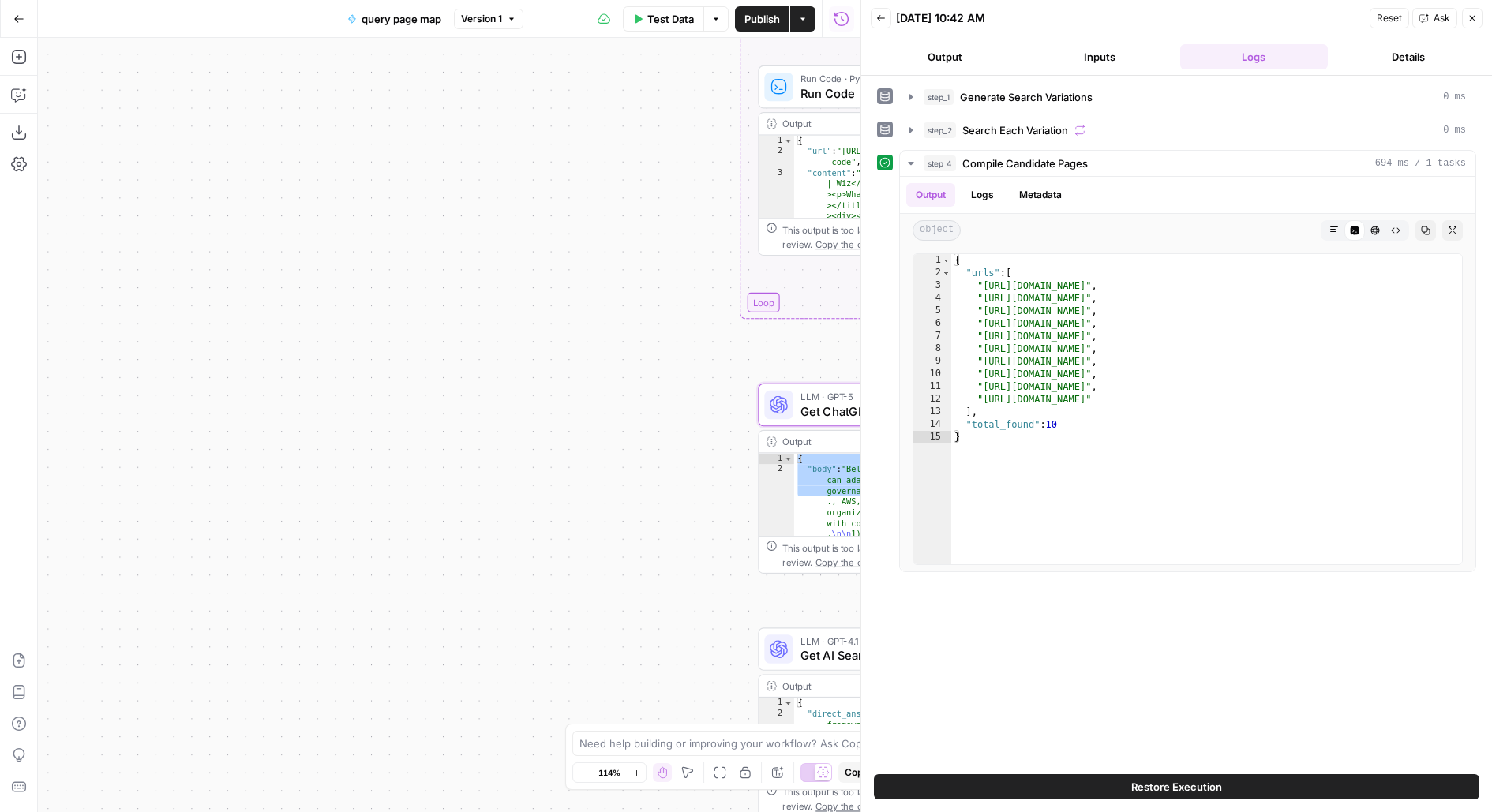
click at [1477, 22] on button "Close" at bounding box center [1472, 18] width 21 height 21
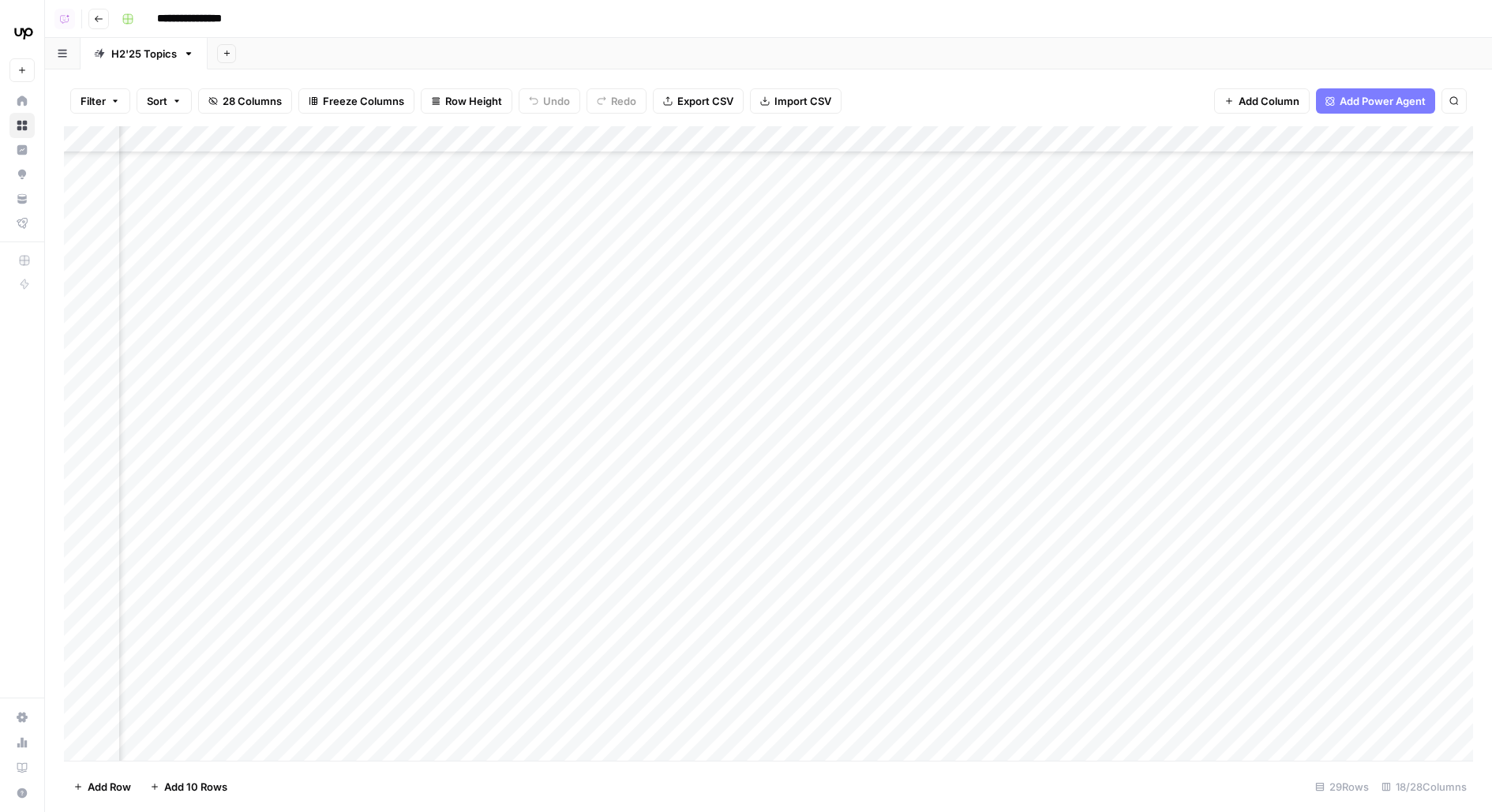
scroll to position [606, 747]
click at [674, 339] on div "Add Column" at bounding box center [768, 443] width 1409 height 634
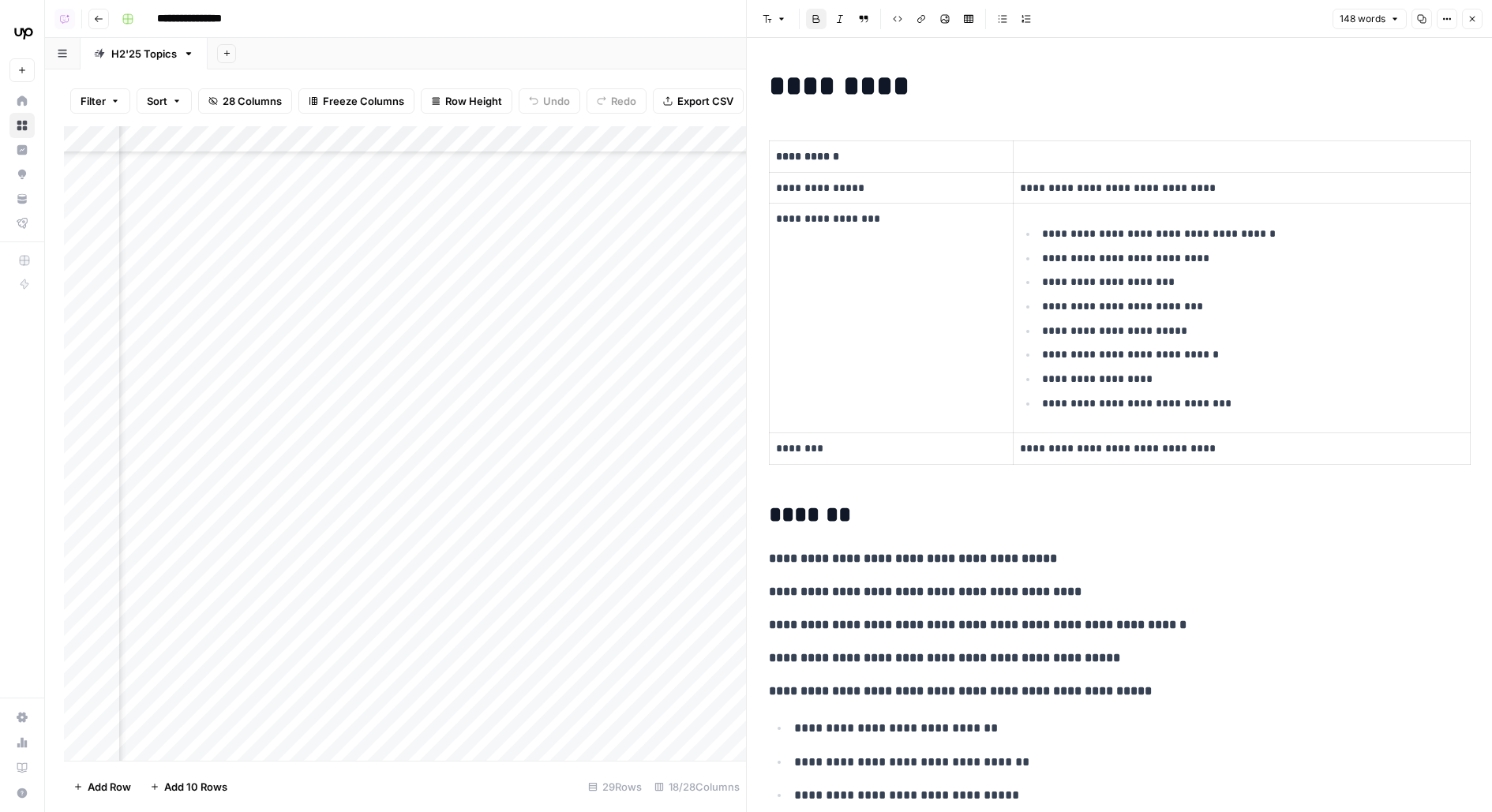
scroll to position [606, 1035]
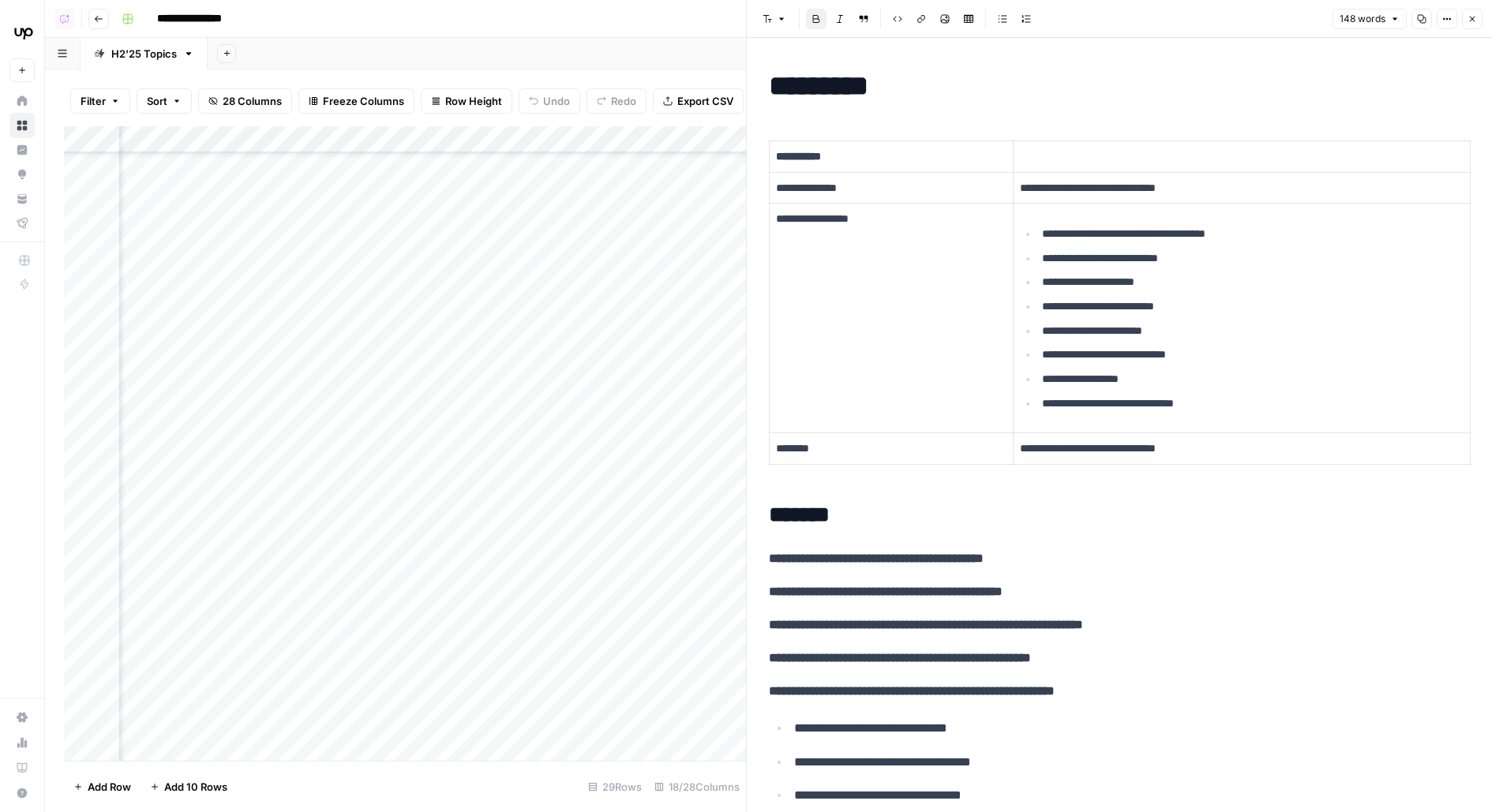
click at [484, 132] on div "Add Column" at bounding box center [404, 443] width 682 height 634
click at [695, 22] on div "**********" at bounding box center [796, 19] width 1361 height 25
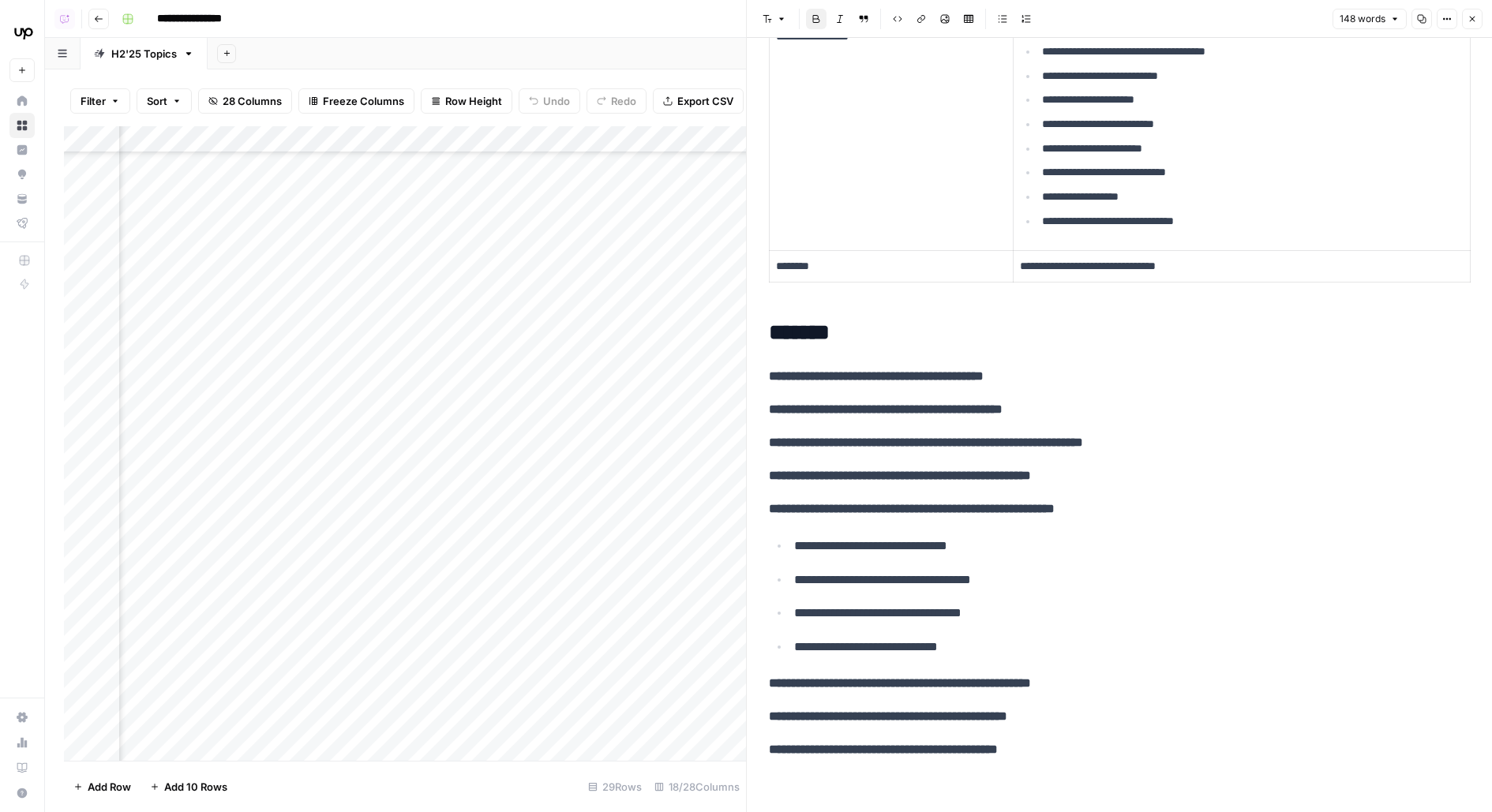
scroll to position [606, 719]
click at [557, 339] on div "Add Column" at bounding box center [404, 443] width 682 height 634
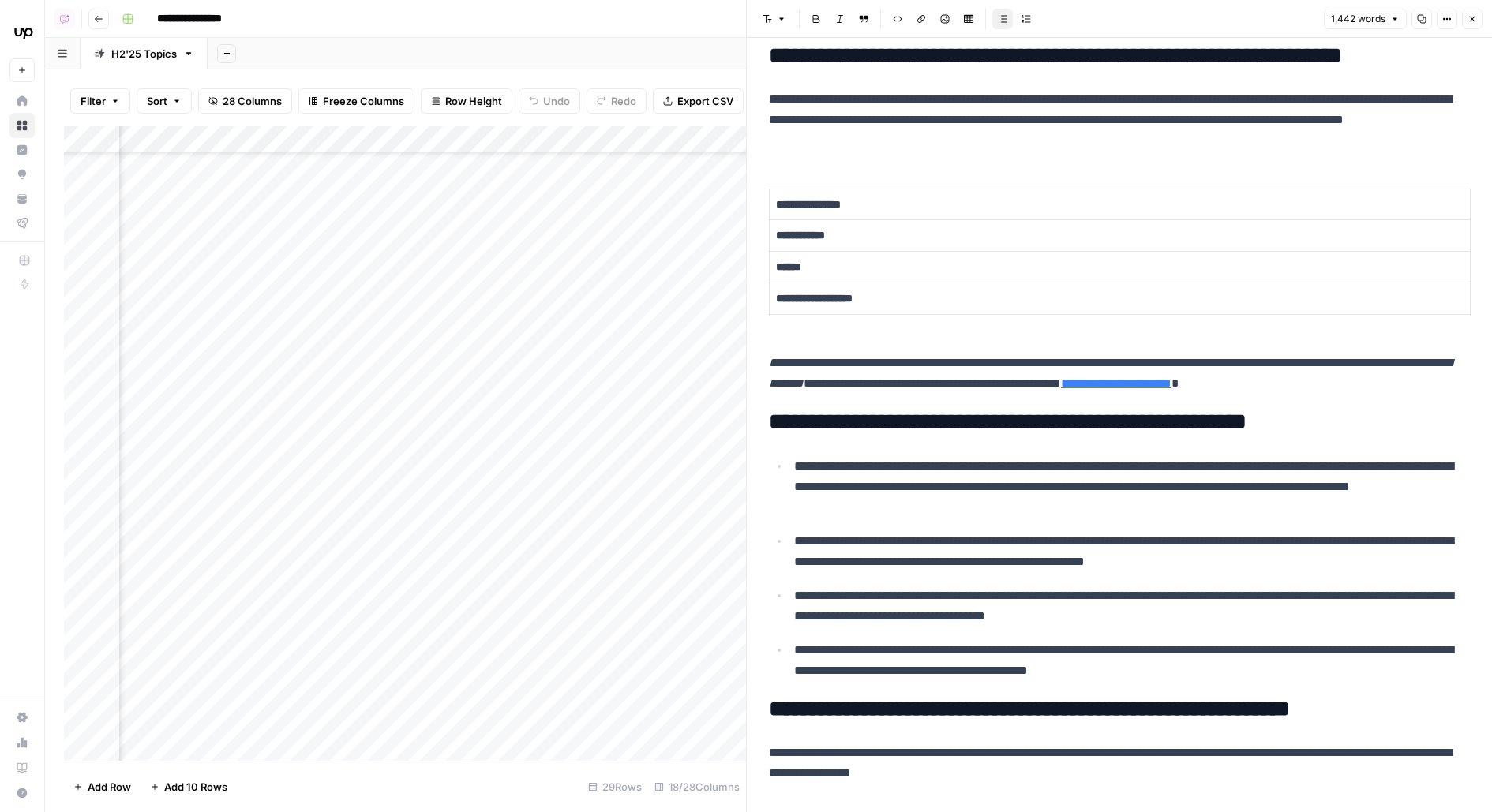
scroll to position [692, 0]
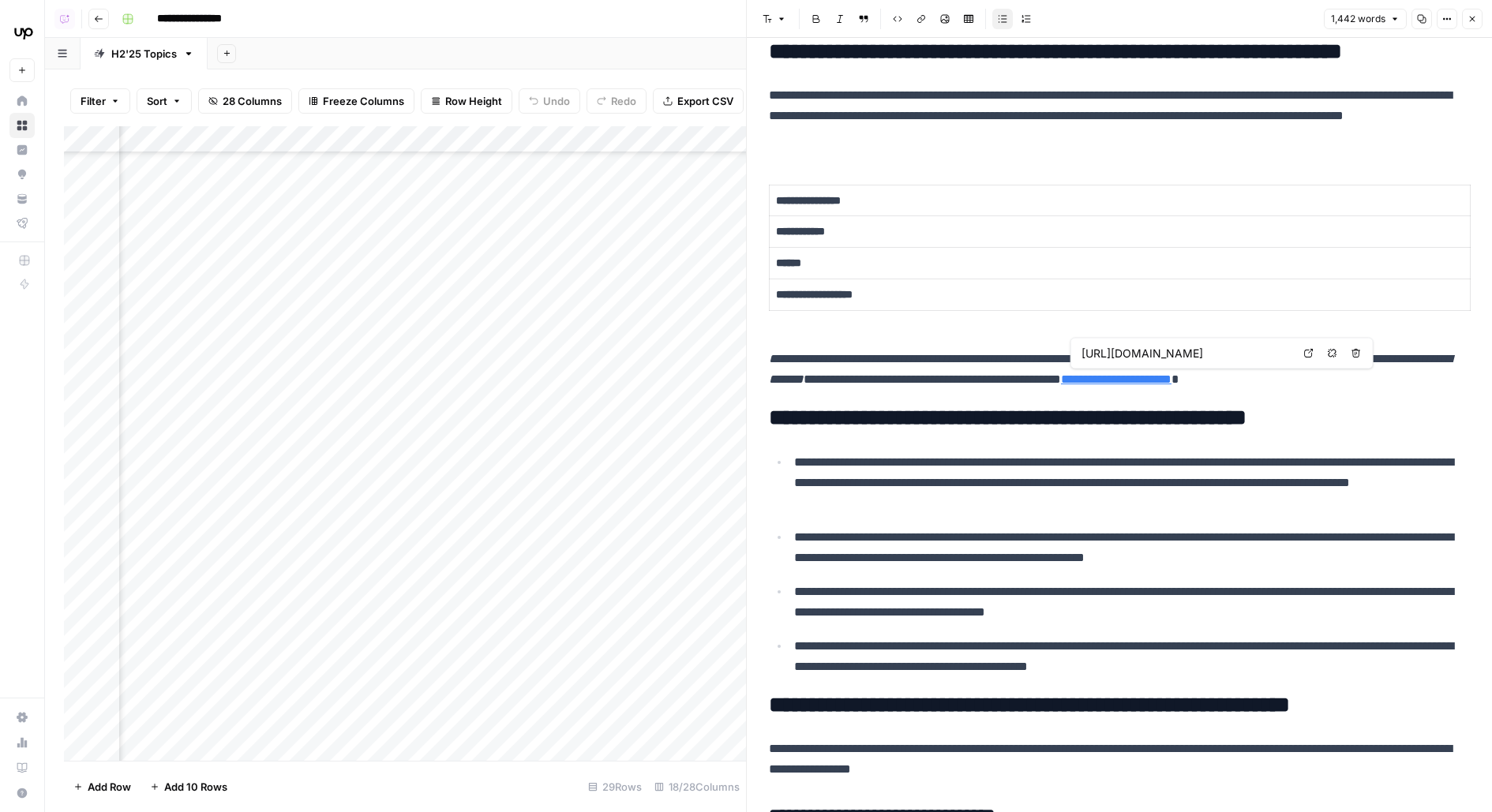
click at [1307, 356] on link "Open in a new tab" at bounding box center [1309, 354] width 21 height 21
click at [944, 230] on p "**********" at bounding box center [1119, 231] width 687 height 18
click at [868, 379] on em "**********" at bounding box center [1109, 369] width 682 height 33
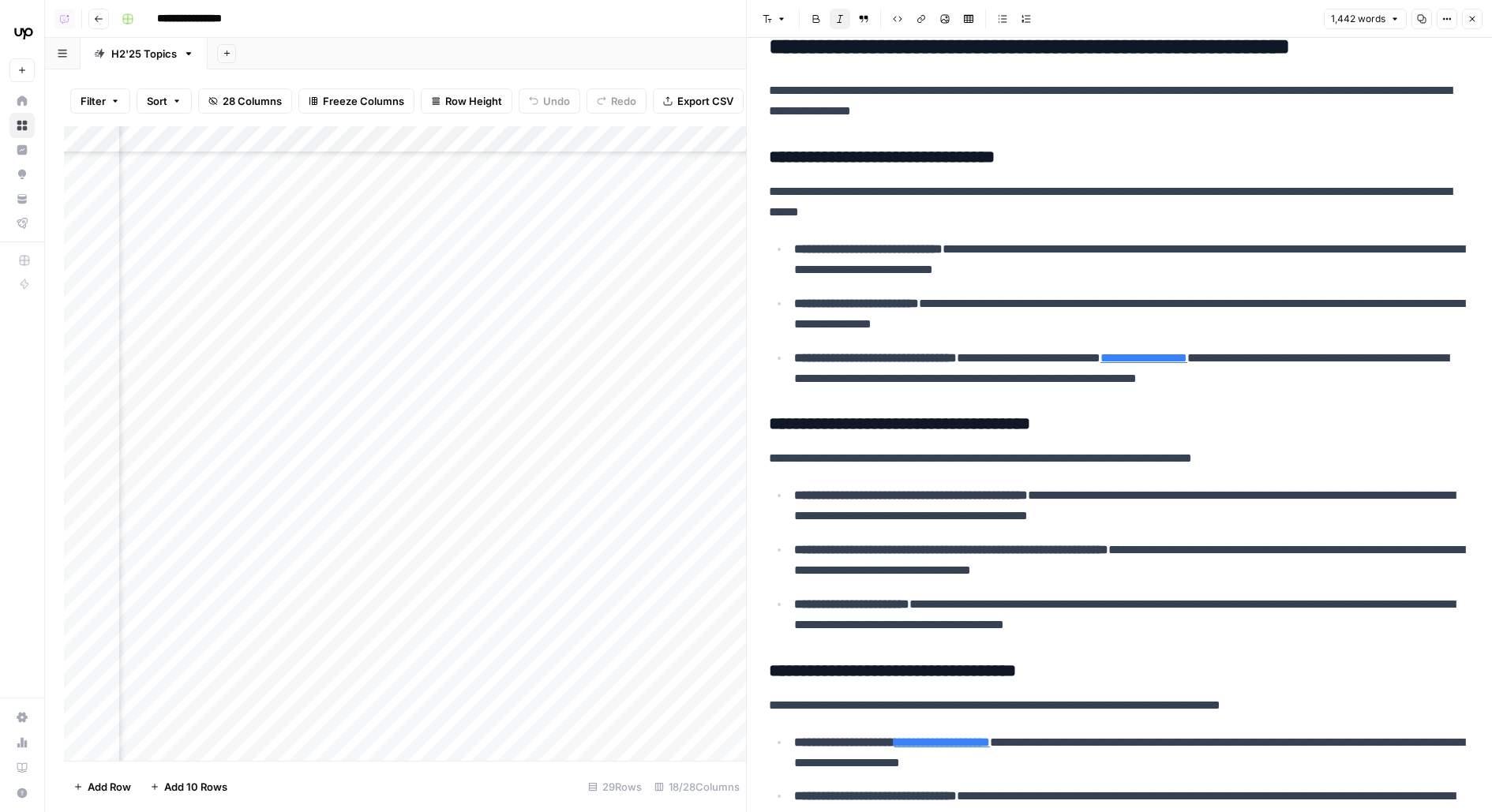
scroll to position [1359, 0]
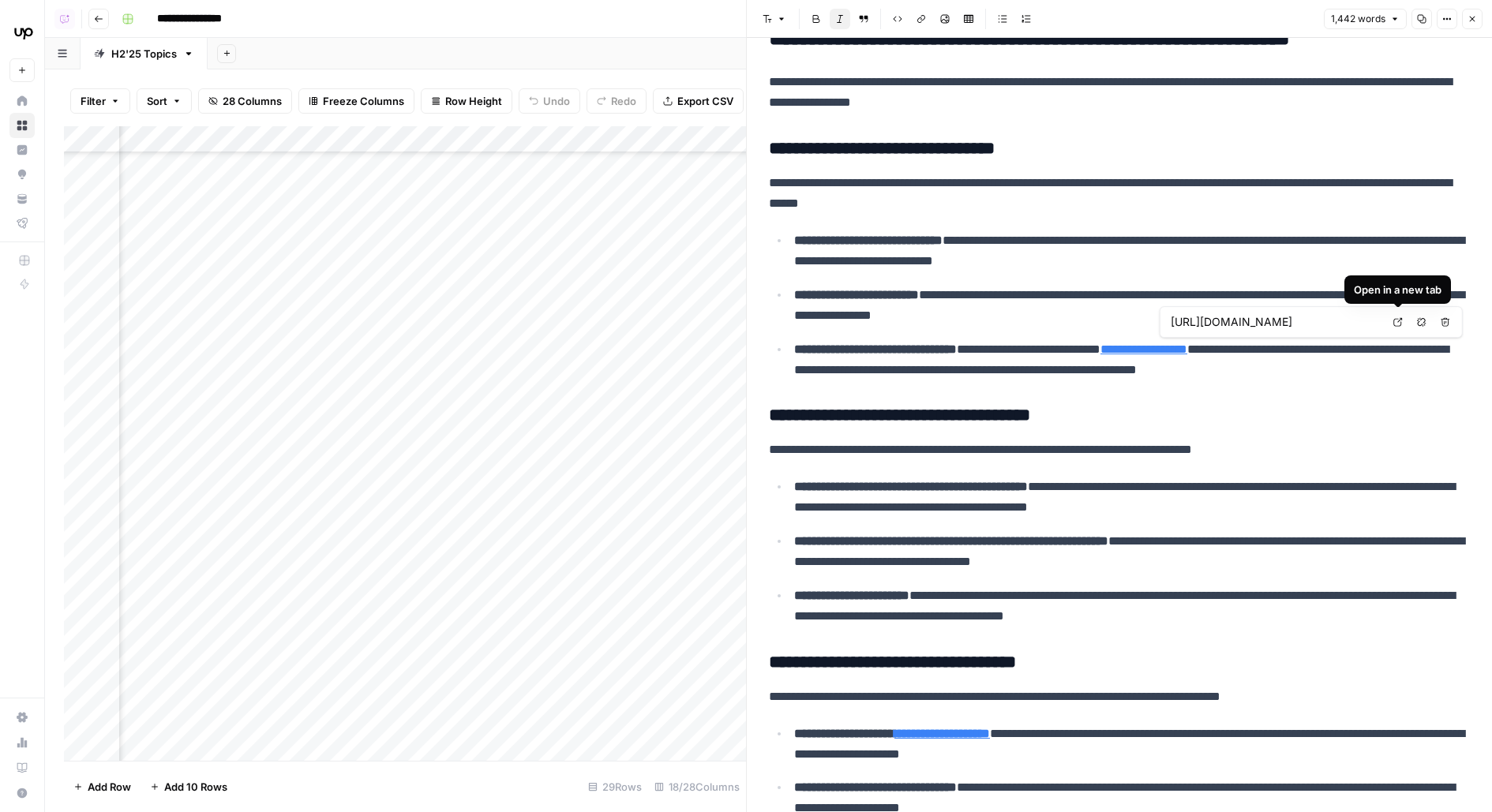
click at [1397, 325] on icon at bounding box center [1397, 322] width 9 height 9
click at [1077, 372] on p "**********" at bounding box center [1132, 360] width 676 height 41
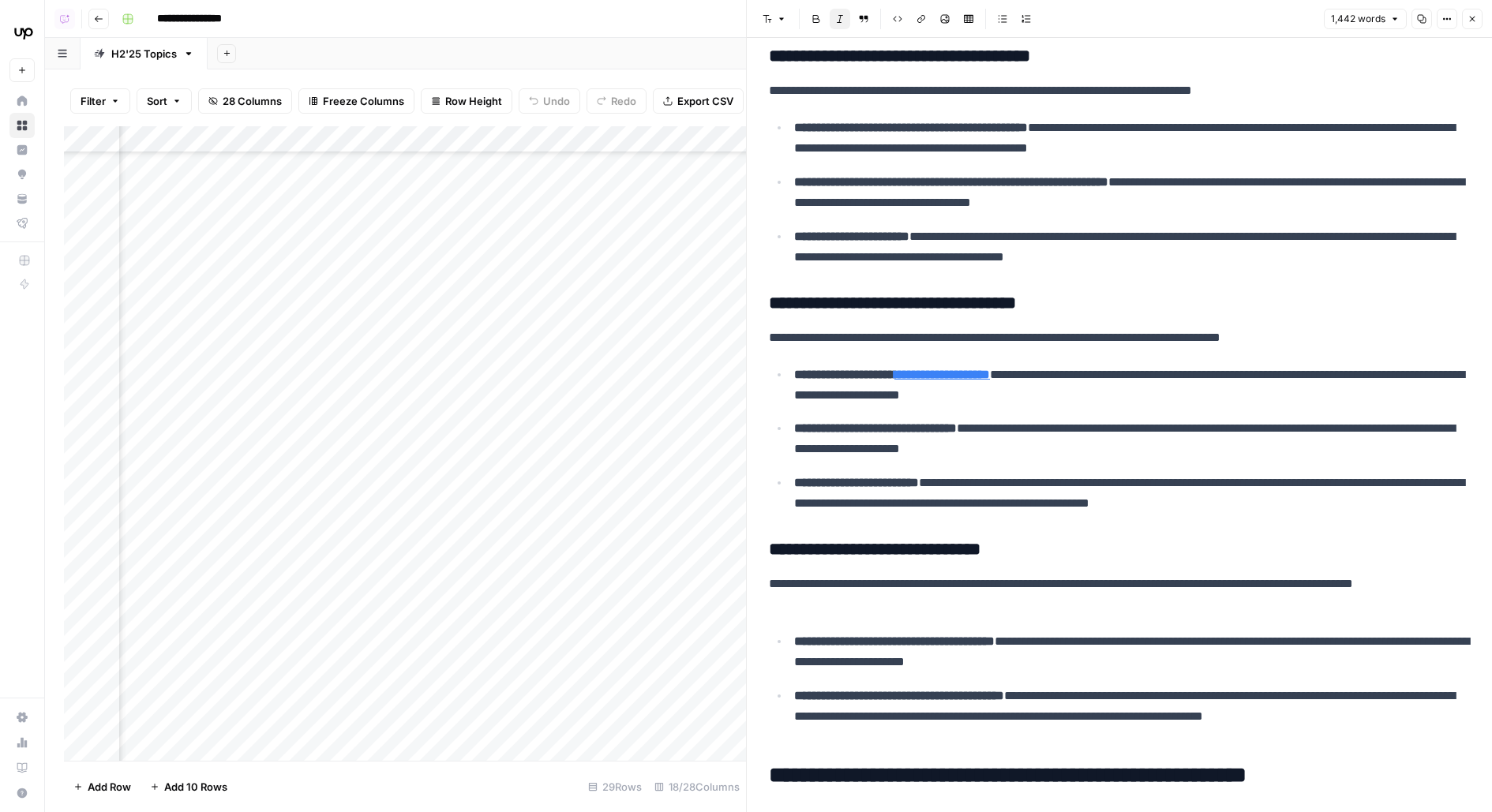
scroll to position [606, 490]
click at [338, 338] on div "Add Column" at bounding box center [404, 443] width 682 height 634
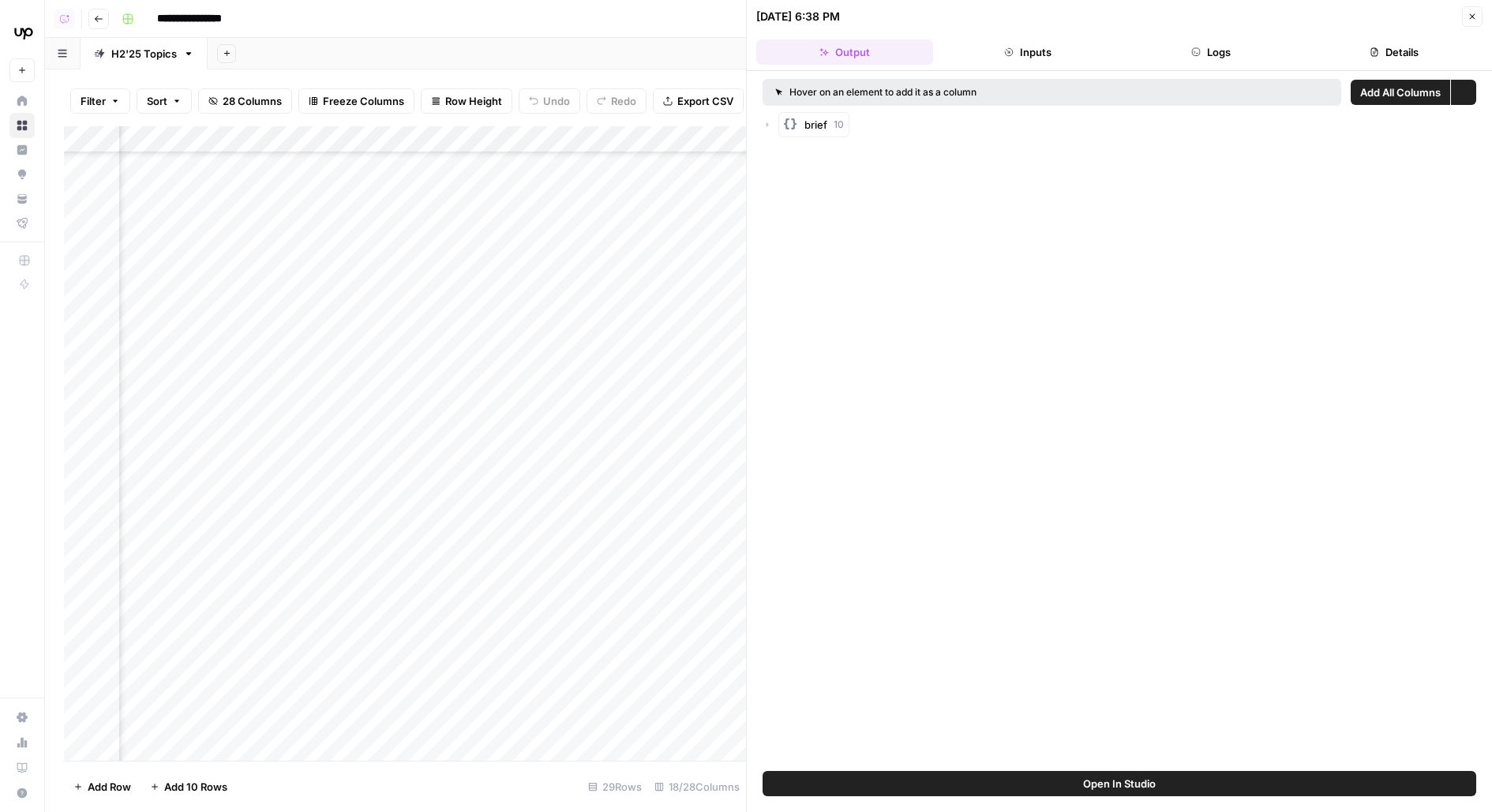
click at [1241, 48] on button "Logs" at bounding box center [1210, 51] width 177 height 25
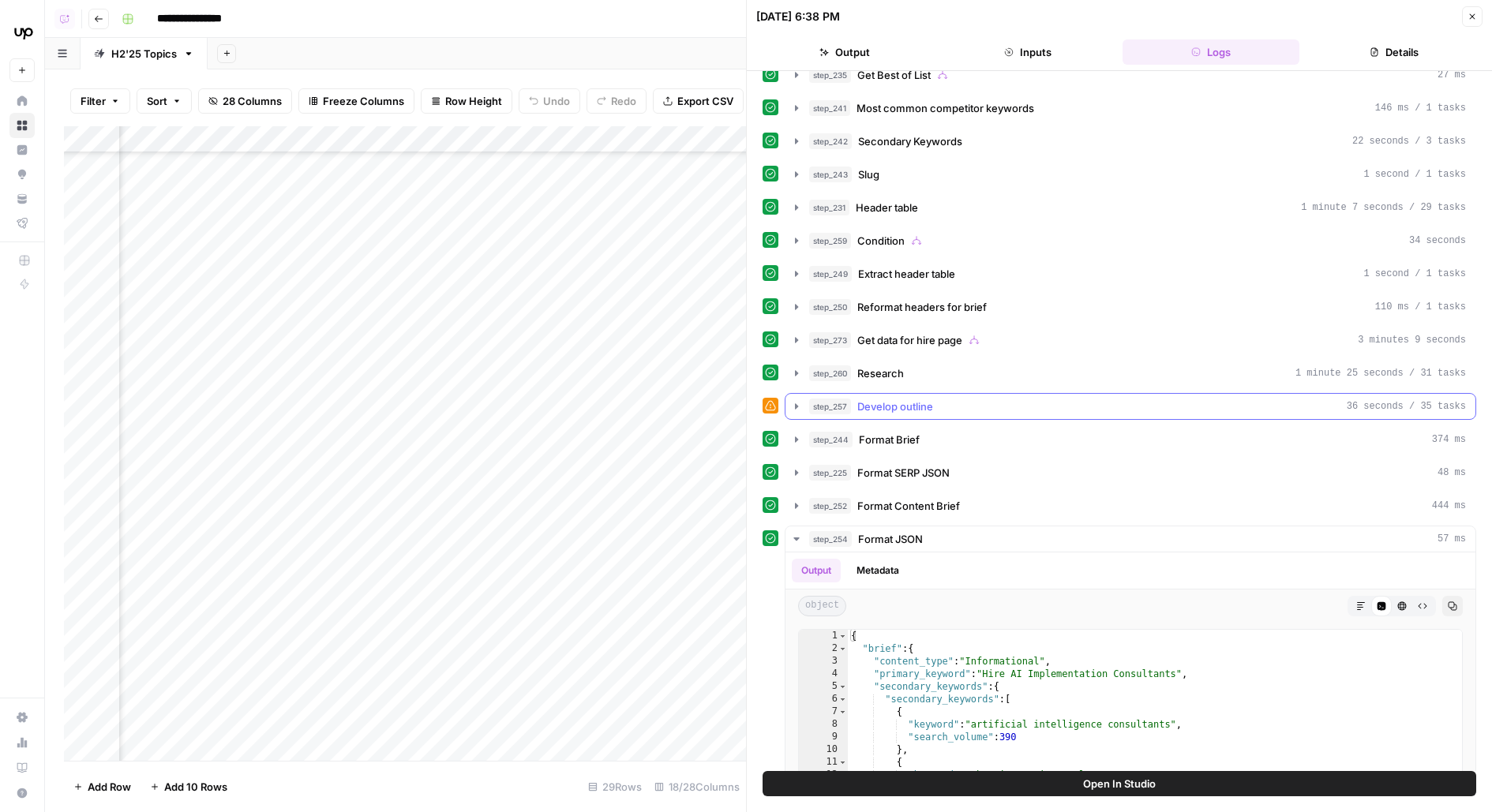
scroll to position [419, 0]
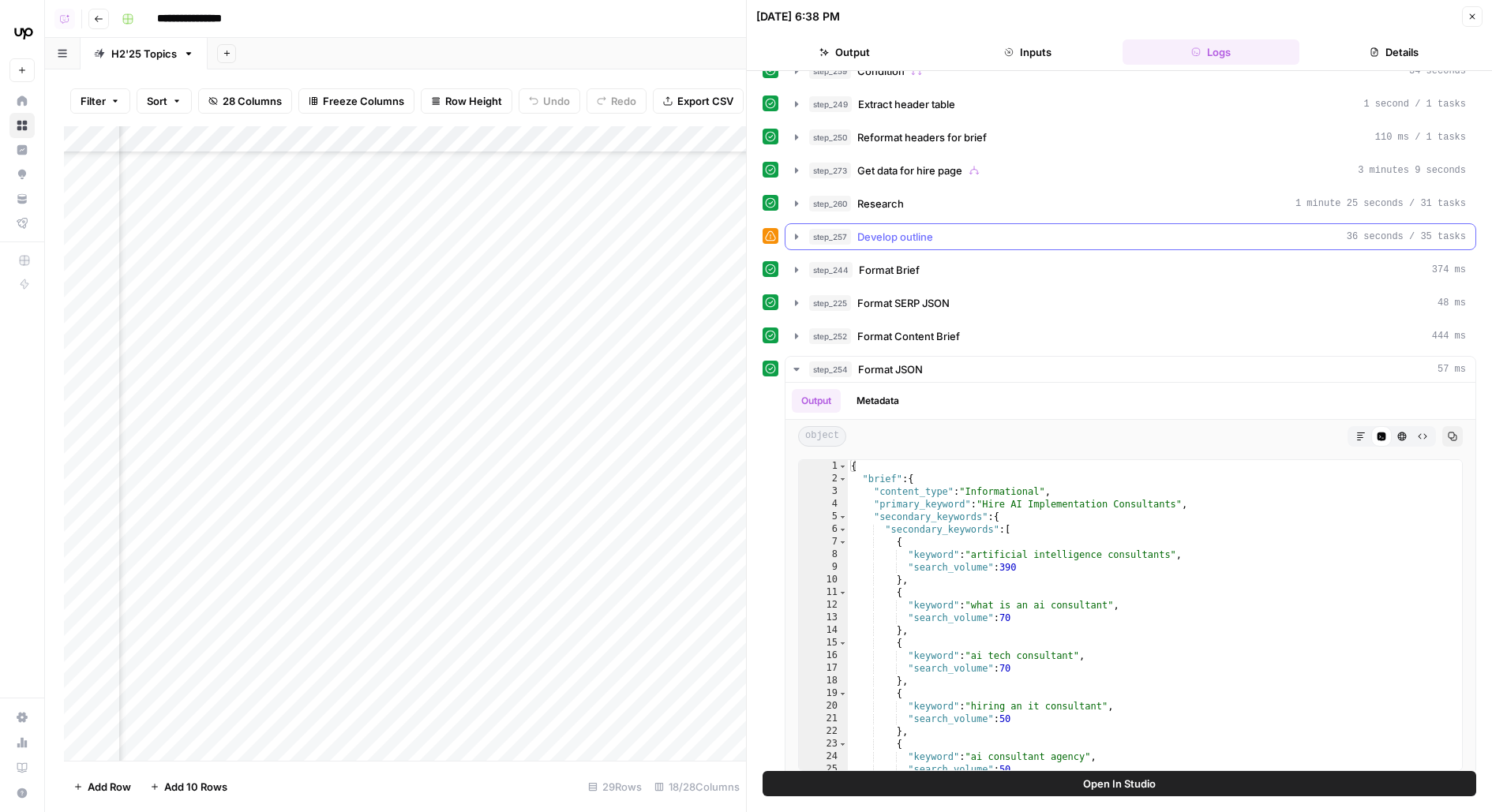
click at [1019, 229] on div "step_257 Develop outline 36 seconds / 35 tasks" at bounding box center [1137, 237] width 657 height 16
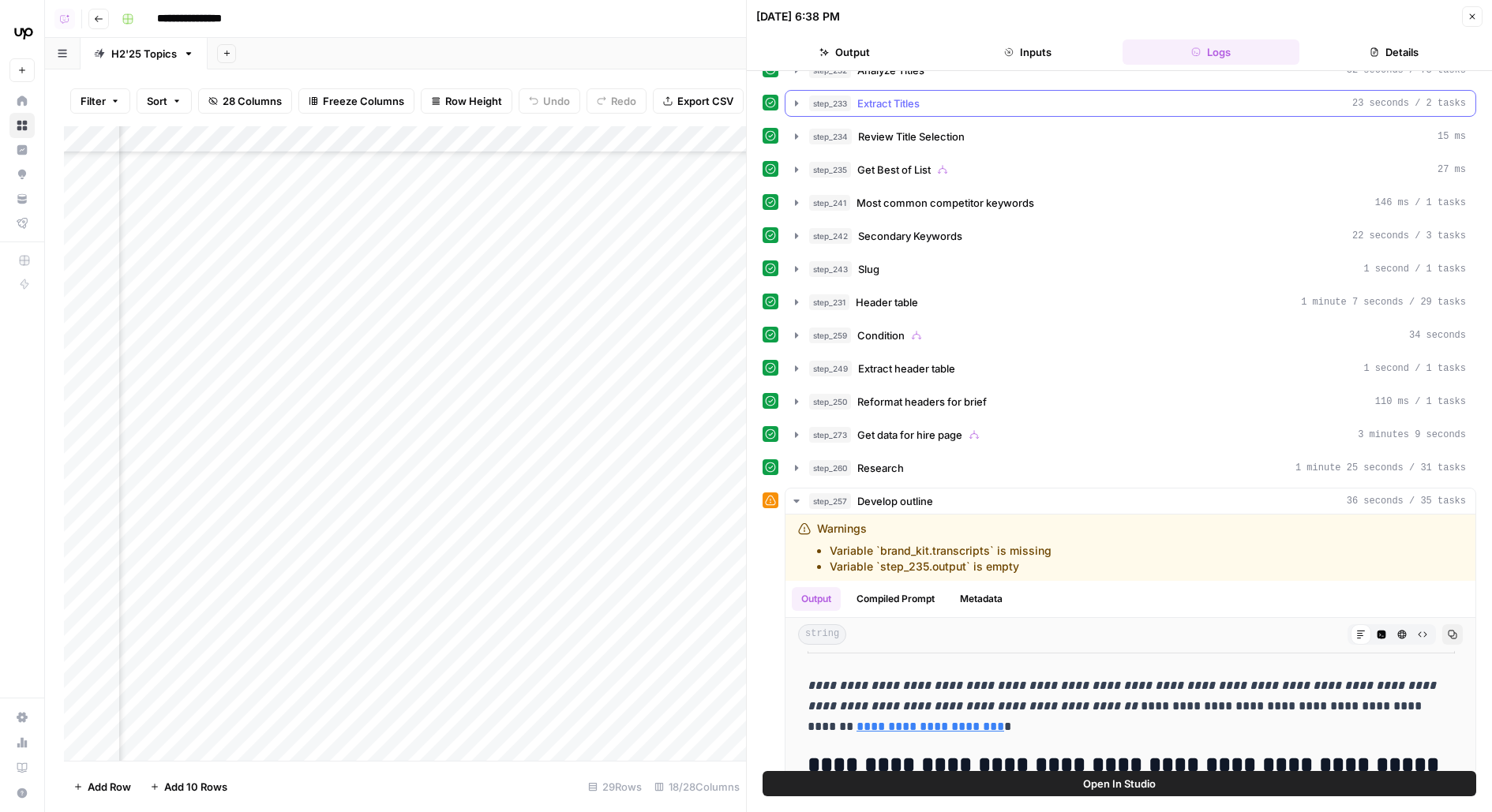
scroll to position [121, 0]
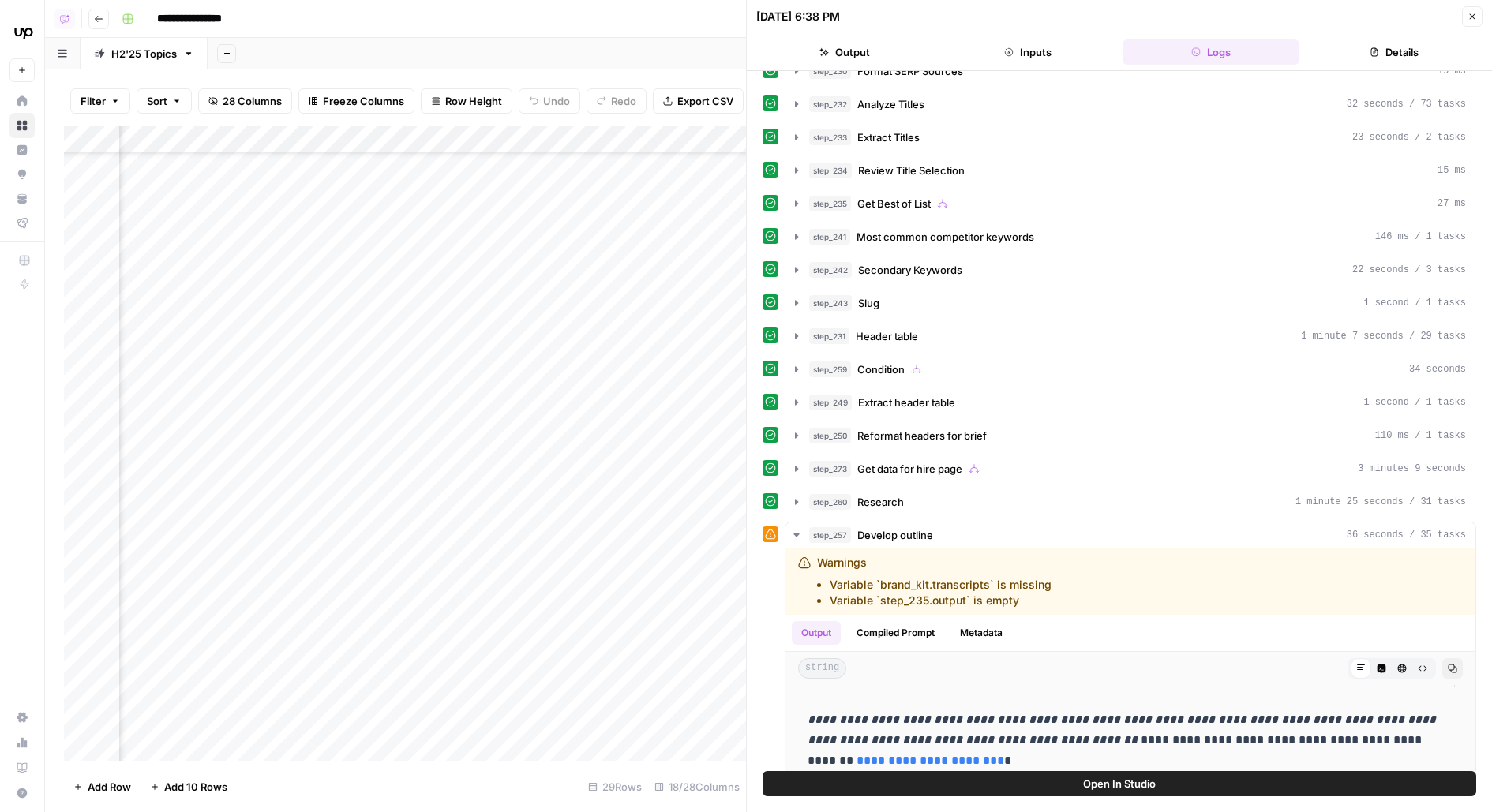
click at [964, 460] on div "step_273 Get data for hire page 3 minutes 9 seconds" at bounding box center [1137, 468] width 657 height 16
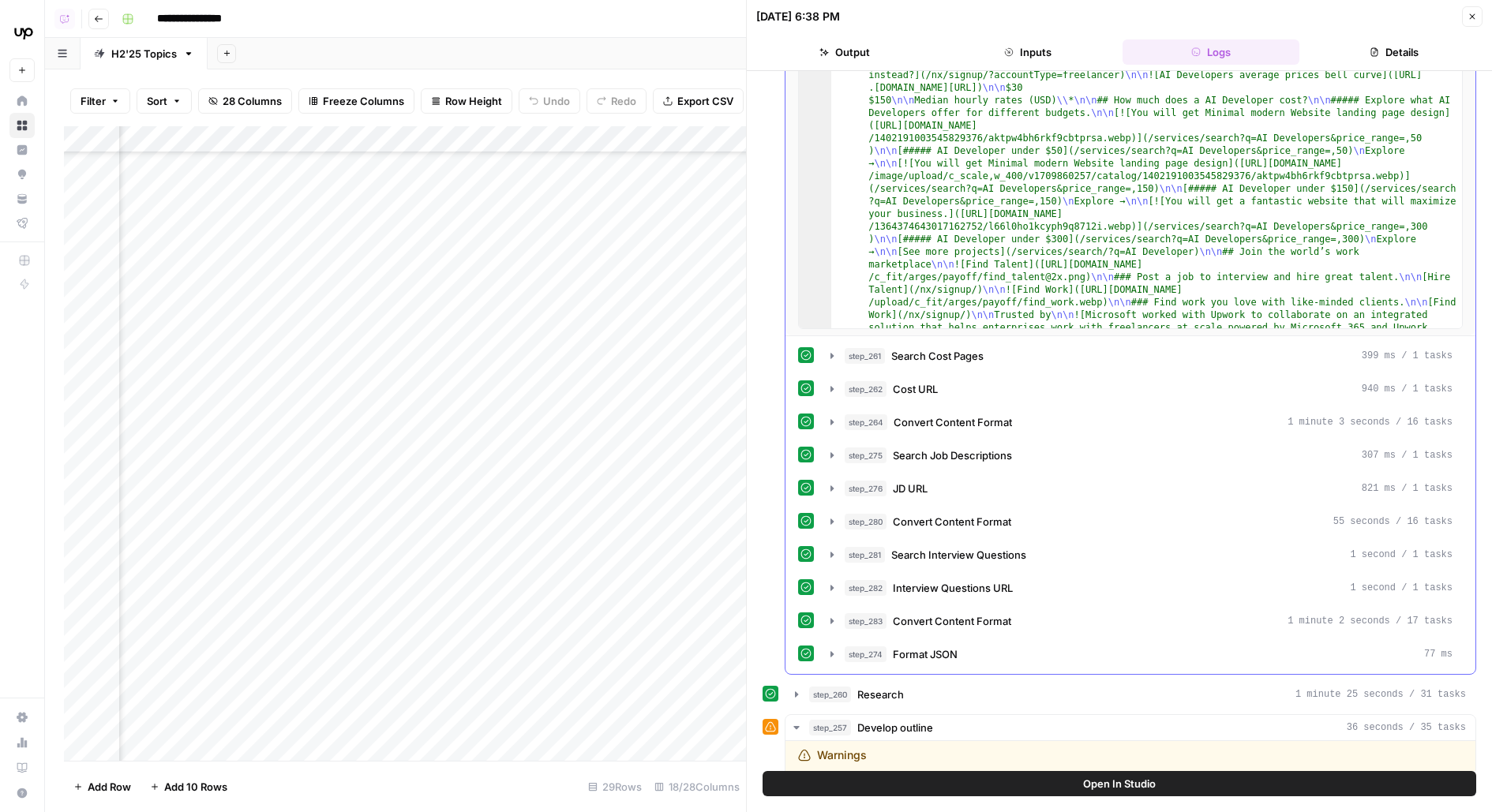
scroll to position [764, 0]
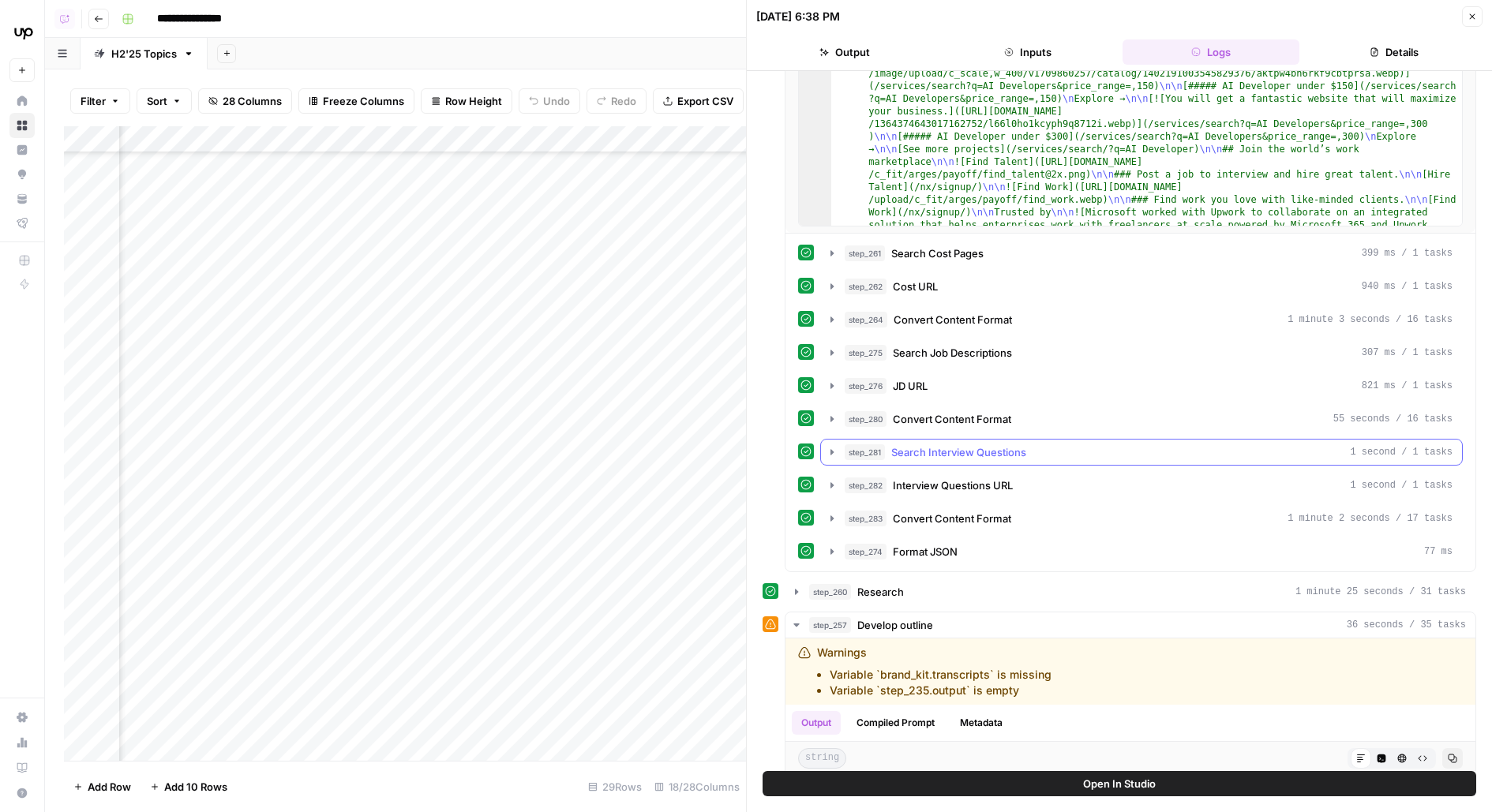
click at [963, 444] on span "Search Interview Questions" at bounding box center [958, 452] width 135 height 16
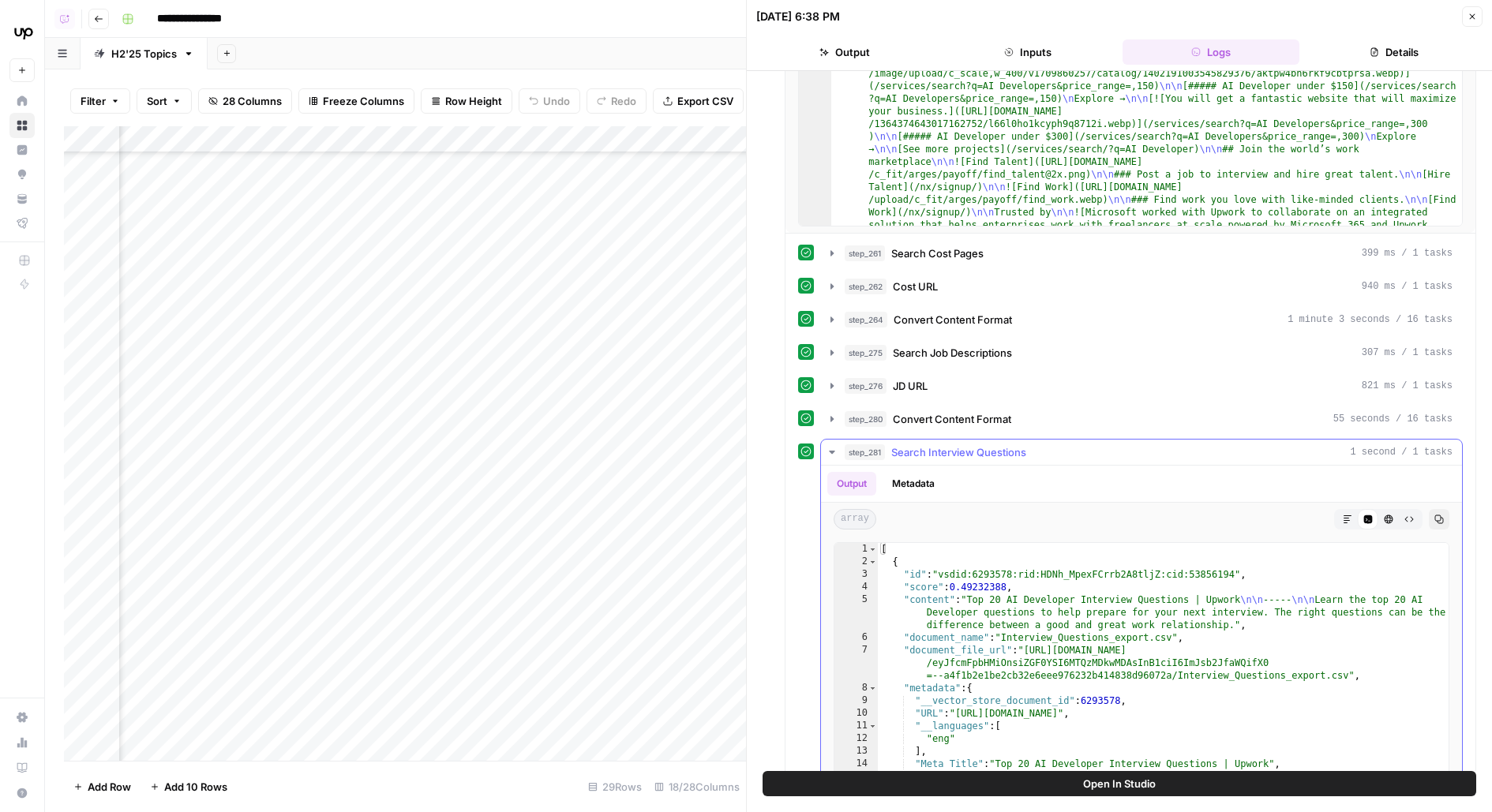
click at [963, 444] on span "Search Interview Questions" at bounding box center [958, 452] width 135 height 16
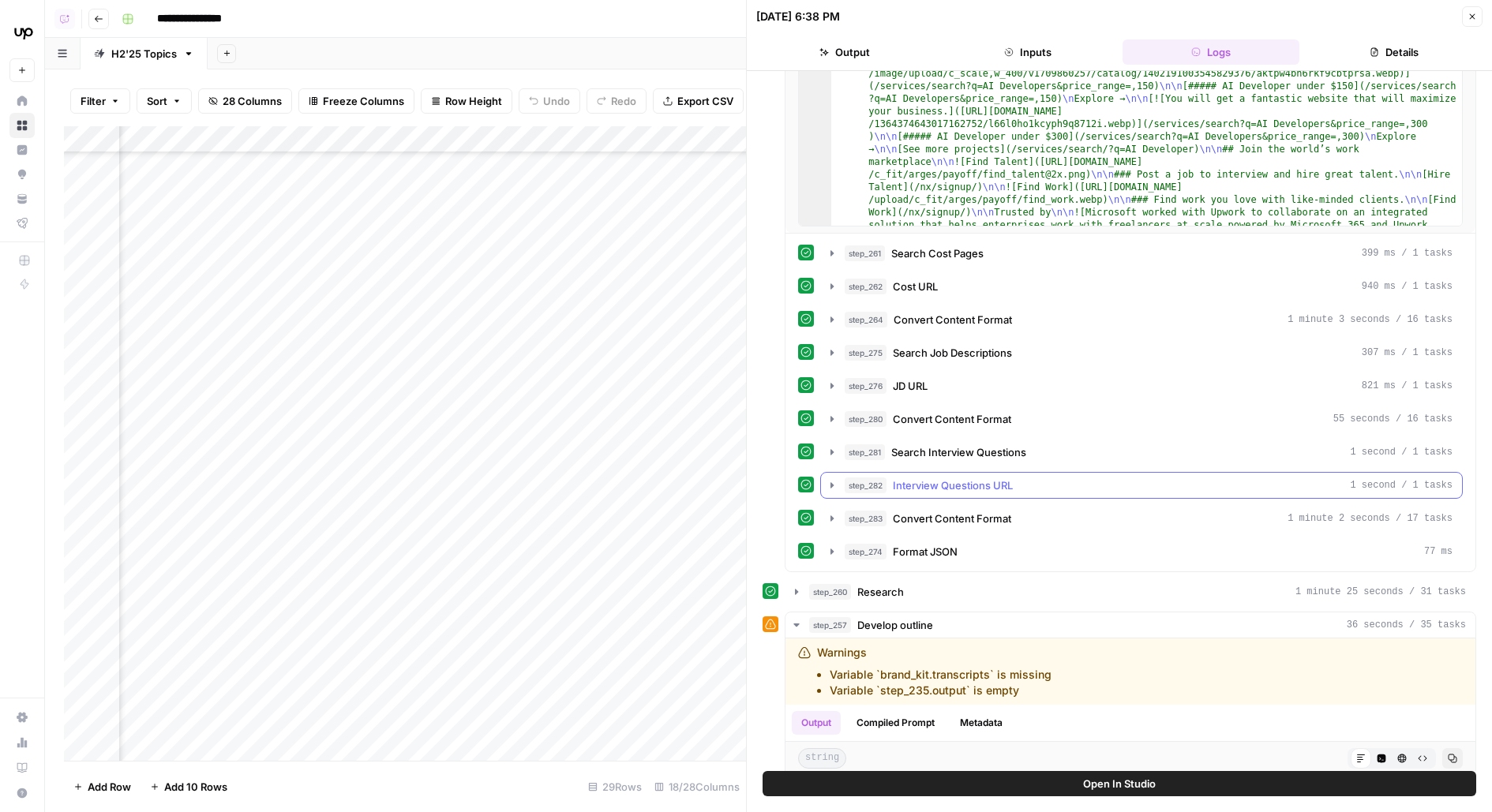
click at [967, 477] on span "Interview Questions URL" at bounding box center [953, 485] width 120 height 16
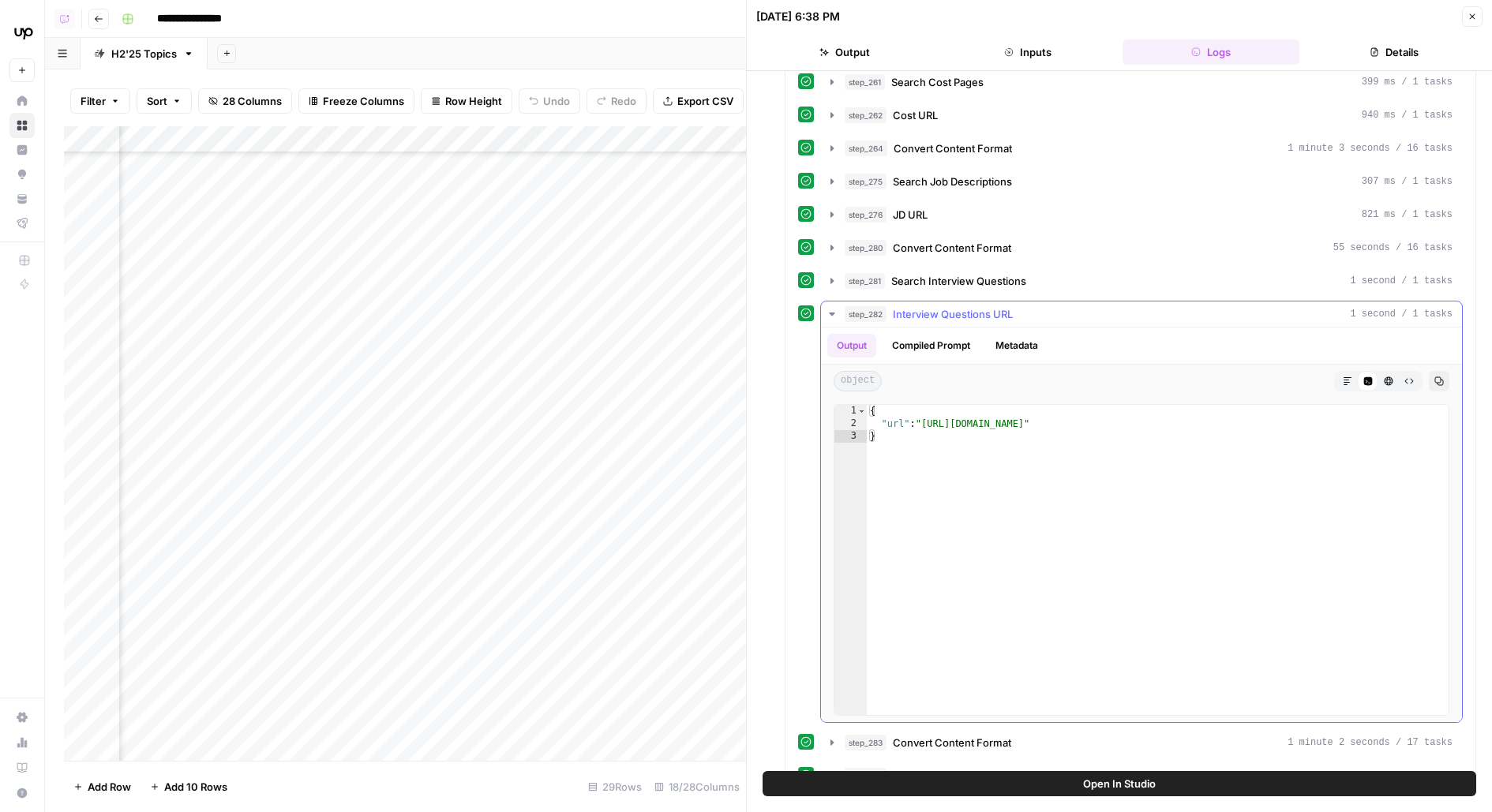
scroll to position [1051, 0]
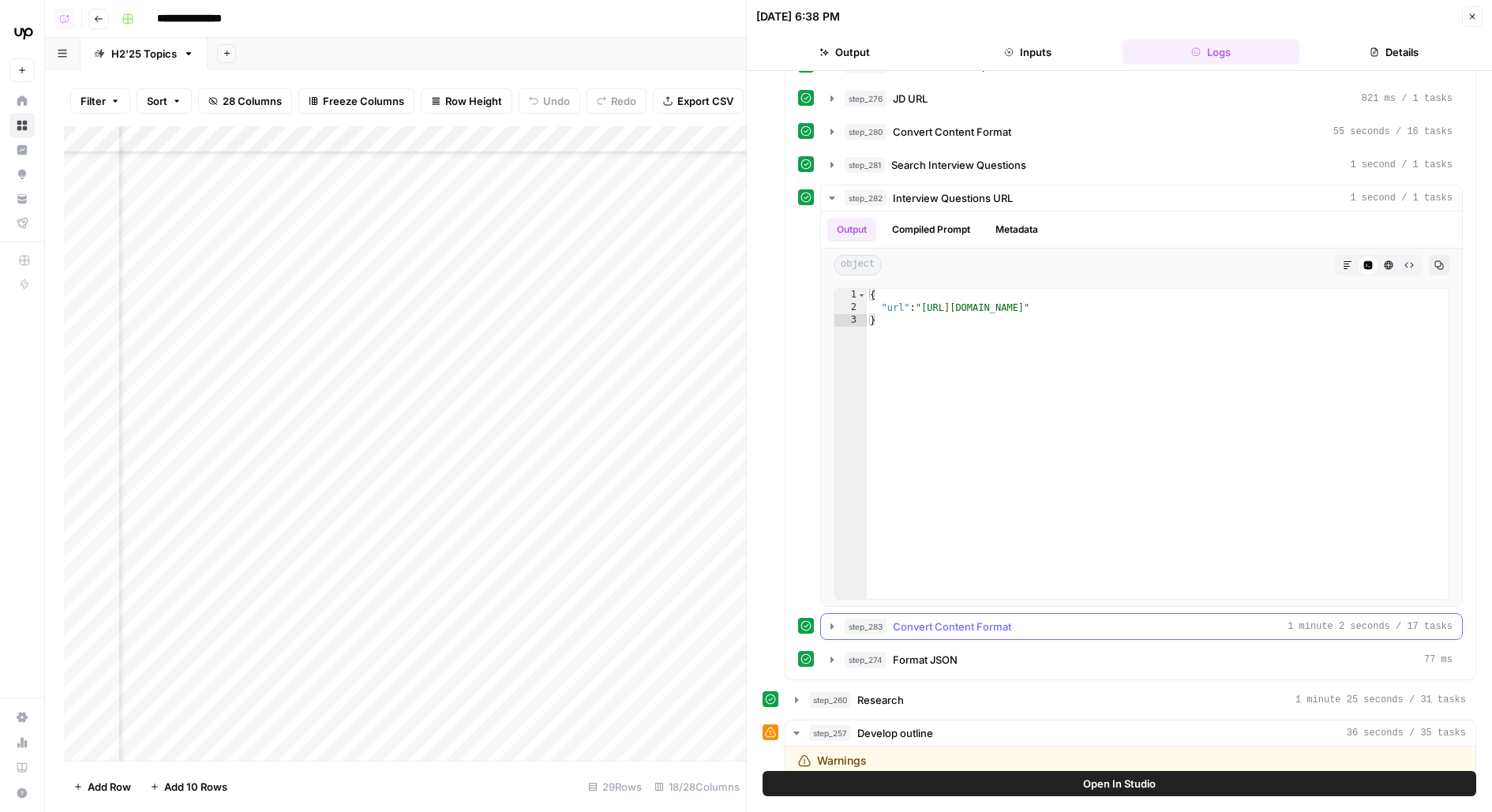
click at [918, 618] on span "Convert Content Format" at bounding box center [952, 626] width 118 height 16
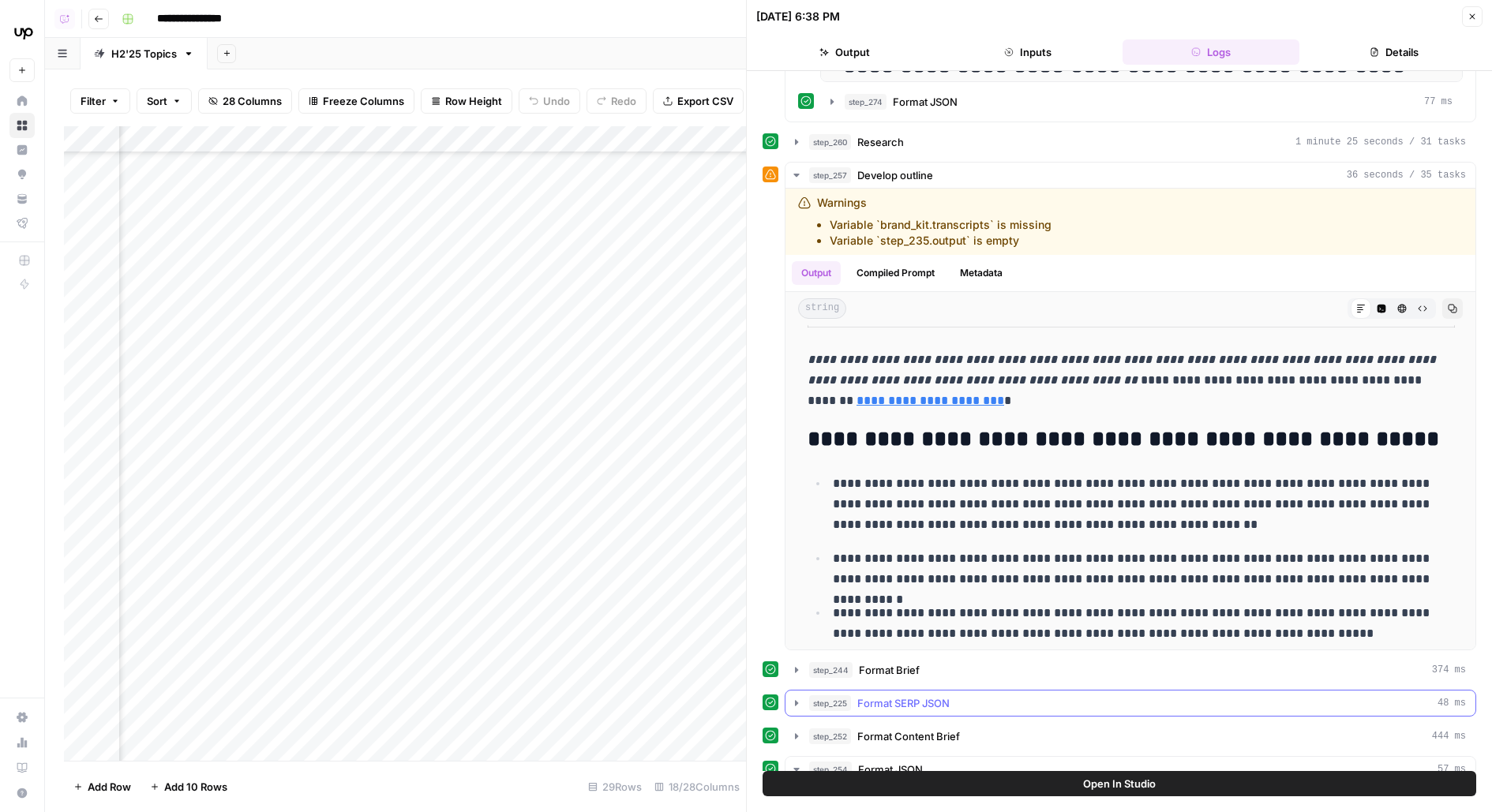
scroll to position [1990, 0]
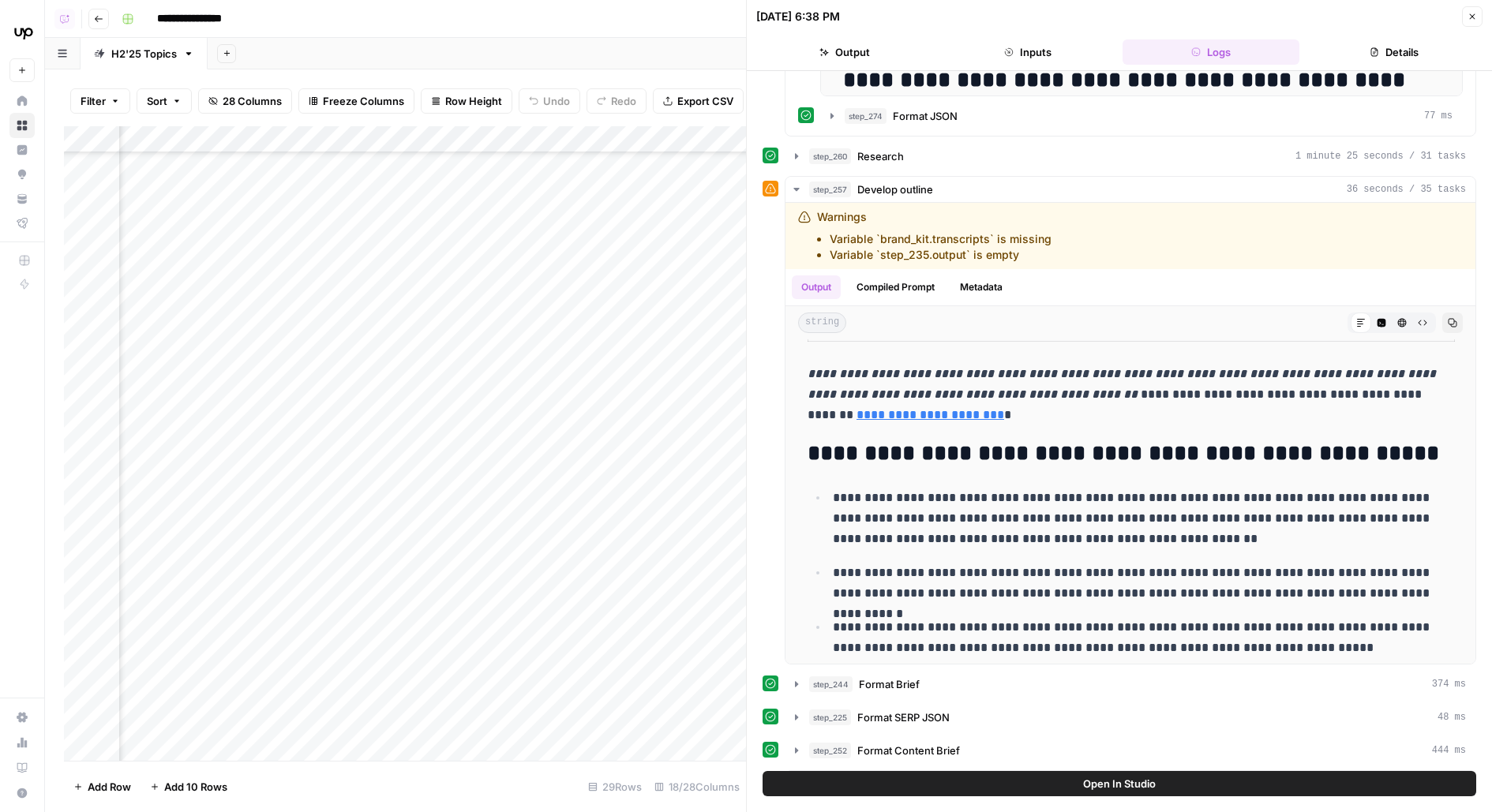
click at [858, 793] on button "Open In Studio" at bounding box center [1119, 783] width 713 height 25
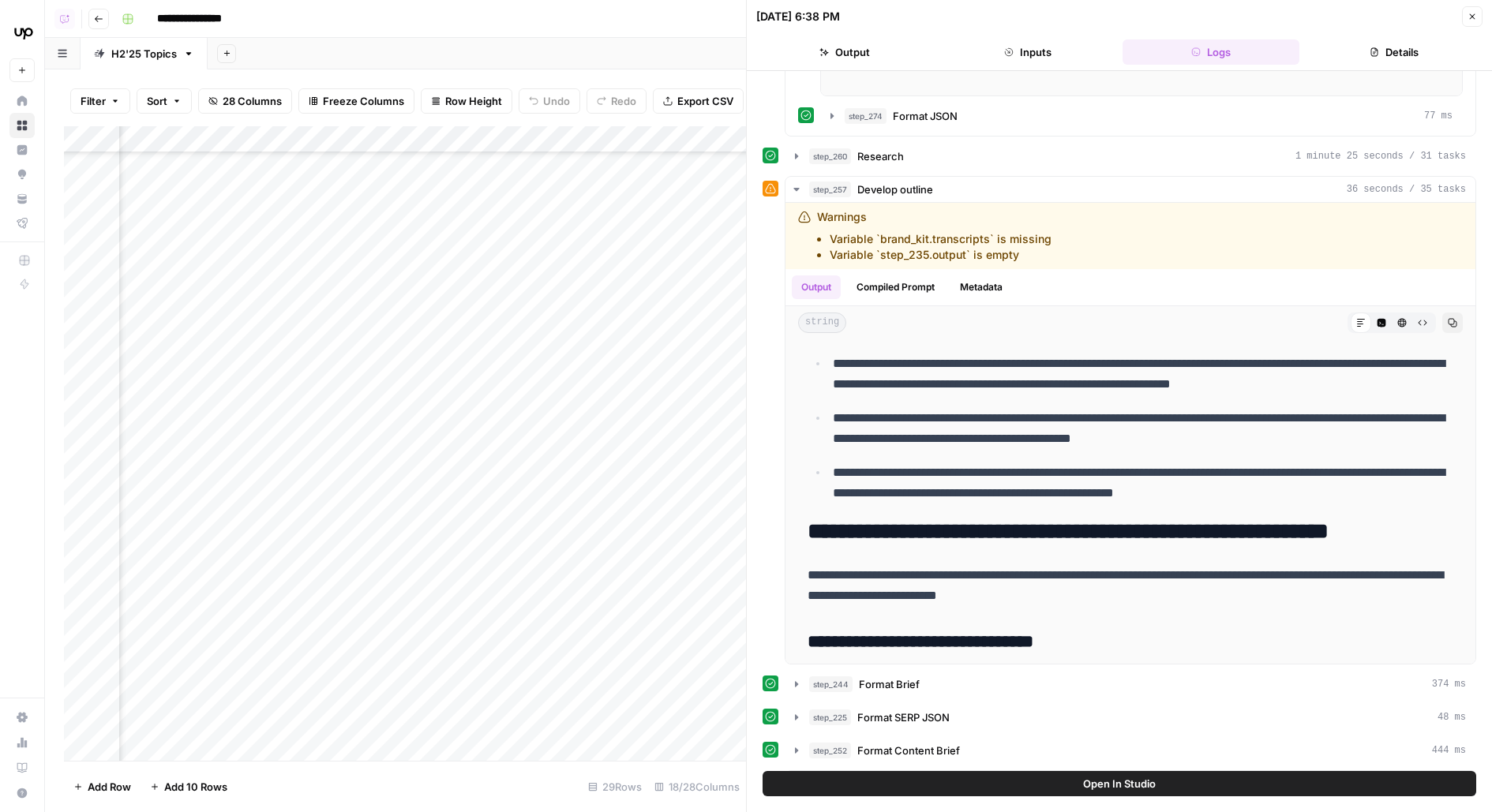
scroll to position [606, 671]
click at [179, 336] on div "Add Column" at bounding box center [404, 443] width 682 height 634
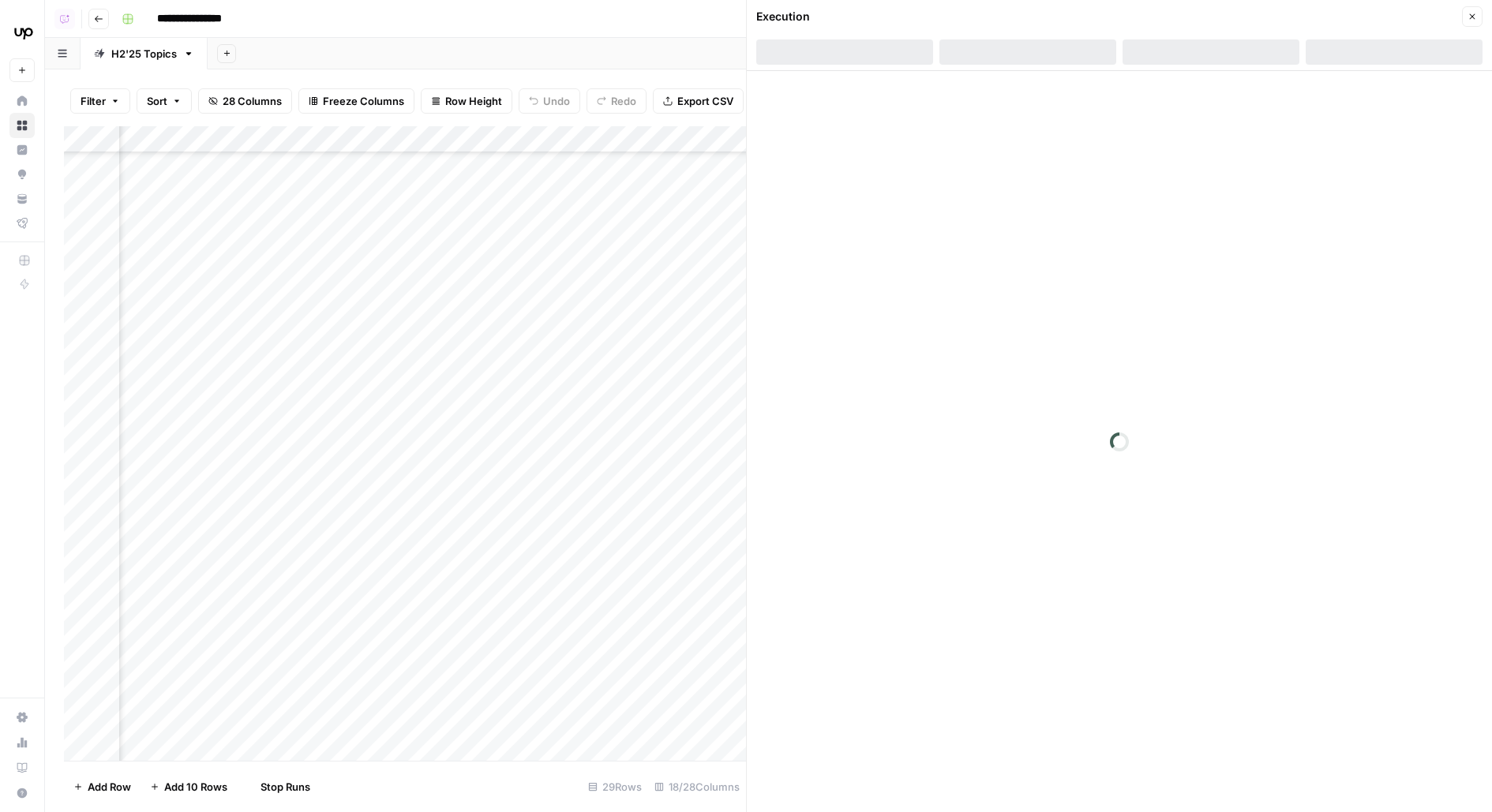
click at [174, 377] on div "Add Column" at bounding box center [404, 443] width 682 height 634
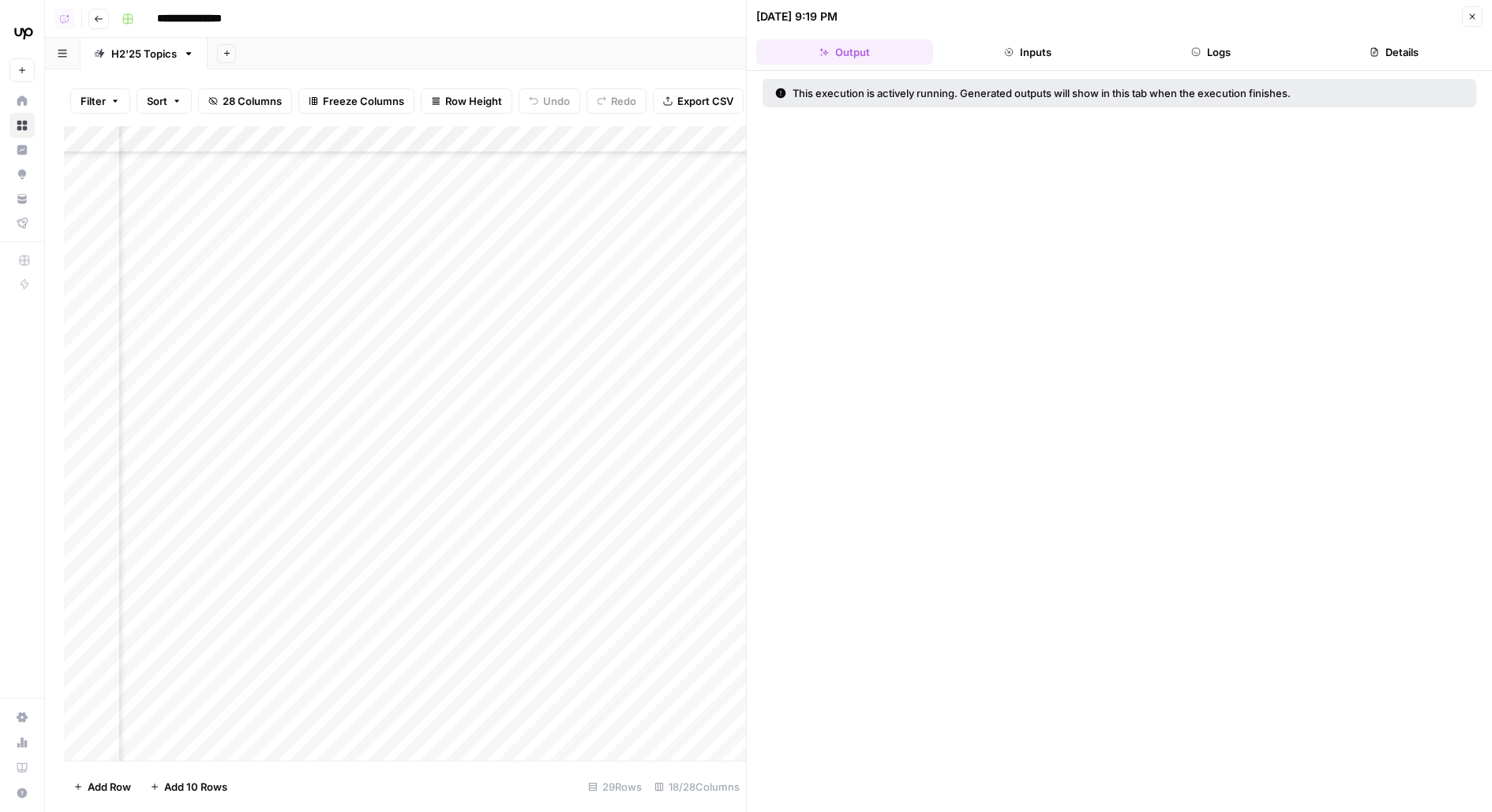
scroll to position [606, 632]
click at [1481, 18] on button "Close" at bounding box center [1472, 17] width 21 height 21
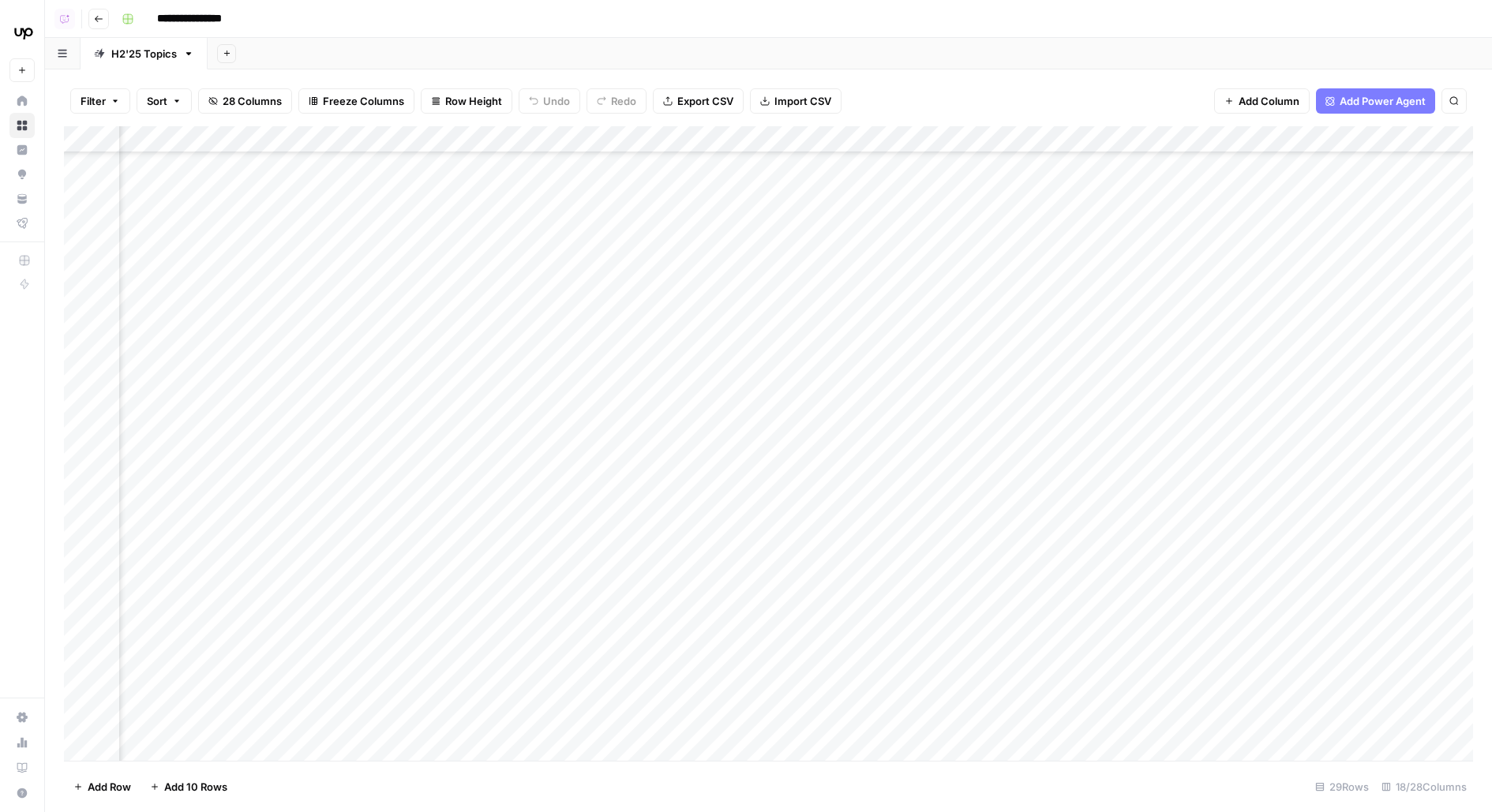
scroll to position [606, 198]
click at [643, 340] on div "Add Column" at bounding box center [768, 443] width 1409 height 634
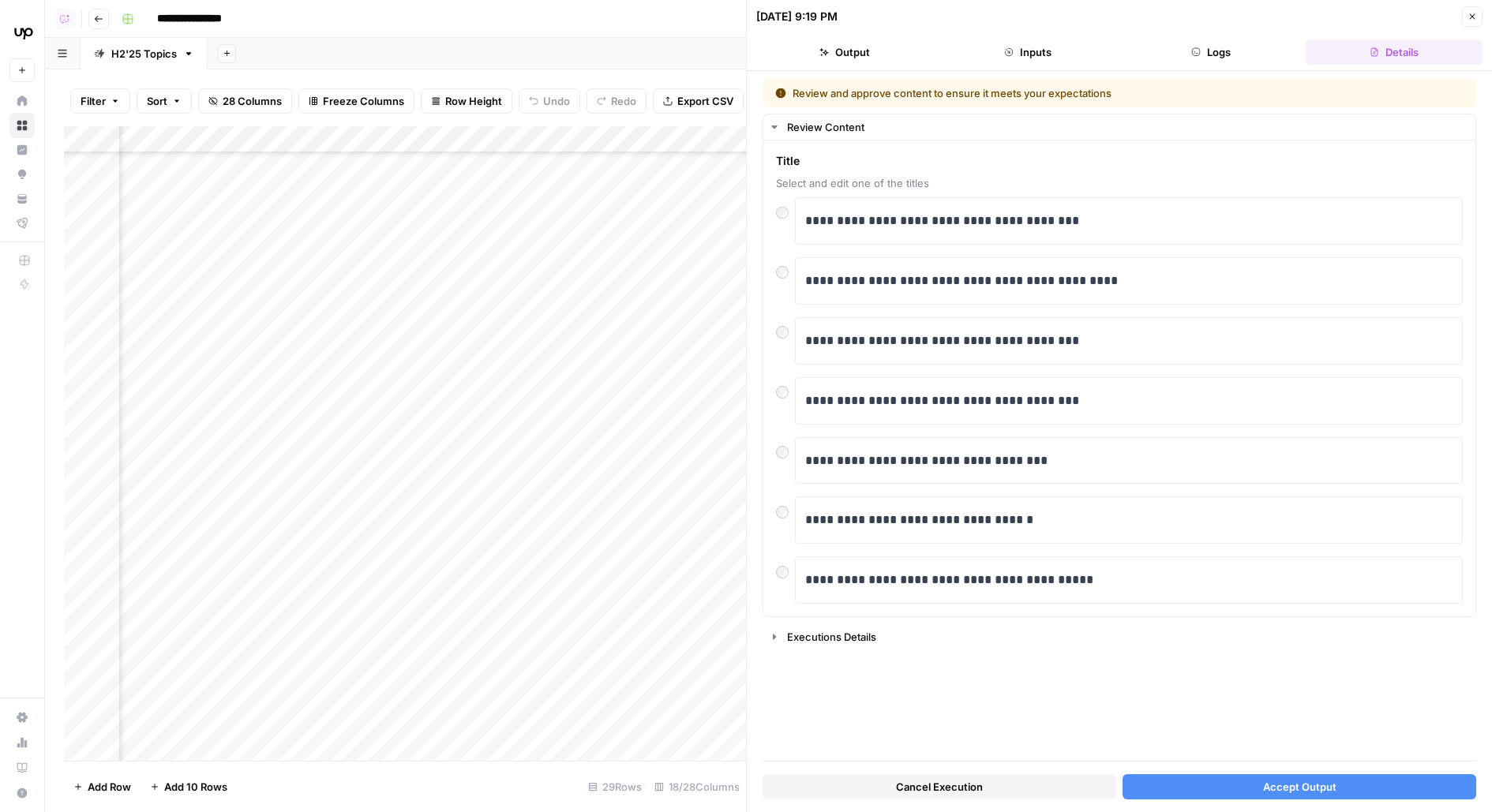
click at [1153, 792] on button "Accept Output" at bounding box center [1299, 786] width 354 height 25
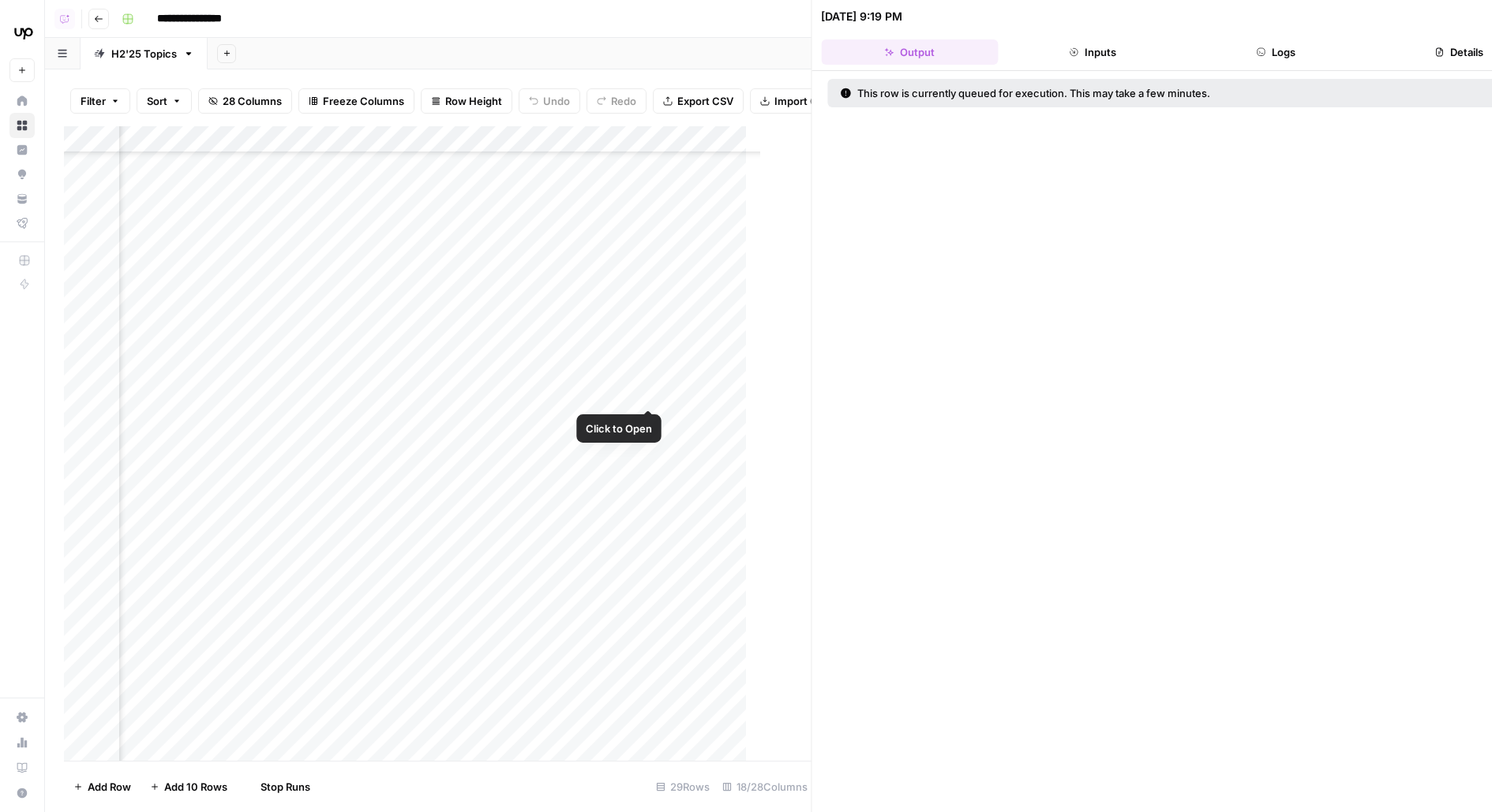
click at [650, 374] on div "Add Column" at bounding box center [419, 443] width 712 height 634
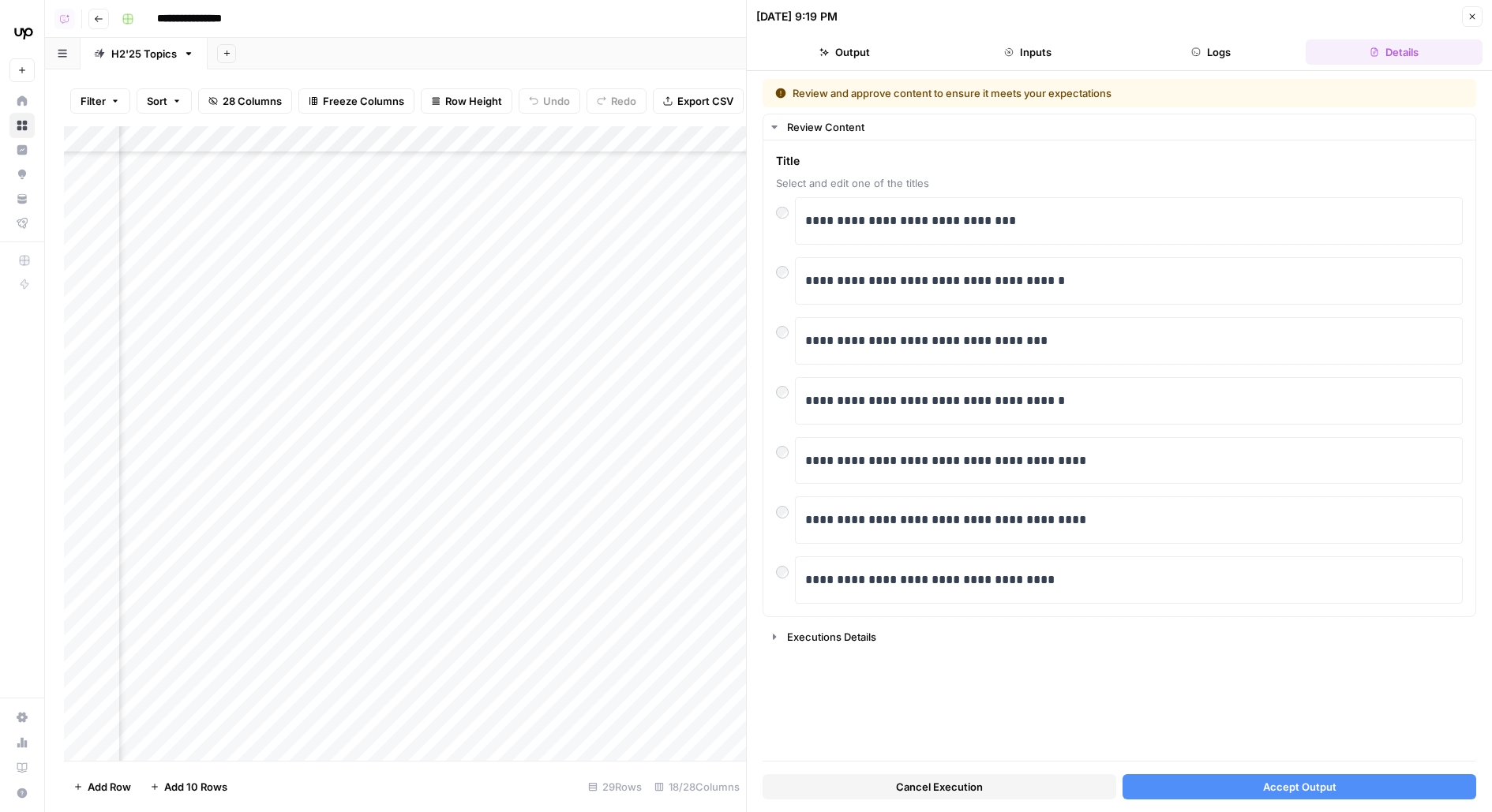
click at [1184, 799] on div "Cancel Execution Accept Output" at bounding box center [1119, 783] width 713 height 43
click at [1172, 790] on button "Accept Output" at bounding box center [1299, 786] width 354 height 25
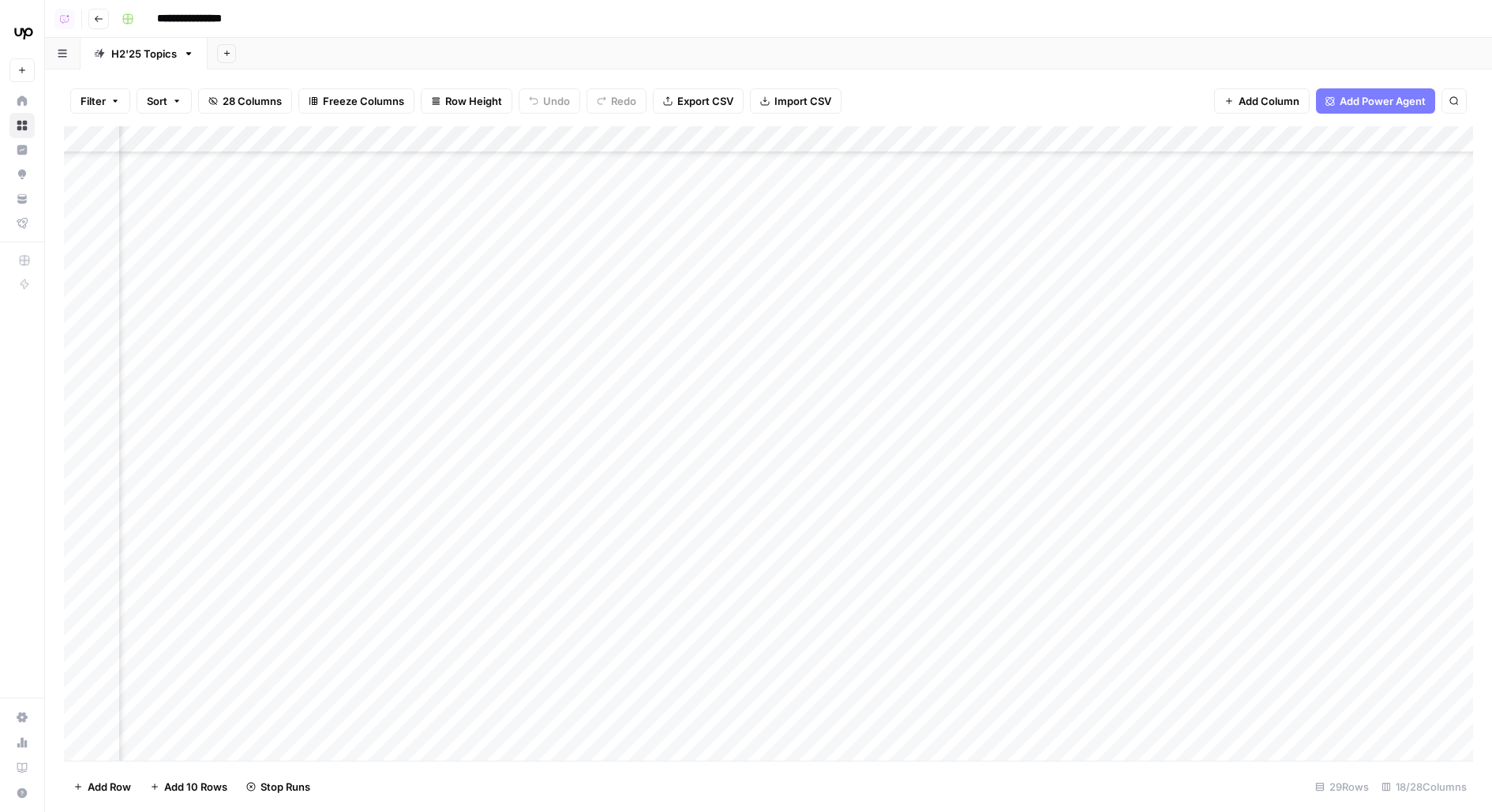
scroll to position [606, 906]
click at [954, 351] on div "Add Column" at bounding box center [768, 443] width 1409 height 634
click at [986, 351] on div "Add Column" at bounding box center [768, 443] width 1409 height 634
click at [1002, 400] on button "To review" at bounding box center [1004, 399] width 60 height 19
click at [1002, 373] on div "Add Column" at bounding box center [768, 443] width 1409 height 634
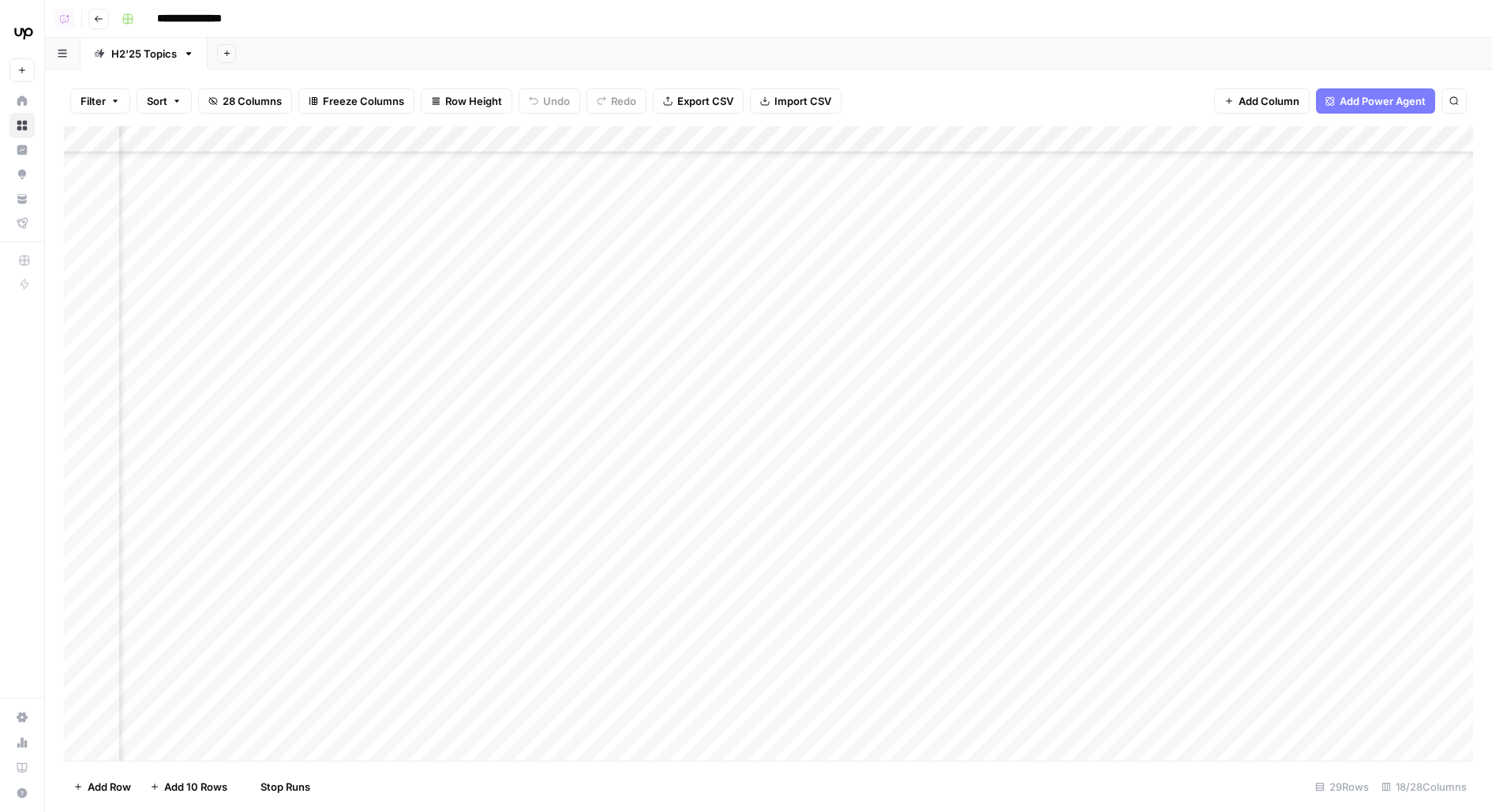
click at [1002, 380] on div "Add Column" at bounding box center [768, 443] width 1409 height 634
click at [990, 435] on button "To review" at bounding box center [1004, 440] width 60 height 19
click at [766, 462] on div "Add Column" at bounding box center [768, 443] width 1409 height 634
click at [777, 433] on div "Add Column" at bounding box center [768, 443] width 1409 height 634
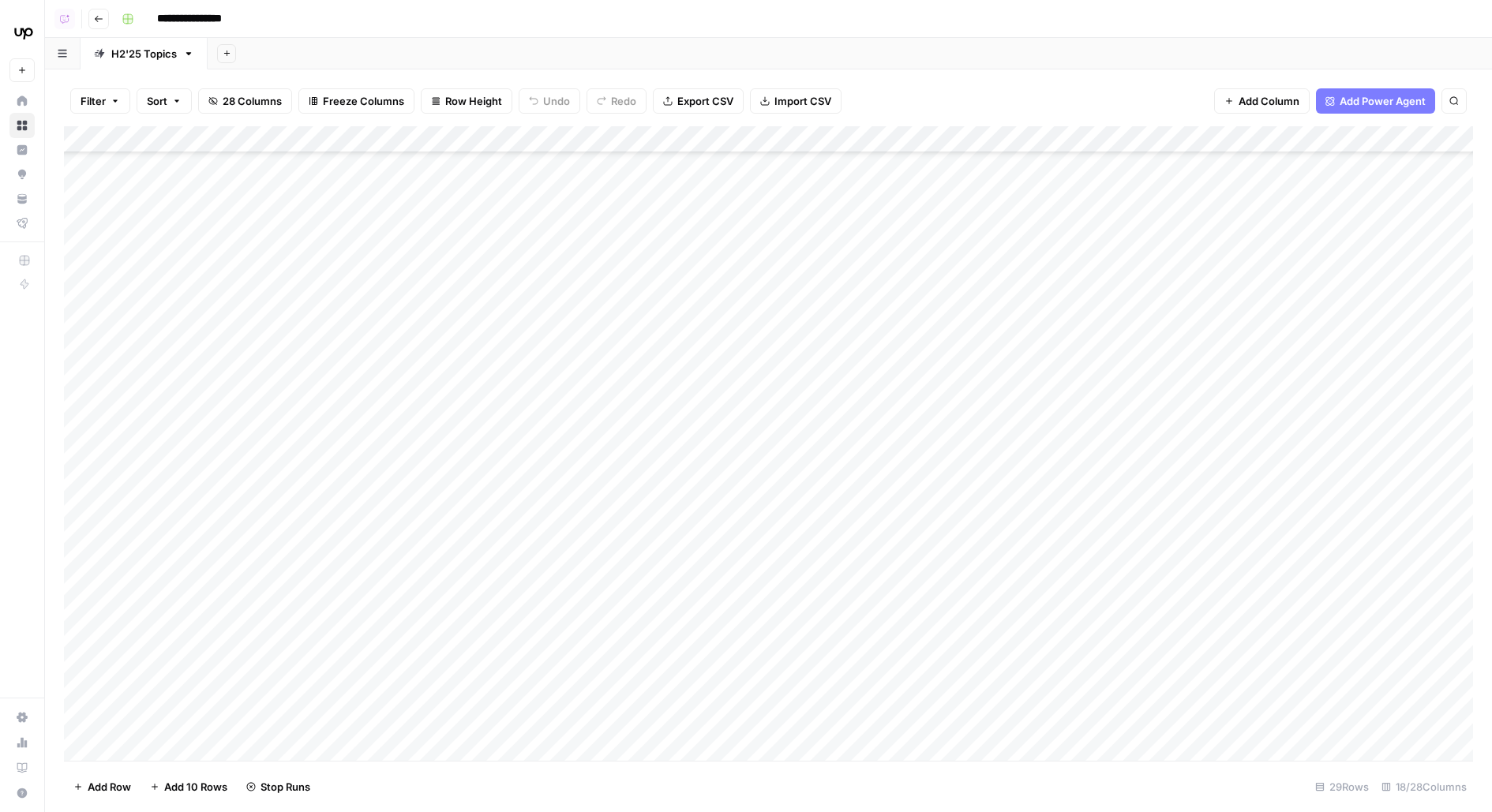
click at [777, 376] on div "Add Column" at bounding box center [768, 443] width 1409 height 634
click at [778, 333] on div "Add Column" at bounding box center [768, 443] width 1409 height 634
click at [528, 456] on div "Add Column" at bounding box center [768, 443] width 1409 height 634
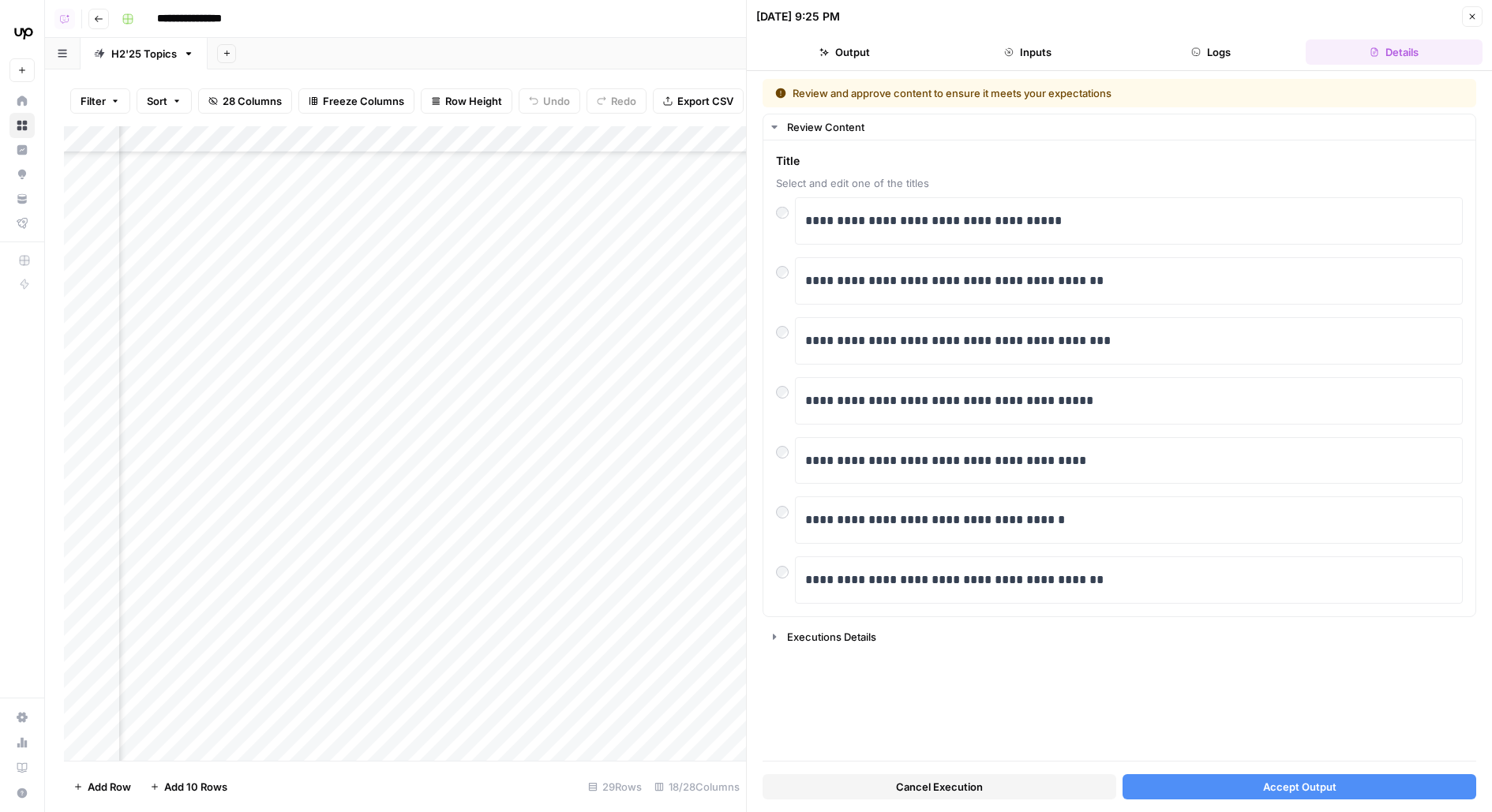
scroll to position [445, 260]
click at [1150, 788] on button "Accept Output" at bounding box center [1299, 786] width 354 height 25
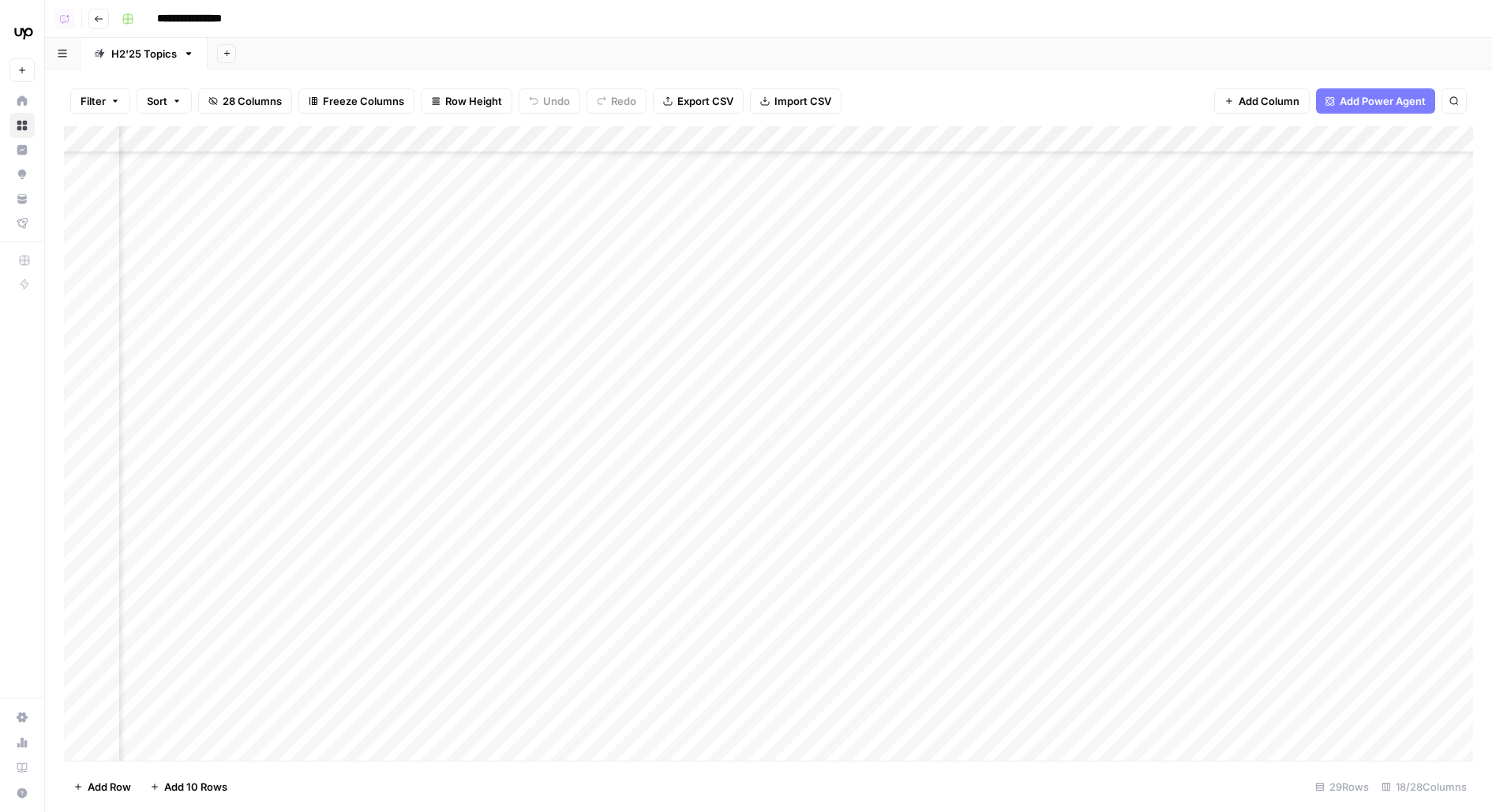
click at [589, 415] on div "Add Column" at bounding box center [768, 443] width 1409 height 634
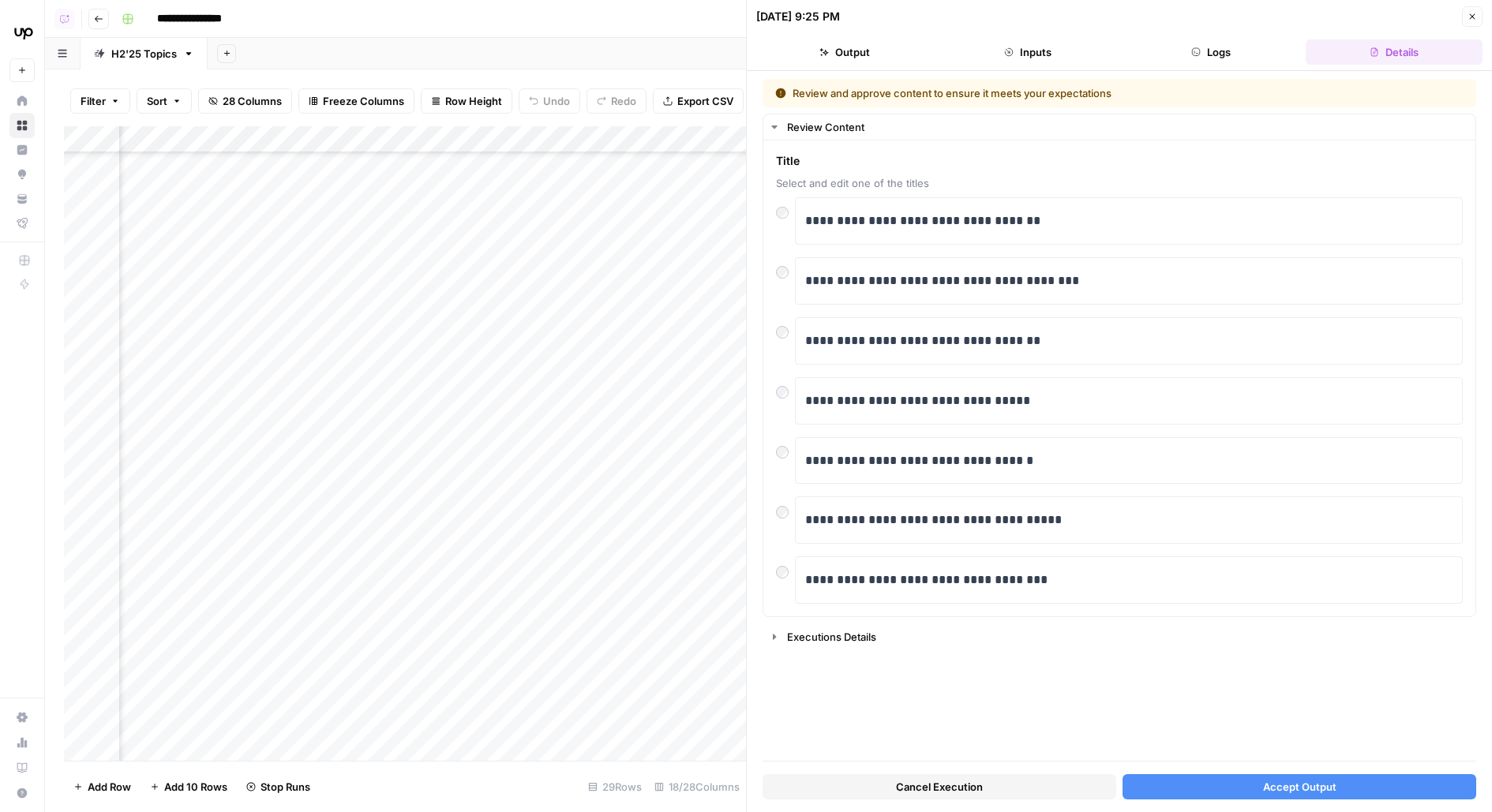
click at [1165, 789] on button "Accept Output" at bounding box center [1299, 786] width 354 height 25
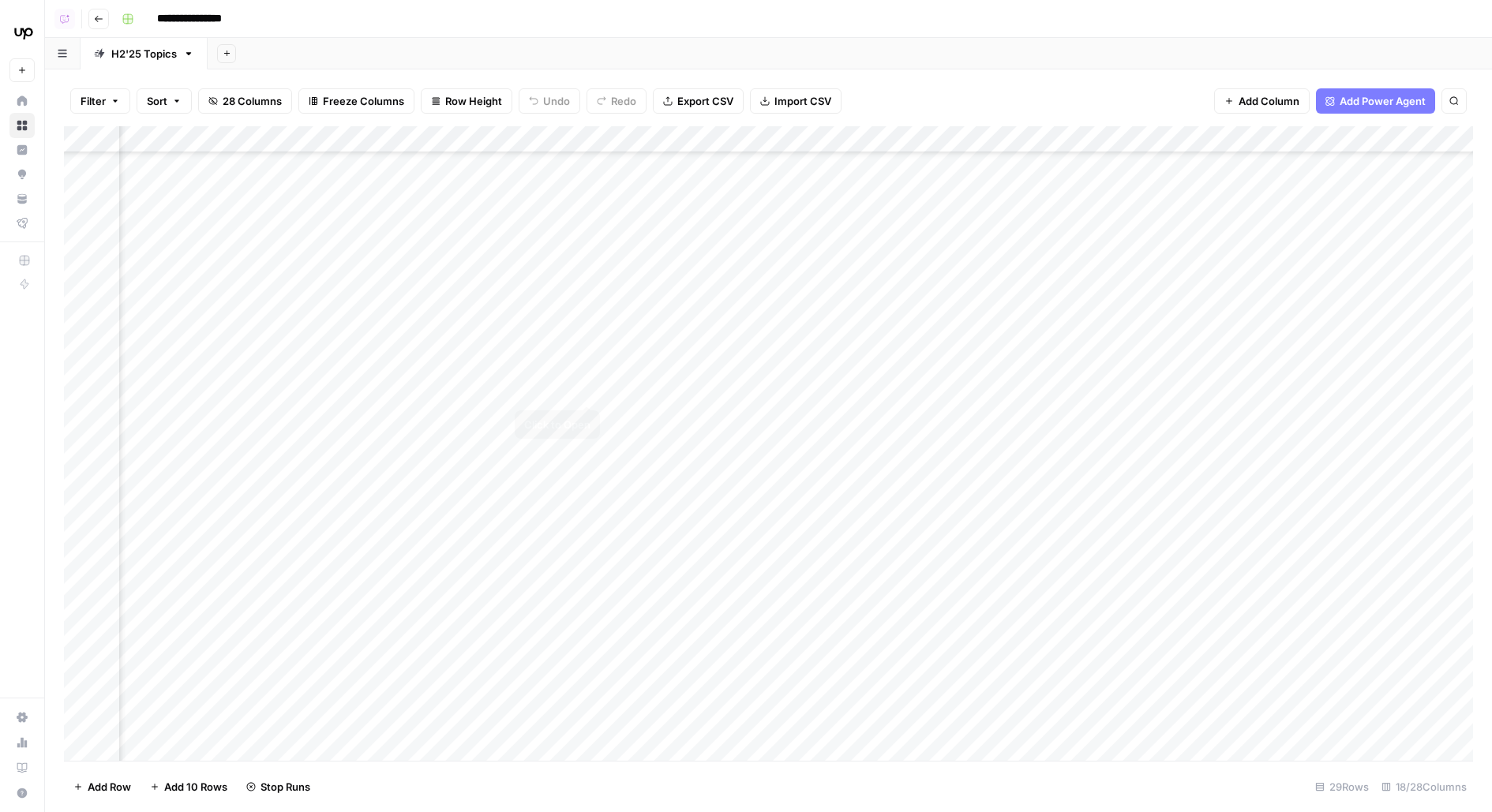
click at [592, 373] on div "Add Column" at bounding box center [768, 443] width 1409 height 634
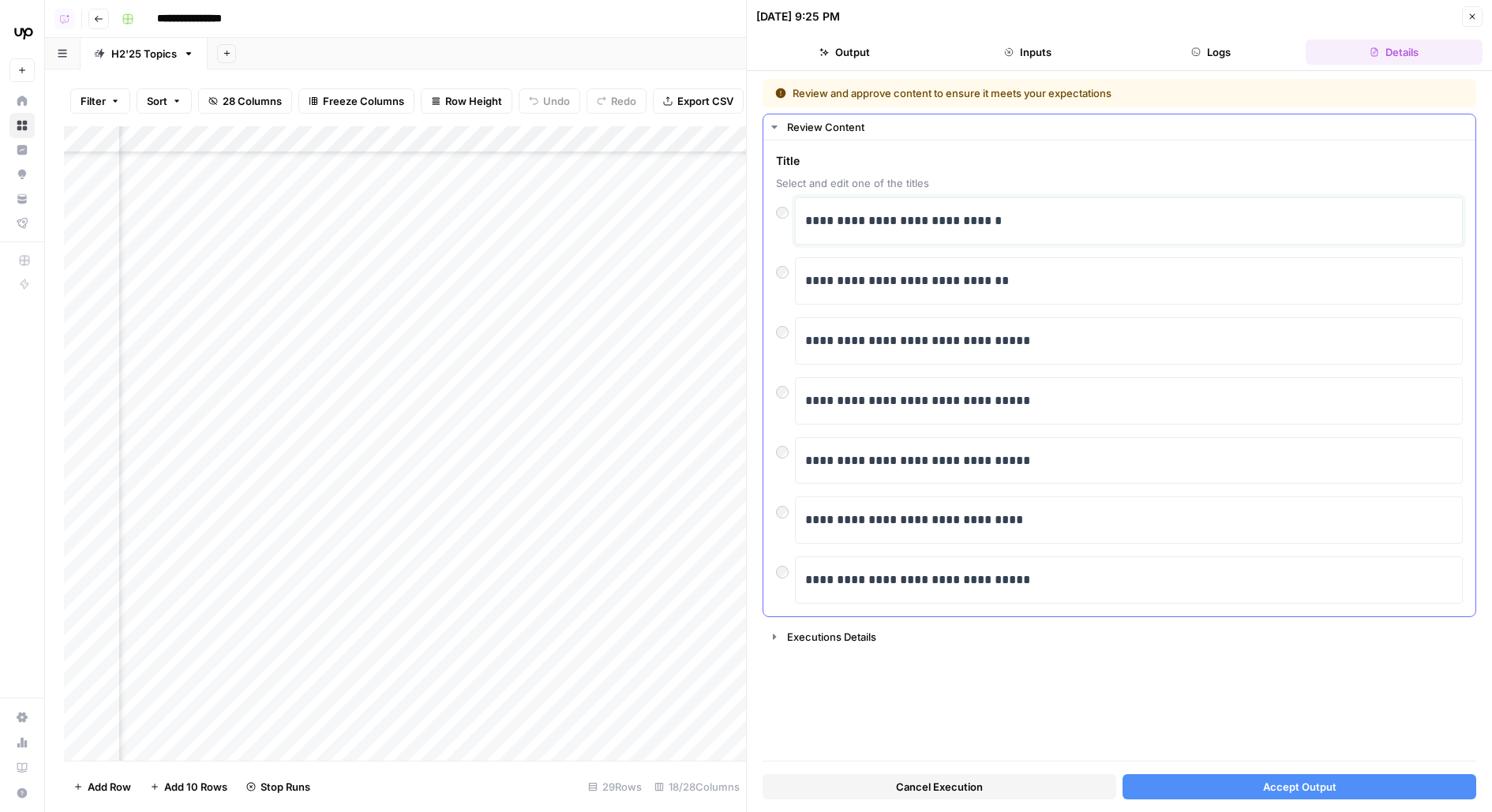
click at [892, 224] on p "**********" at bounding box center [1129, 221] width 649 height 21
click at [1146, 787] on button "Accept Output" at bounding box center [1299, 786] width 354 height 25
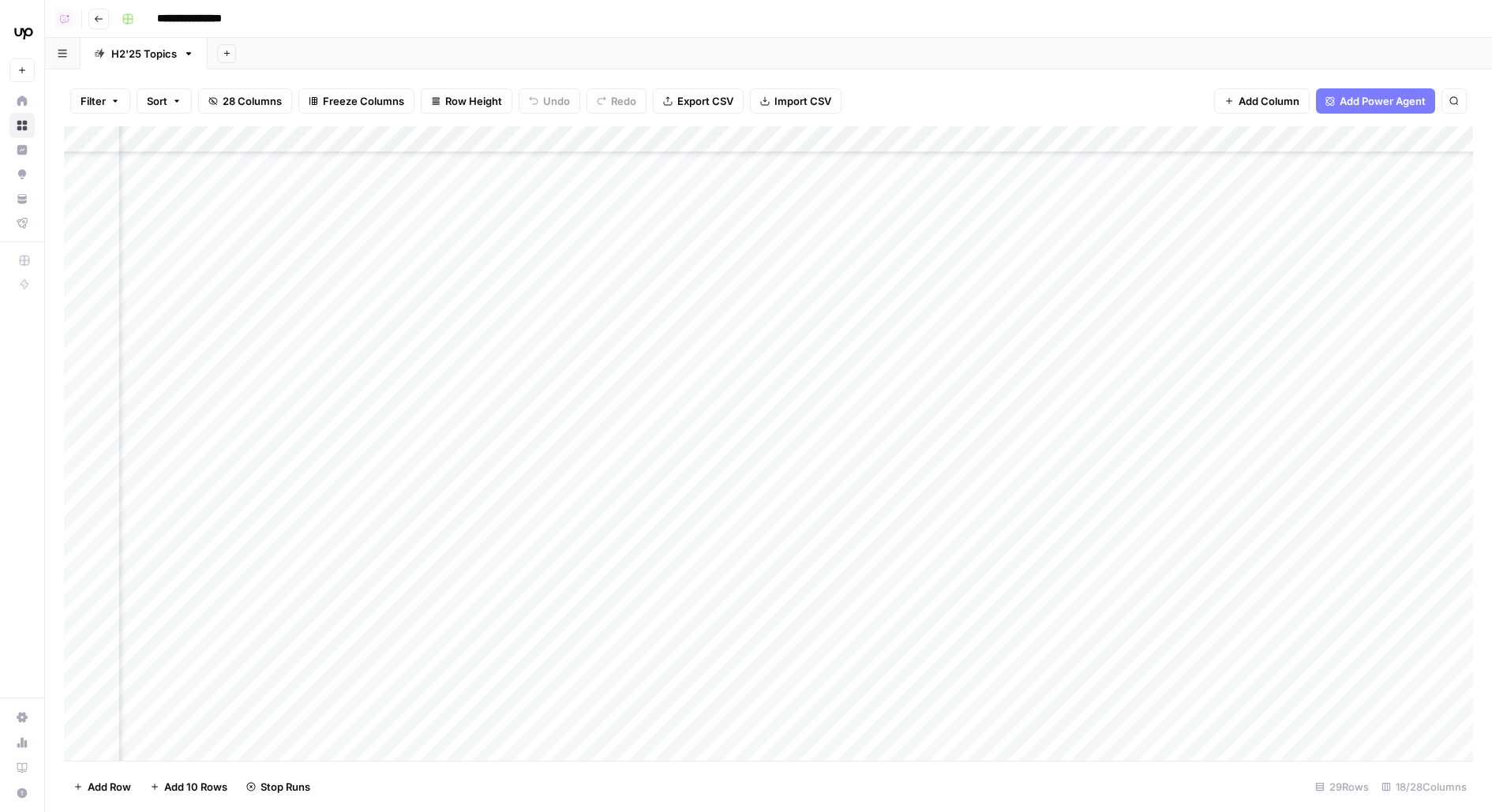
scroll to position [445, 548]
click at [1367, 390] on div "Add Column" at bounding box center [768, 443] width 1409 height 634
click at [1341, 390] on div "Add Column" at bounding box center [768, 443] width 1409 height 634
click at [1356, 441] on button "To review" at bounding box center [1364, 436] width 60 height 19
click at [1355, 429] on div "Add Column" at bounding box center [768, 443] width 1409 height 634
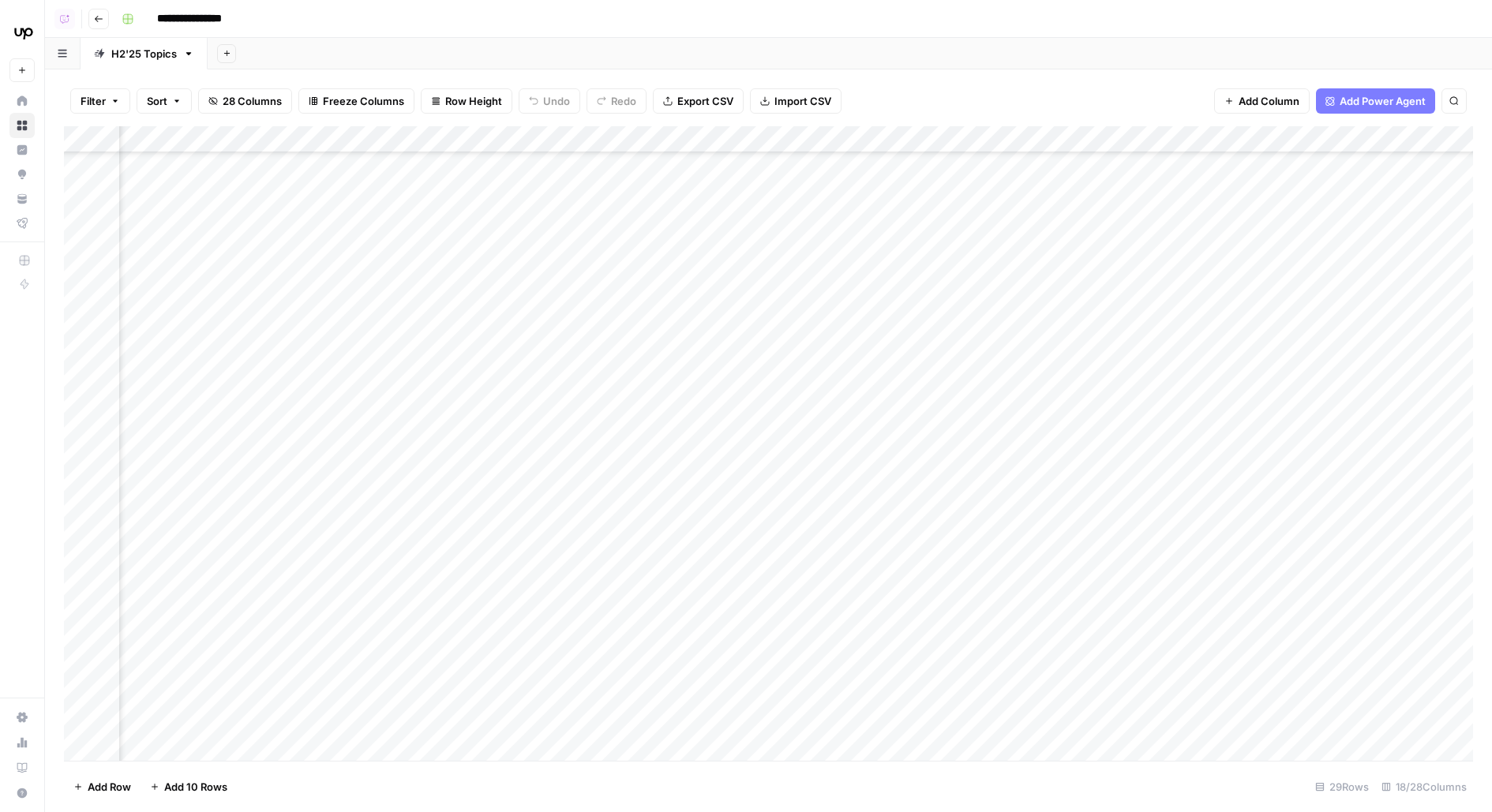
click at [1355, 435] on div "Add Column" at bounding box center [768, 443] width 1409 height 634
click at [1351, 479] on button "To review" at bounding box center [1364, 477] width 60 height 19
click at [1352, 456] on div "Add Column" at bounding box center [768, 443] width 1409 height 634
click at [1352, 463] on div "Add Column" at bounding box center [768, 443] width 1409 height 634
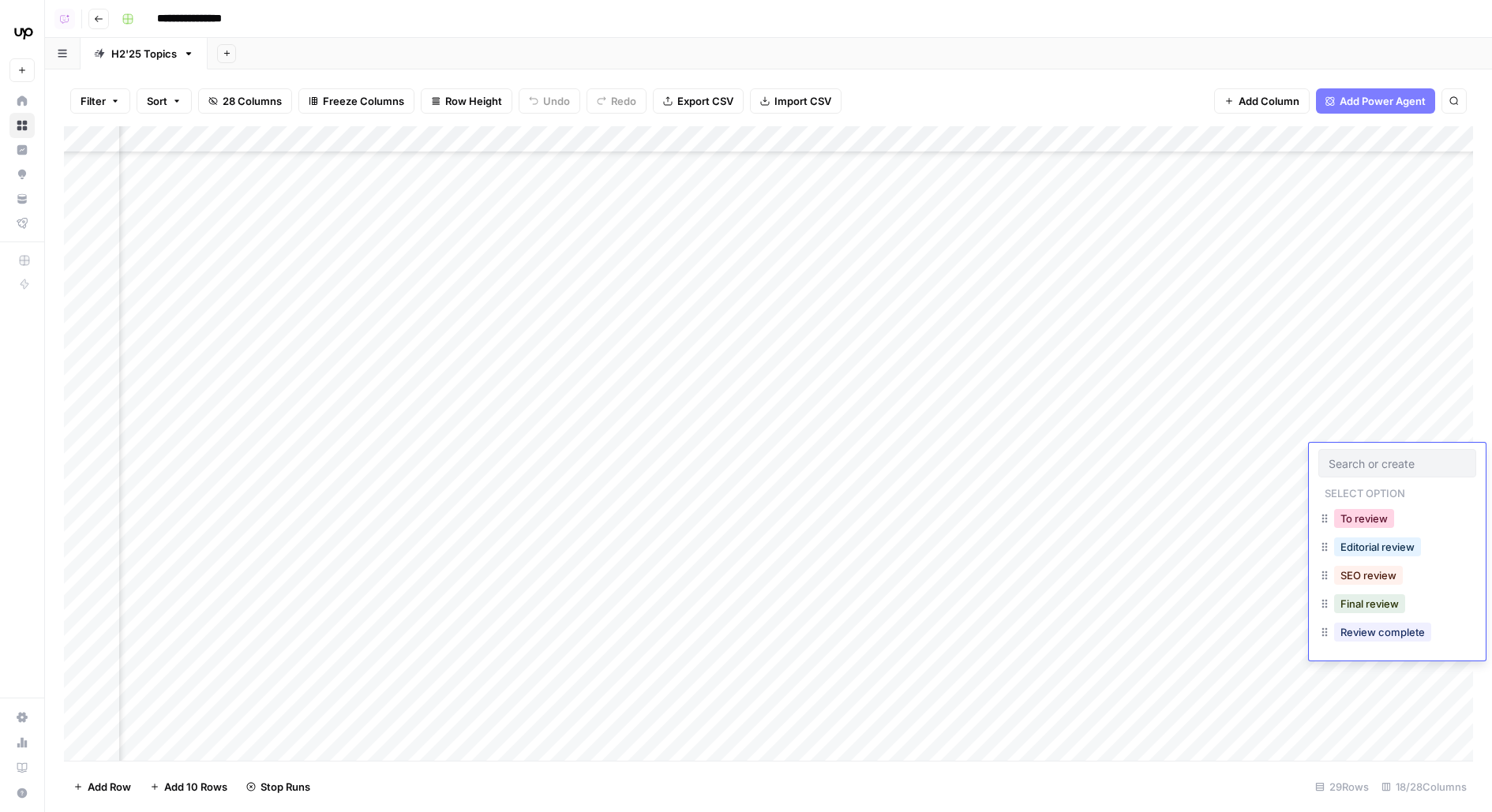
click at [1363, 517] on button "To review" at bounding box center [1364, 518] width 60 height 19
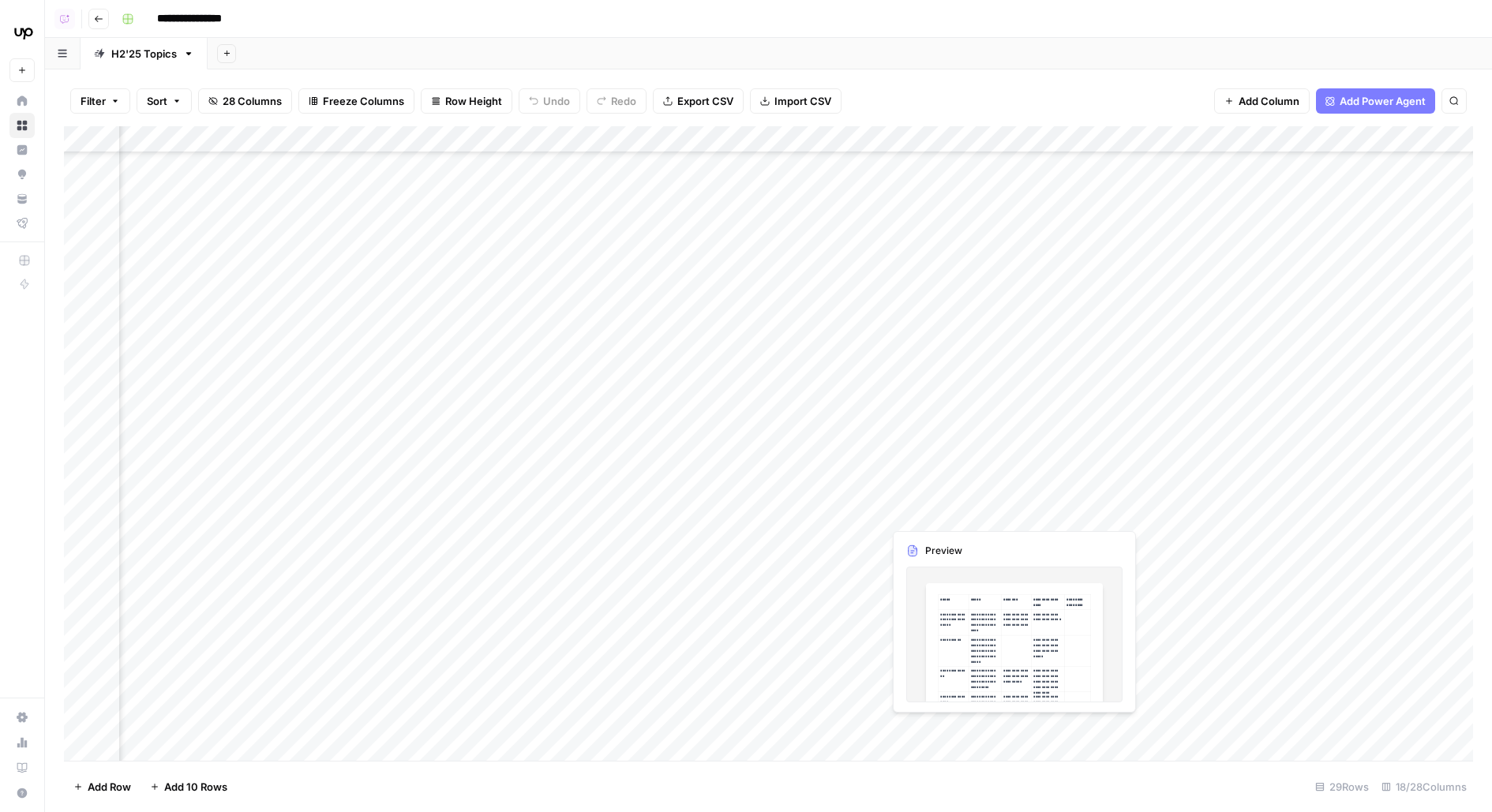
scroll to position [445, 572]
click at [848, 499] on div "Add Column" at bounding box center [768, 443] width 1409 height 634
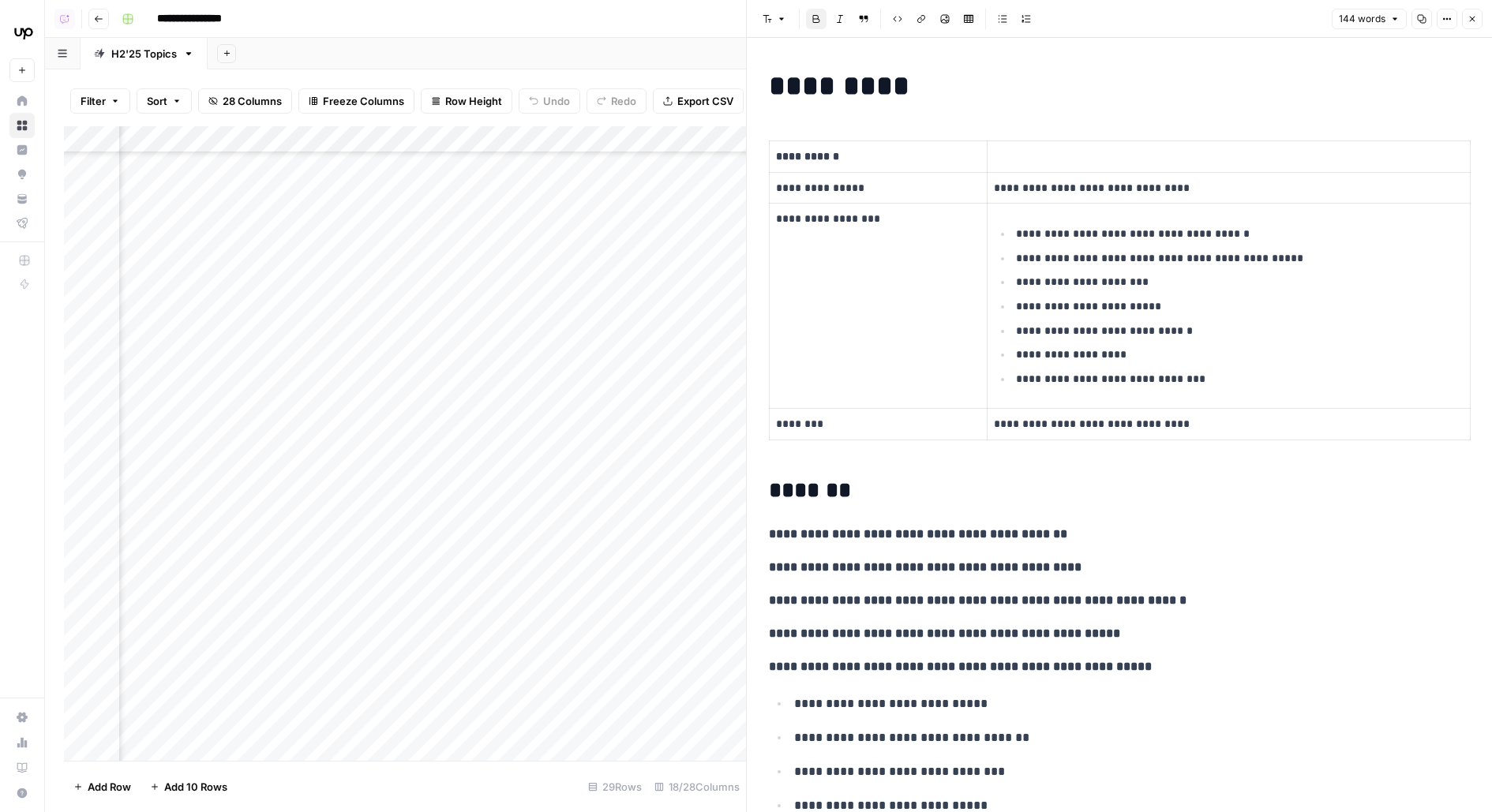
scroll to position [158, 0]
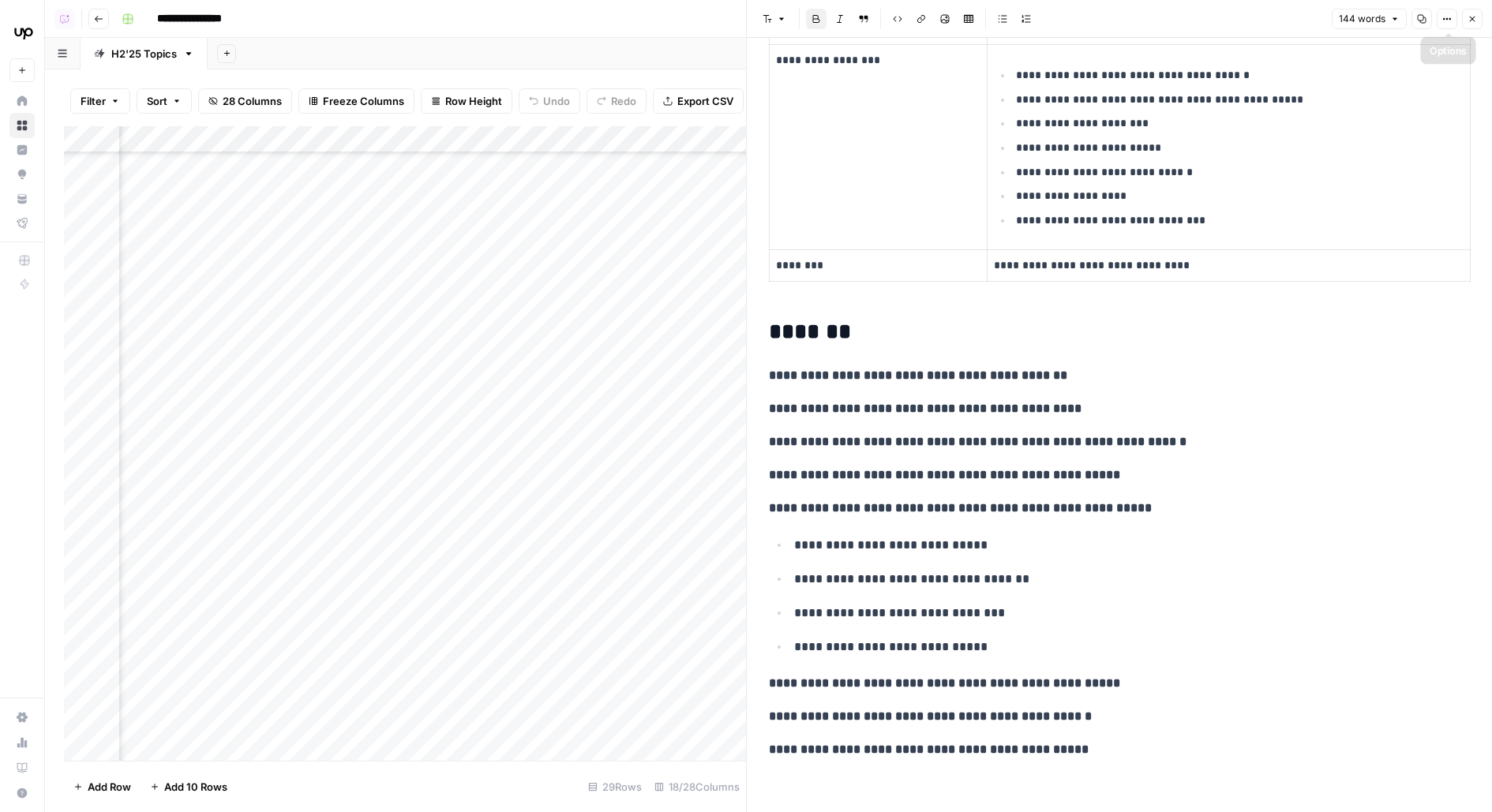
click at [1473, 18] on icon "button" at bounding box center [1472, 20] width 6 height 6
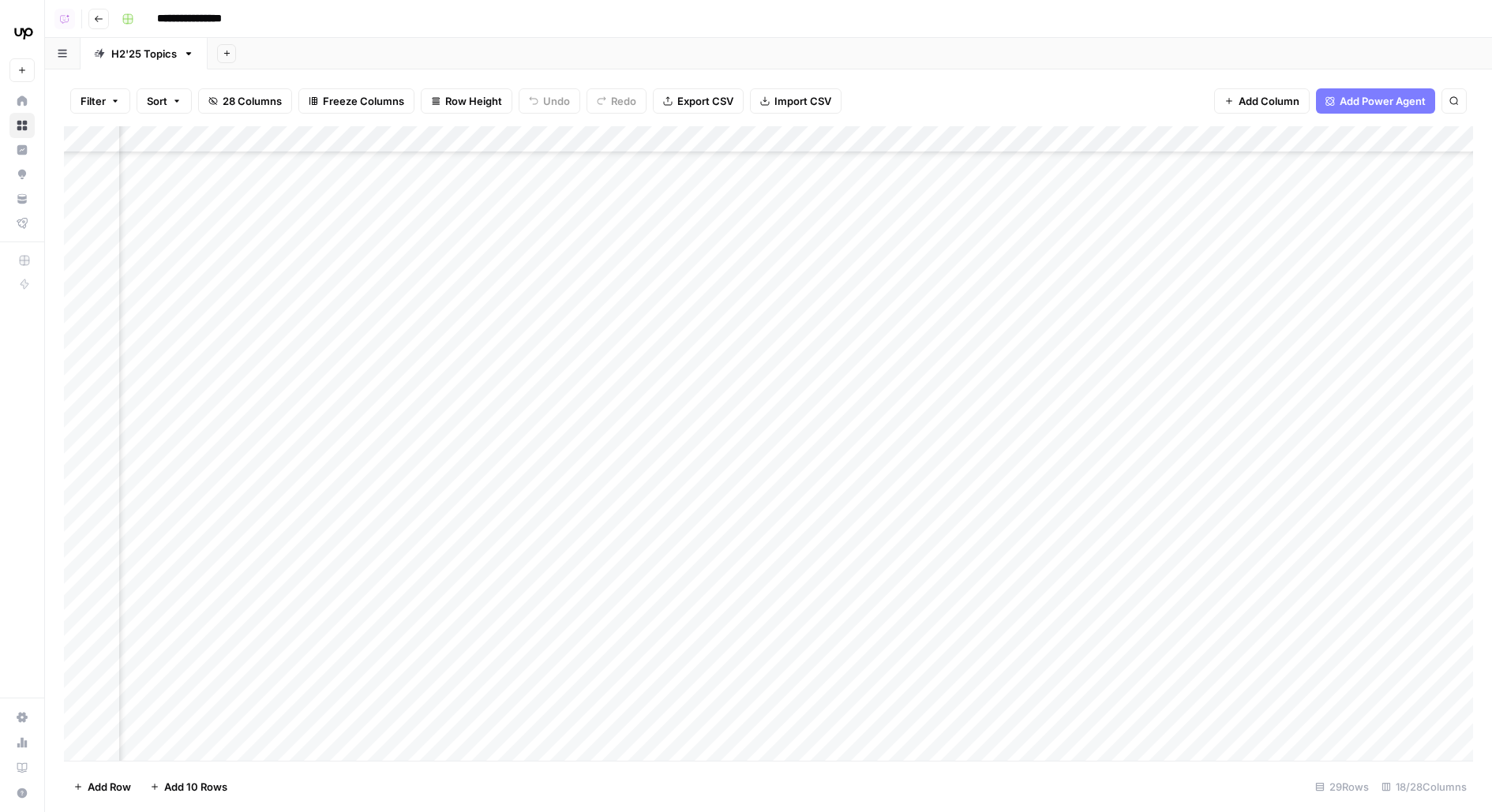
click at [801, 136] on div "Add Column" at bounding box center [768, 443] width 1409 height 634
click at [809, 274] on span "Hide Column" at bounding box center [817, 271] width 139 height 16
click at [704, 498] on div "Add Column" at bounding box center [768, 443] width 1409 height 634
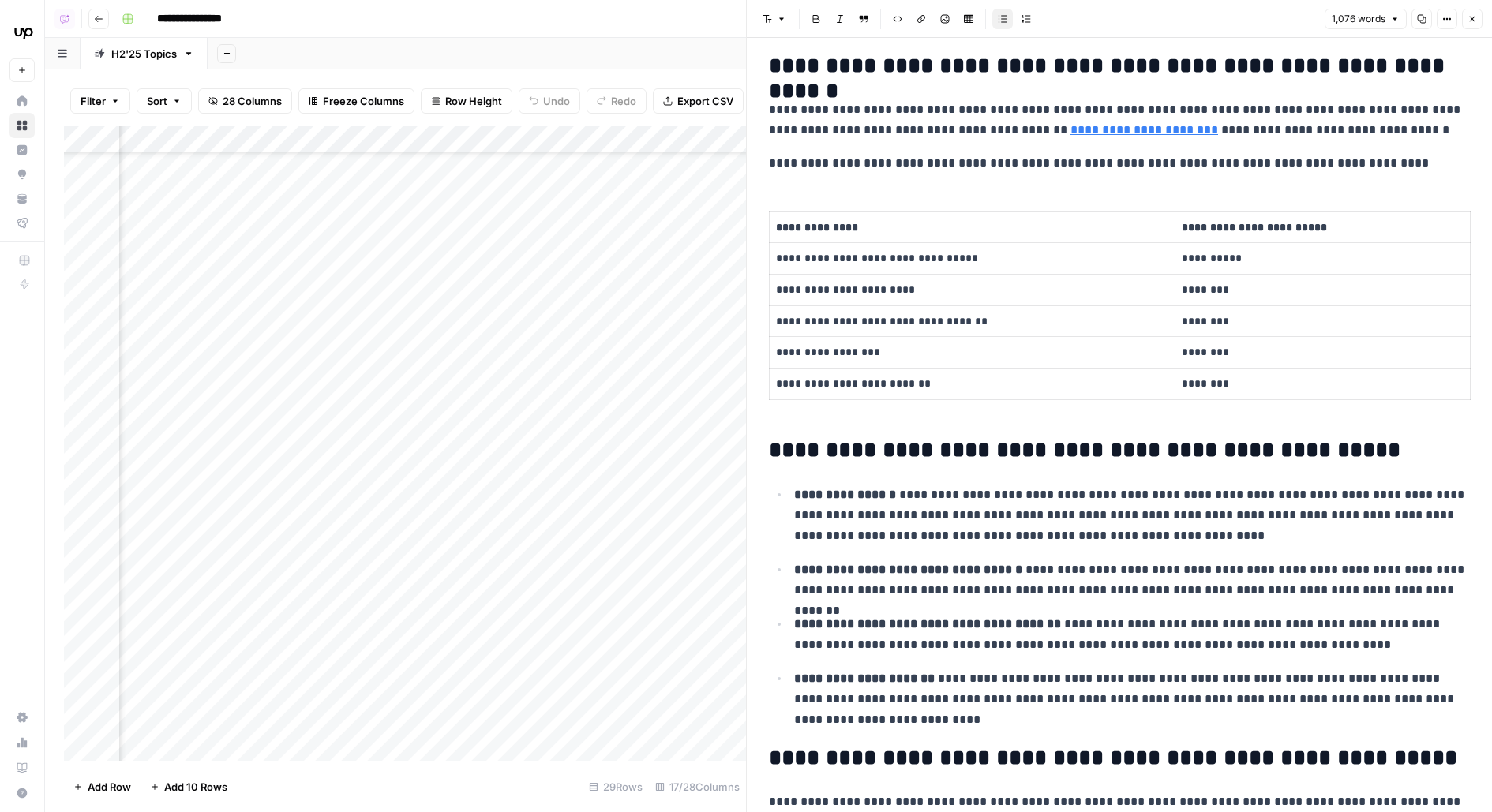
scroll to position [538, 0]
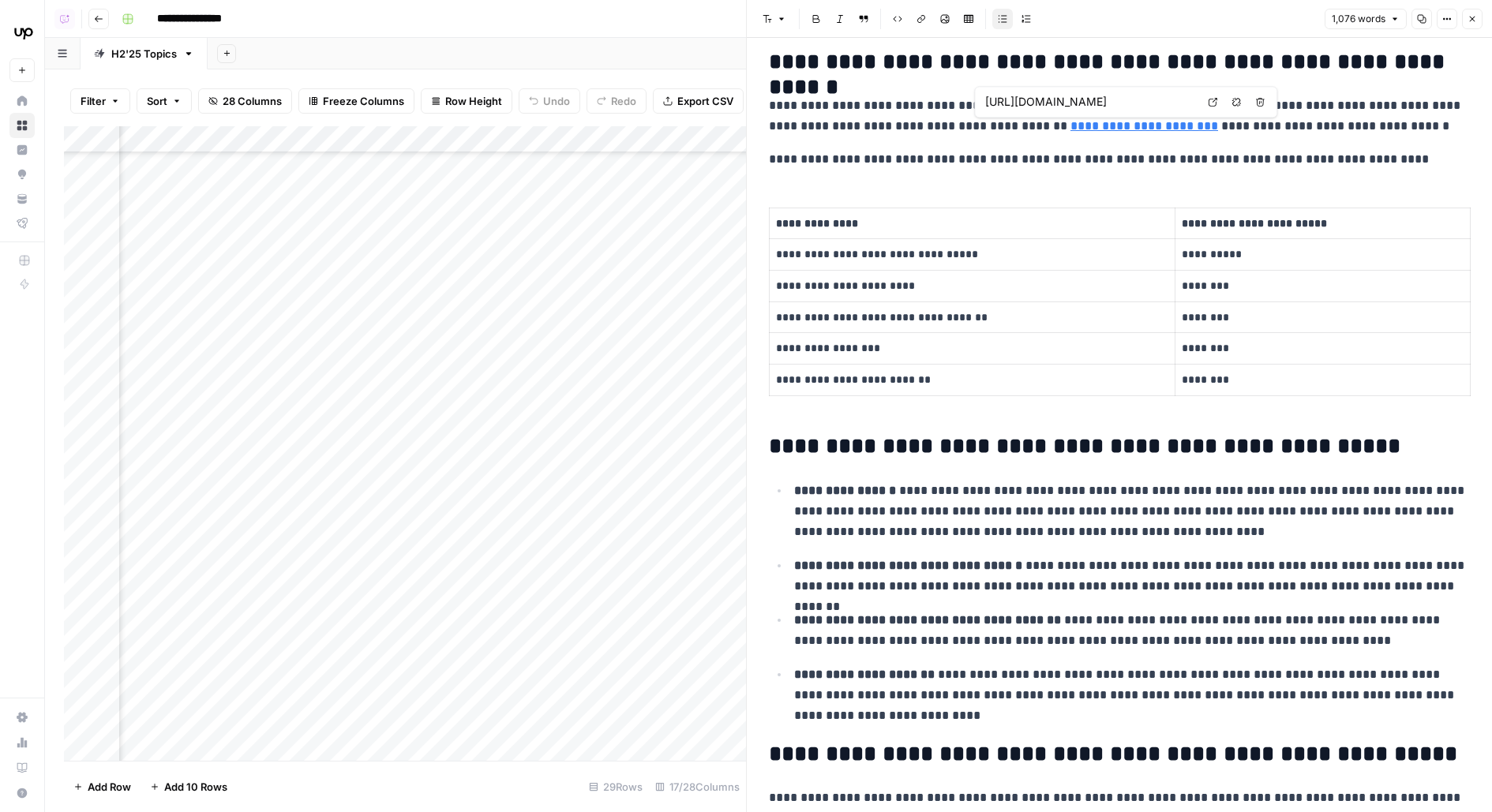
click at [1216, 104] on icon at bounding box center [1212, 102] width 8 height 8
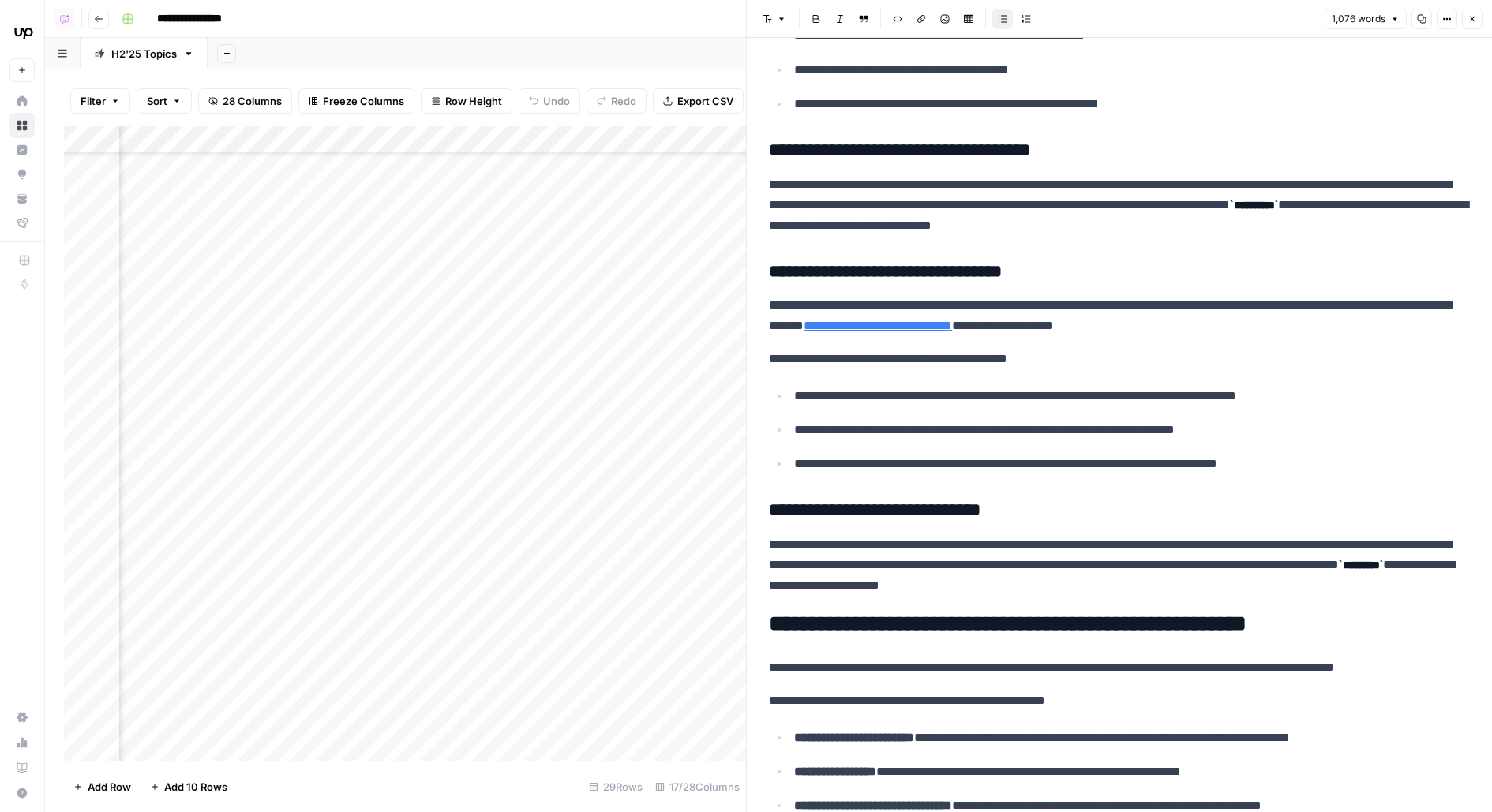
scroll to position [1562, 0]
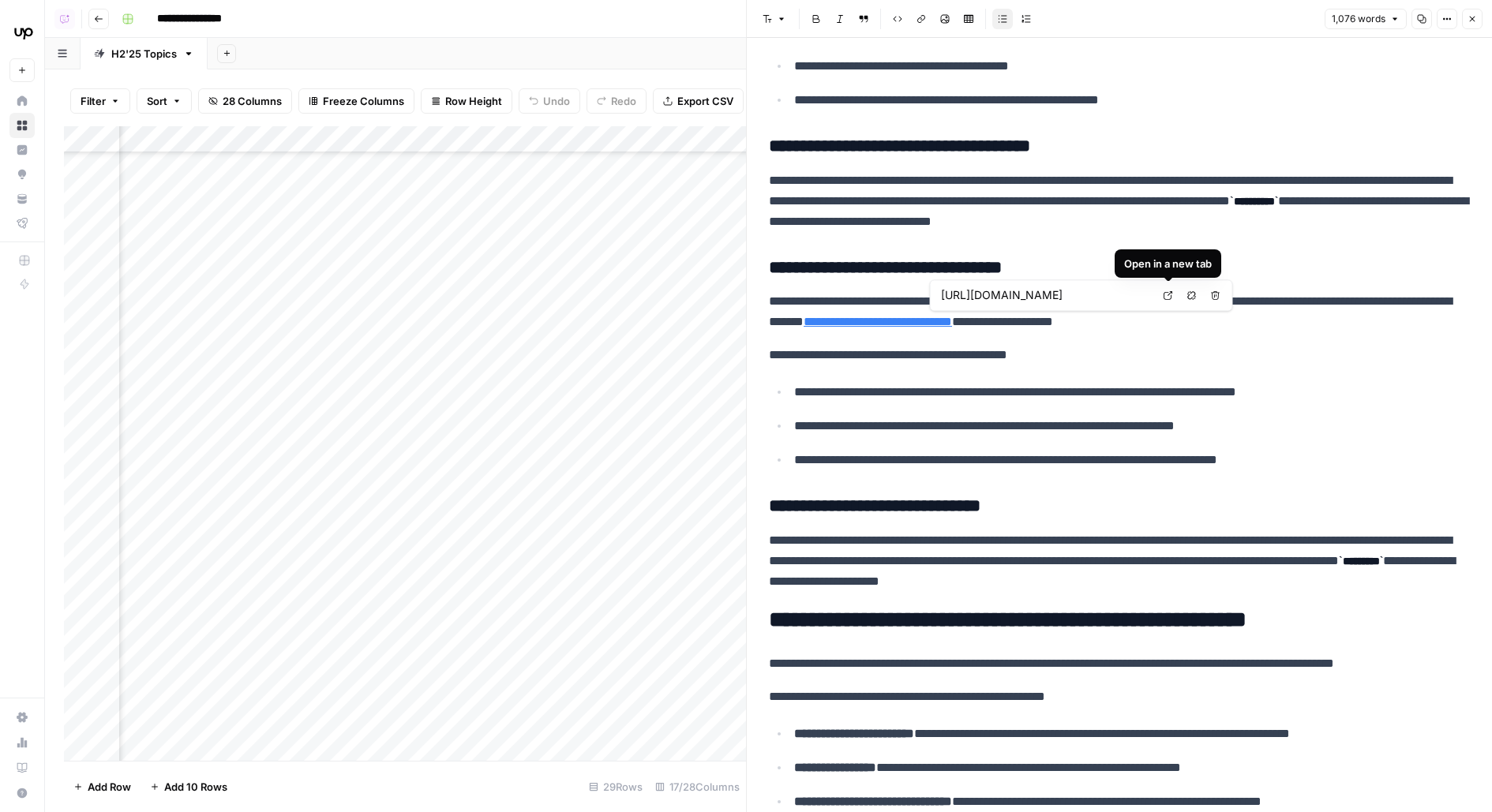
click at [1163, 296] on icon at bounding box center [1167, 295] width 8 height 8
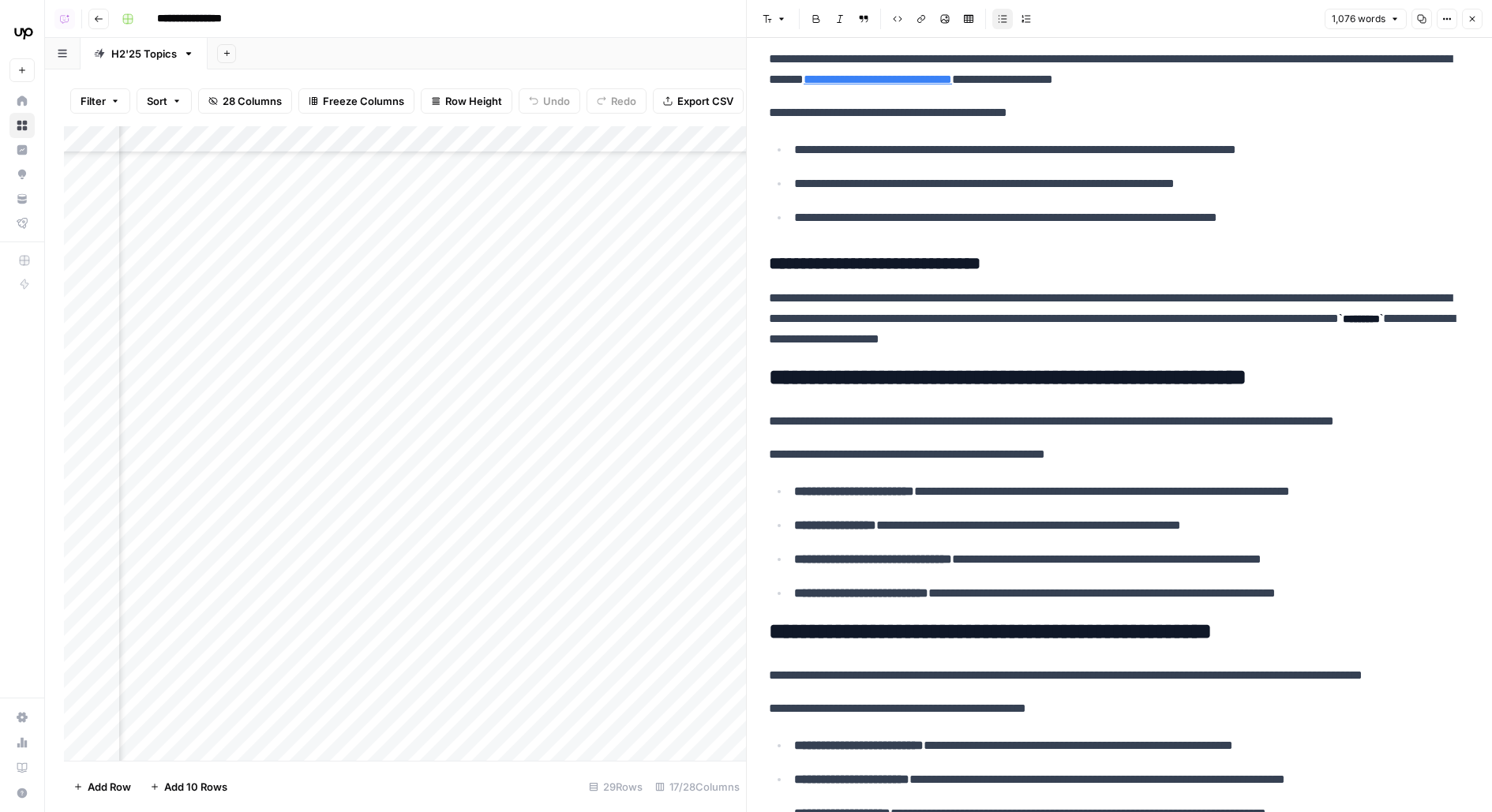
scroll to position [445, 482]
click at [347, 499] on div "Add Column" at bounding box center [404, 443] width 682 height 634
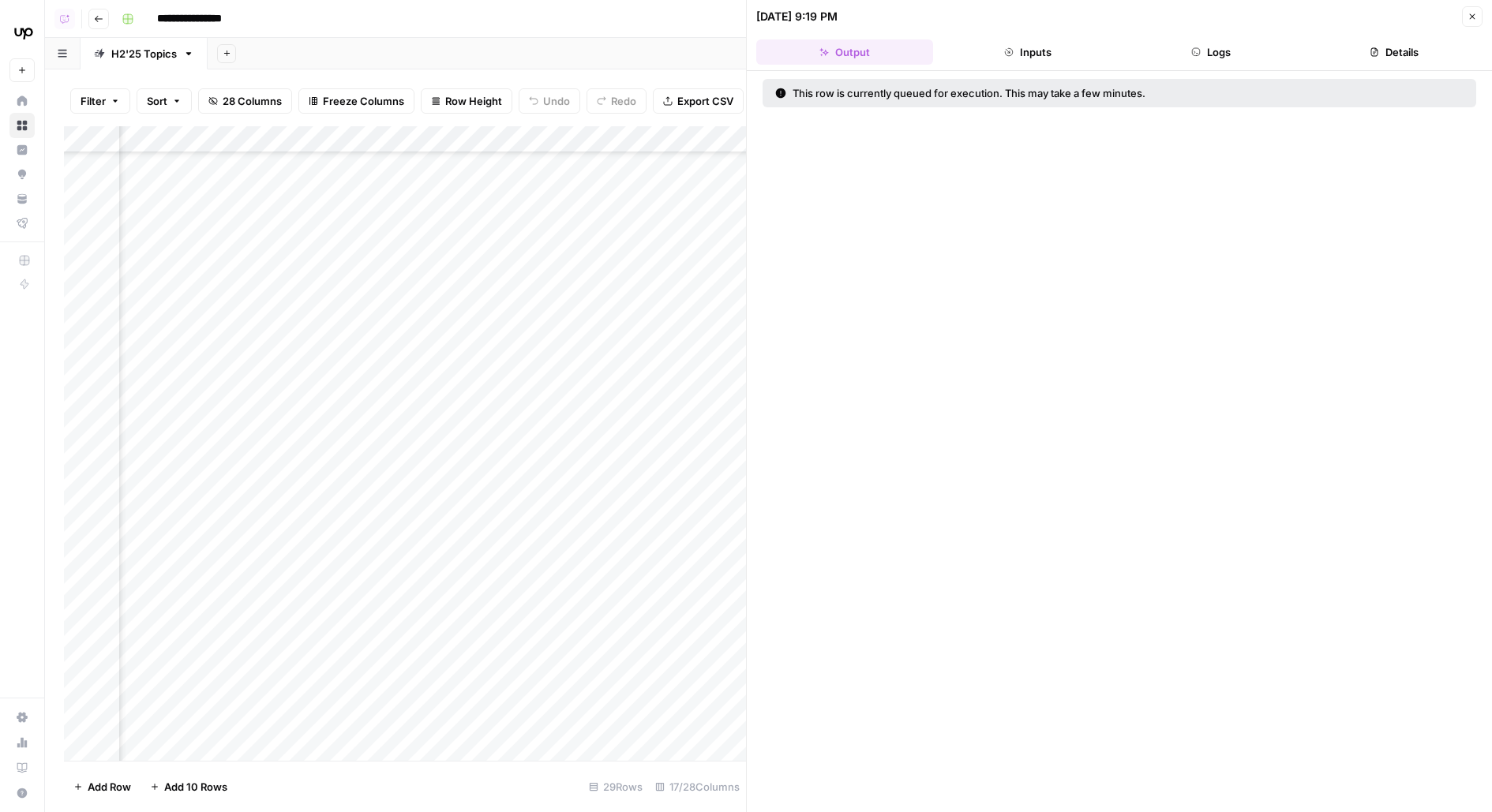
click at [1207, 57] on button "Logs" at bounding box center [1210, 51] width 177 height 25
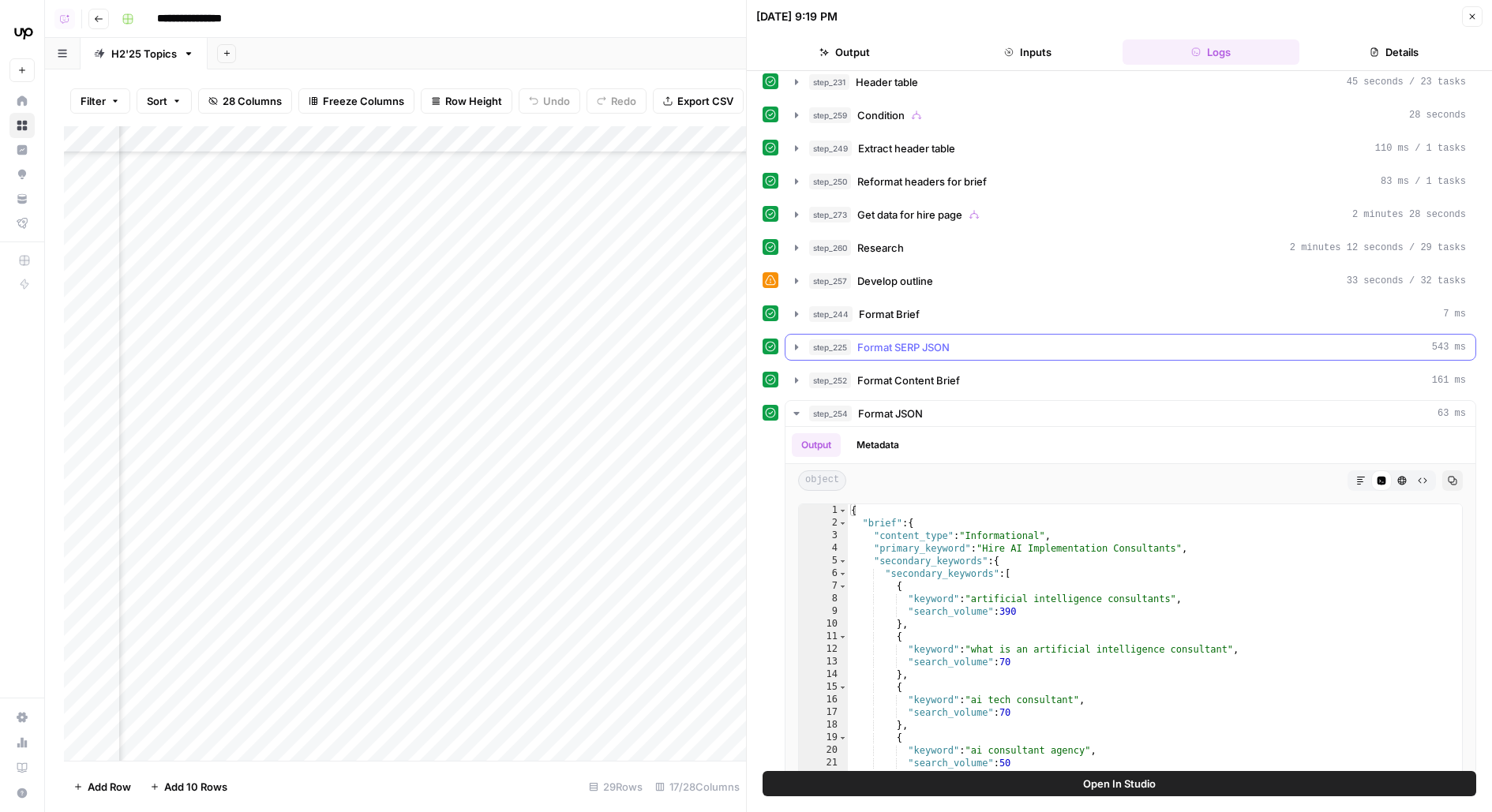
scroll to position [419, 0]
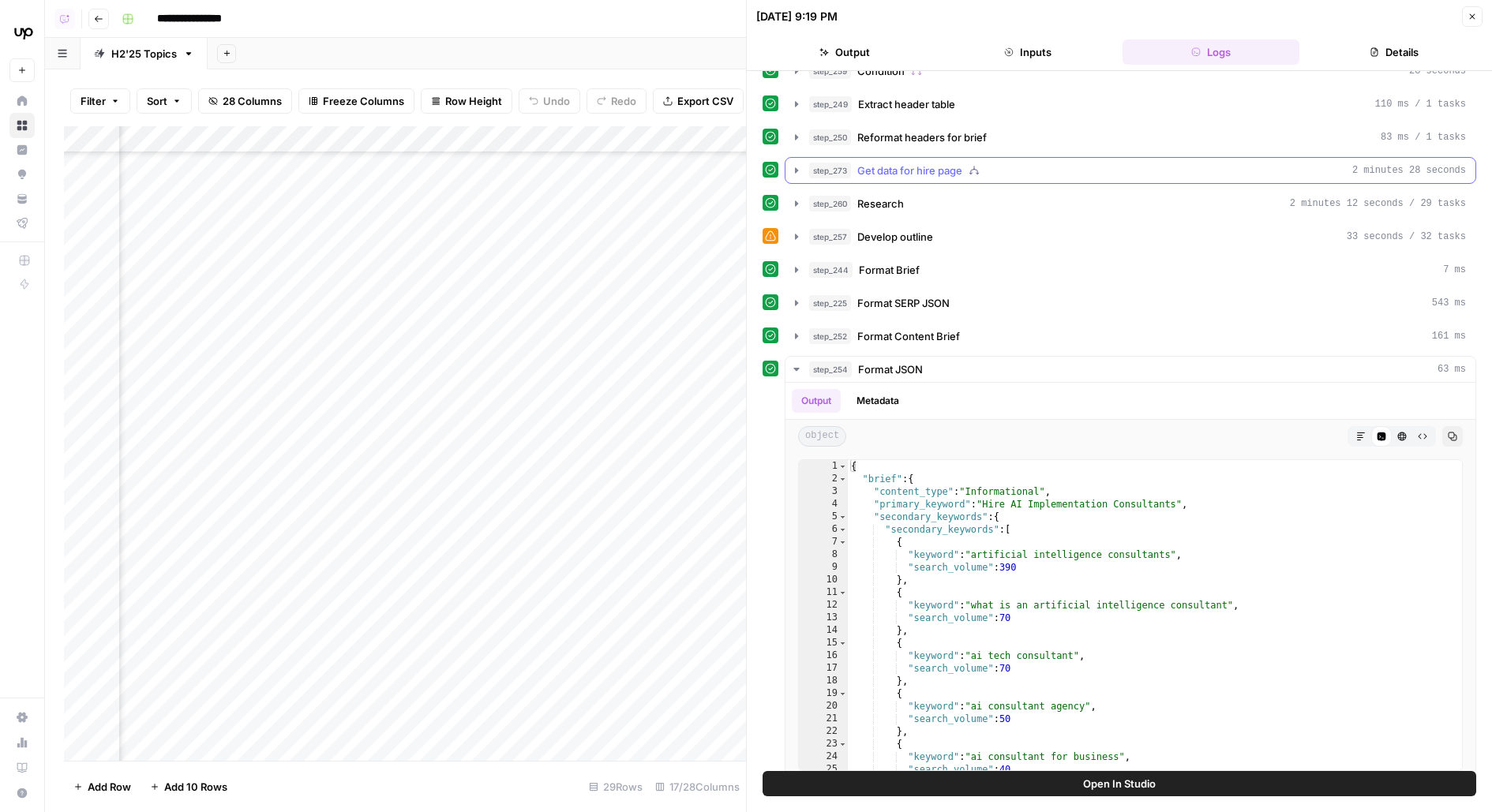
click at [992, 163] on div "step_273 Get data for hire page 2 minutes 28 seconds" at bounding box center [1137, 170] width 657 height 16
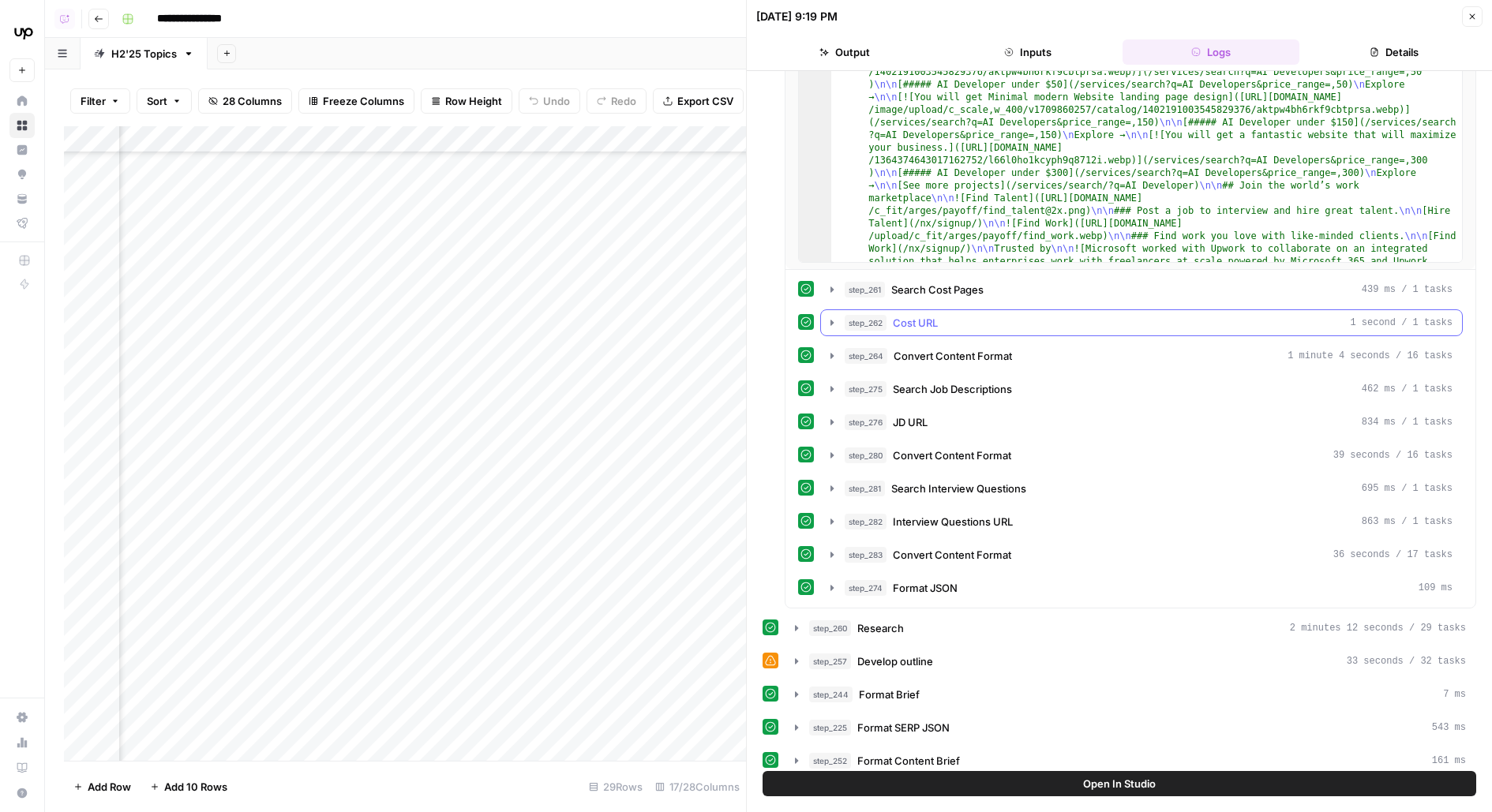
scroll to position [776, 0]
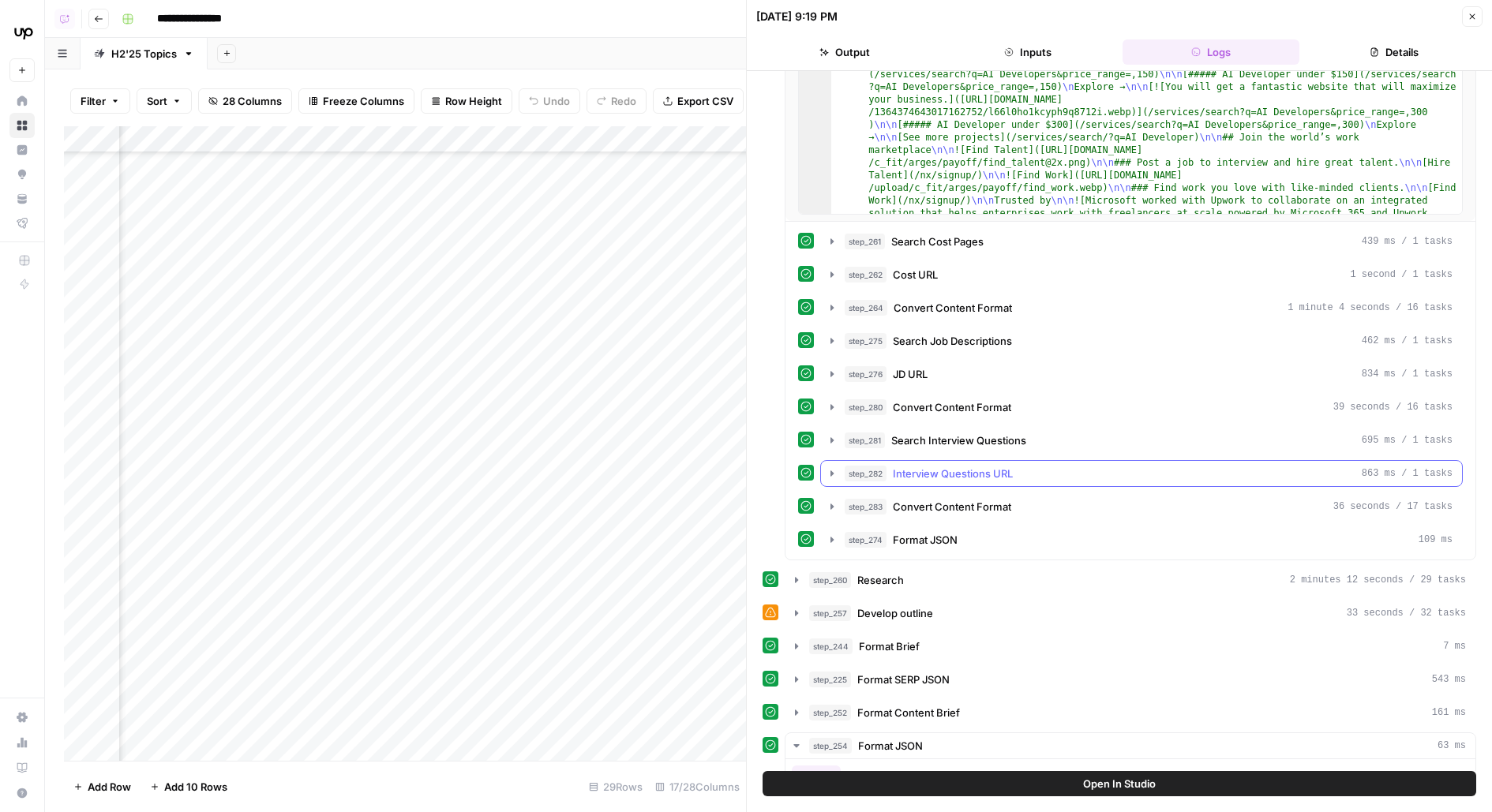
click at [946, 465] on span "Interview Questions URL" at bounding box center [953, 472] width 120 height 16
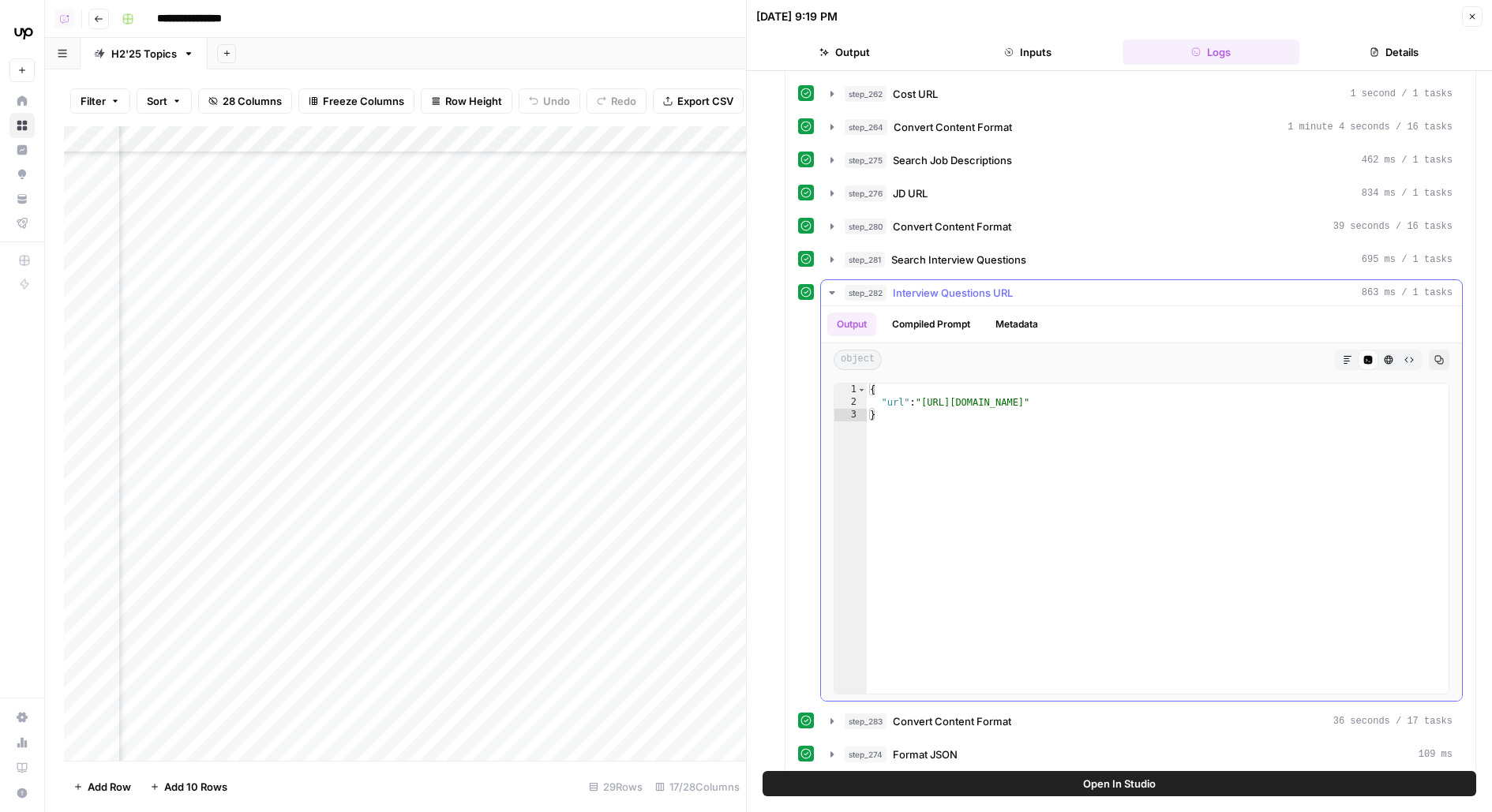
scroll to position [1230, 0]
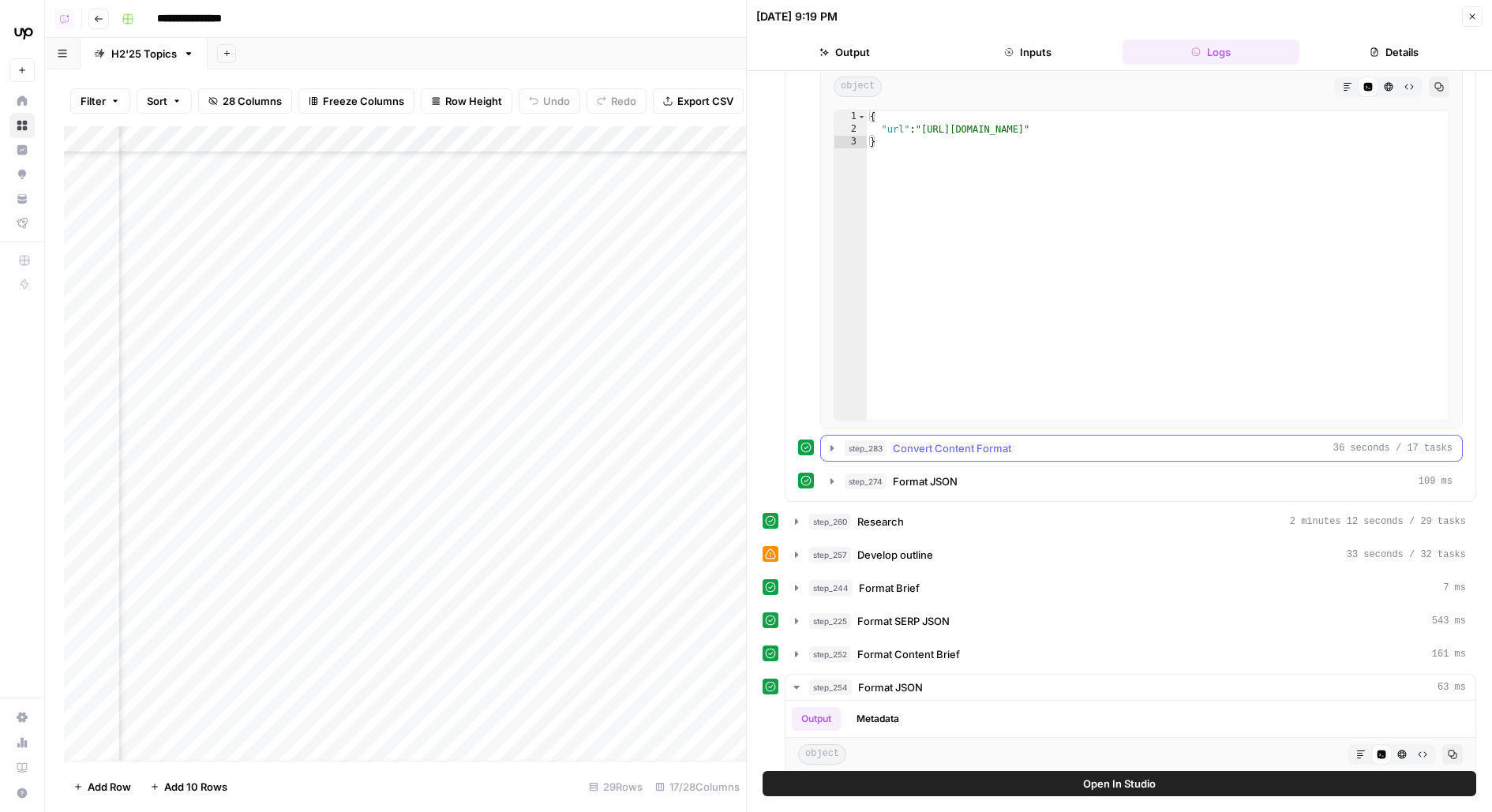
click at [971, 441] on button "step_283 Convert Content Format 36 seconds / 17 tasks" at bounding box center [1141, 447] width 641 height 25
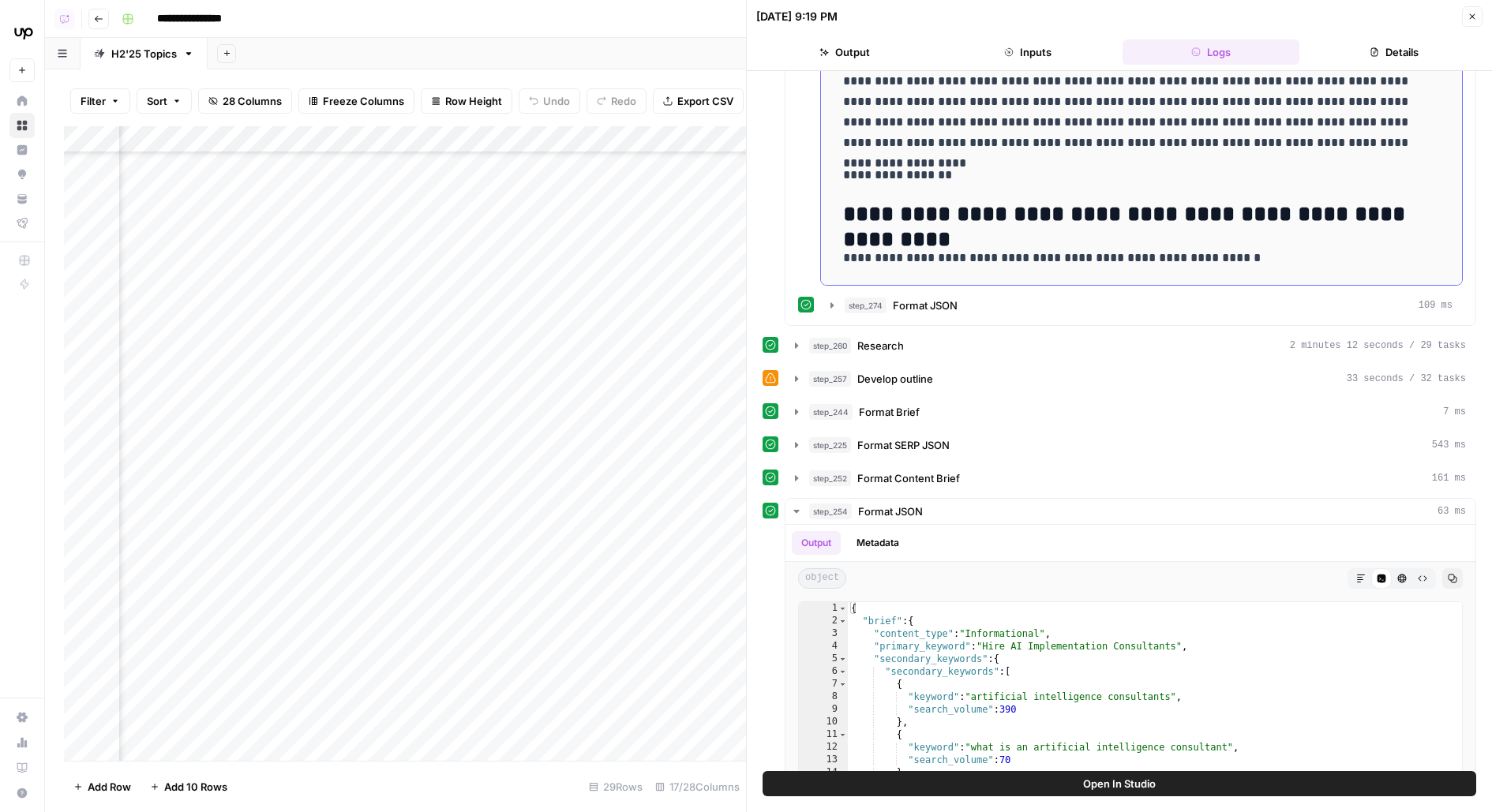
scroll to position [1803, 0]
click at [1470, 14] on icon "button" at bounding box center [1472, 17] width 6 height 6
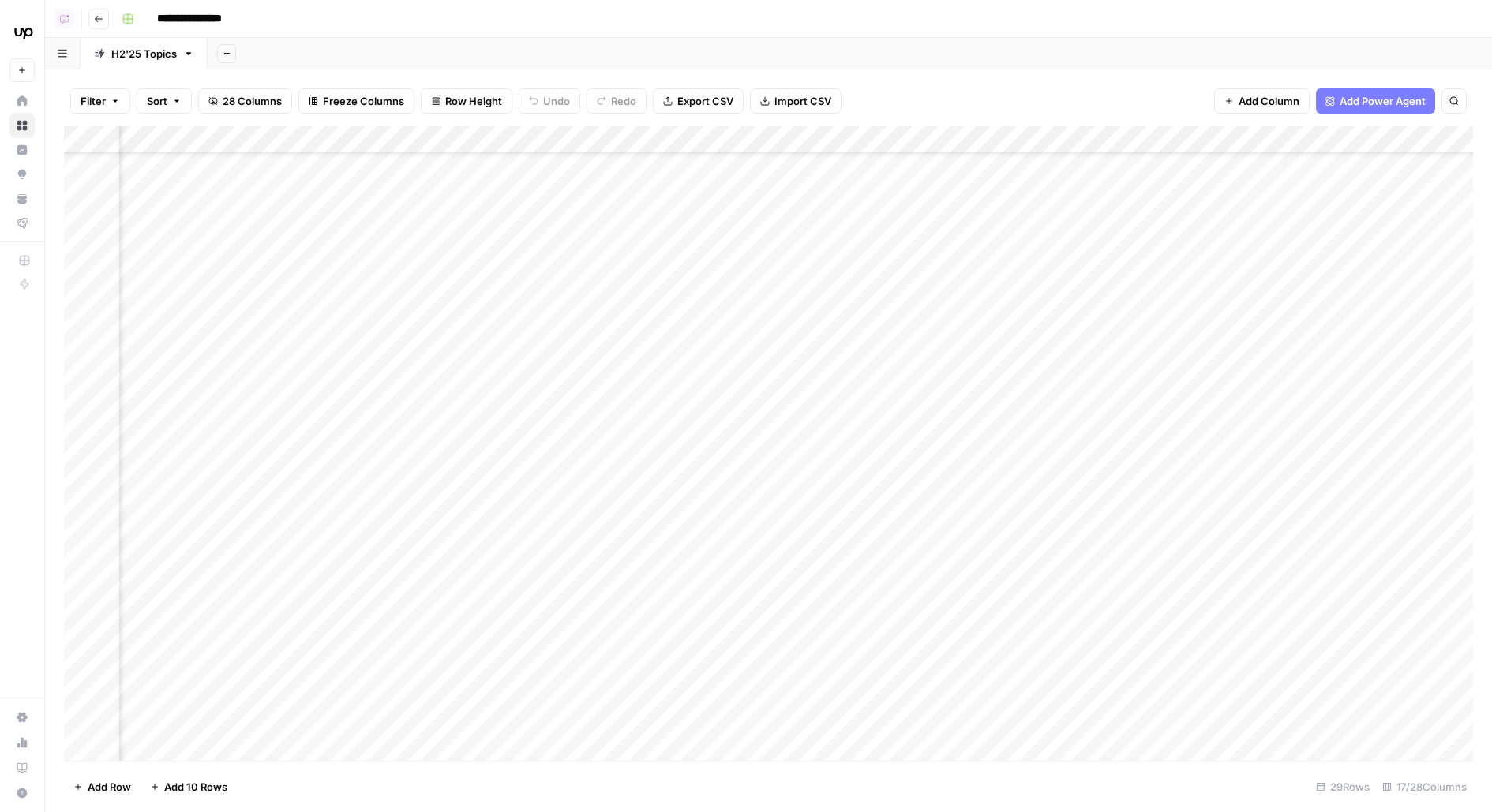
scroll to position [445, 900]
click at [1063, 507] on div "Add Column" at bounding box center [768, 443] width 1409 height 634
click at [1053, 554] on div "Add Column" at bounding box center [768, 443] width 1409 height 634
click at [355, 498] on div "Add Column" at bounding box center [768, 443] width 1409 height 634
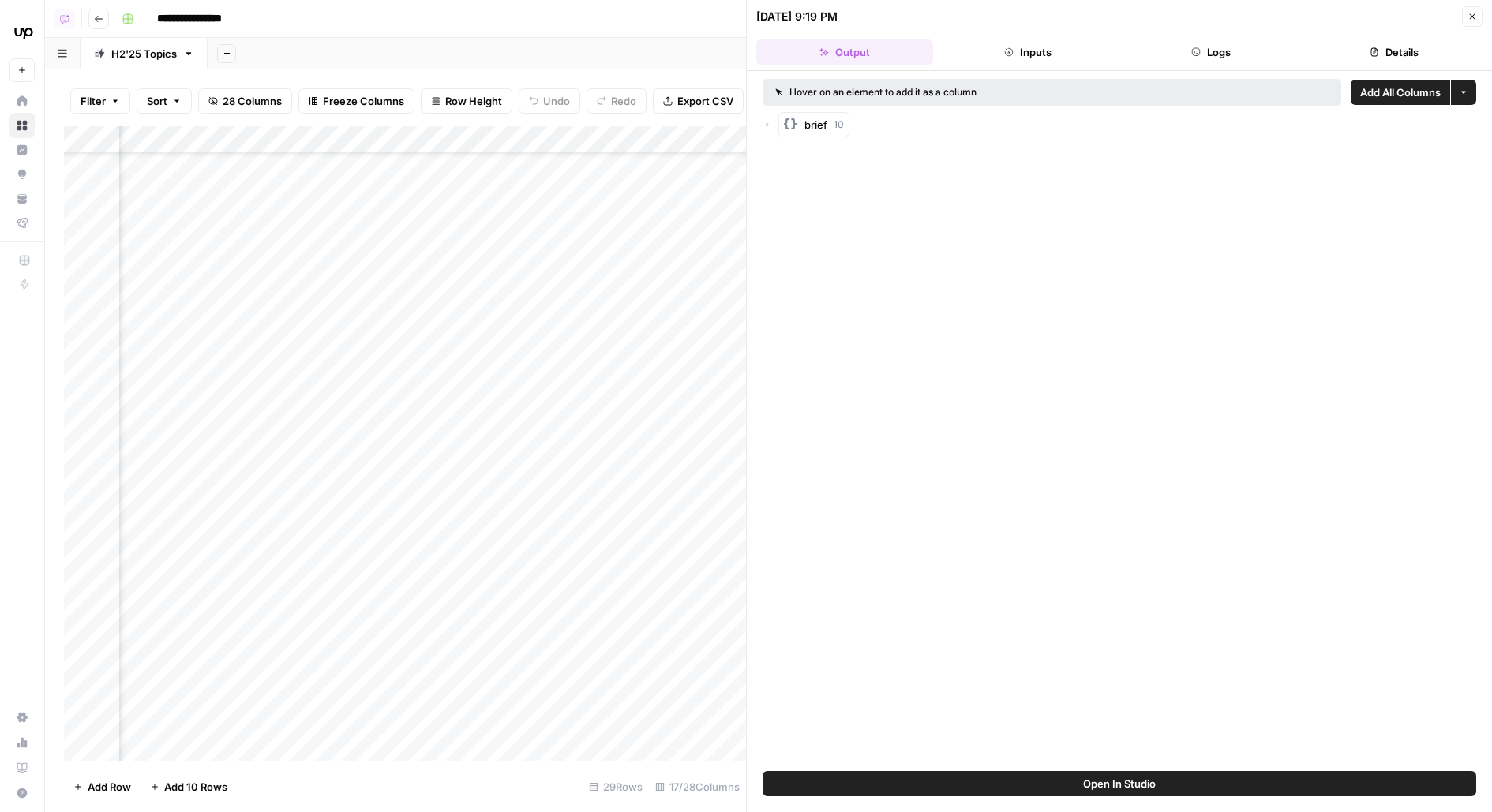
click at [848, 776] on button "Open In Studio" at bounding box center [1119, 783] width 713 height 25
click at [596, 496] on div "Add Column" at bounding box center [404, 443] width 682 height 634
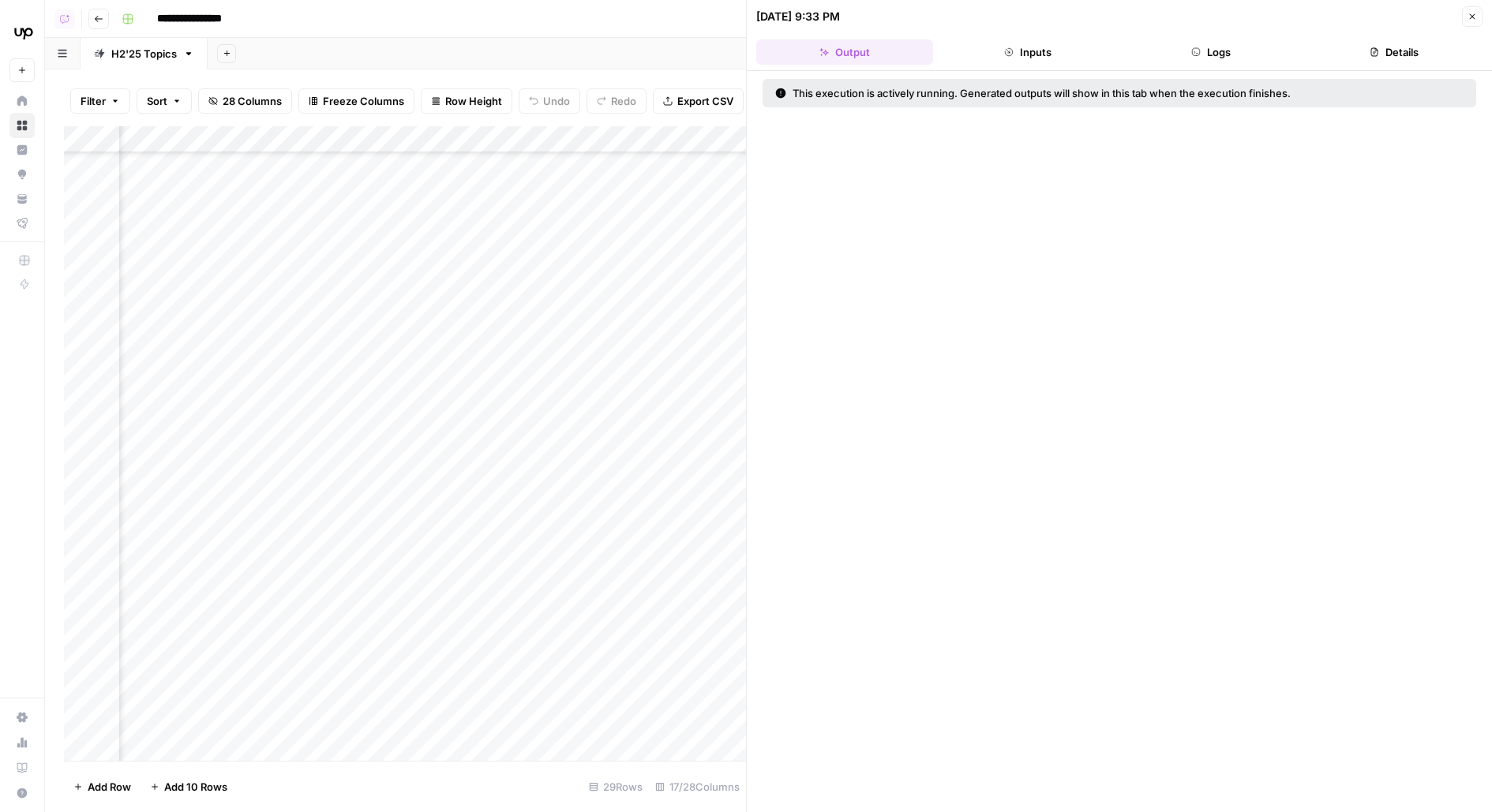
scroll to position [454, 1591]
click at [390, 138] on div "Add Column" at bounding box center [404, 443] width 682 height 634
click at [343, 292] on span "Edit Workflow" at bounding box center [365, 294] width 139 height 16
click at [1475, 17] on icon "button" at bounding box center [1472, 17] width 9 height 9
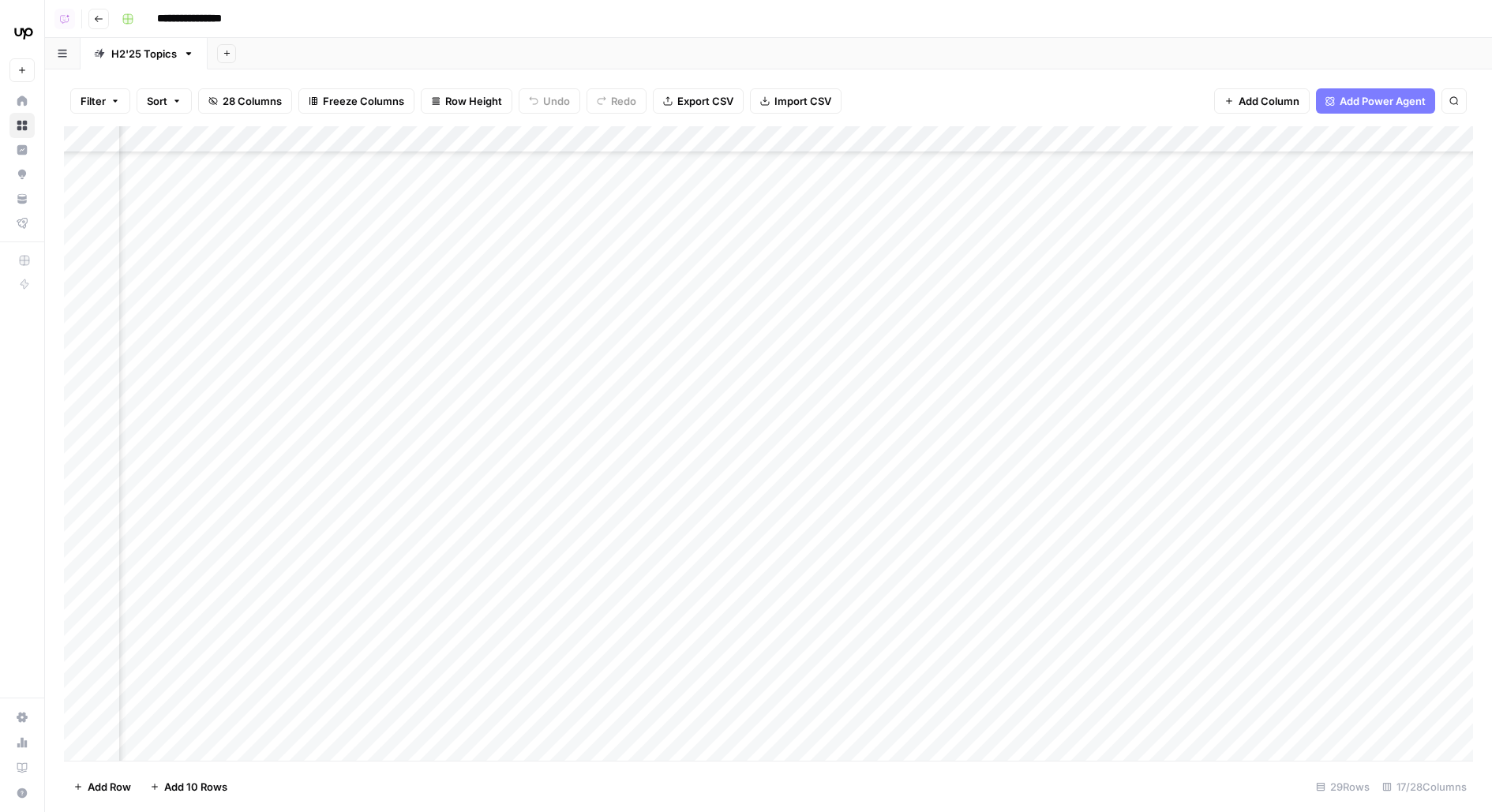
scroll to position [469, 768]
click at [1247, 477] on div "Add Column" at bounding box center [768, 443] width 1409 height 634
click at [1251, 513] on div "Add Column" at bounding box center [768, 443] width 1409 height 634
click at [348, 312] on div "Add Column" at bounding box center [768, 443] width 1409 height 634
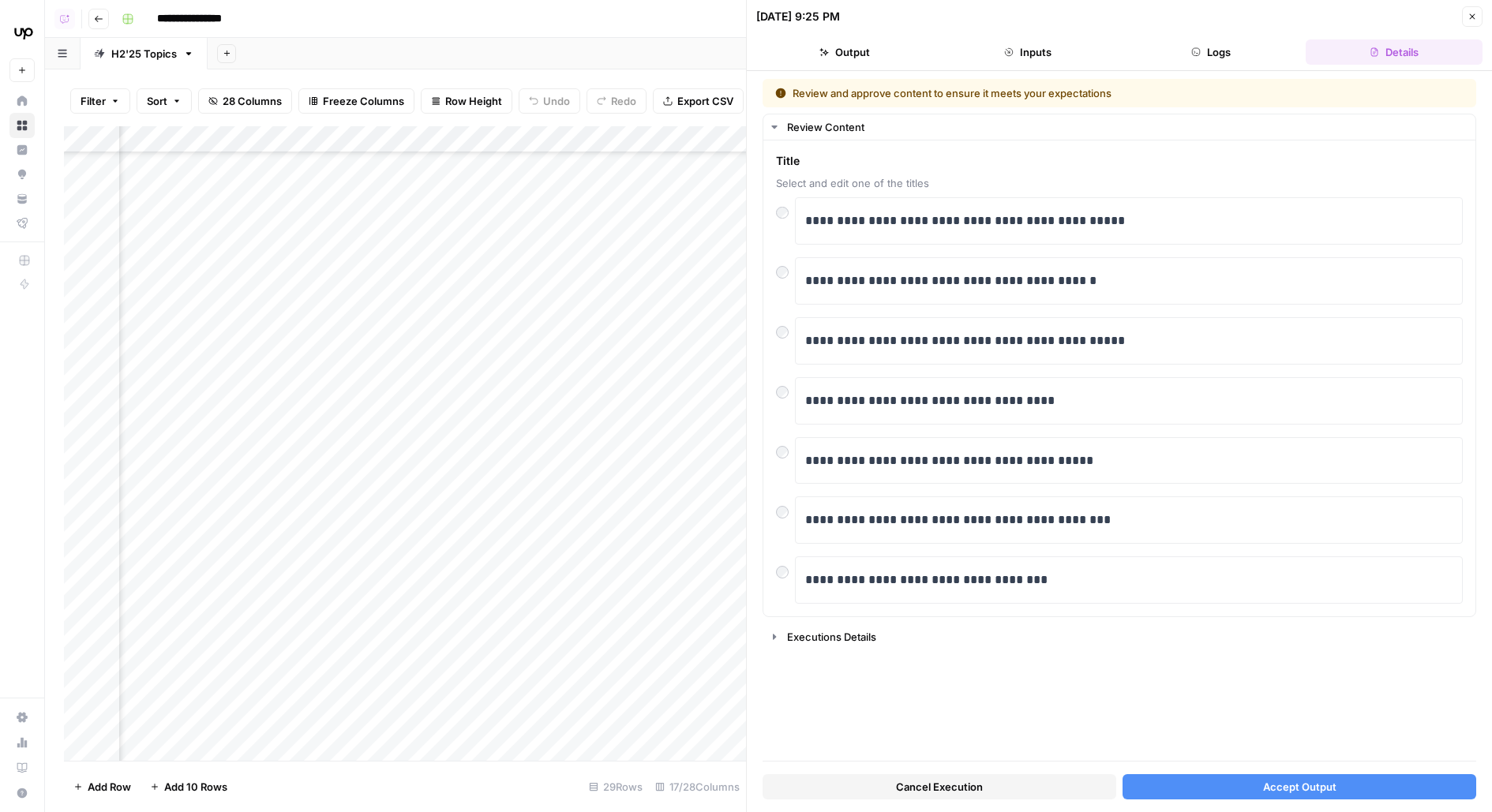
click at [1015, 777] on button "Cancel Execution" at bounding box center [940, 786] width 354 height 25
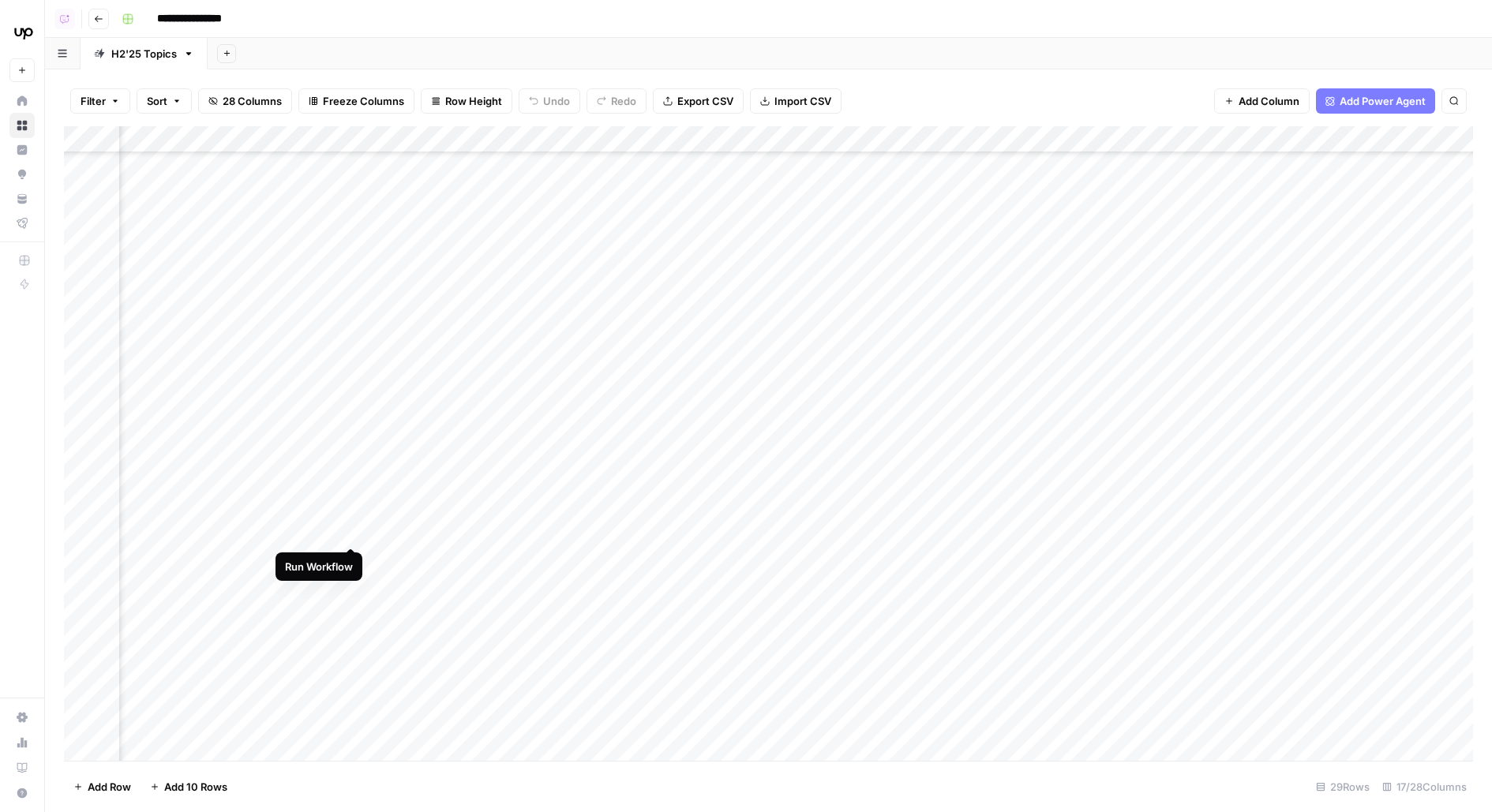
click at [354, 515] on div "Add Column" at bounding box center [768, 443] width 1409 height 634
click at [353, 490] on div "Add Column" at bounding box center [768, 443] width 1409 height 634
click at [353, 476] on div "Add Column" at bounding box center [768, 443] width 1409 height 634
click at [355, 475] on div "Add Column" at bounding box center [768, 443] width 1409 height 634
click at [352, 514] on div "Add Column" at bounding box center [768, 443] width 1409 height 634
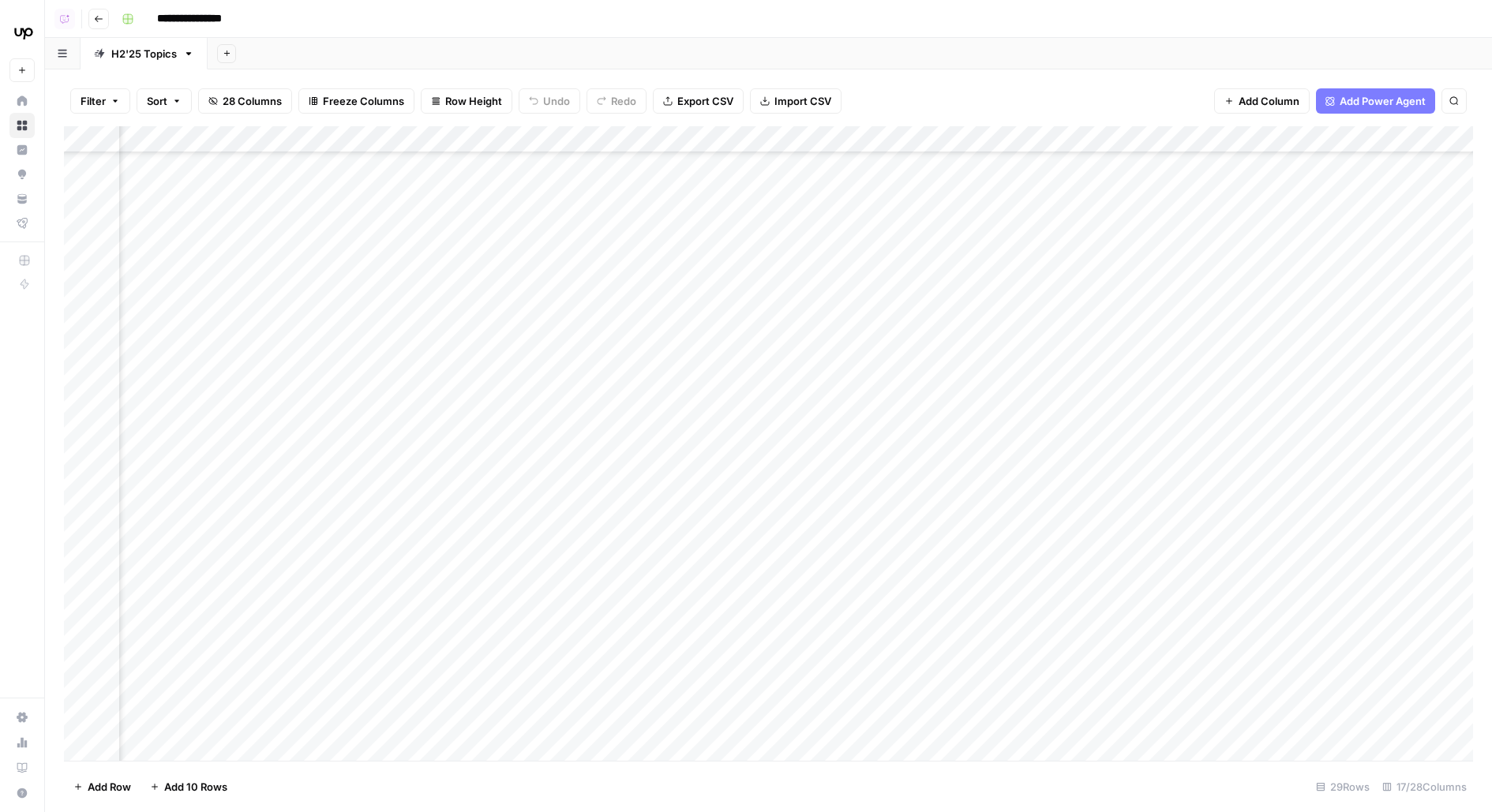
scroll to position [469, 103]
click at [749, 474] on div "Add Column" at bounding box center [768, 443] width 1409 height 634
click at [750, 519] on div "Add Column" at bounding box center [768, 443] width 1409 height 634
click at [752, 430] on div "Add Column" at bounding box center [768, 443] width 1409 height 634
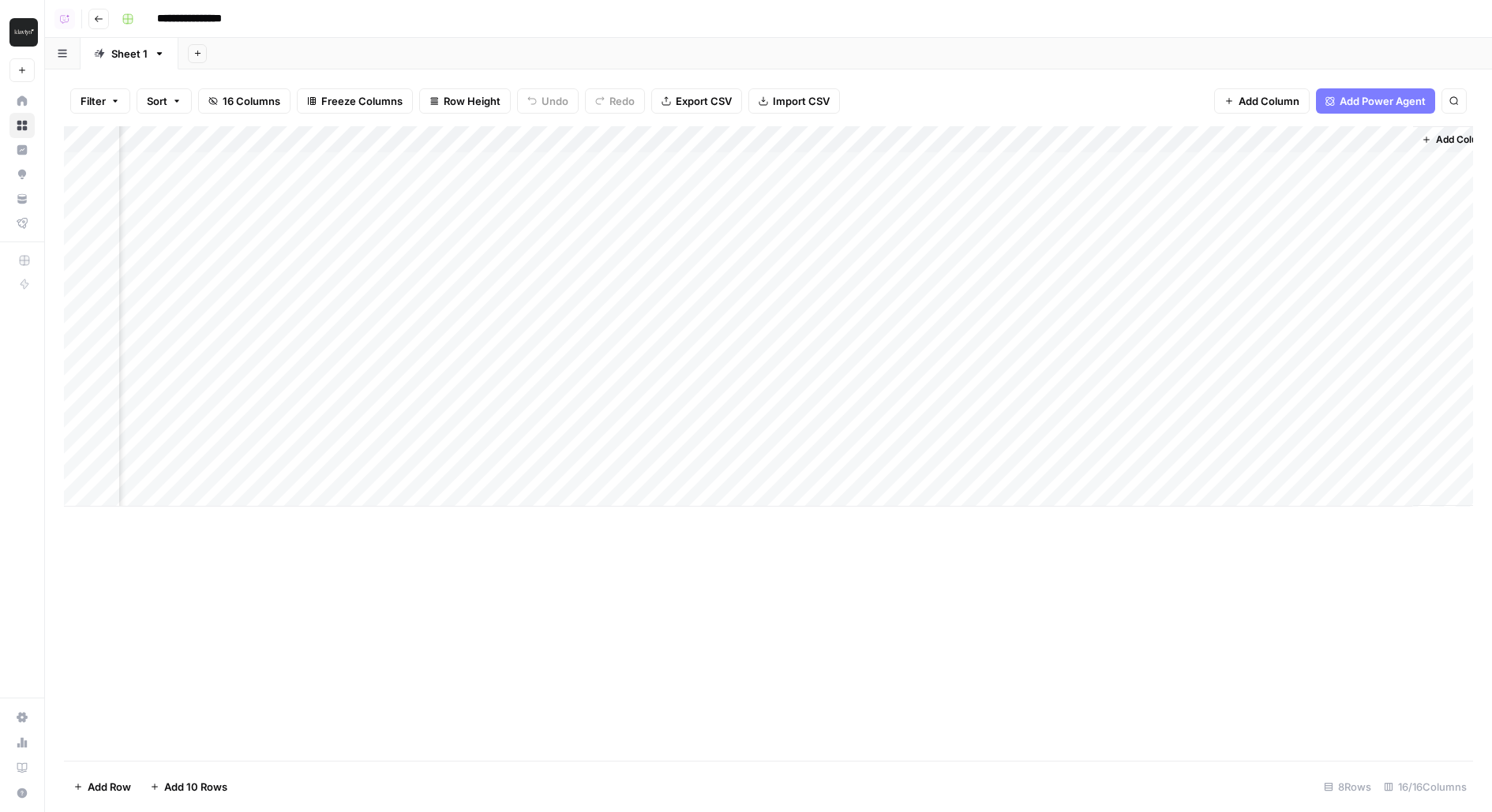
scroll to position [0, 1104]
click at [1226, 169] on div "Add Column" at bounding box center [768, 316] width 1409 height 380
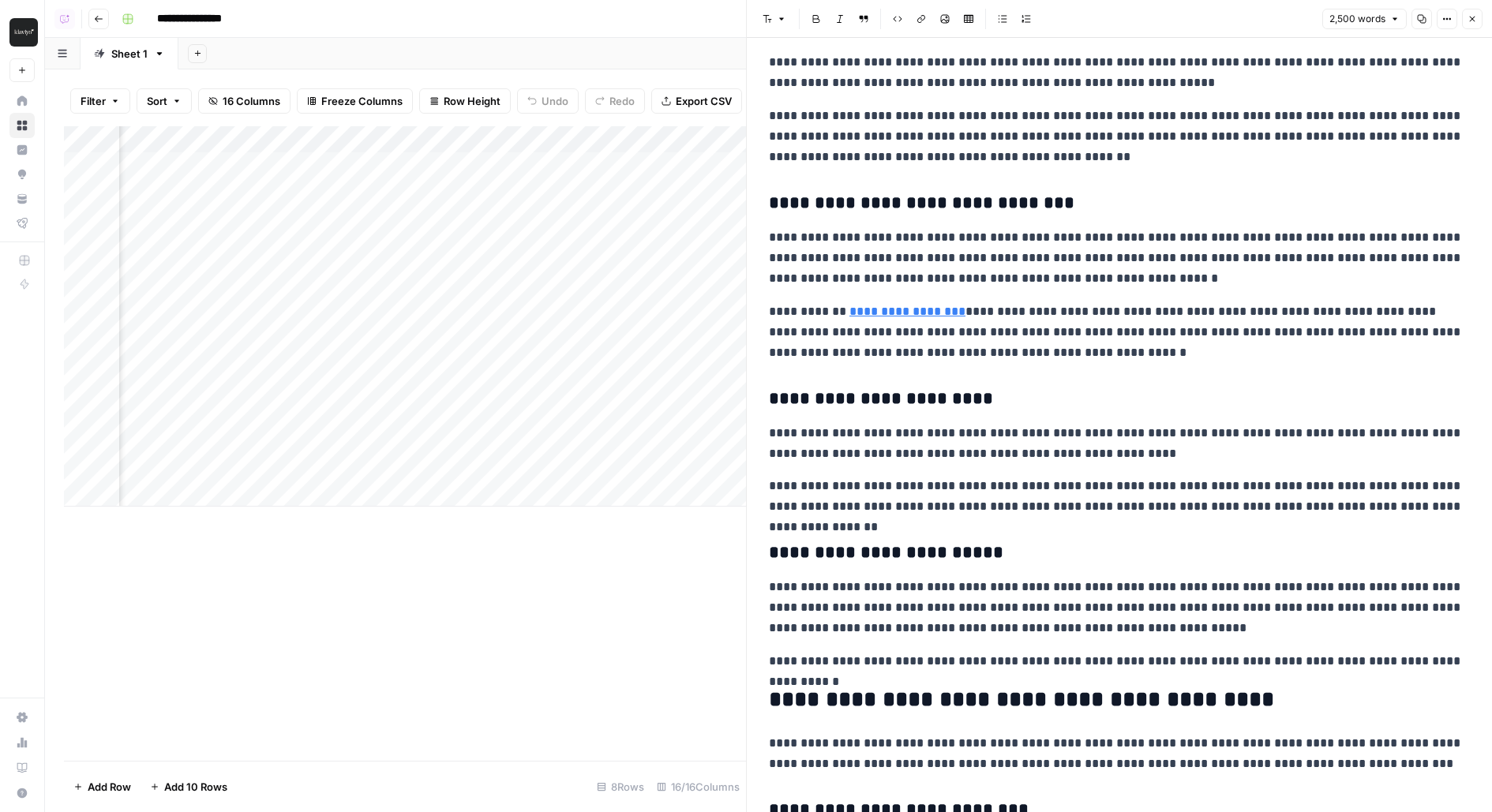
scroll to position [0, 1504]
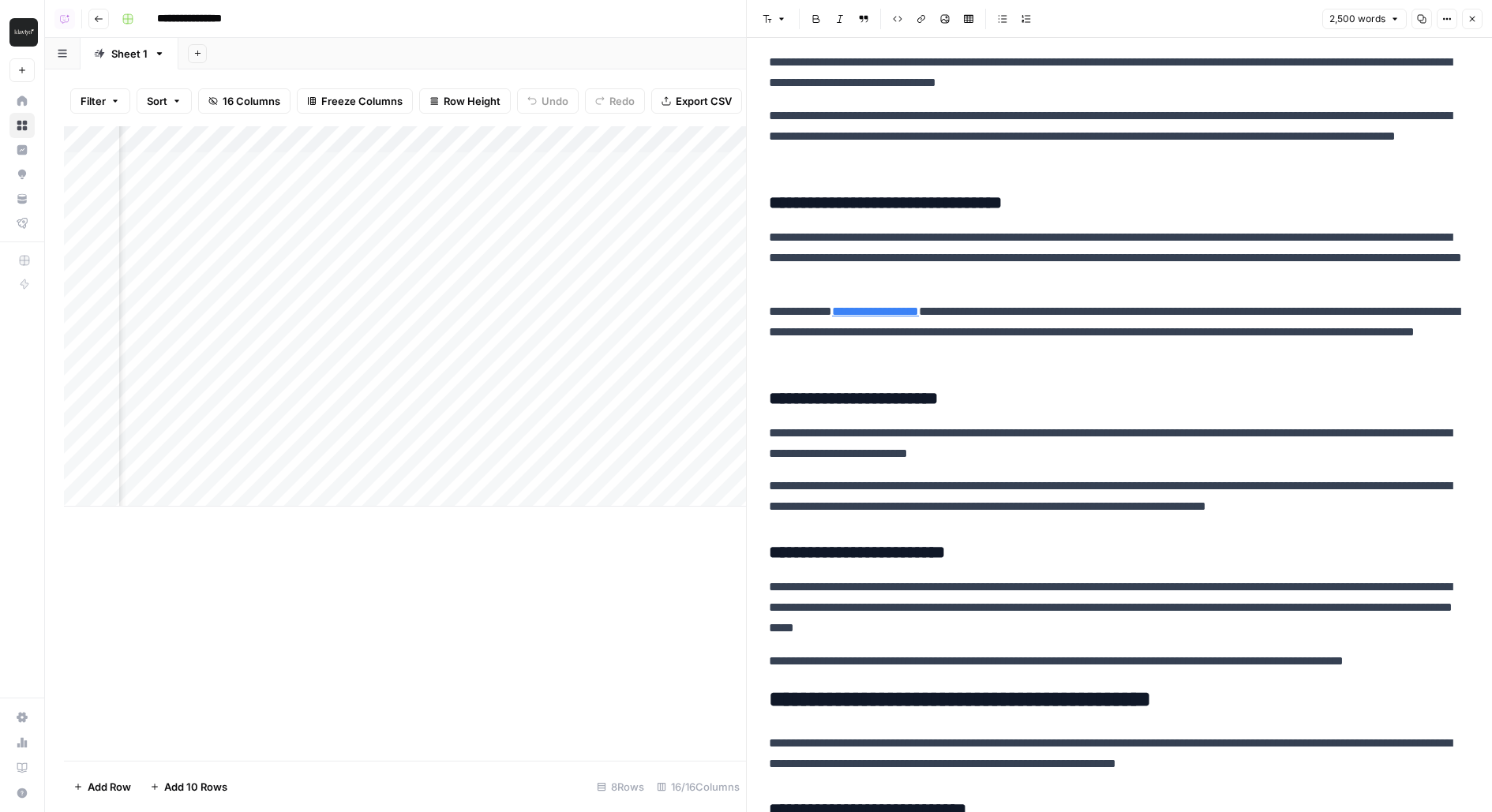
click at [229, 163] on div "Add Column" at bounding box center [404, 316] width 682 height 380
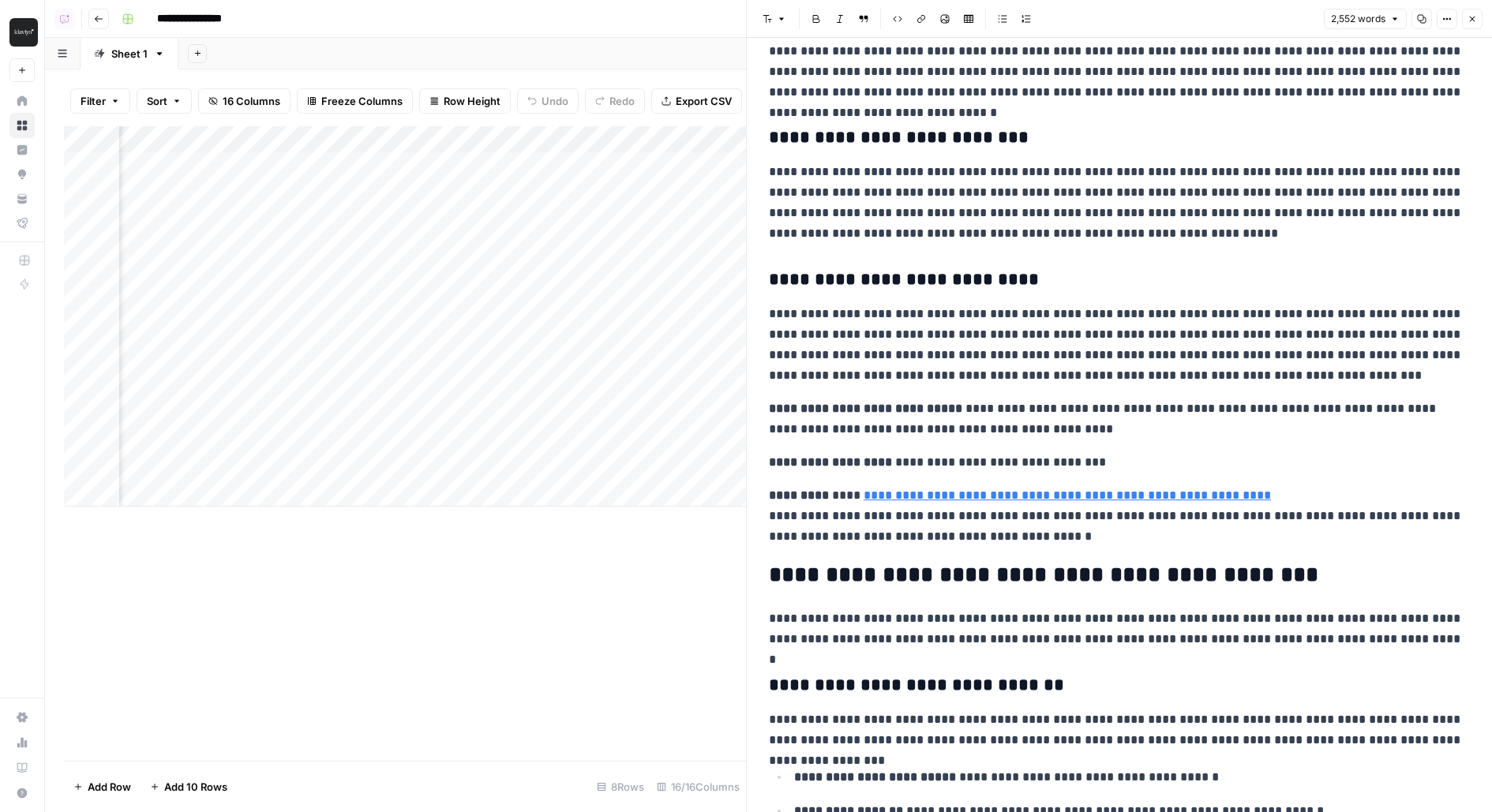
scroll to position [0, 1659]
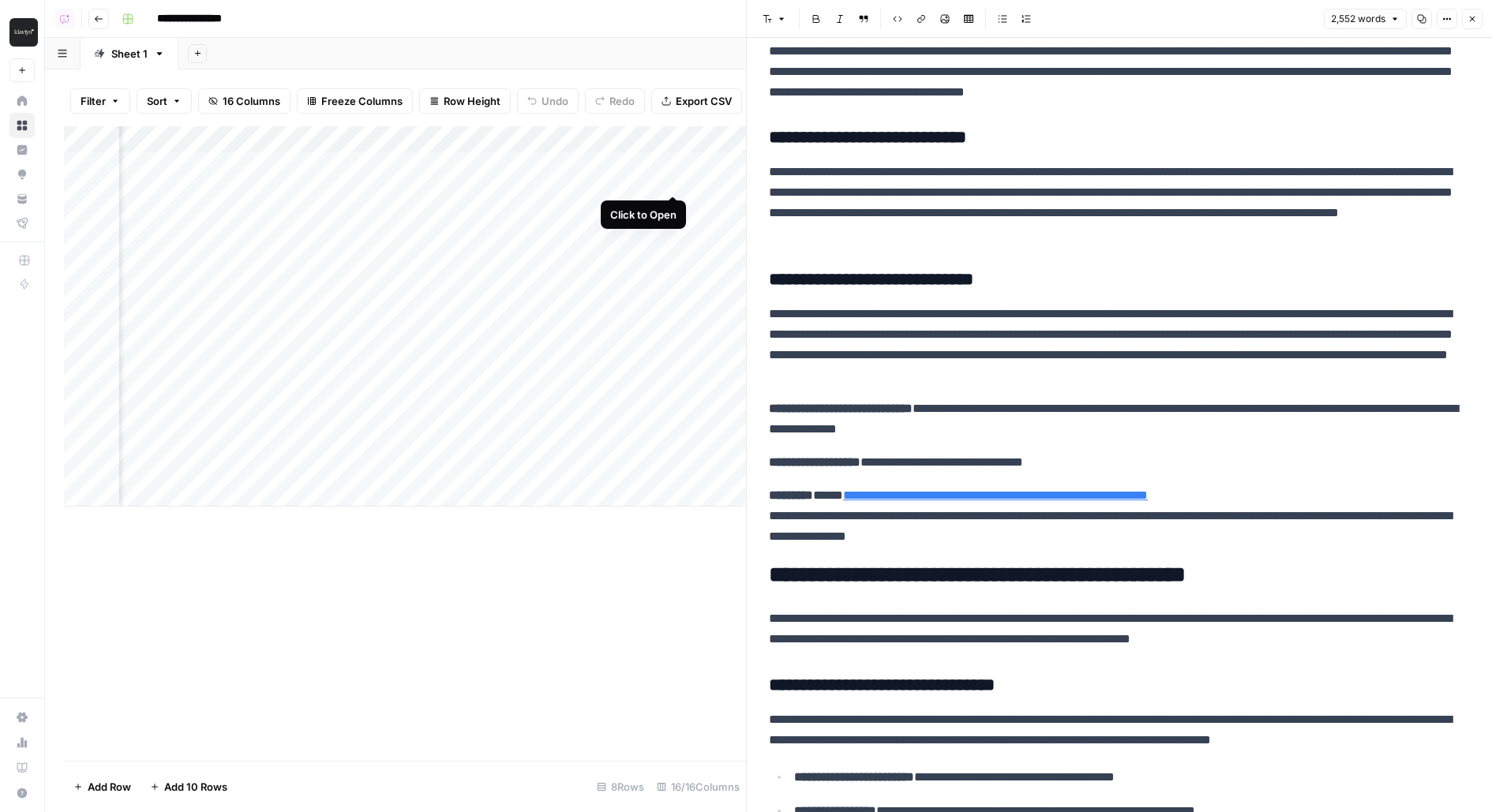
click at [672, 167] on div "Add Column" at bounding box center [404, 316] width 682 height 380
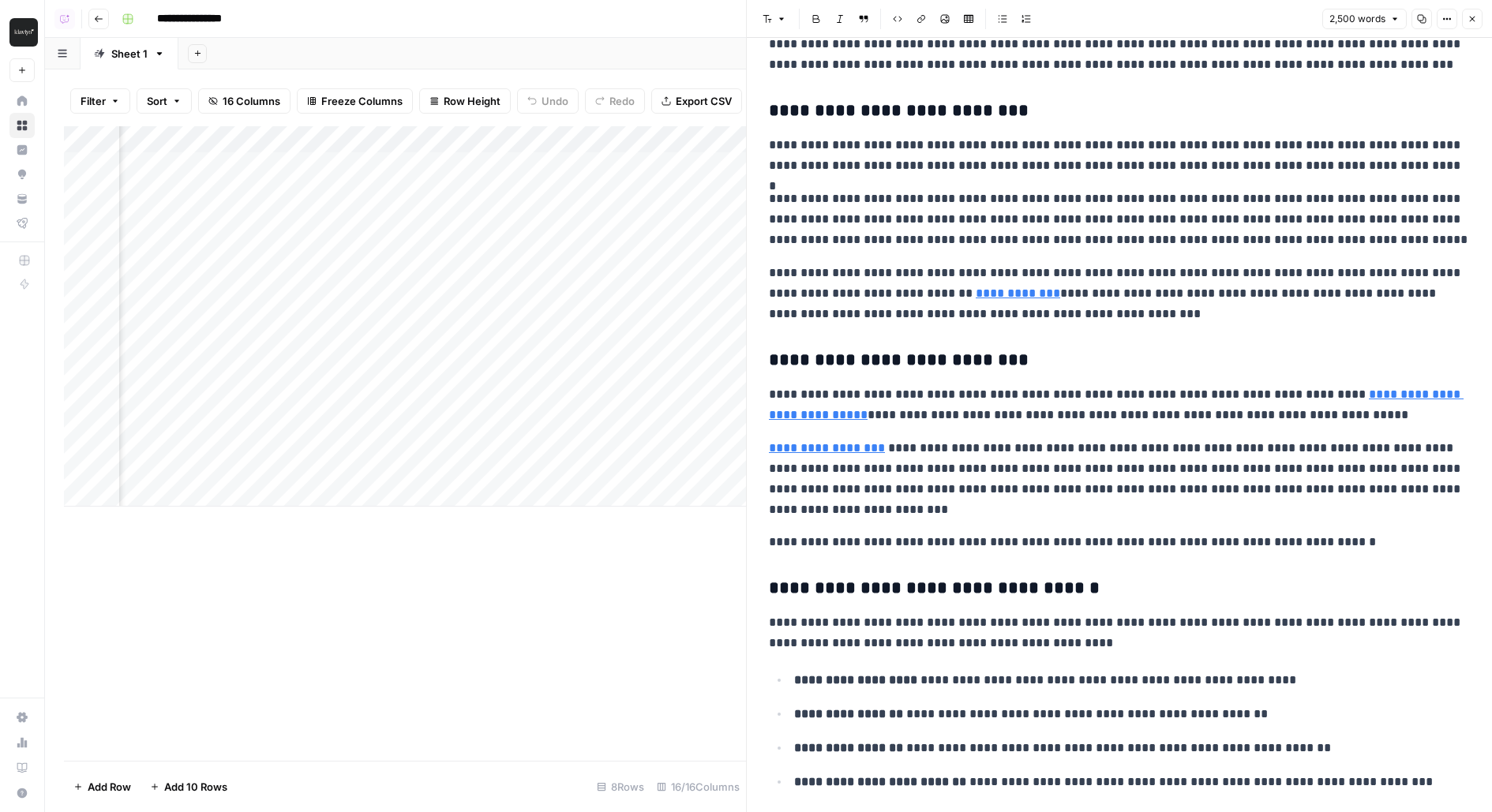
scroll to position [1274, 0]
click at [398, 166] on div "Add Column" at bounding box center [404, 316] width 682 height 380
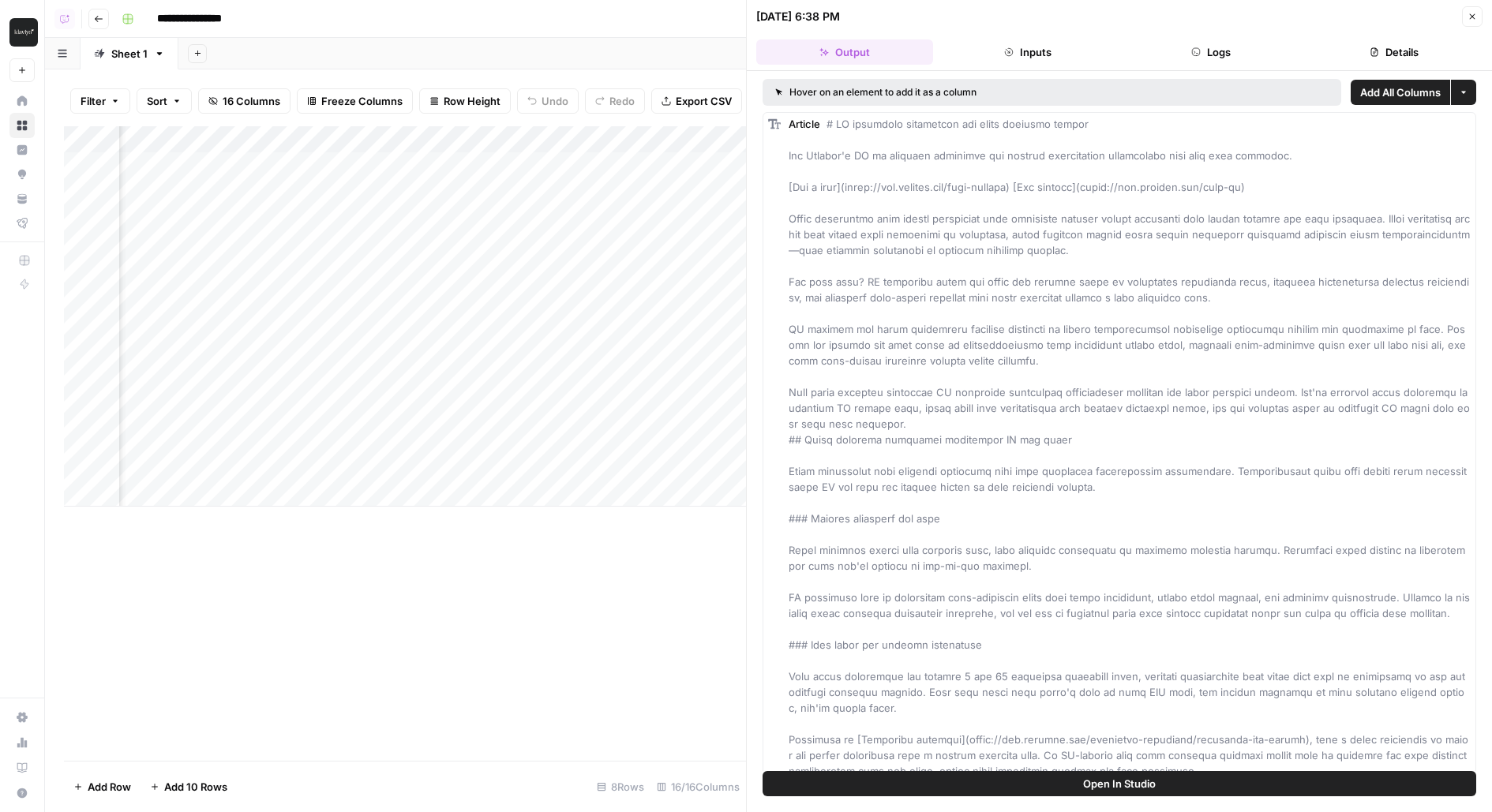
click at [1226, 54] on button "Logs" at bounding box center [1210, 51] width 177 height 25
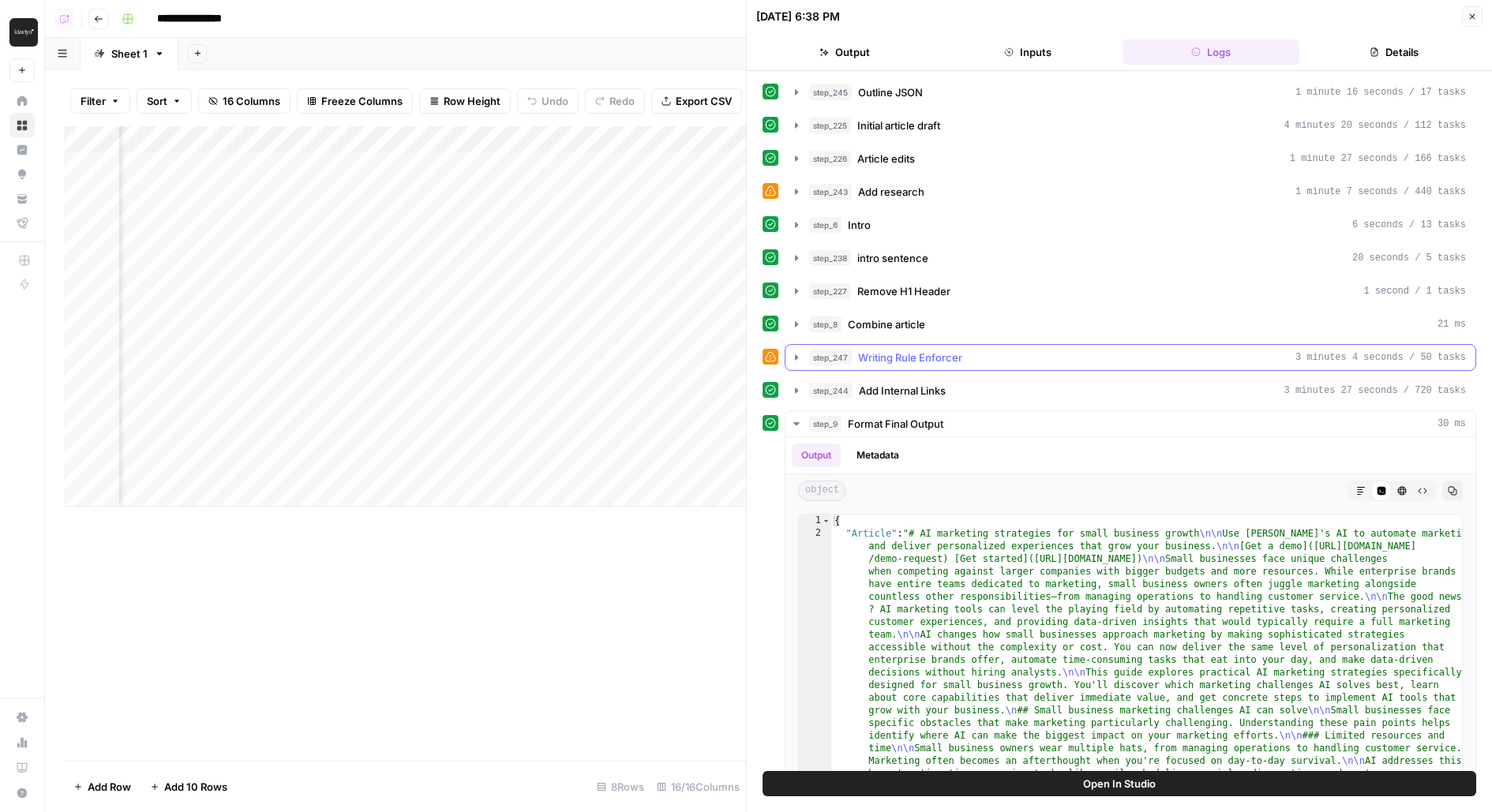
click at [1009, 350] on div "step_247 Writing Rule Enforcer 3 minutes 4 seconds / 50 tasks" at bounding box center [1137, 357] width 657 height 16
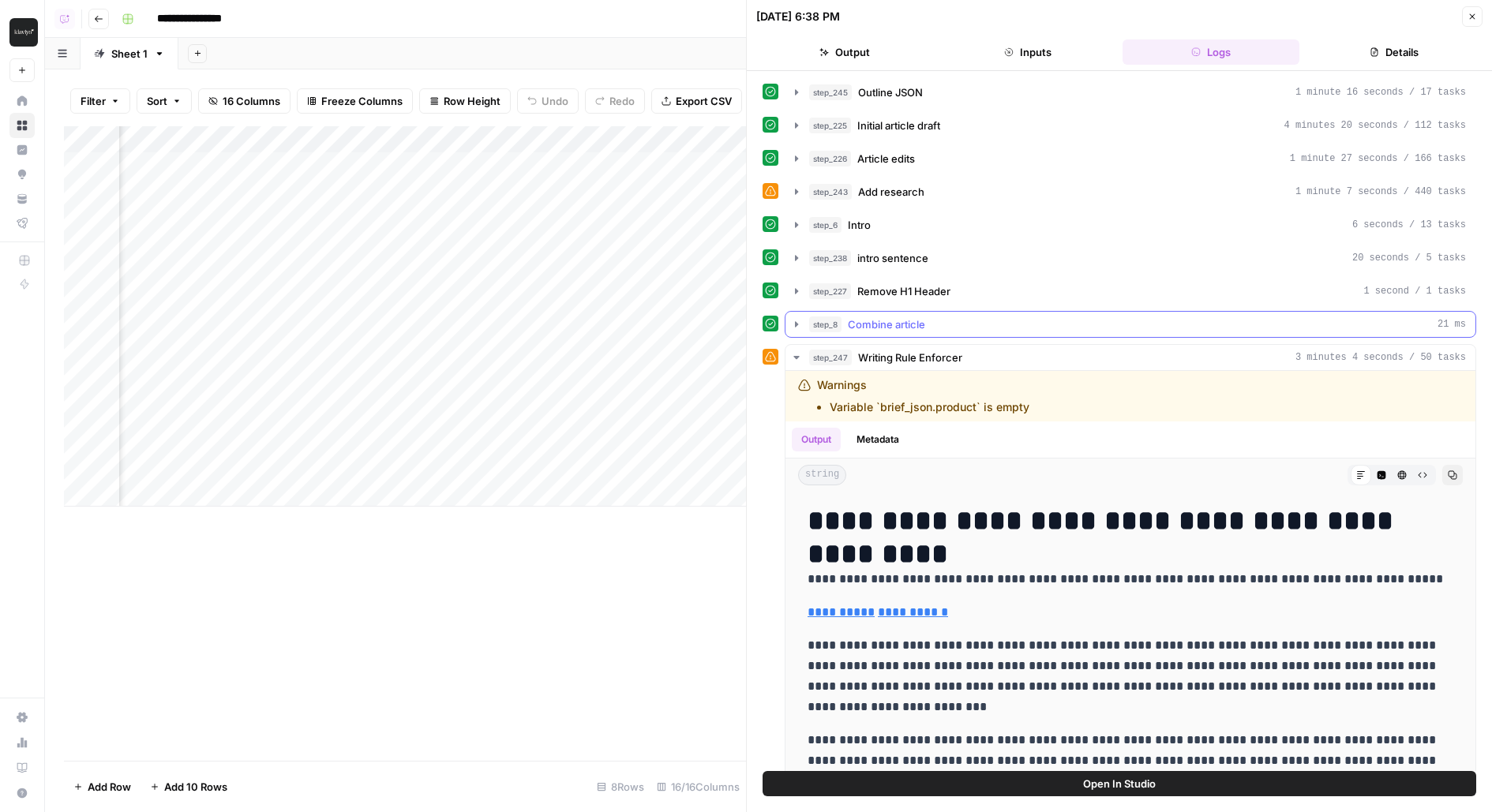
click at [1002, 316] on div "step_8 Combine article 21 ms" at bounding box center [1137, 324] width 657 height 16
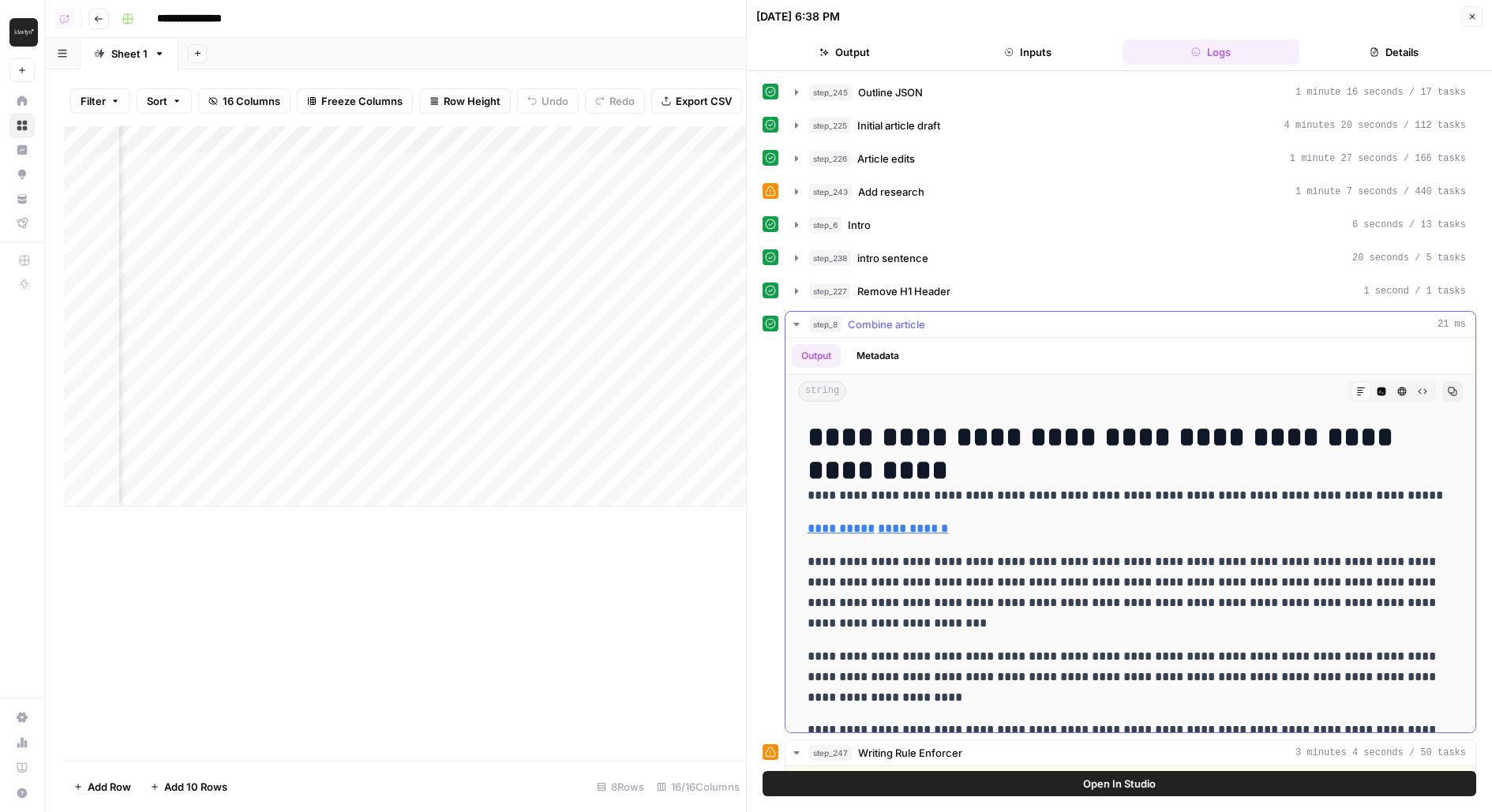
click at [1002, 316] on div "step_8 Combine article 21 ms" at bounding box center [1137, 324] width 657 height 16
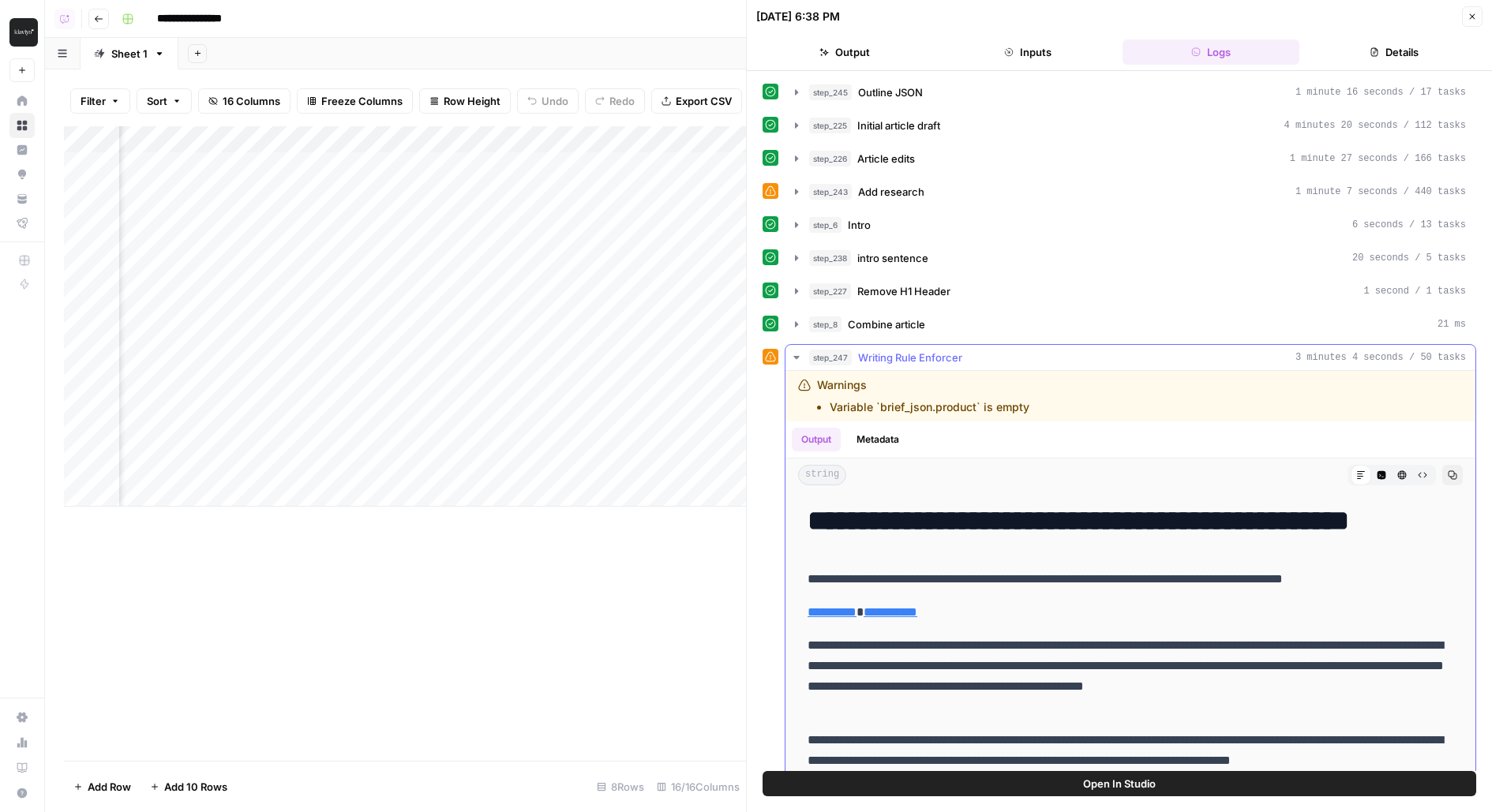
click at [1003, 355] on div "step_247 Writing Rule Enforcer 3 minutes 4 seconds / 50 tasks" at bounding box center [1137, 357] width 657 height 16
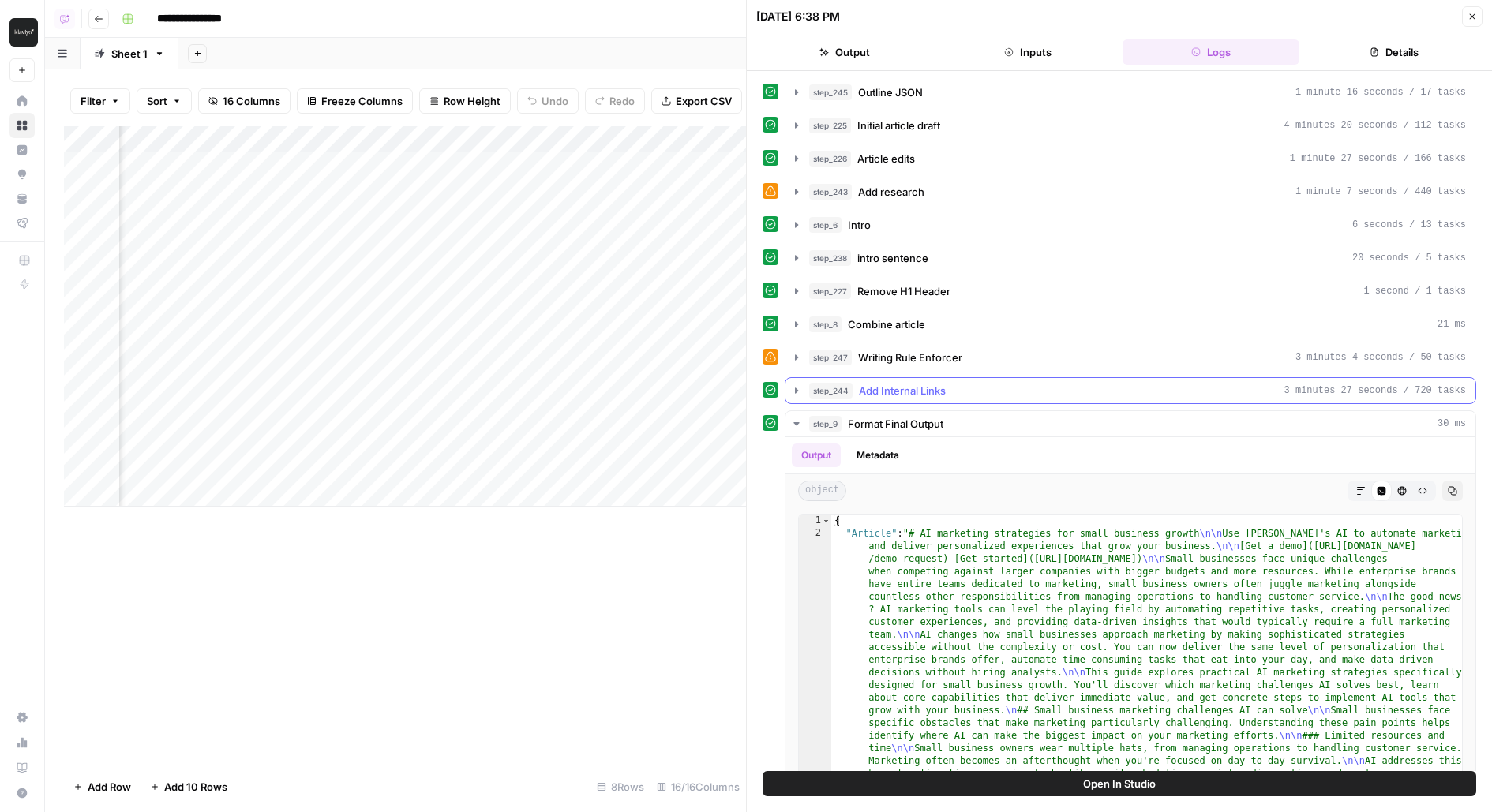
click at [994, 384] on div "step_244 Add Internal Links 3 minutes 27 seconds / 720 tasks" at bounding box center [1137, 390] width 657 height 16
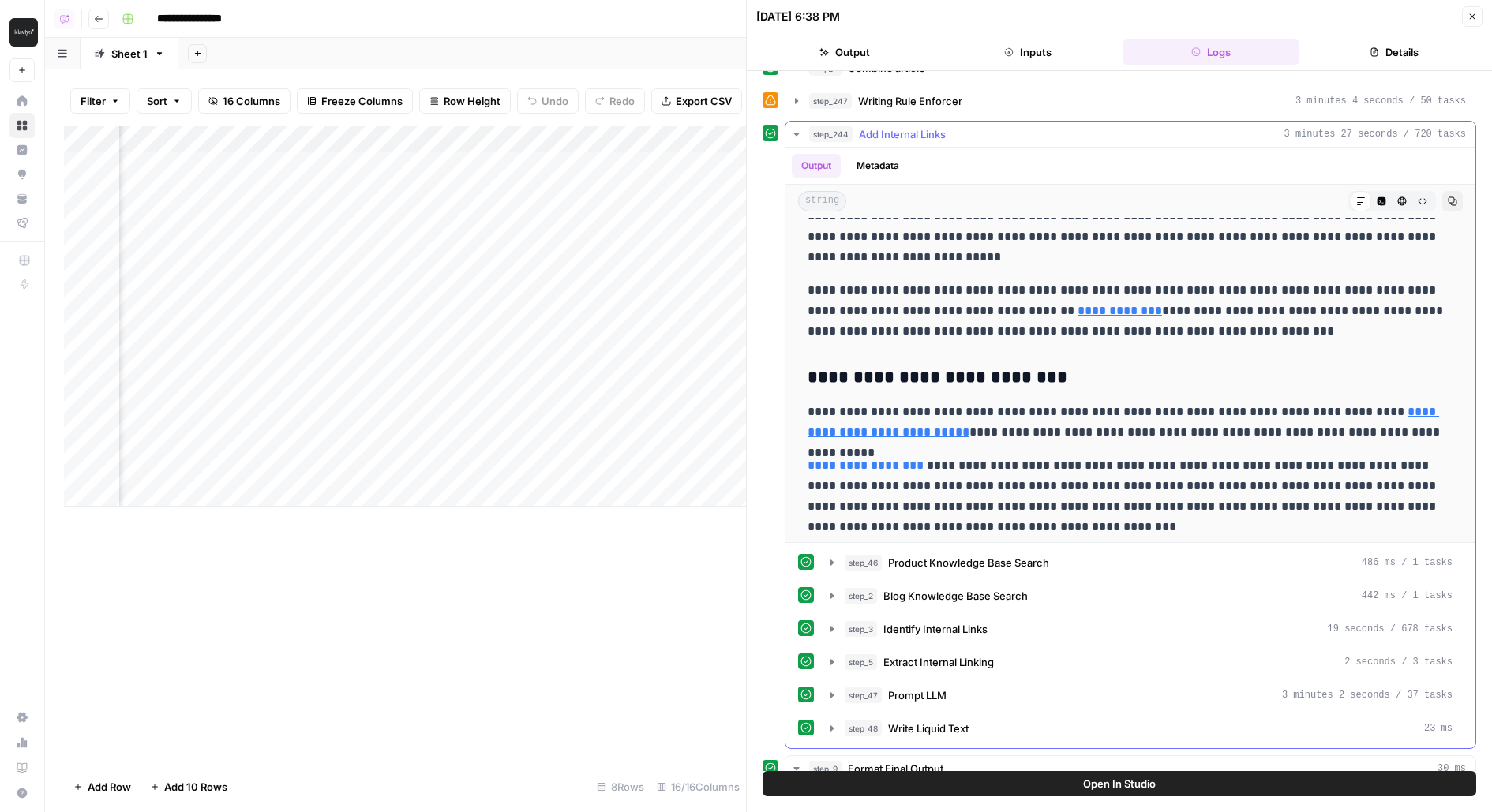
scroll to position [1609, 0]
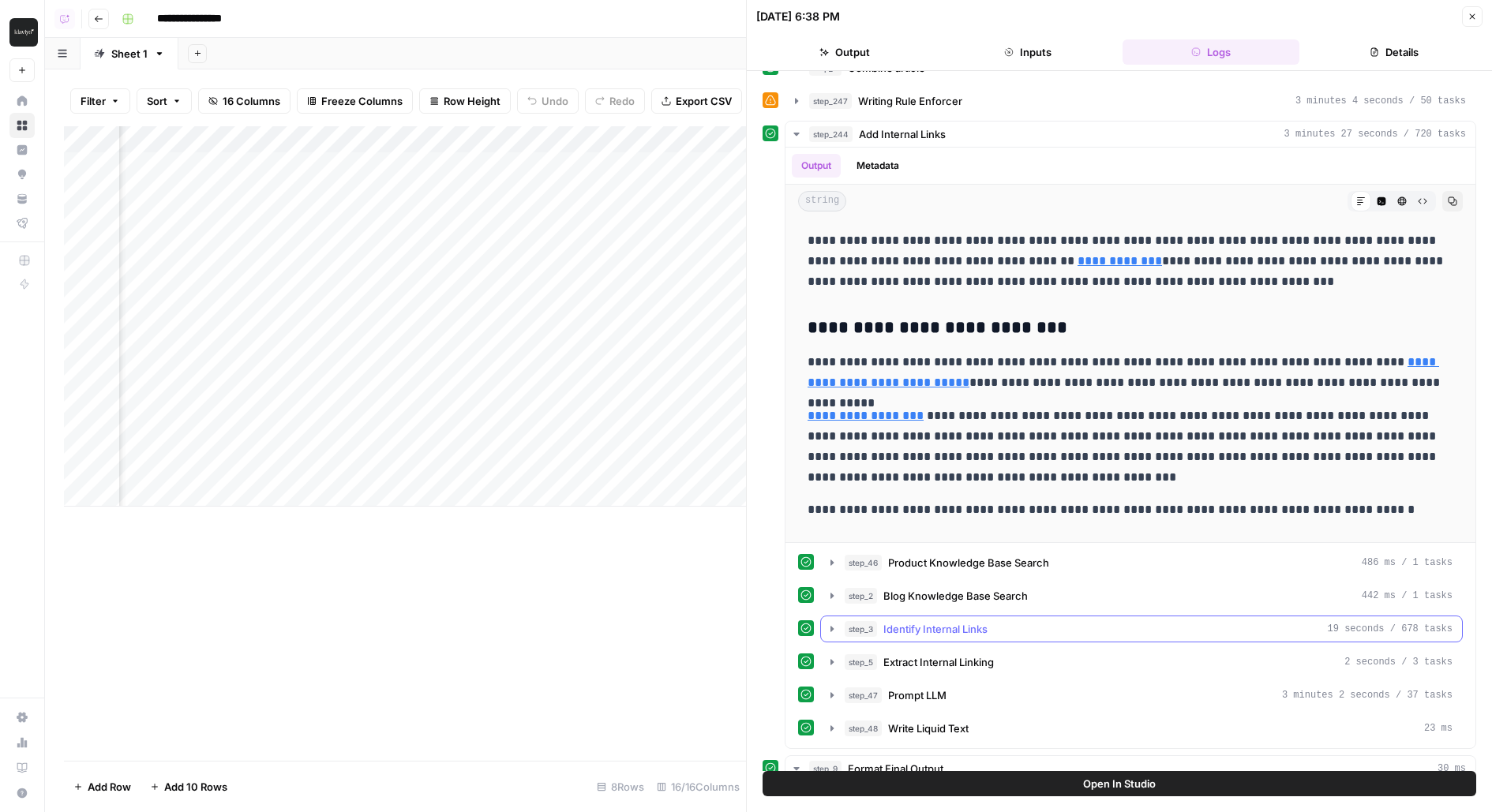
click at [1051, 621] on div "step_3 Identify Internal Links 19 seconds / 678 tasks" at bounding box center [1148, 629] width 607 height 16
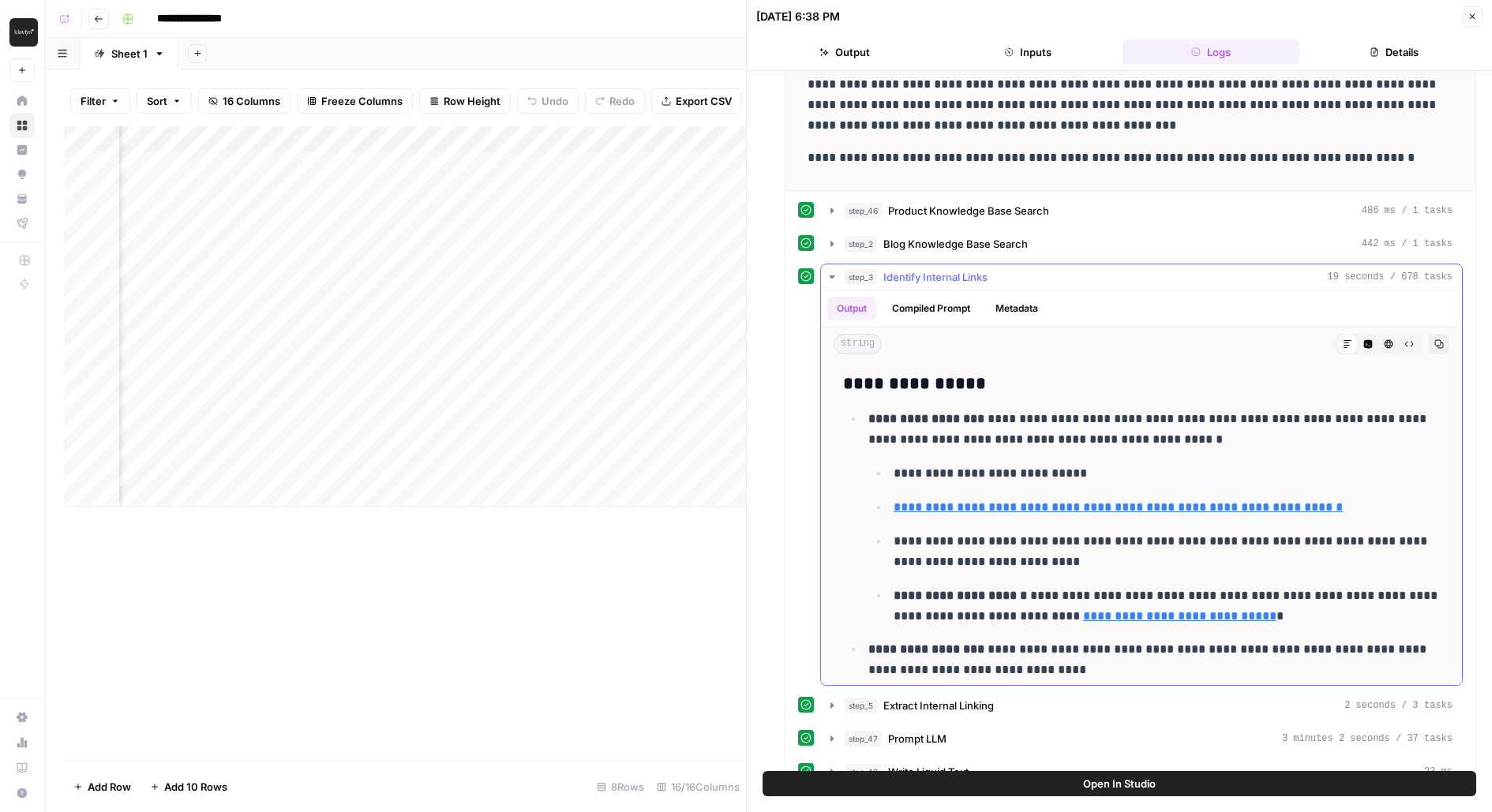
scroll to position [598, 0]
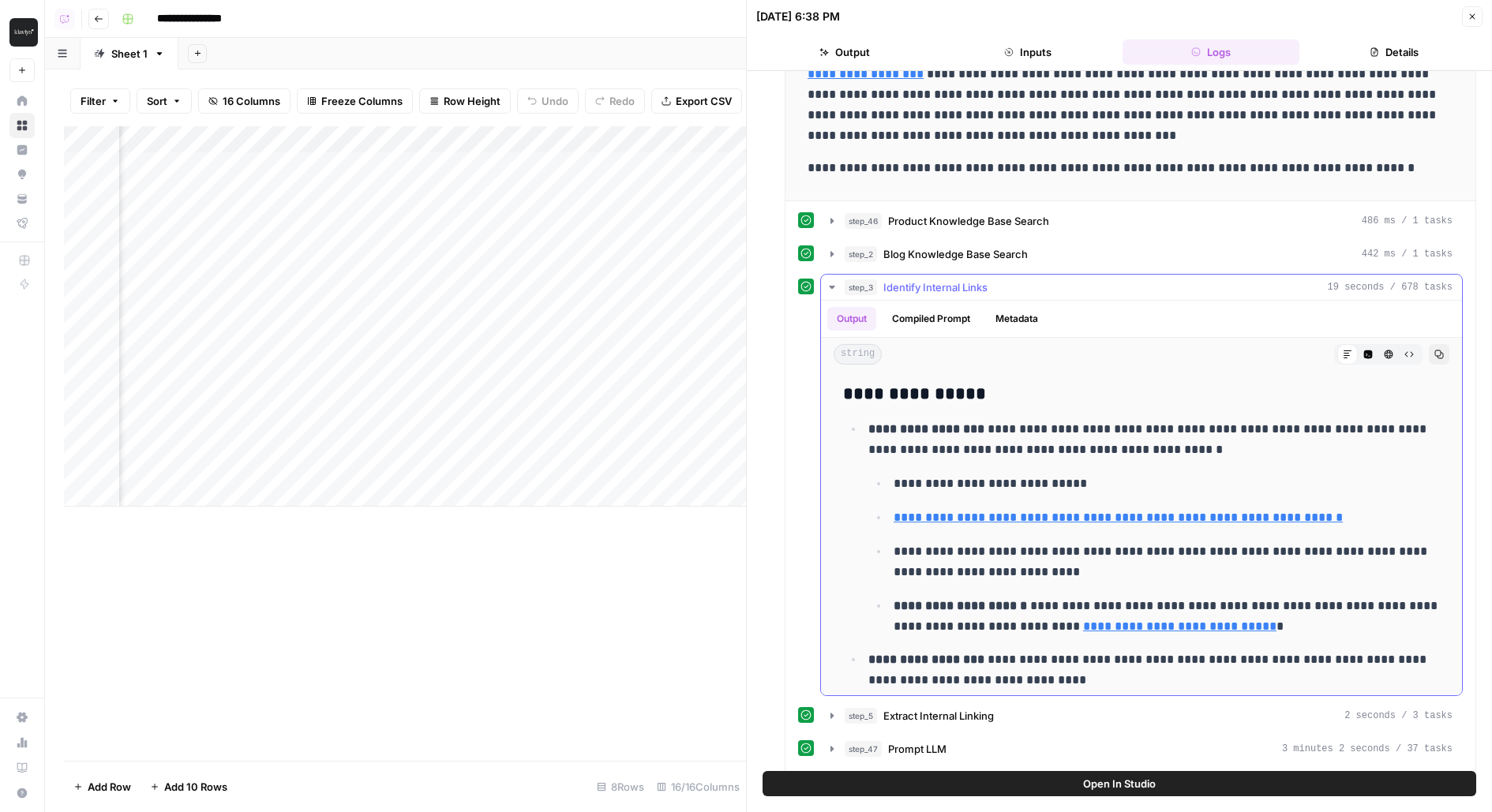
click at [949, 308] on button "Compiled Prompt" at bounding box center [931, 318] width 97 height 23
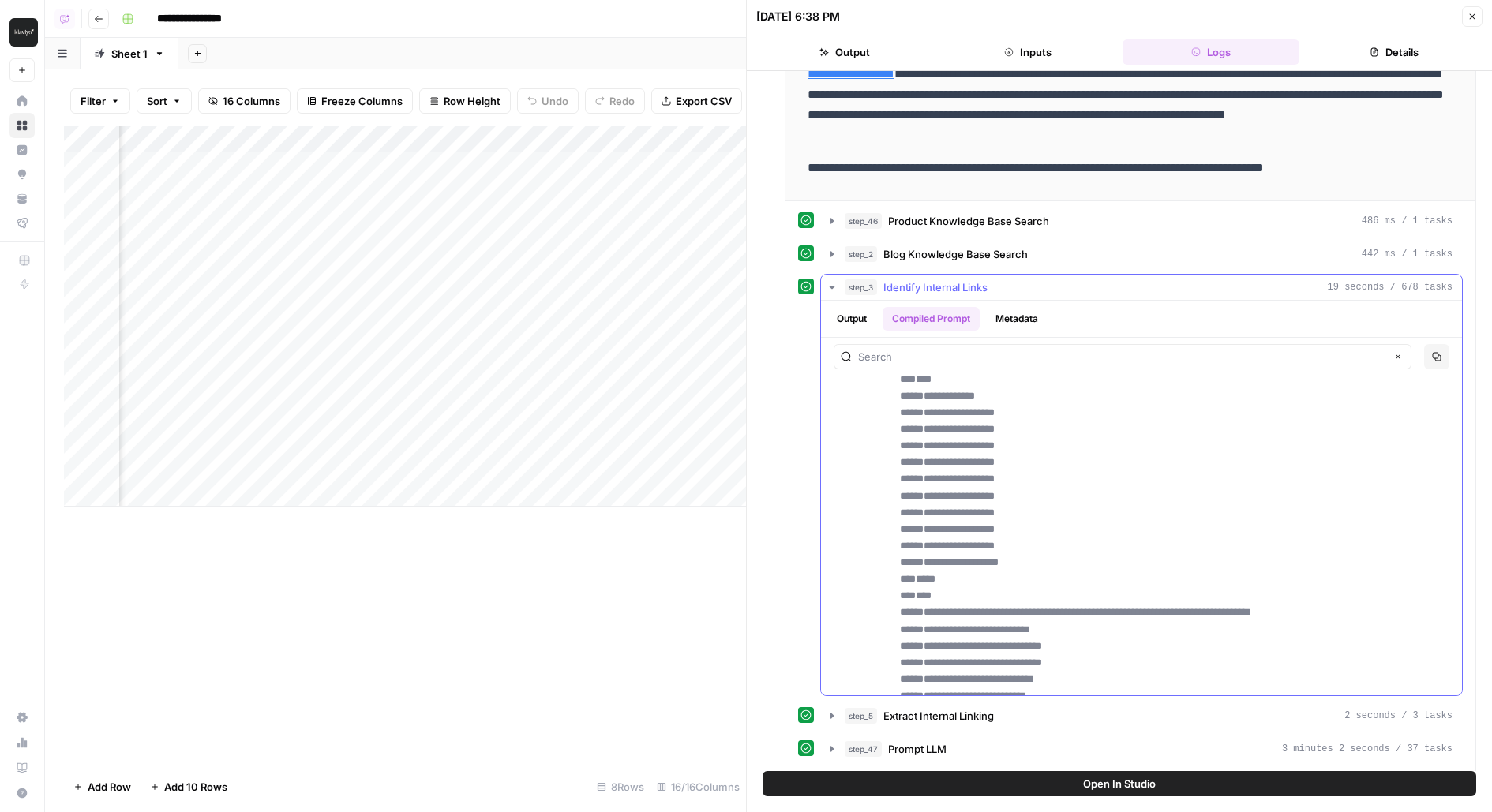
scroll to position [0, 0]
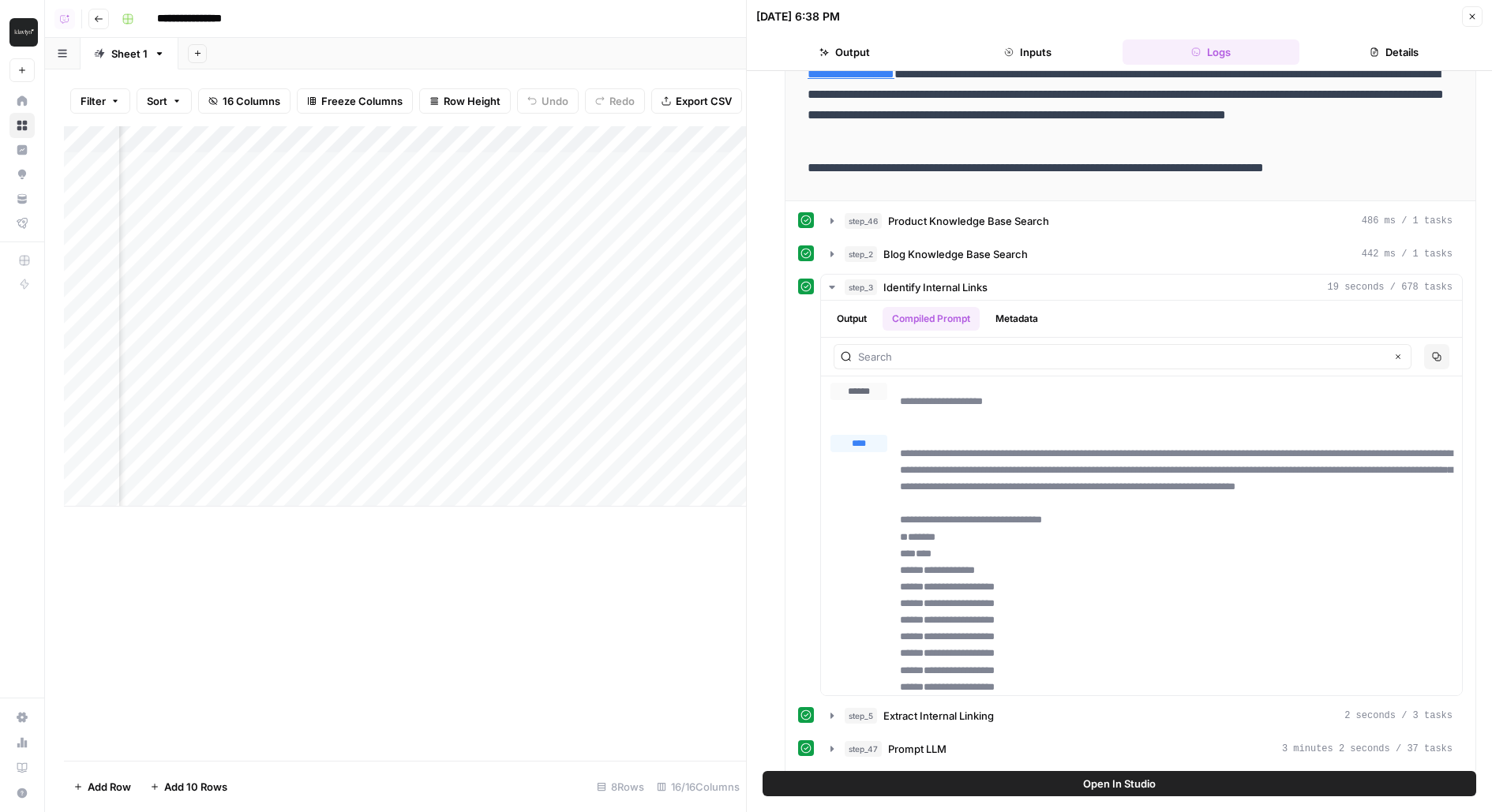
click at [873, 788] on button "Open In Studio" at bounding box center [1119, 783] width 713 height 25
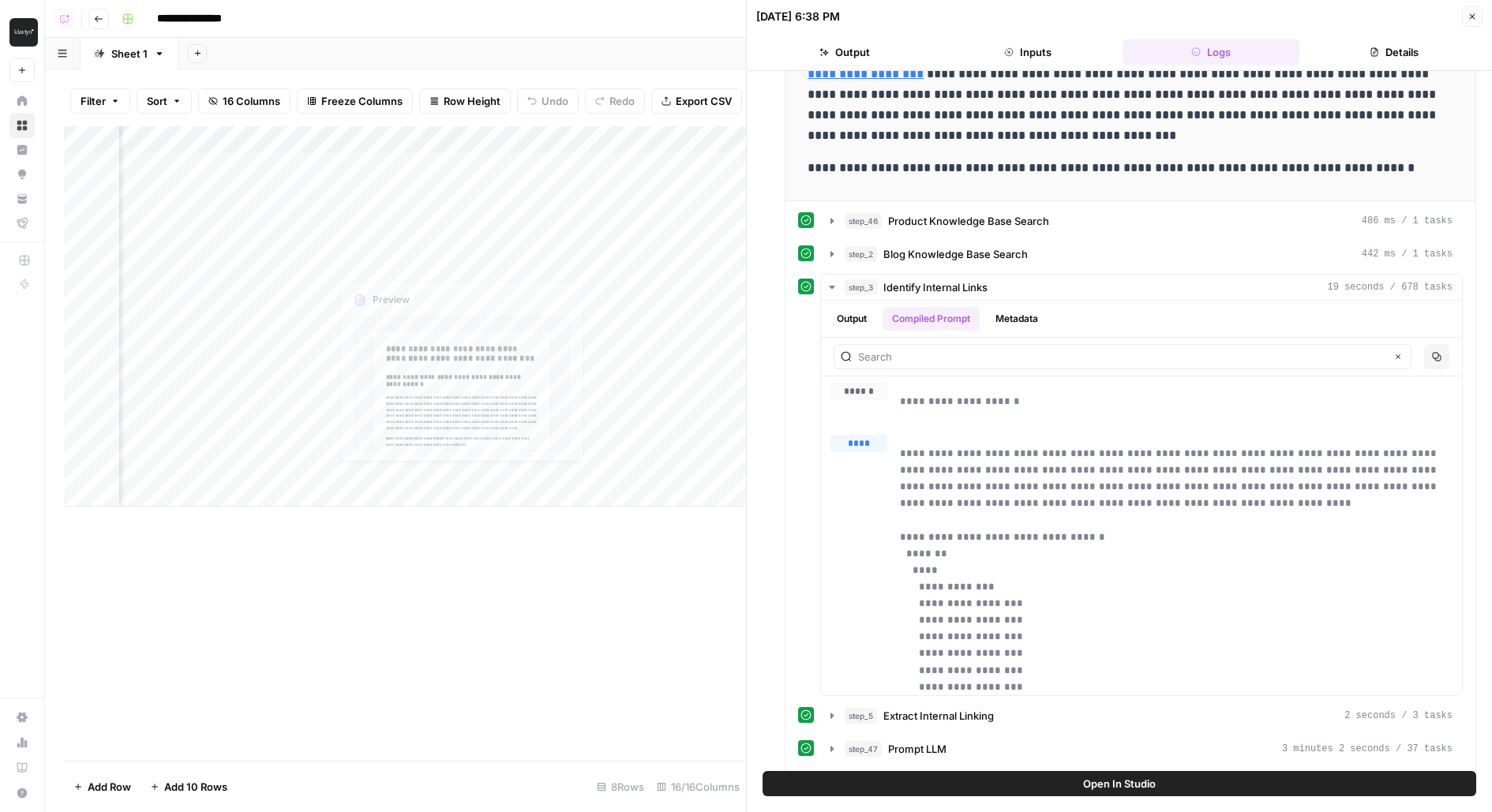
click at [456, 165] on div "Add Column" at bounding box center [404, 316] width 682 height 380
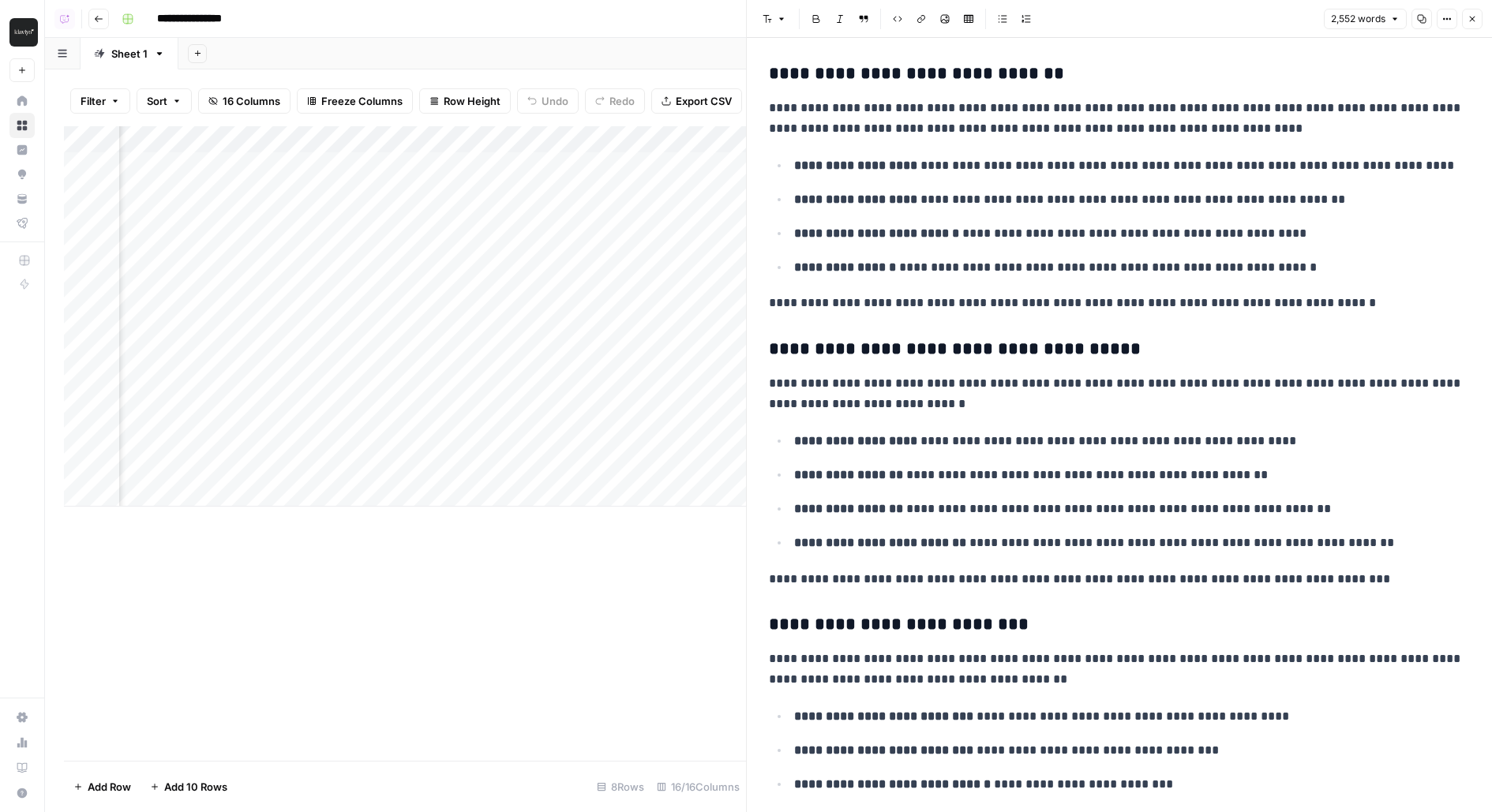
scroll to position [0, 984]
click at [306, 167] on div "Add Column" at bounding box center [404, 316] width 682 height 380
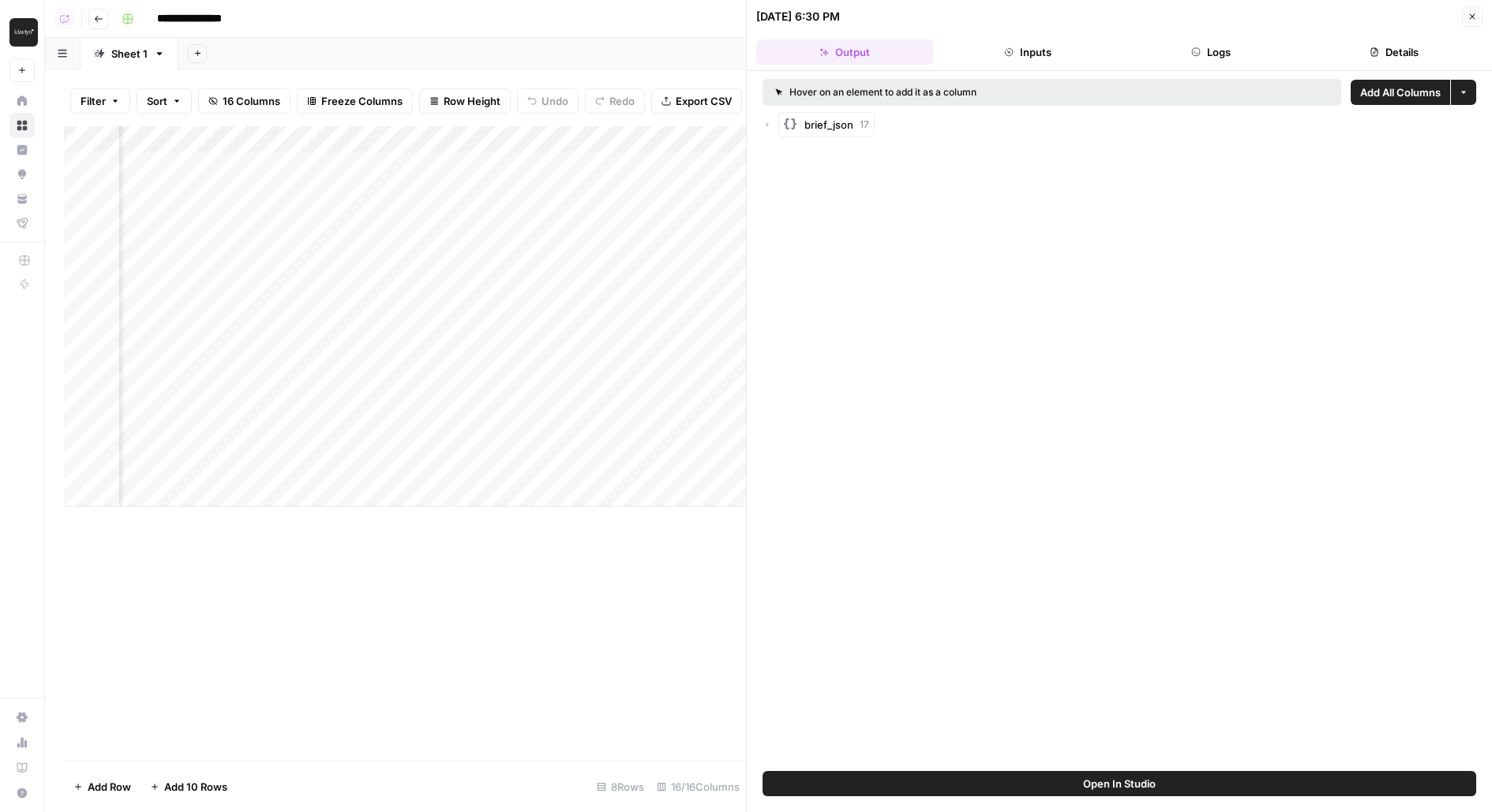
click at [901, 779] on button "Open In Studio" at bounding box center [1119, 783] width 713 height 25
click at [456, 164] on div "Add Column" at bounding box center [404, 316] width 682 height 380
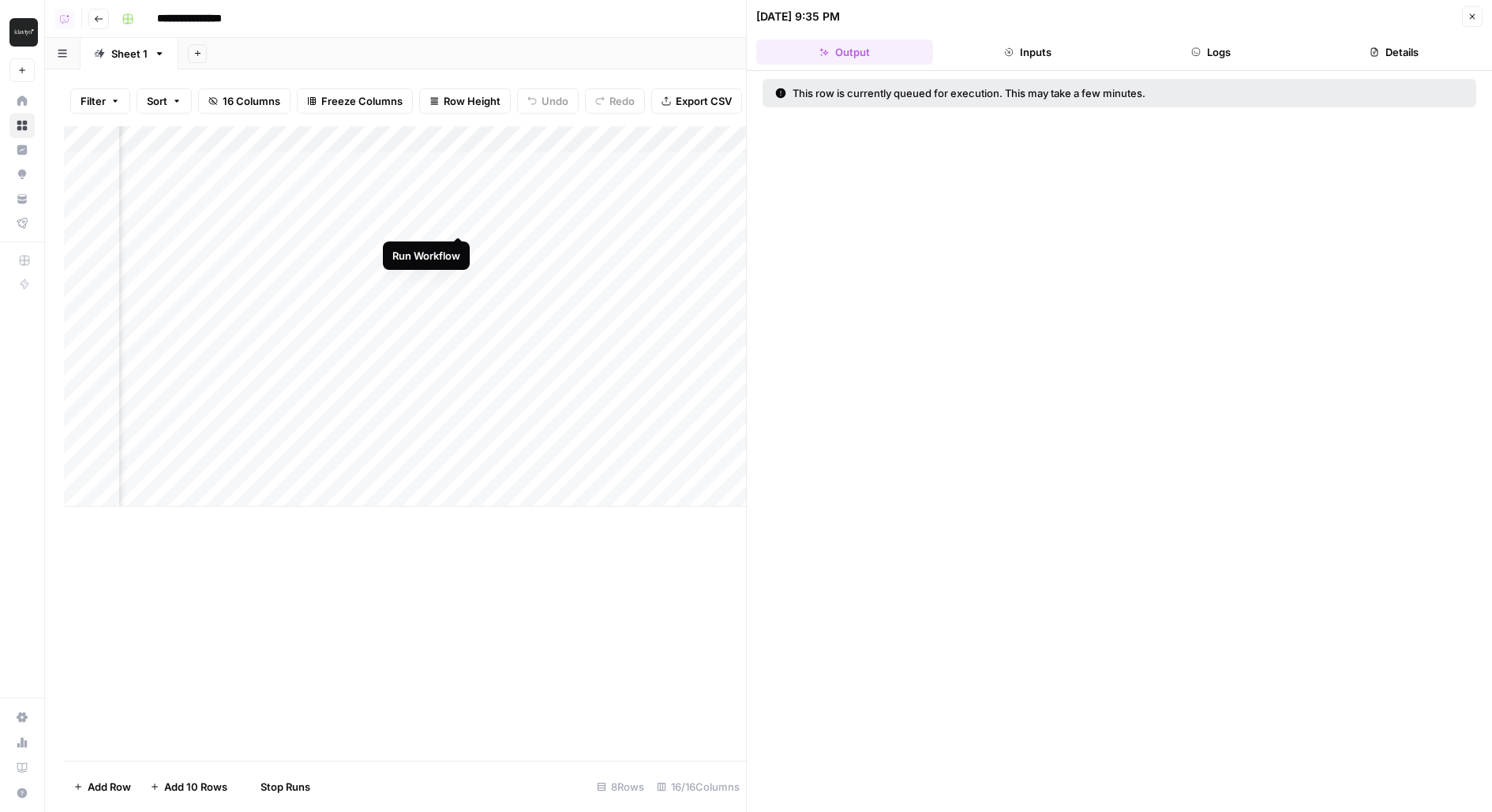
click at [455, 209] on div "Add Column" at bounding box center [404, 316] width 682 height 380
click at [460, 244] on div "Add Column" at bounding box center [404, 316] width 682 height 380
click at [1470, 14] on icon "button" at bounding box center [1472, 17] width 9 height 9
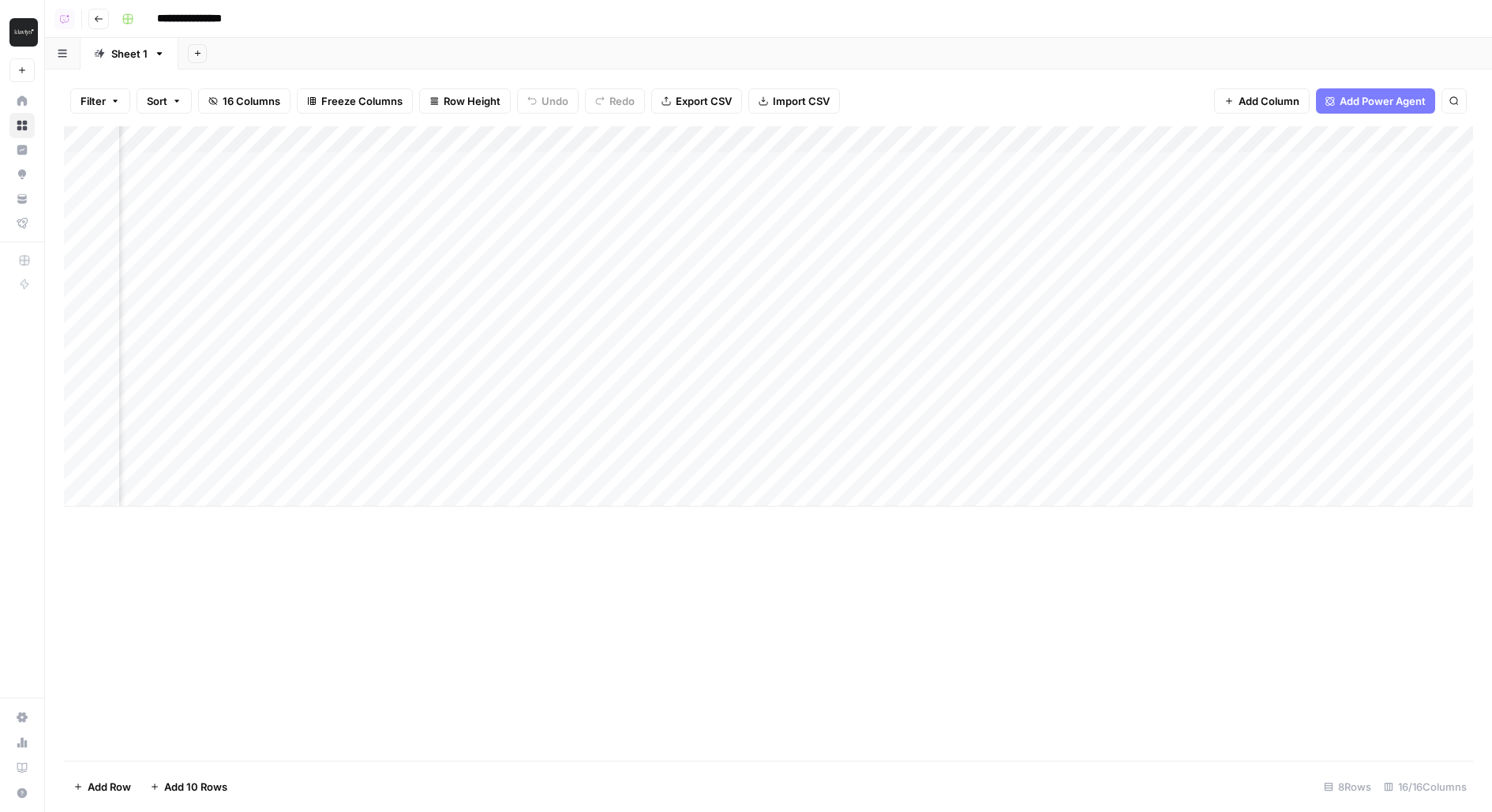
scroll to position [0, 887]
click at [708, 239] on div "Add Column" at bounding box center [768, 316] width 1409 height 380
click at [849, 248] on div "Add Column" at bounding box center [768, 316] width 1409 height 380
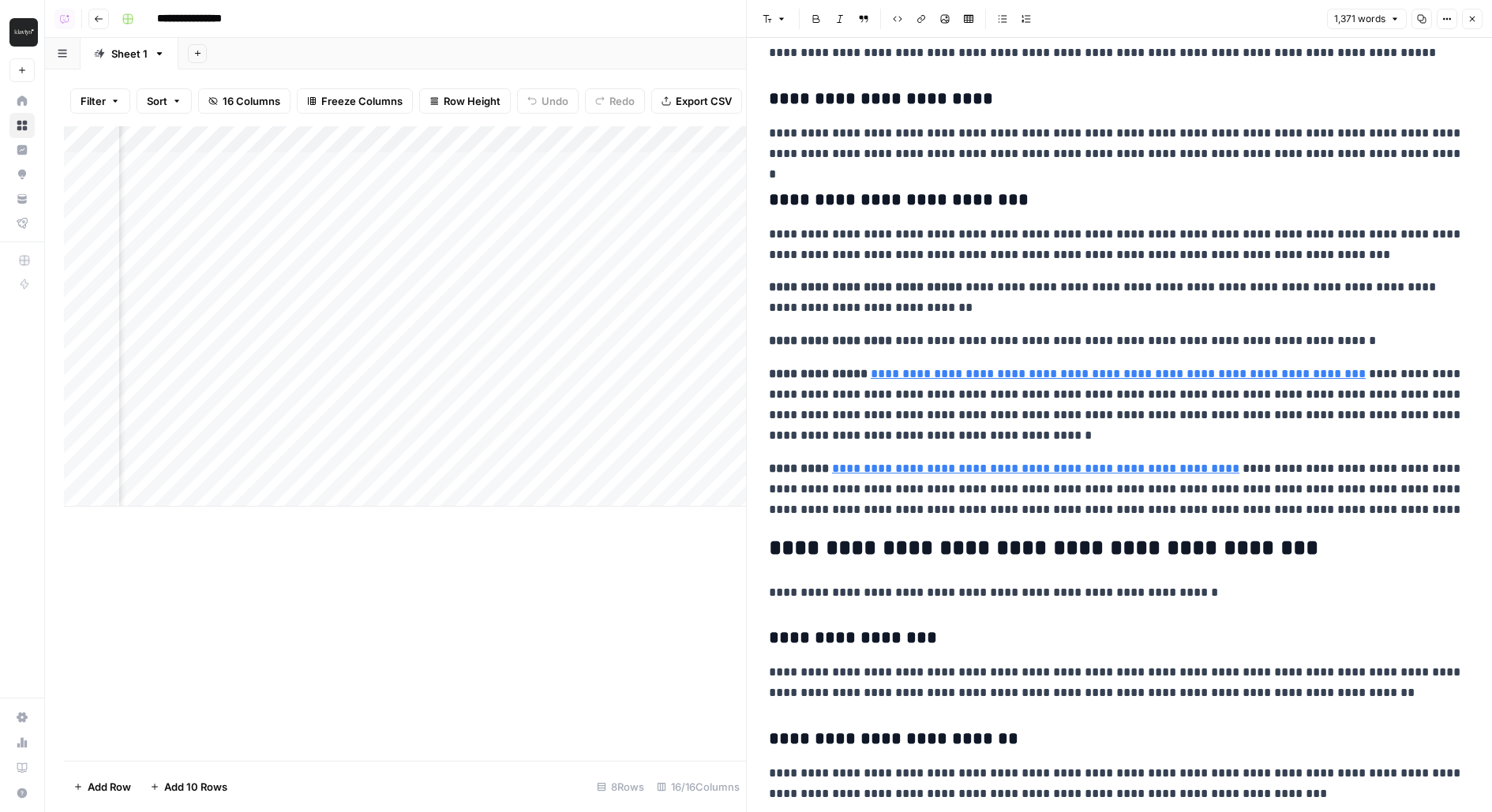
scroll to position [2483, 0]
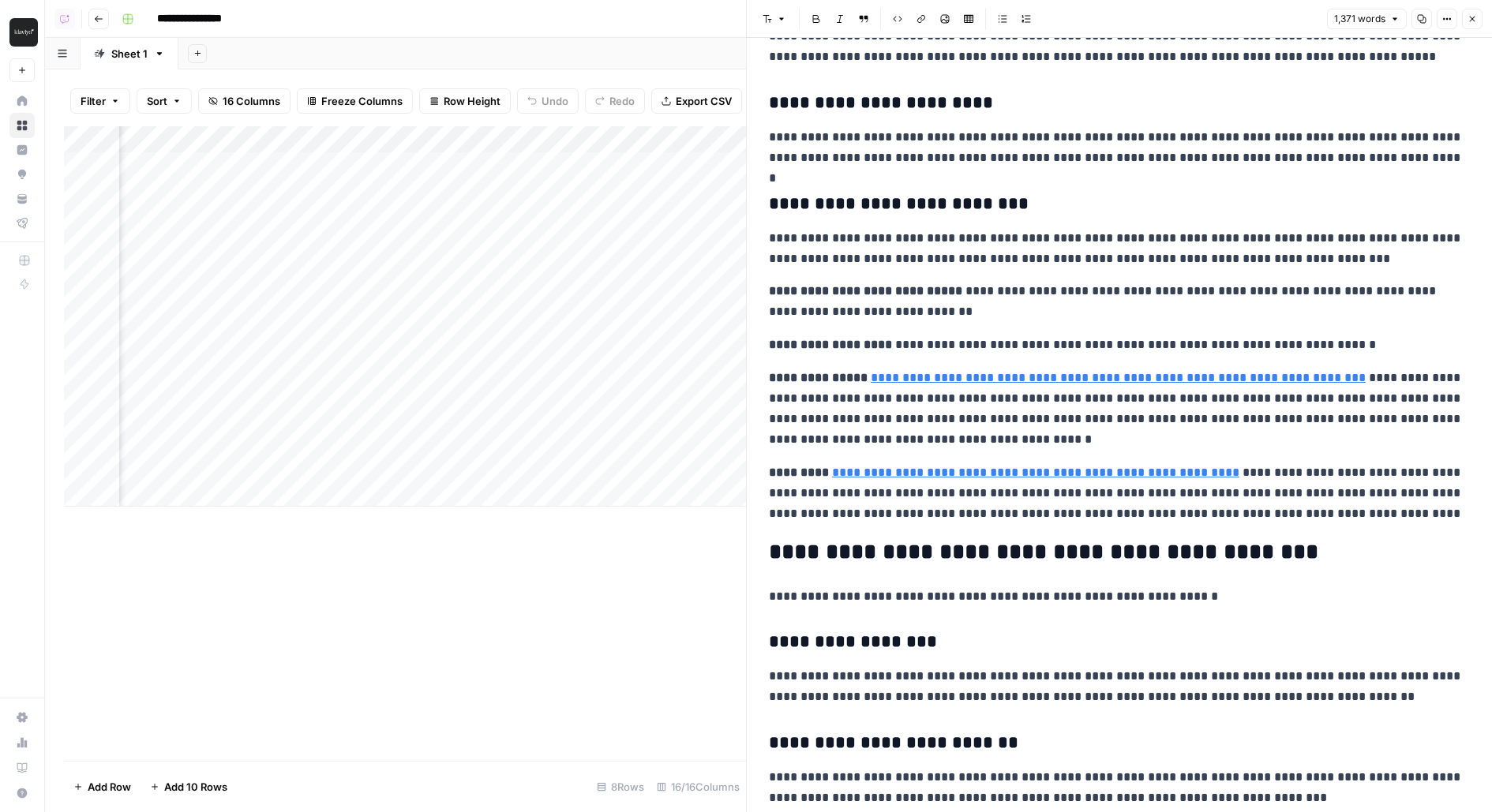
click at [606, 245] on div "Add Column" at bounding box center [404, 316] width 682 height 380
click at [607, 168] on div "Add Column" at bounding box center [404, 316] width 682 height 380
click at [548, 208] on div "Add Column" at bounding box center [404, 316] width 682 height 380
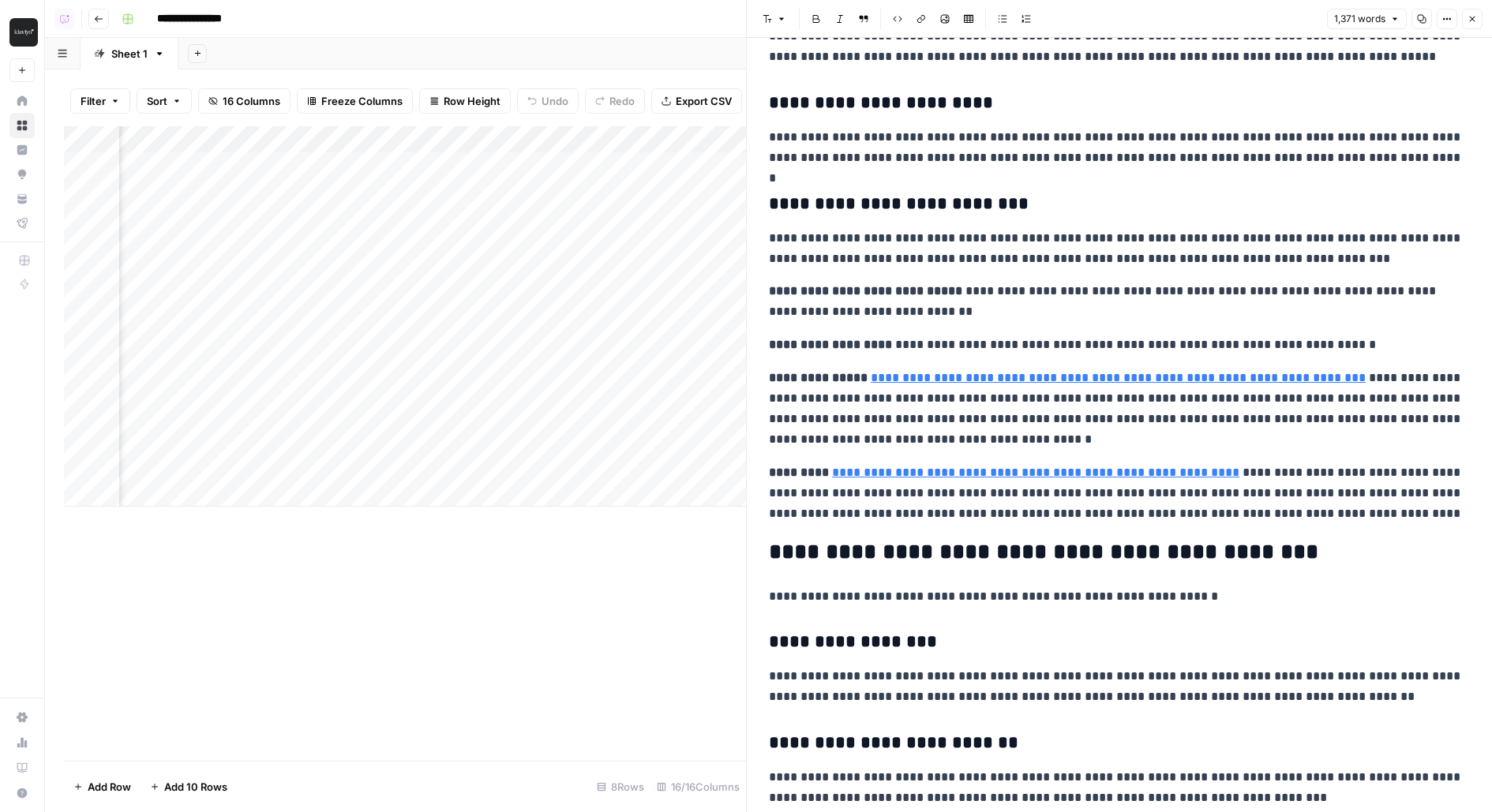
click at [482, 171] on div "Add Column" at bounding box center [404, 316] width 682 height 380
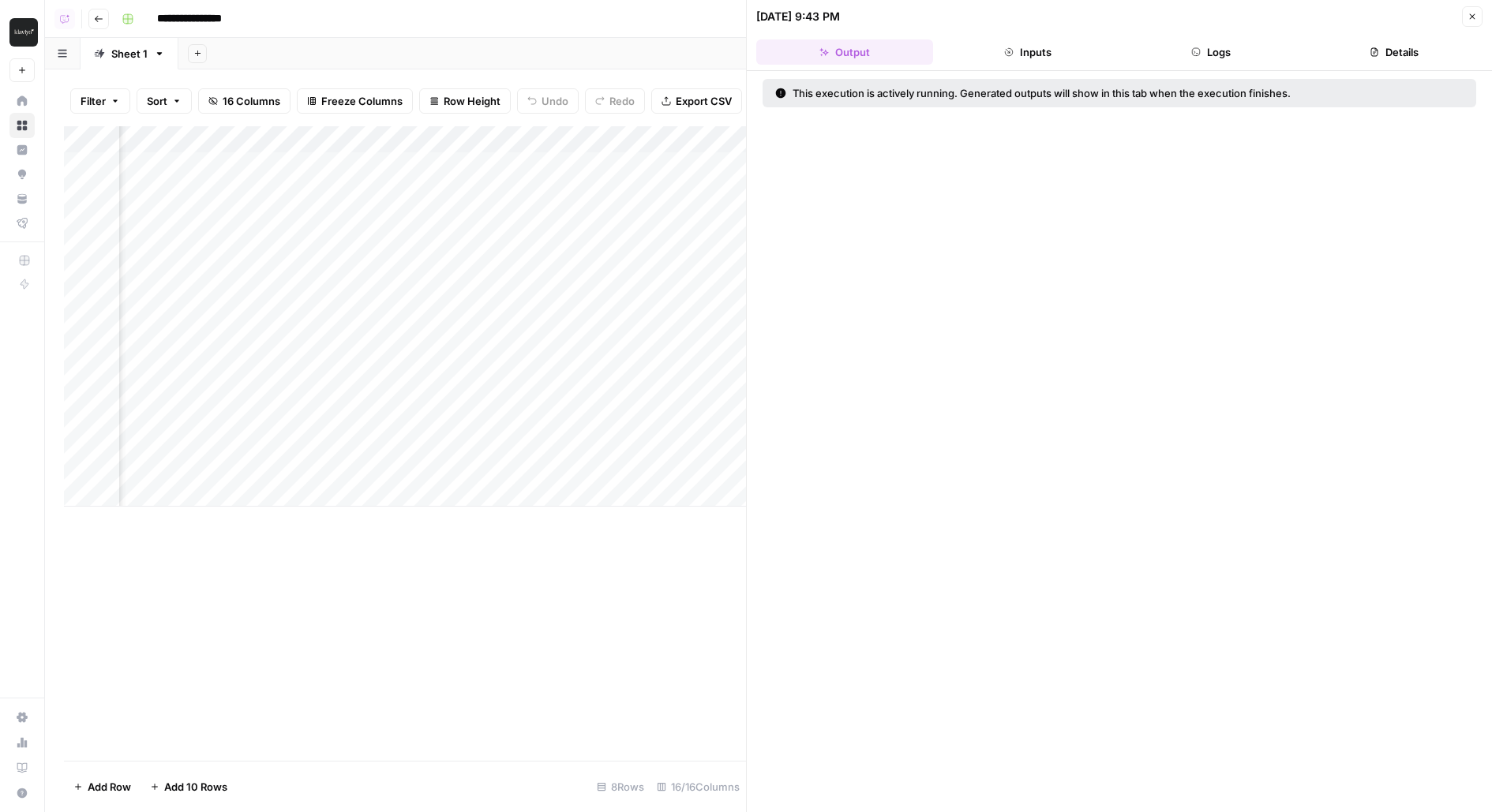
click at [1262, 35] on header "09/29/25 at 9:43 PM Close Output Inputs Logs Details" at bounding box center [1119, 36] width 745 height 71
click at [1245, 44] on button "Logs" at bounding box center [1210, 51] width 177 height 25
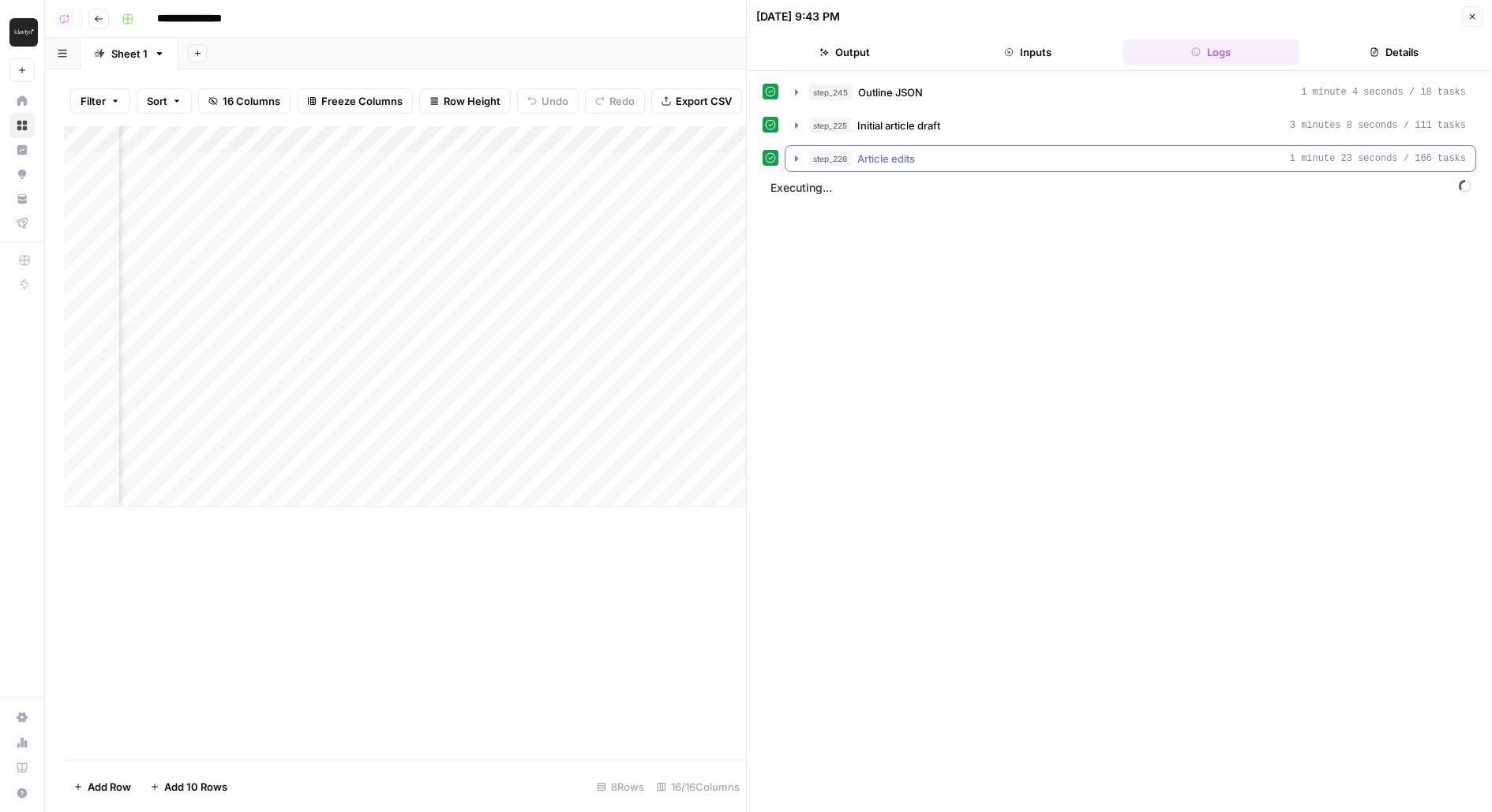
click at [1132, 167] on button "step_226 Article edits 1 minute 23 seconds / 166 tasks" at bounding box center [1130, 158] width 690 height 25
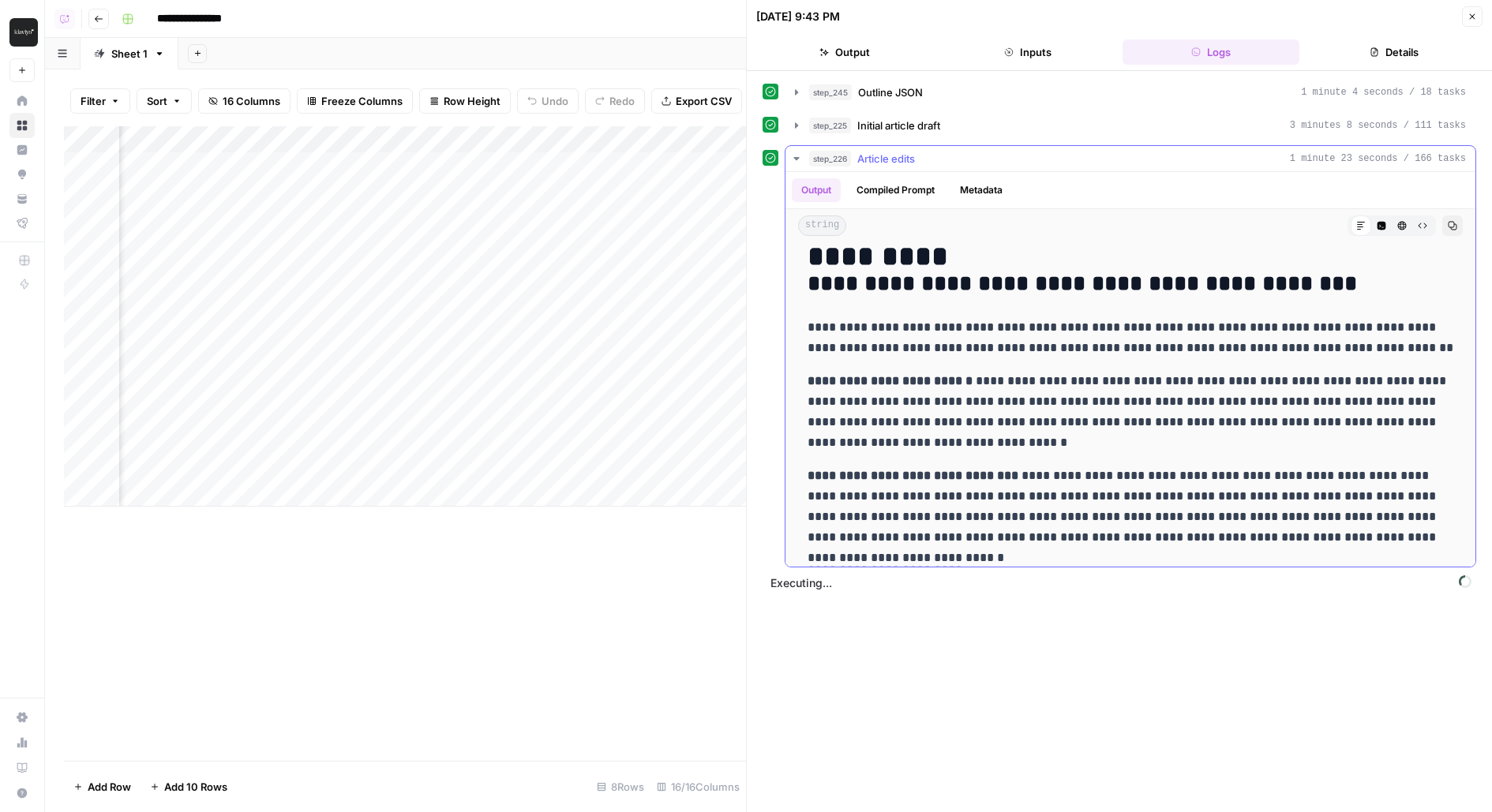
scroll to position [48, 0]
drag, startPoint x: 808, startPoint y: 380, endPoint x: 1038, endPoint y: 380, distance: 230.0
click at [1038, 380] on p "**********" at bounding box center [1131, 413] width 647 height 82
click at [1076, 120] on div "step_225 Initial article draft 3 minutes 8 seconds / 111 tasks" at bounding box center [1137, 125] width 657 height 16
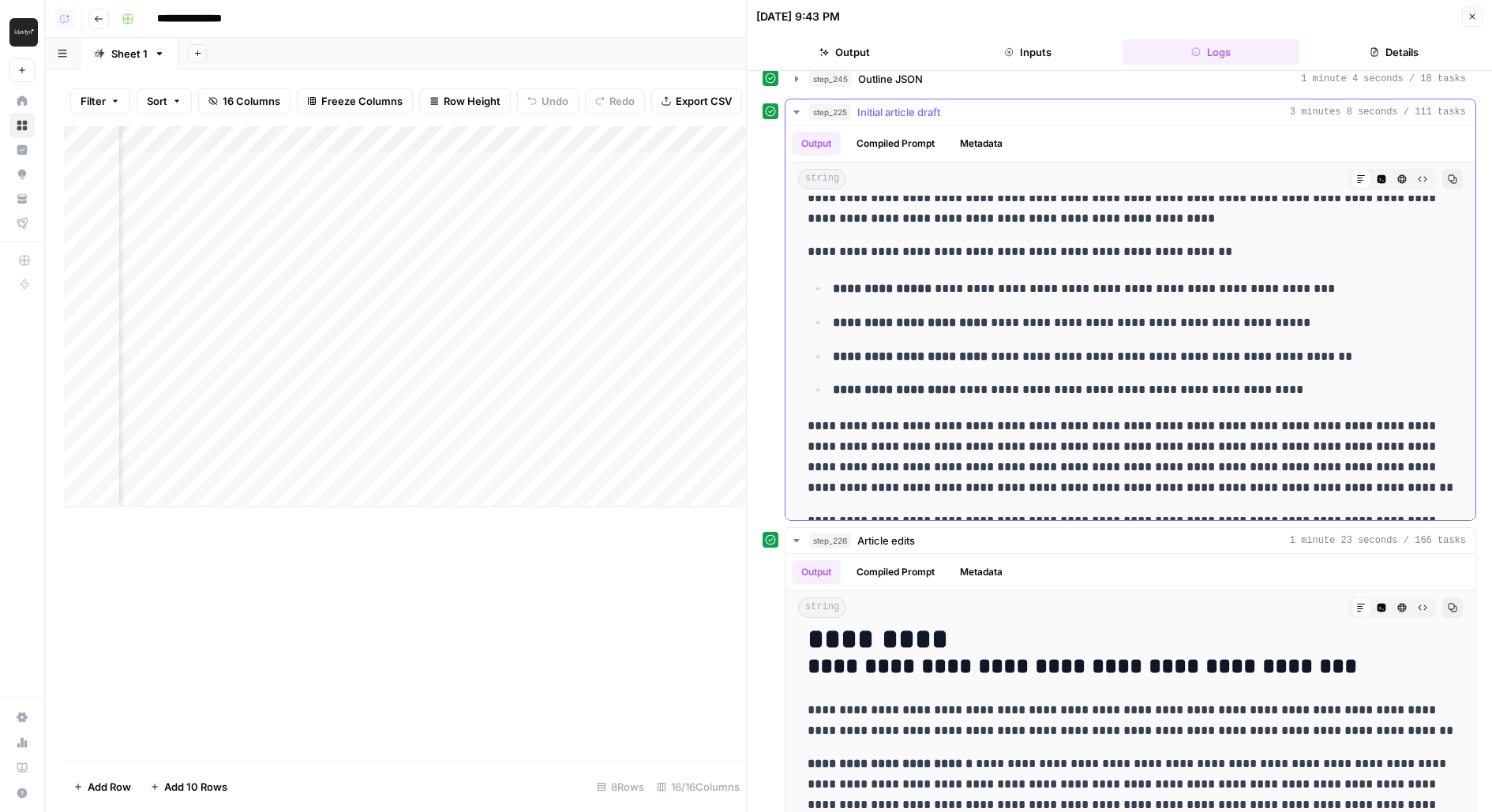
scroll to position [5071, 0]
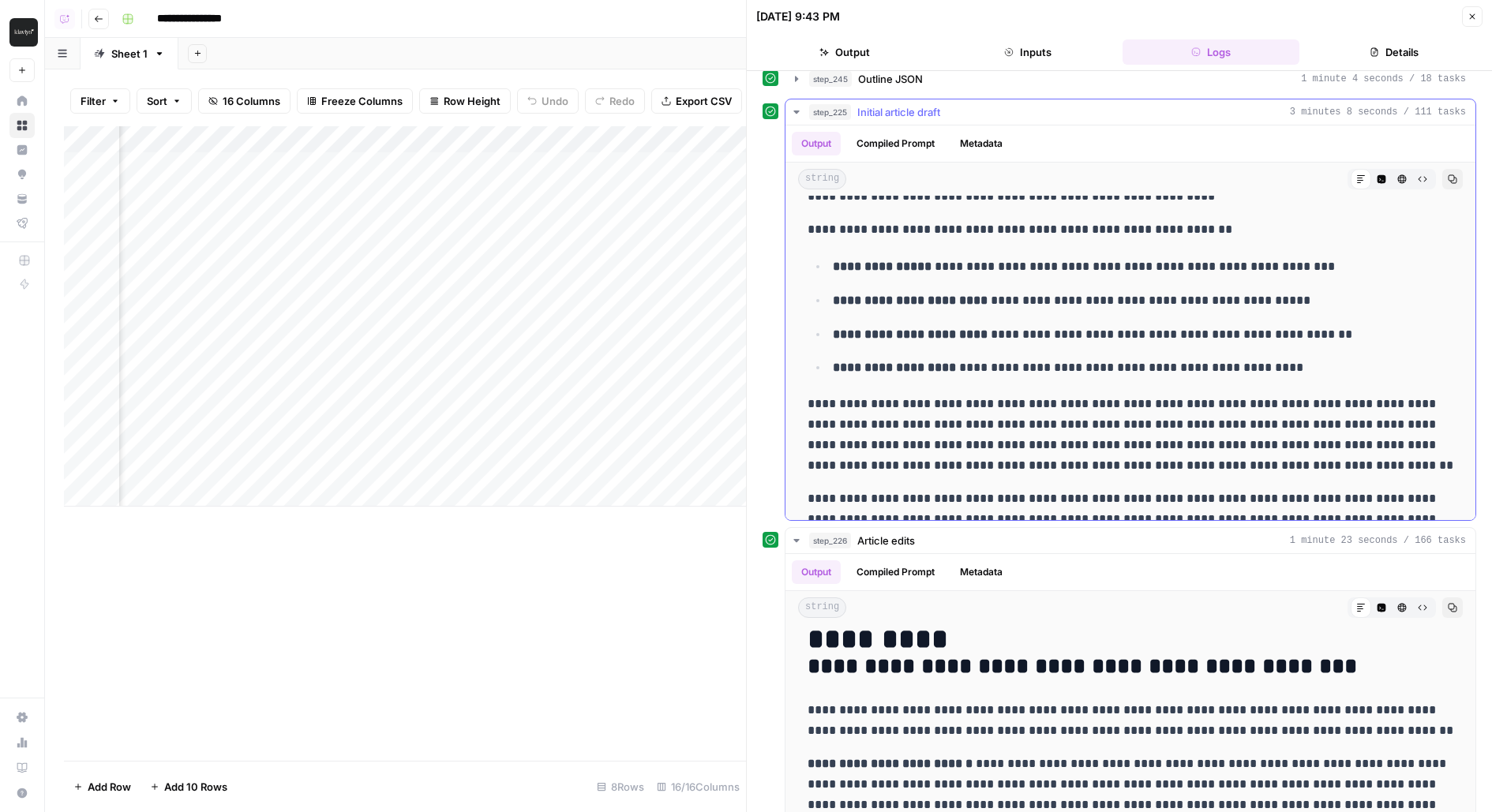
click at [934, 118] on button "step_225 Initial article draft 3 minutes 8 seconds / 111 tasks" at bounding box center [1130, 111] width 690 height 25
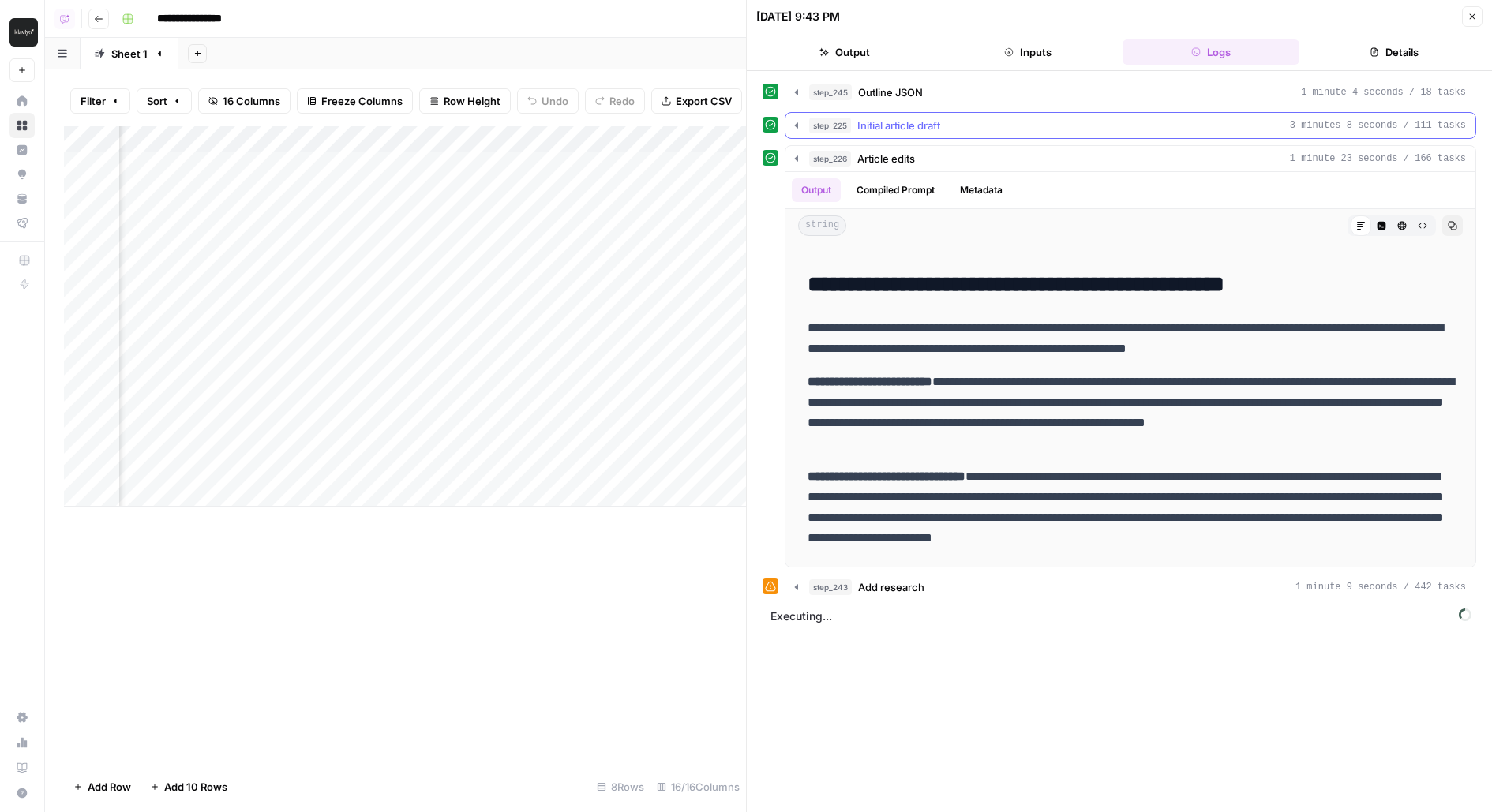
scroll to position [0, 0]
click at [873, 579] on span "Add research" at bounding box center [891, 587] width 66 height 16
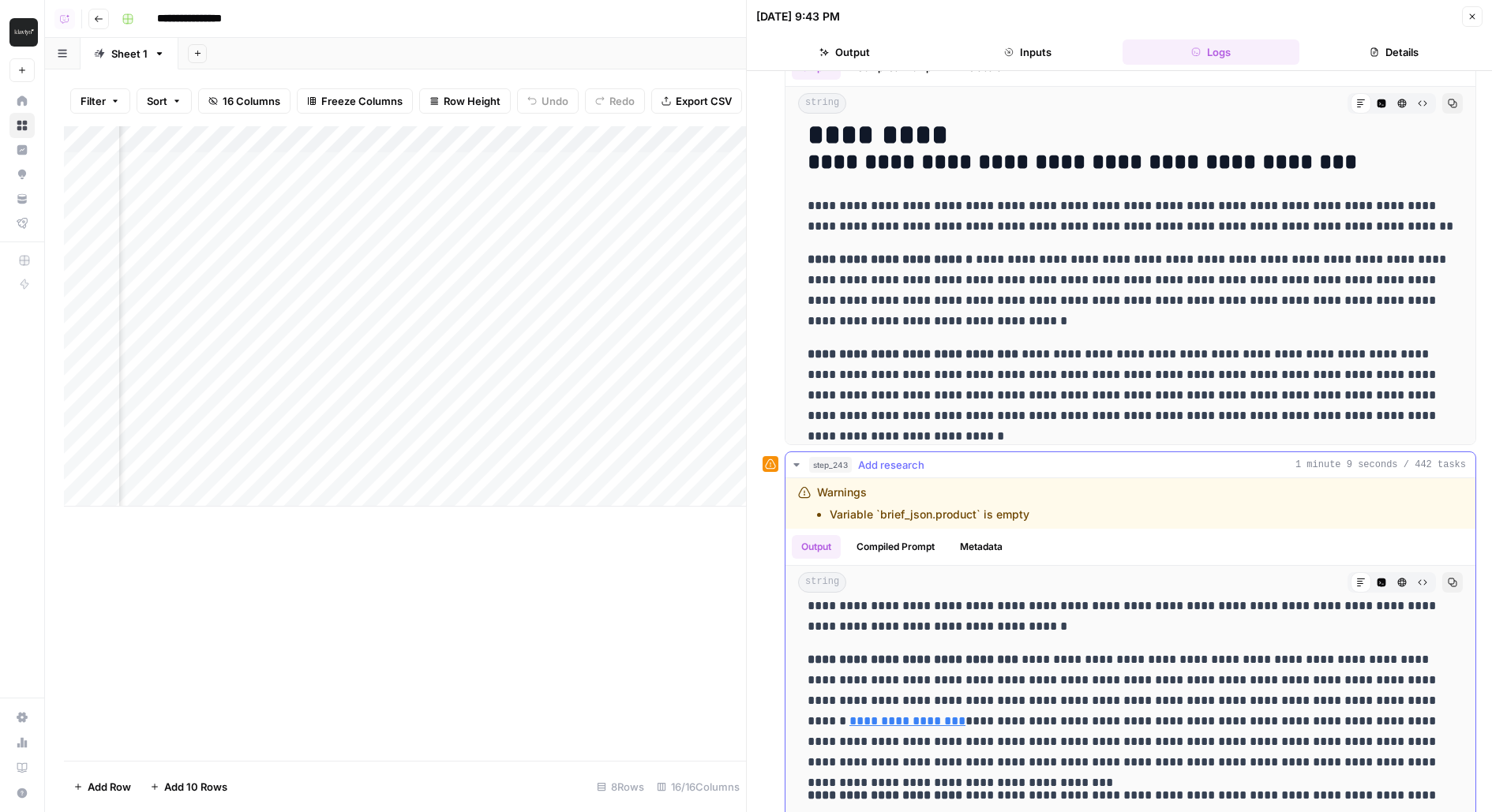
scroll to position [63, 0]
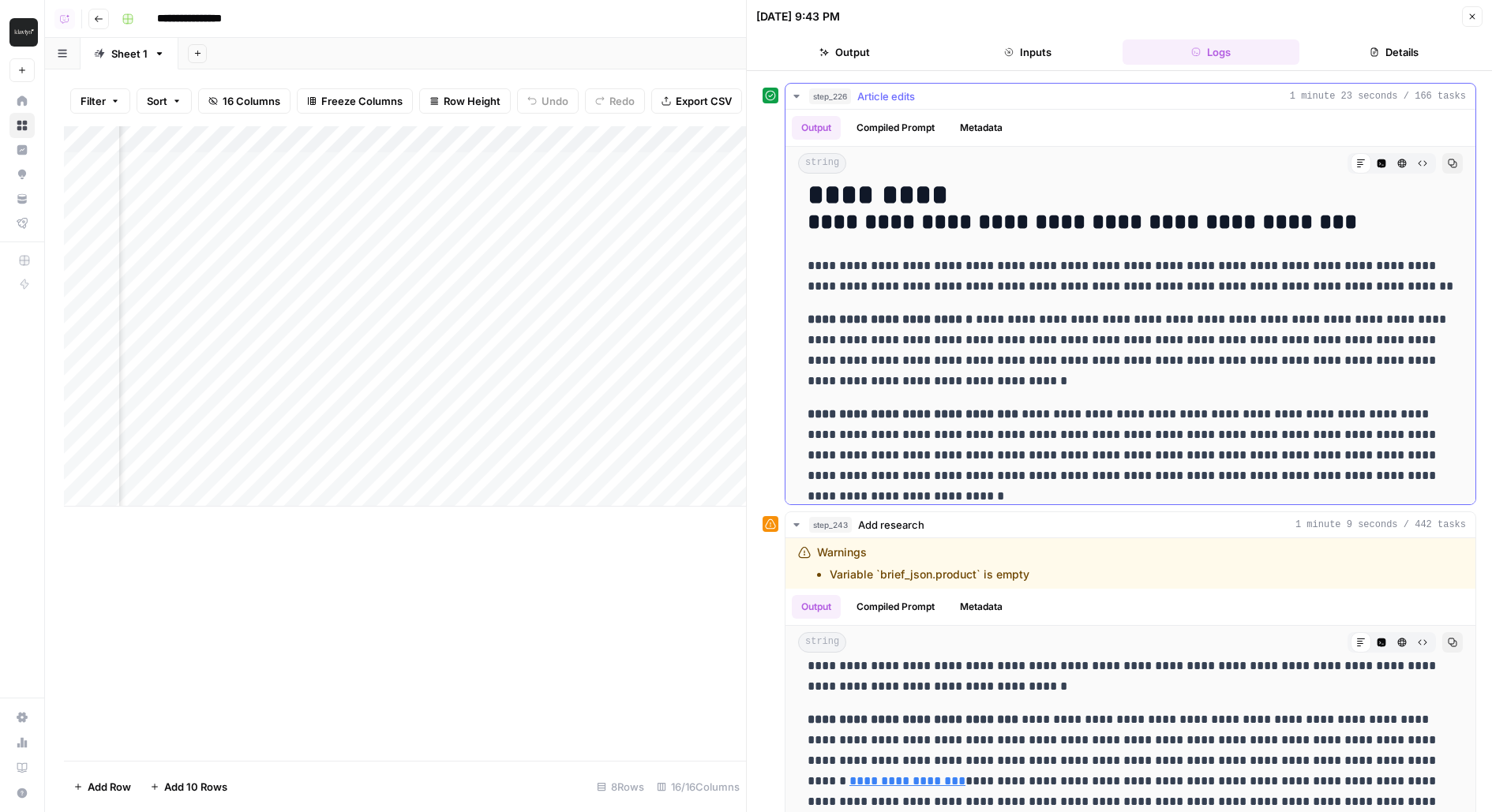
click at [929, 96] on div "step_226 Article edits 1 minute 23 seconds / 166 tasks" at bounding box center [1137, 95] width 657 height 16
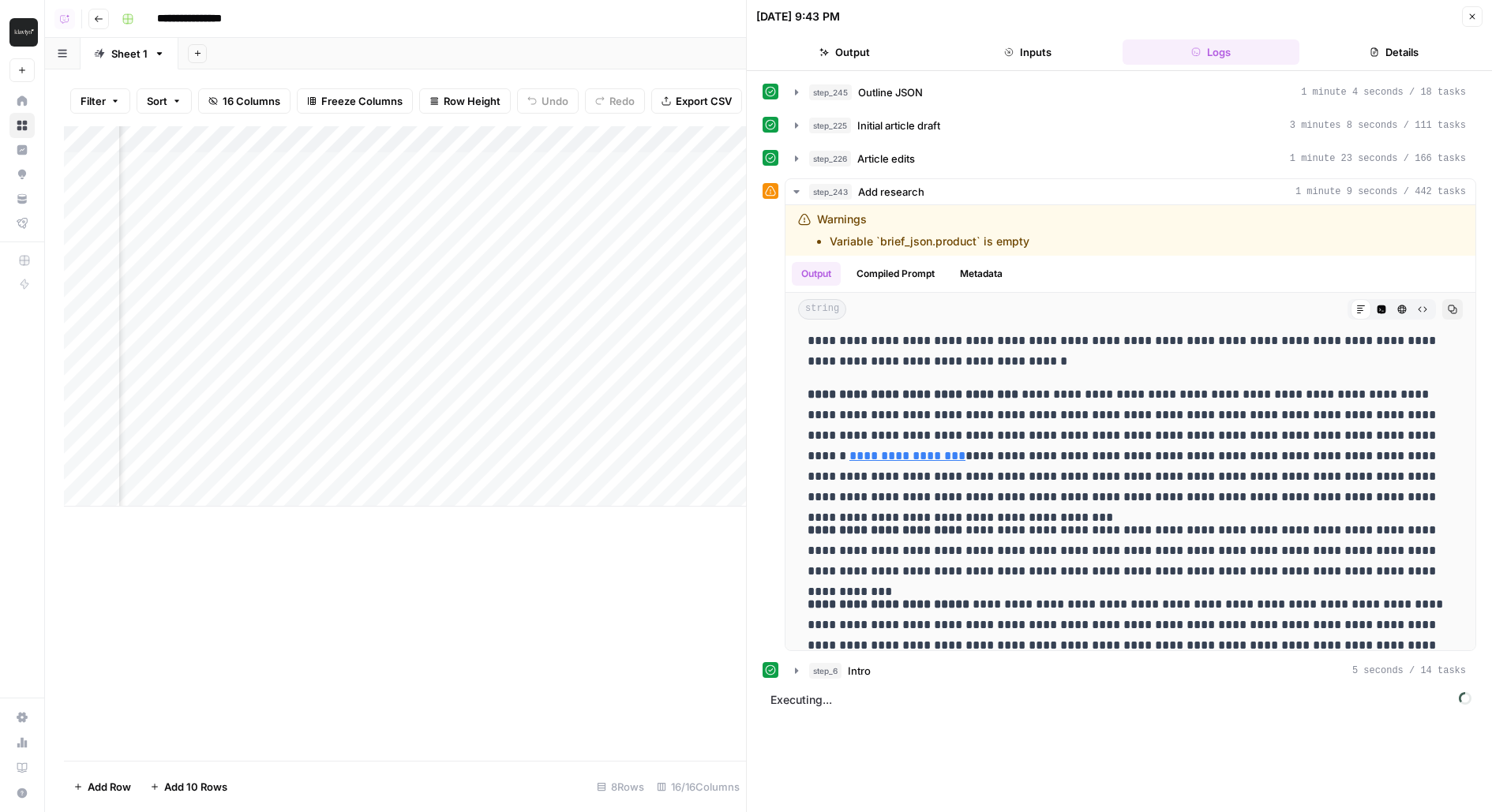
scroll to position [0, 1333]
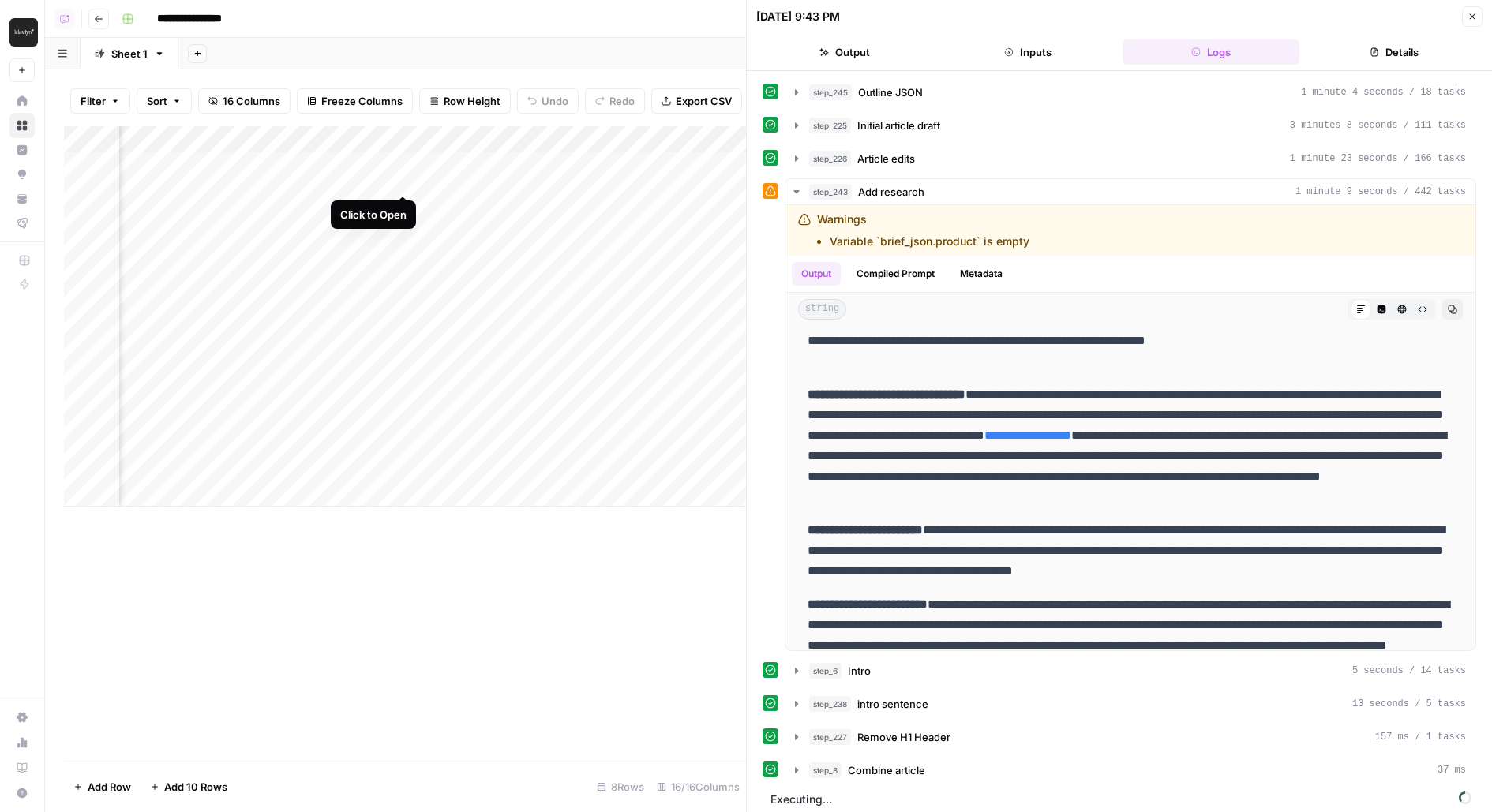
click at [405, 164] on div "Add Column" at bounding box center [404, 316] width 682 height 380
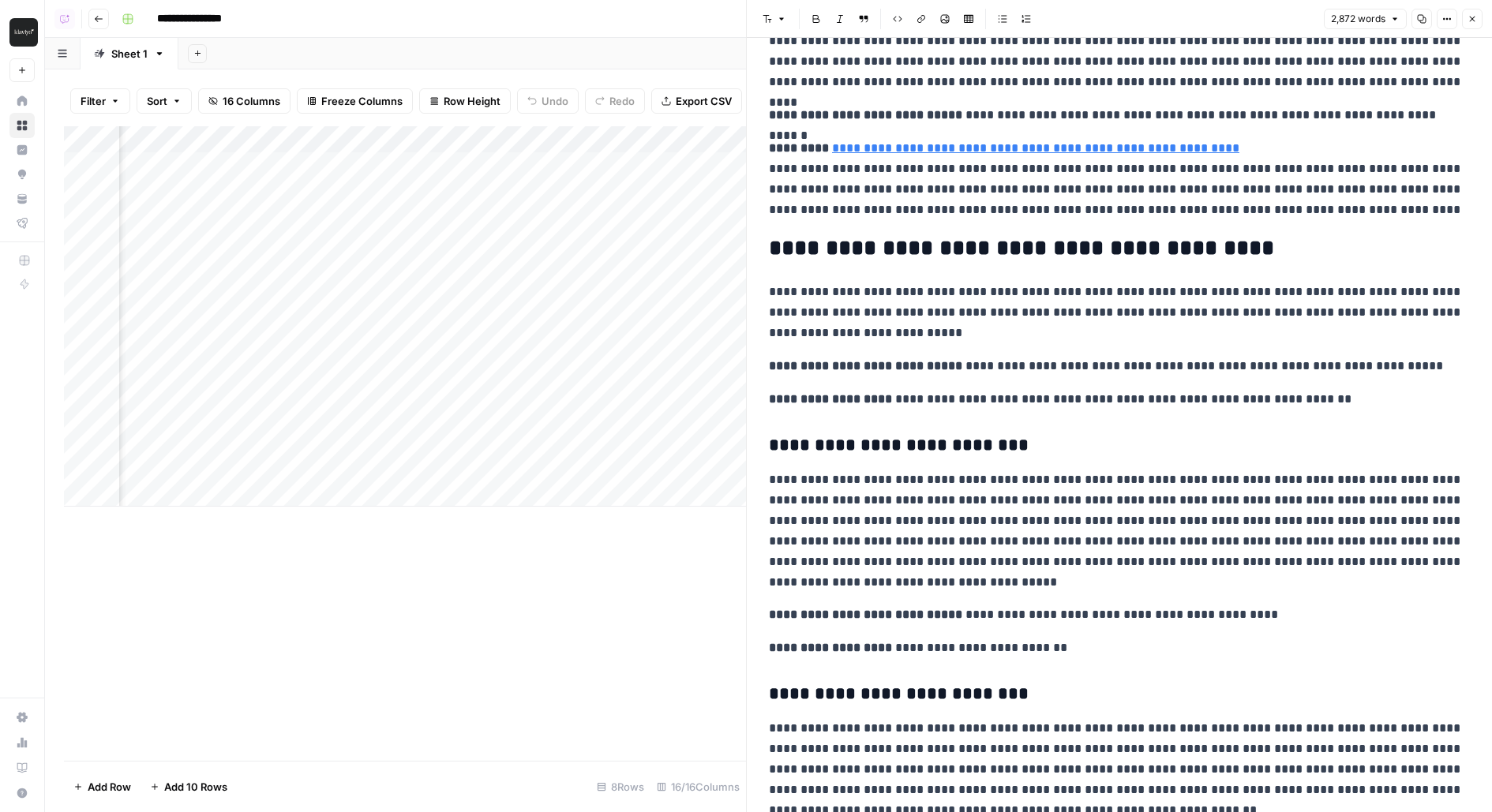
scroll to position [0, 1714]
click at [340, 166] on div "Add Column" at bounding box center [404, 316] width 682 height 380
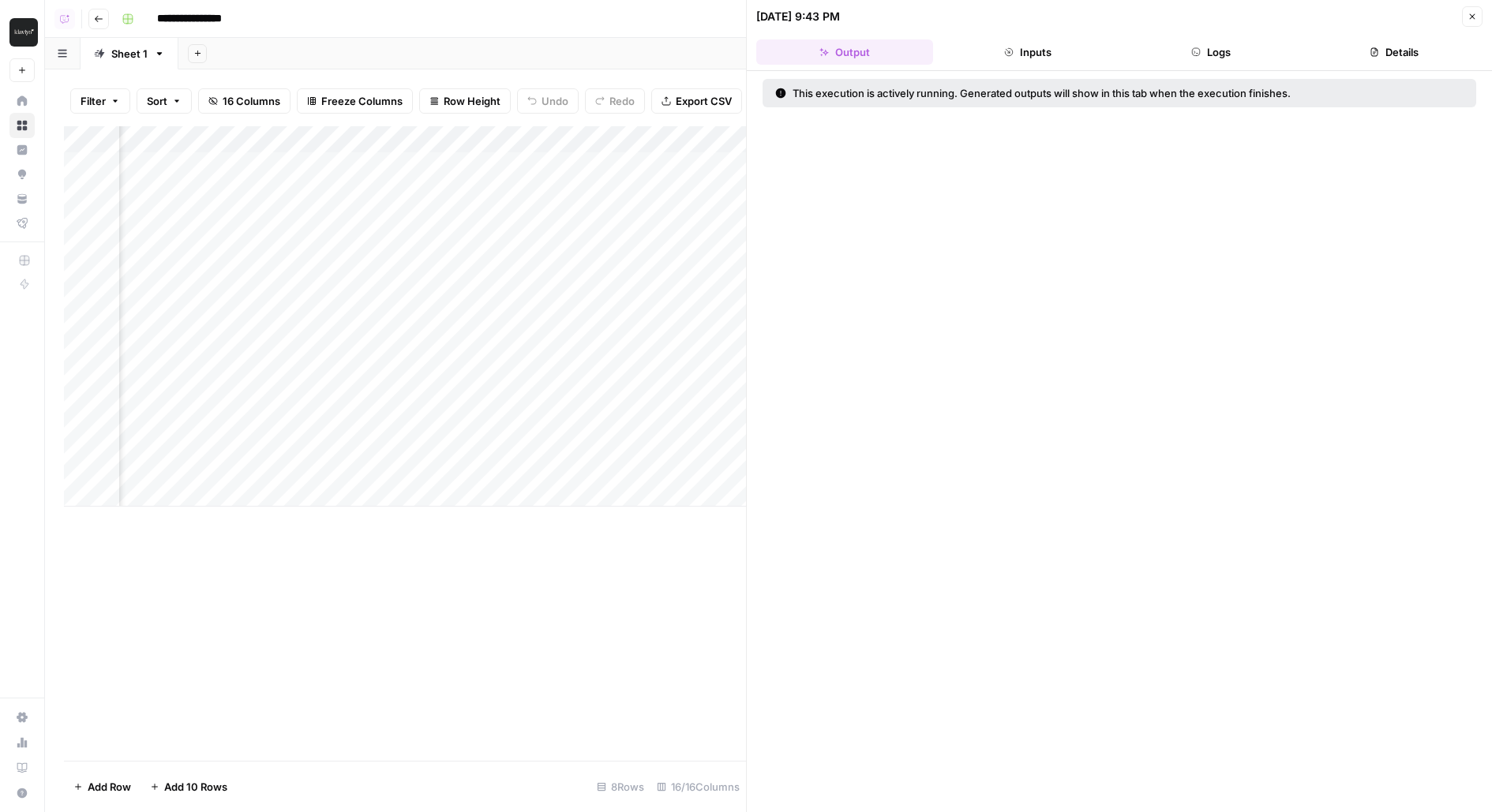
click at [1263, 51] on button "Logs" at bounding box center [1210, 51] width 177 height 25
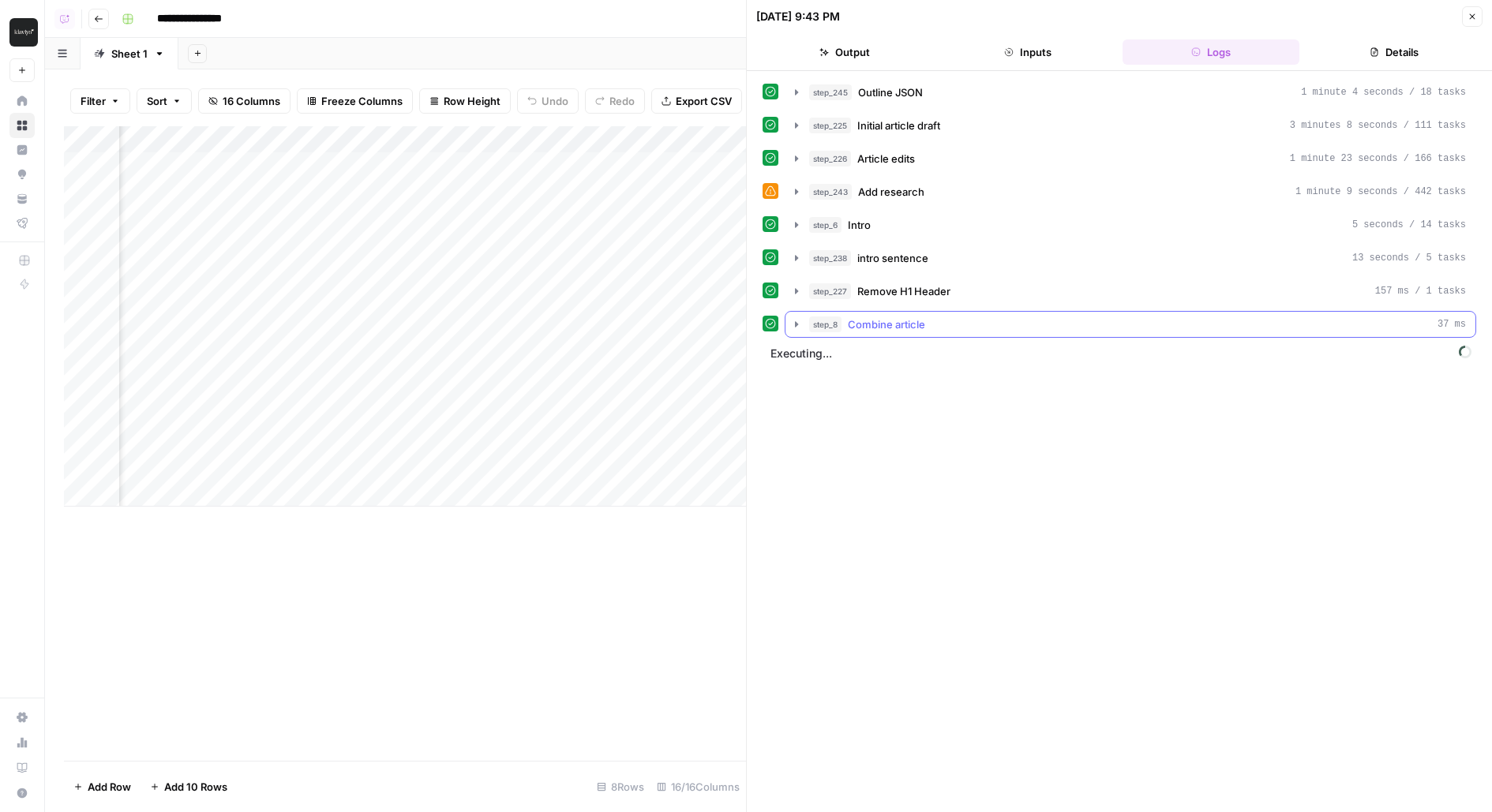
click at [1055, 325] on div "step_8 Combine article 37 ms" at bounding box center [1137, 324] width 657 height 16
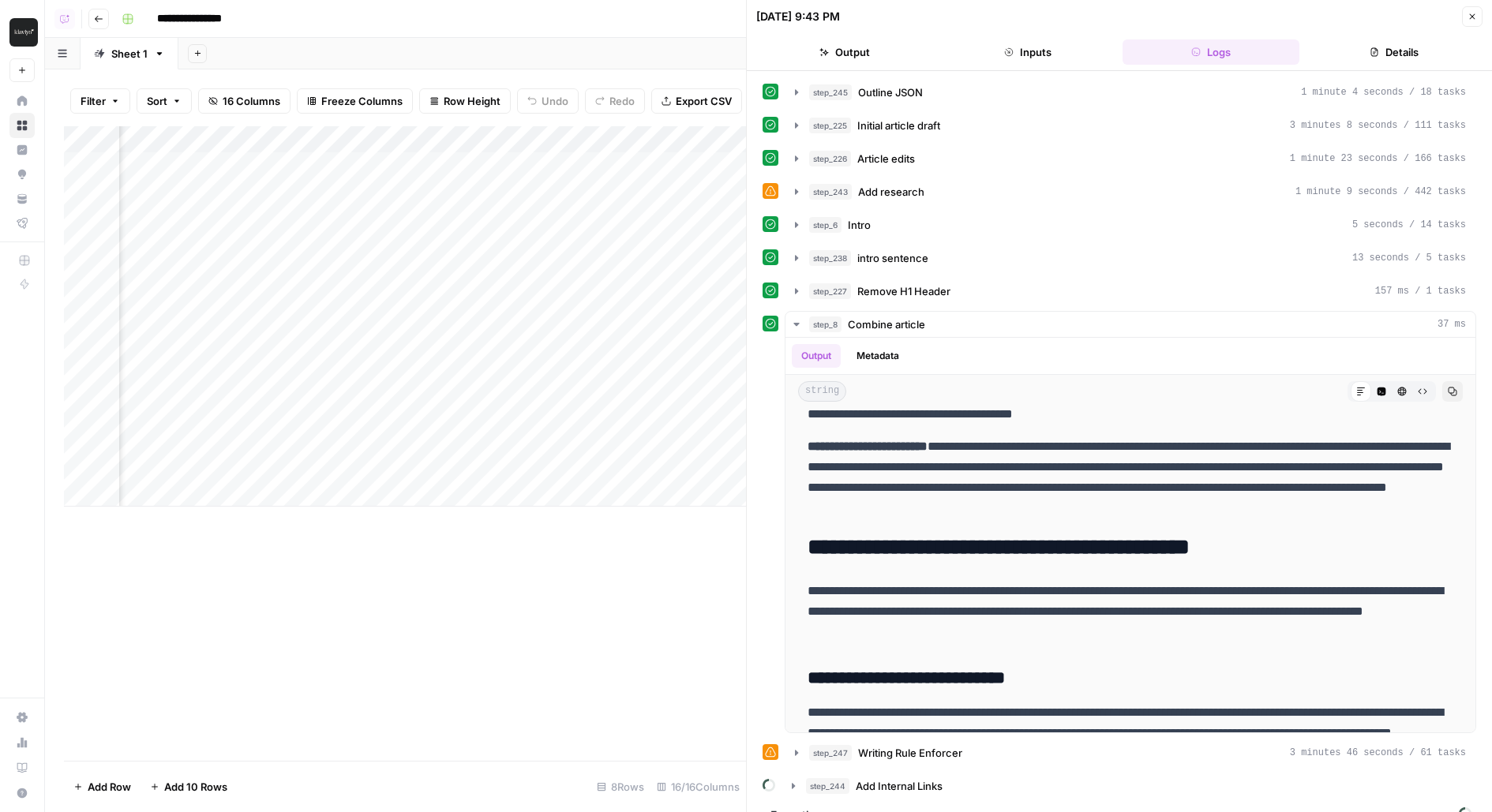
scroll to position [0, 1748]
click at [585, 248] on div "Add Column" at bounding box center [404, 316] width 682 height 380
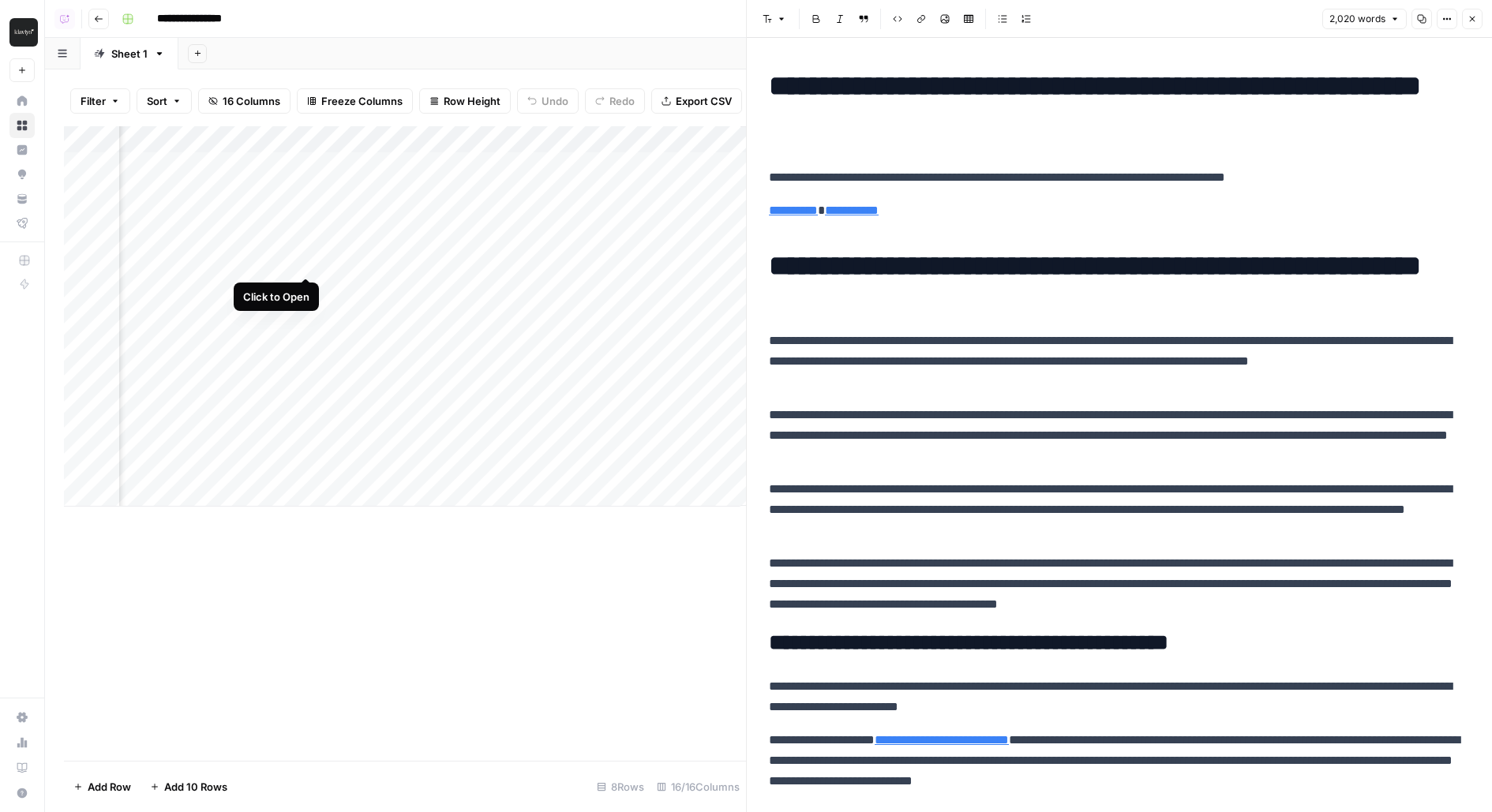
click at [307, 246] on div "Add Column" at bounding box center [404, 316] width 682 height 380
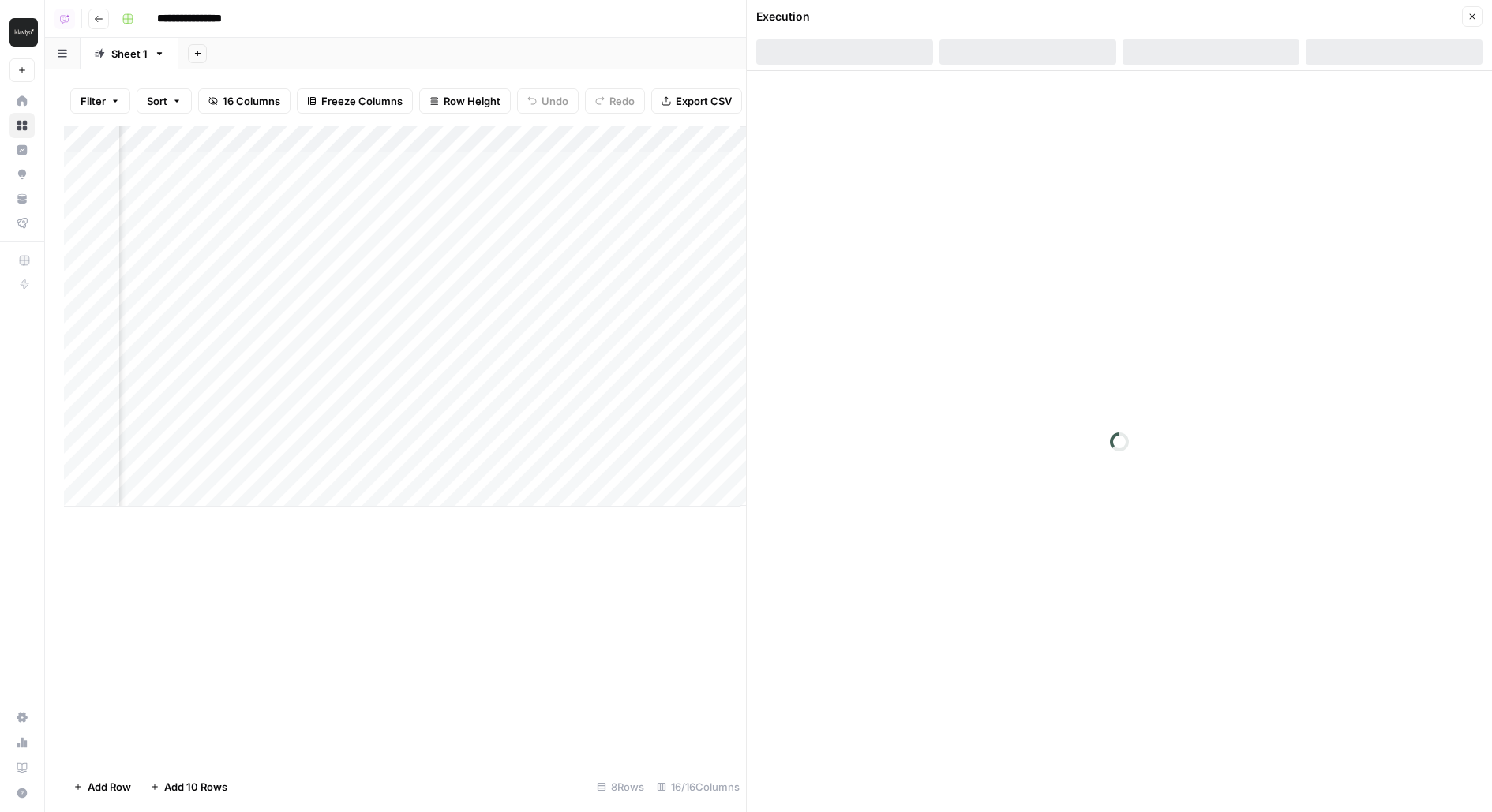
click at [1246, 44] on div at bounding box center [1210, 51] width 177 height 25
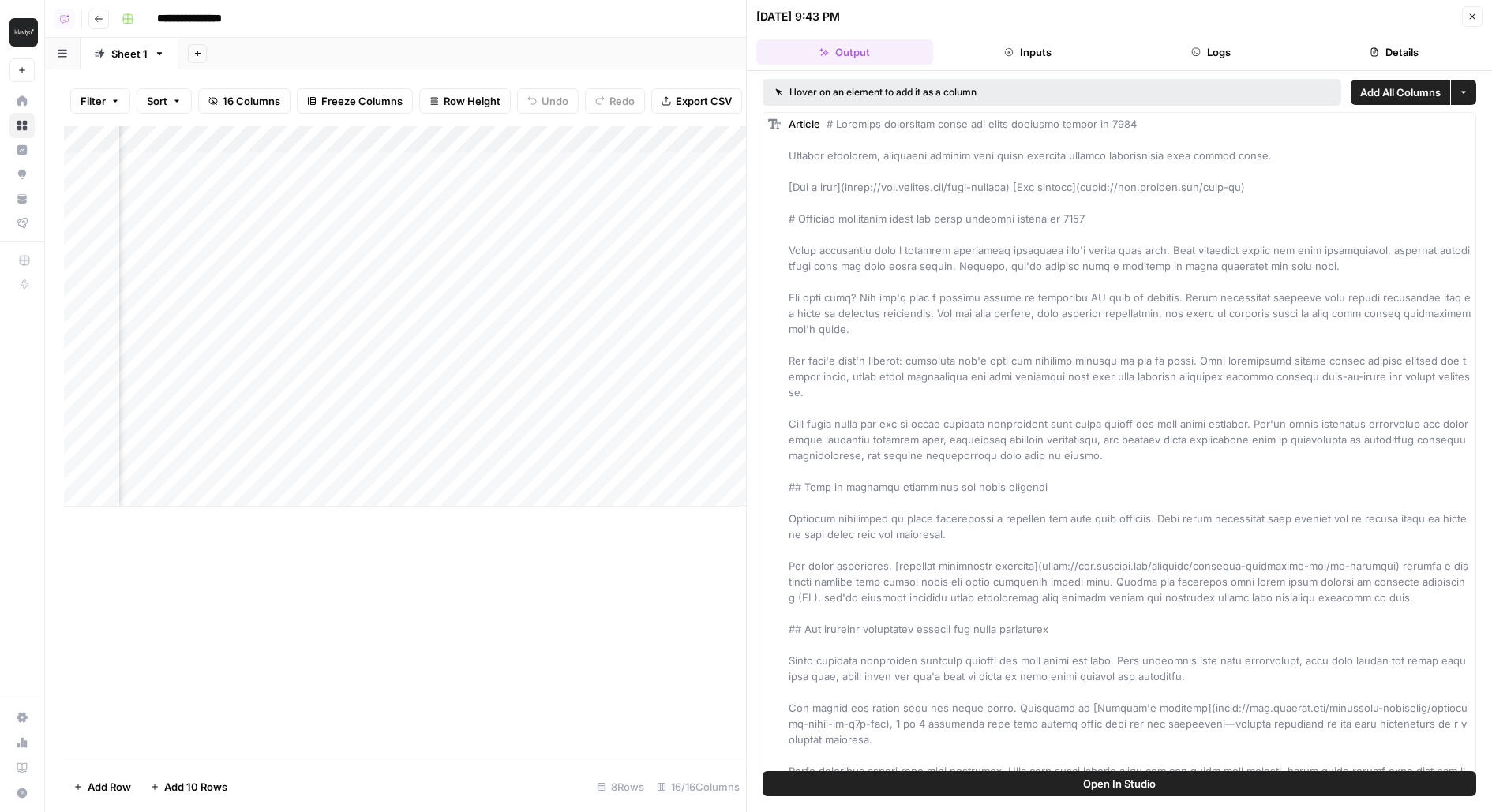
click at [1226, 40] on button "Logs" at bounding box center [1210, 51] width 177 height 25
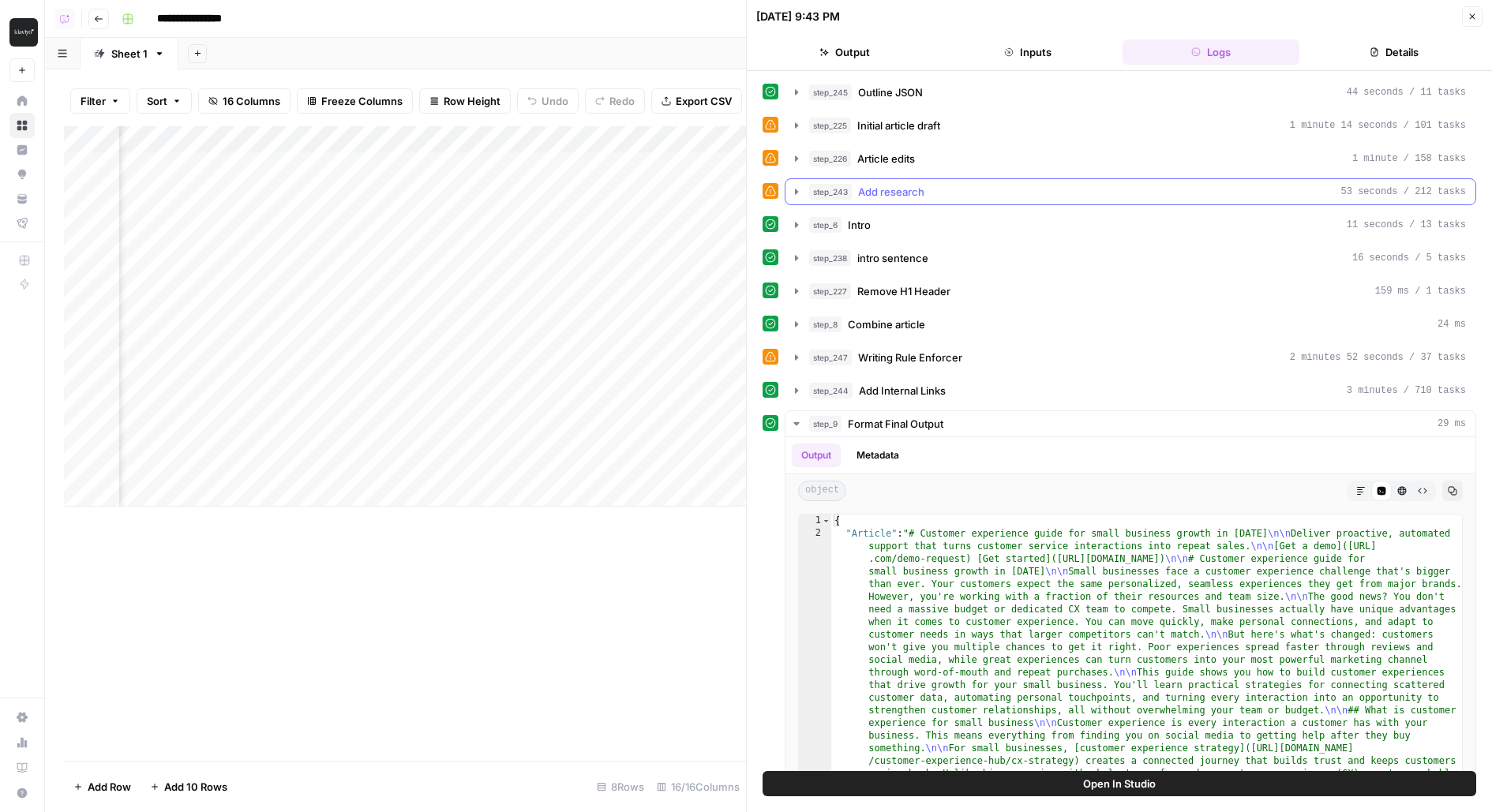
click at [868, 185] on span "Add research" at bounding box center [891, 191] width 66 height 16
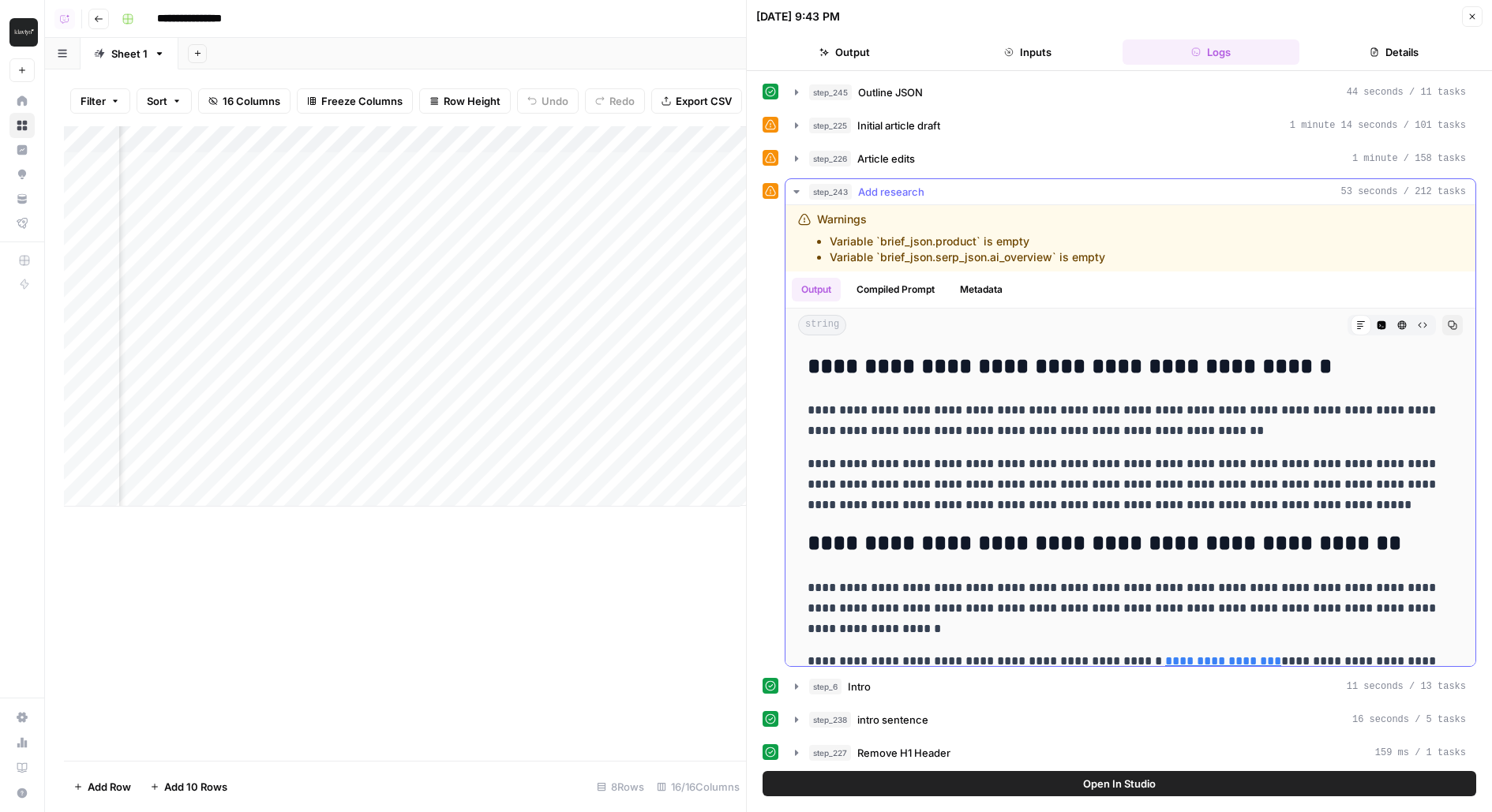
click at [869, 187] on span "Add research" at bounding box center [891, 191] width 66 height 16
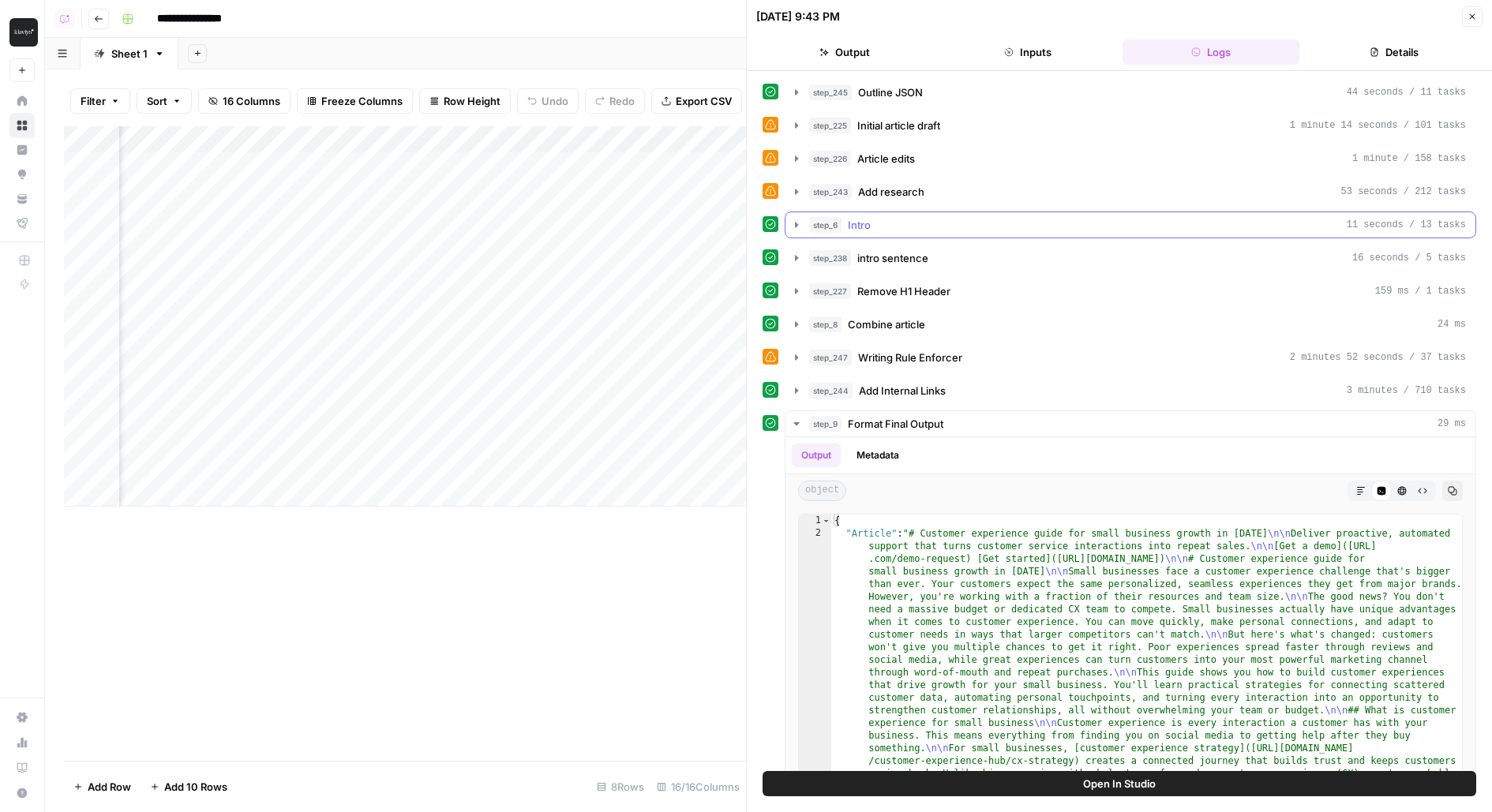
click at [877, 224] on div "step_6 Intro 11 seconds / 13 tasks" at bounding box center [1137, 225] width 657 height 16
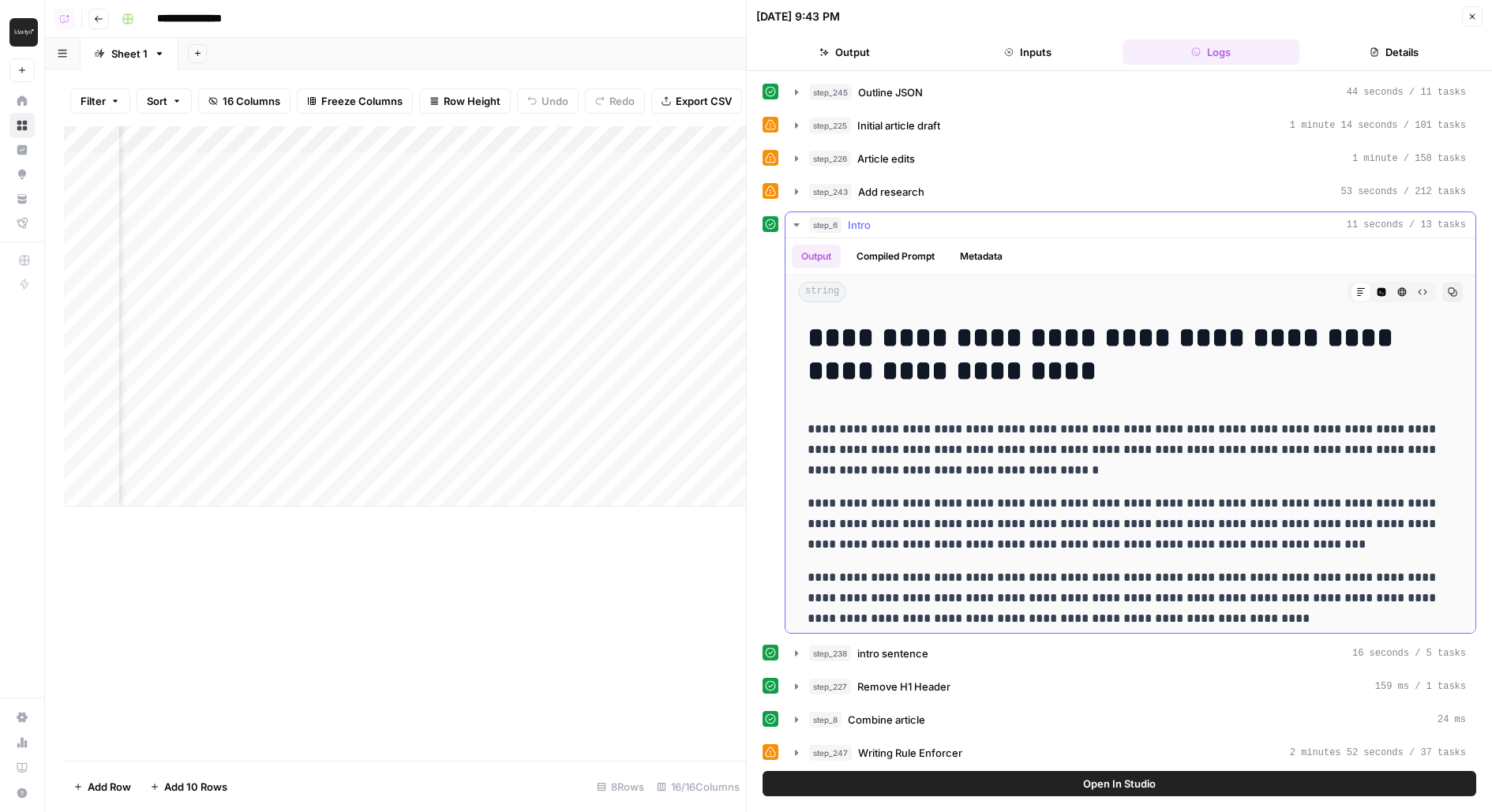
click at [878, 225] on div "step_6 Intro 11 seconds / 13 tasks" at bounding box center [1137, 225] width 657 height 16
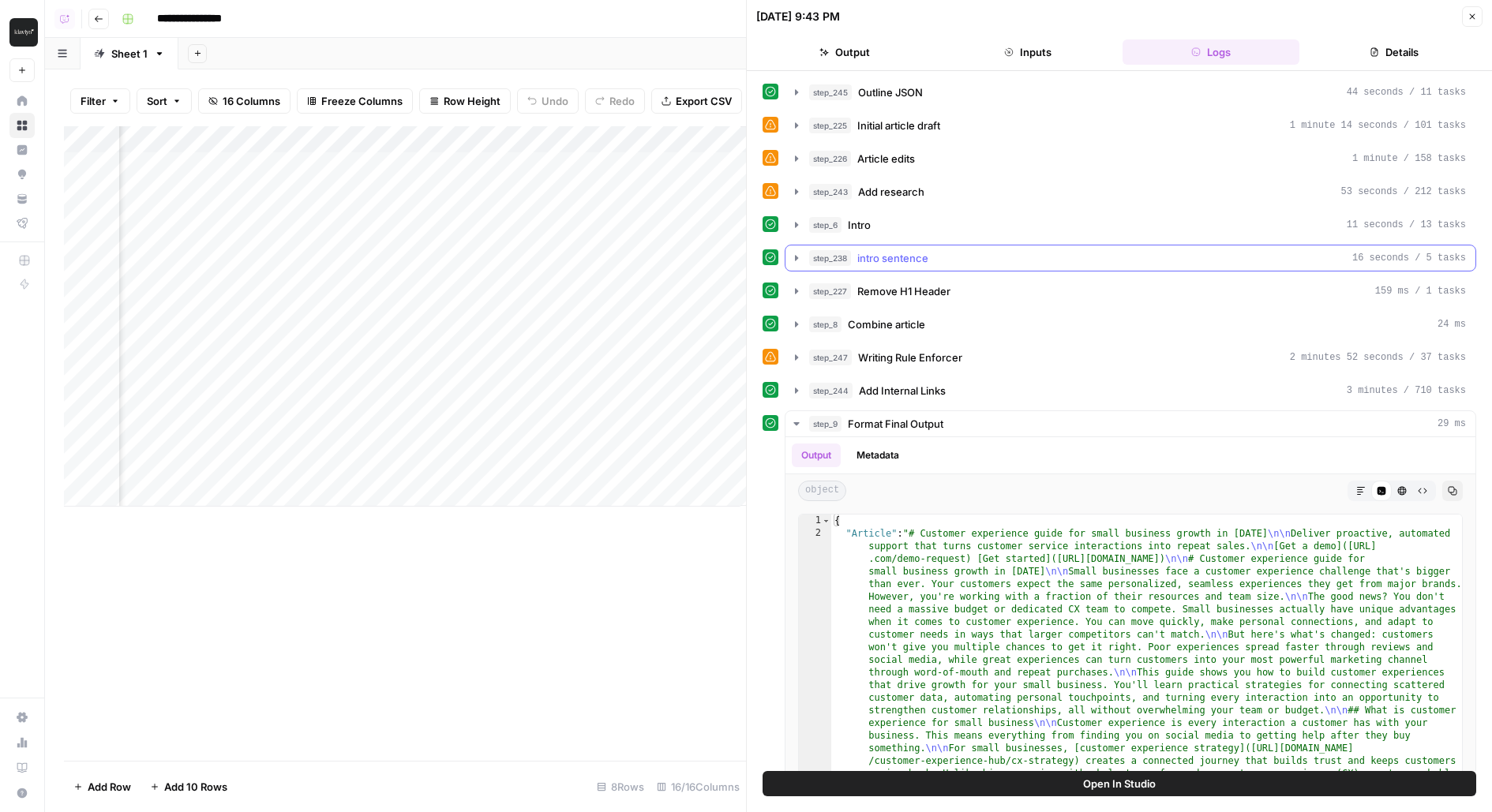
click at [806, 245] on button "step_238 intro sentence 16 seconds / 5 tasks" at bounding box center [1130, 257] width 690 height 25
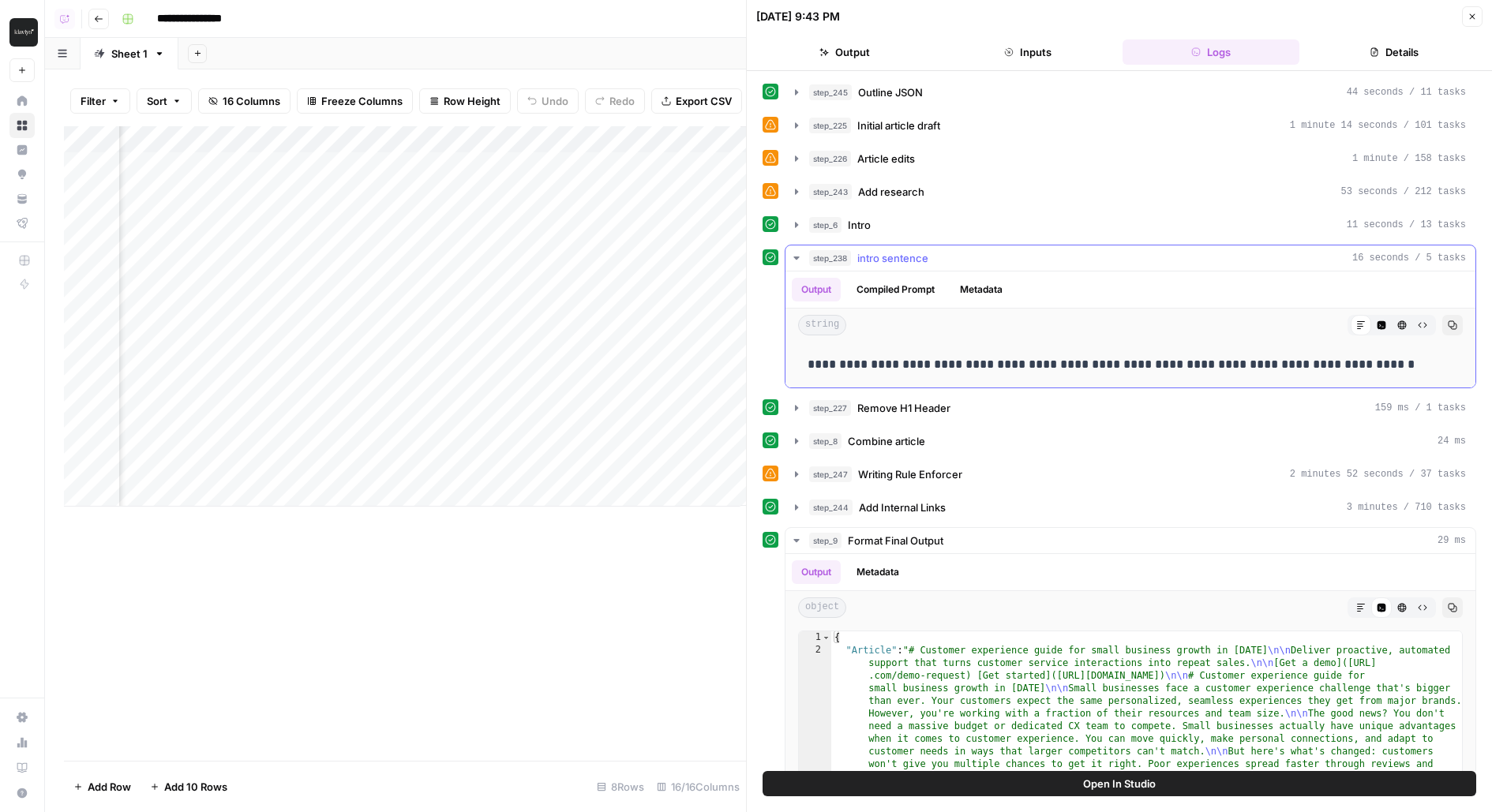
click at [806, 245] on button "step_238 intro sentence 16 seconds / 5 tasks" at bounding box center [1130, 257] width 690 height 25
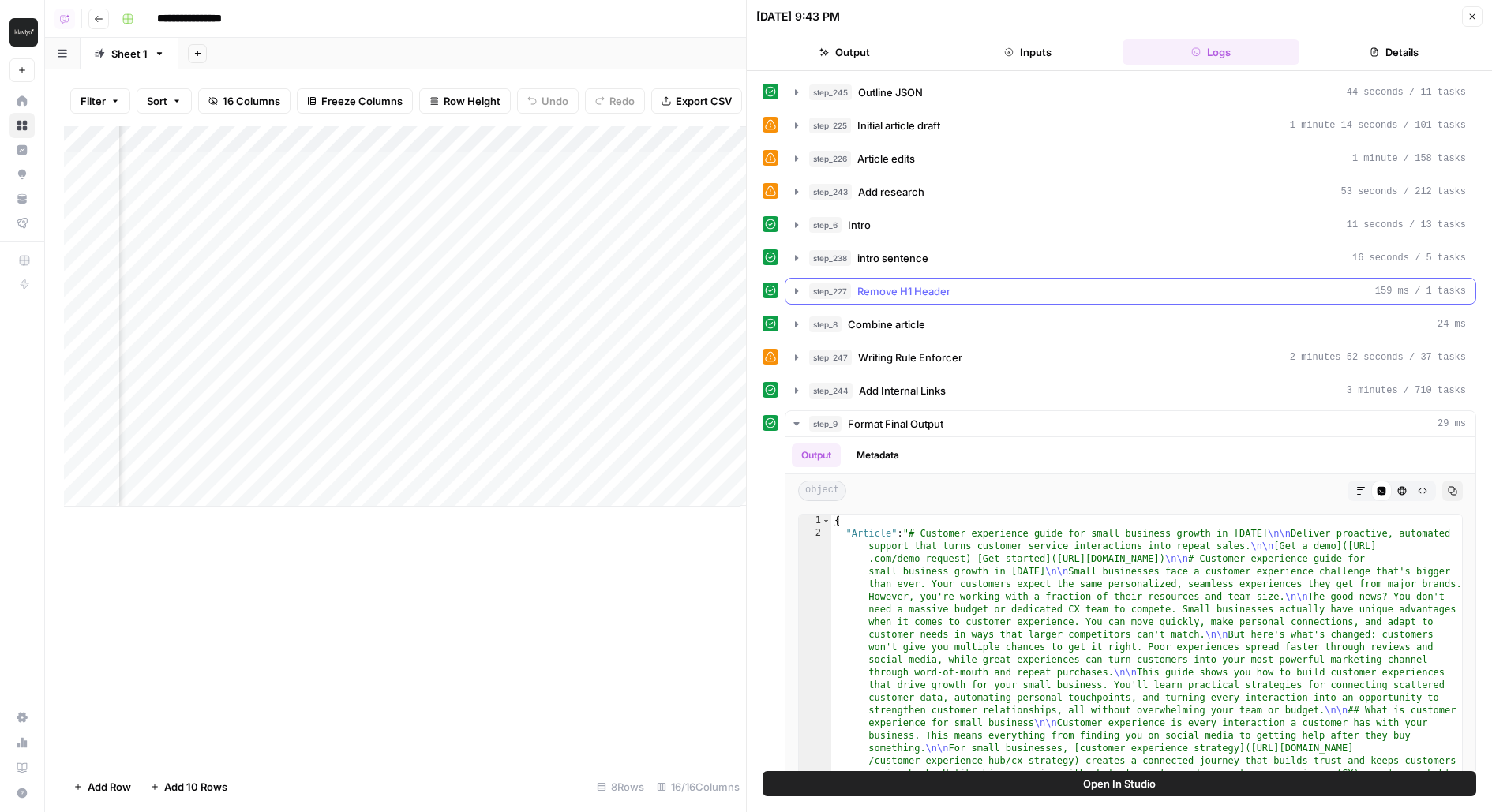
click at [844, 283] on span "step_227" at bounding box center [829, 291] width 42 height 16
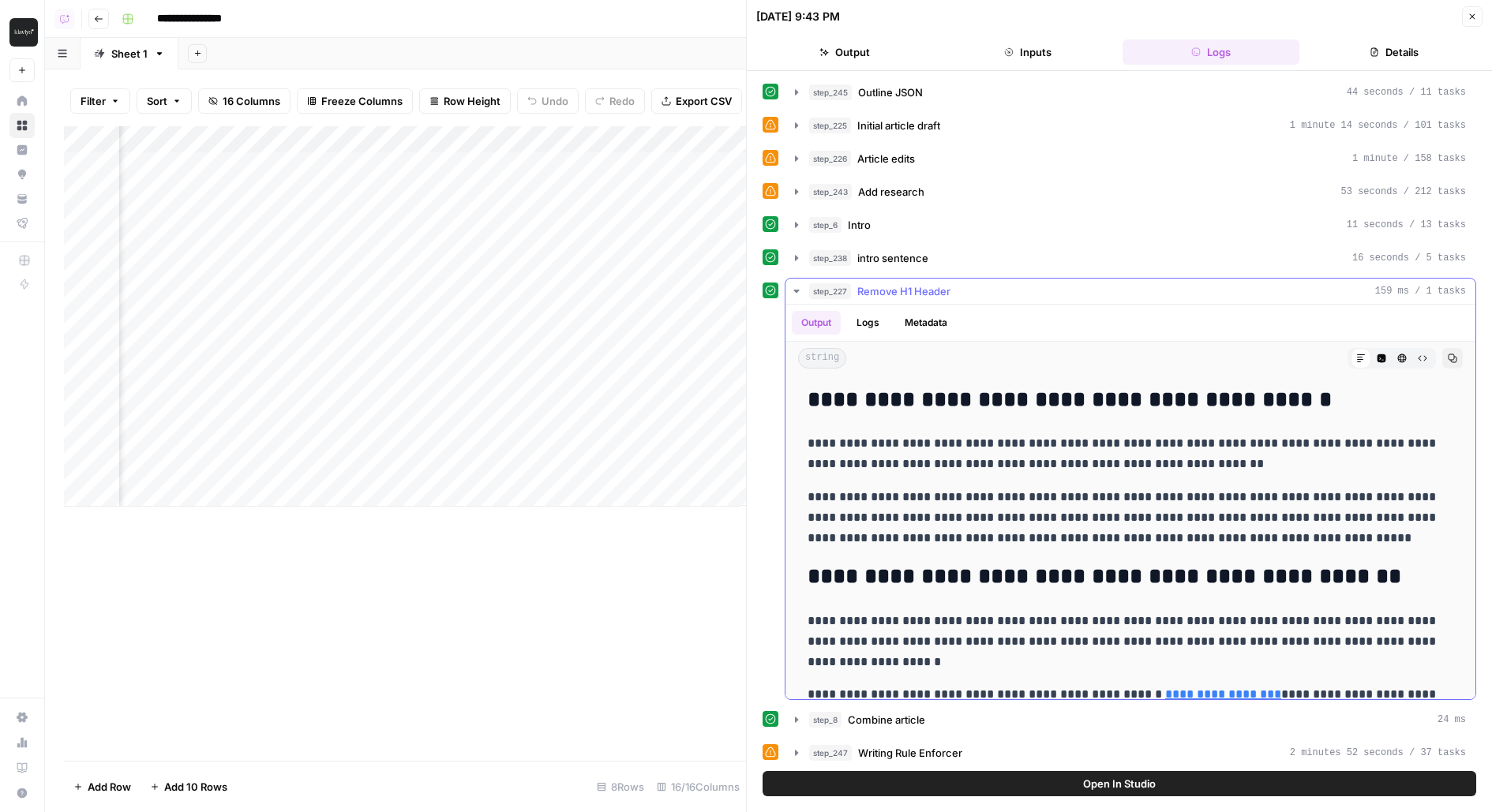
click at [844, 283] on span "step_227" at bounding box center [829, 291] width 42 height 16
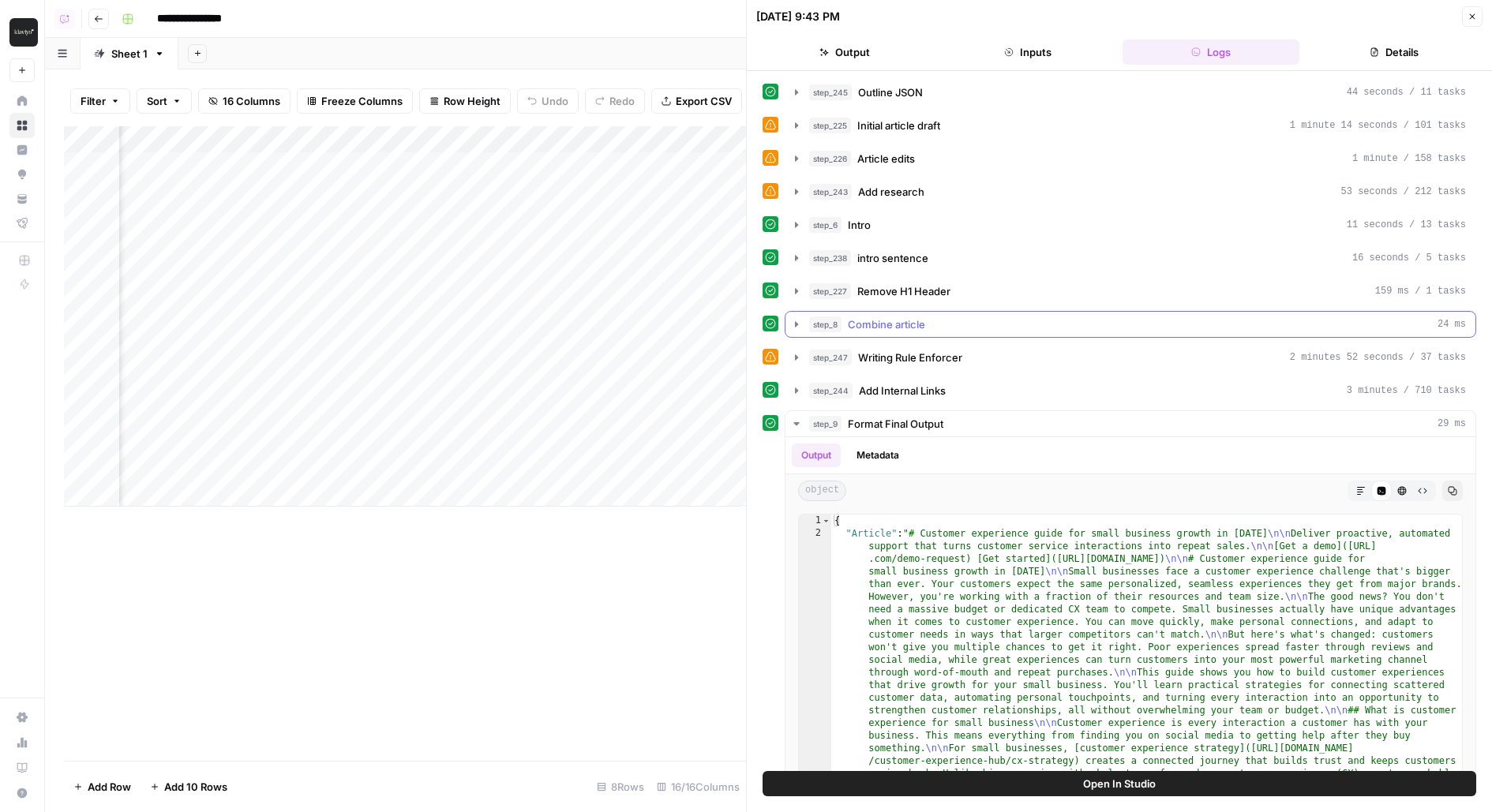
click at [879, 325] on span "Combine article" at bounding box center [886, 324] width 78 height 16
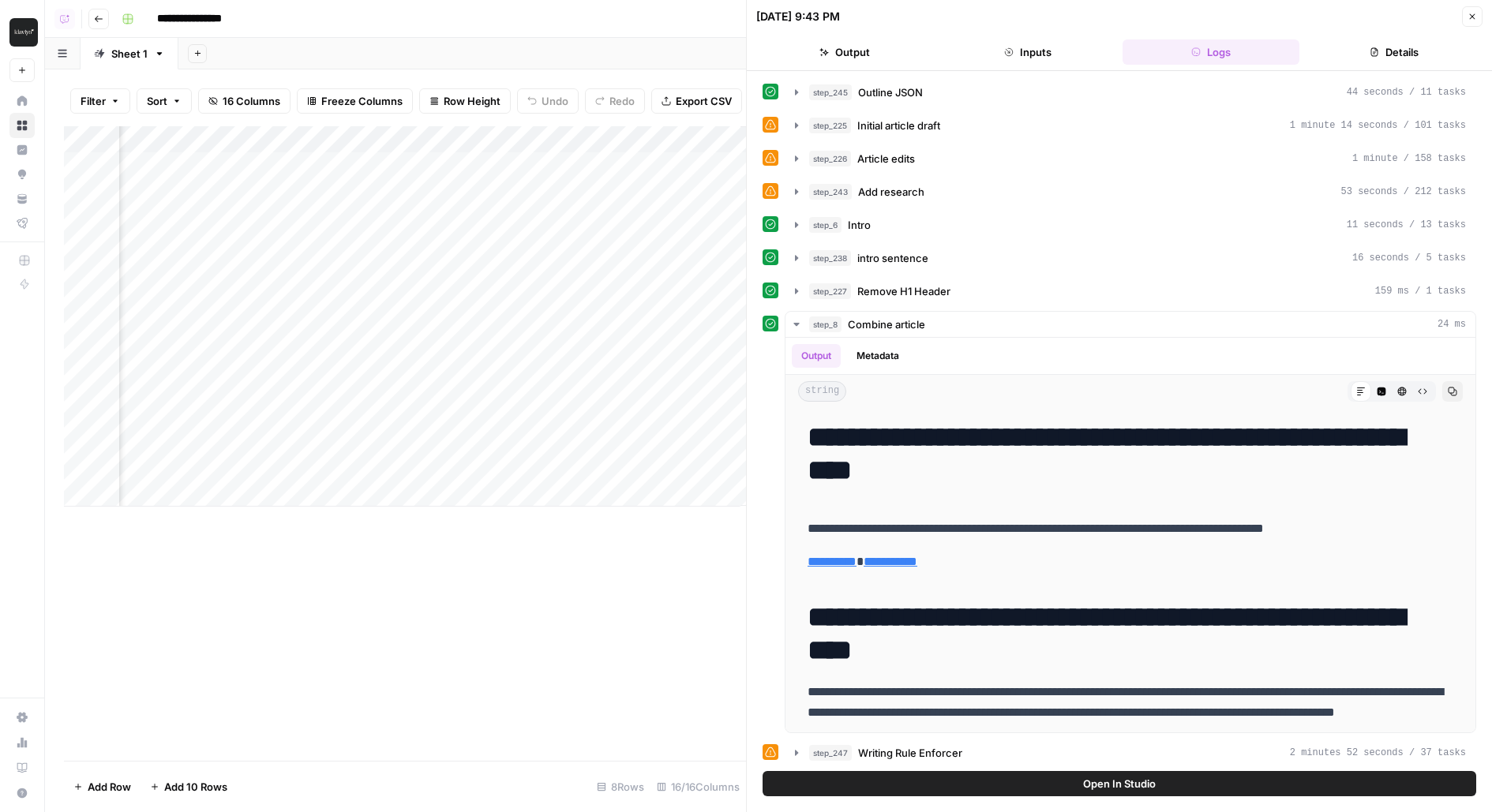
click at [579, 240] on div "Add Column" at bounding box center [404, 316] width 682 height 380
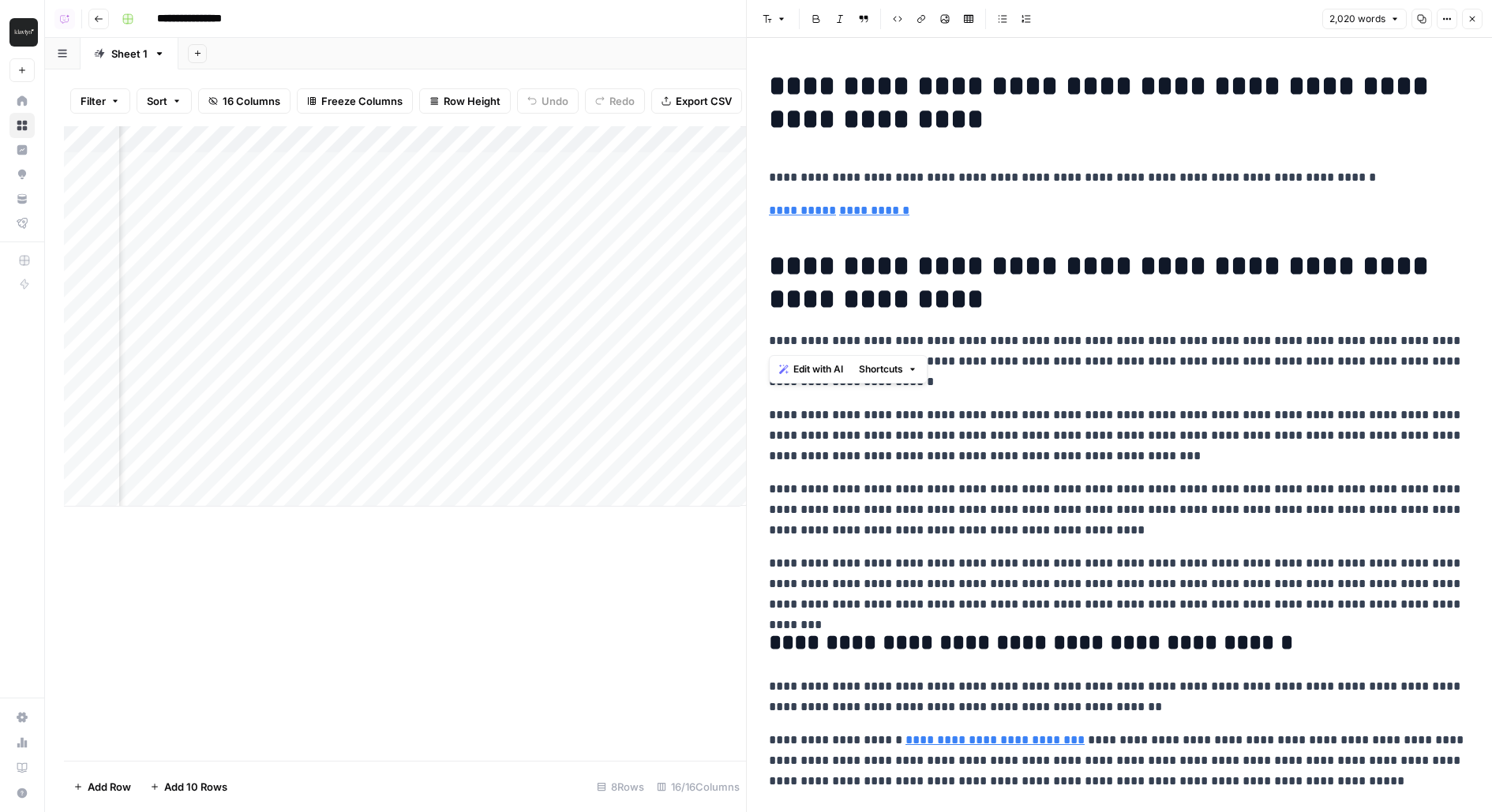
drag, startPoint x: 989, startPoint y: 317, endPoint x: 753, endPoint y: 273, distance: 240.1
click at [753, 273] on div "**********" at bounding box center [1119, 406] width 746 height 812
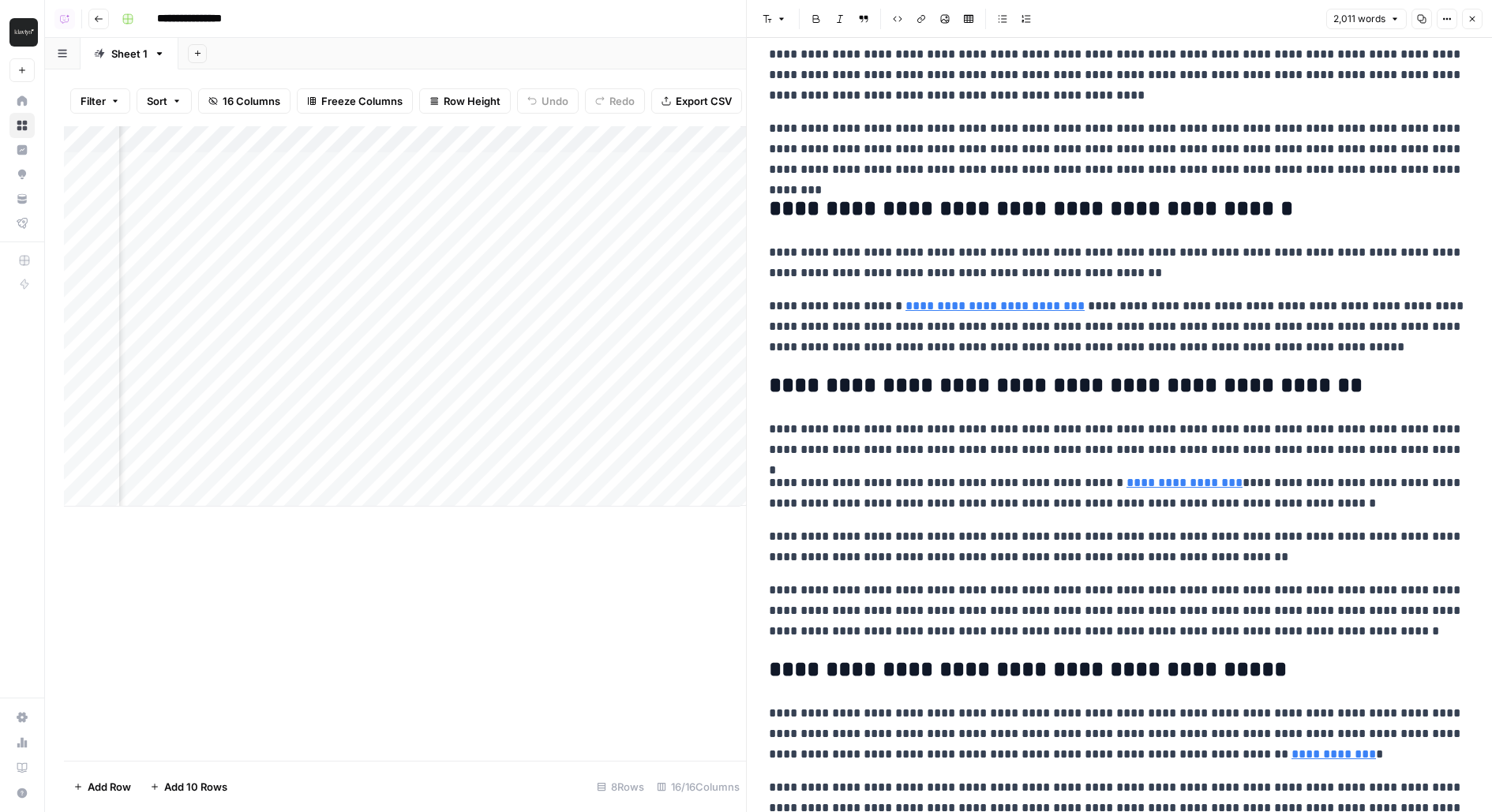
scroll to position [351, 0]
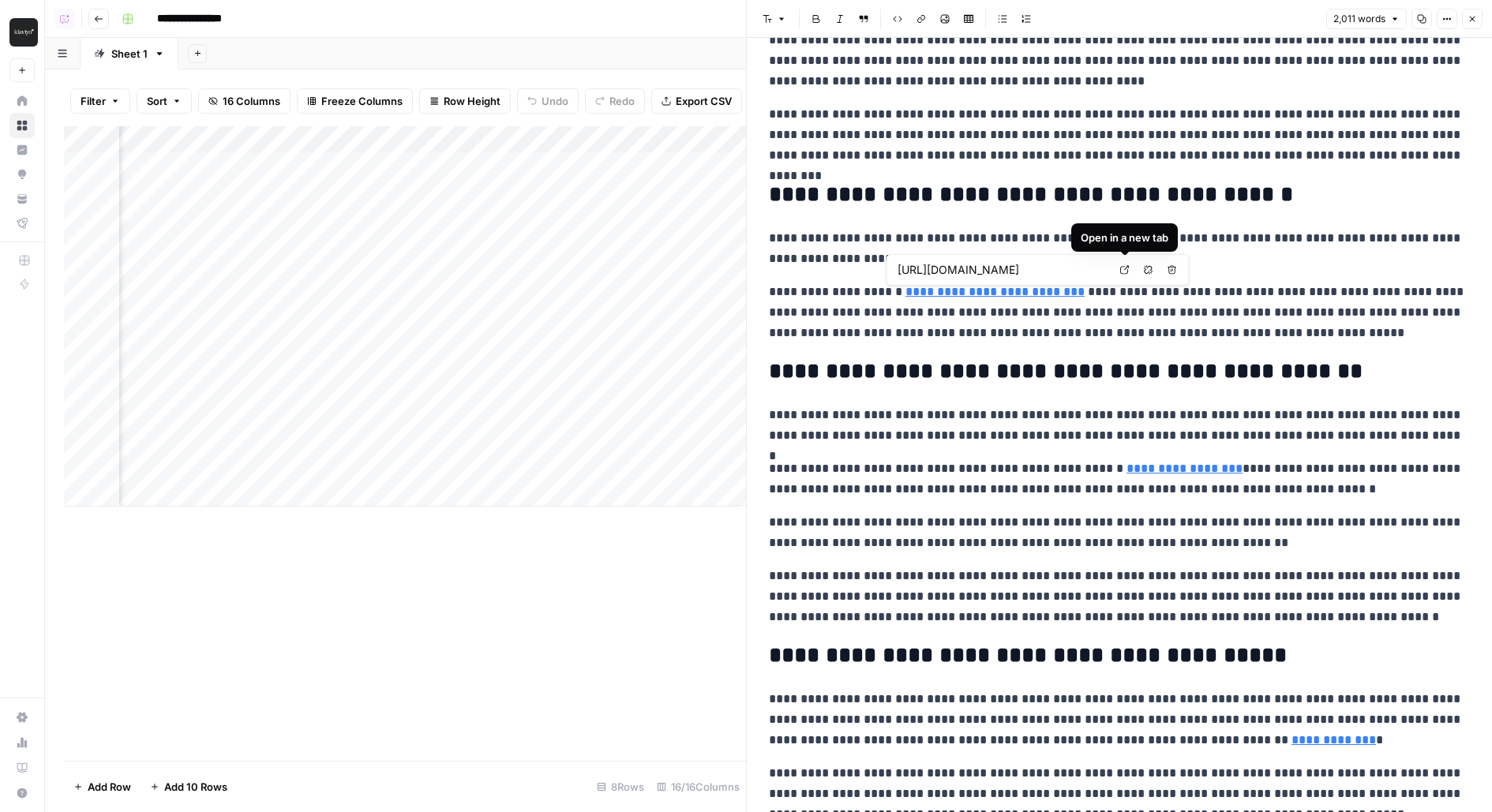
click at [1122, 277] on link "Open in a new tab" at bounding box center [1125, 269] width 21 height 21
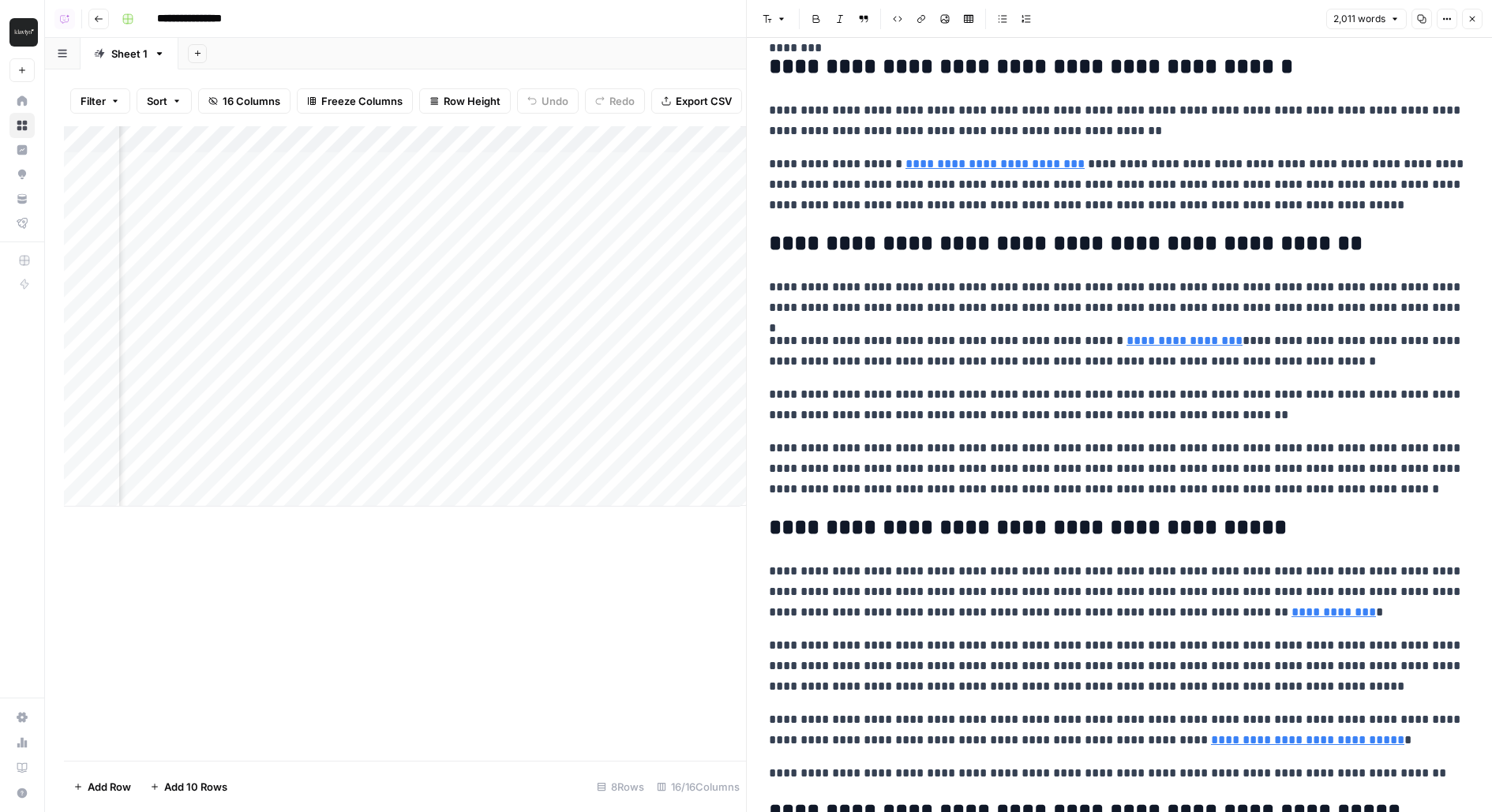
scroll to position [482, 0]
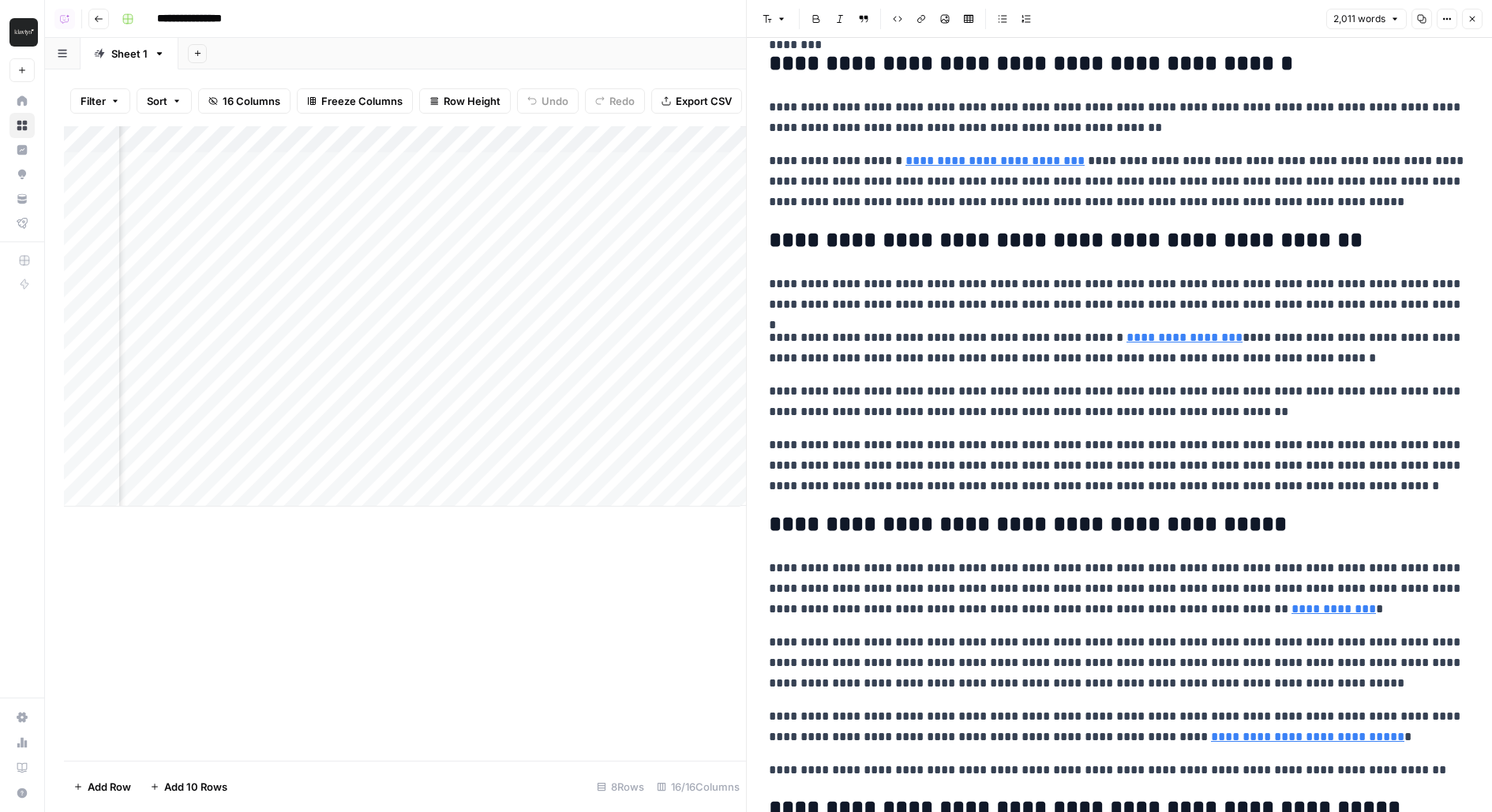
click at [1271, 384] on p "**********" at bounding box center [1119, 401] width 701 height 41
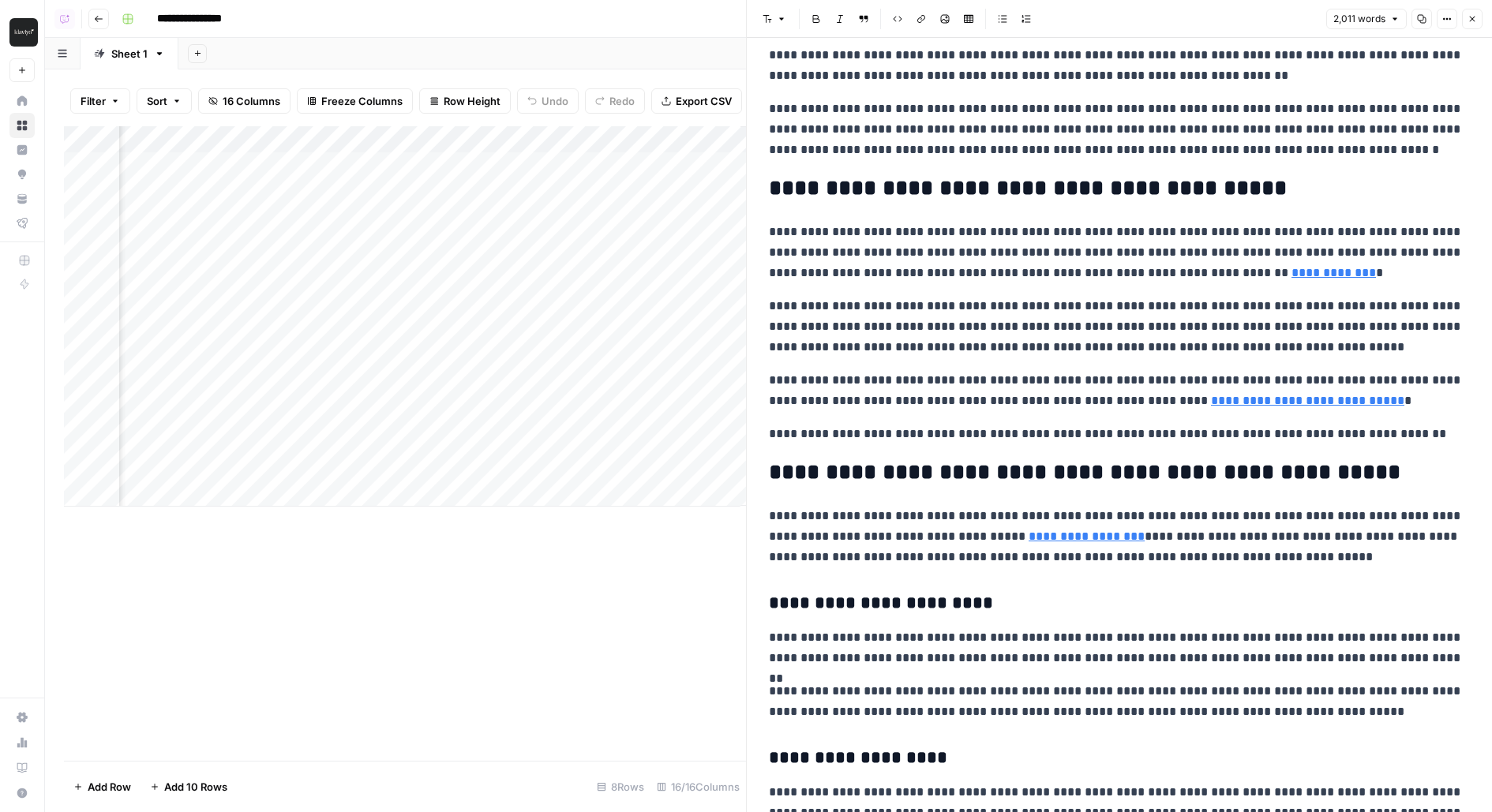
scroll to position [843, 0]
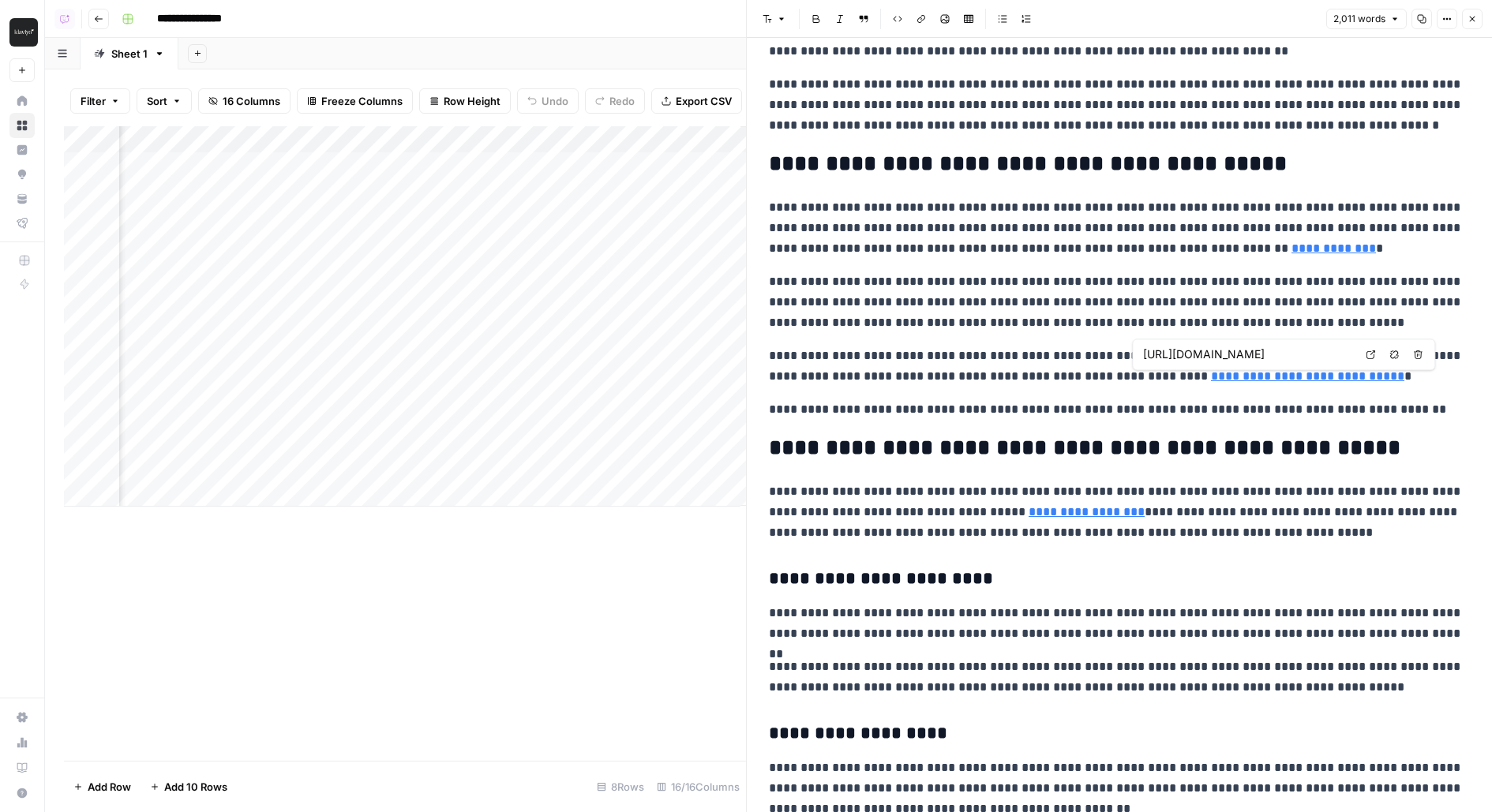
type input "https://www.klaviyo.com/platform/crm-analytics"
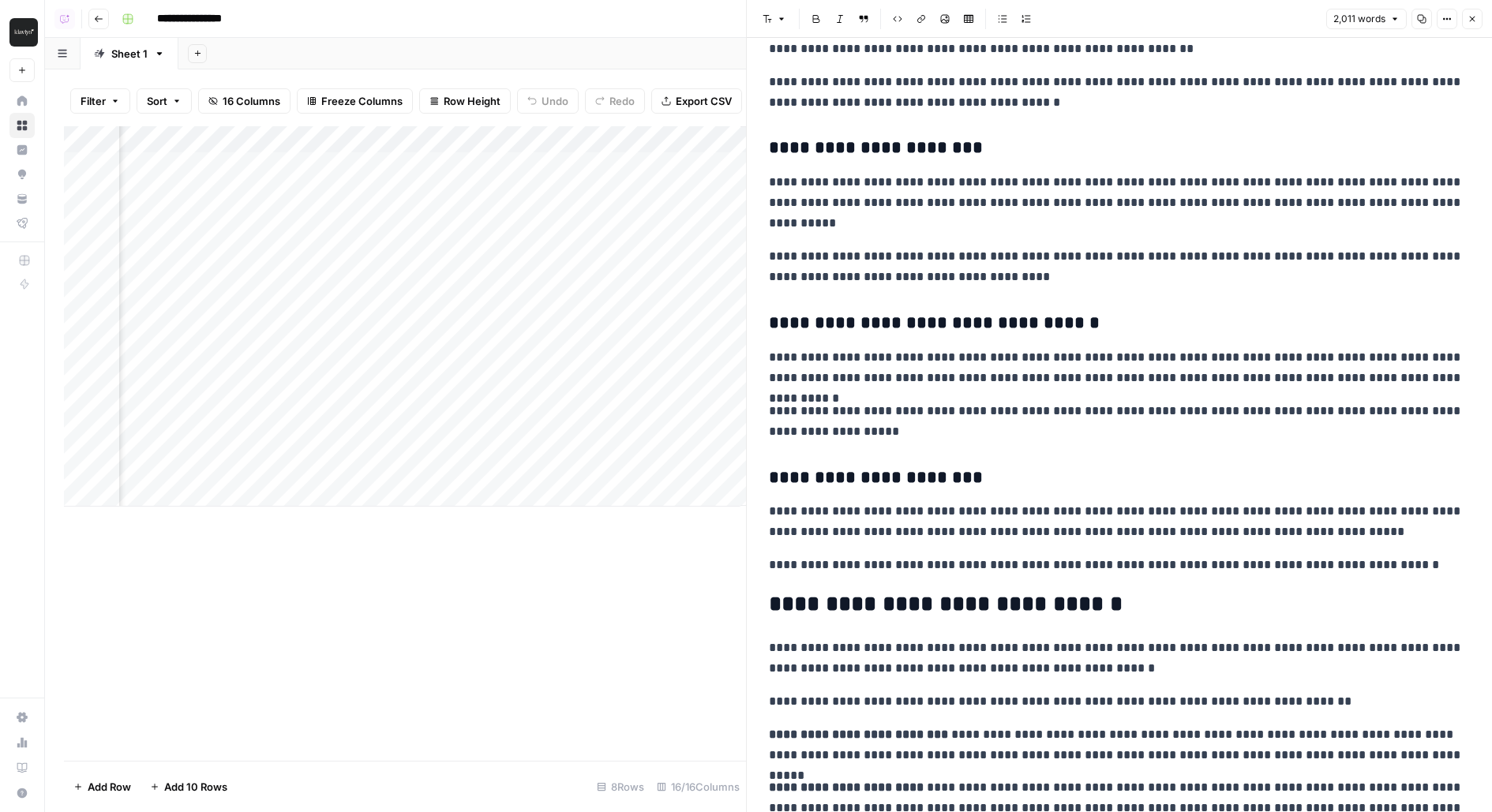
scroll to position [3962, 0]
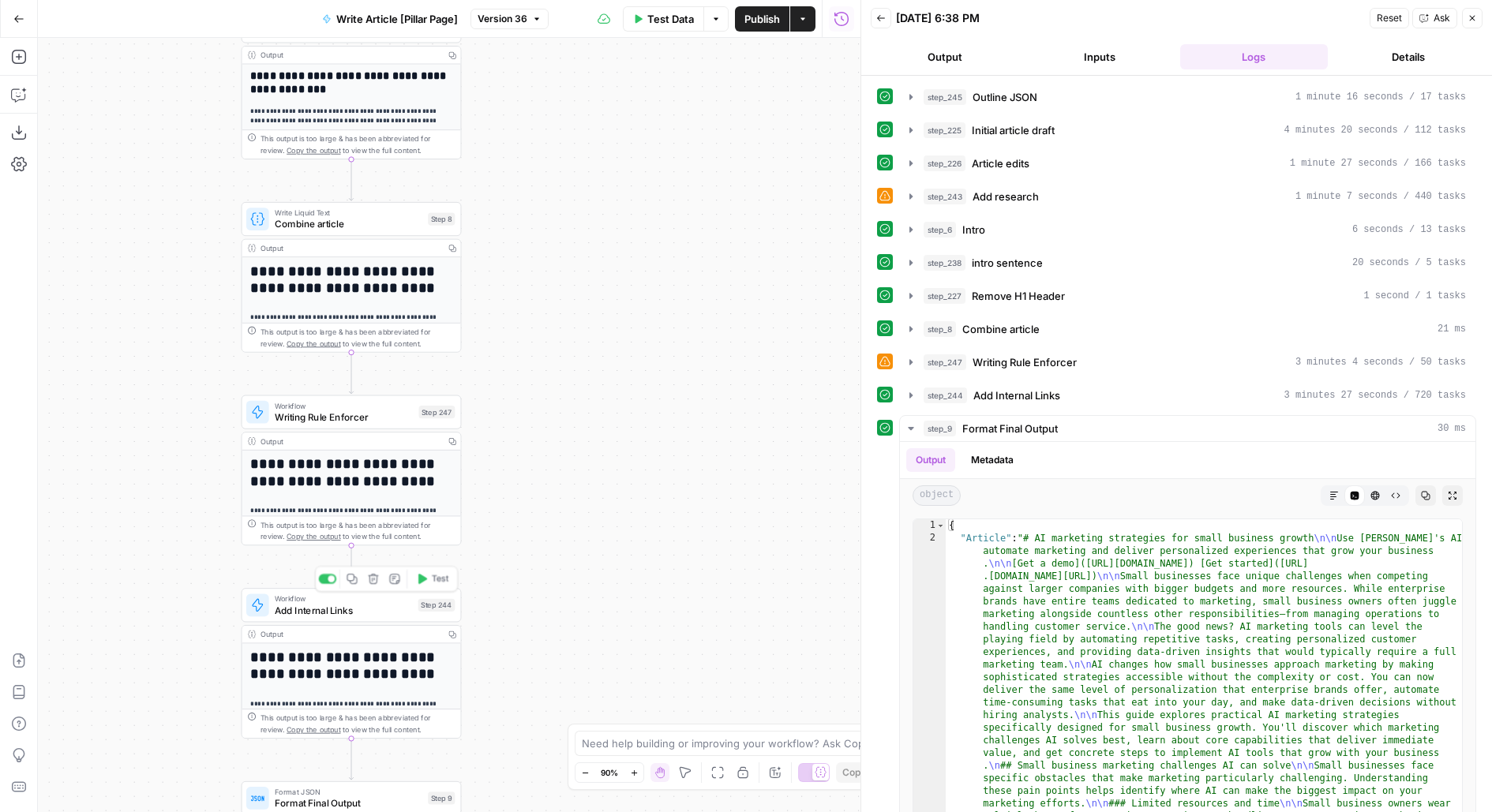
click at [349, 607] on span "Add Internal Links" at bounding box center [343, 609] width 138 height 14
type input "EN Internal Links"
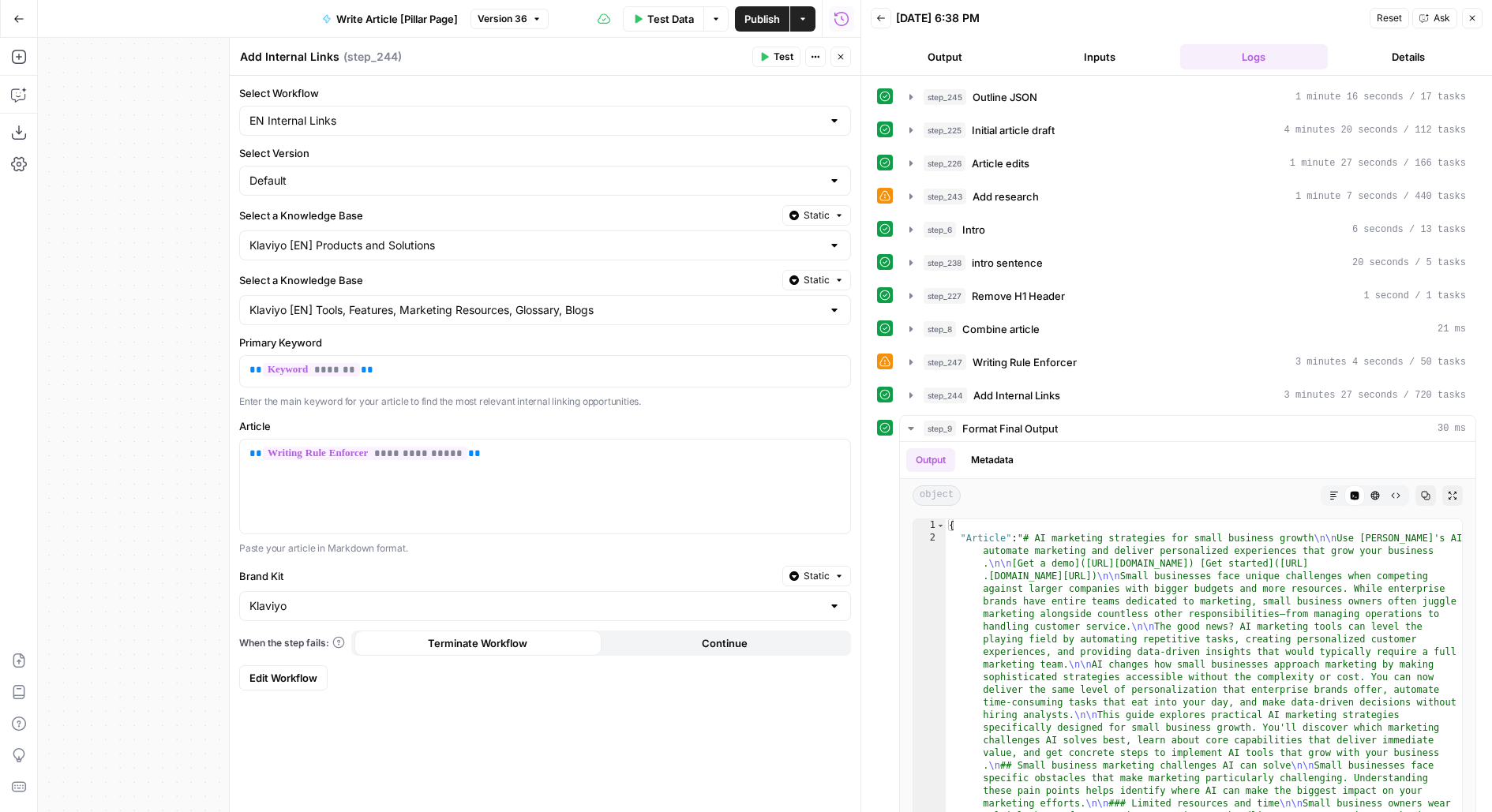
click at [280, 674] on span "Edit Workflow" at bounding box center [283, 677] width 68 height 16
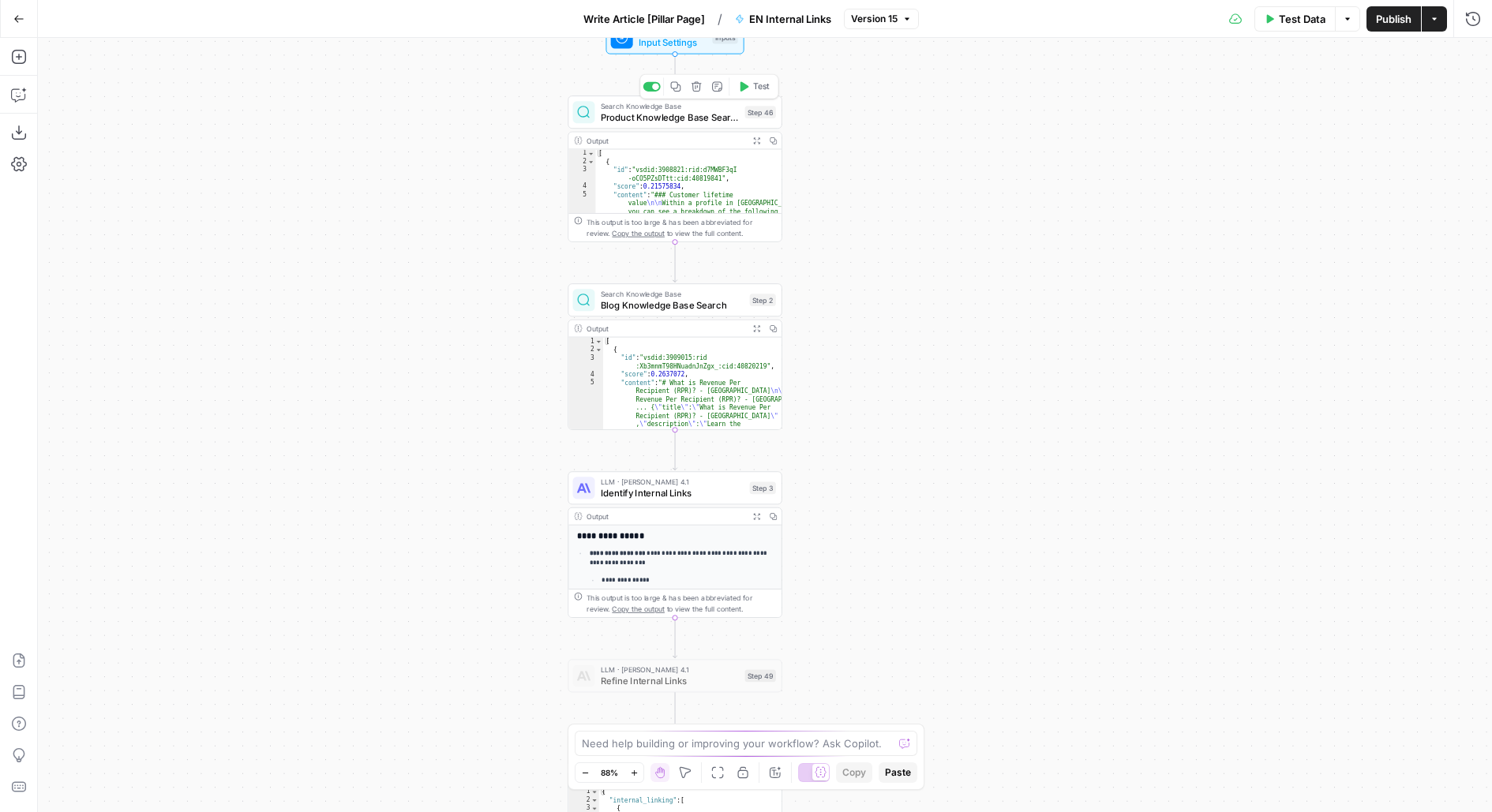
click at [654, 84] on div at bounding box center [655, 87] width 7 height 7
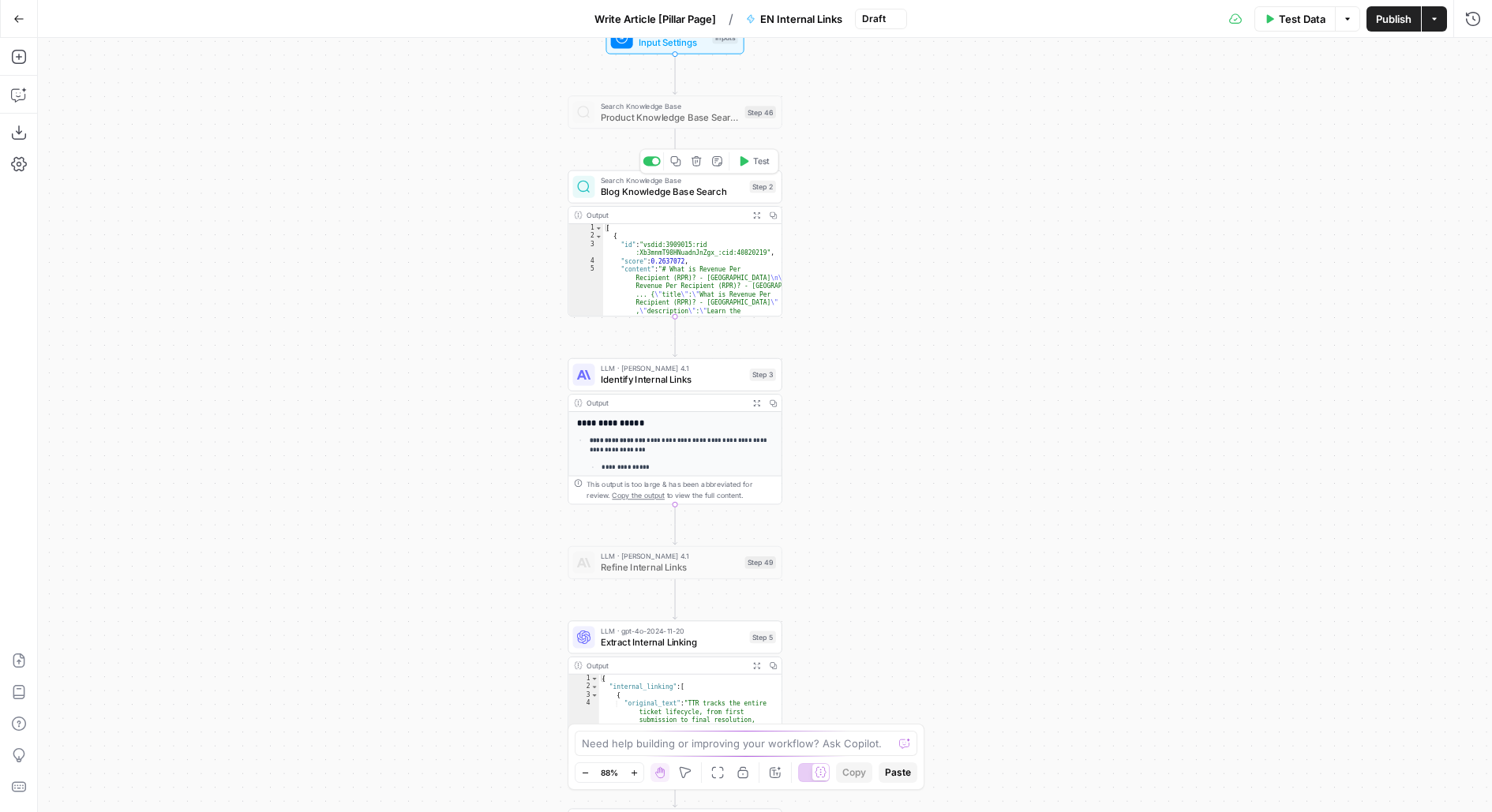
click at [656, 154] on div "Copy step Delete step Add Note Test" at bounding box center [709, 161] width 139 height 25
click at [655, 161] on div at bounding box center [655, 162] width 7 height 7
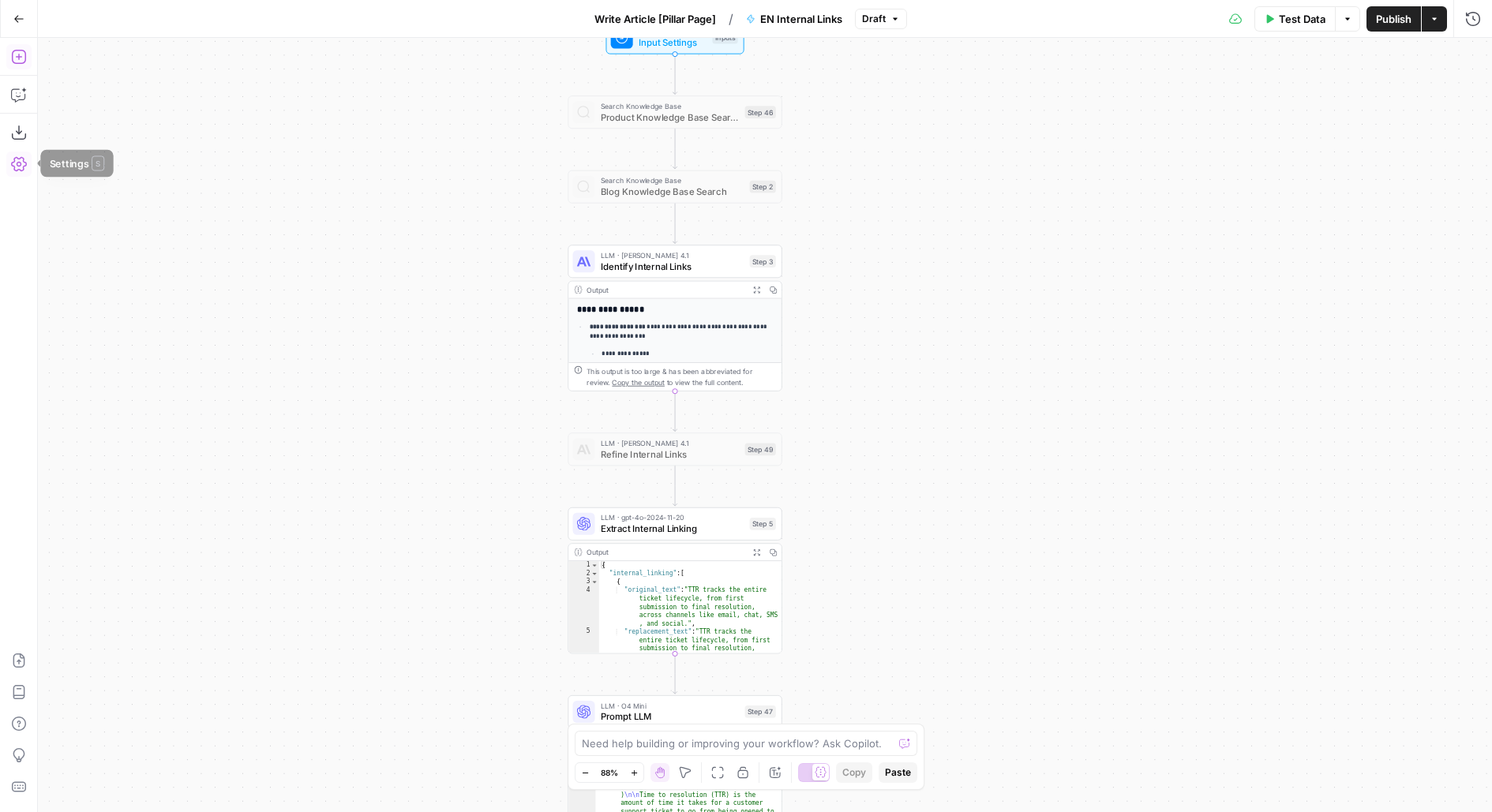
click at [24, 58] on icon "button" at bounding box center [18, 56] width 14 height 14
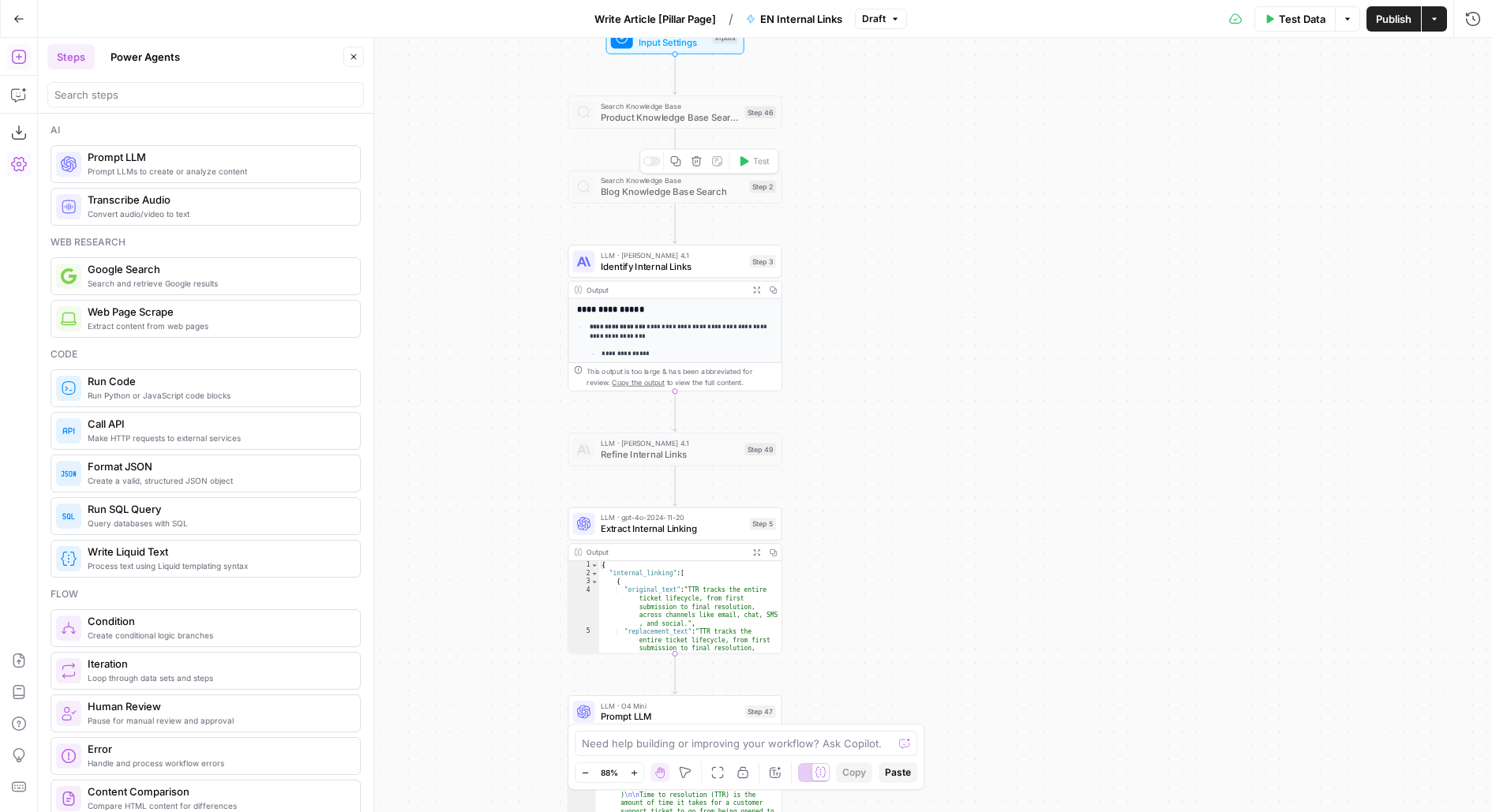
click at [651, 161] on div at bounding box center [651, 161] width 18 height 9
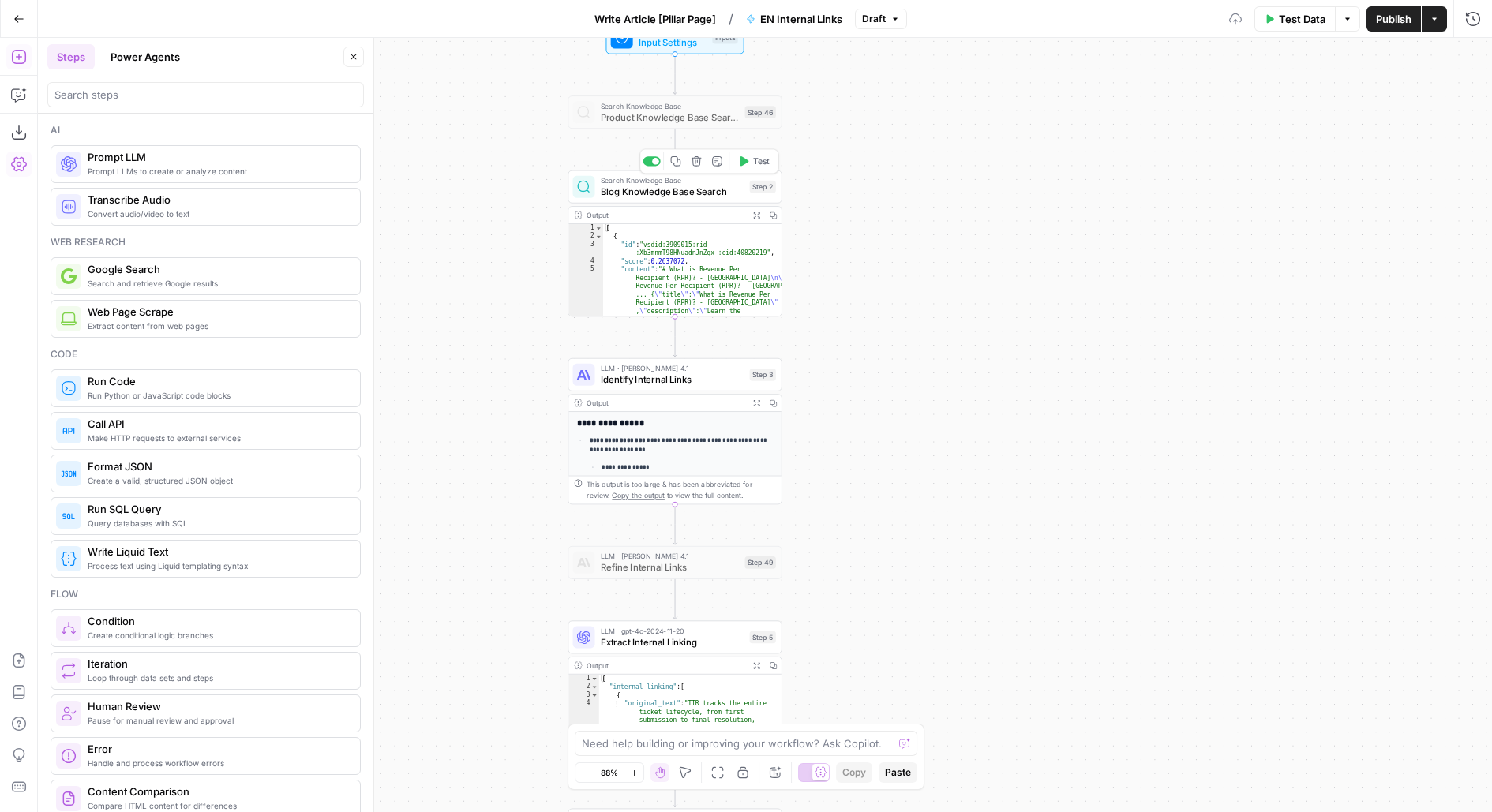
click at [642, 195] on span "Blog Knowledge Base Search" at bounding box center [672, 191] width 143 height 14
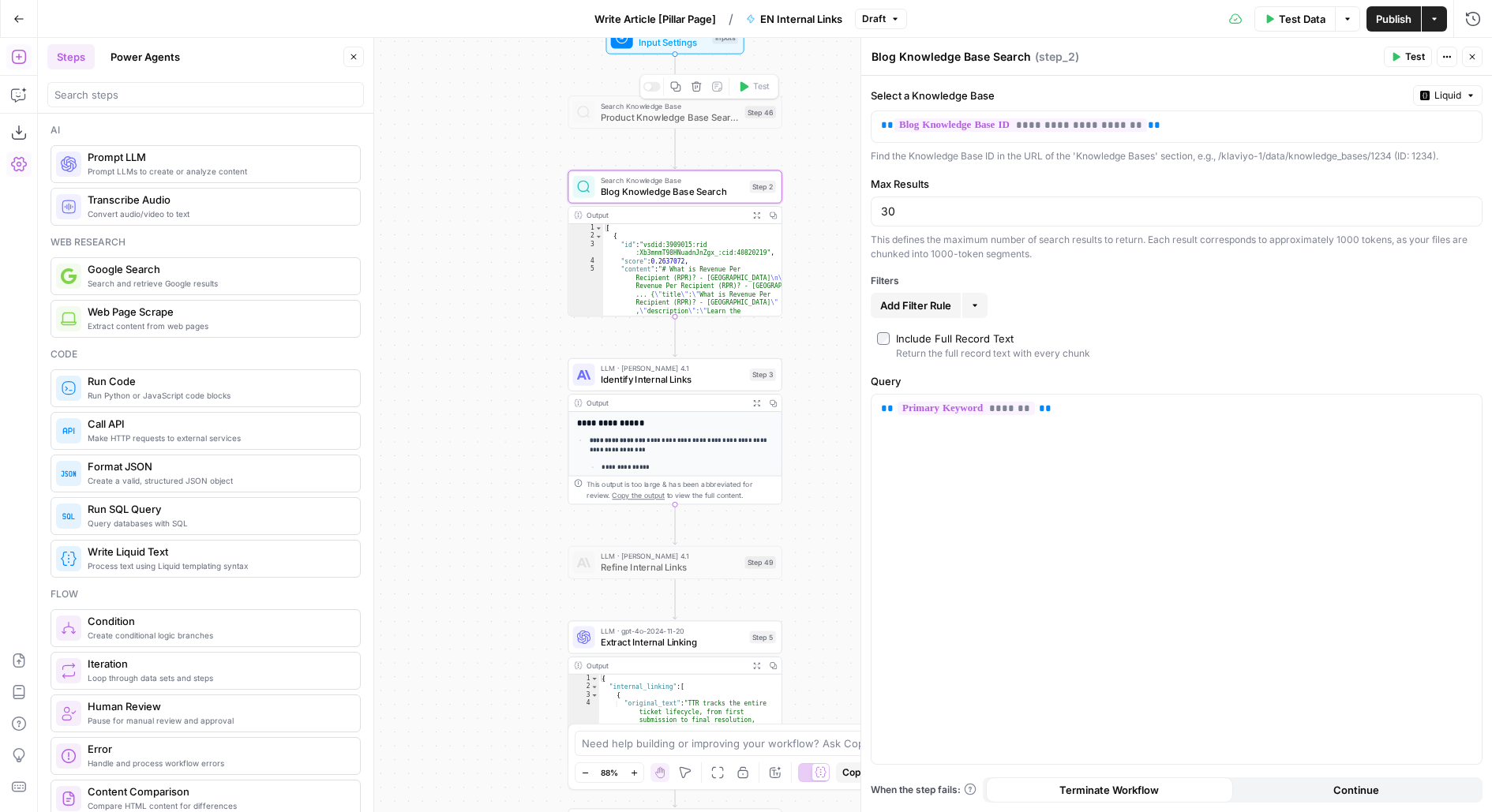
click at [654, 83] on div at bounding box center [651, 87] width 18 height 9
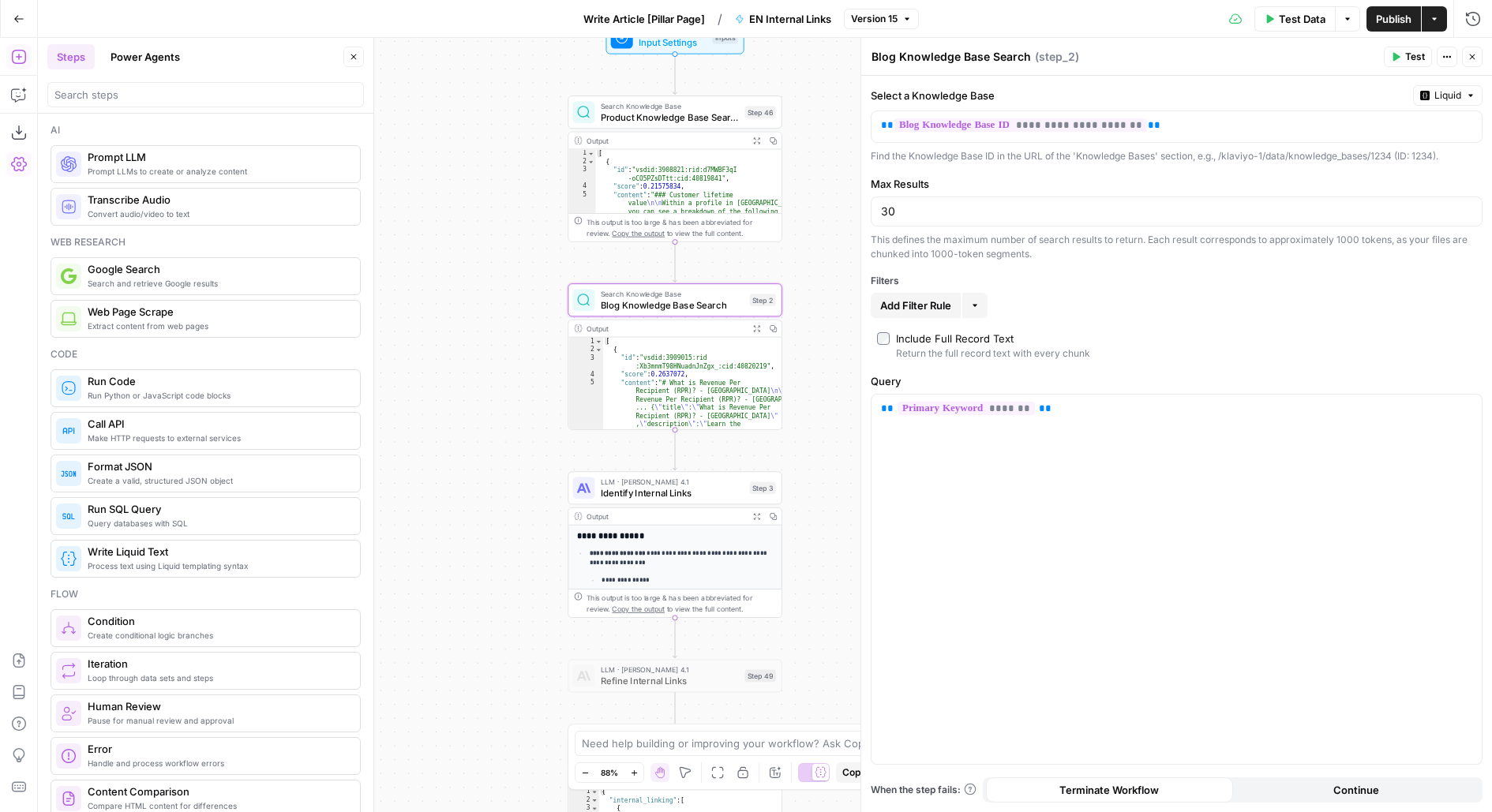
click at [659, 109] on span "Search Knowledge Base" at bounding box center [670, 106] width 139 height 11
click at [168, 88] on input "search" at bounding box center [205, 94] width 302 height 16
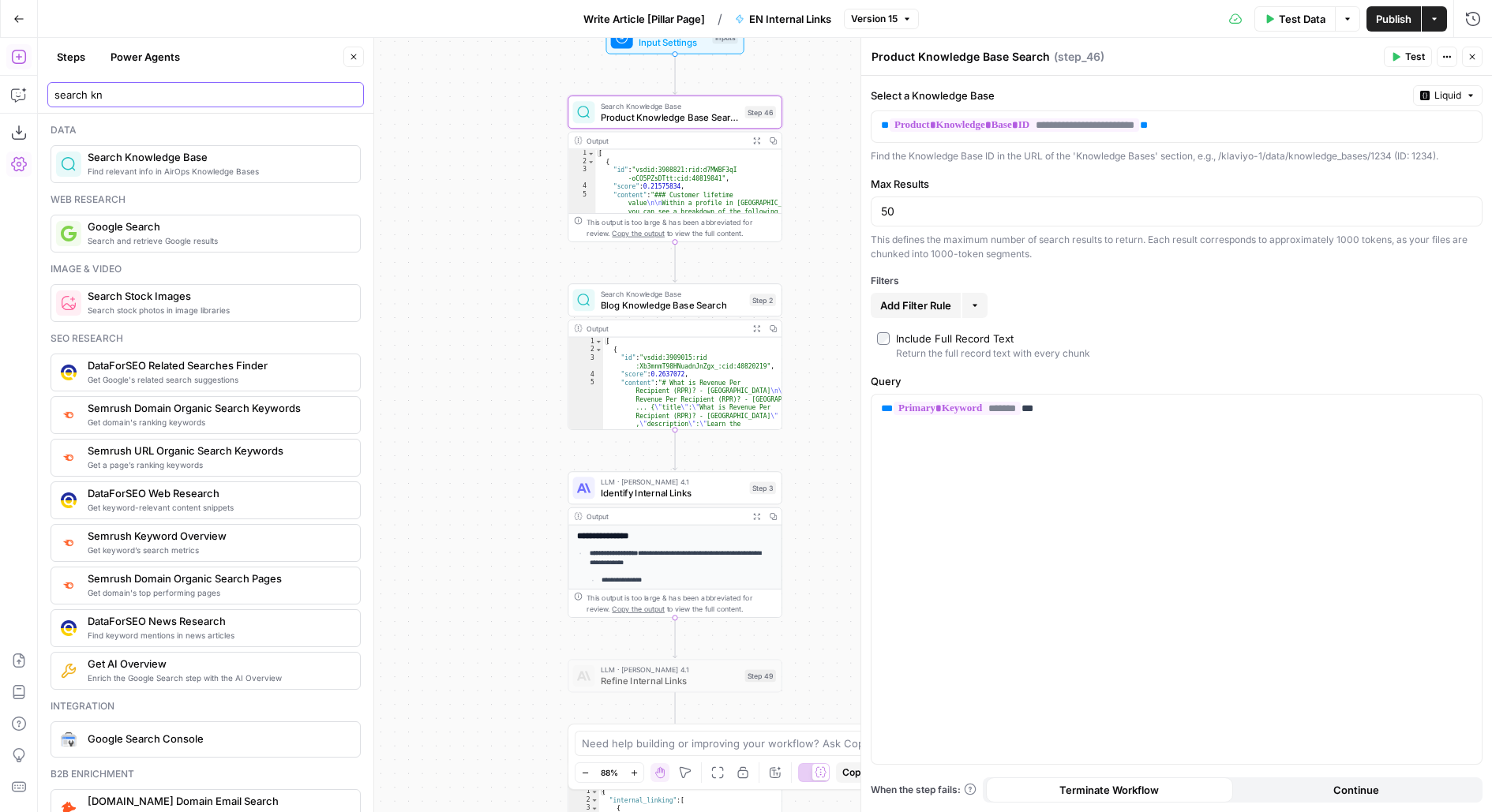
type input "search kn"
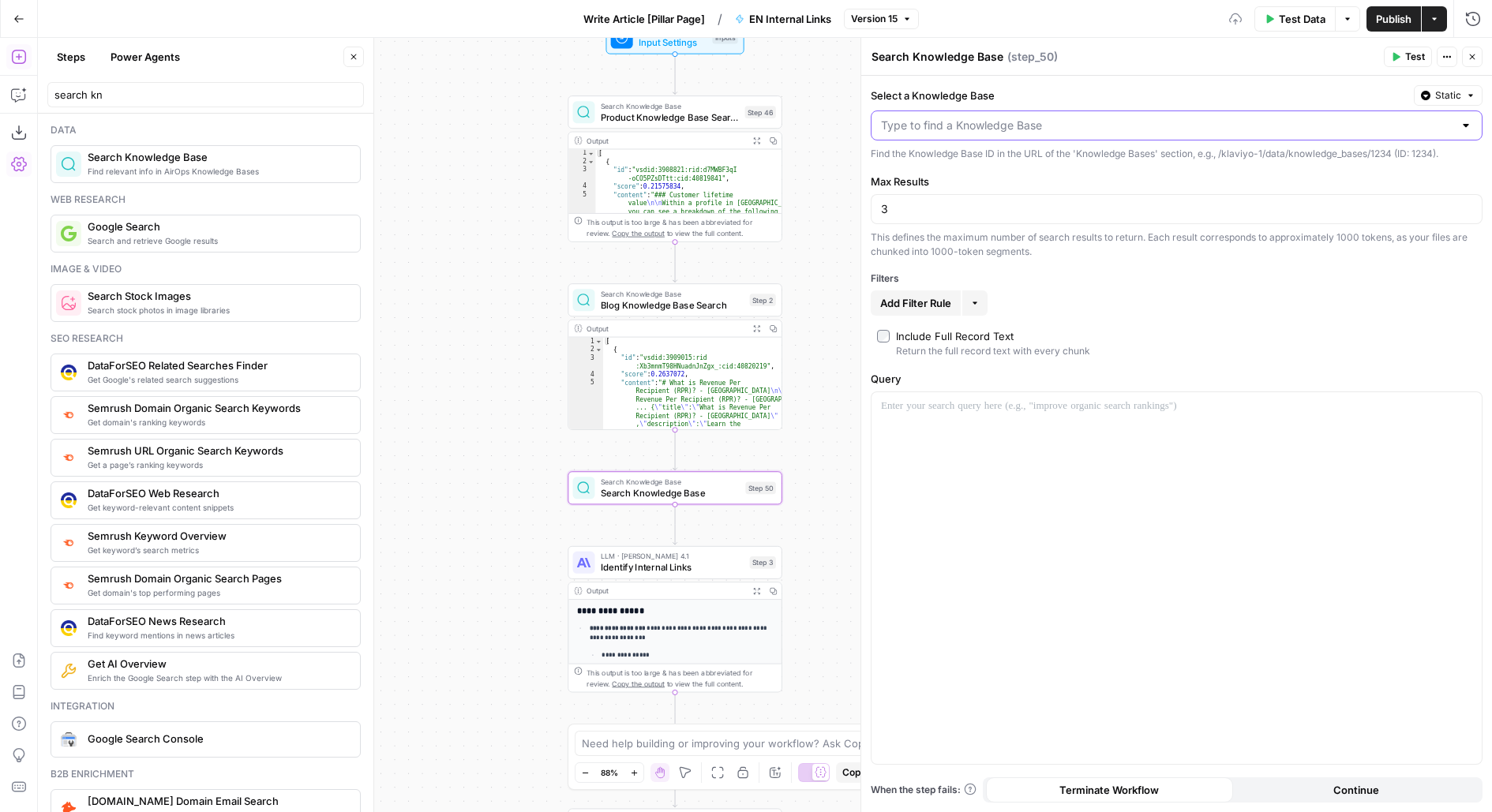
click at [1134, 129] on input "Select a Knowledge Base" at bounding box center [1166, 125] width 572 height 16
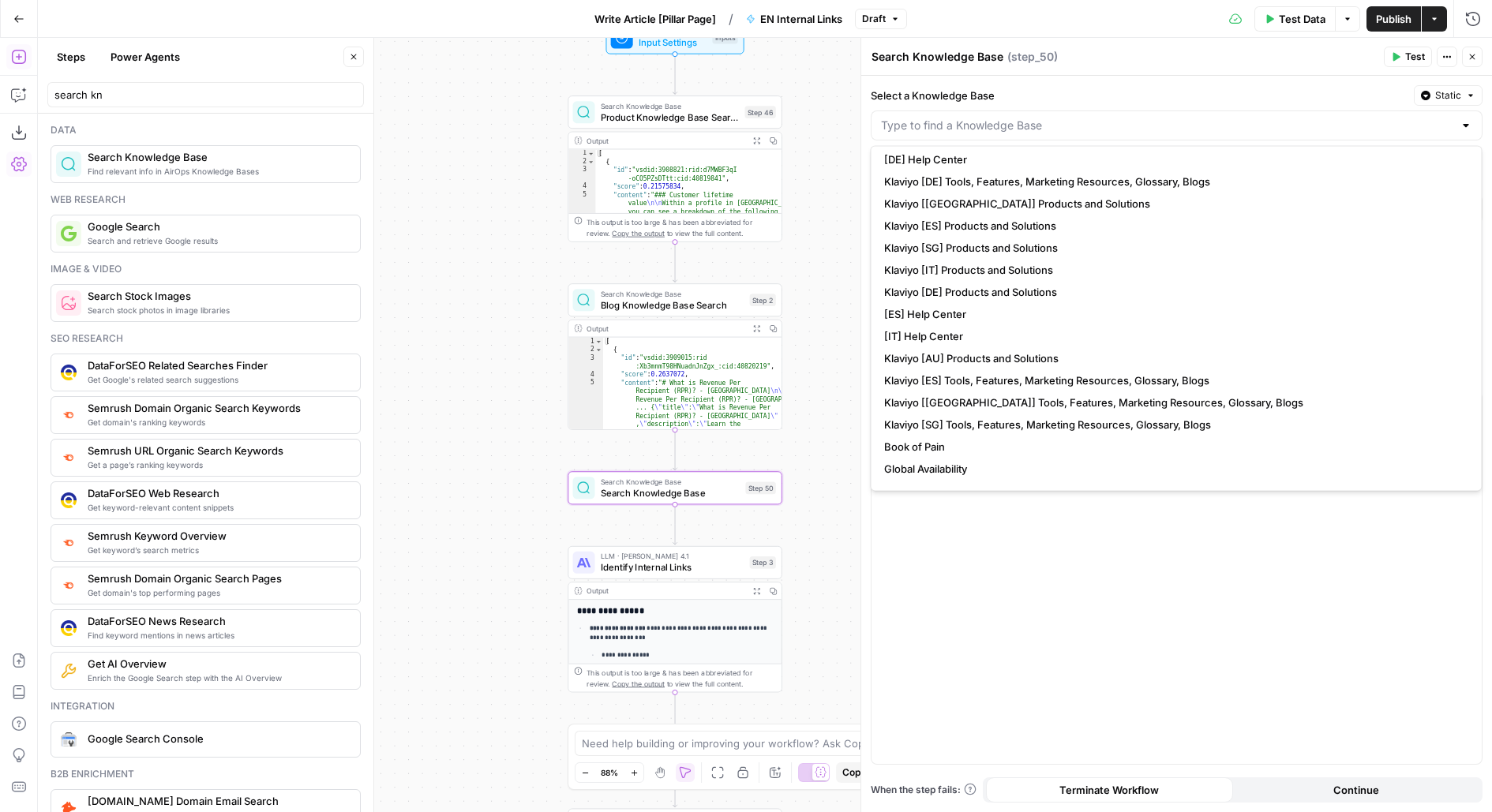
scroll to position [380, 0]
click at [1027, 118] on input "Select a Knowledge Base" at bounding box center [1166, 125] width 572 height 16
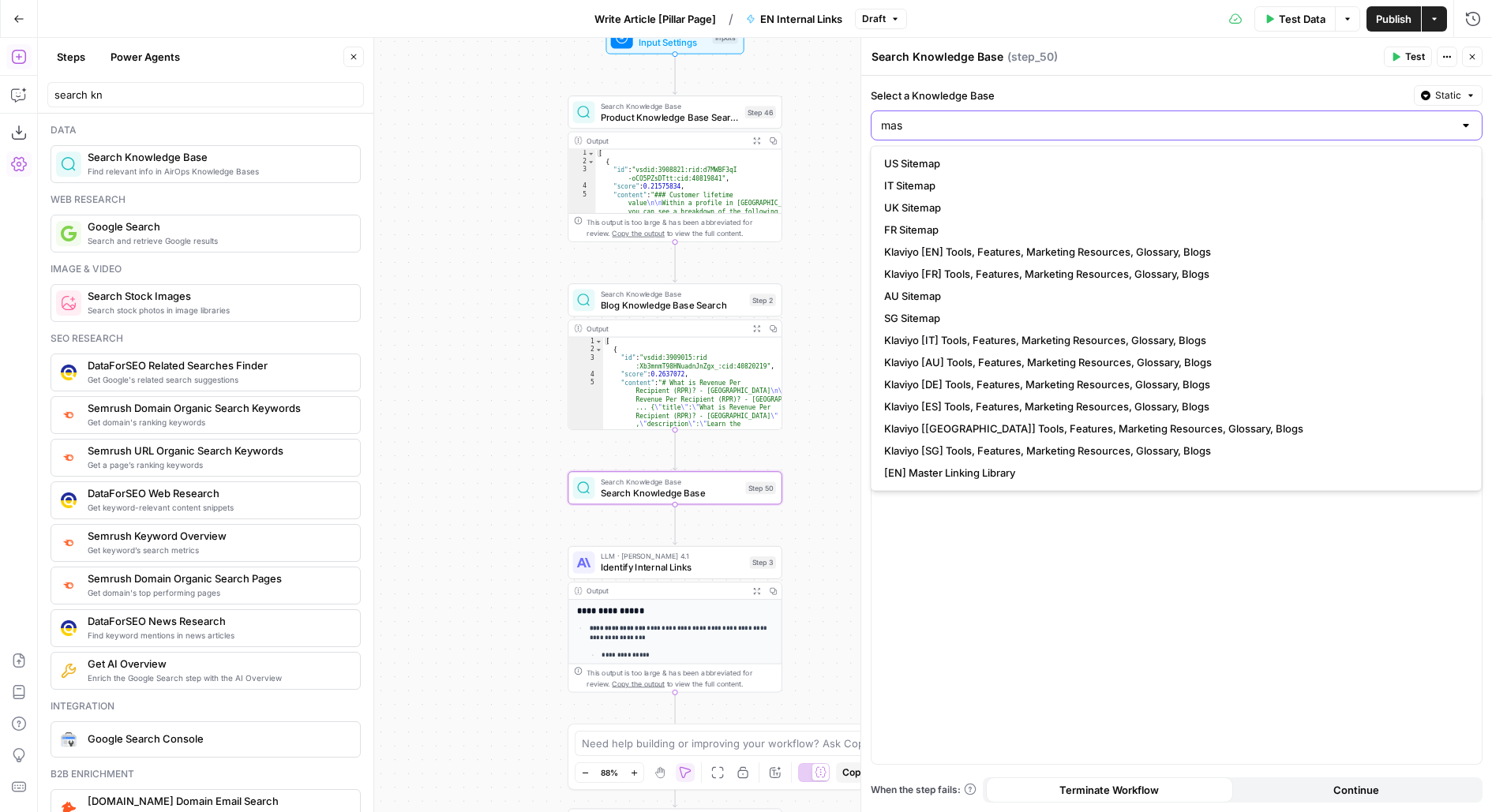
scroll to position [0, 0]
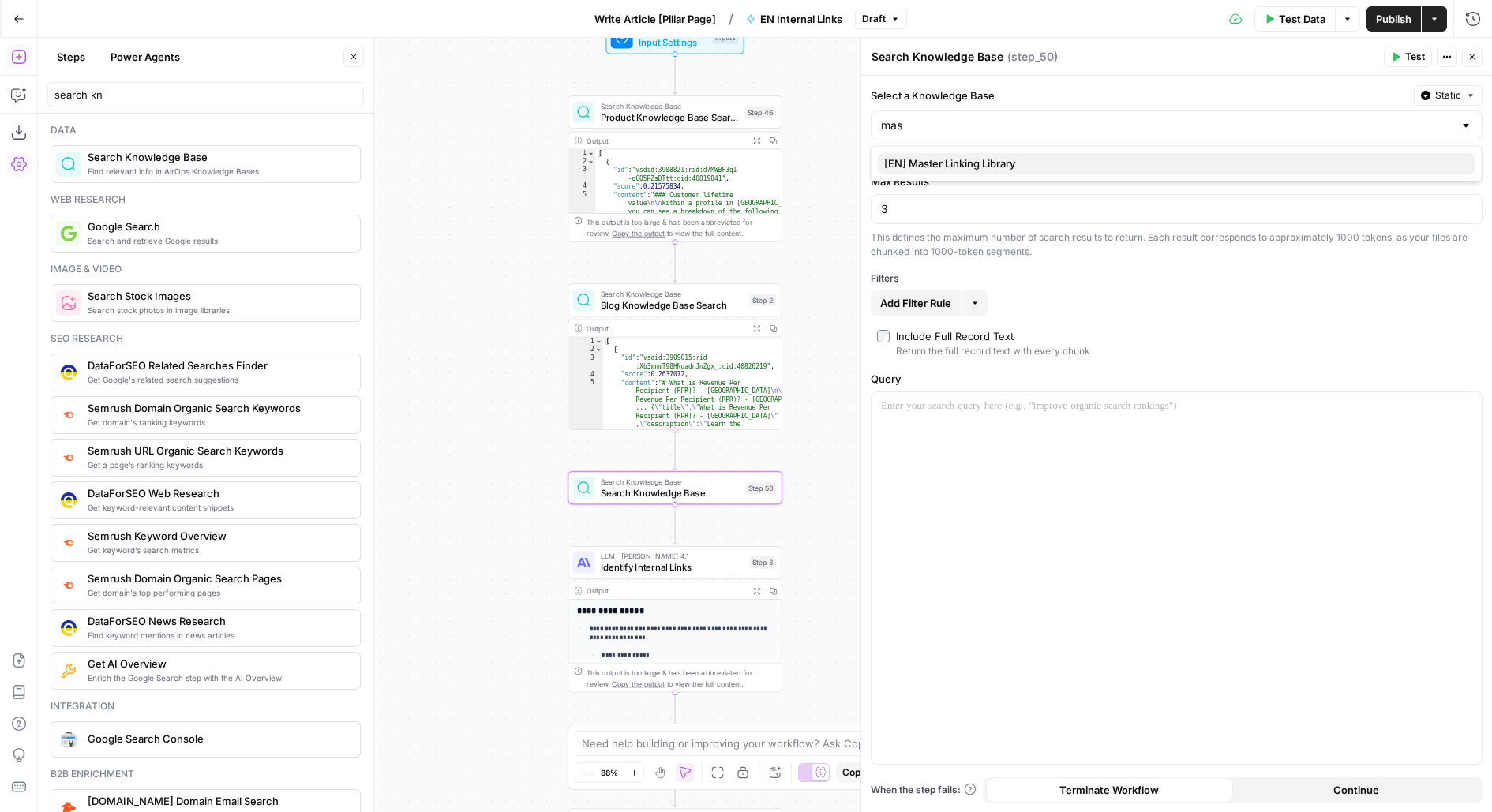
click at [1014, 165] on span "[EN] Master Linking Library" at bounding box center [1173, 163] width 578 height 16
type input "[EN] Master Linking Library"
click at [929, 209] on input "3" at bounding box center [1177, 209] width 592 height 16
type input "1"
type input "20"
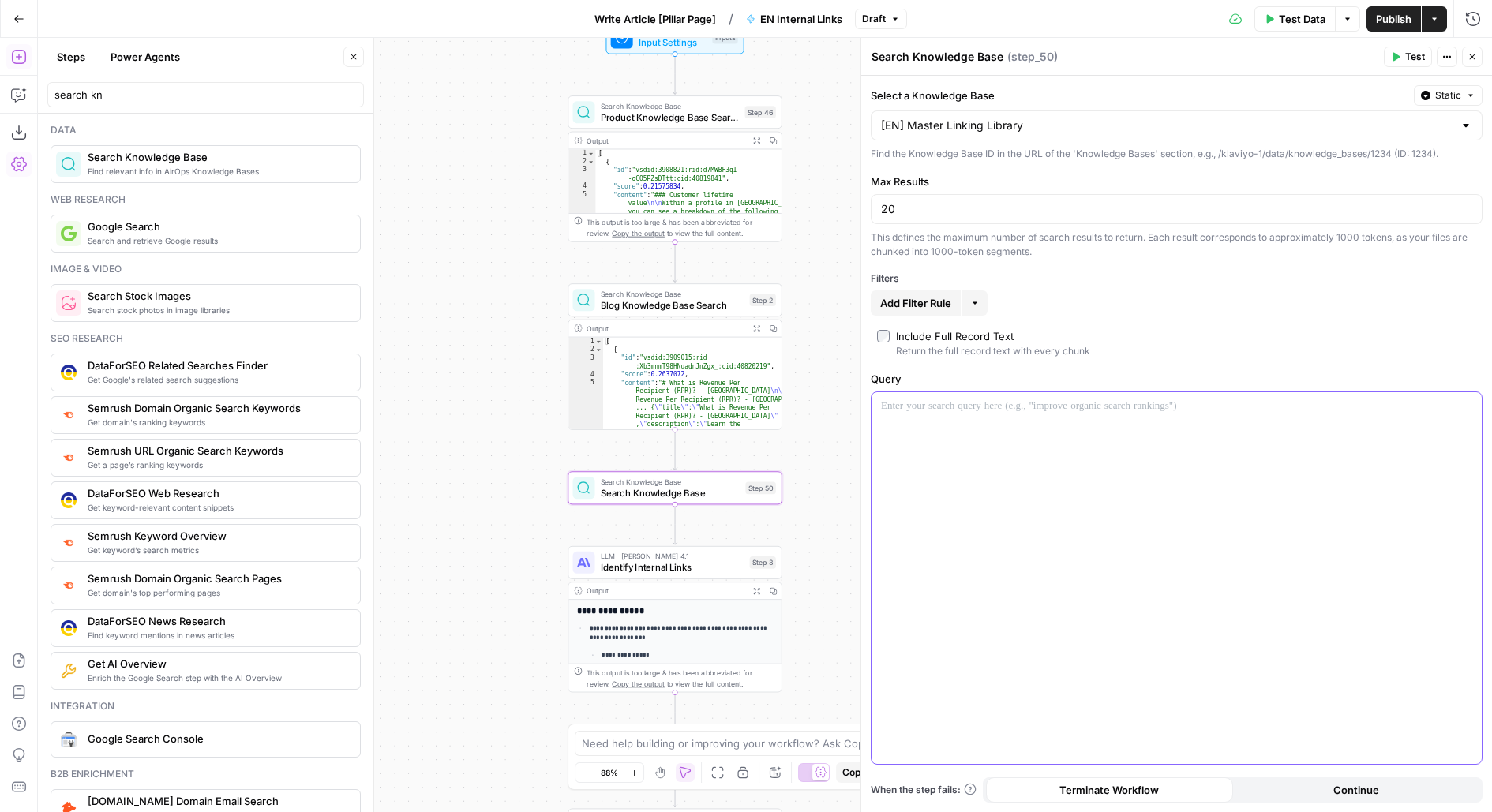
click at [968, 460] on div at bounding box center [1177, 577] width 610 height 371
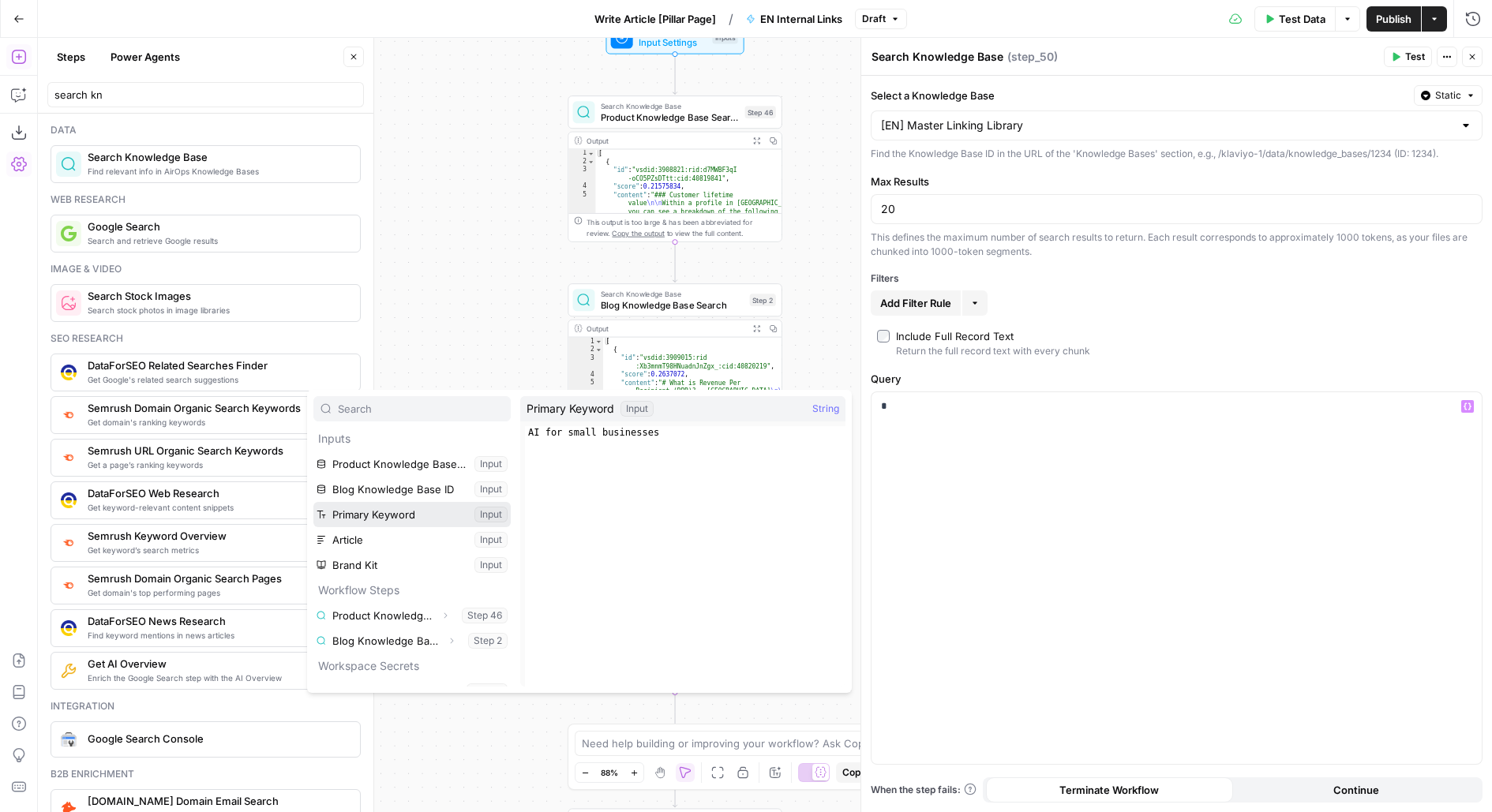
click at [390, 514] on button "Select variable Primary Keyword" at bounding box center [412, 514] width 197 height 25
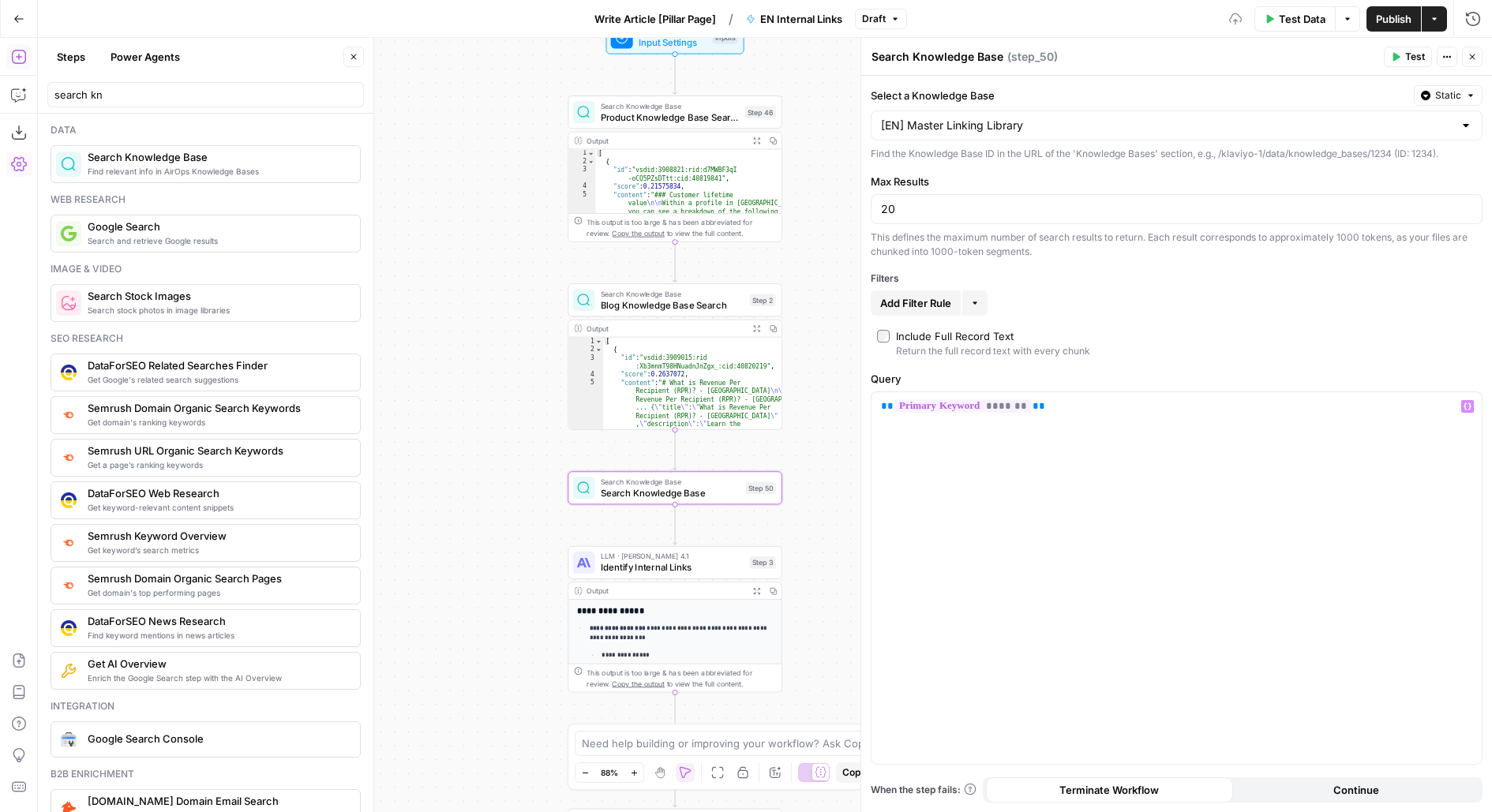
click at [1412, 56] on span "Test" at bounding box center [1414, 56] width 20 height 14
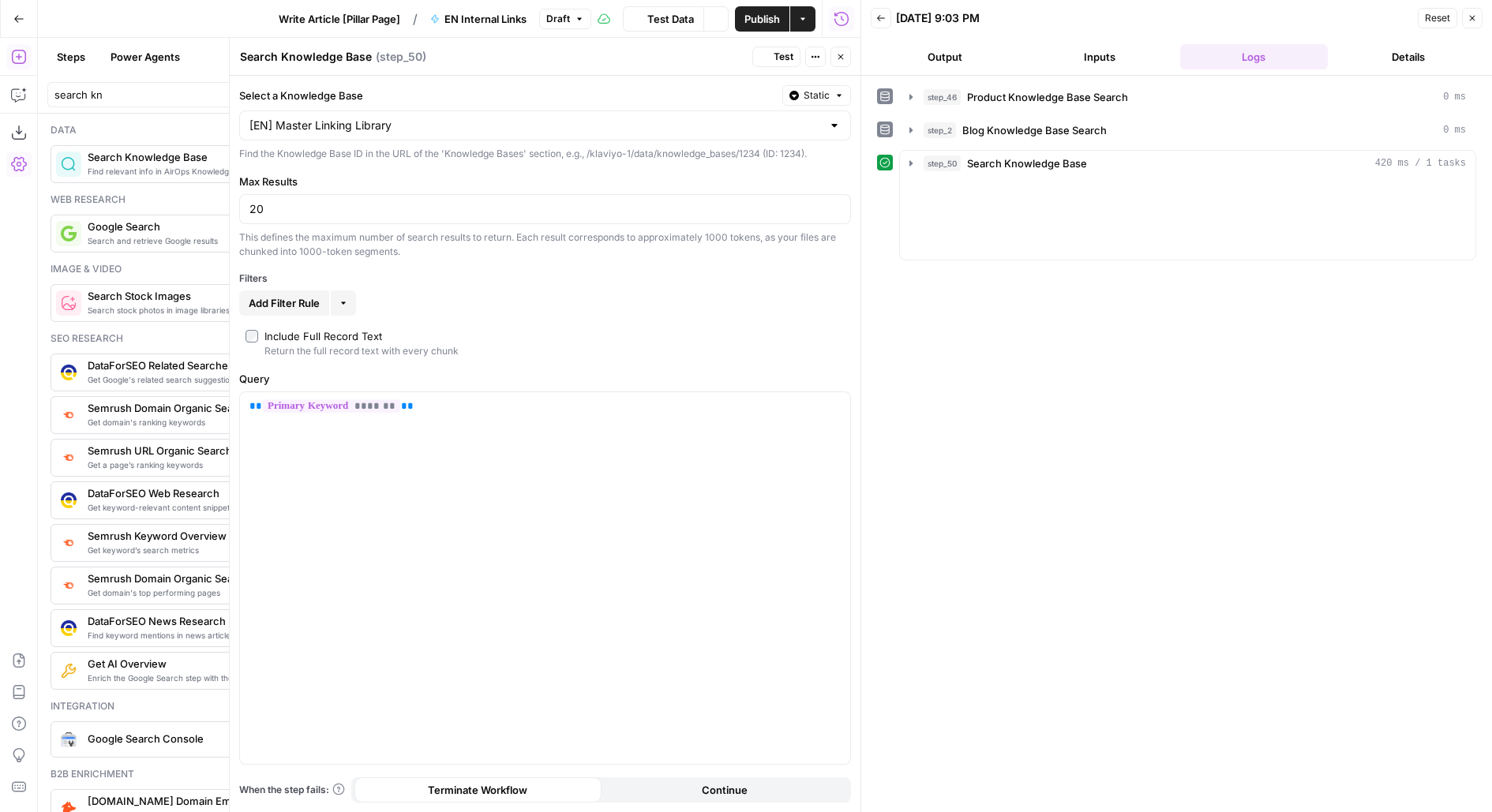
click at [1170, 51] on button "Inputs" at bounding box center [1099, 56] width 149 height 25
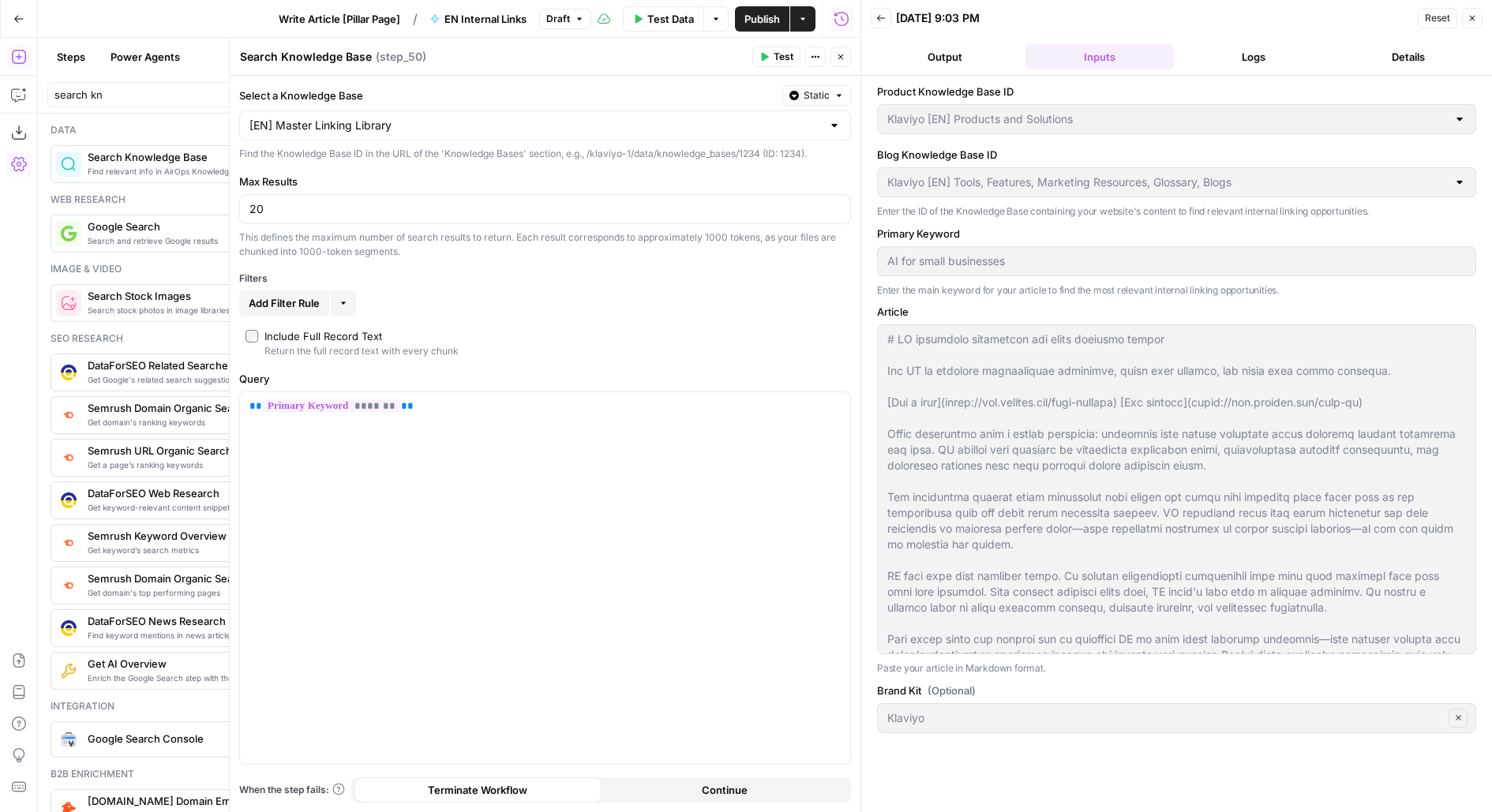
click at [1243, 46] on button "Logs" at bounding box center [1254, 56] width 149 height 25
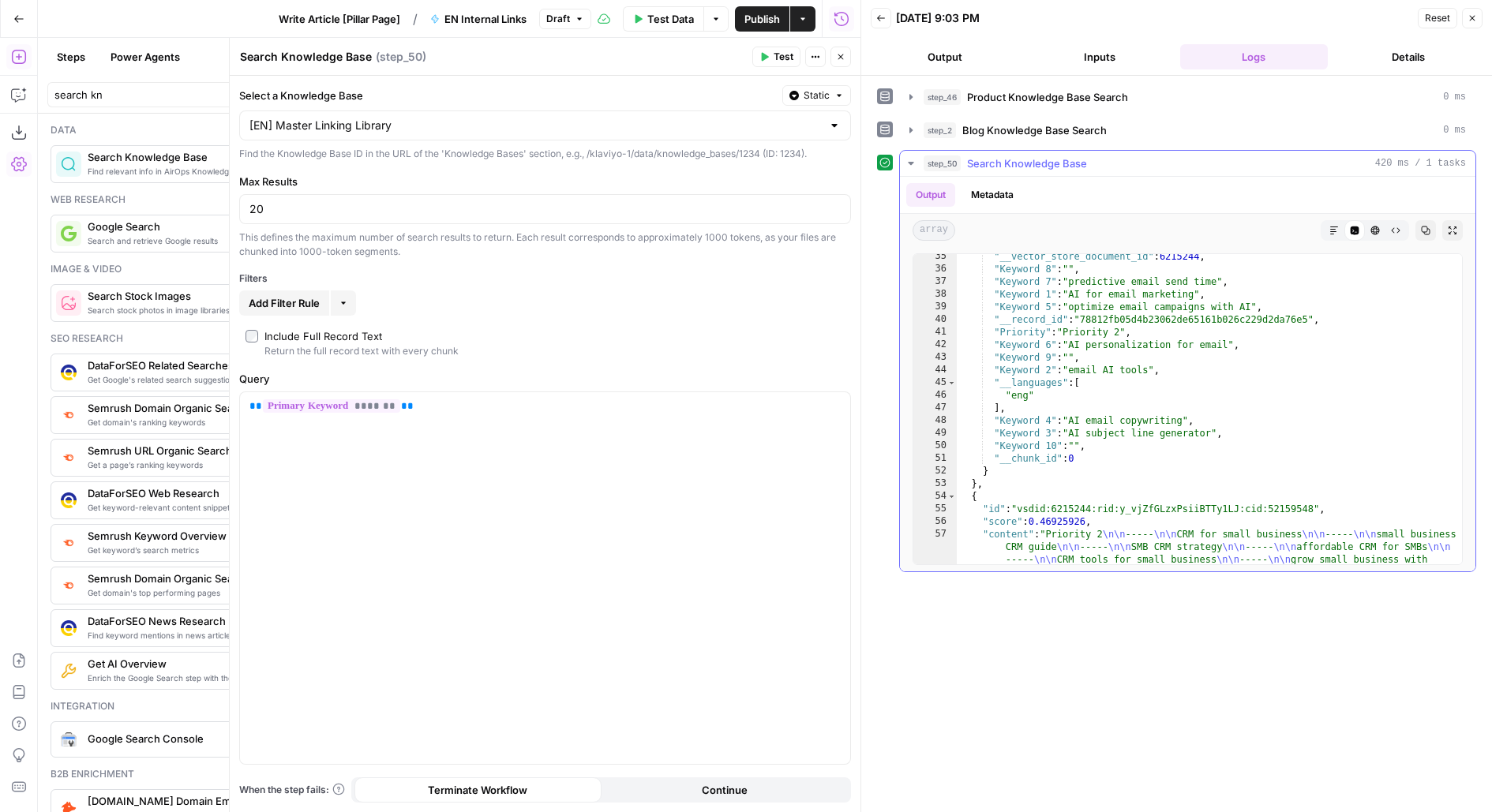
scroll to position [585, 0]
click at [775, 55] on span "Test" at bounding box center [783, 56] width 20 height 14
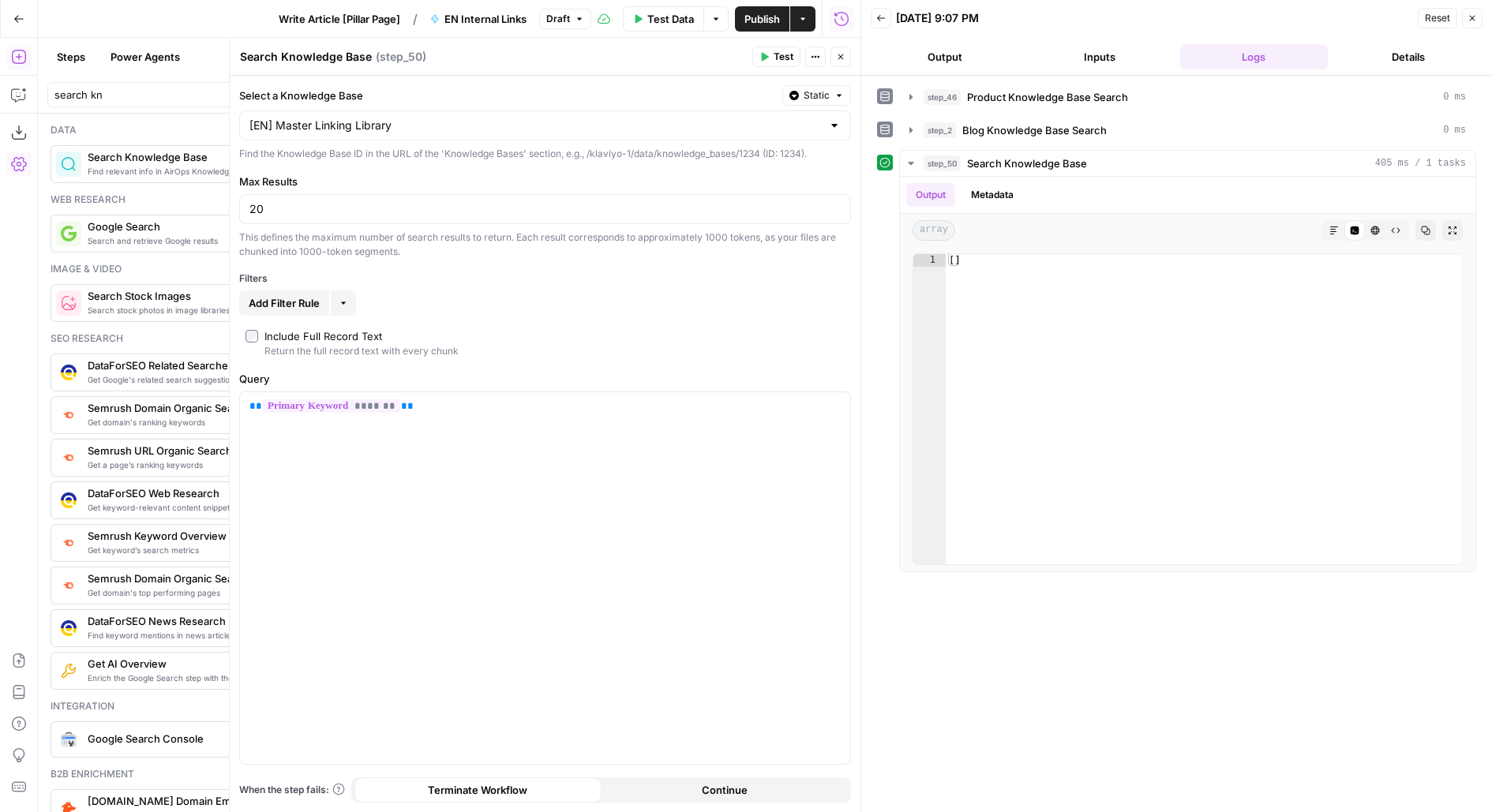
click at [775, 55] on span "Test" at bounding box center [783, 56] width 20 height 14
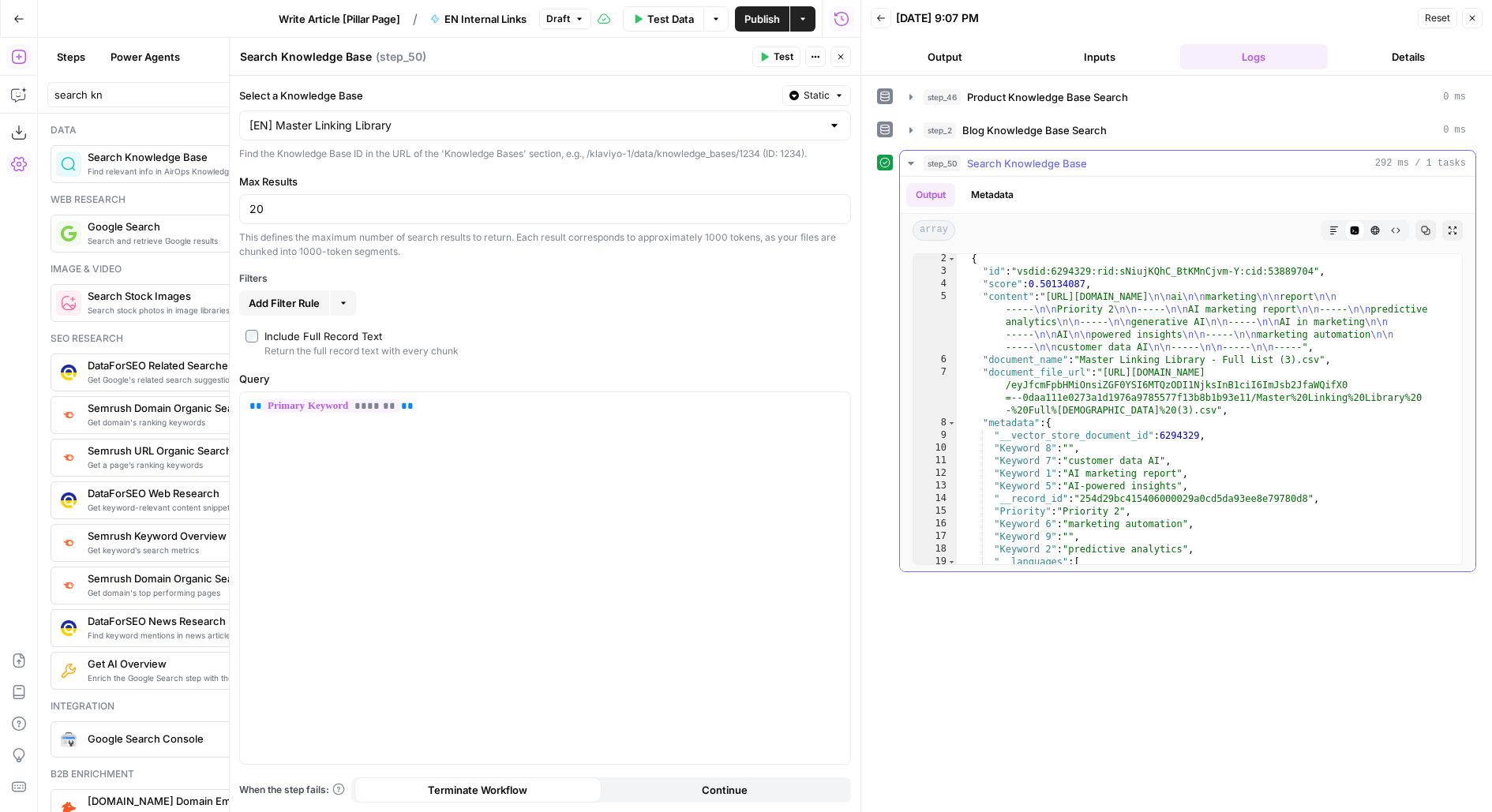
scroll to position [0, 0]
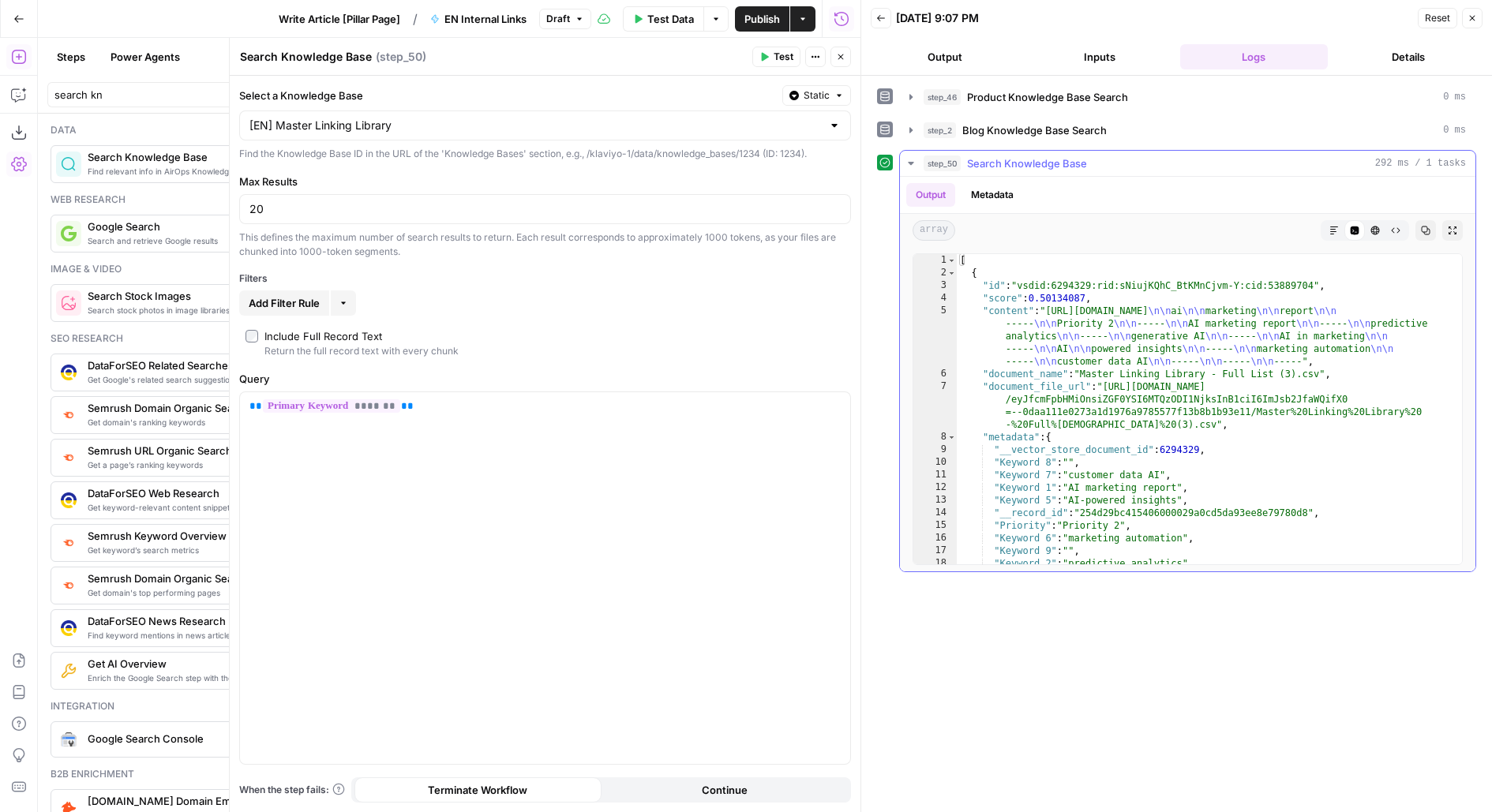
type textarea "**********"
click at [993, 430] on div "[ { "id" : "vsdid:6294329:rid:sNiujKQhC_BtKMnCjvm-Y:cid:53889704" , "score" : 0…" at bounding box center [1209, 422] width 506 height 336
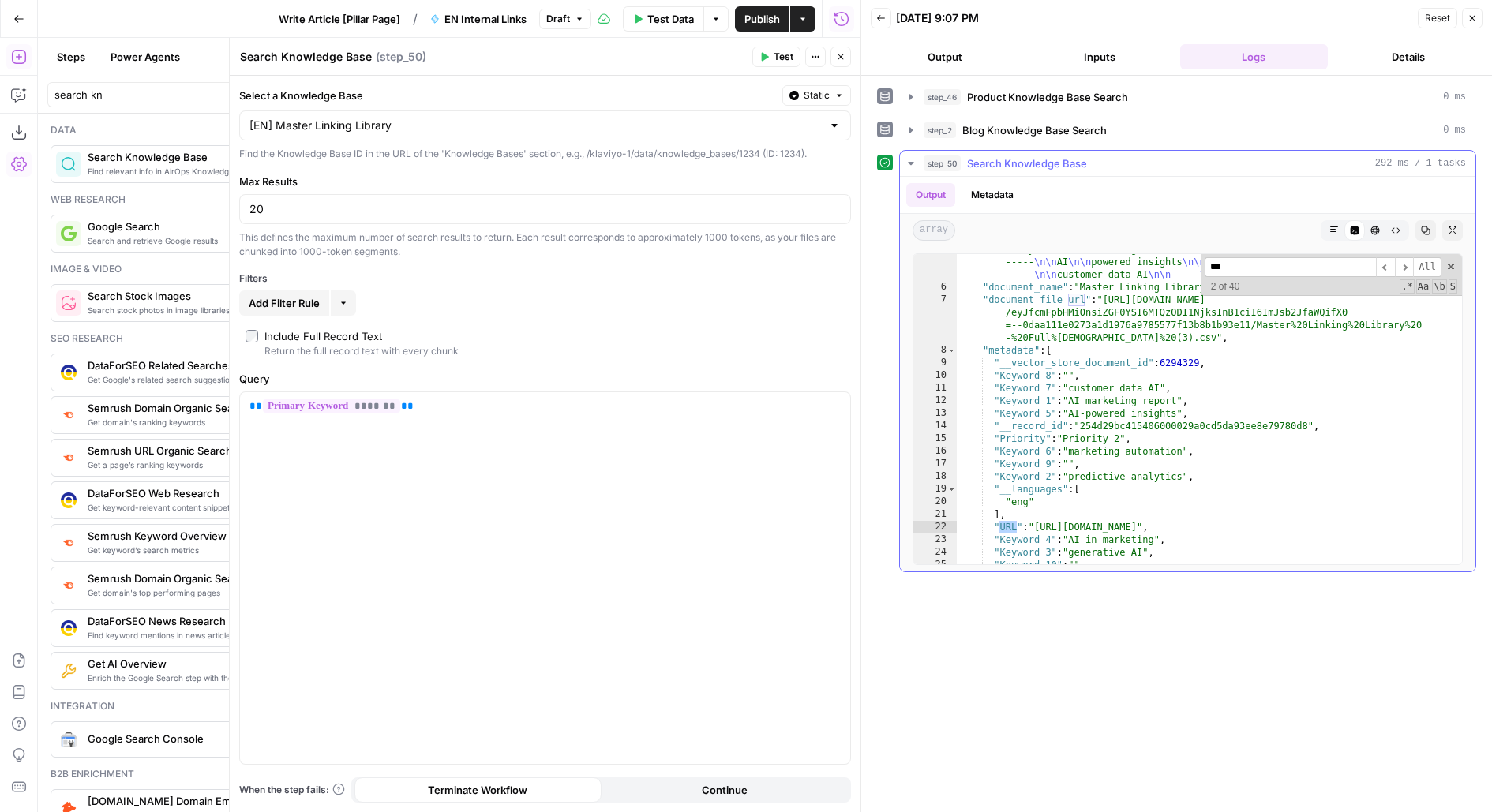
scroll to position [98, 0]
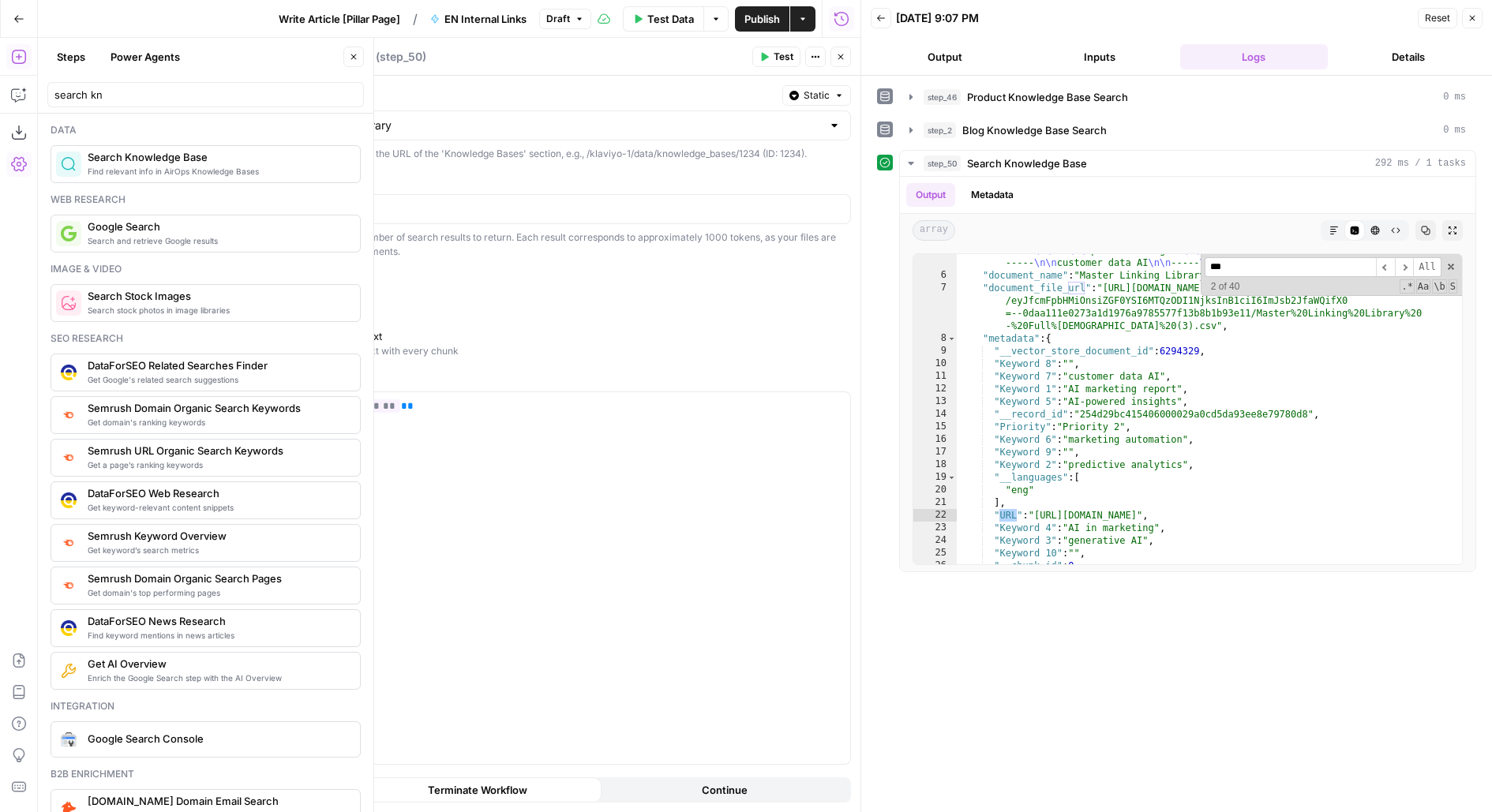
type input "***"
click at [351, 58] on icon "button" at bounding box center [354, 57] width 9 height 9
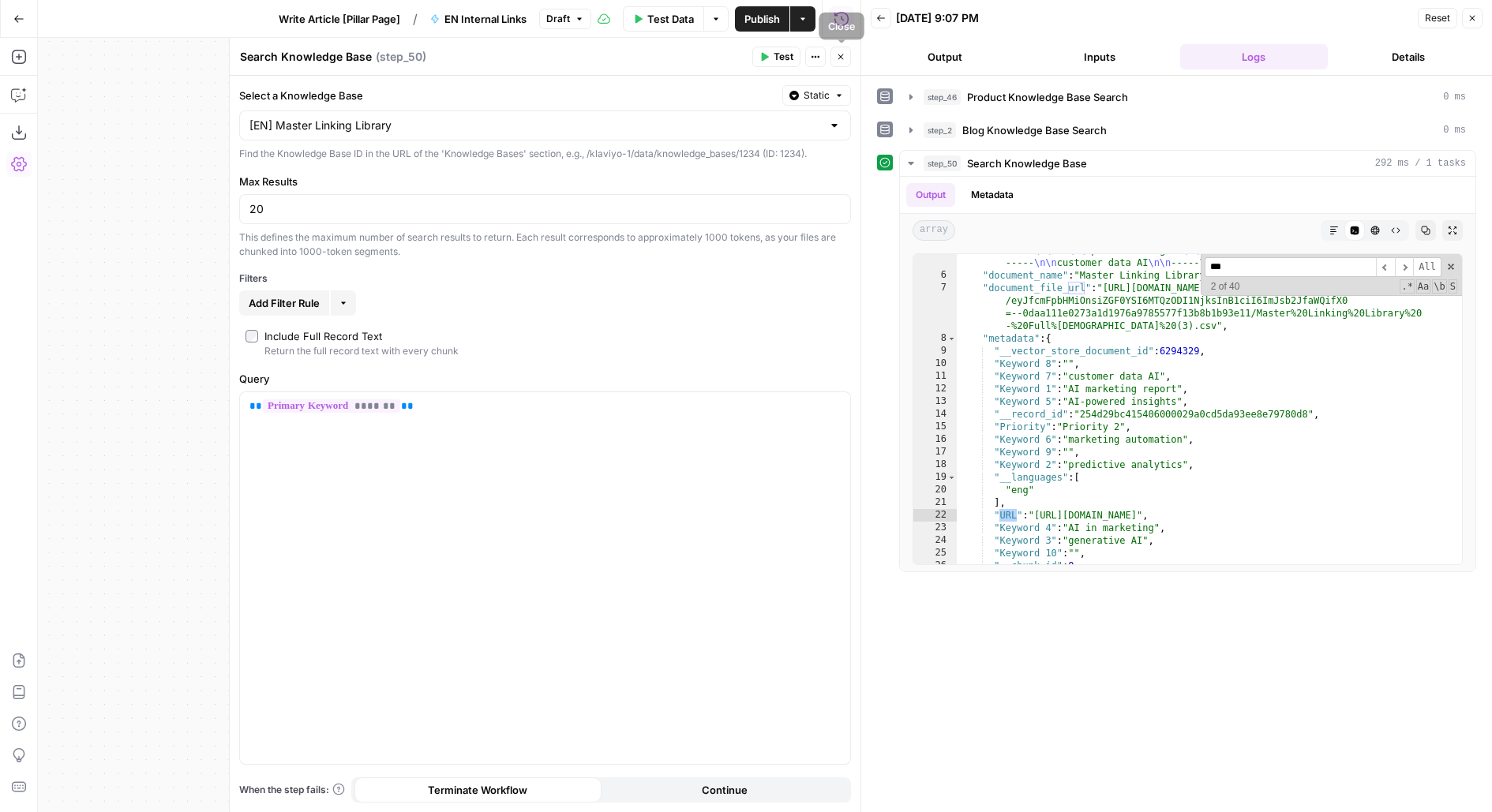
click at [847, 52] on button "Close" at bounding box center [841, 57] width 21 height 21
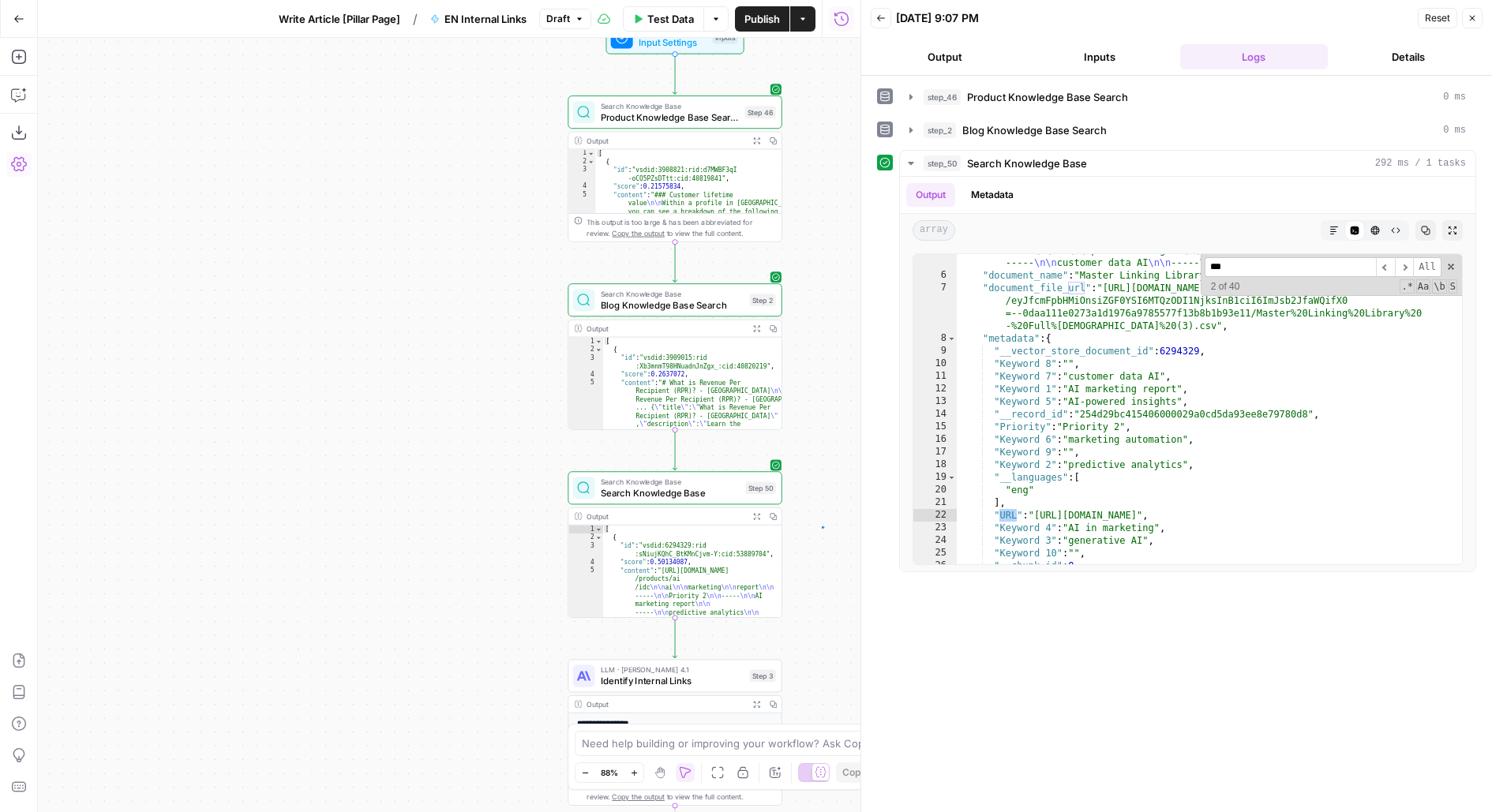
drag, startPoint x: 822, startPoint y: 526, endPoint x: 731, endPoint y: 297, distance: 246.4
click at [731, 299] on div "Workflow Input Settings Inputs Search Knowledge Base Product Knowledge Base Sea…" at bounding box center [448, 424] width 823 height 774
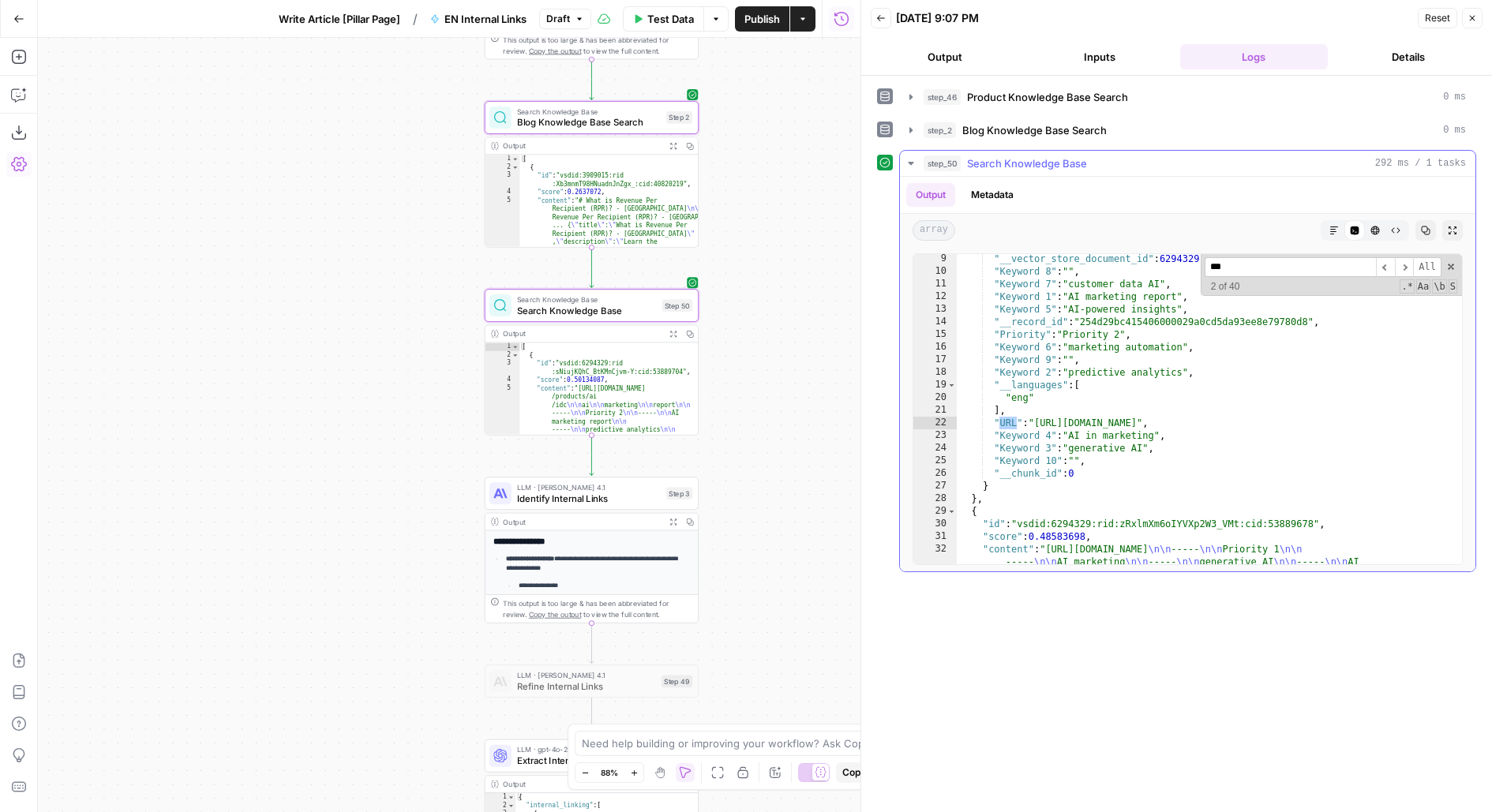
scroll to position [193, 0]
click at [677, 282] on span "Test" at bounding box center [678, 280] width 17 height 12
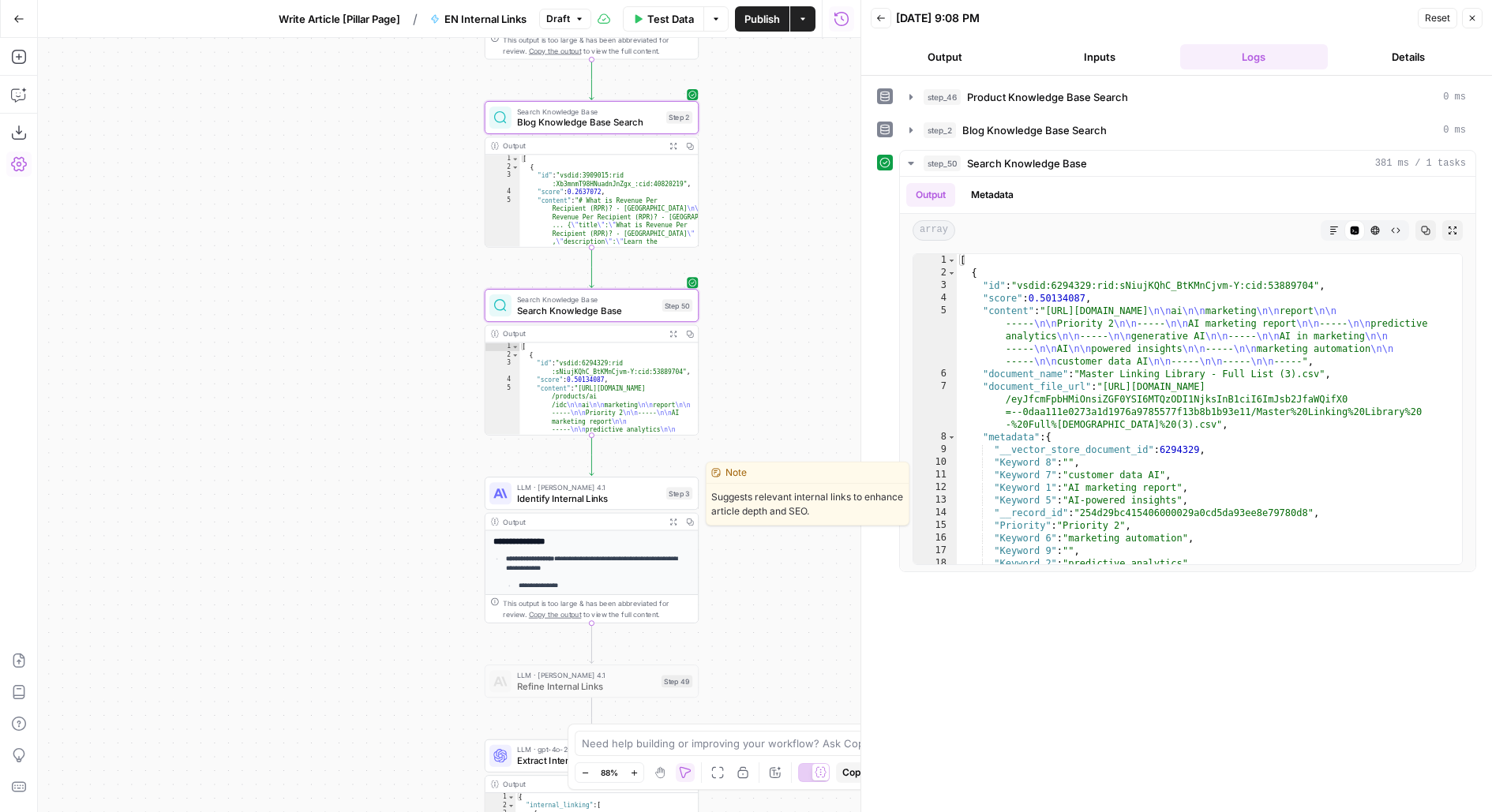
click at [588, 495] on span "Identify Internal Links" at bounding box center [588, 498] width 143 height 14
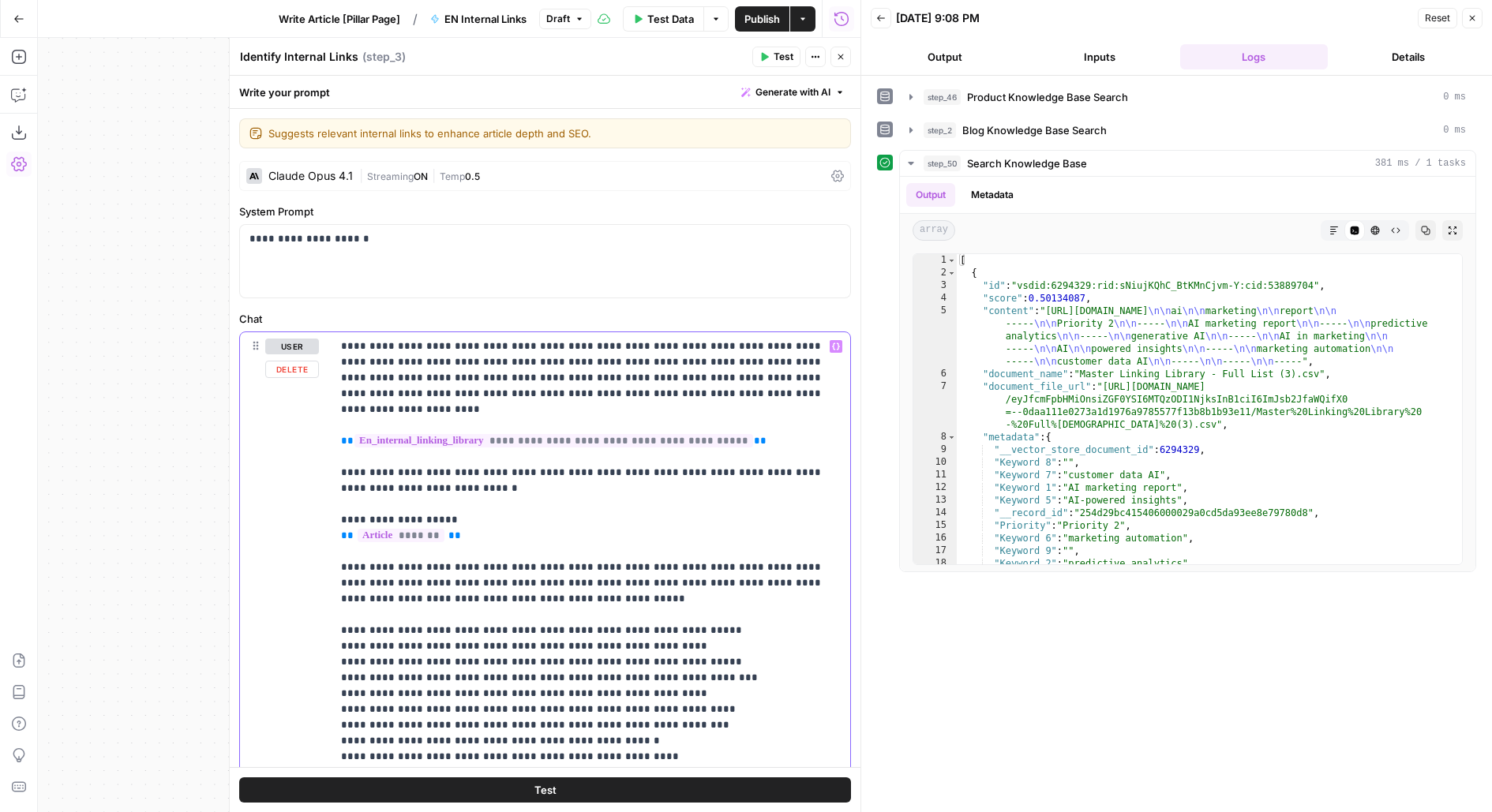
drag, startPoint x: 783, startPoint y: 436, endPoint x: 283, endPoint y: 420, distance: 500.3
click at [283, 420] on div "**********" at bounding box center [545, 672] width 610 height 680
click at [838, 57] on icon "button" at bounding box center [841, 57] width 9 height 9
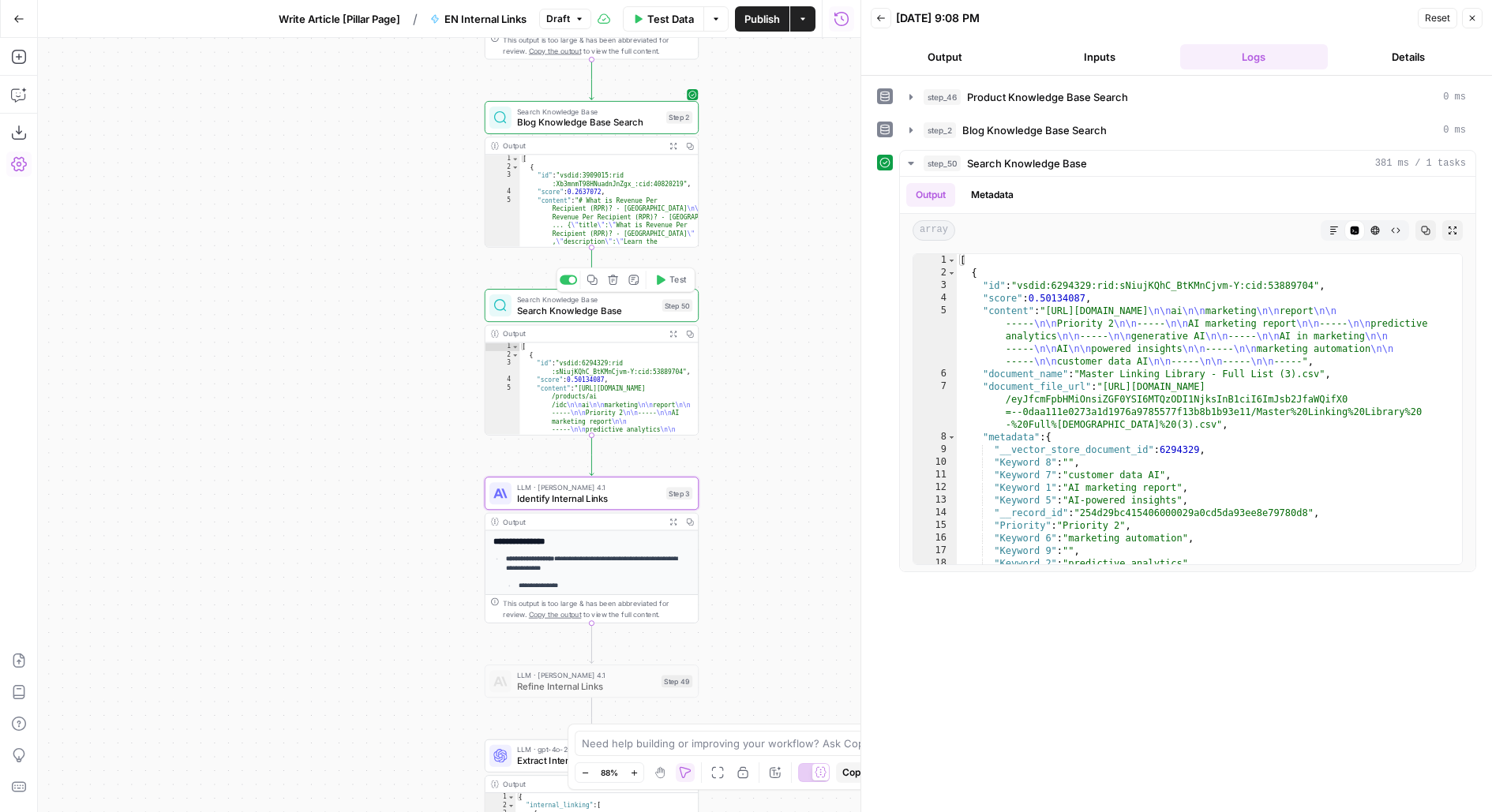
click at [665, 312] on div "Search Knowledge Base Search Knowledge Base Step 50 Copy step Delete step Add N…" at bounding box center [591, 305] width 203 height 23
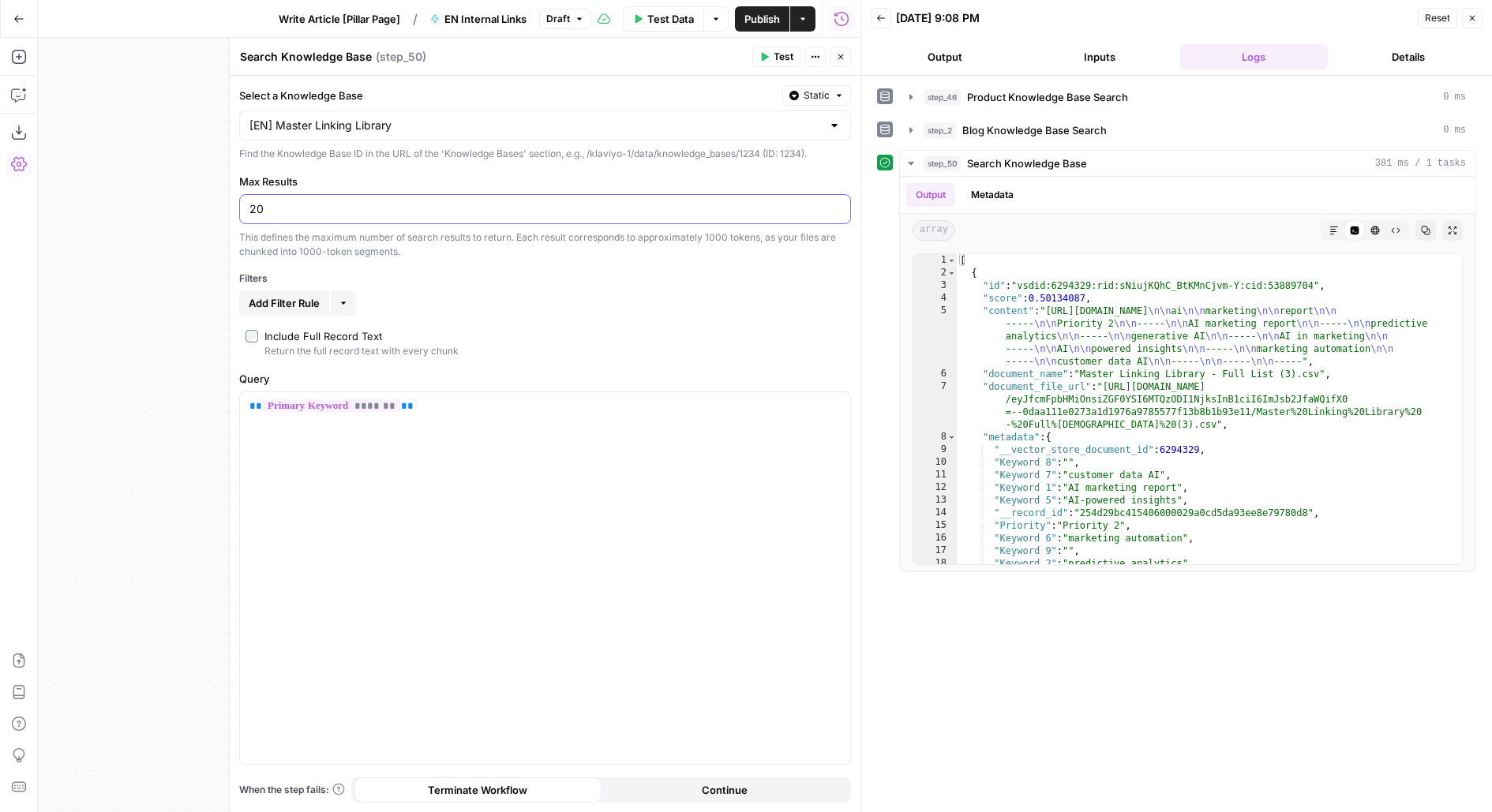
drag, startPoint x: 293, startPoint y: 209, endPoint x: 224, endPoint y: 209, distance: 69.0
click at [229, 209] on div "Search Knowledge Base Search Knowledge Base ( step_50 ) Test Actions Close Sele…" at bounding box center [545, 424] width 632 height 774
type input "75"
click at [779, 67] on header "Search Knowledge Base Search Knowledge Base ( step_50 ) Test Actions Close" at bounding box center [545, 56] width 631 height 37
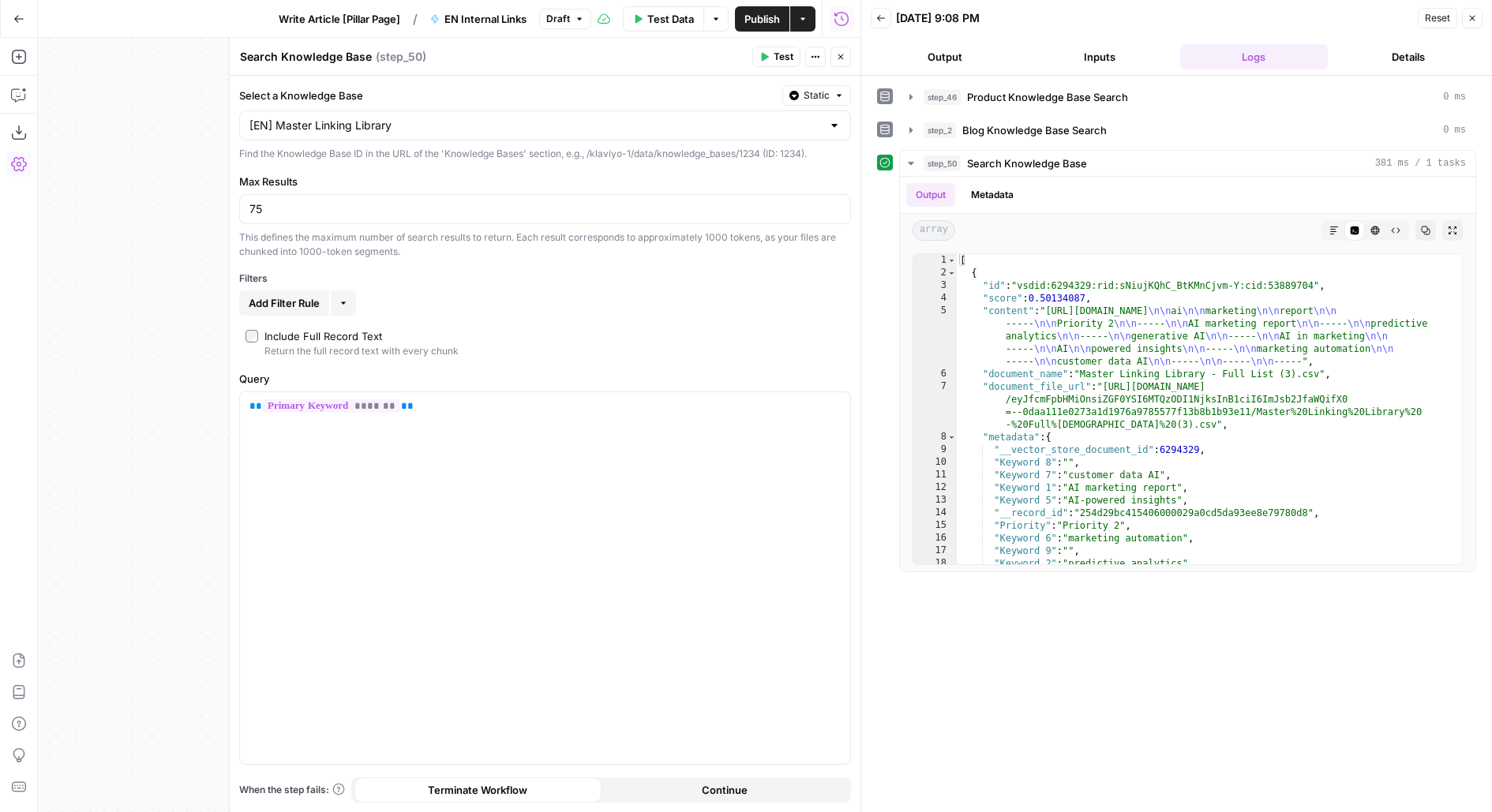
click at [779, 65] on button "Test" at bounding box center [776, 57] width 48 height 21
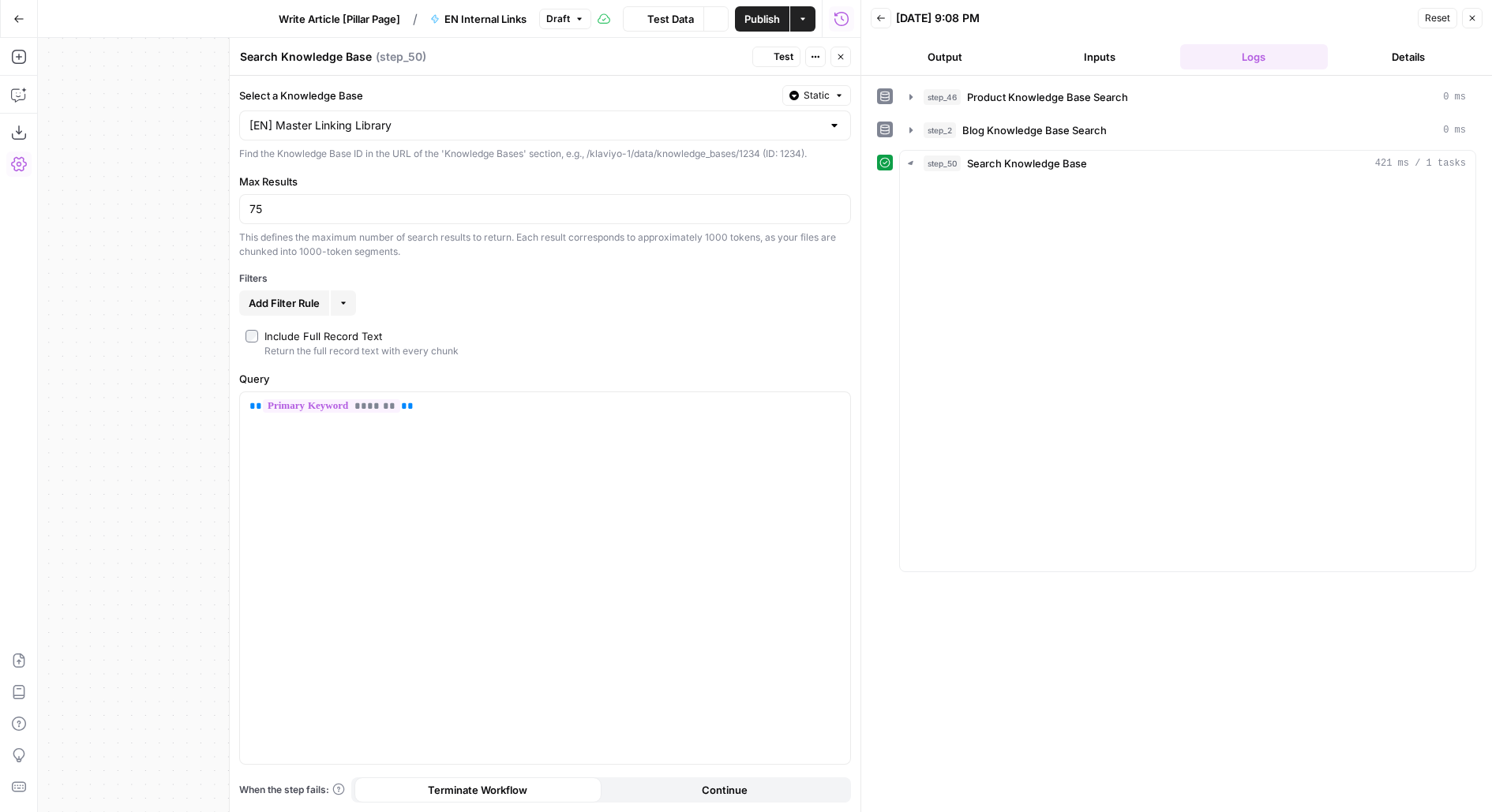
click at [697, 82] on div "Select a Knowledge Base Static [EN] Master Linking Library Find the Knowledge B…" at bounding box center [545, 443] width 631 height 736
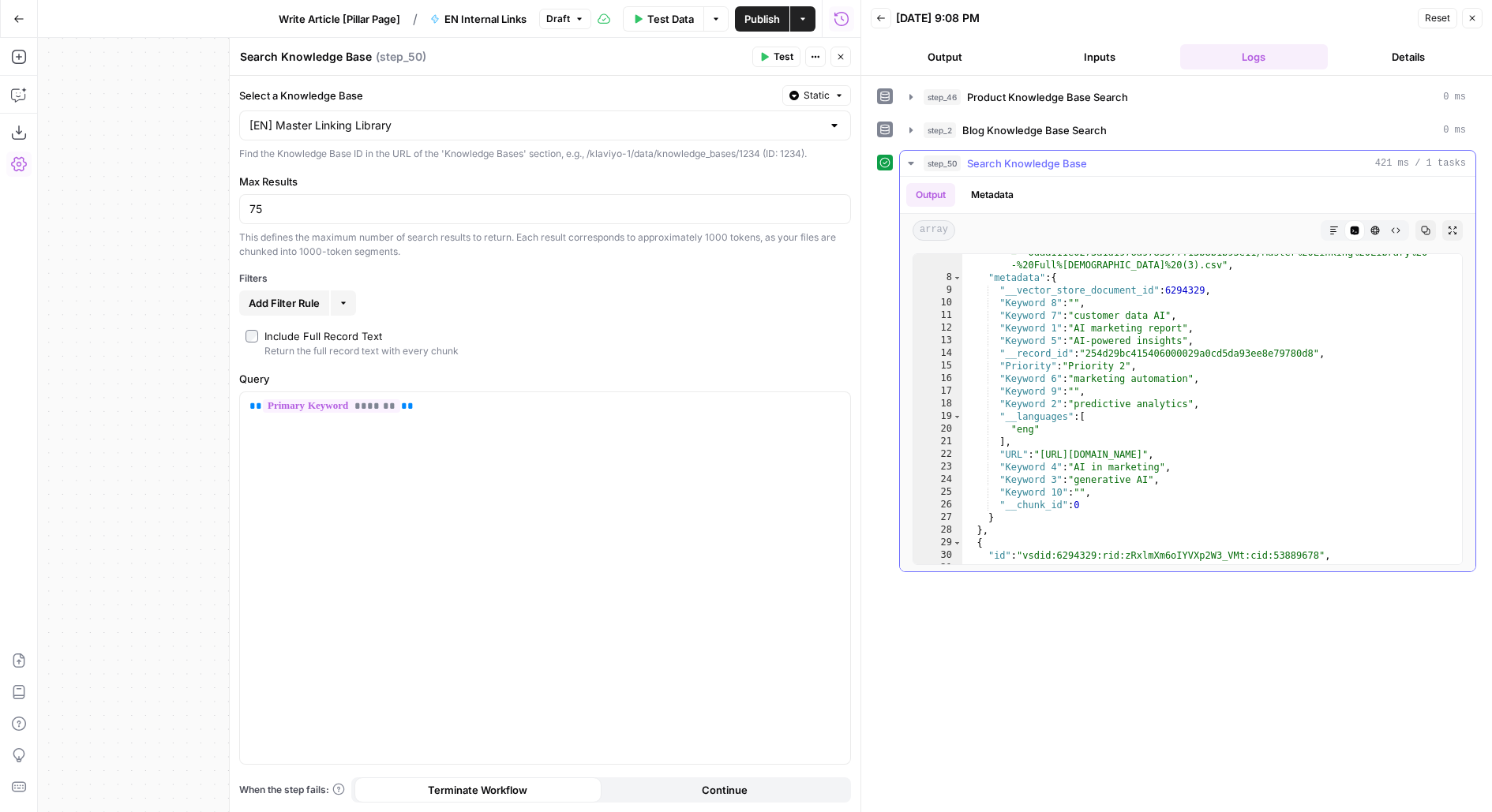
scroll to position [167, 0]
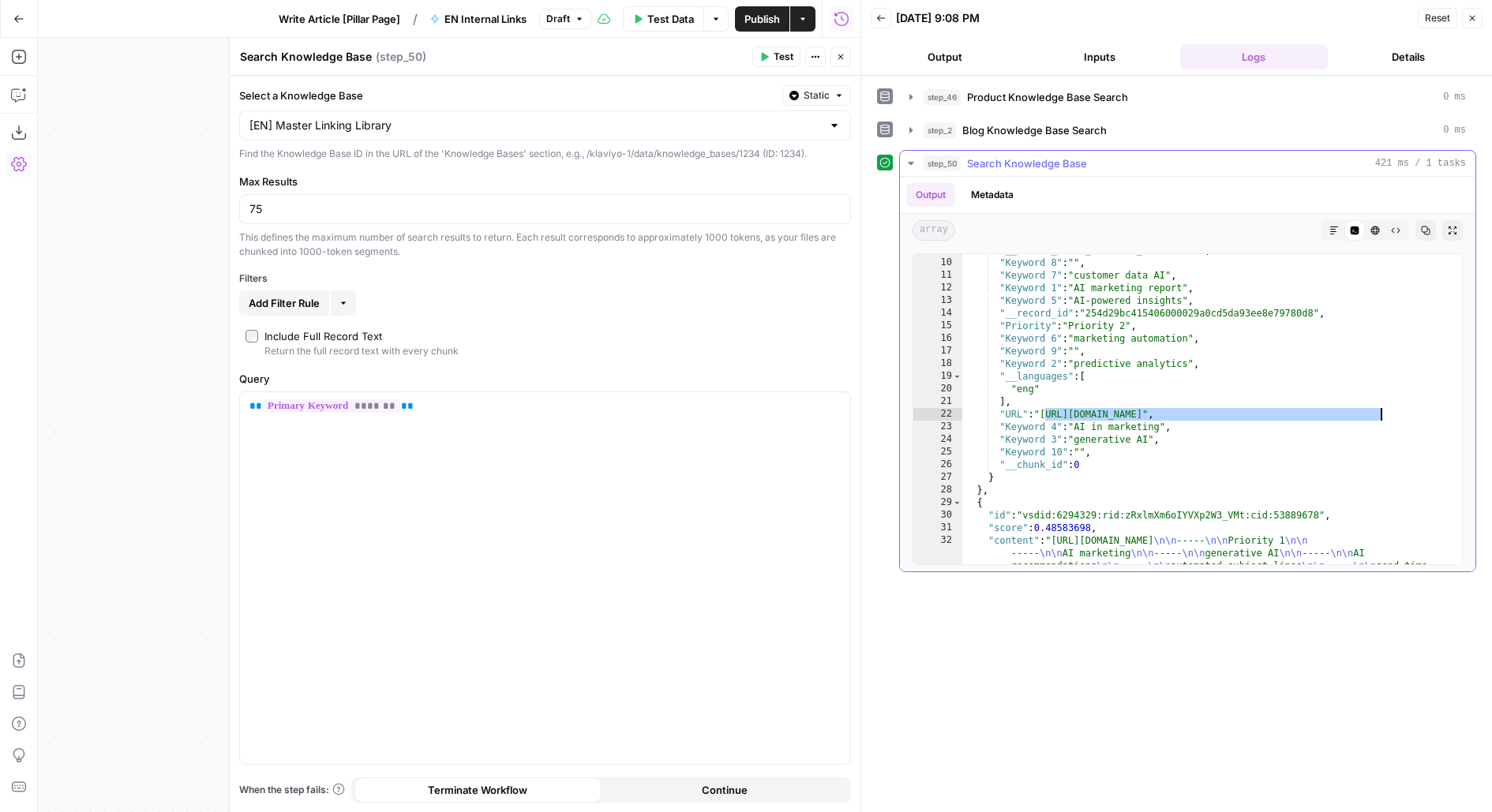
drag, startPoint x: 1043, startPoint y: 410, endPoint x: 1381, endPoint y: 409, distance: 338.0
click at [1381, 410] on div ""__vector_store_document_id" : 6294329 , "Keyword 8" : "" , "Keyword 7" : "cust…" at bounding box center [1212, 437] width 501 height 386
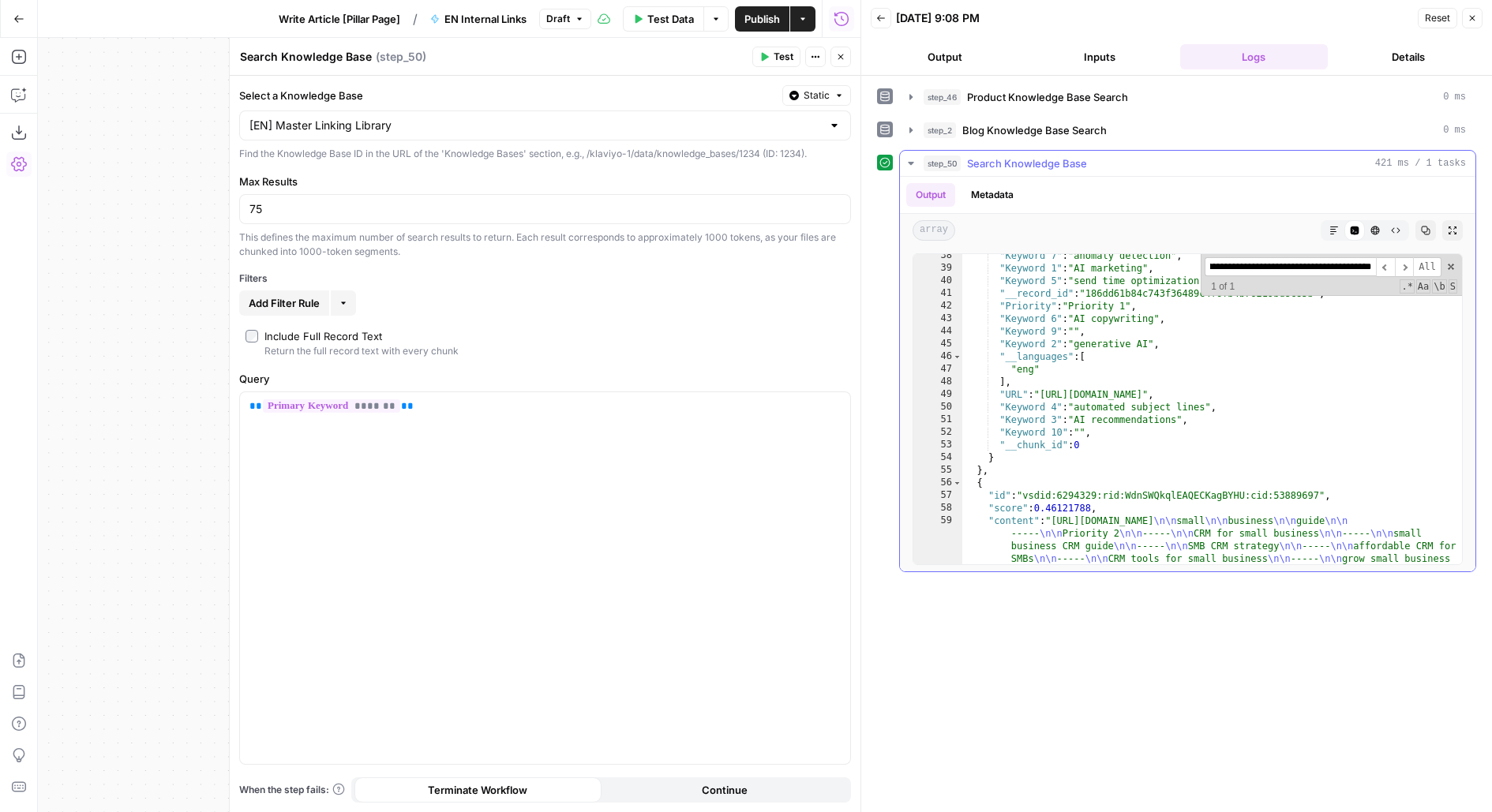
scroll to position [521, 0]
type textarea "**********"
drag, startPoint x: 1065, startPoint y: 390, endPoint x: 1243, endPoint y: 391, distance: 178.0
click at [1244, 391] on div ""Keyword 7" : "anomaly detection" , "Keyword 1" : "AI marketing" , "Keyword 5" …" at bounding box center [1212, 442] width 501 height 386
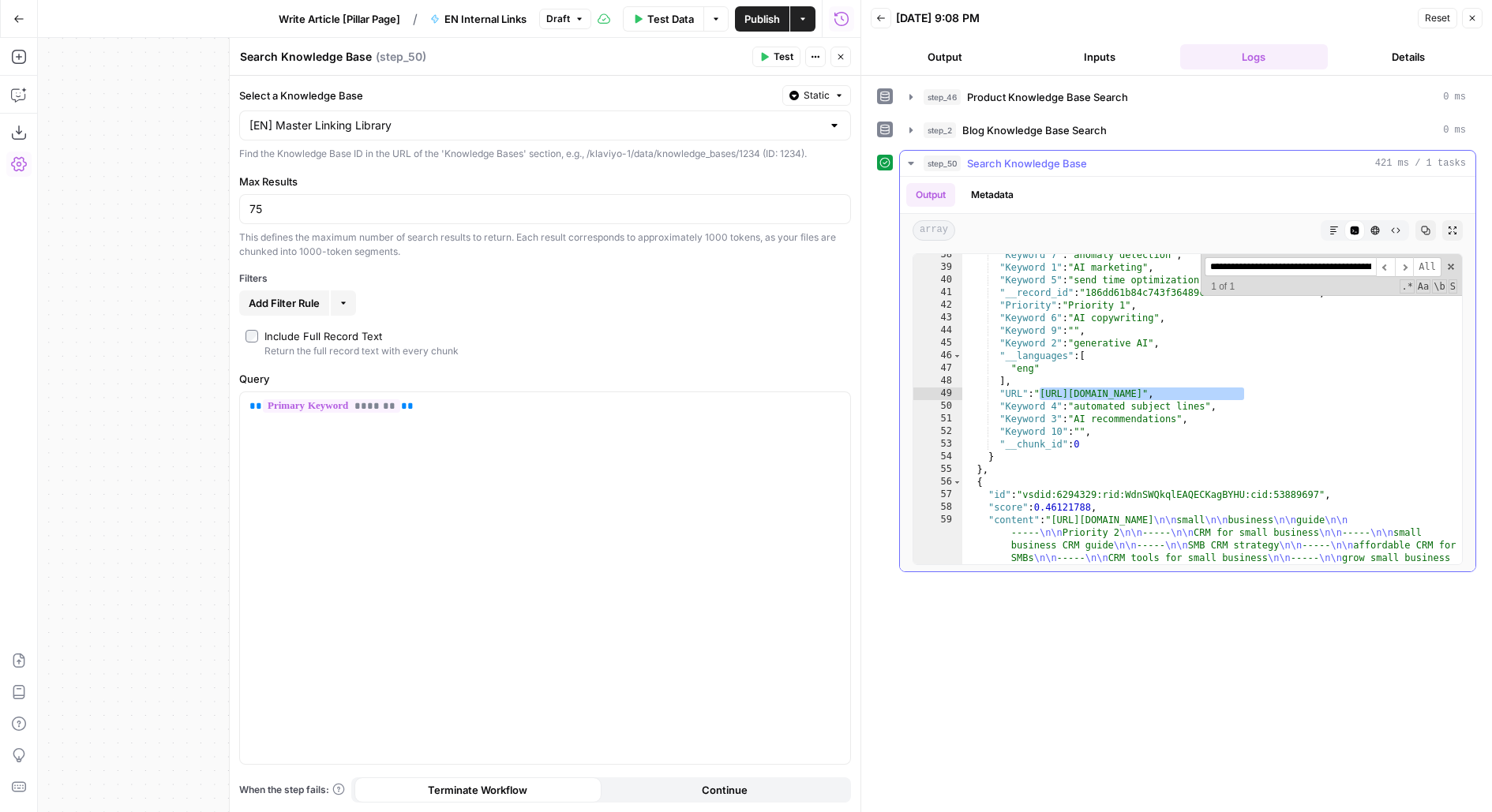
click at [1303, 265] on input "**********" at bounding box center [1290, 267] width 171 height 19
paste input
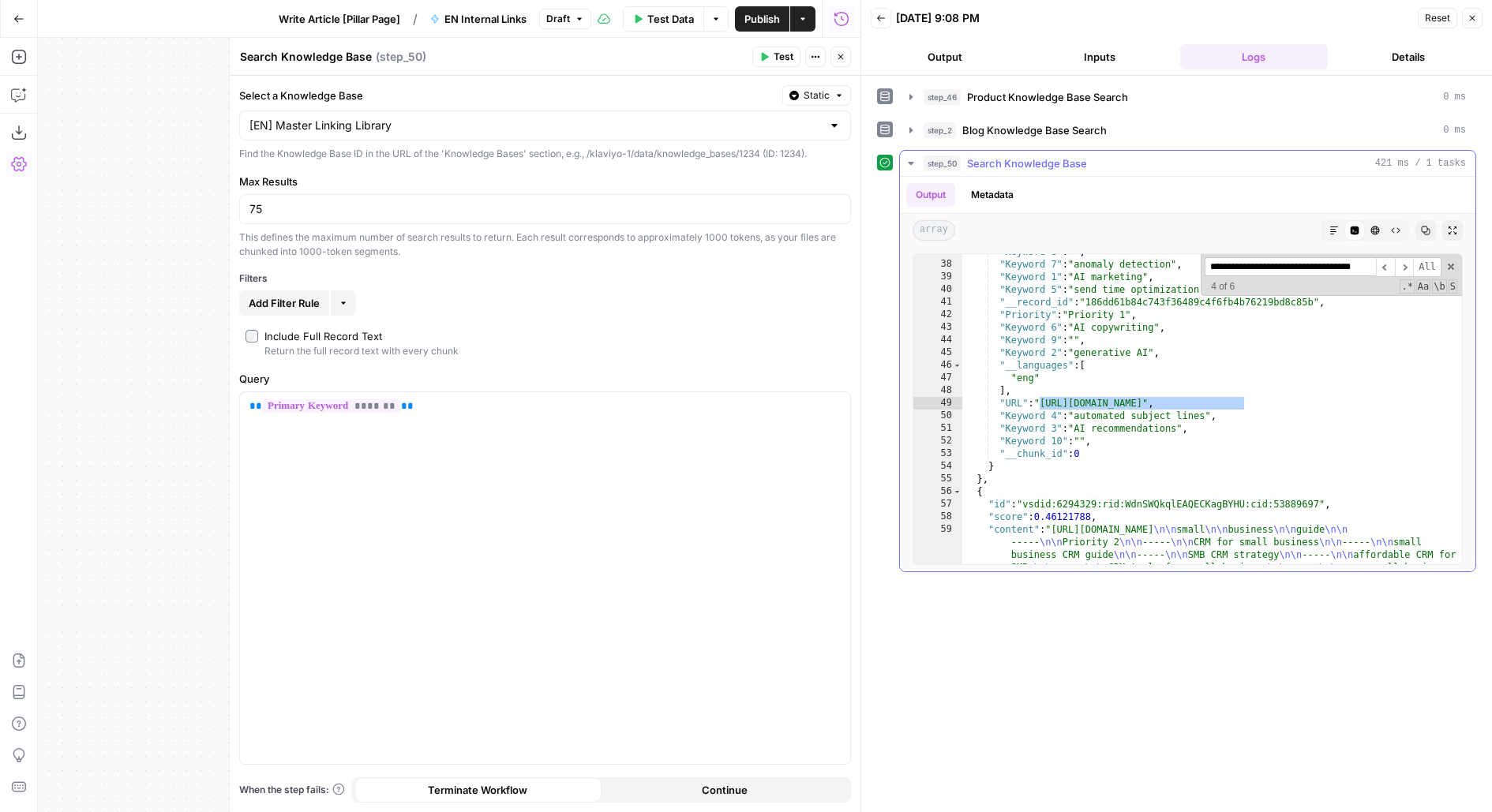
scroll to position [953, 0]
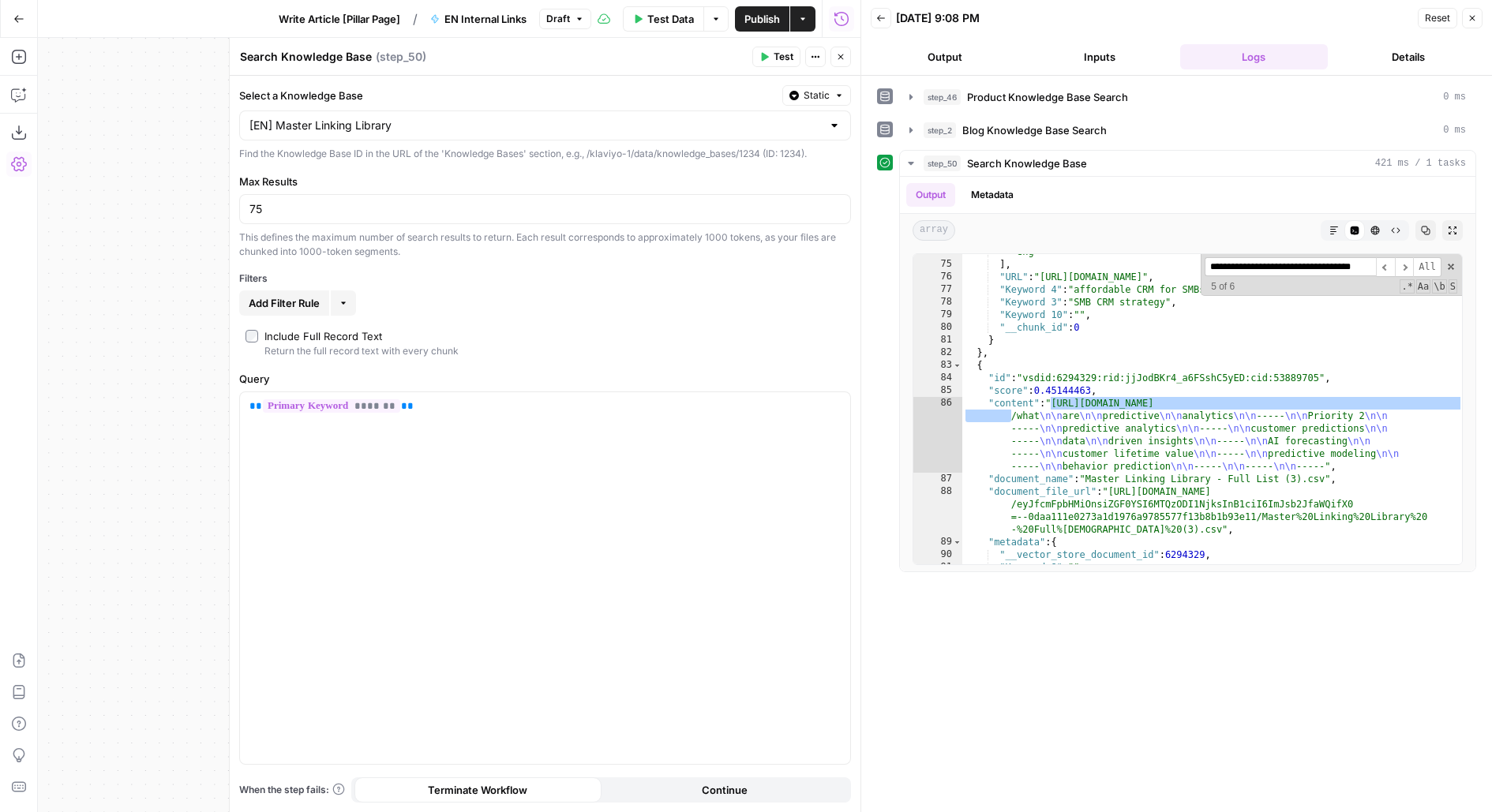
type input "**********"
click at [837, 56] on icon "button" at bounding box center [841, 57] width 9 height 9
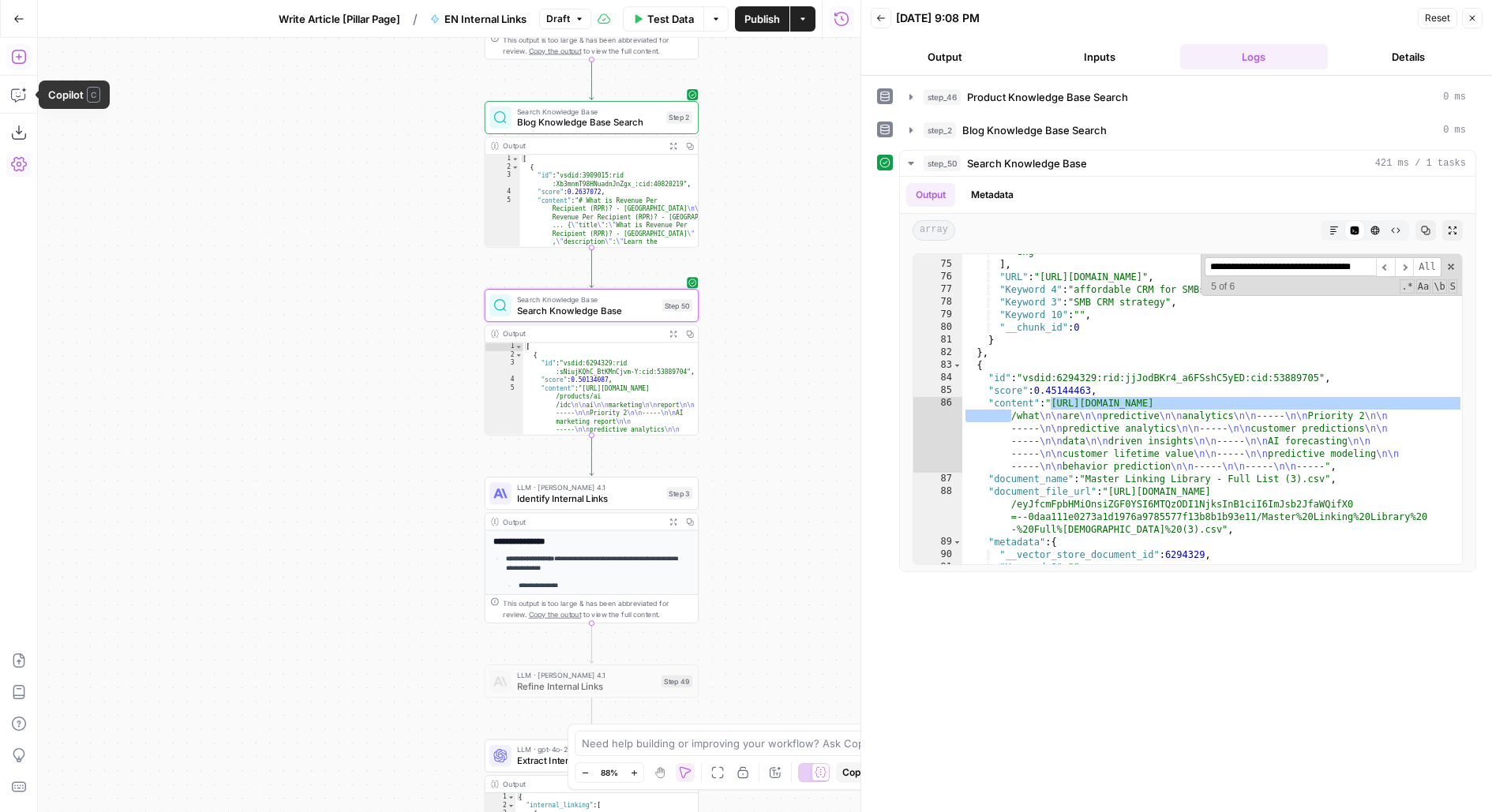
click at [23, 59] on icon "button" at bounding box center [19, 56] width 16 height 16
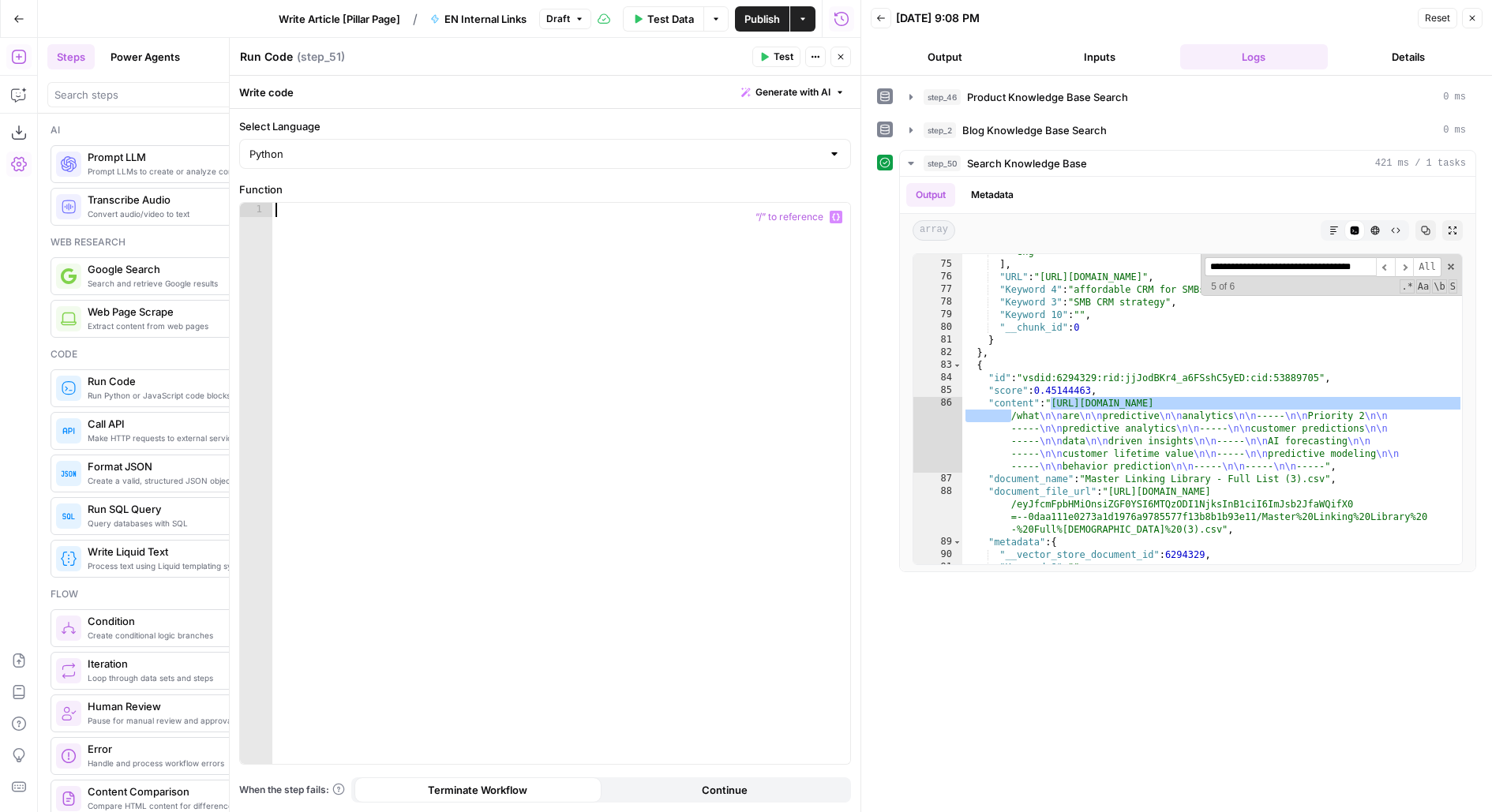
click at [446, 355] on div at bounding box center [562, 498] width 578 height 590
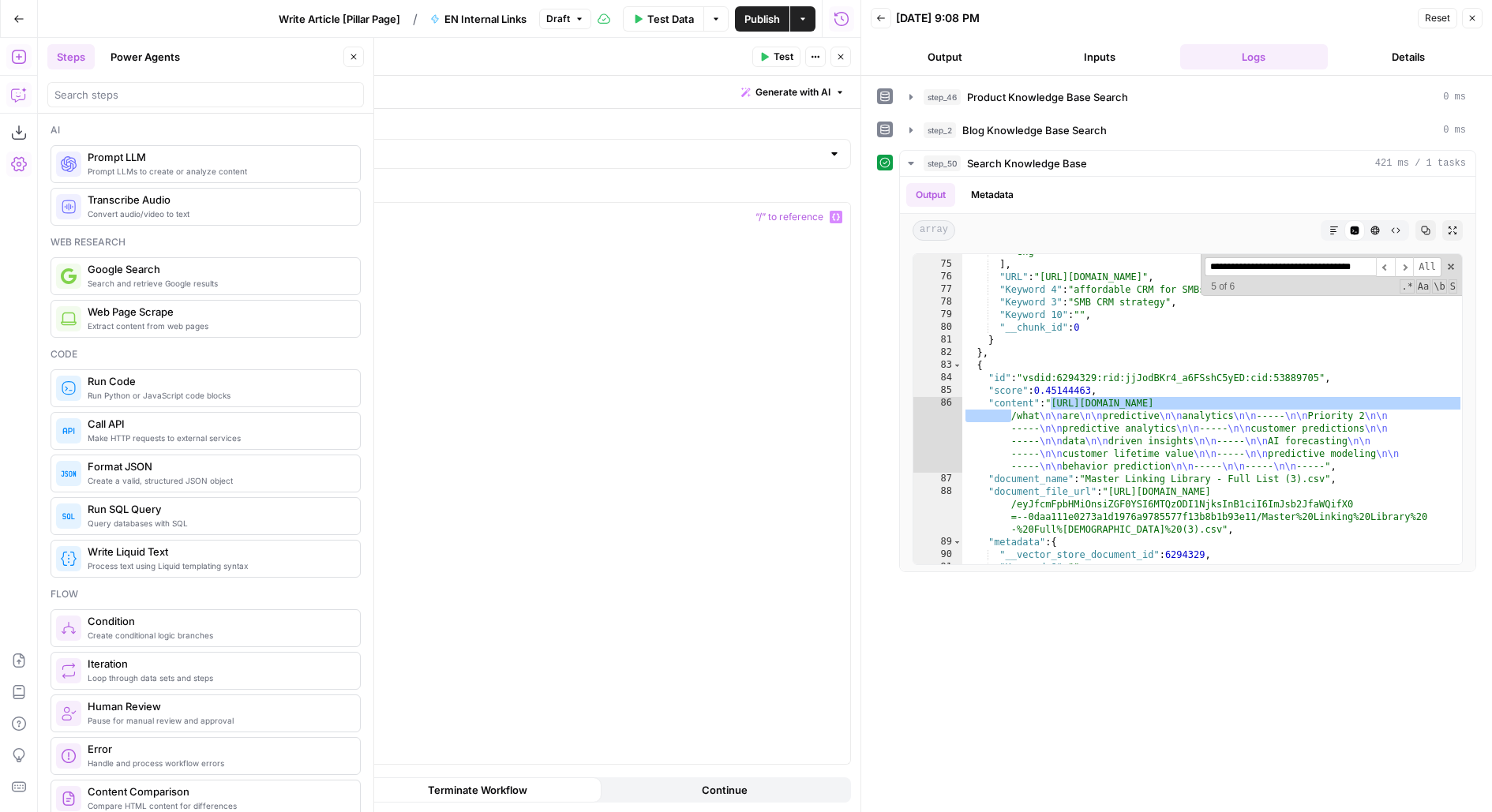
click at [9, 103] on button "Copilot" at bounding box center [19, 94] width 25 height 25
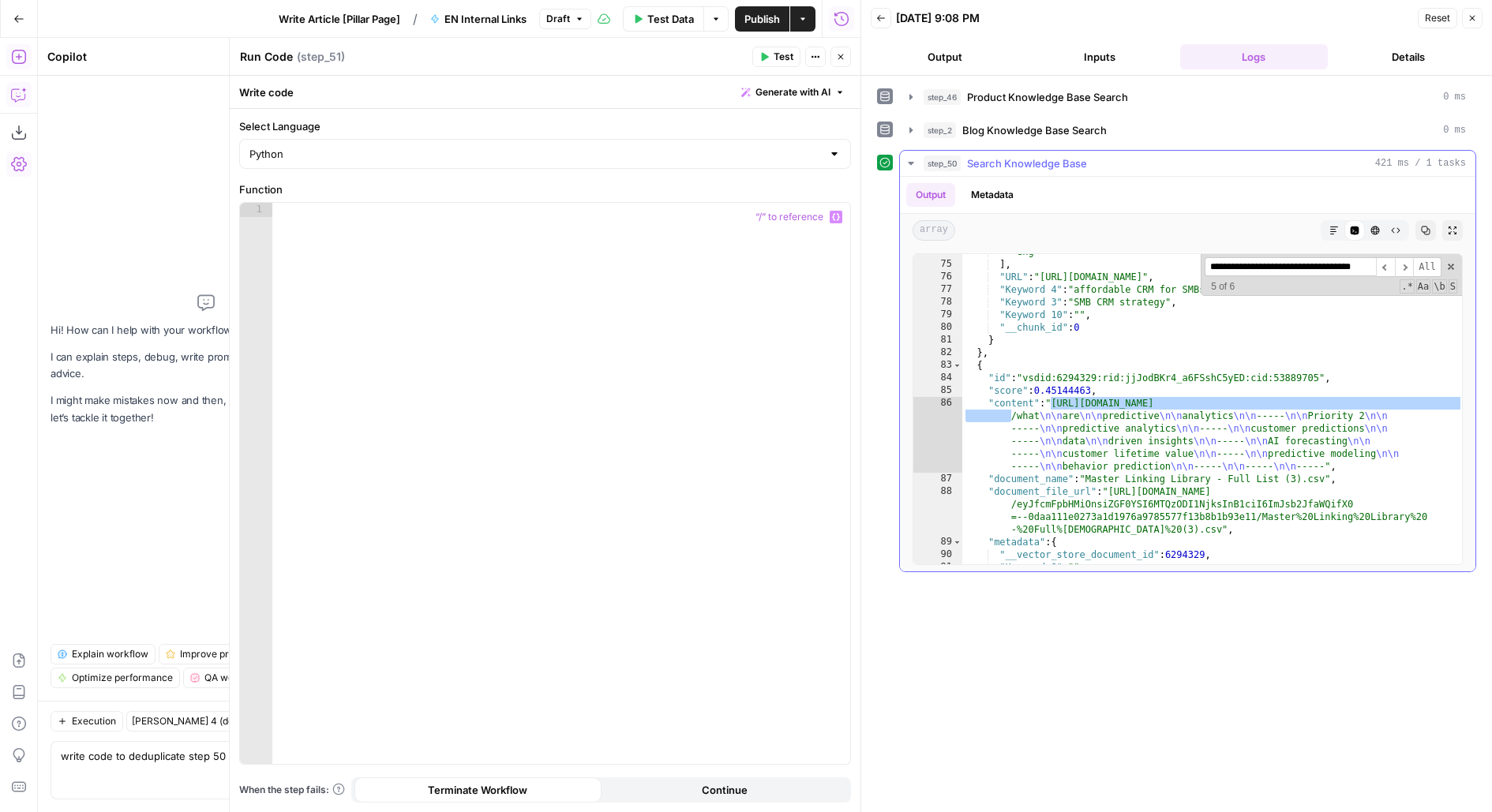
type textarea "write code to deduplicate step 50 output array"
click at [1093, 423] on div ""eng" ] , "URL" : "https://www.klaviyo.com/platform/crm-small-business-guide" ,…" at bounding box center [1212, 413] width 501 height 336
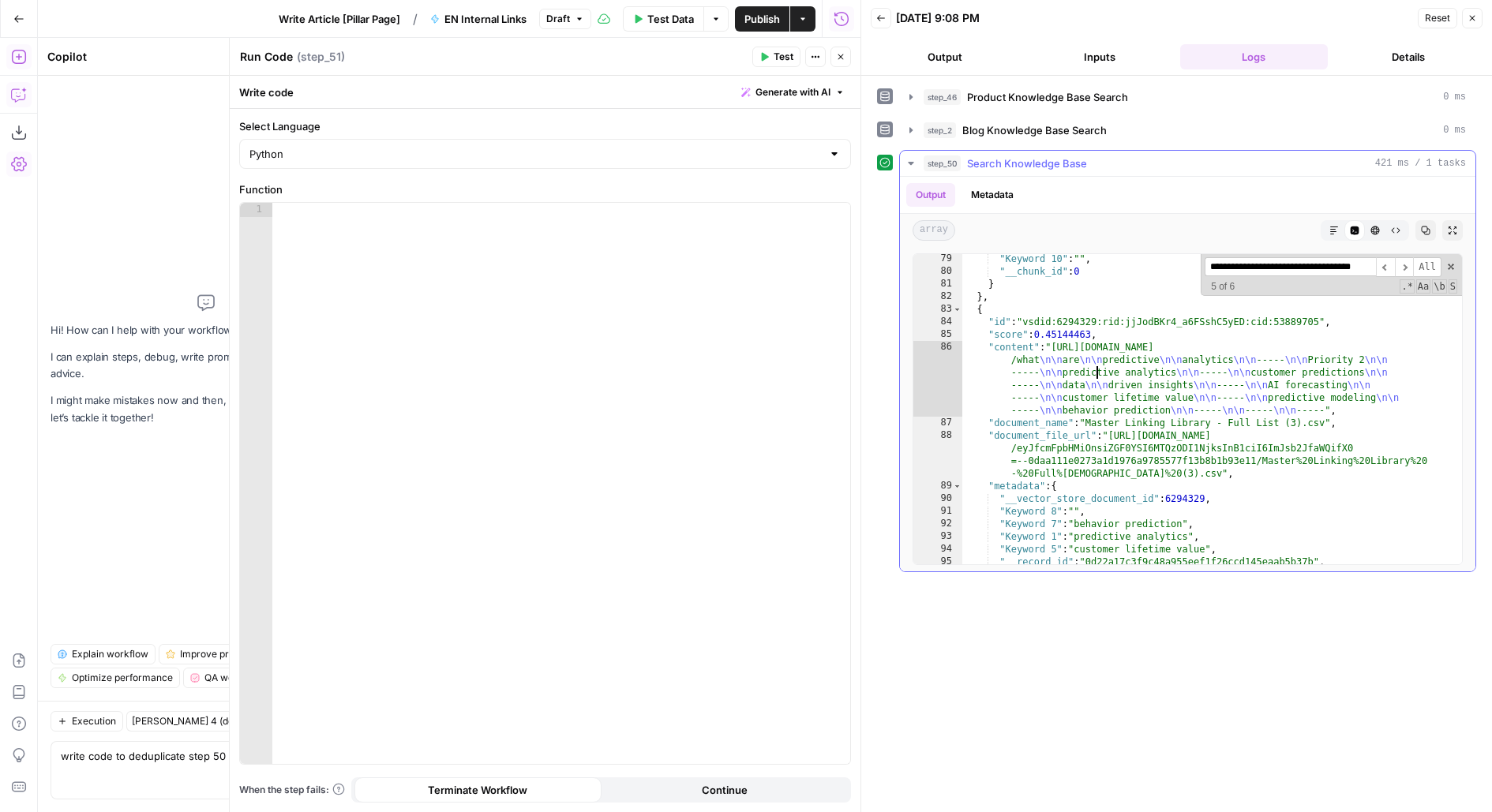
scroll to position [996, 0]
click at [1001, 483] on div ""Keyword 10" : "" , "__chunk_id" : 0 } } , { "id" : "vsdid:6294329:rid:jjJodBKr…" at bounding box center [1212, 420] width 501 height 336
type textarea "**********"
click at [1001, 483] on div ""Keyword 10" : "" , "__chunk_id" : 0 } } , { "id" : "vsdid:6294329:rid:jjJodBKr…" at bounding box center [1212, 420] width 501 height 336
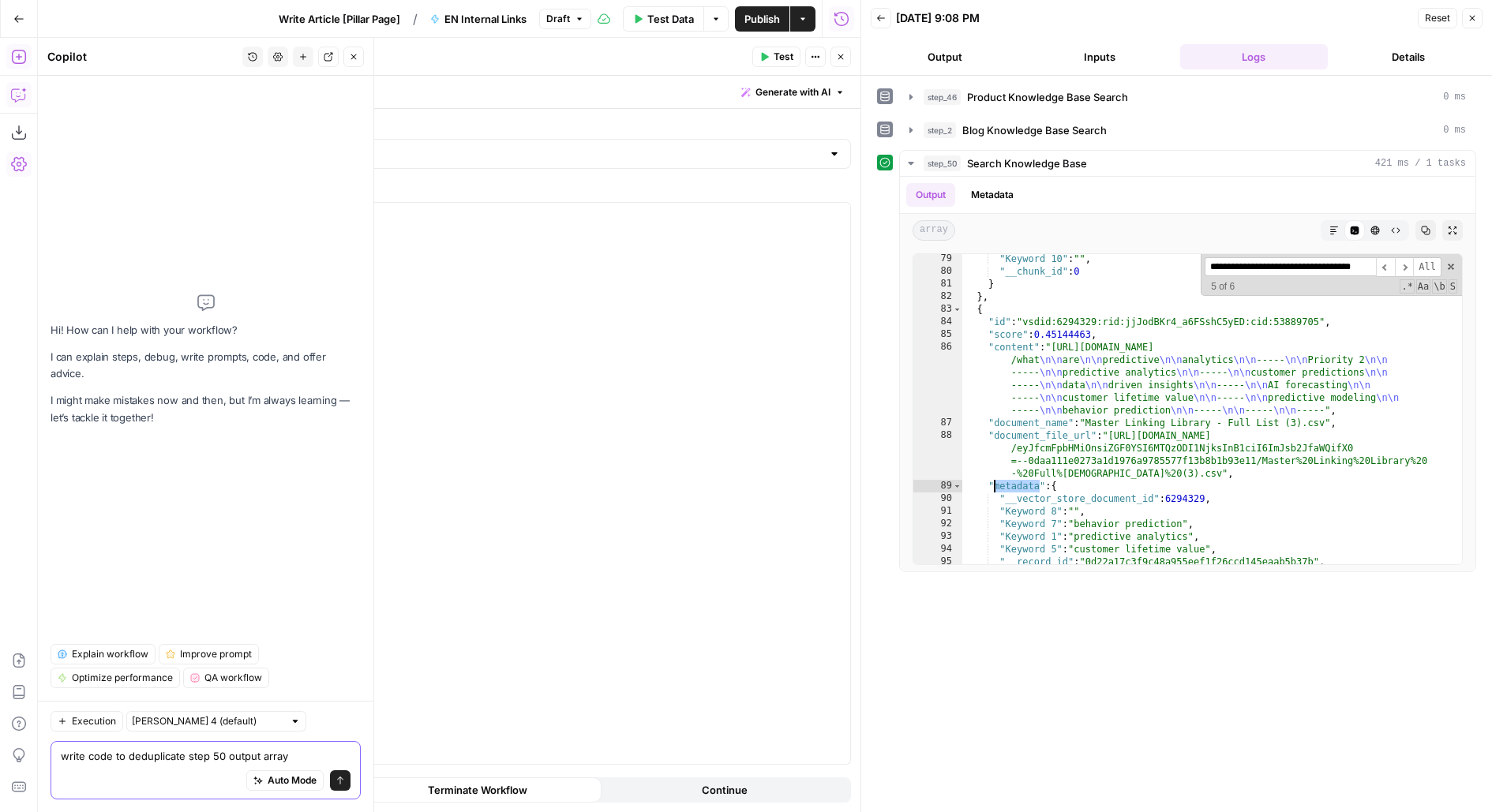
click at [312, 749] on textarea "write code to deduplicate step 50 output array" at bounding box center [205, 755] width 289 height 16
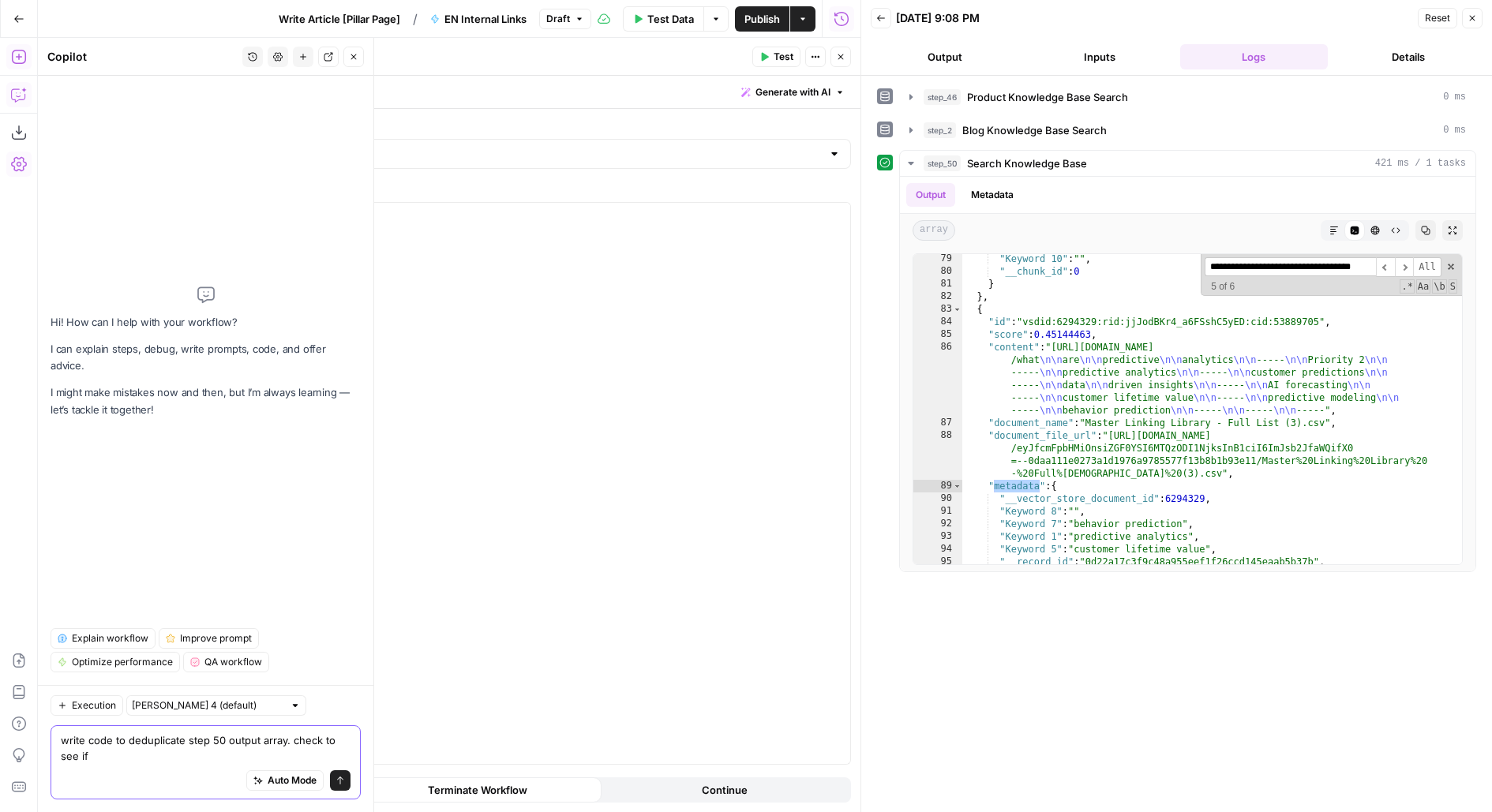
paste textarea "metadata"
type textarea "write code to deduplicate step 50 output array. check to see if metadata.URL is…"
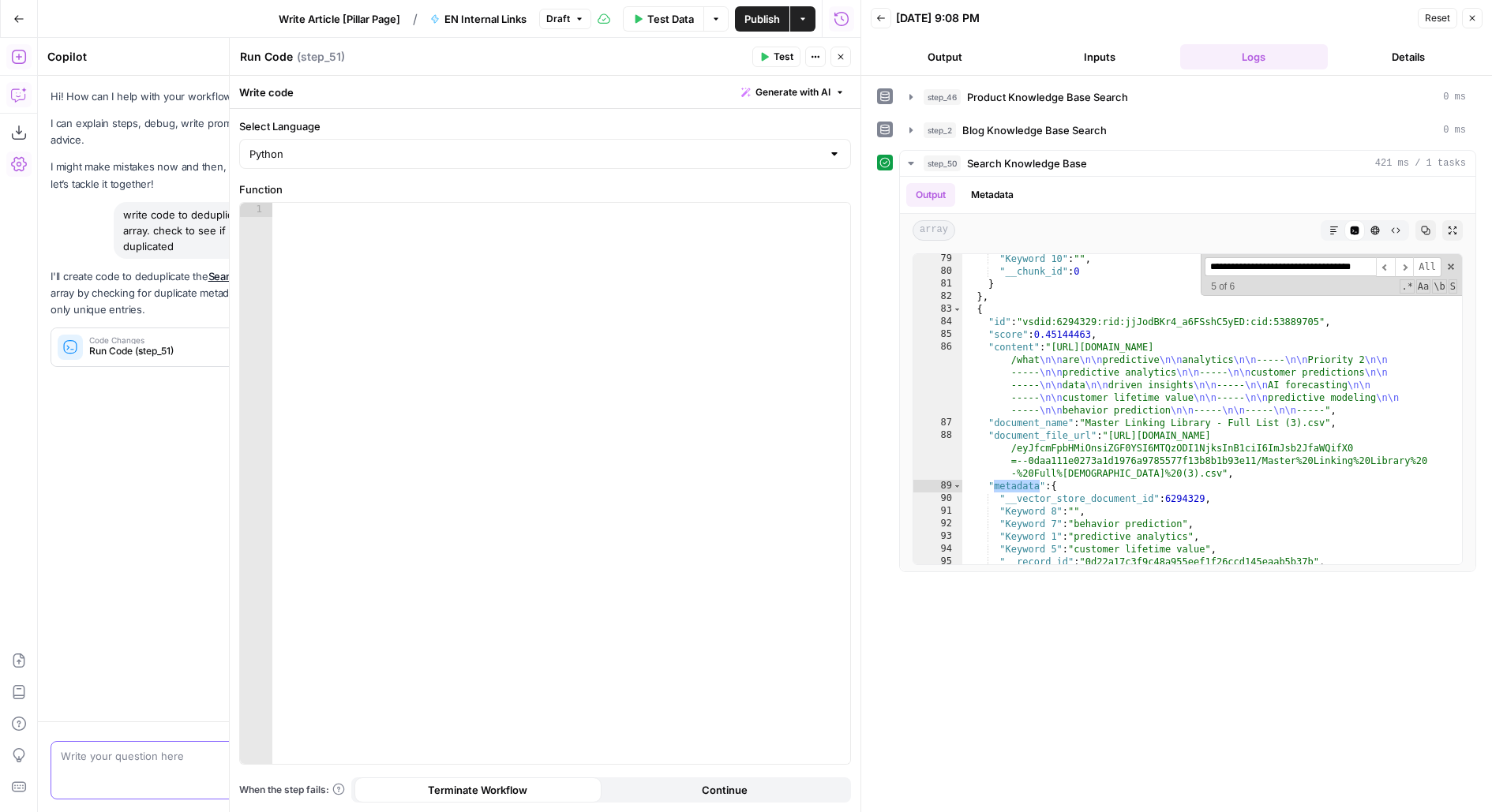
scroll to position [0, 0]
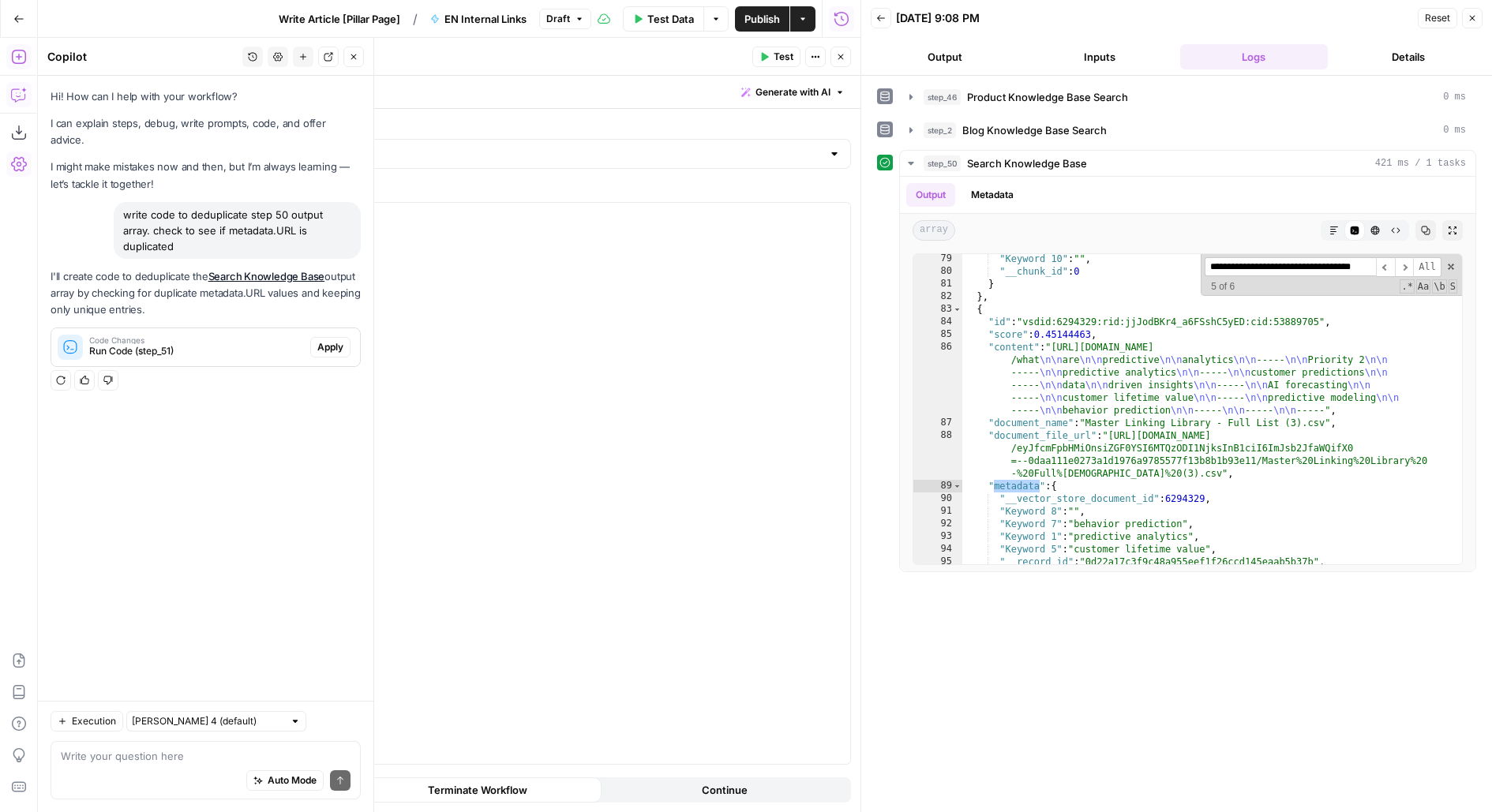
click at [335, 340] on span "Apply" at bounding box center [330, 346] width 26 height 14
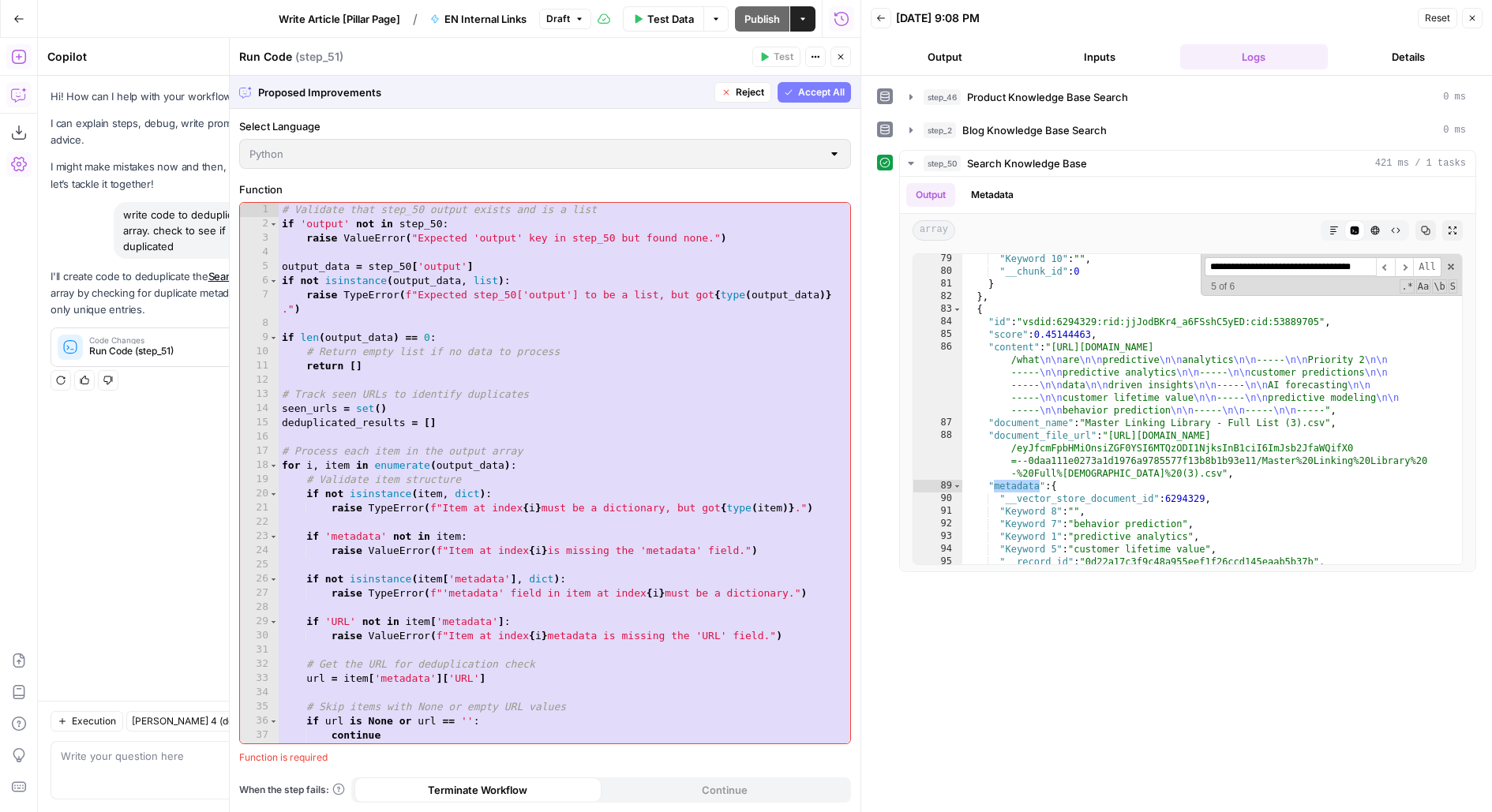
click at [793, 93] on button "Accept All" at bounding box center [814, 93] width 73 height 21
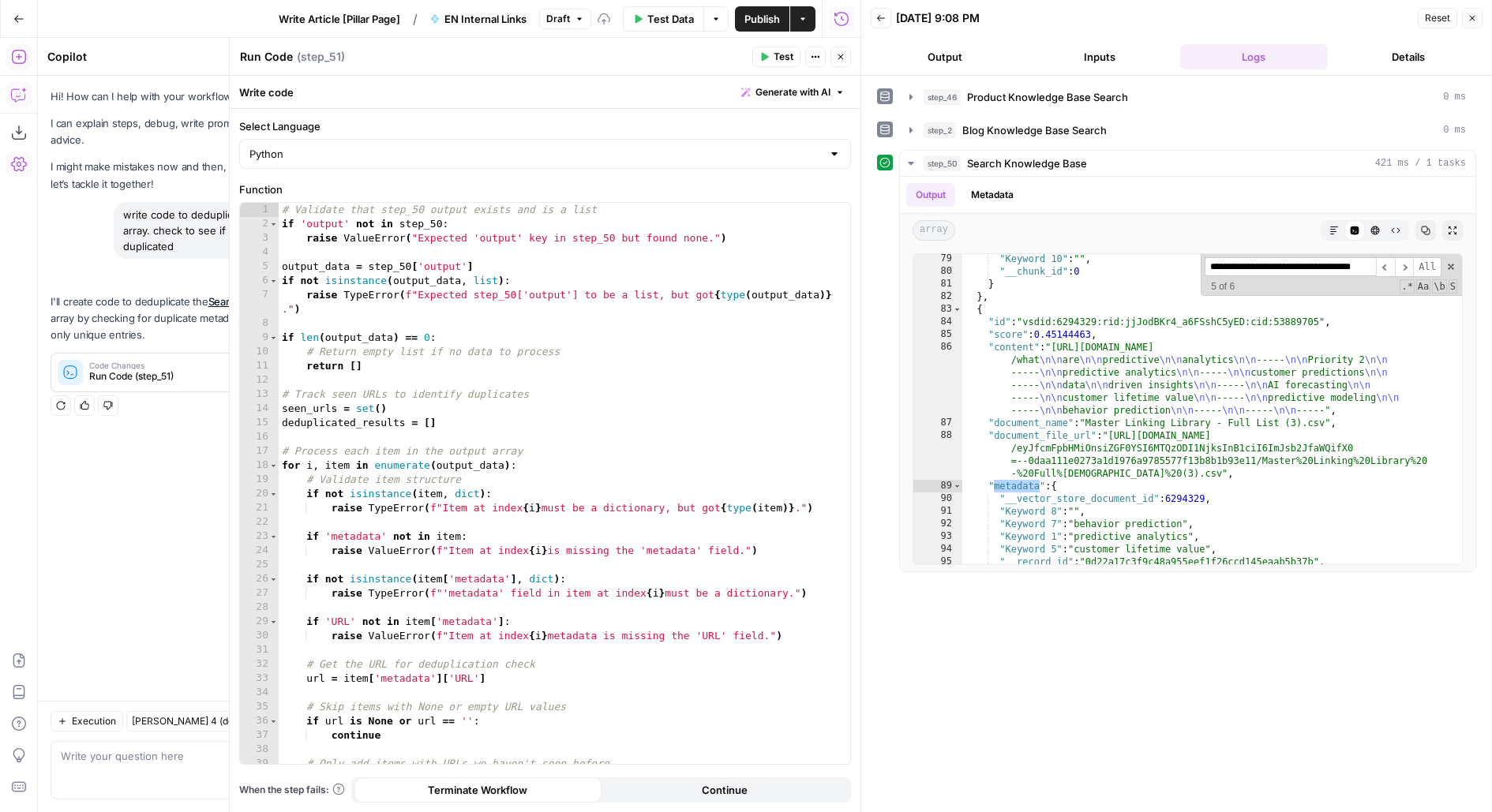
click at [784, 63] on span "Test" at bounding box center [783, 56] width 20 height 14
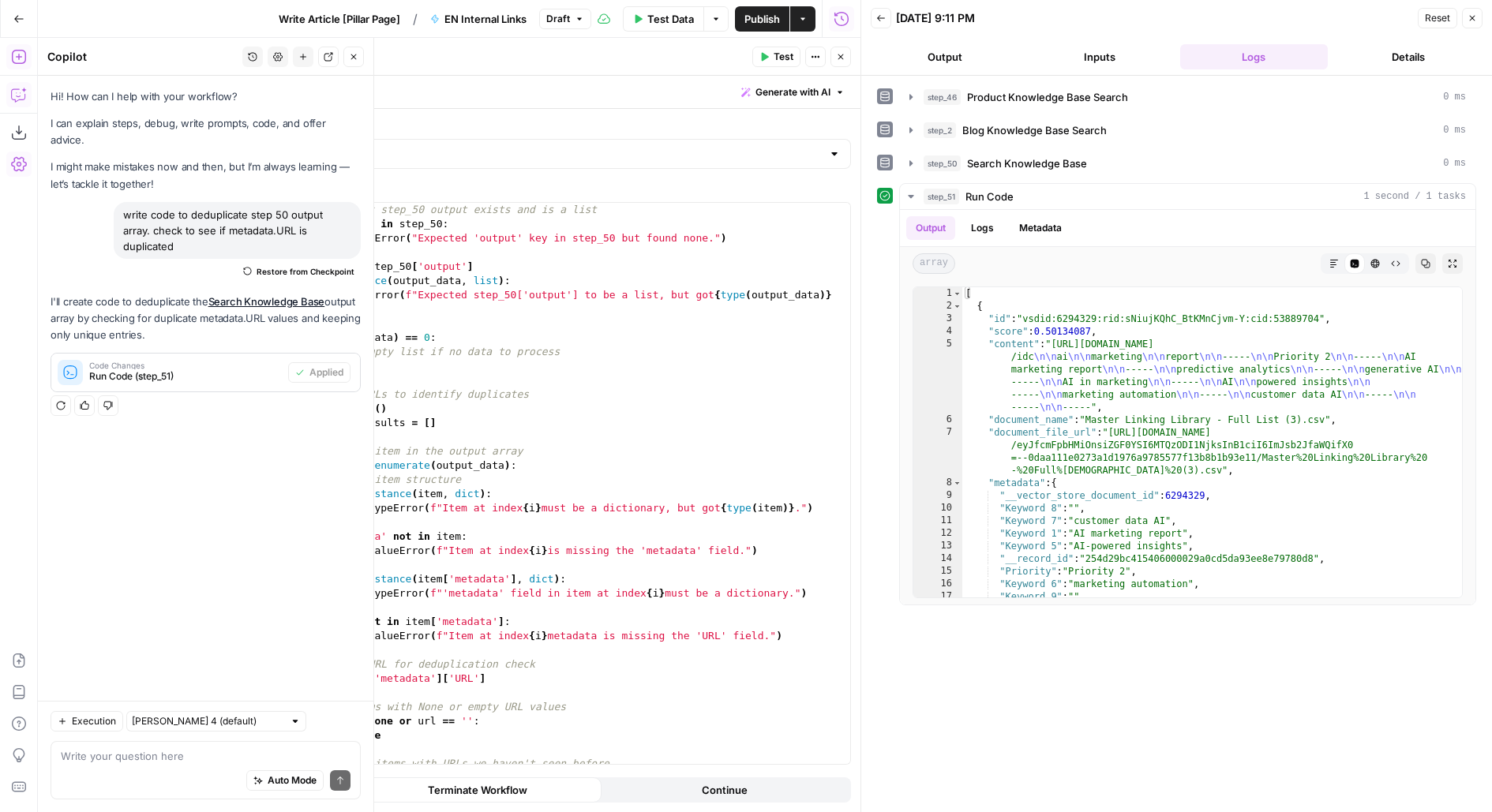
click at [352, 52] on icon "button" at bounding box center [354, 57] width 9 height 9
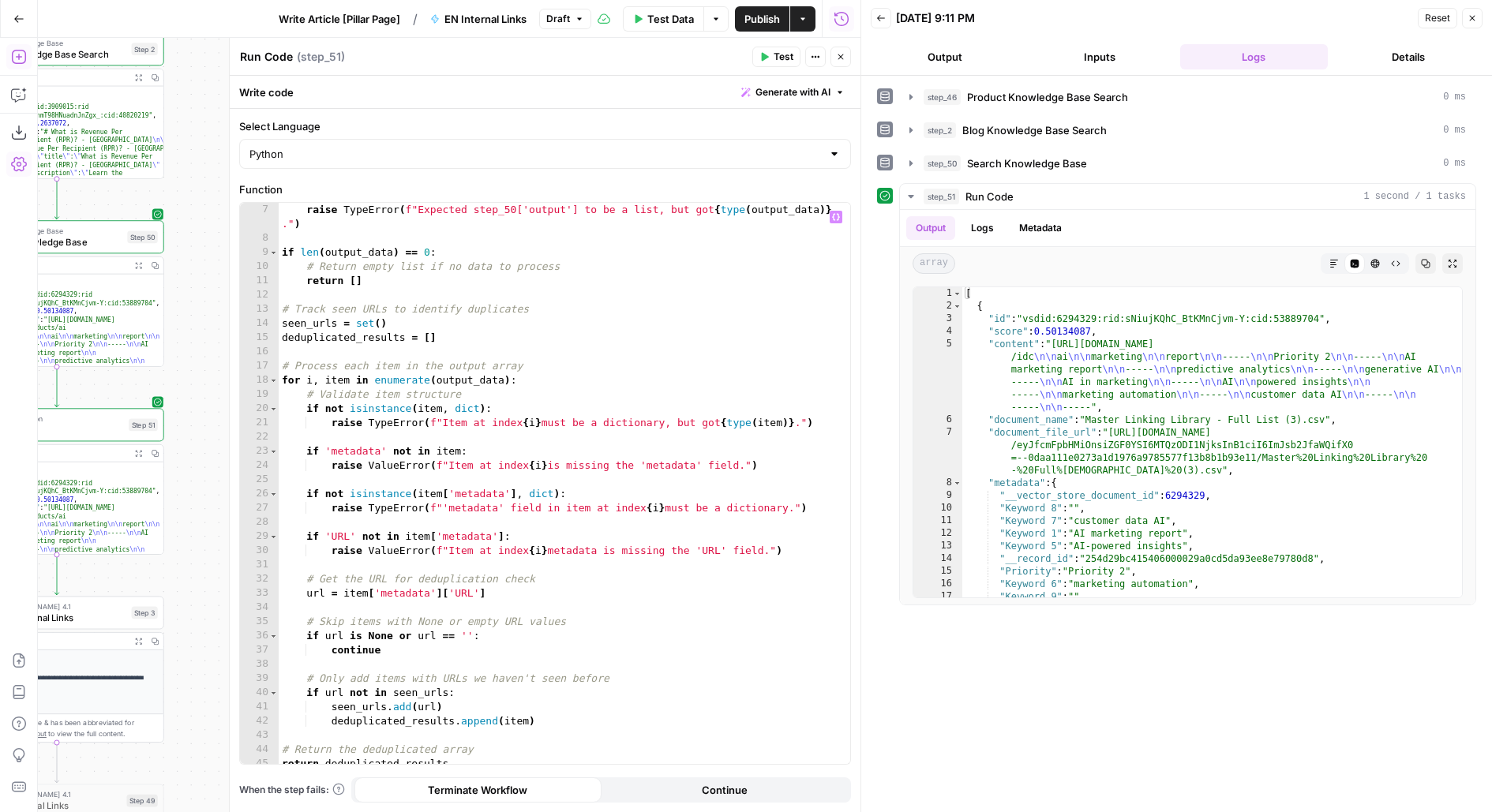
scroll to position [92, 0]
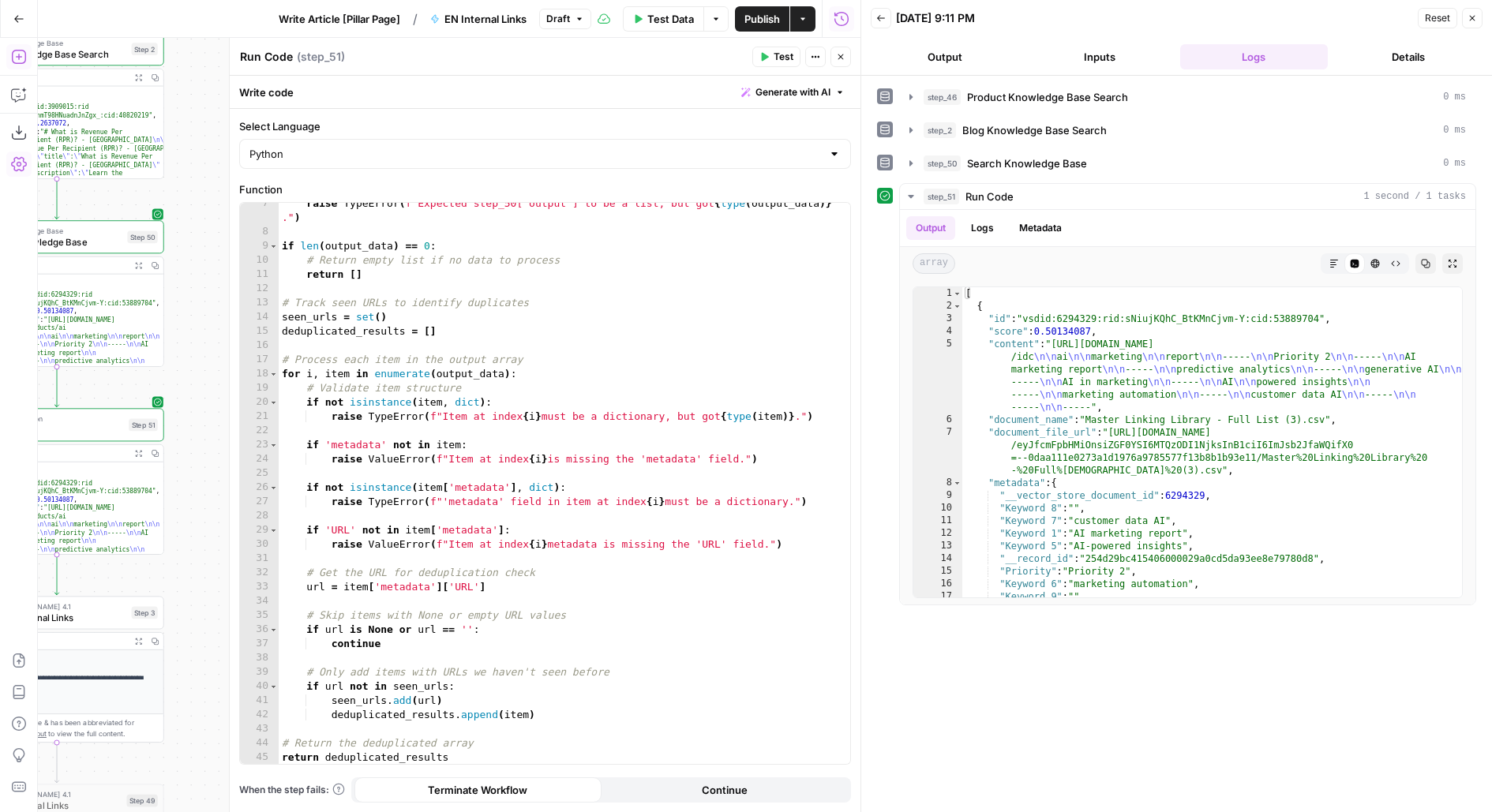
click at [833, 58] on button "Close" at bounding box center [841, 57] width 21 height 21
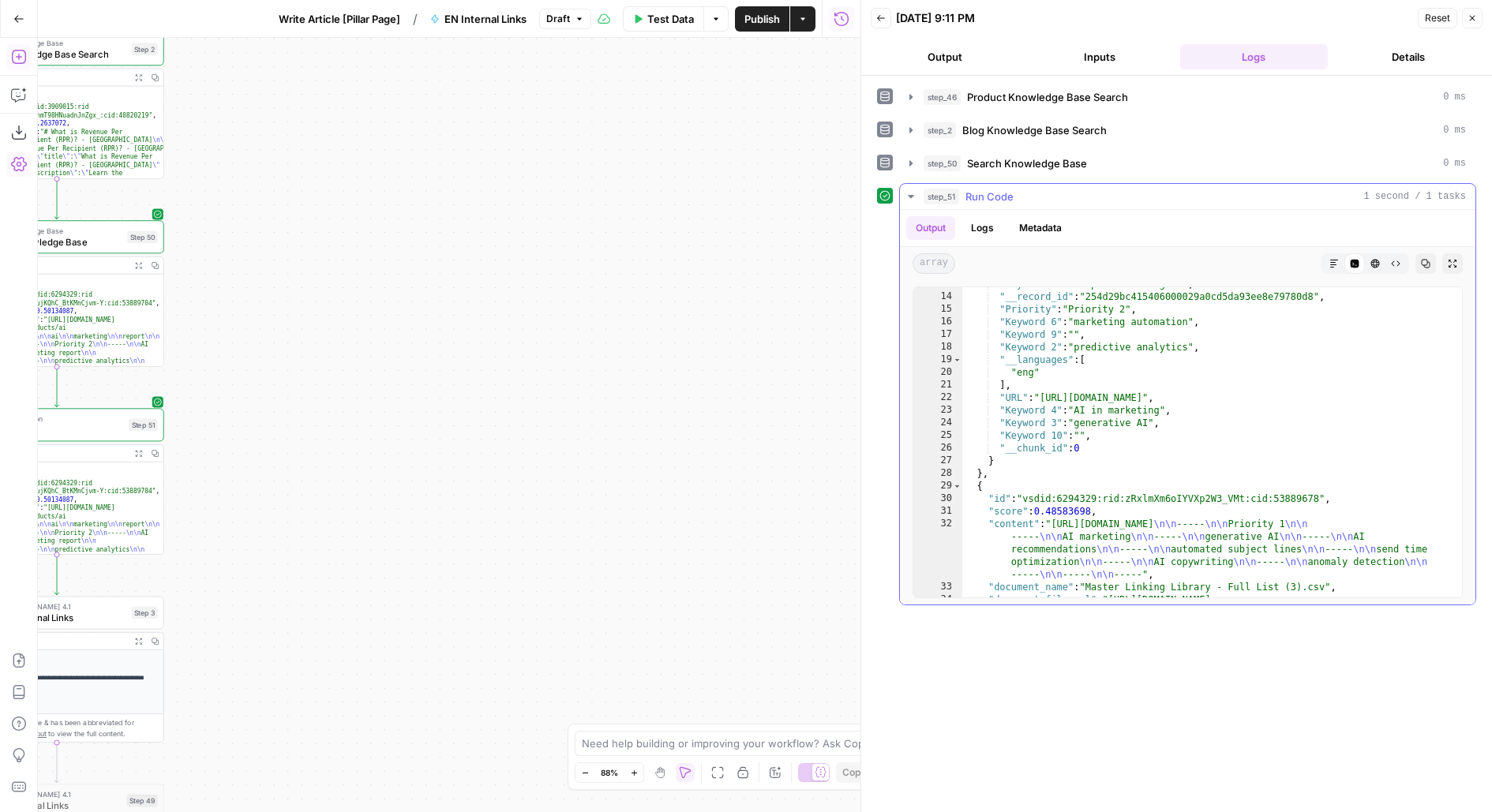
scroll to position [236, 0]
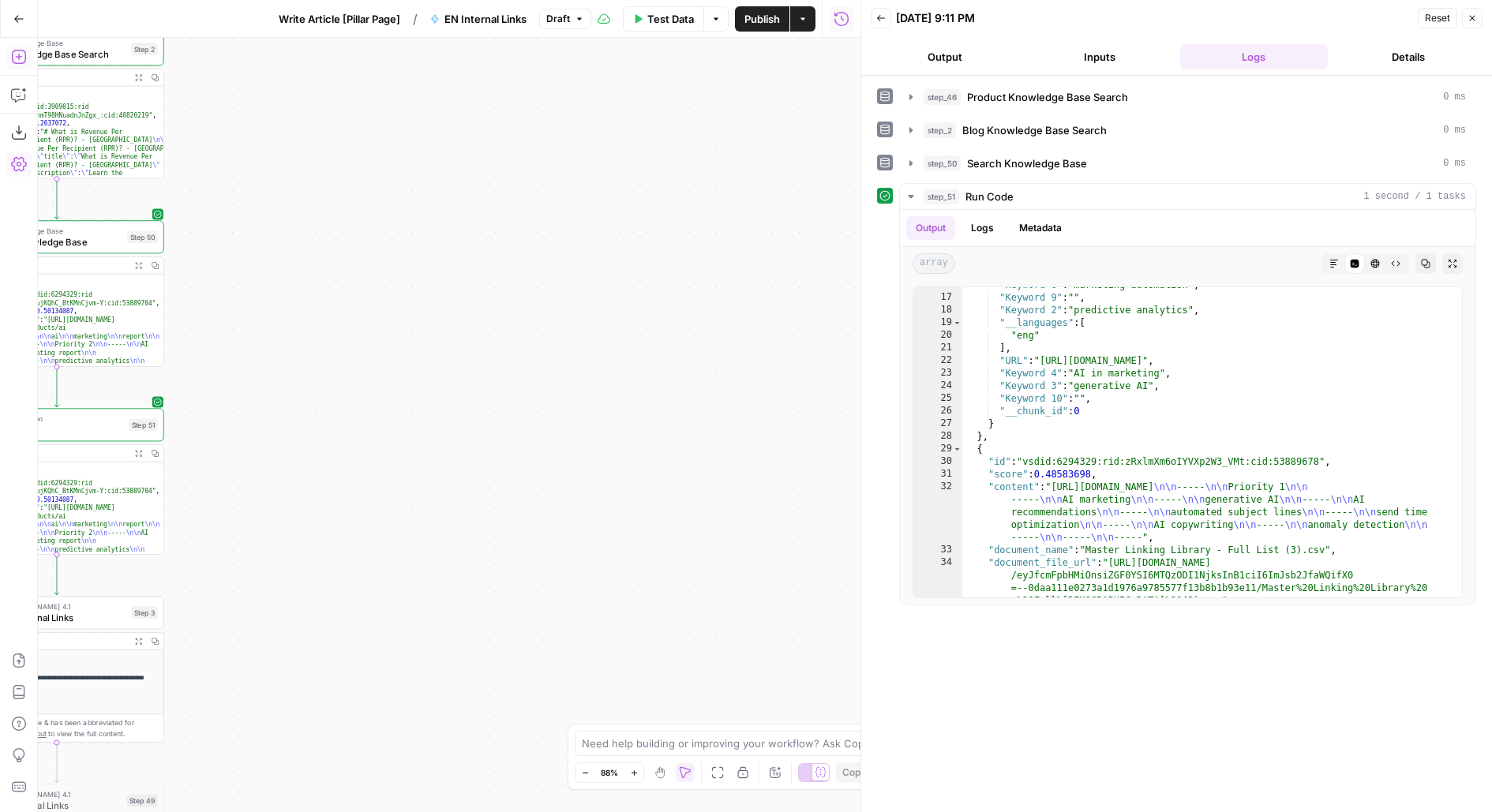
drag, startPoint x: 481, startPoint y: 482, endPoint x: 788, endPoint y: 346, distance: 335.8
click at [788, 346] on div "Workflow Input Settings Inputs Search Knowledge Base Product Knowledge Base Sea…" at bounding box center [448, 424] width 823 height 774
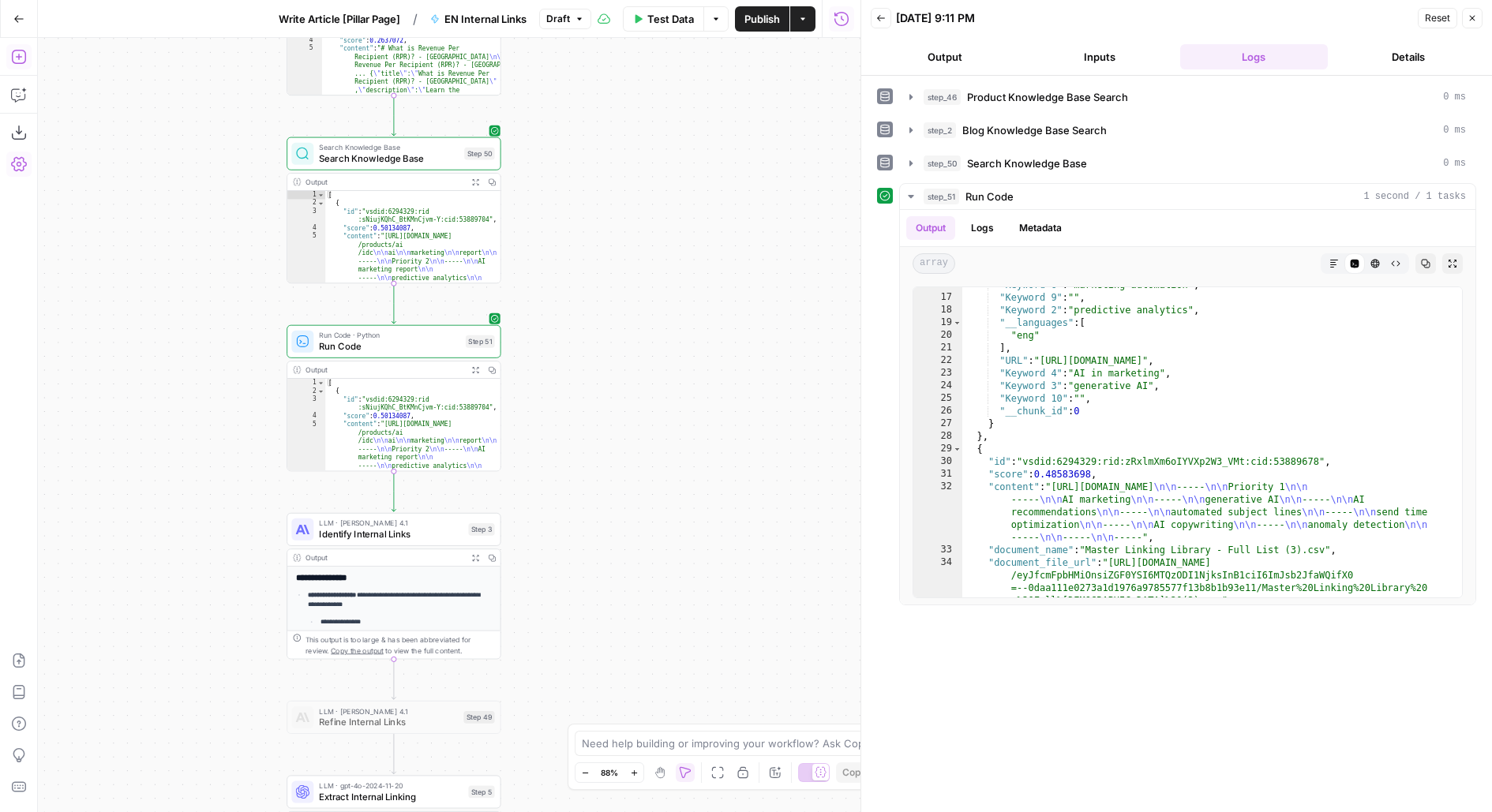
click at [663, 767] on icon "button" at bounding box center [659, 772] width 12 height 12
click at [428, 536] on span "Identify Internal Links" at bounding box center [390, 533] width 143 height 14
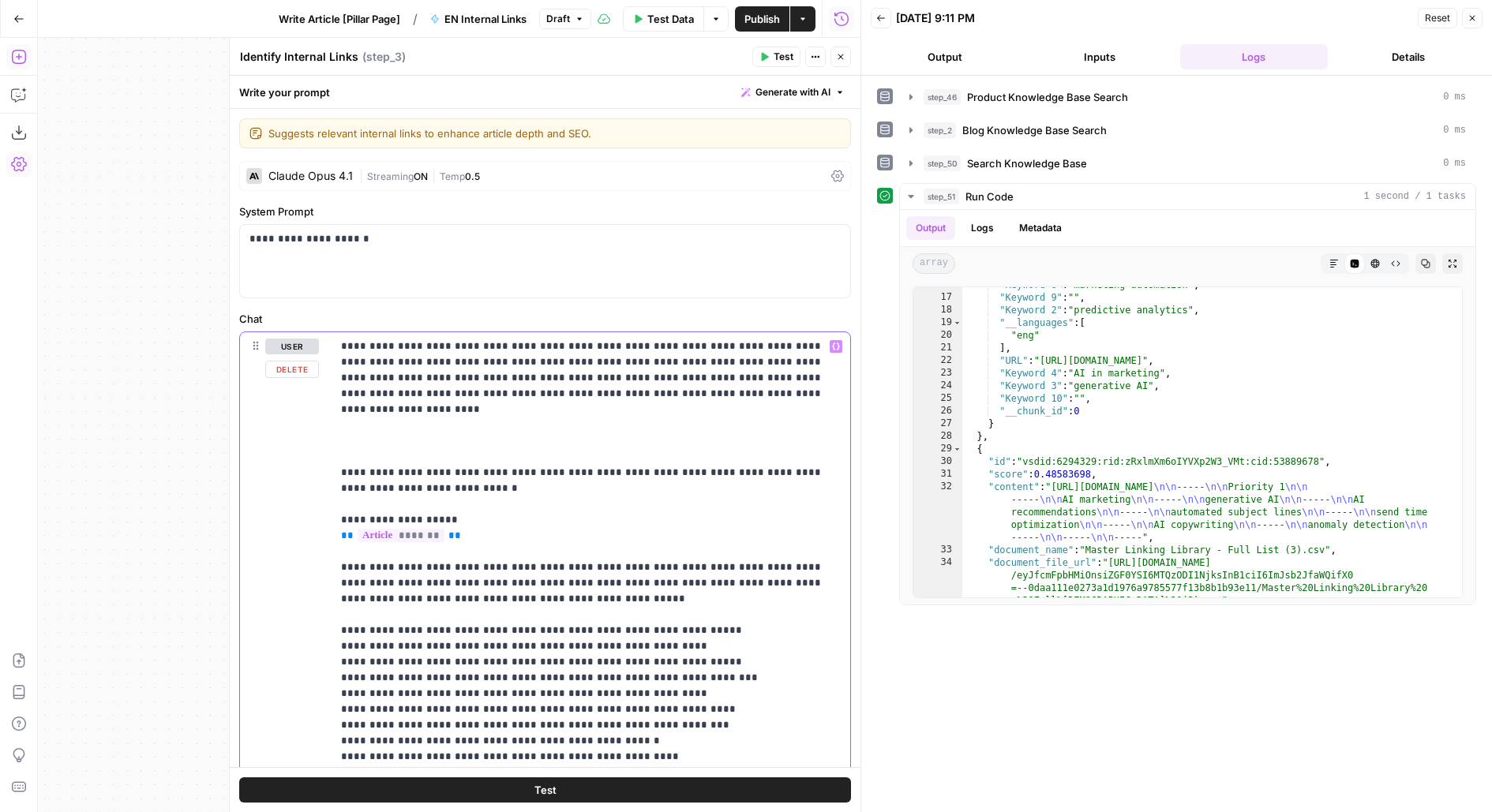
click at [443, 415] on p "**********" at bounding box center [591, 717] width 501 height 757
click at [373, 430] on p "**********" at bounding box center [591, 717] width 501 height 757
click at [358, 420] on p "**********" at bounding box center [591, 717] width 501 height 757
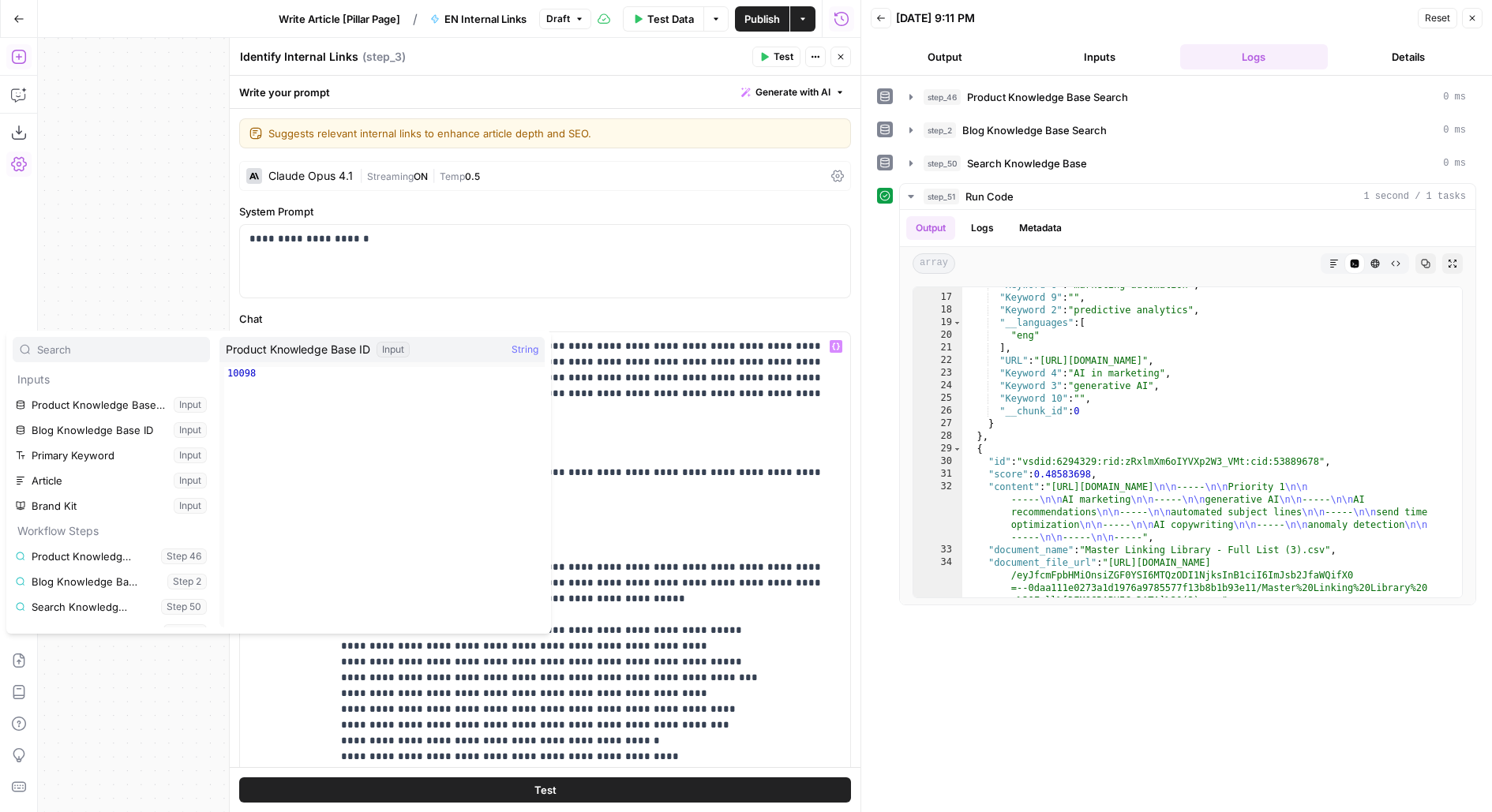
scroll to position [67, 0]
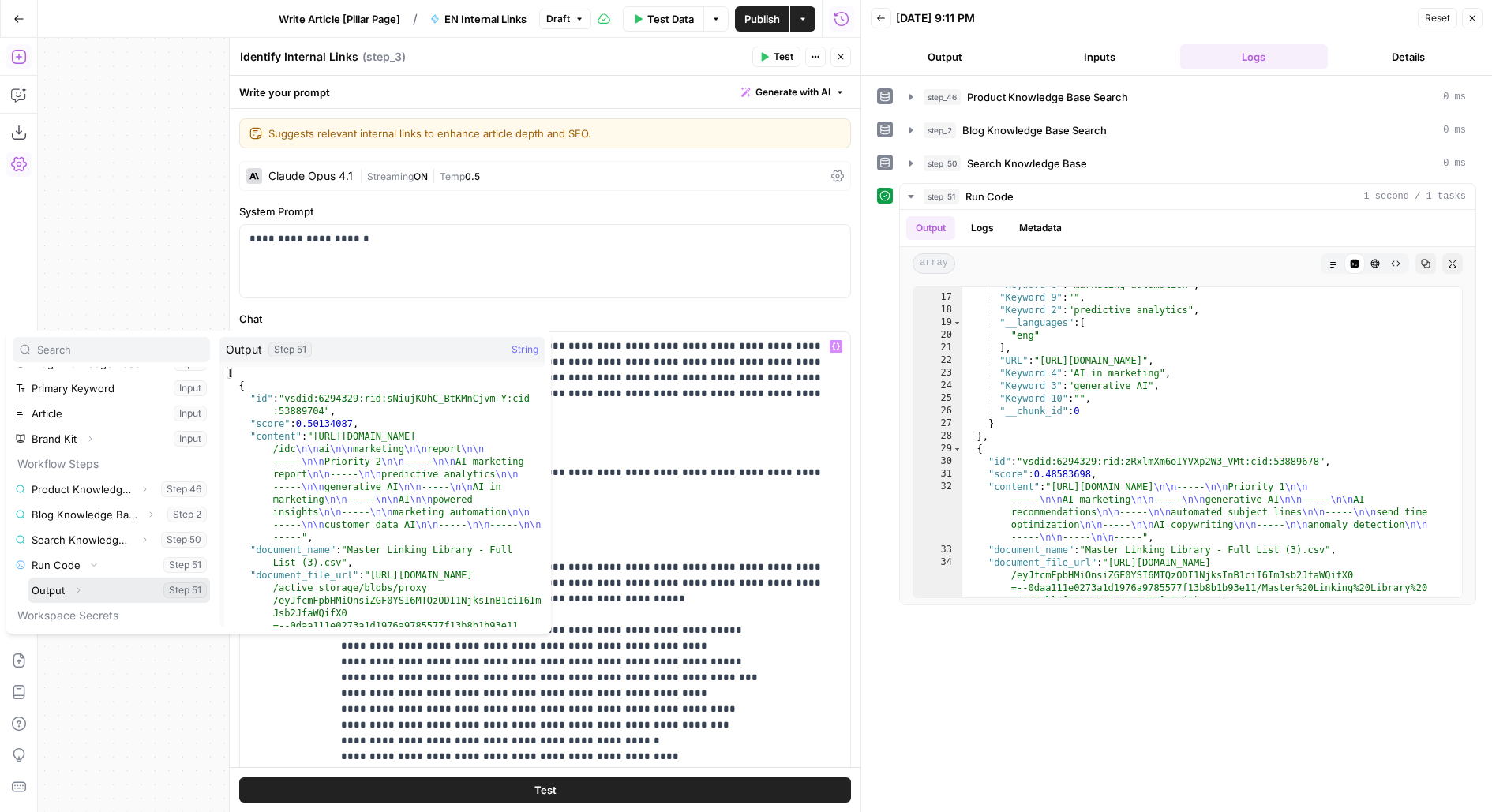
click at [28, 577] on button "Select variable Output" at bounding box center [119, 589] width 182 height 25
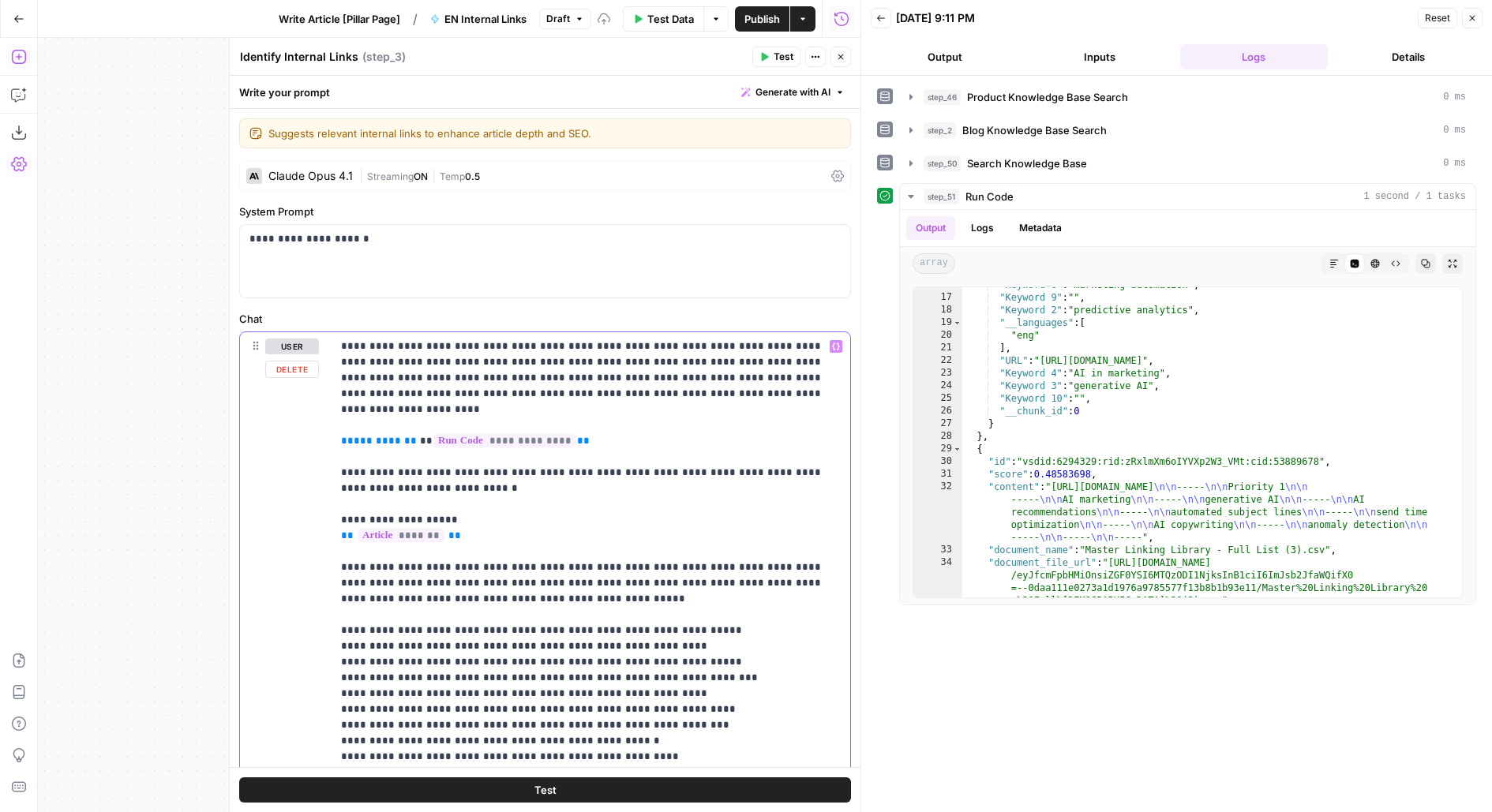
click at [418, 419] on p "**********" at bounding box center [591, 717] width 501 height 757
click at [712, 402] on p "**********" at bounding box center [591, 717] width 501 height 757
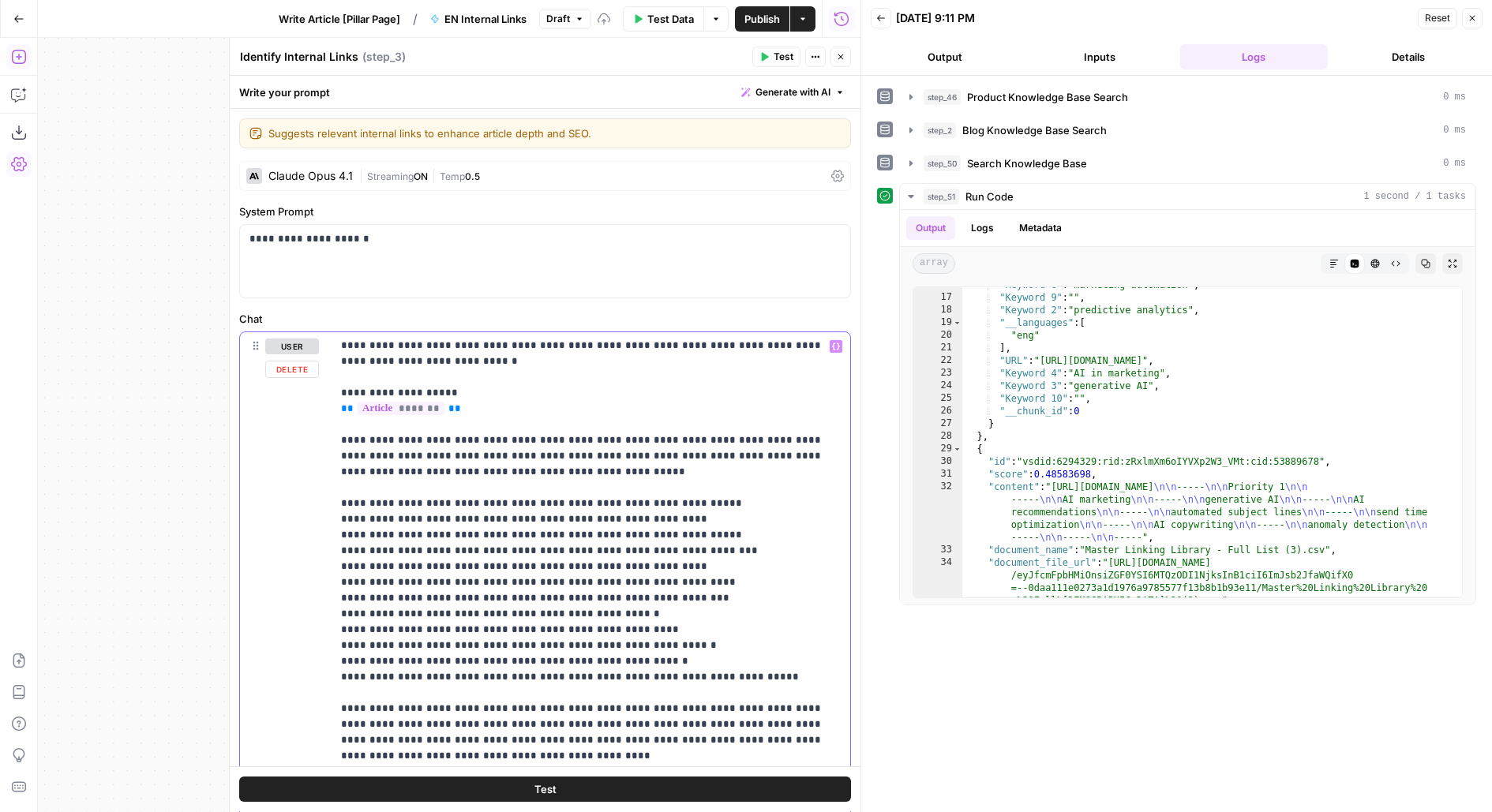
scroll to position [0, 0]
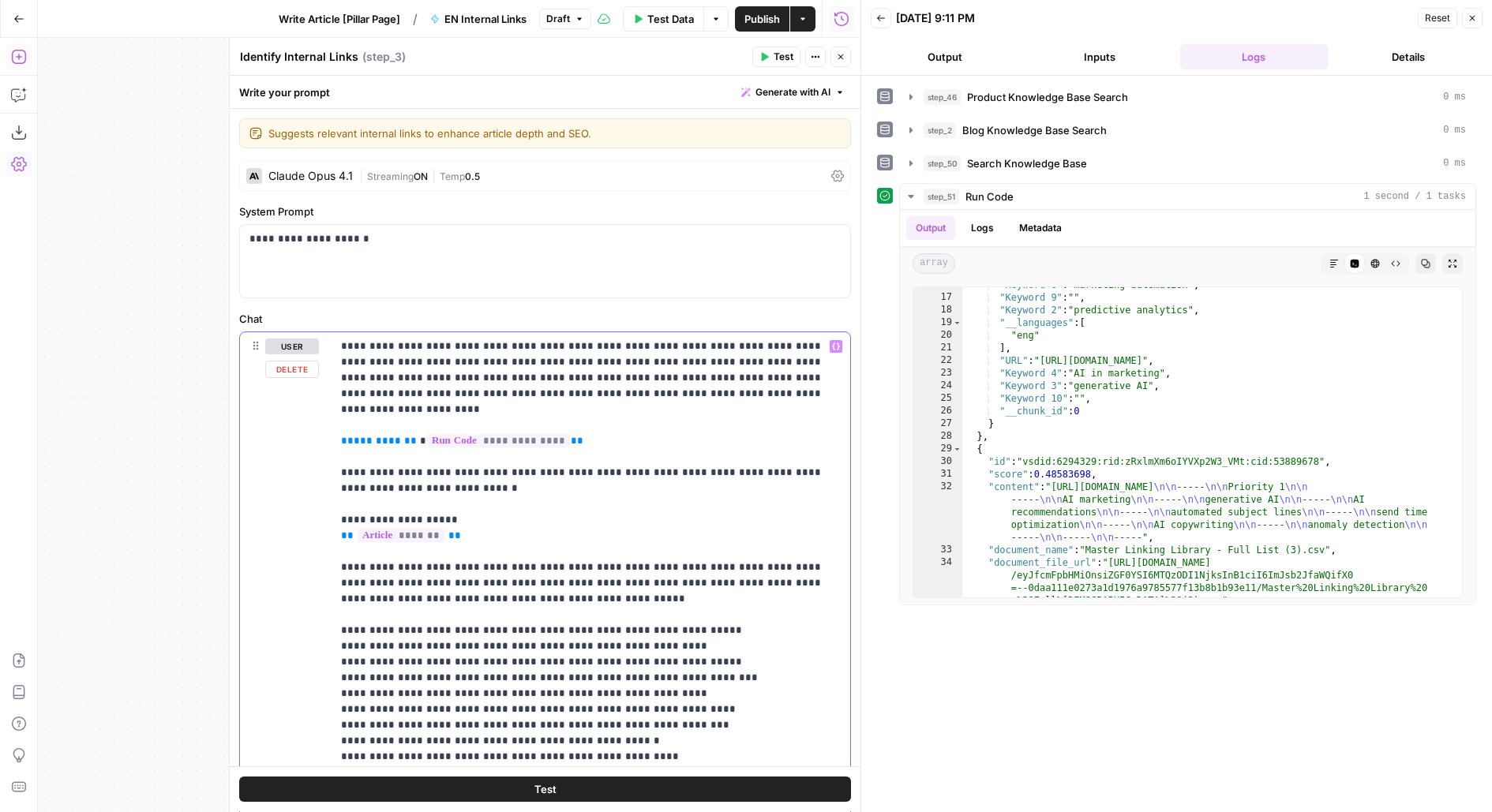
click at [412, 427] on p "**********" at bounding box center [591, 717] width 501 height 757
click at [596, 424] on p "**********" at bounding box center [591, 717] width 501 height 757
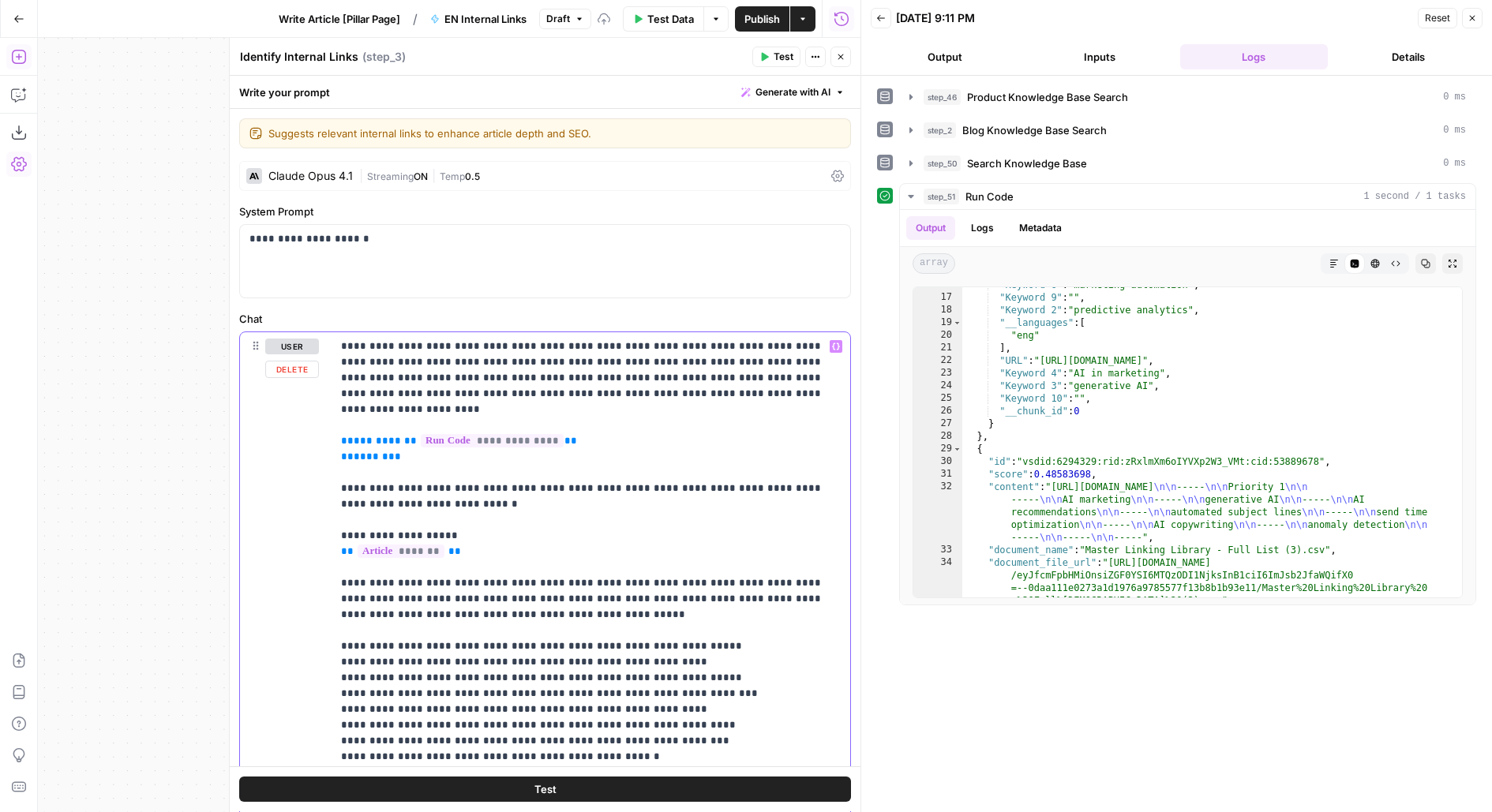
click at [591, 426] on p "**********" at bounding box center [591, 725] width 501 height 773
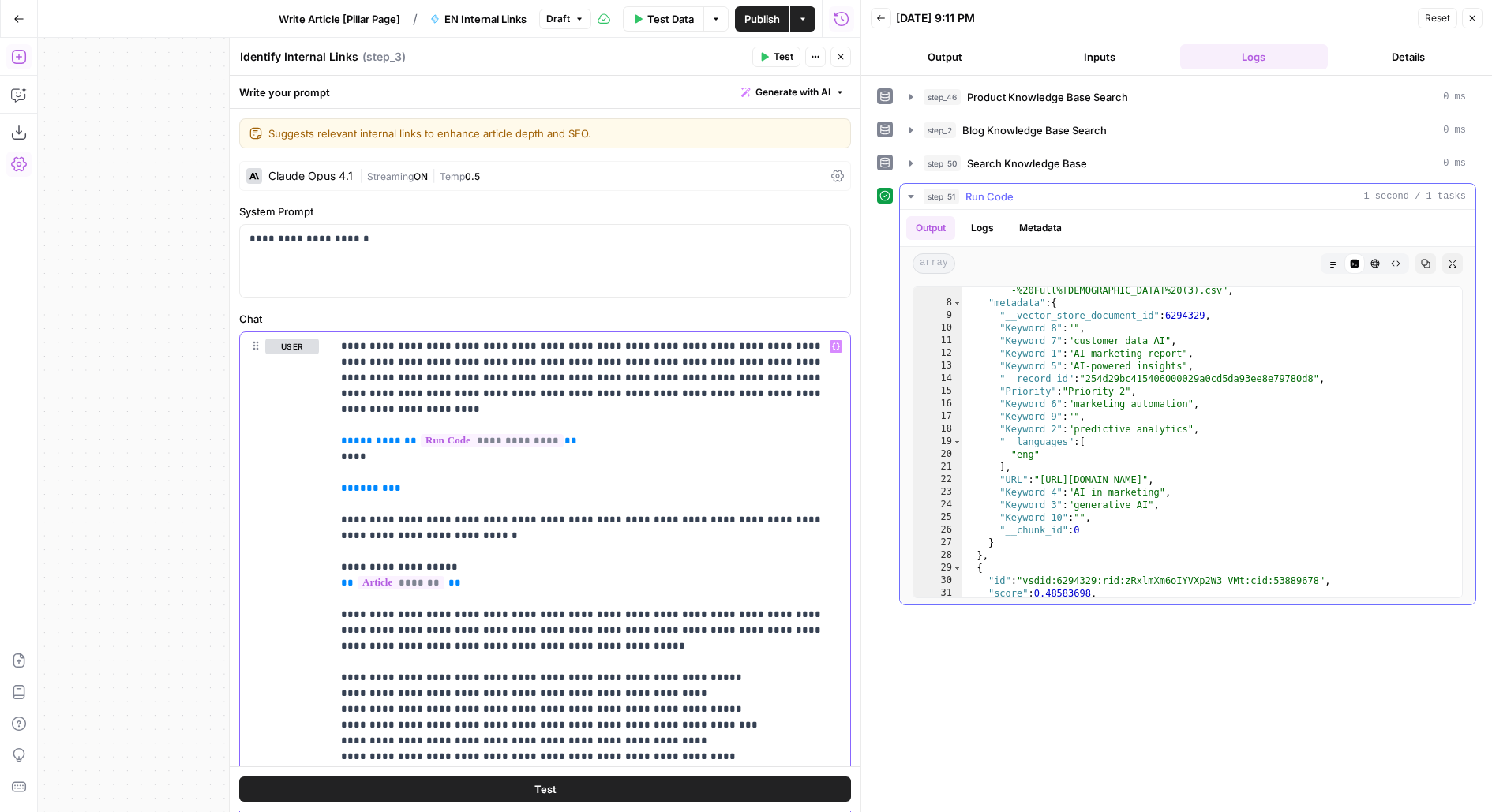
scroll to position [143, 0]
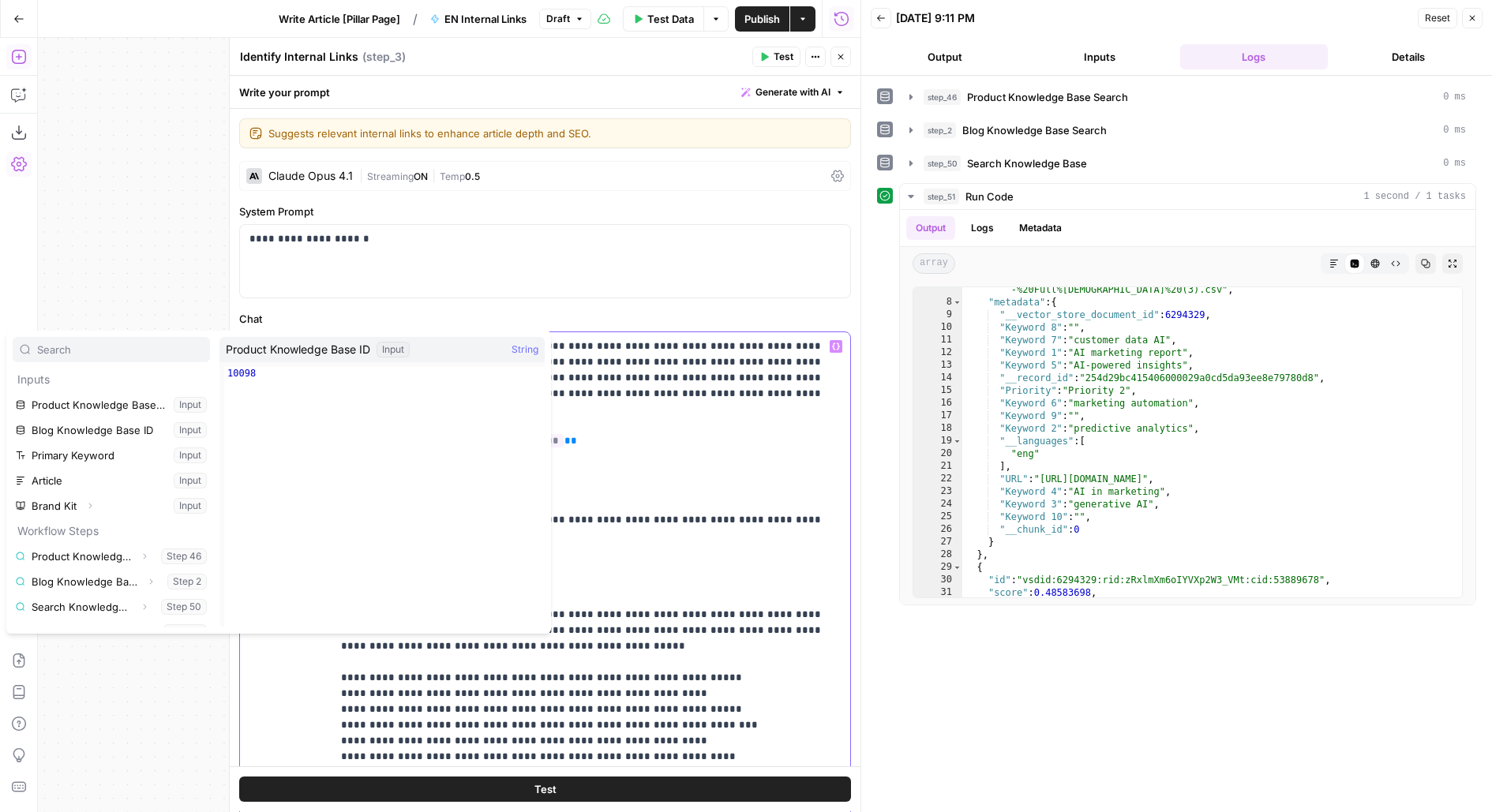
click at [605, 452] on p "**********" at bounding box center [591, 741] width 501 height 805
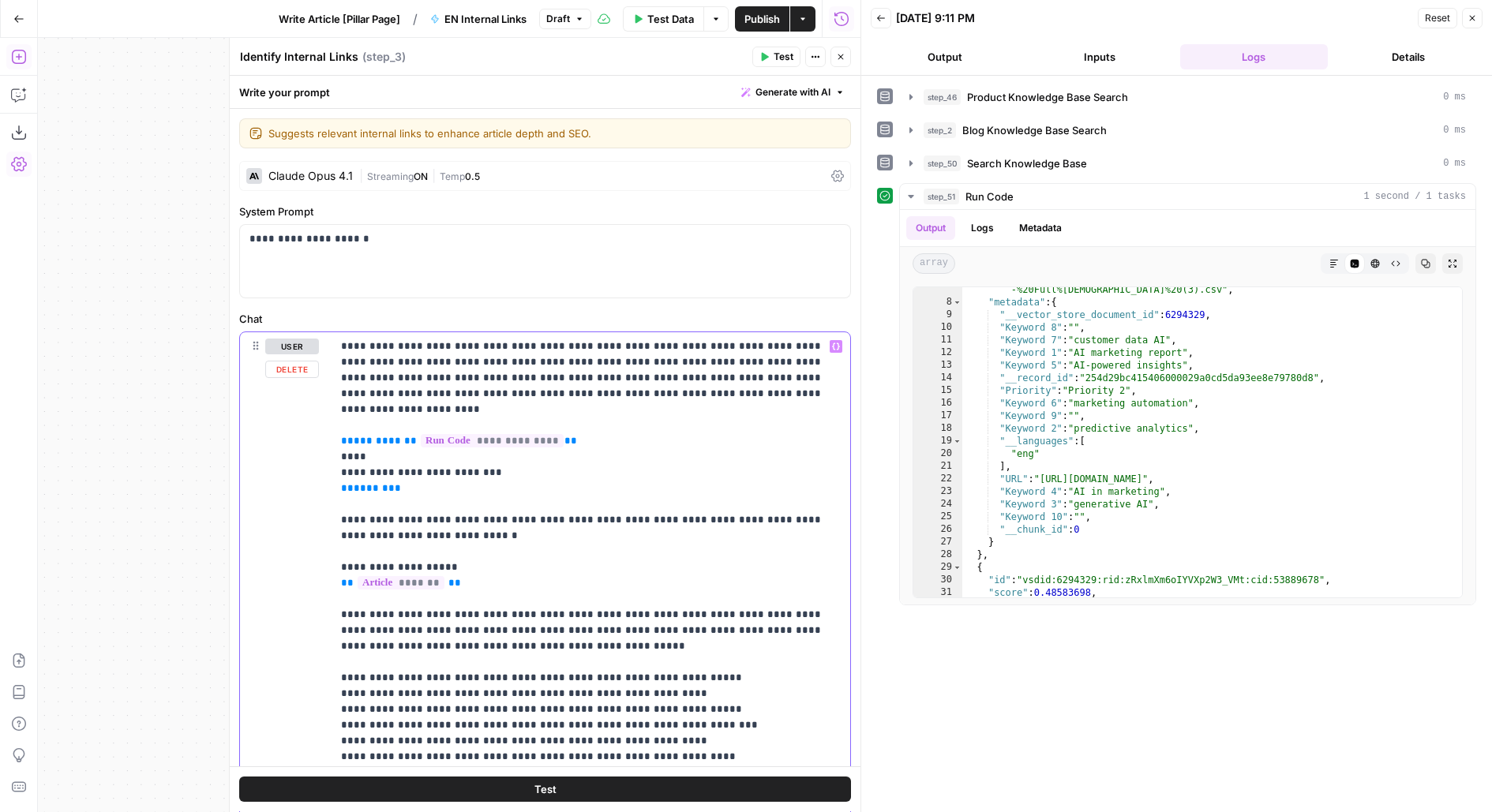
click at [449, 442] on p "**********" at bounding box center [591, 741] width 501 height 805
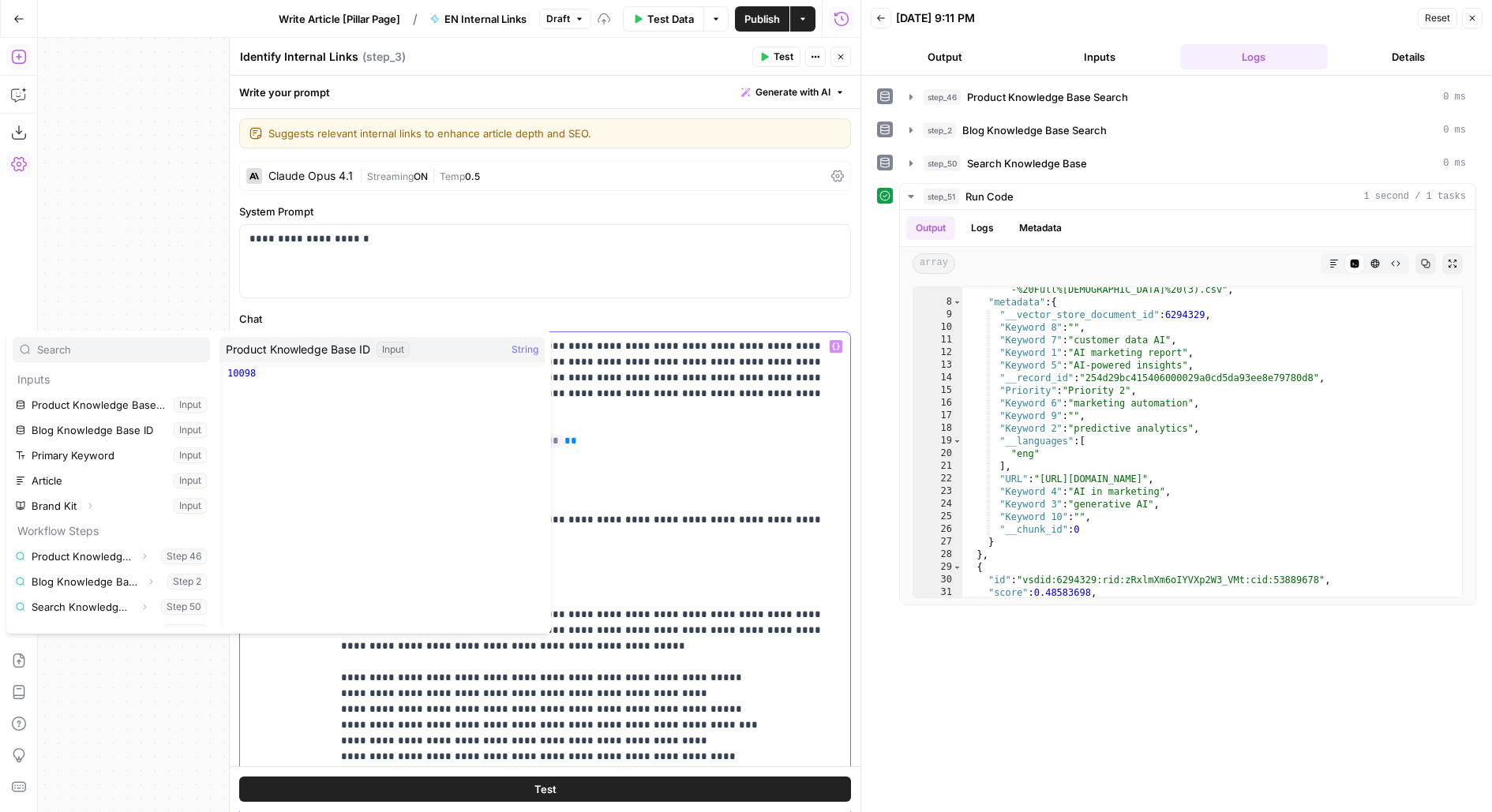
click at [570, 443] on p "**********" at bounding box center [591, 741] width 501 height 805
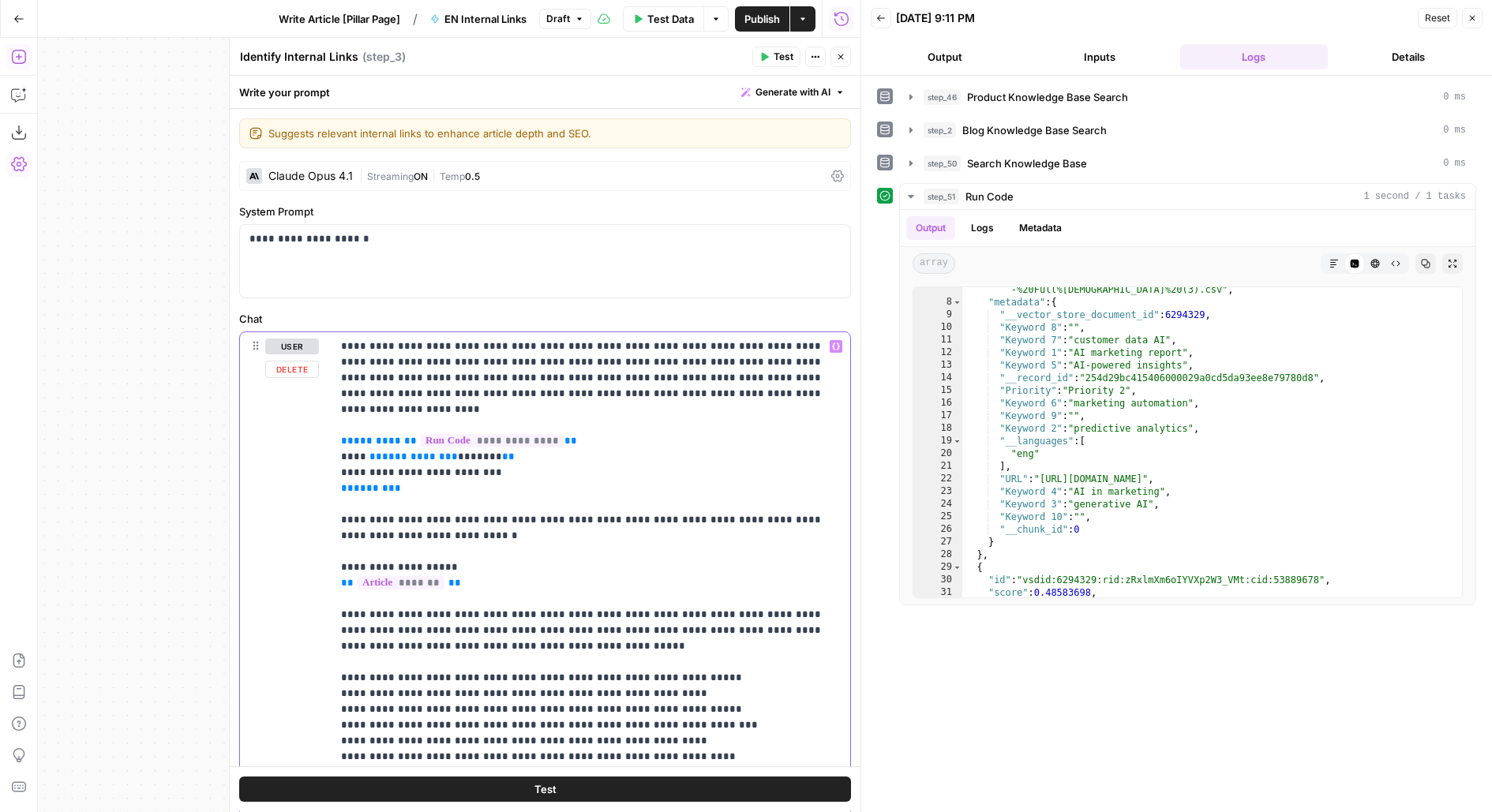
click at [511, 452] on p "**********" at bounding box center [591, 741] width 501 height 805
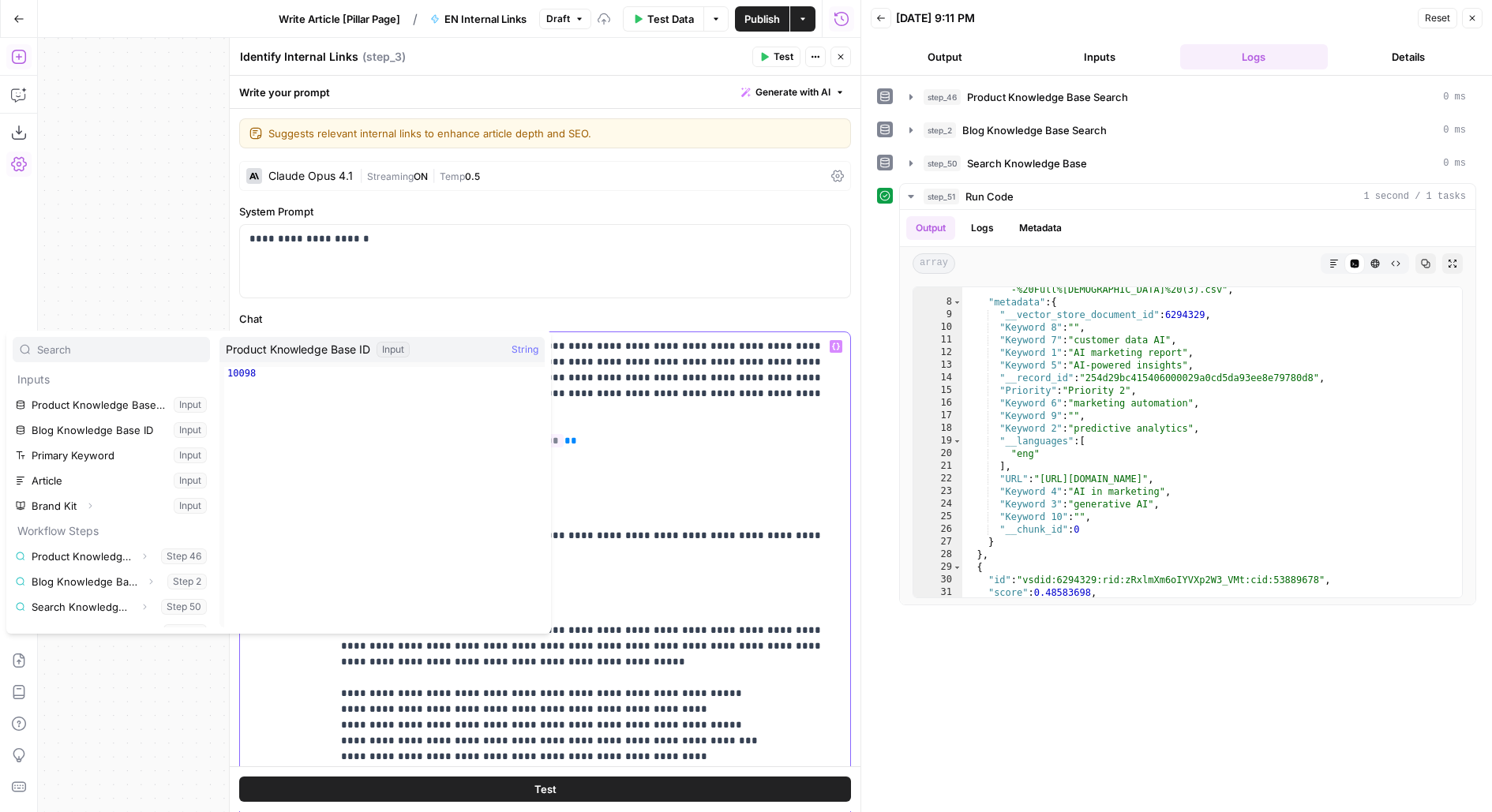
click at [576, 469] on p "**********" at bounding box center [591, 748] width 501 height 820
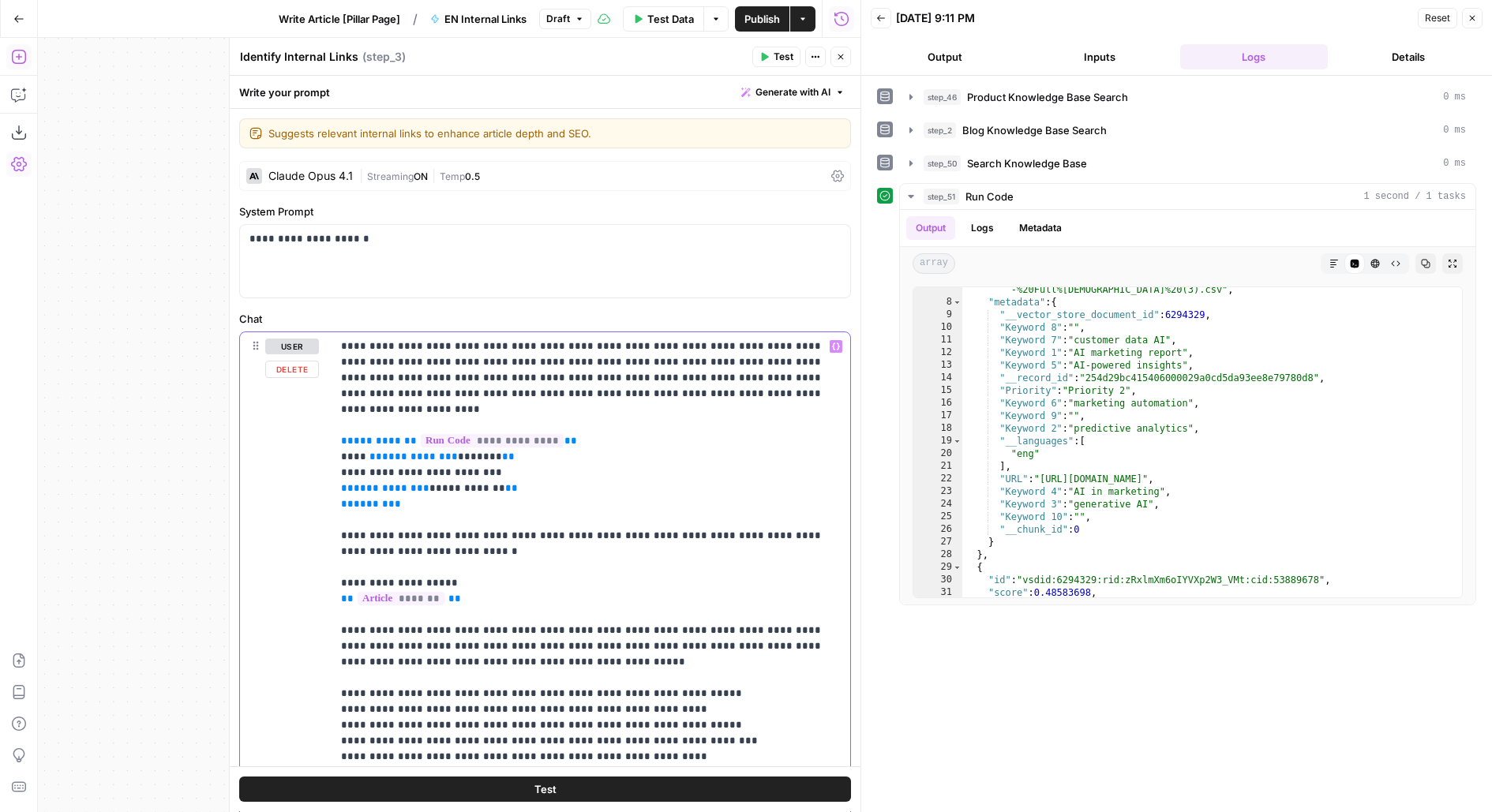
drag, startPoint x: 513, startPoint y: 474, endPoint x: 304, endPoint y: 468, distance: 209.1
click at [304, 468] on div "**********" at bounding box center [545, 672] width 610 height 680
copy p "**********"
click at [581, 474] on p "**********" at bounding box center [591, 748] width 501 height 820
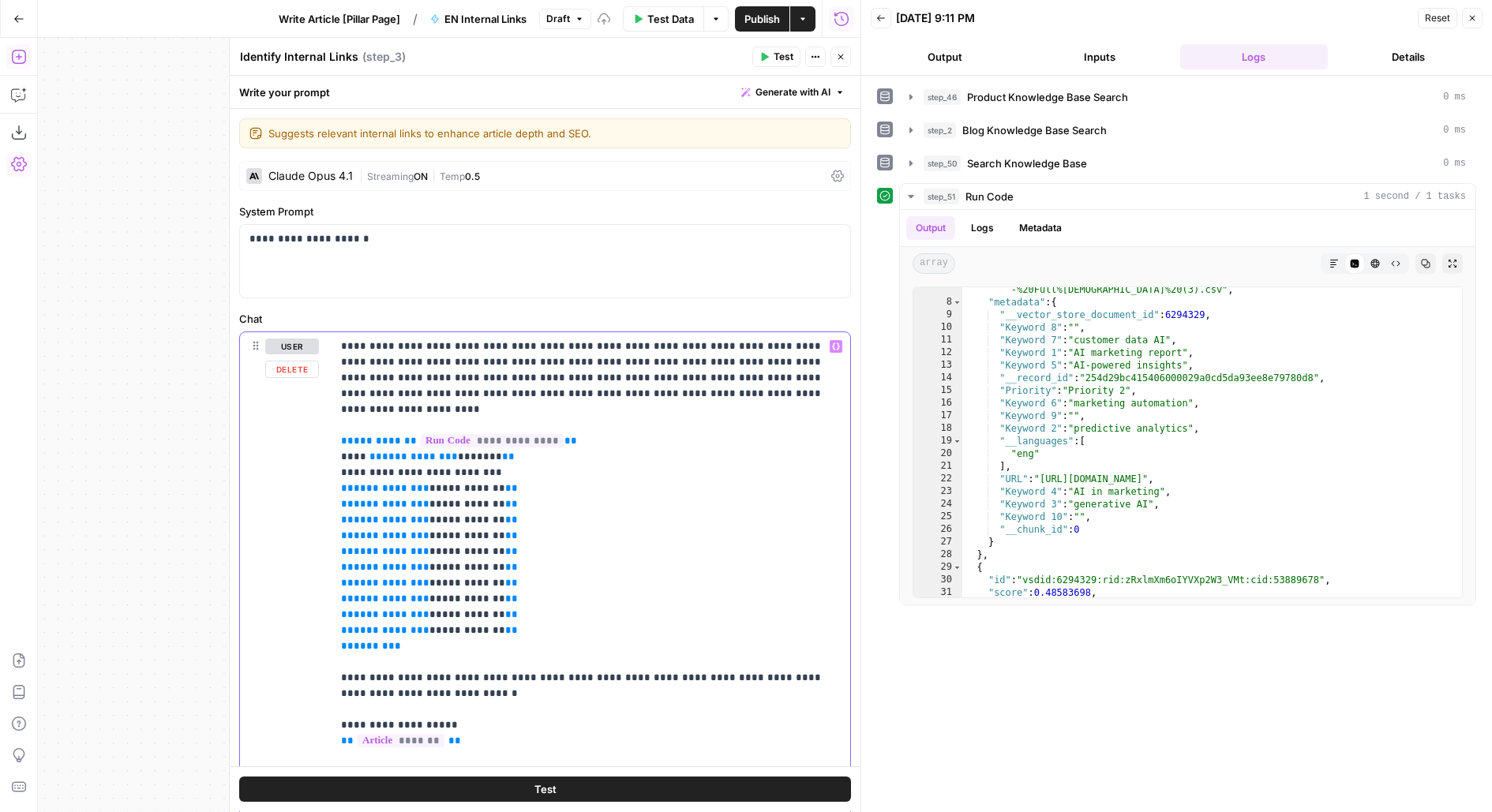
click at [480, 625] on span "**********" at bounding box center [466, 630] width 63 height 10
click at [566, 517] on p "**********" at bounding box center [591, 819] width 501 height 963
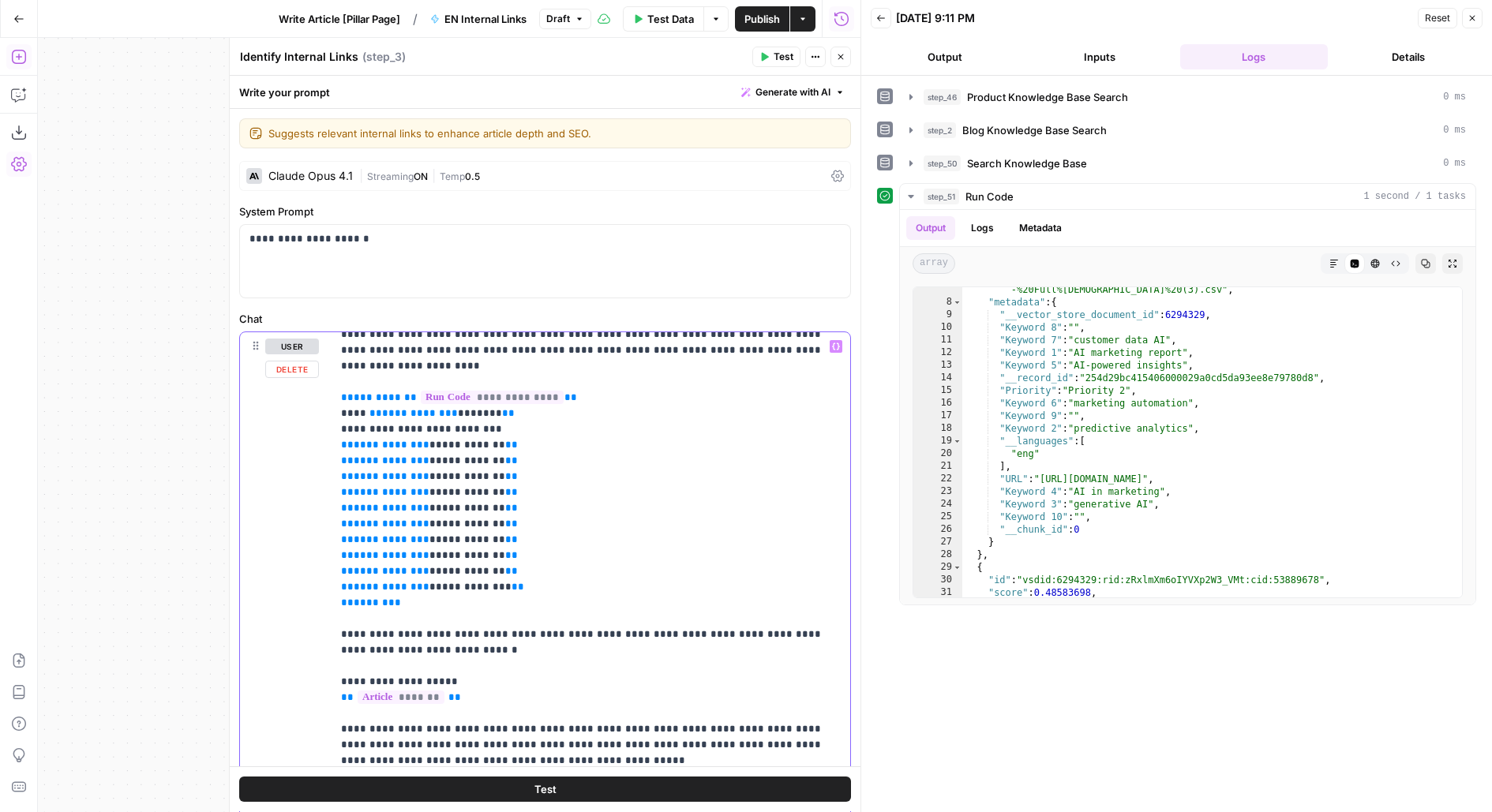
scroll to position [42, 0]
click at [468, 414] on p "**********" at bounding box center [591, 777] width 501 height 963
drag, startPoint x: 450, startPoint y: 411, endPoint x: 486, endPoint y: 382, distance: 46.2
click at [450, 411] on p "**********" at bounding box center [591, 777] width 501 height 963
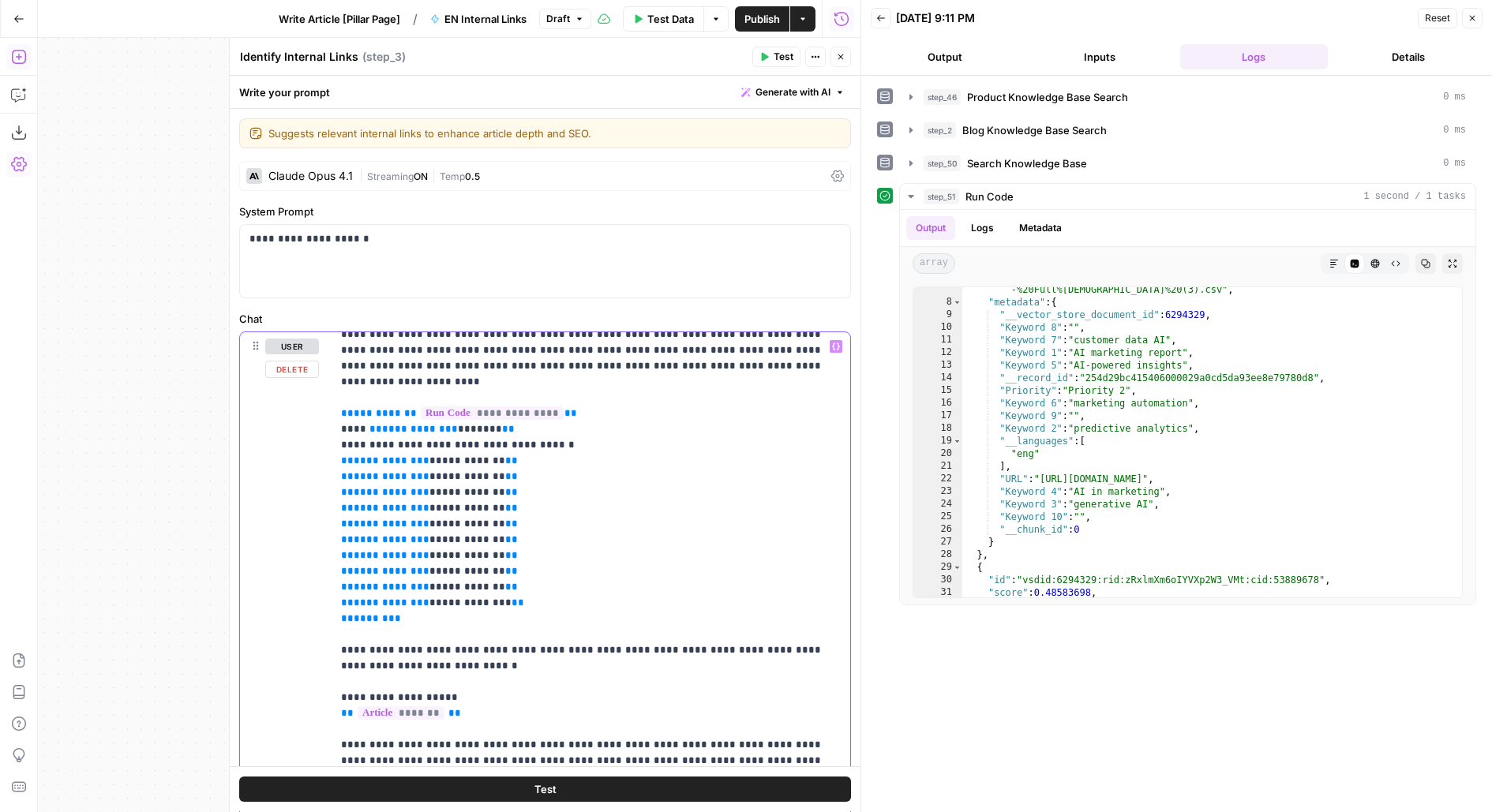
scroll to position [0, 0]
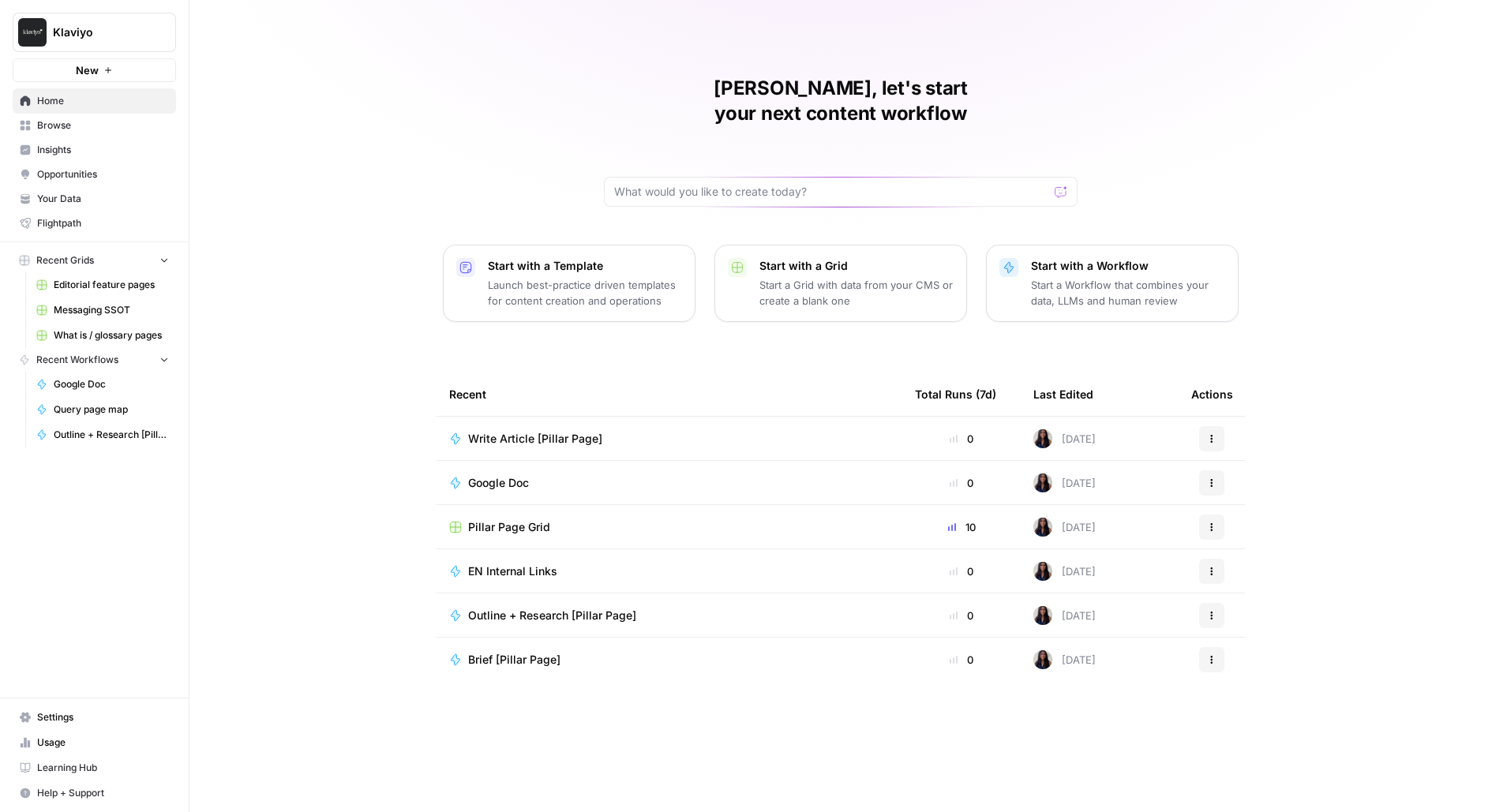
click at [67, 198] on span "Your Data" at bounding box center [103, 198] width 132 height 14
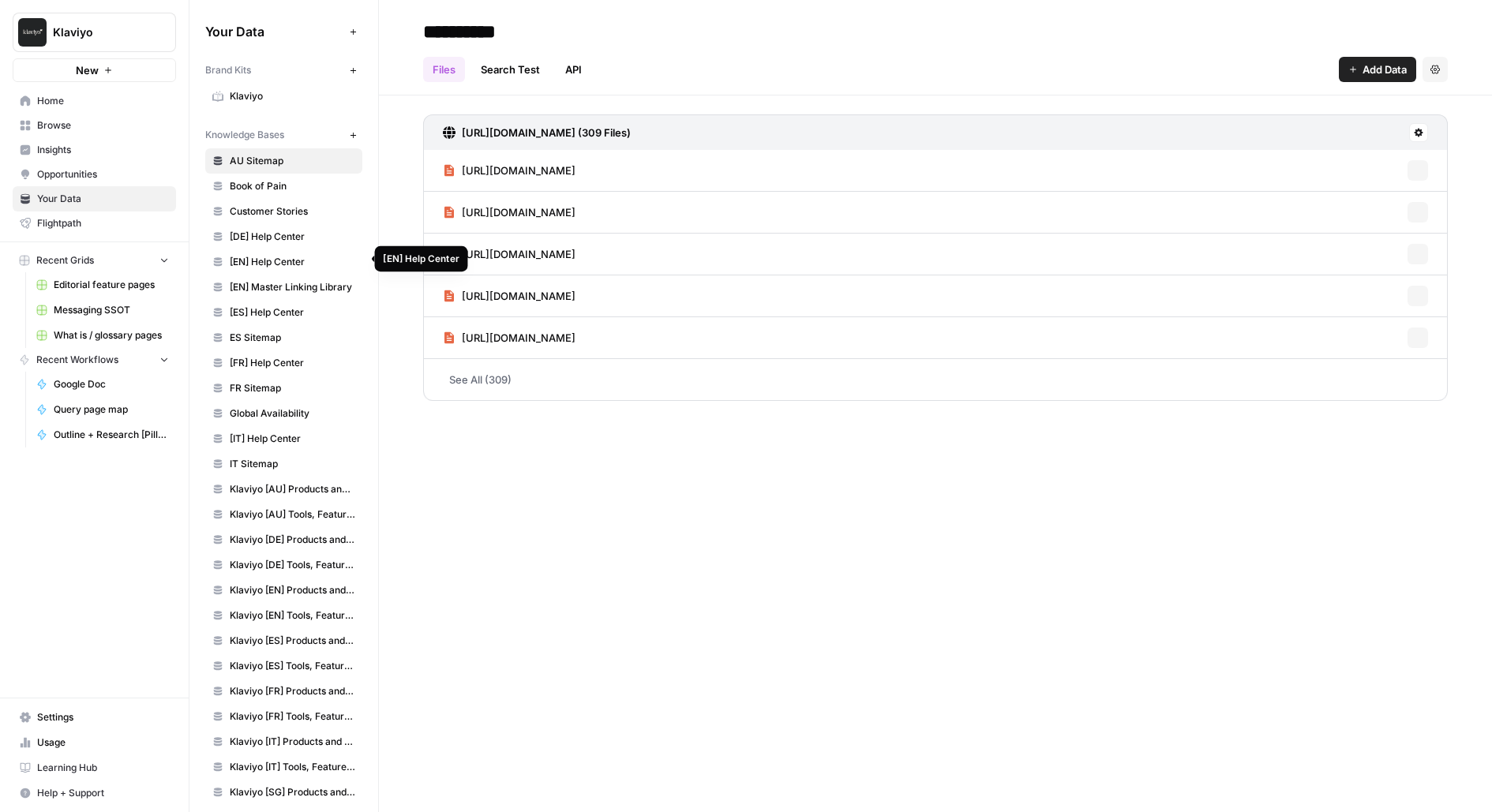
scroll to position [22, 0]
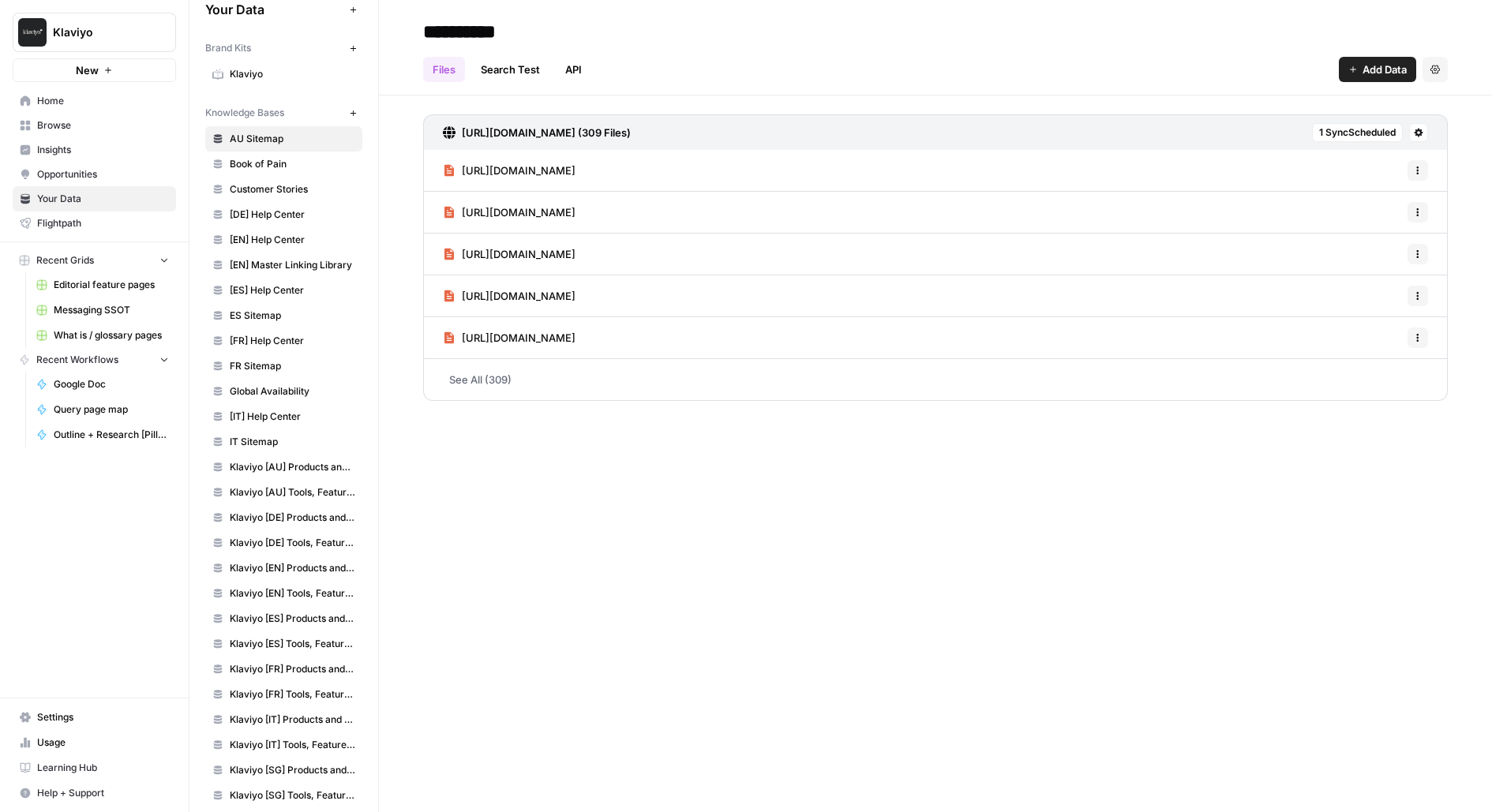
click at [291, 259] on span "[EN] Master Linking Library" at bounding box center [292, 265] width 125 height 14
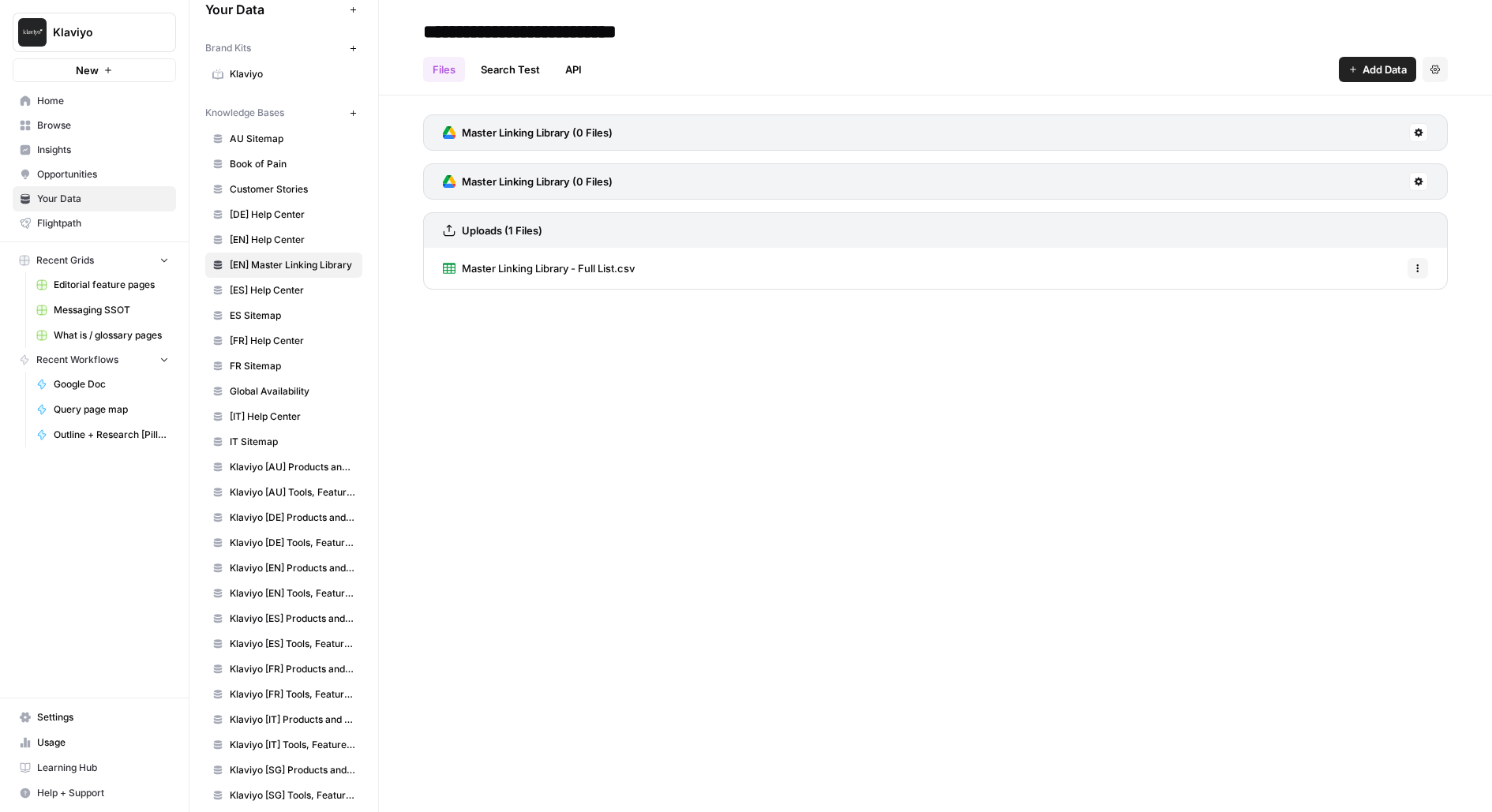
click at [604, 261] on span "Master Linking Library - Full List.csv" at bounding box center [548, 268] width 173 height 16
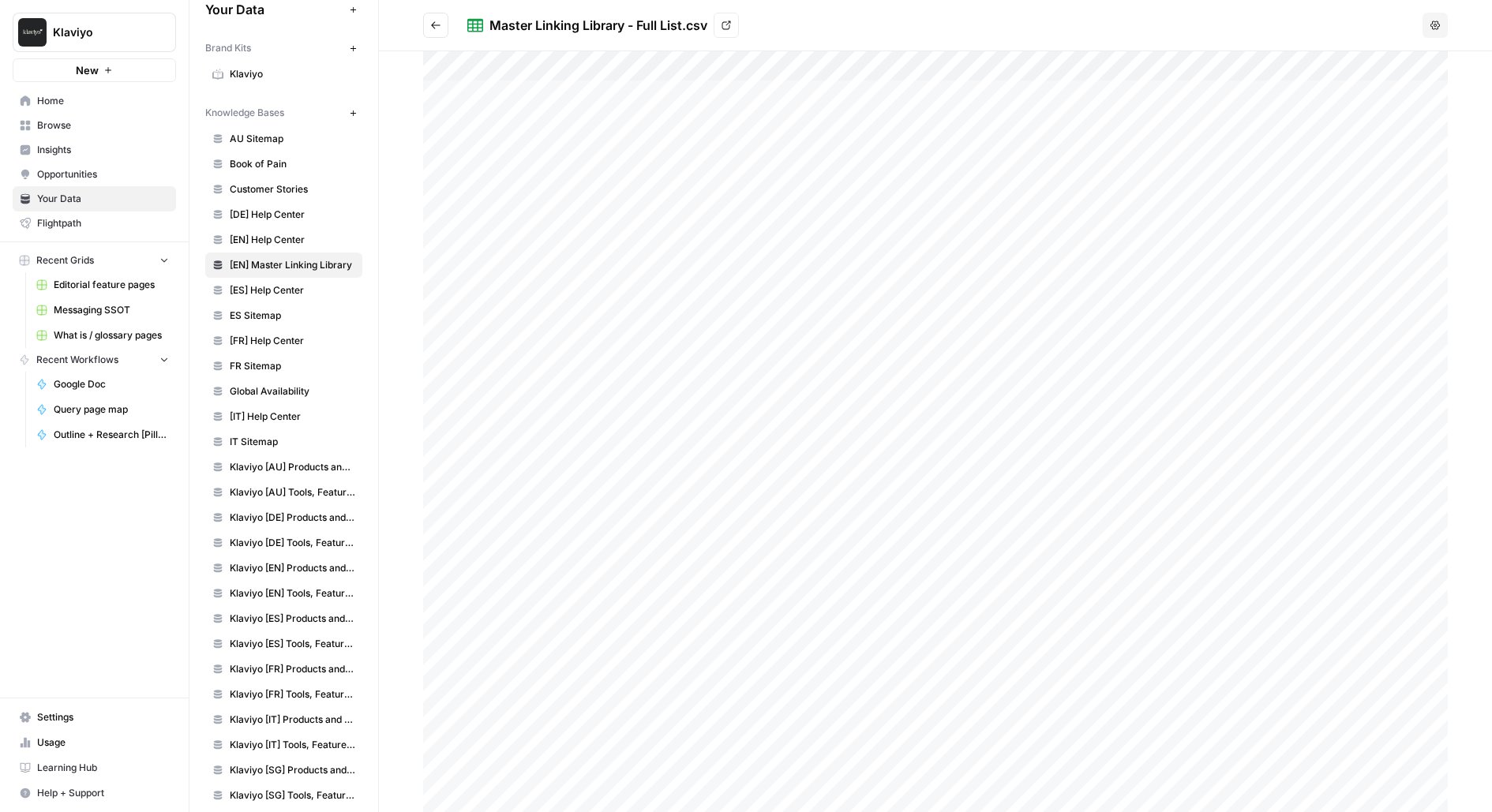
click at [445, 22] on button "Go back" at bounding box center [435, 24] width 25 height 25
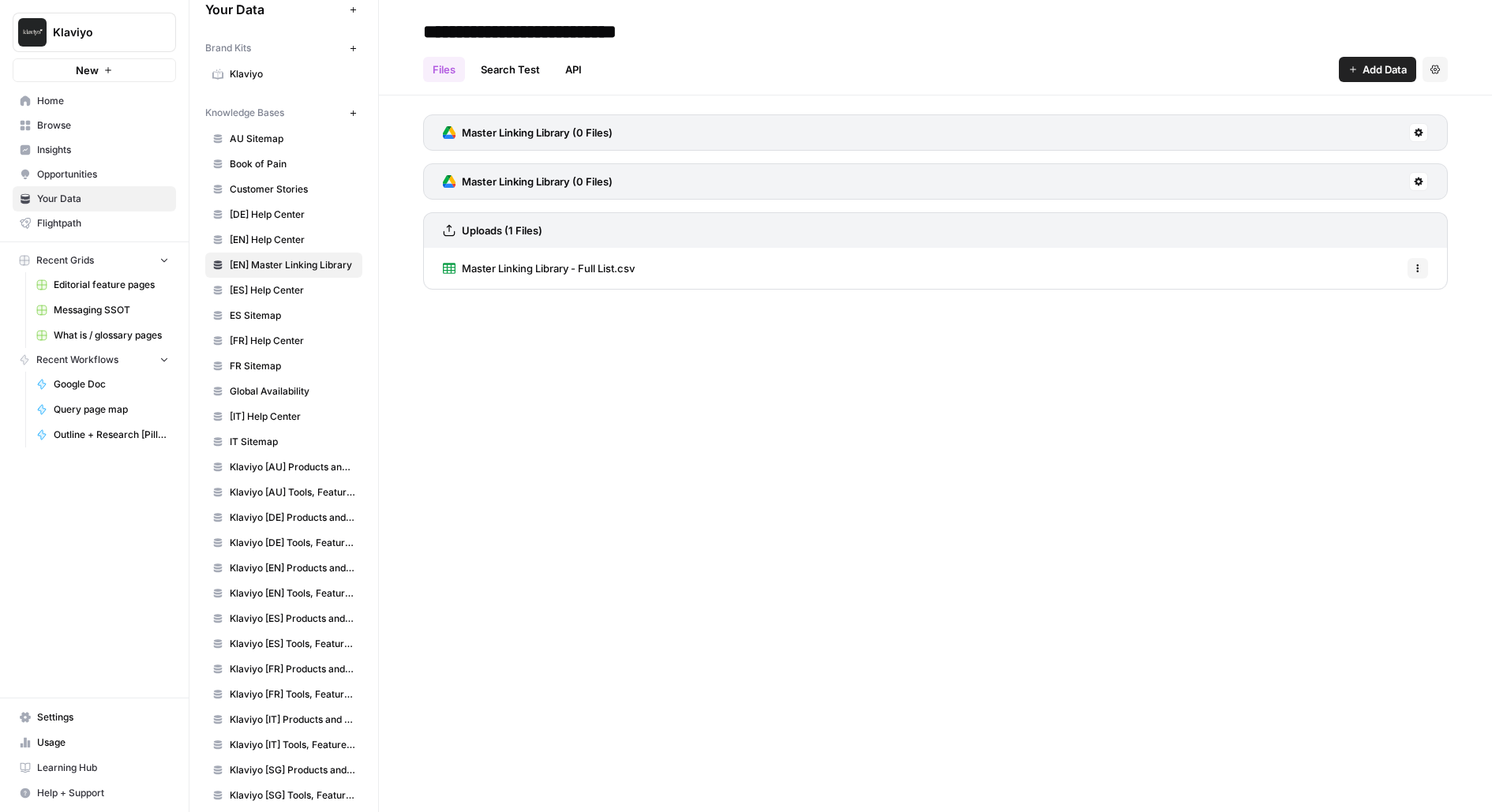
click at [1427, 266] on button "Options" at bounding box center [1417, 268] width 21 height 21
click at [1363, 308] on span "Delete File" at bounding box center [1382, 301] width 51 height 16
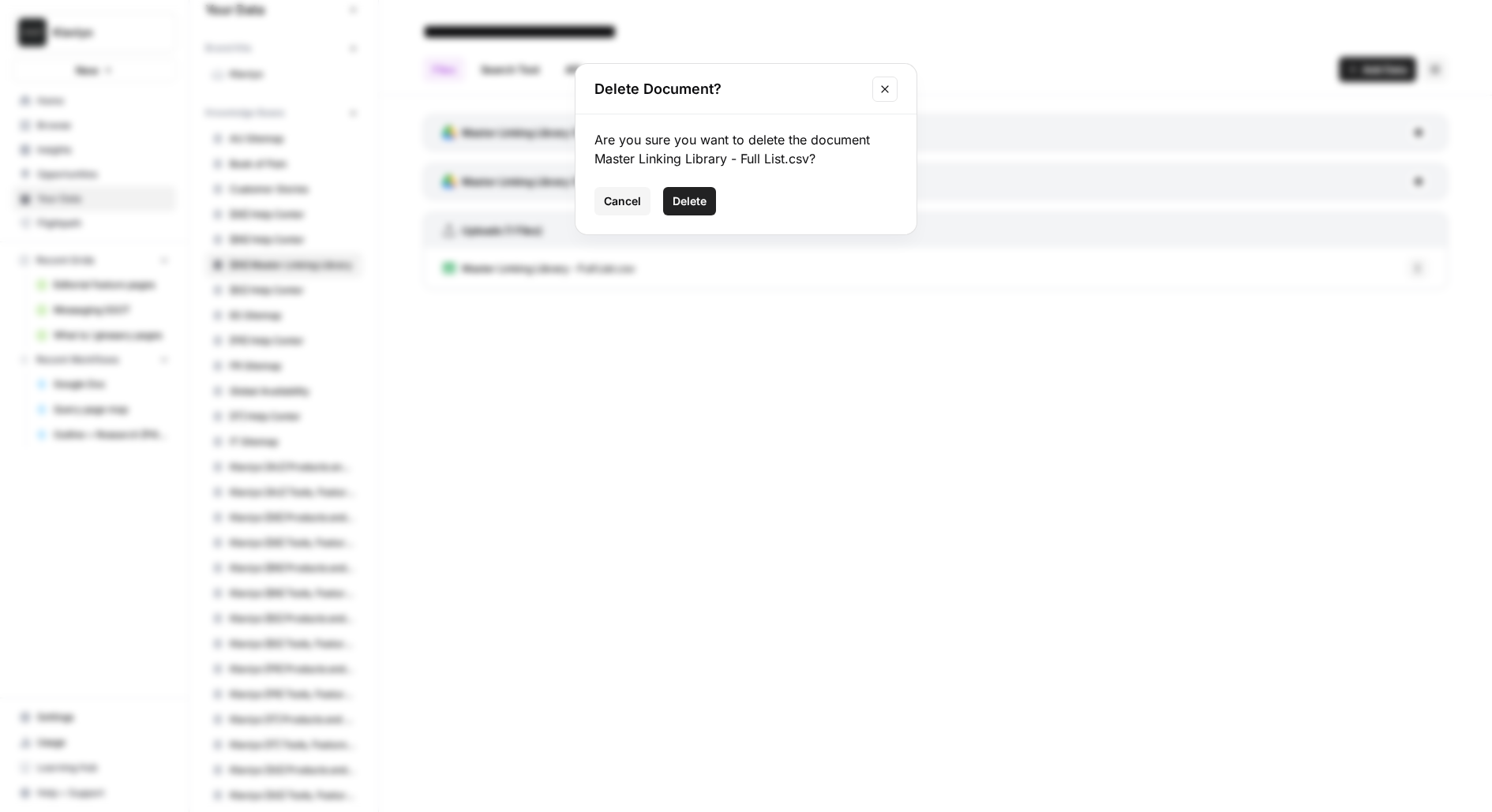
click at [703, 195] on span "Delete" at bounding box center [689, 201] width 34 height 16
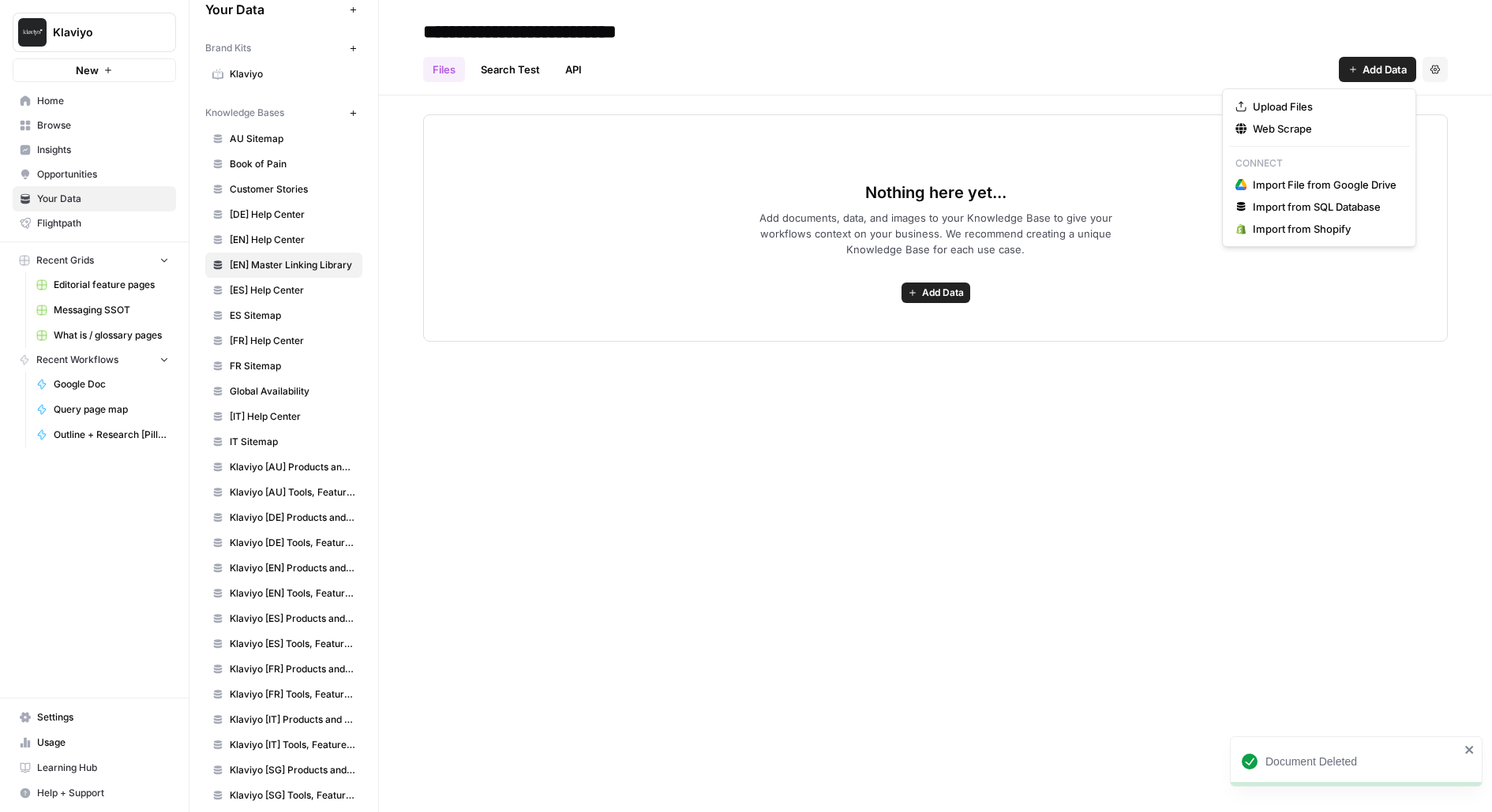
click at [1366, 77] on span "Add Data" at bounding box center [1383, 69] width 44 height 16
click at [1299, 112] on span "Upload Files" at bounding box center [1324, 106] width 143 height 16
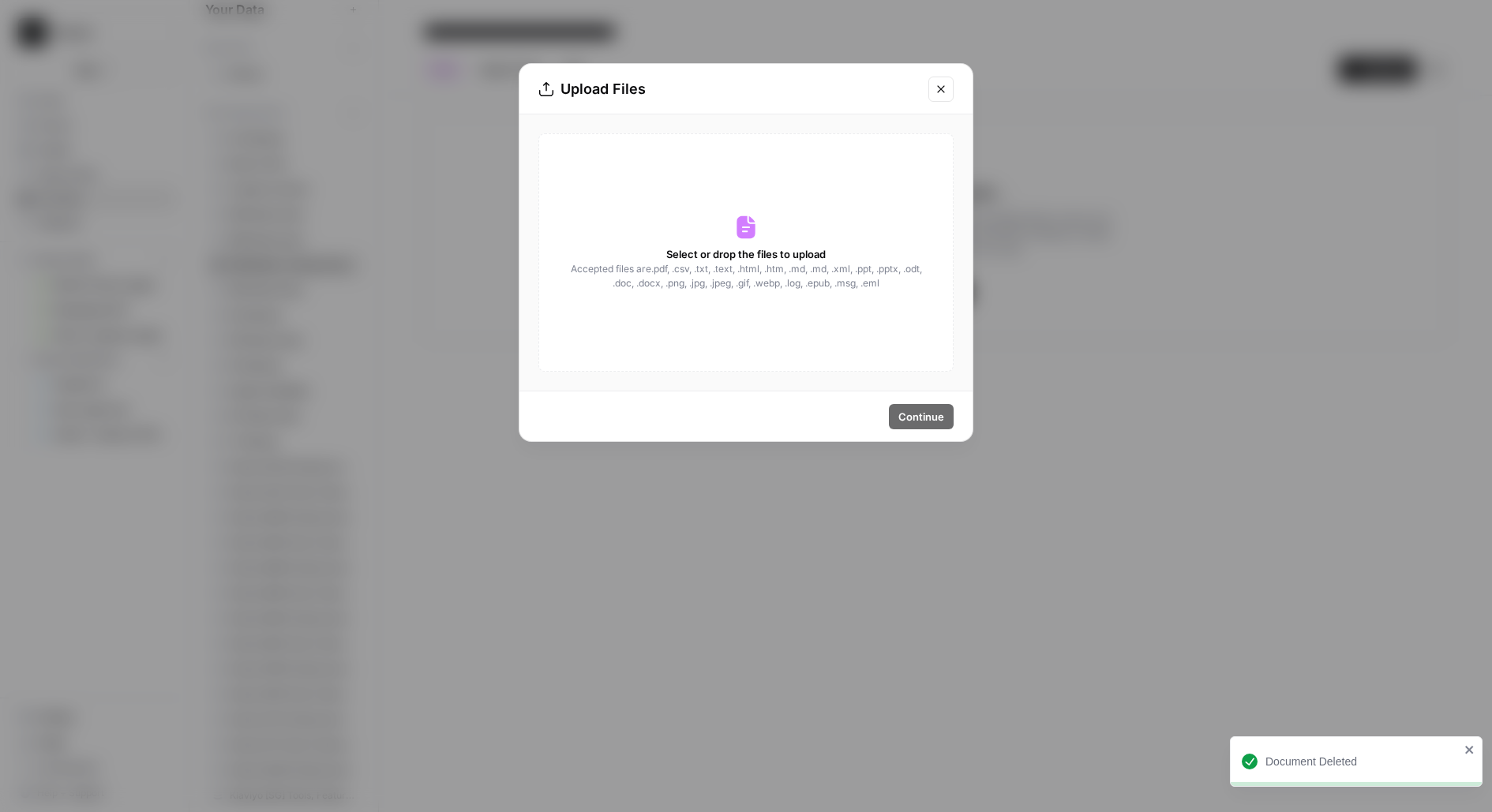
click at [657, 325] on div "Select or drop the files to upload Accepted files are .pdf, .csv, .txt, .text, …" at bounding box center [746, 253] width 416 height 239
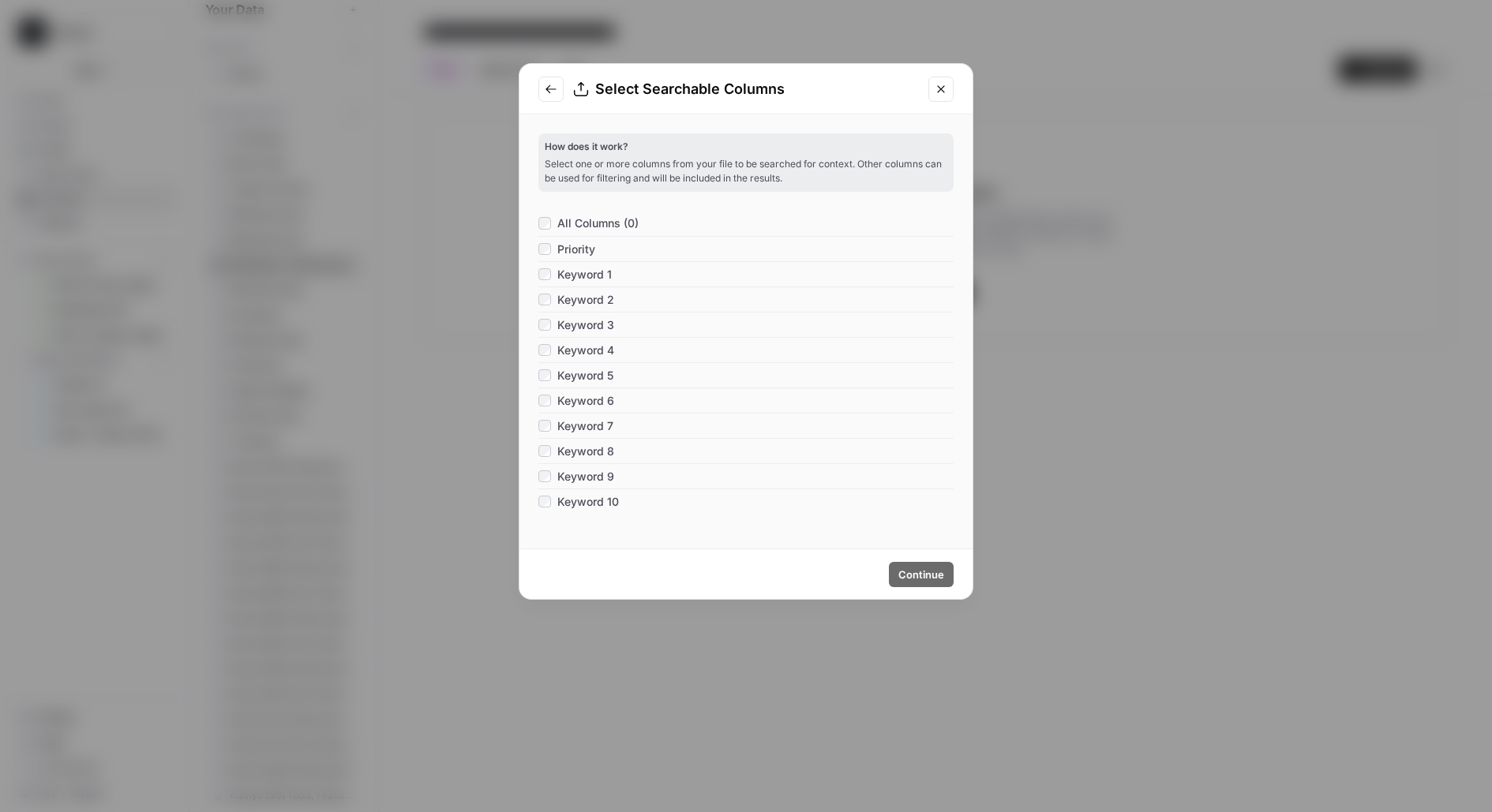
click at [567, 224] on span "All Columns (0)" at bounding box center [597, 223] width 81 height 16
click at [937, 89] on icon "Close modal" at bounding box center [940, 89] width 12 height 12
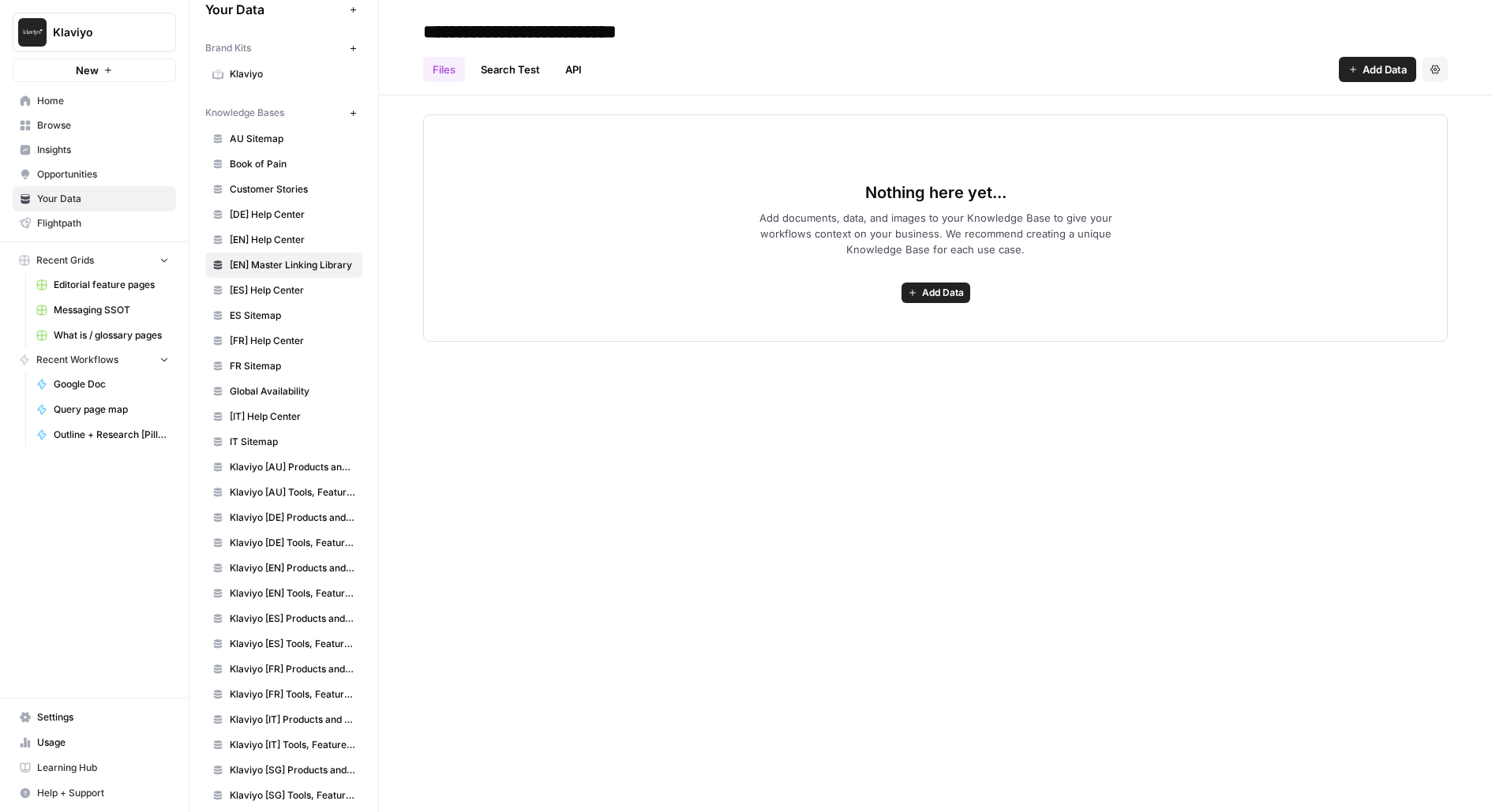
click at [922, 293] on span "Add Data" at bounding box center [943, 292] width 42 height 14
click at [852, 327] on span "Upload Files" at bounding box center [878, 326] width 143 height 16
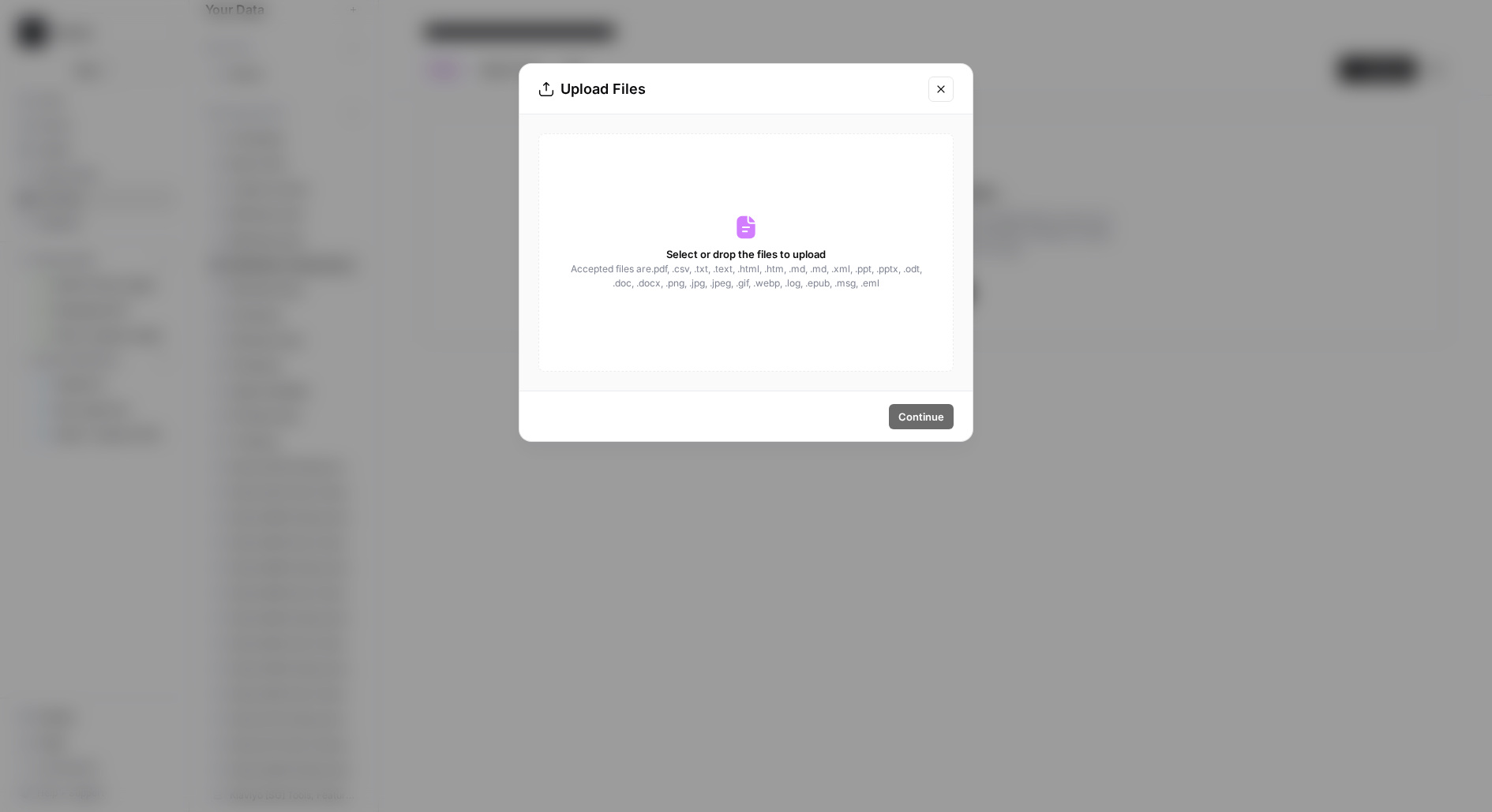
click at [607, 185] on div "Select or drop the files to upload Accepted files are .pdf, .csv, .txt, .text, …" at bounding box center [746, 253] width 416 height 239
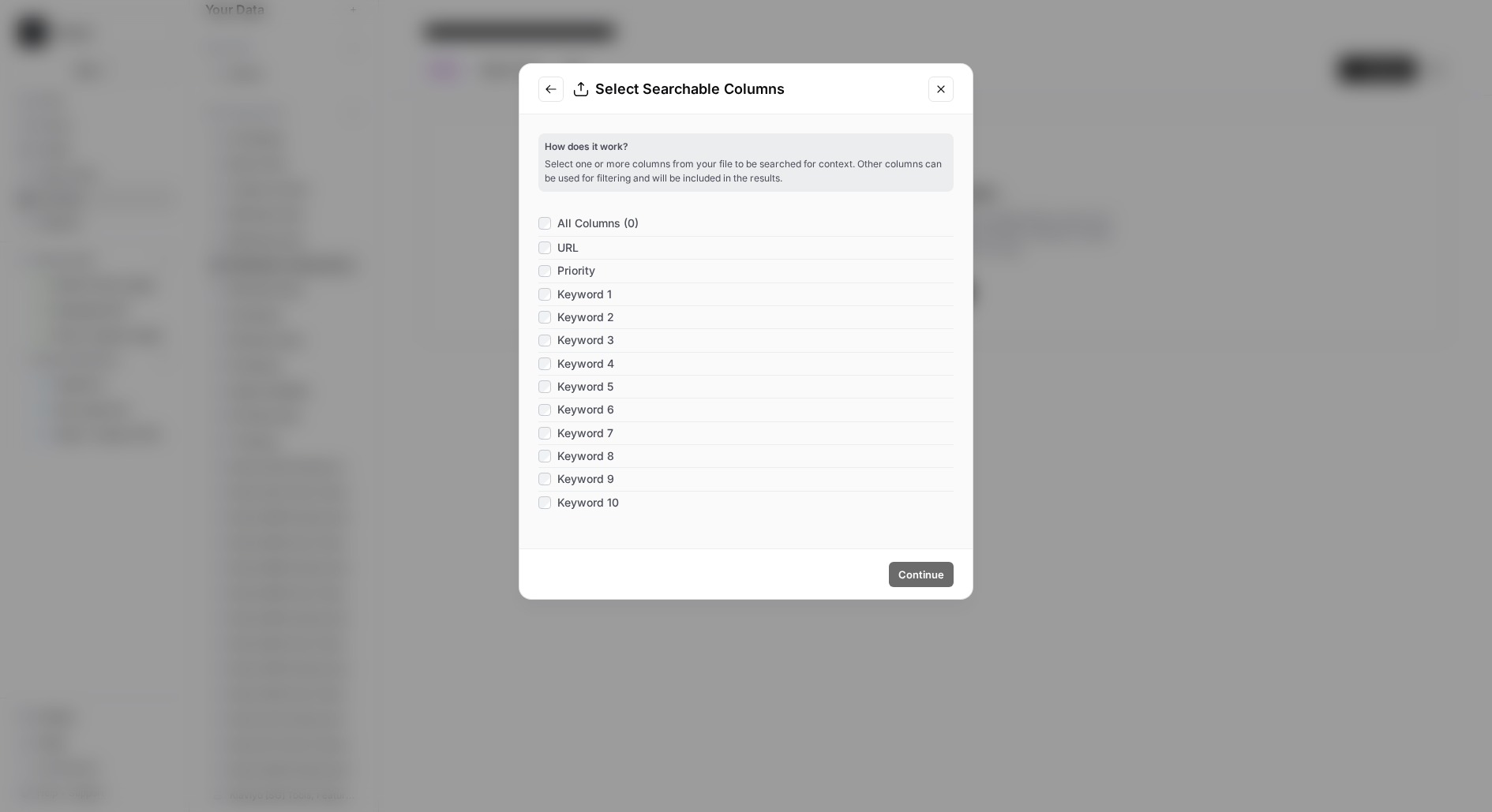
click at [582, 219] on span "All Columns (0)" at bounding box center [597, 223] width 81 height 16
click at [581, 219] on span "All Columns (12)" at bounding box center [600, 223] width 86 height 16
click at [591, 223] on span "All Columns (0)" at bounding box center [597, 223] width 81 height 16
click at [917, 584] on button "Continue" at bounding box center [920, 573] width 65 height 25
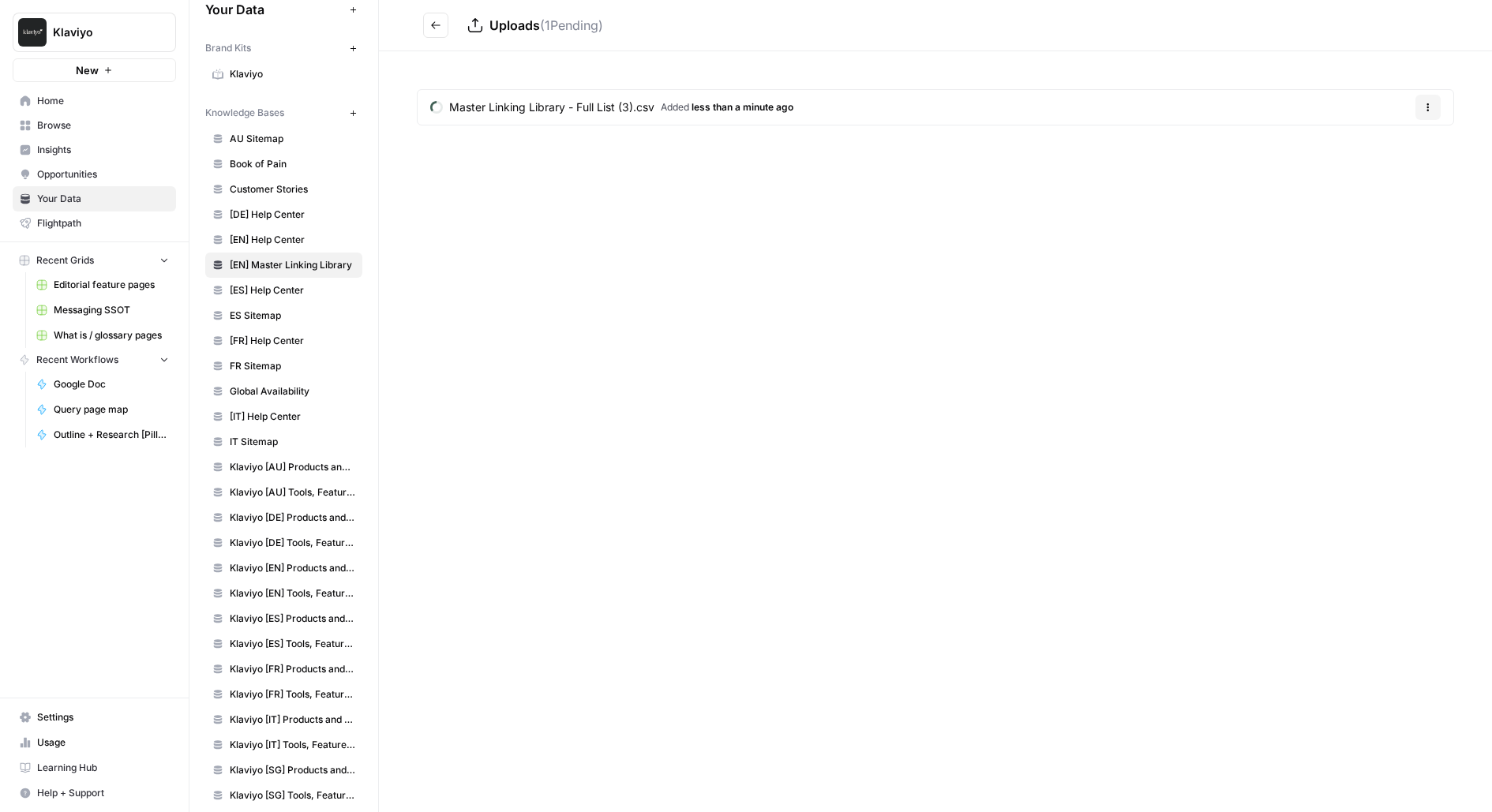
click at [445, 17] on button "Go back" at bounding box center [435, 24] width 25 height 25
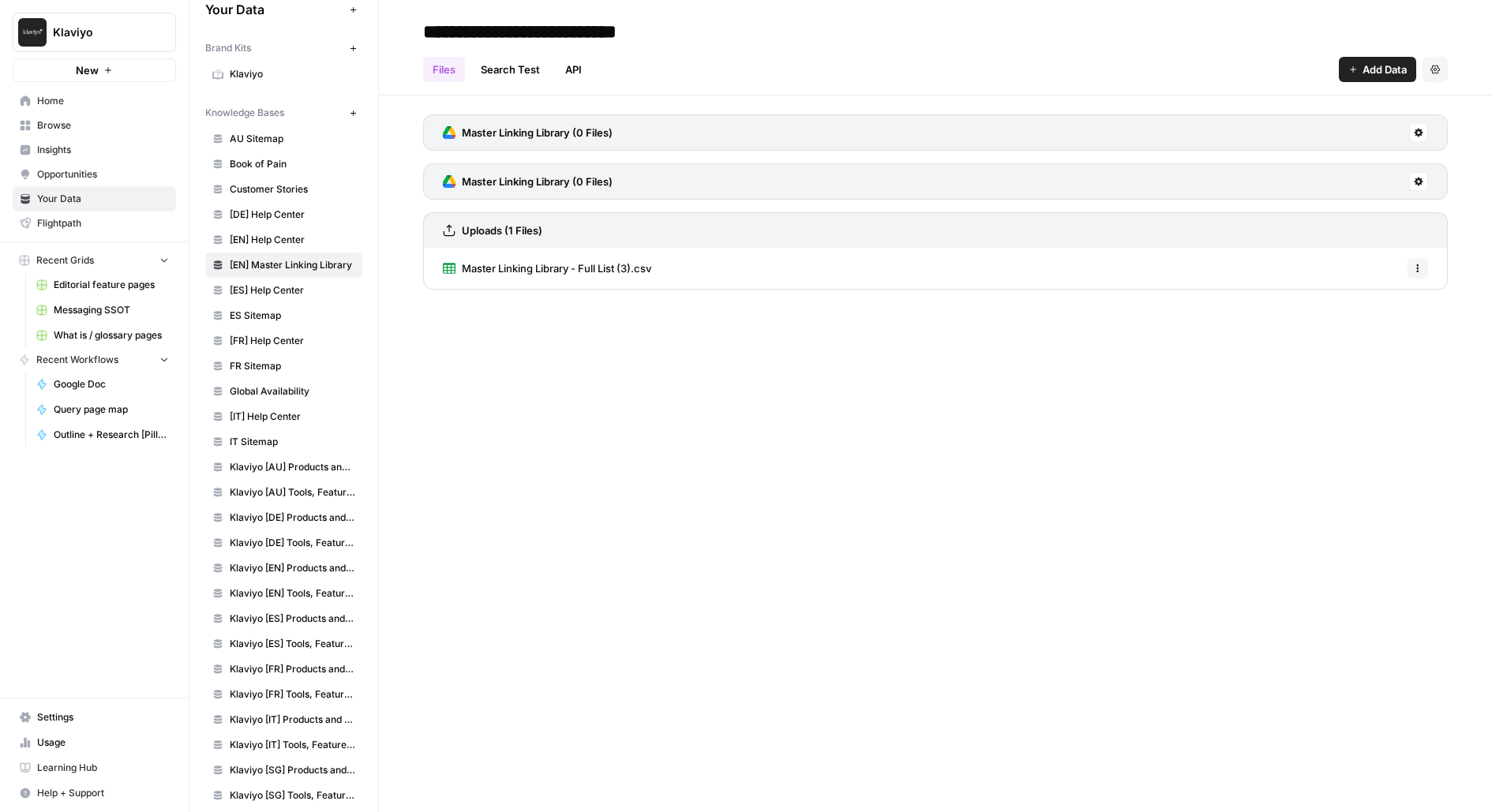
click at [490, 264] on span "Master Linking Library - Full List (3).csv" at bounding box center [556, 268] width 189 height 16
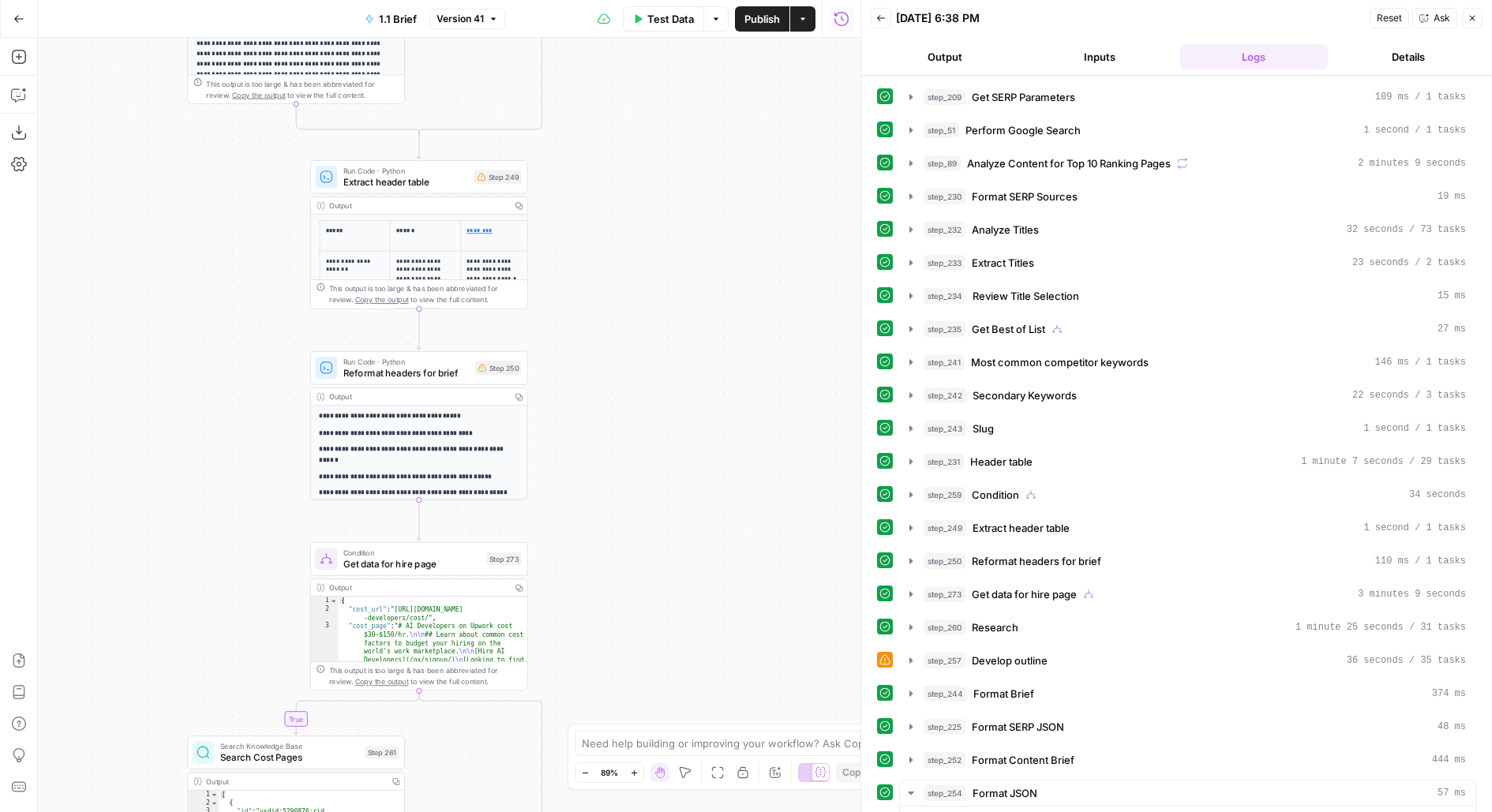
drag, startPoint x: 622, startPoint y: 646, endPoint x: 622, endPoint y: 206, distance: 440.0
click at [622, 206] on div "true false true false true false true false Workflow Input Settings Inputs Run …" at bounding box center [448, 424] width 823 height 774
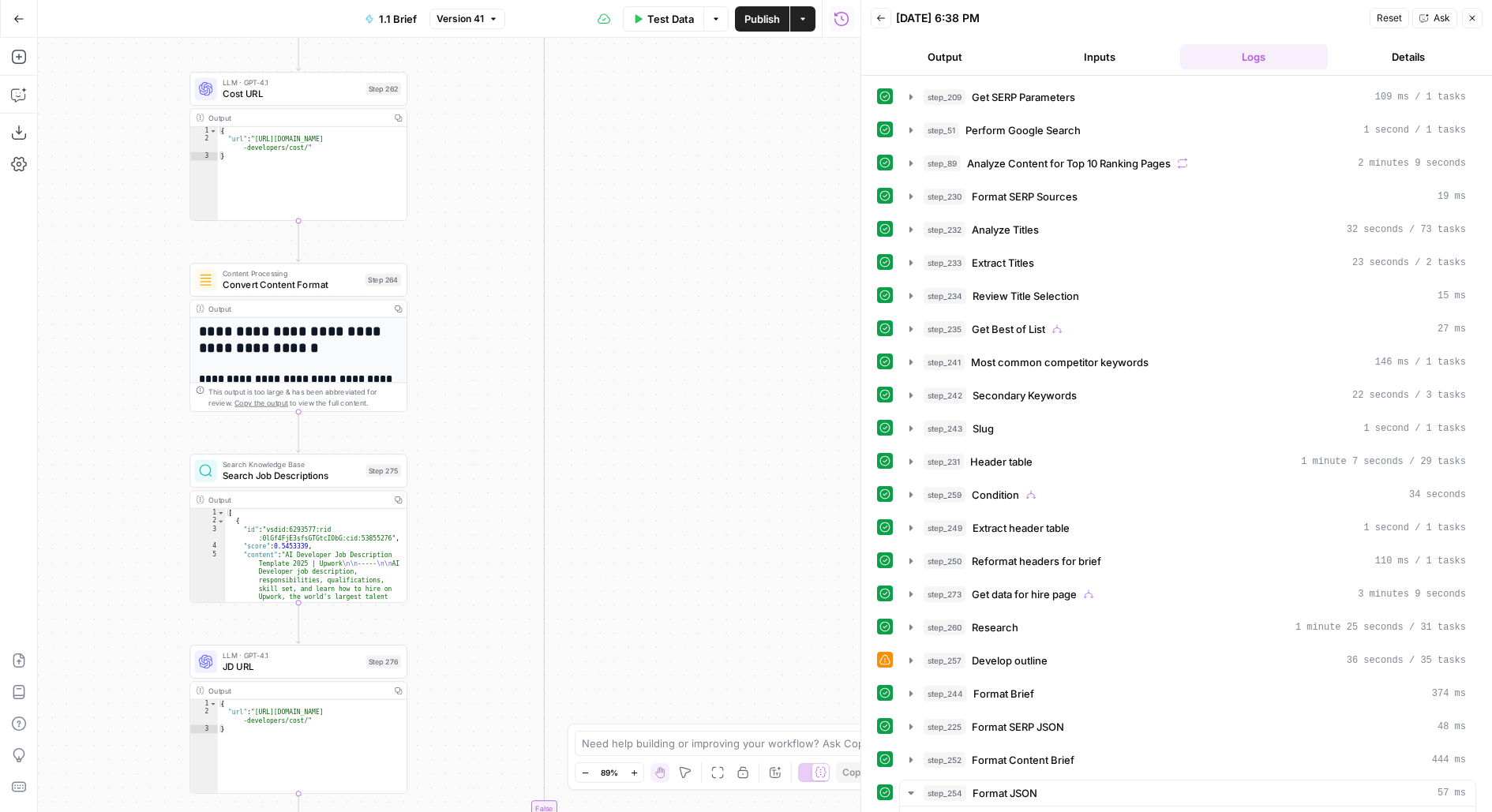
drag, startPoint x: 642, startPoint y: 516, endPoint x: 643, endPoint y: 103, distance: 413.0
click at [643, 103] on div "true false true false true false true false Workflow Input Settings Inputs Run …" at bounding box center [448, 424] width 823 height 774
drag, startPoint x: 647, startPoint y: 420, endPoint x: 647, endPoint y: 65, distance: 355.0
click at [647, 68] on div "true false true false true false true false Workflow Input Settings Inputs Run …" at bounding box center [448, 424] width 823 height 774
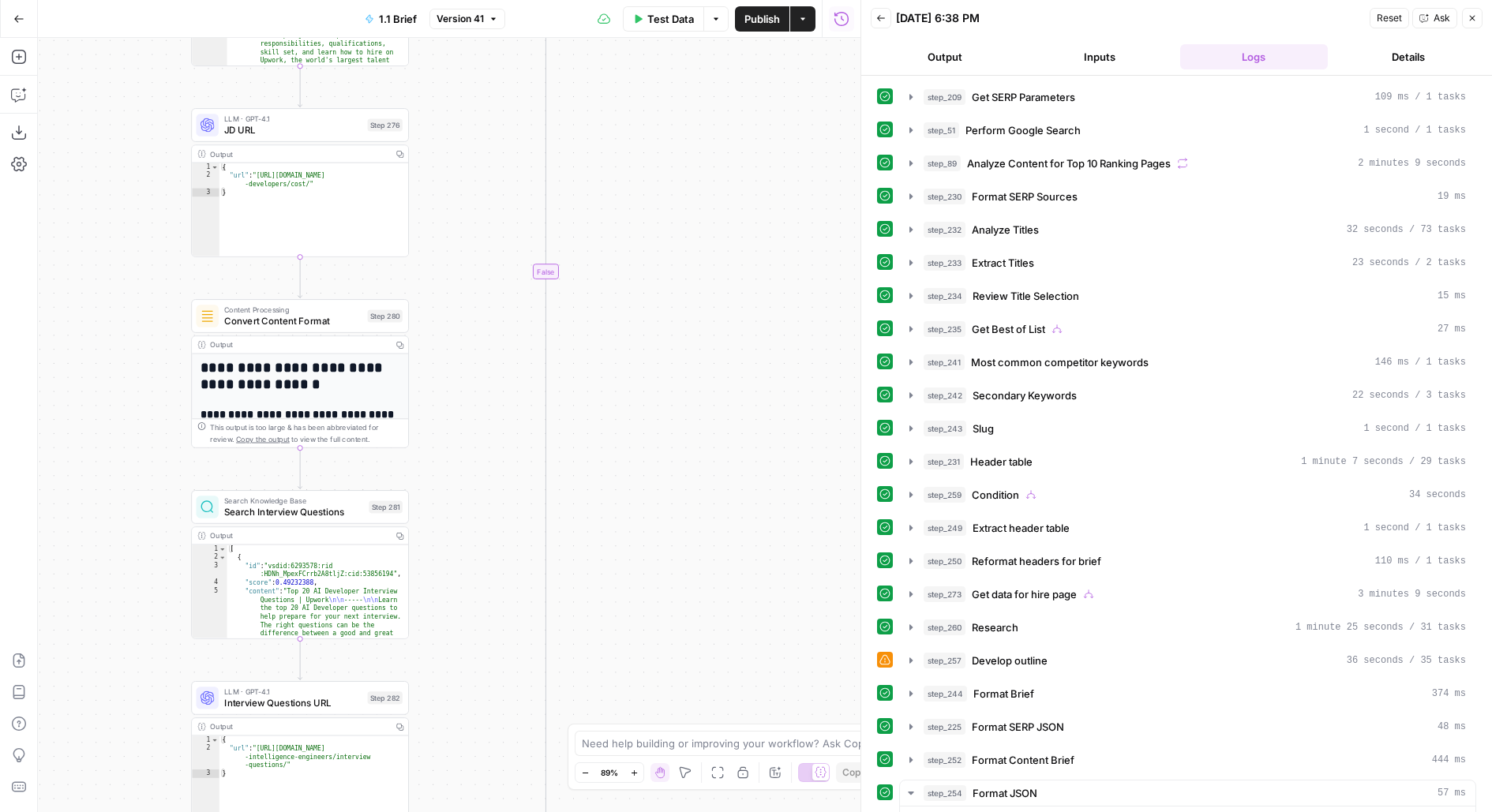
drag, startPoint x: 646, startPoint y: 511, endPoint x: 646, endPoint y: 157, distance: 354.0
click at [646, 158] on div "true false true false true false true false Workflow Input Settings Inputs Run …" at bounding box center [448, 424] width 823 height 774
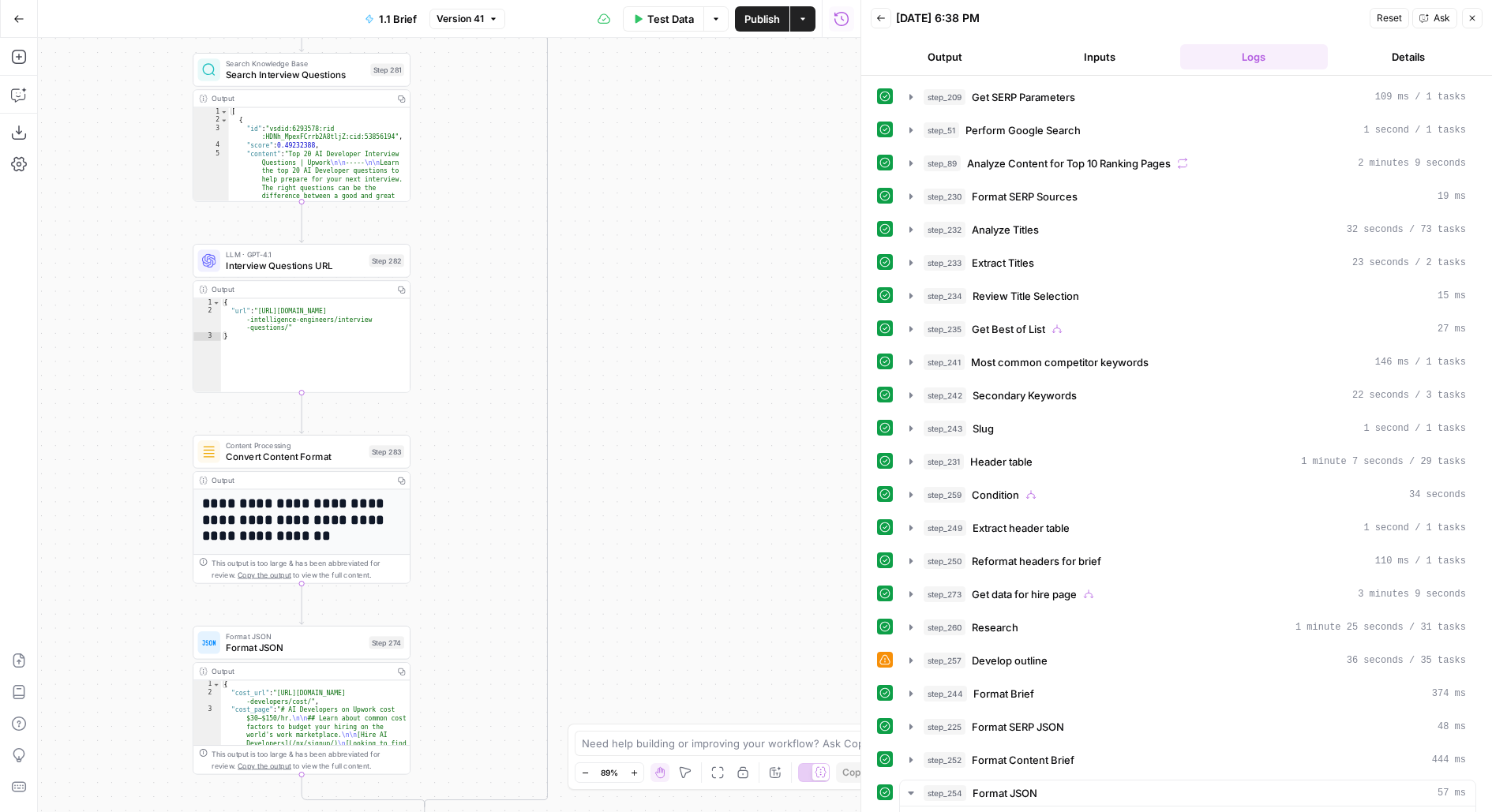
drag, startPoint x: 666, startPoint y: 465, endPoint x: 666, endPoint y: 128, distance: 337.0
click at [666, 115] on div "true false true false true false true false Workflow Input Settings Inputs Run …" at bounding box center [448, 424] width 823 height 774
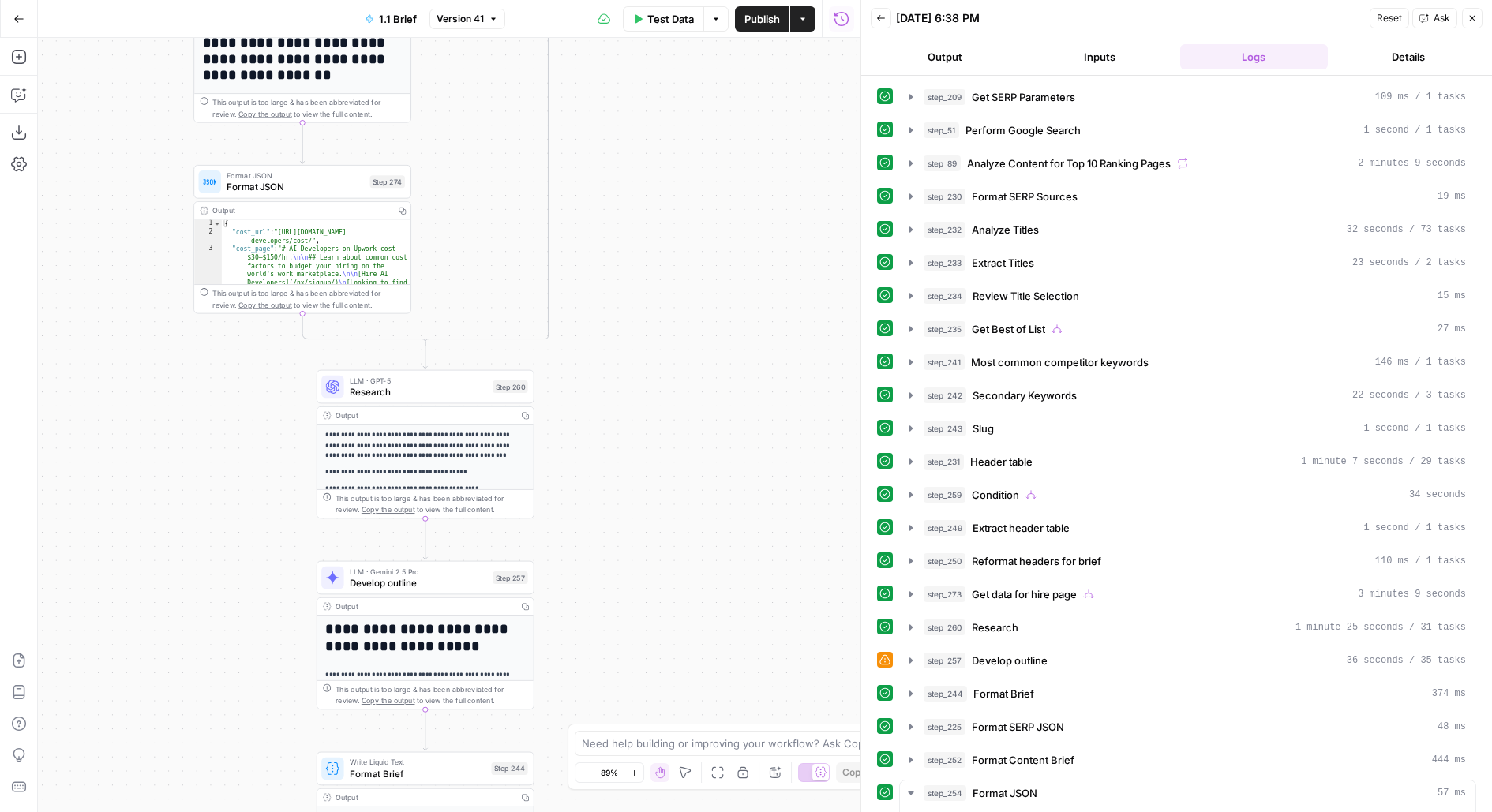
drag, startPoint x: 678, startPoint y: 448, endPoint x: 678, endPoint y: 268, distance: 180.0
click at [678, 268] on div "true false true false true false true false Workflow Input Settings Inputs Run …" at bounding box center [448, 424] width 823 height 774
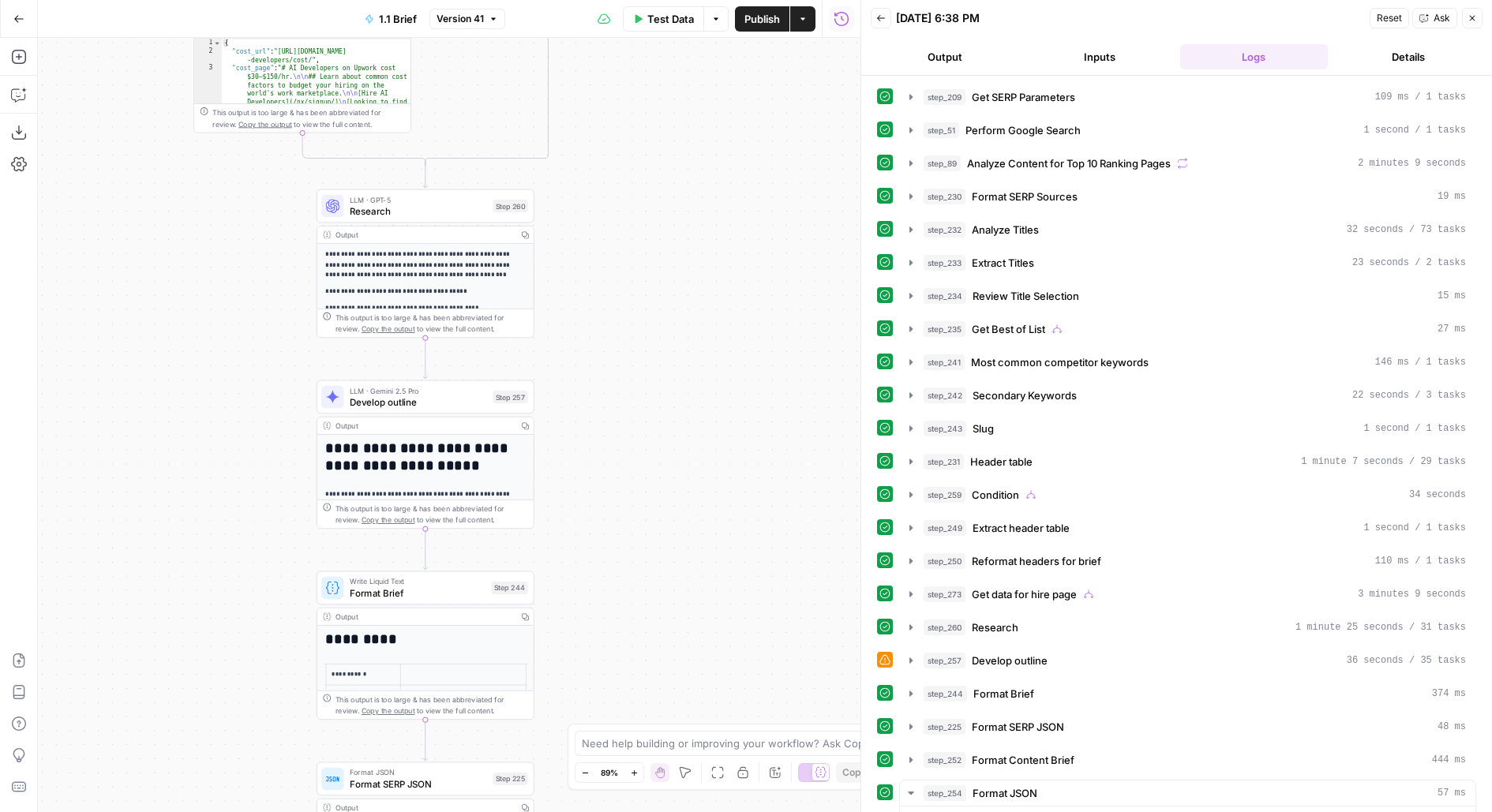
click at [387, 395] on span "Develop outline" at bounding box center [418, 401] width 138 height 14
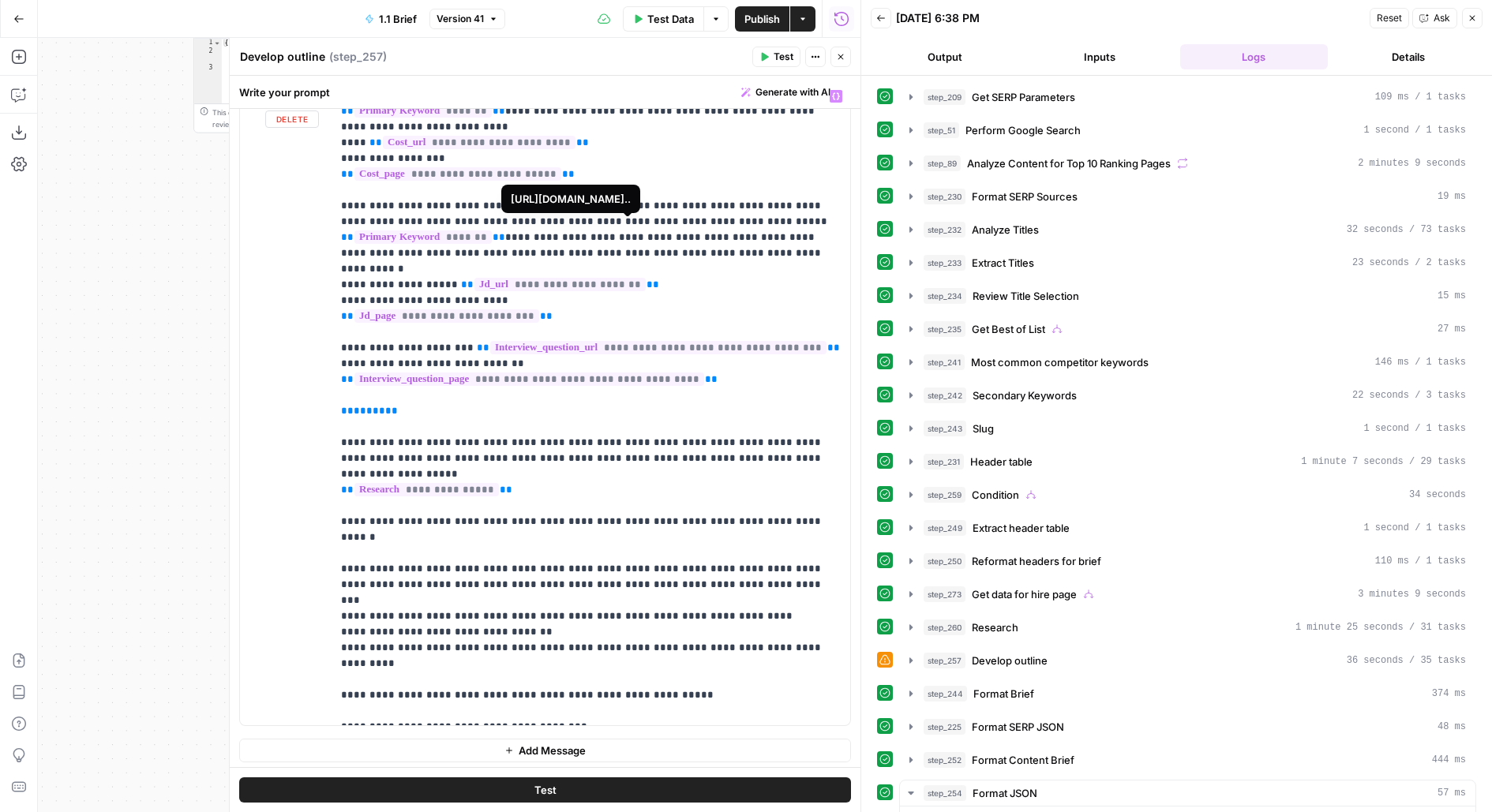
scroll to position [172, 0]
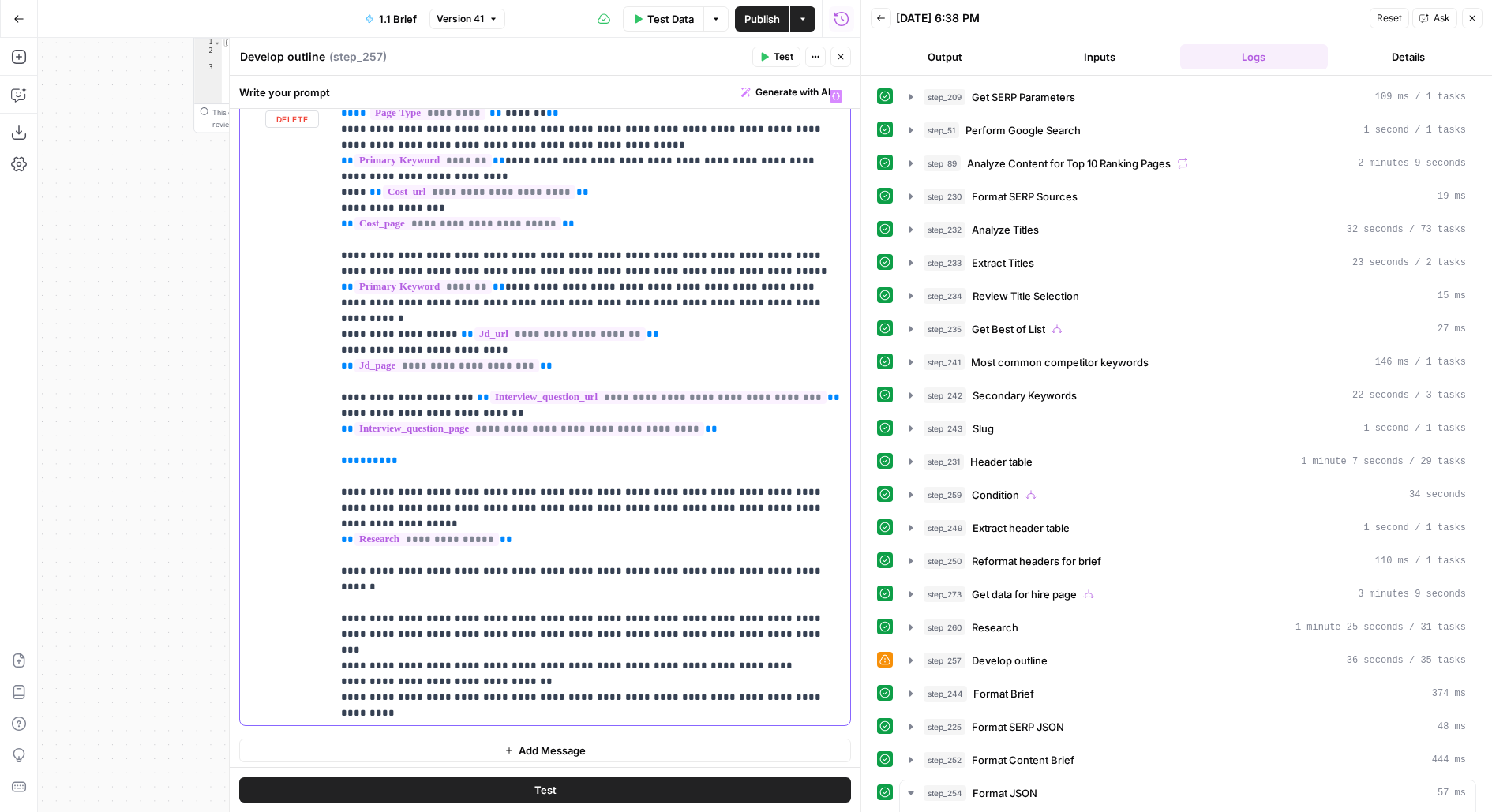
click at [551, 239] on p "**********" at bounding box center [591, 366] width 501 height 899
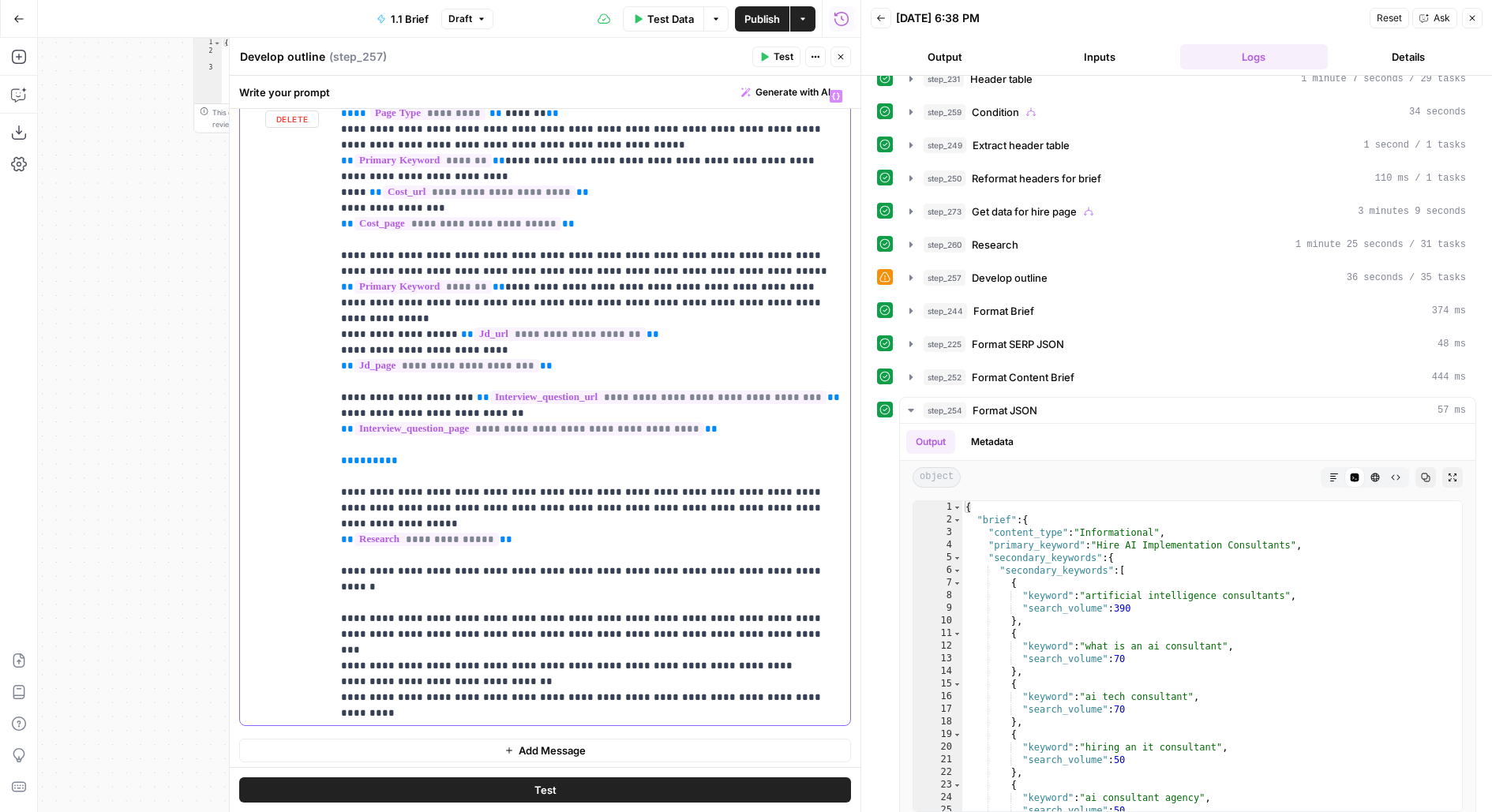
click at [417, 316] on p "**********" at bounding box center [591, 366] width 501 height 899
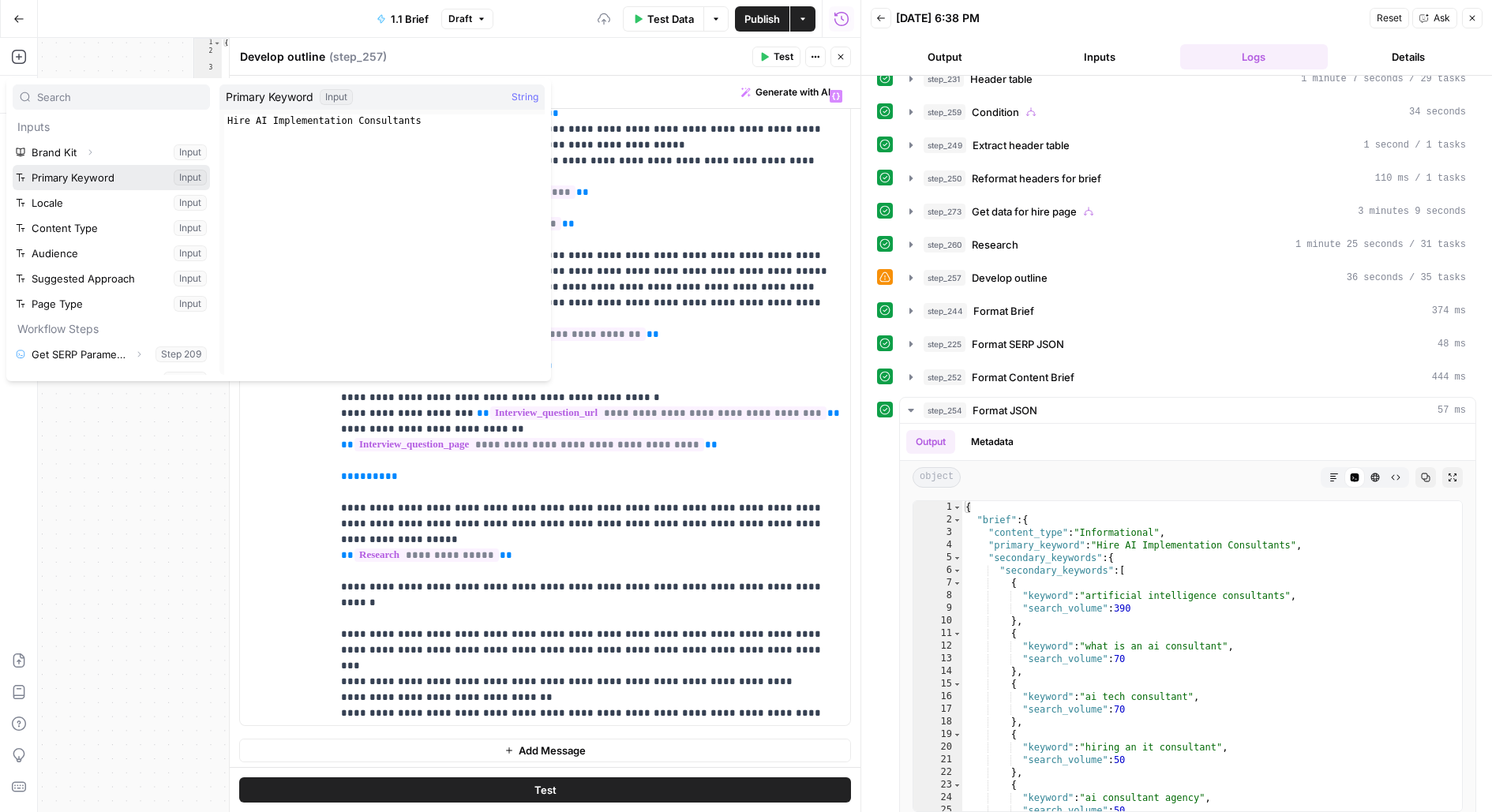
click at [12, 165] on button "Select variable Primary Keyword" at bounding box center [110, 177] width 197 height 25
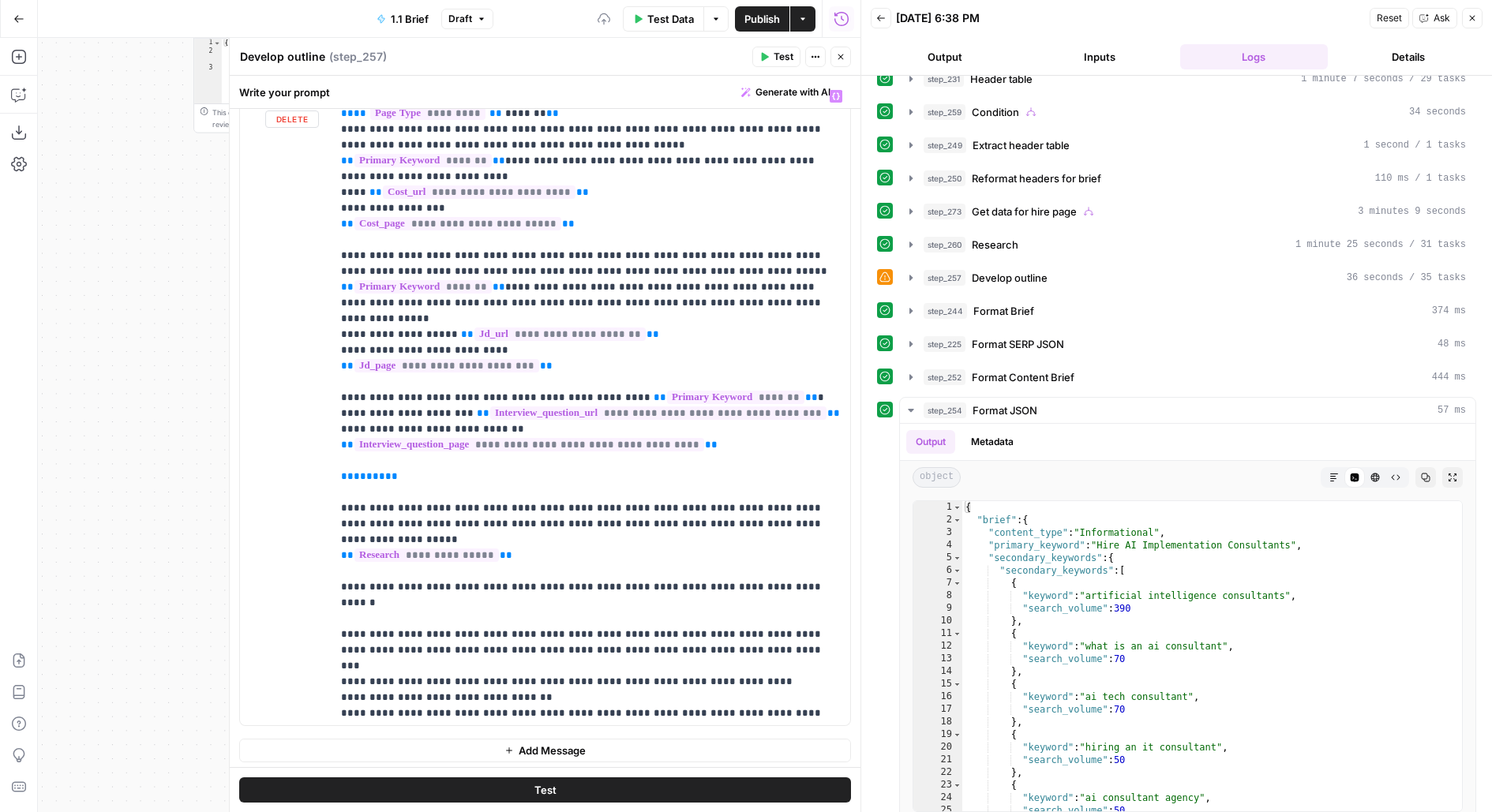
click at [431, 803] on div "Test" at bounding box center [545, 790] width 631 height 45
click at [490, 782] on button "Test" at bounding box center [544, 790] width 611 height 25
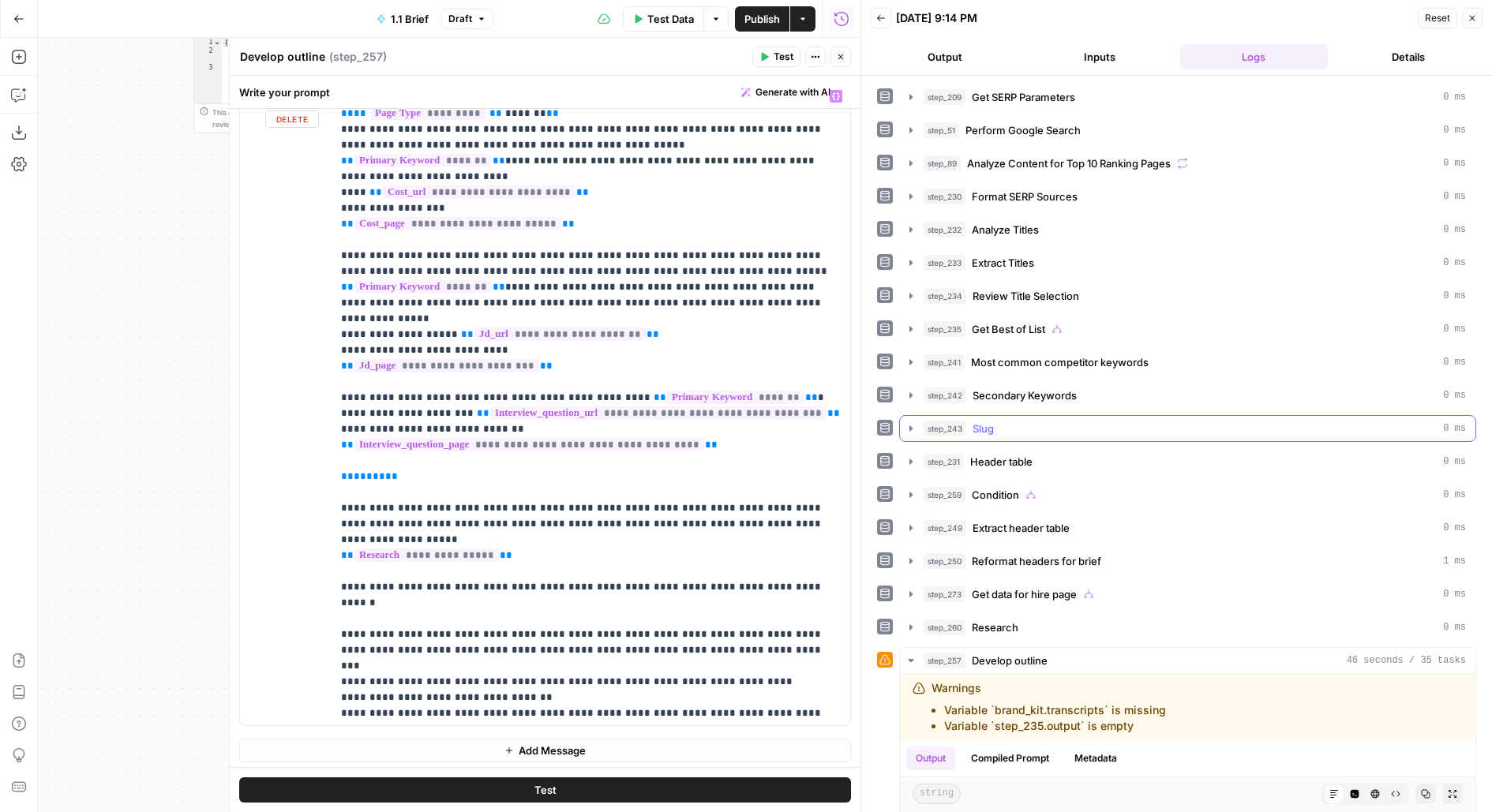
scroll to position [319, 0]
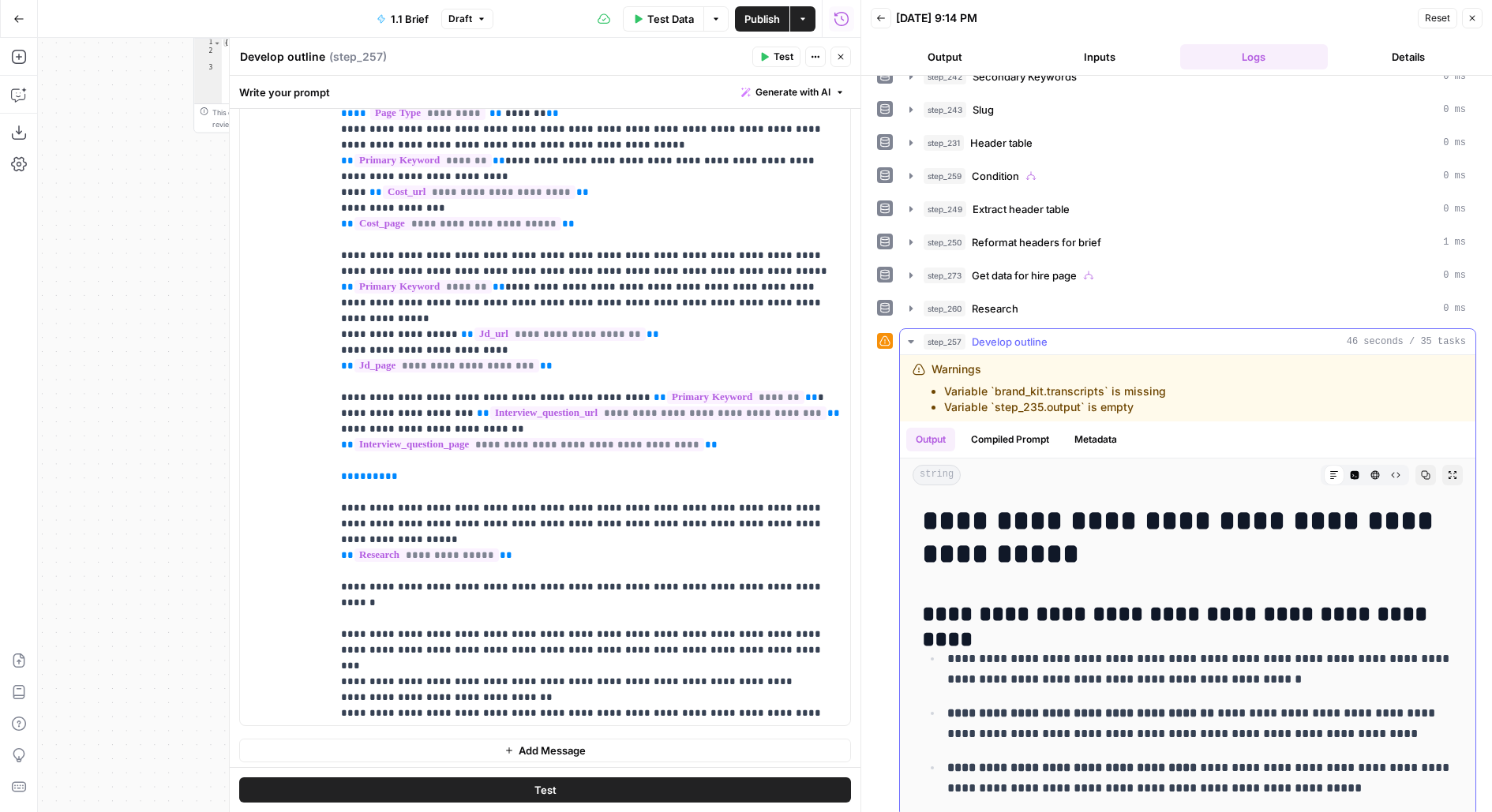
click at [1452, 471] on icon "button" at bounding box center [1452, 475] width 9 height 9
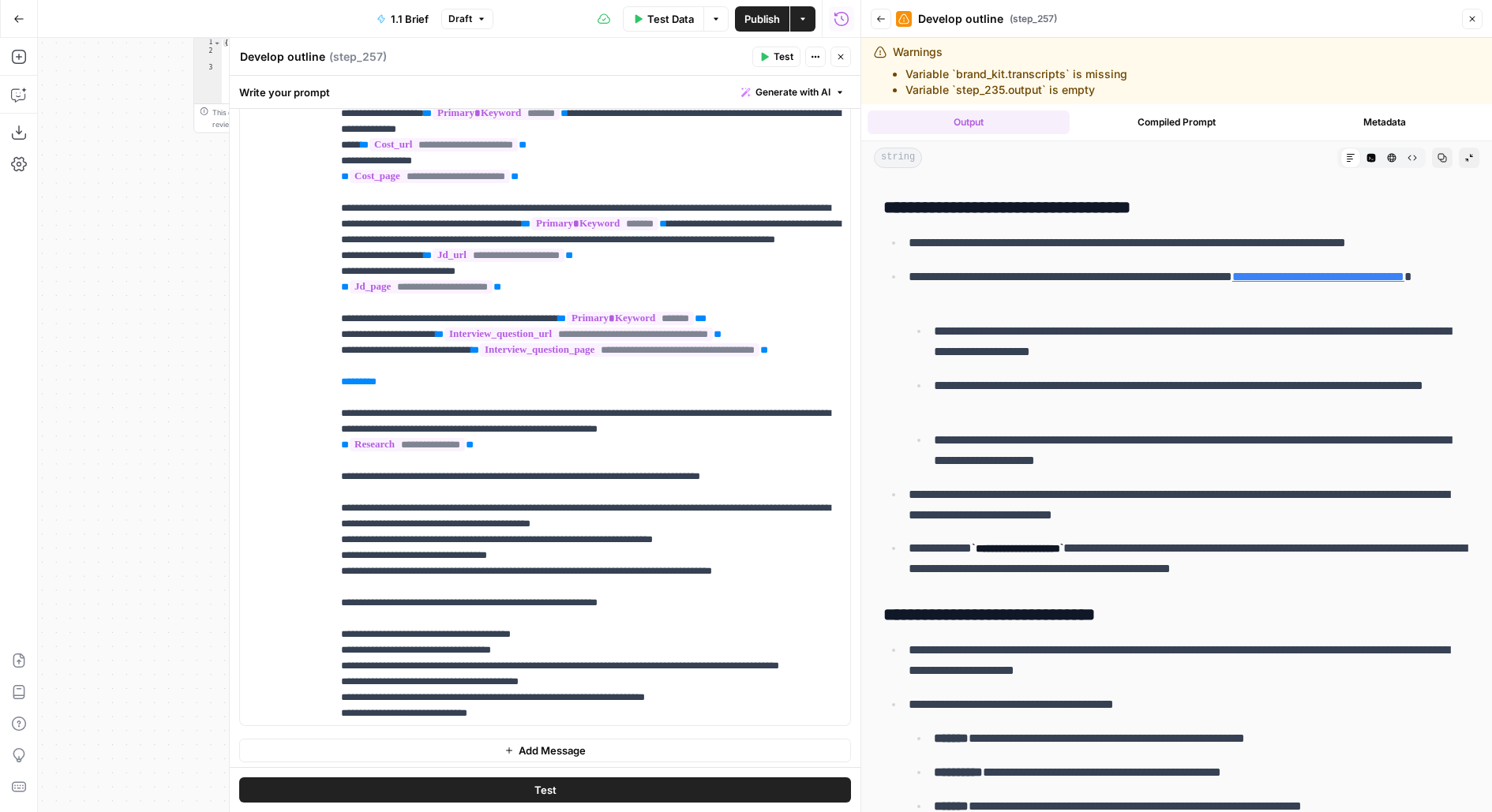
scroll to position [2085, 0]
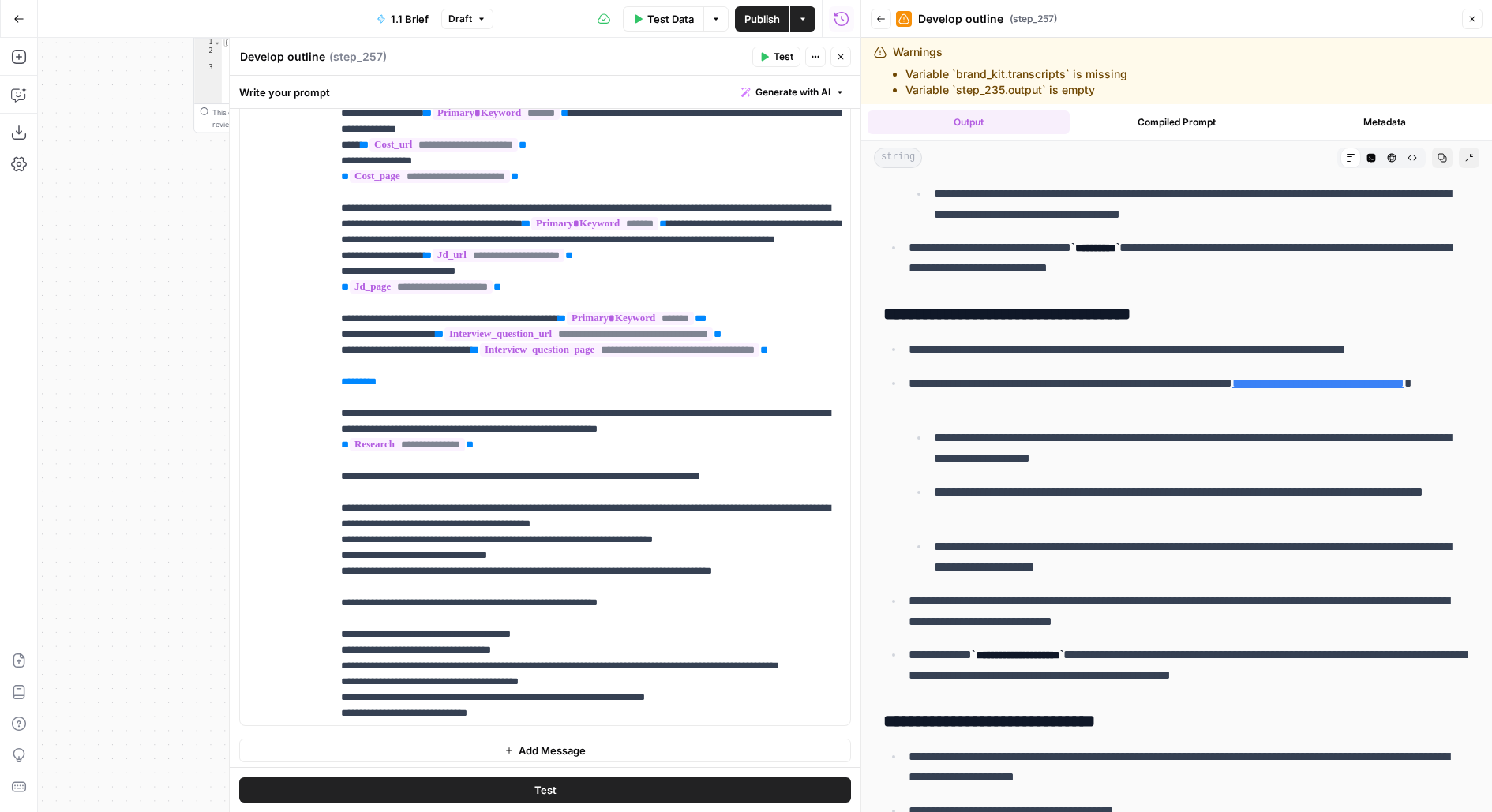
click at [1232, 389] on link "**********" at bounding box center [1318, 383] width 172 height 12
click at [881, 15] on icon "button" at bounding box center [881, 19] width 9 height 9
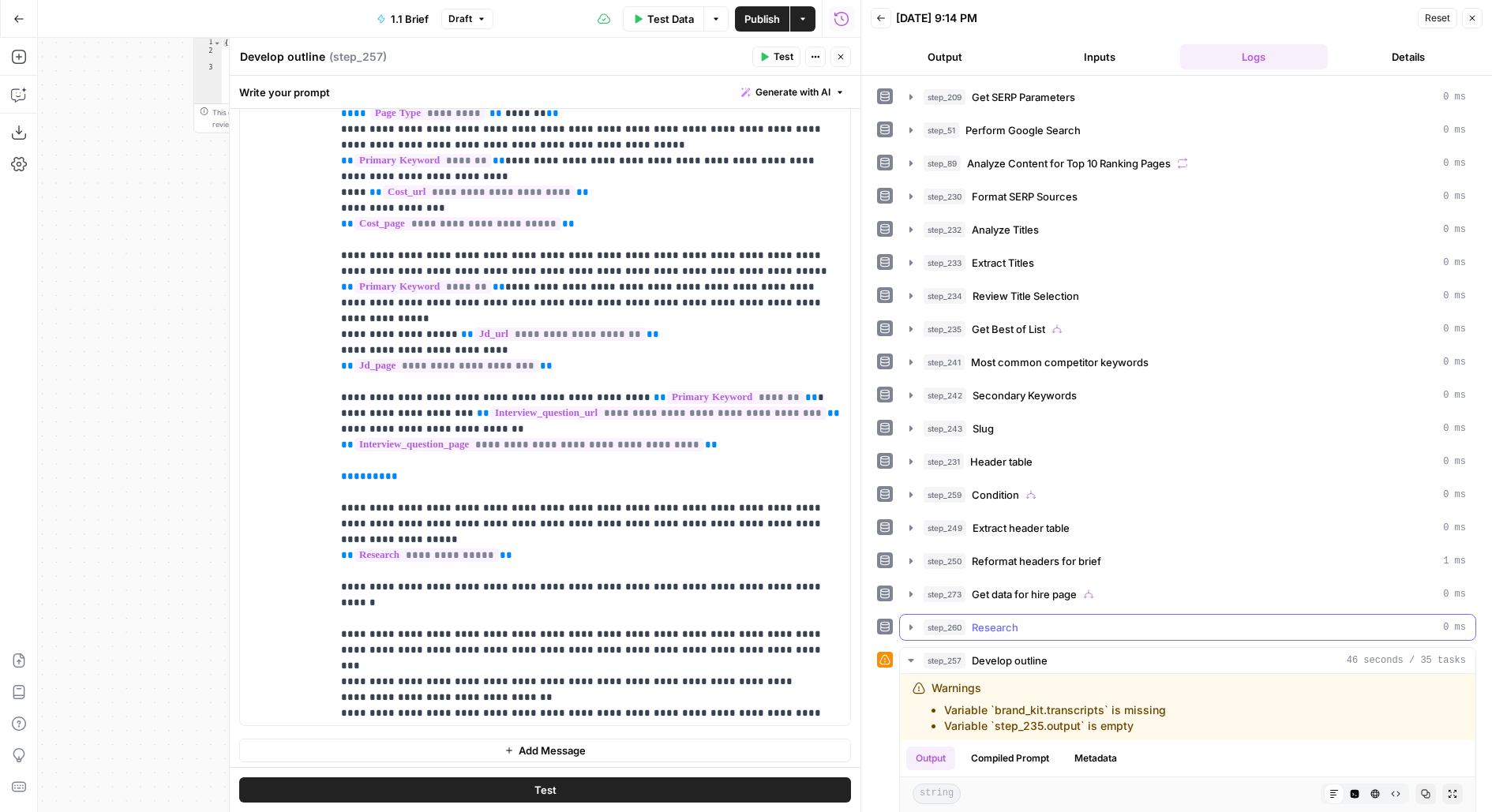
click at [1042, 587] on span "Get data for hire page" at bounding box center [1024, 594] width 105 height 16
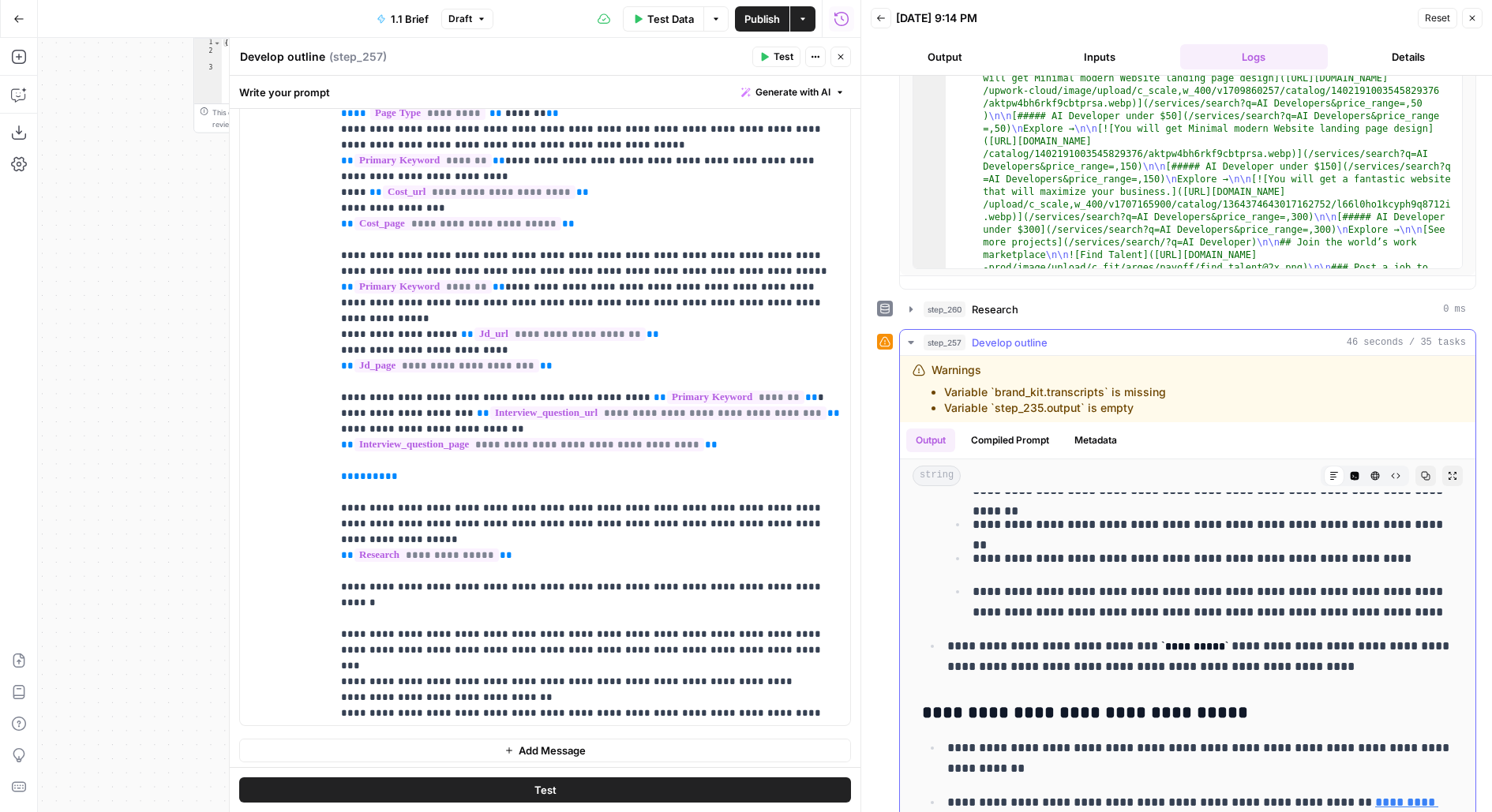
scroll to position [2127, 0]
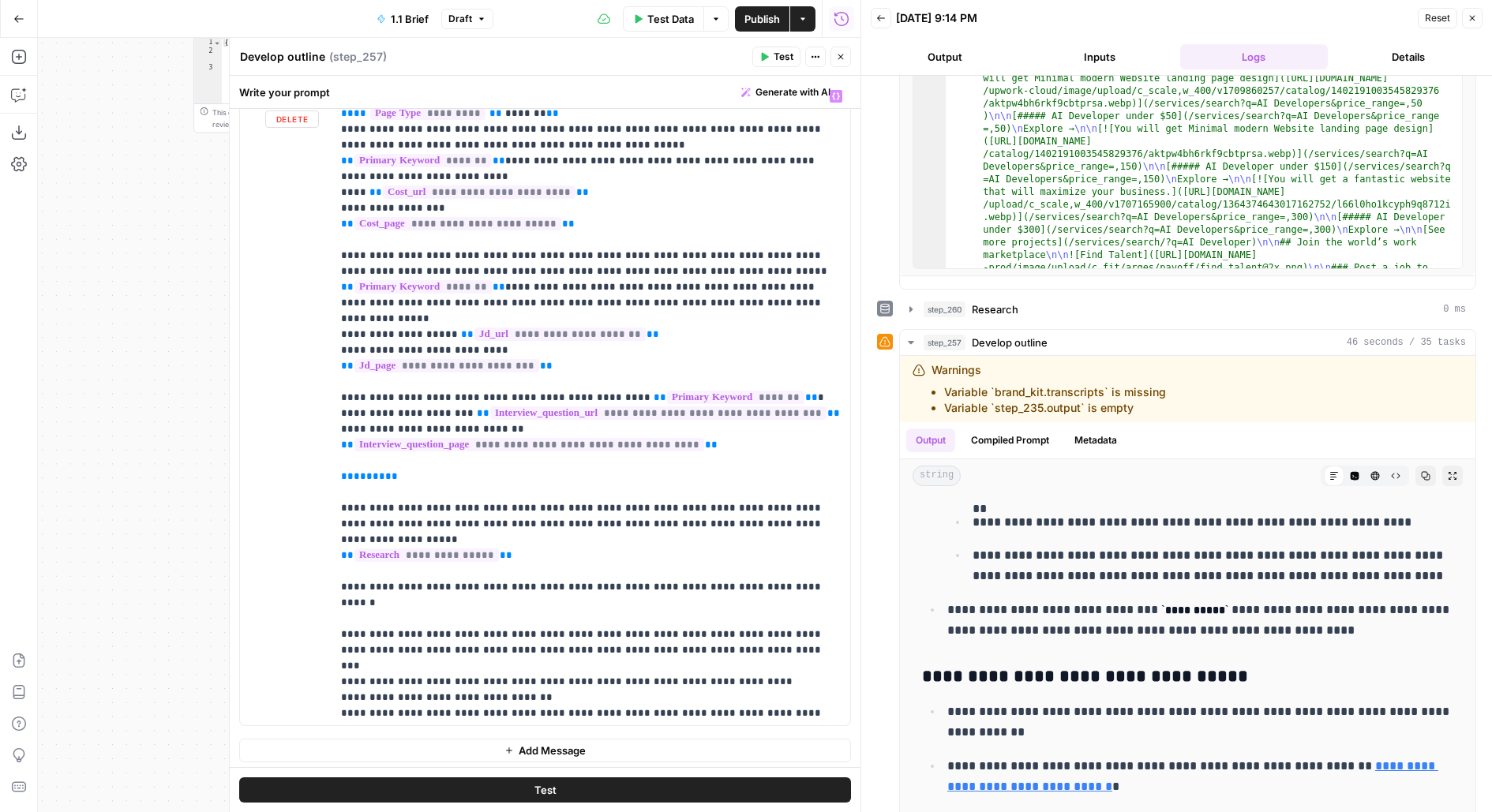
click at [841, 63] on button "Close" at bounding box center [841, 57] width 21 height 21
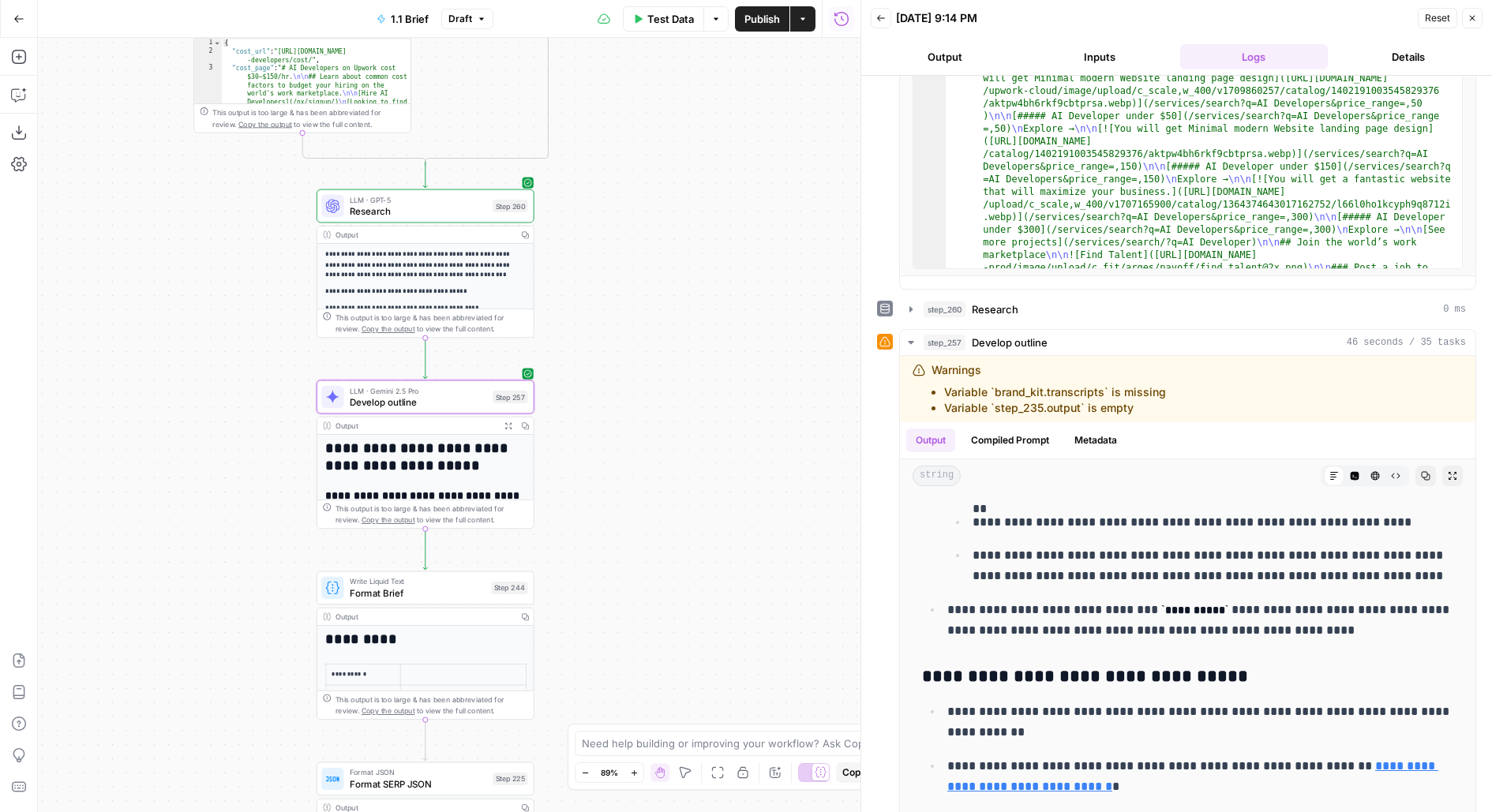
click at [773, 11] on span "Publish" at bounding box center [762, 19] width 36 height 16
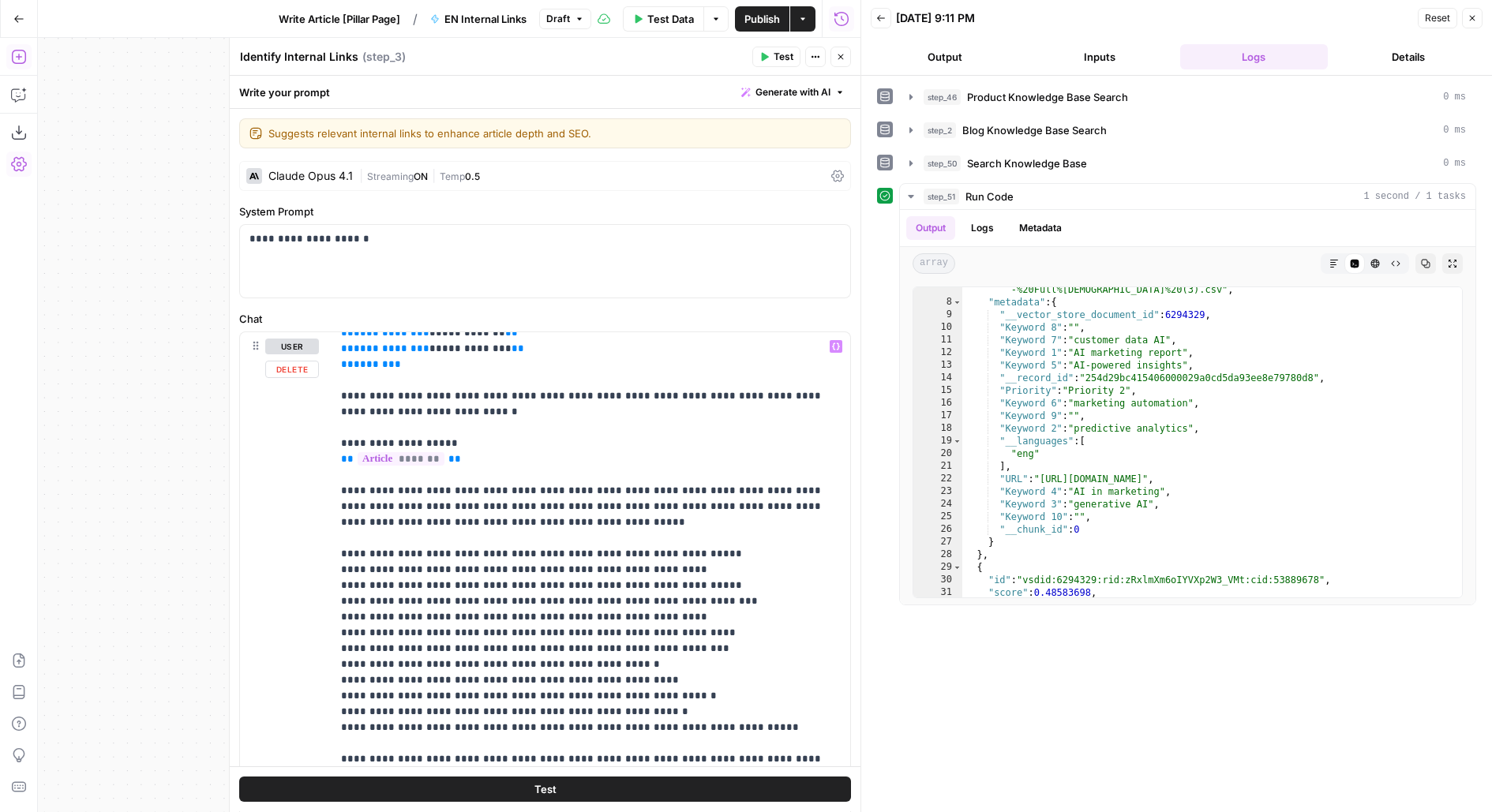
scroll to position [332, 0]
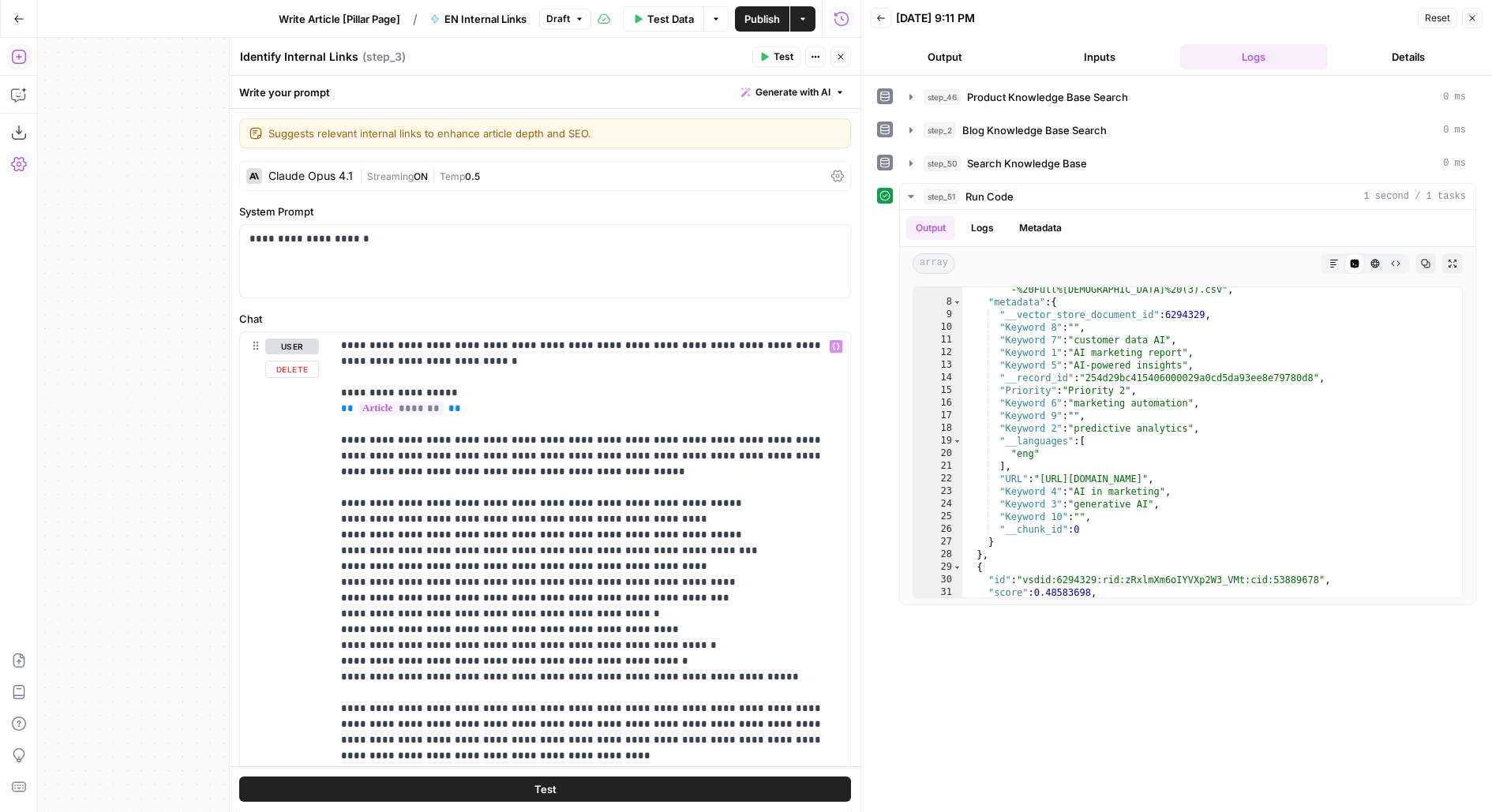
click at [402, 798] on button "Test" at bounding box center [544, 790] width 611 height 25
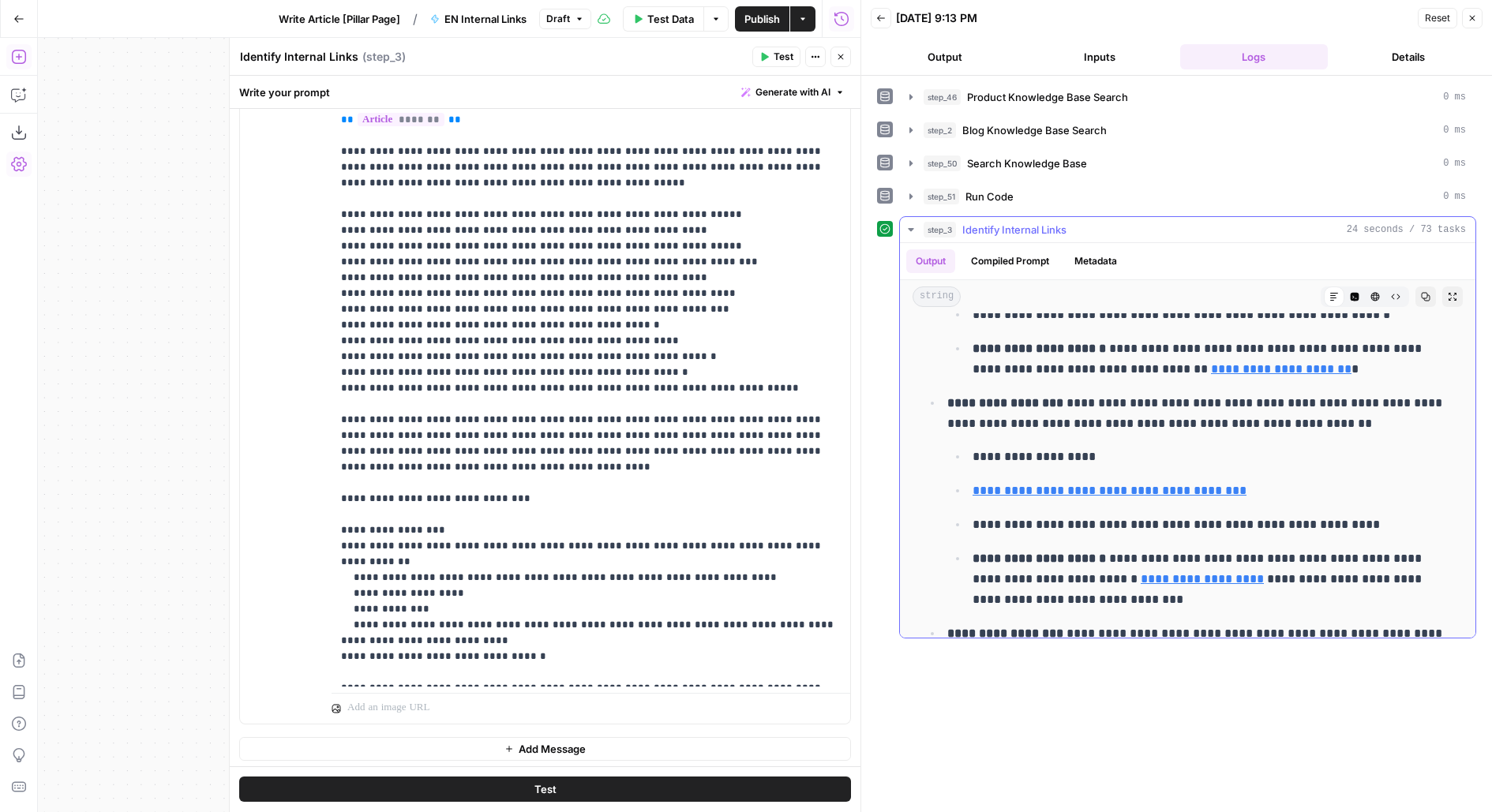
scroll to position [625, 0]
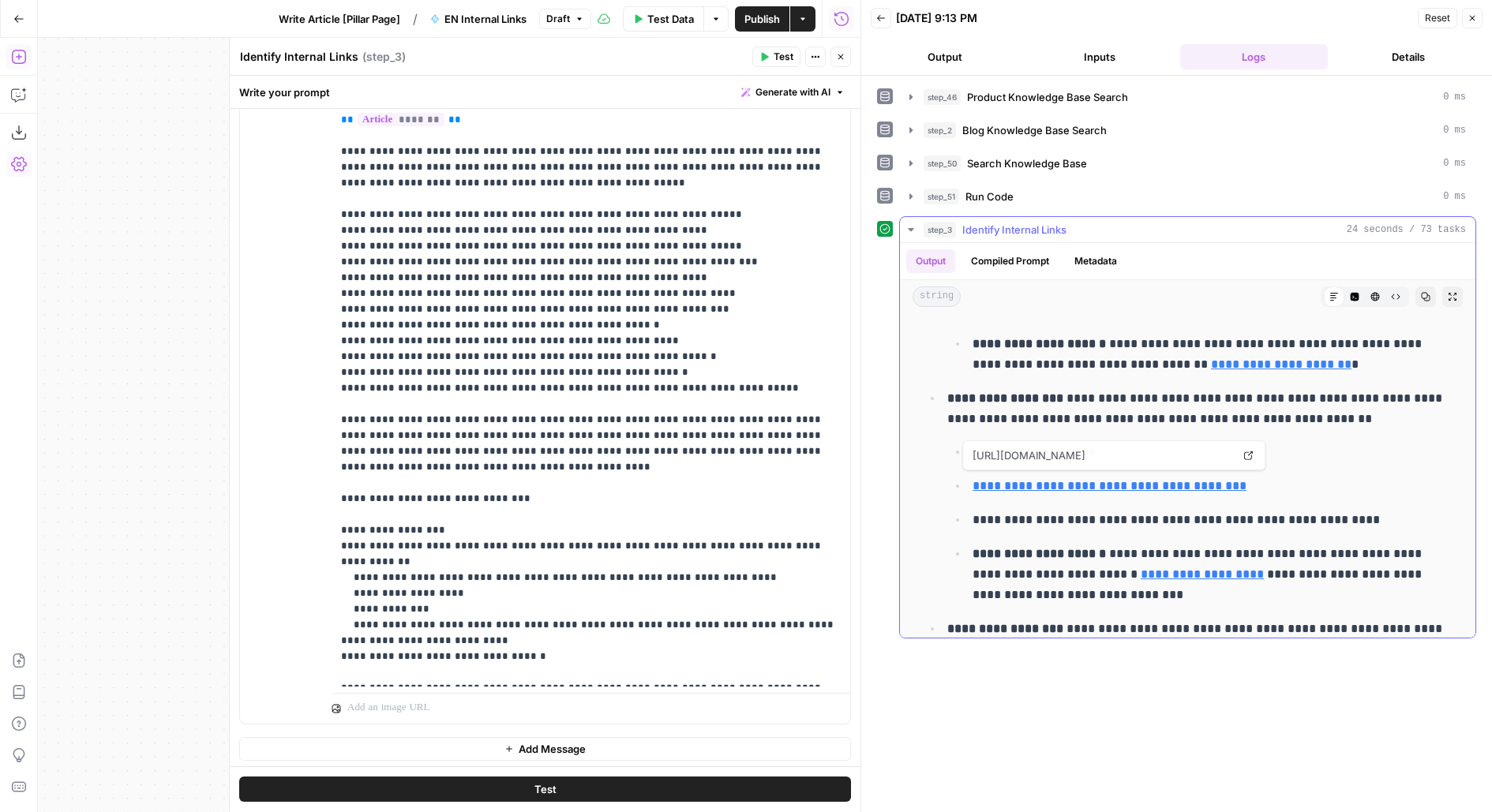
click at [1296, 519] on p "**********" at bounding box center [1213, 520] width 481 height 21
drag, startPoint x: 1296, startPoint y: 491, endPoint x: 971, endPoint y: 473, distance: 325.5
click at [971, 473] on ul "**********" at bounding box center [1200, 522] width 505 height 164
copy link "**********"
click at [1030, 253] on button "Compiled Prompt" at bounding box center [1010, 260] width 97 height 23
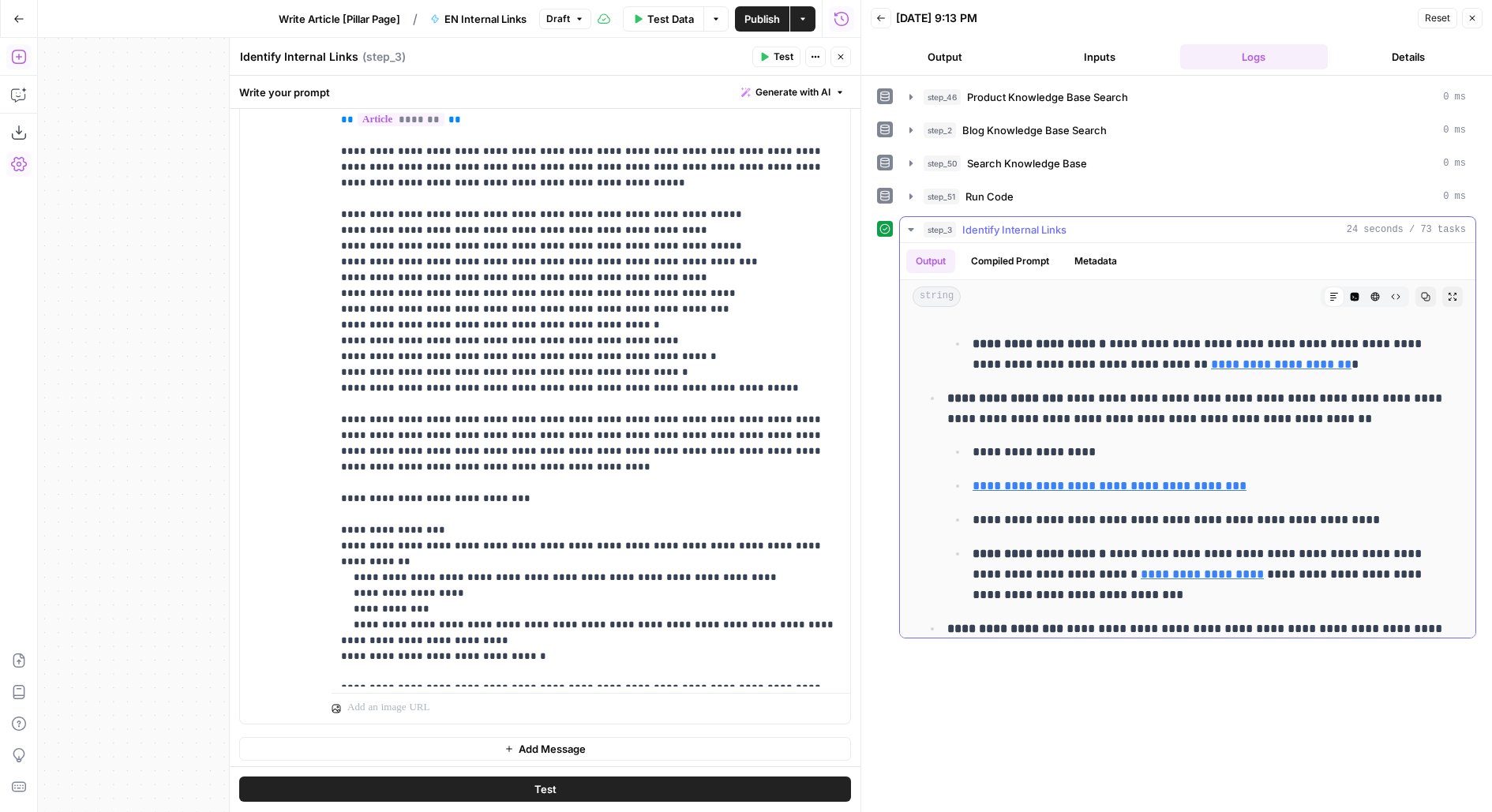
scroll to position [0, 0]
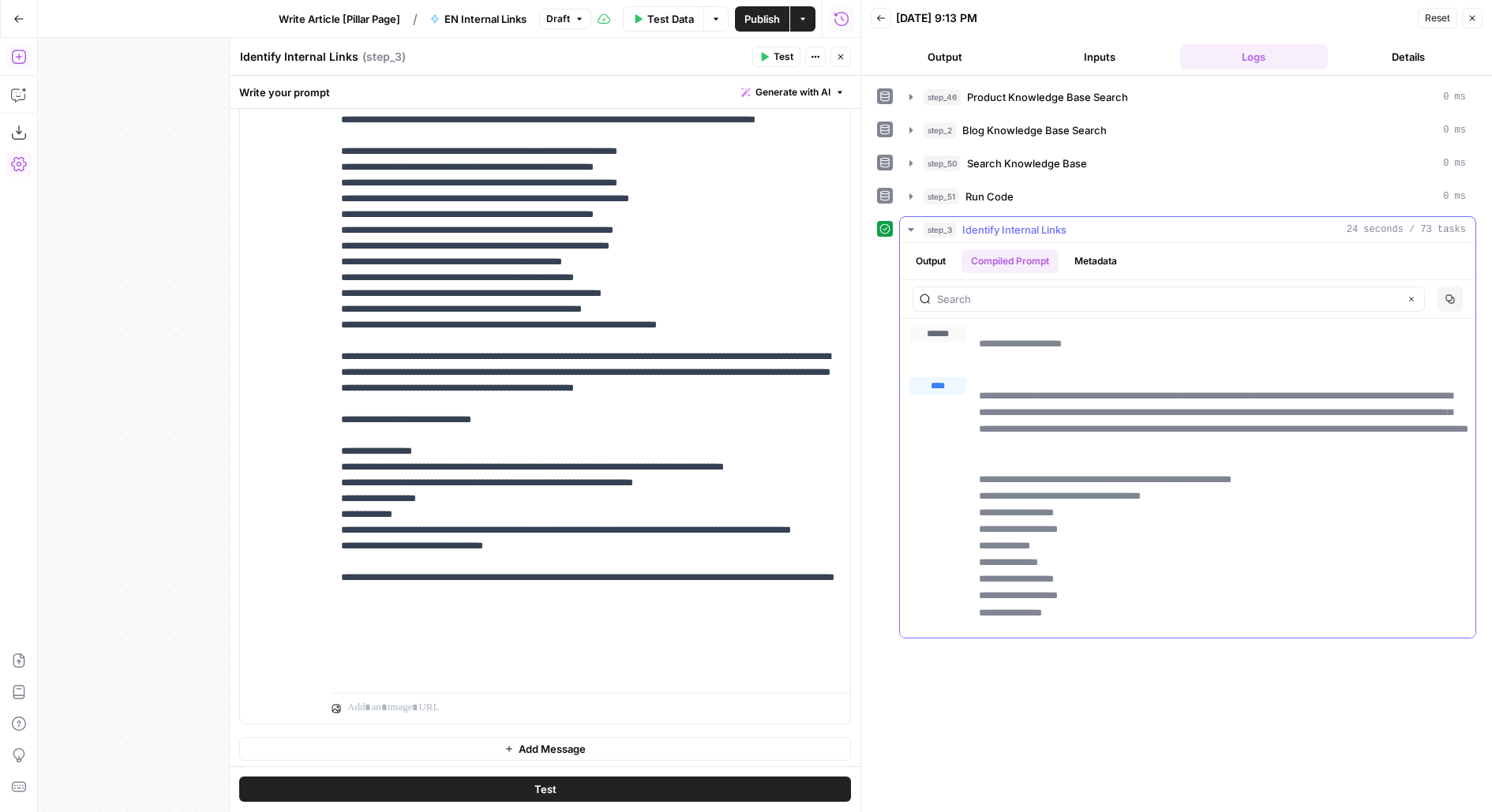
click at [1068, 303] on div "Clear" at bounding box center [1168, 298] width 512 height 25
paste input "https://www.klaviyo.com/features/benchmarks"
type input "https://www.klaviyo.com/features/benchmarks"
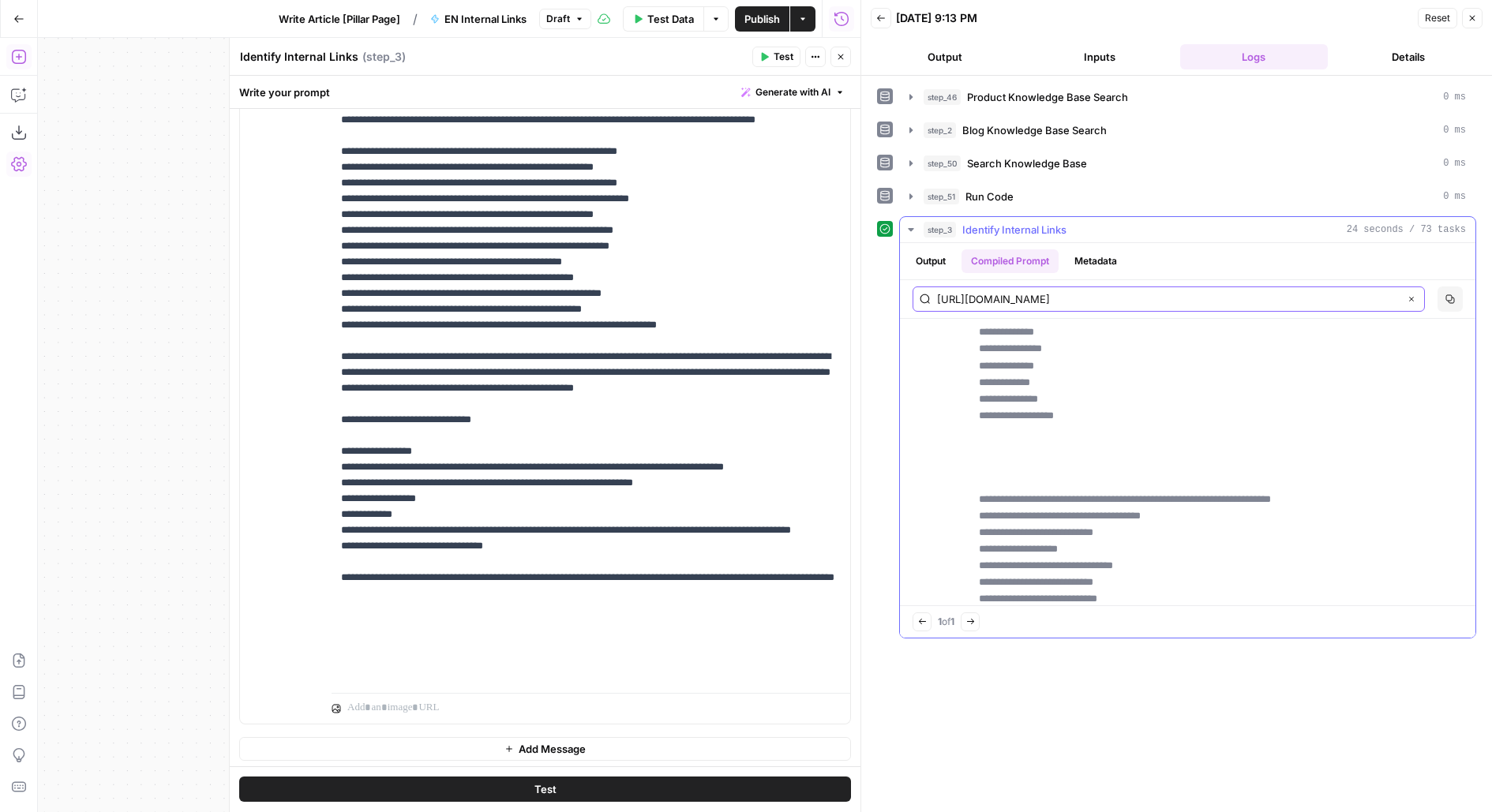
scroll to position [15601, 0]
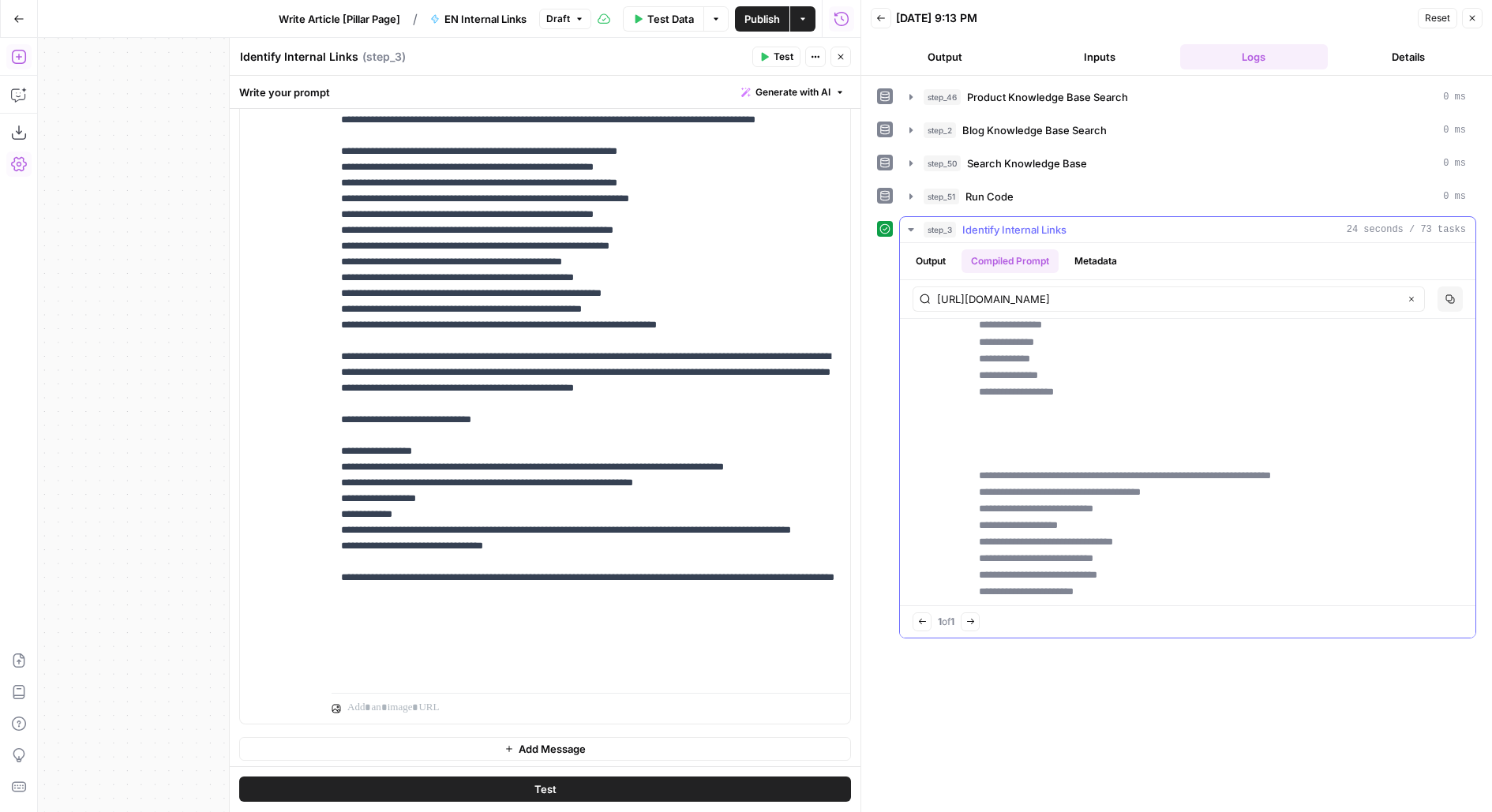
click at [929, 261] on button "Output" at bounding box center [930, 260] width 49 height 23
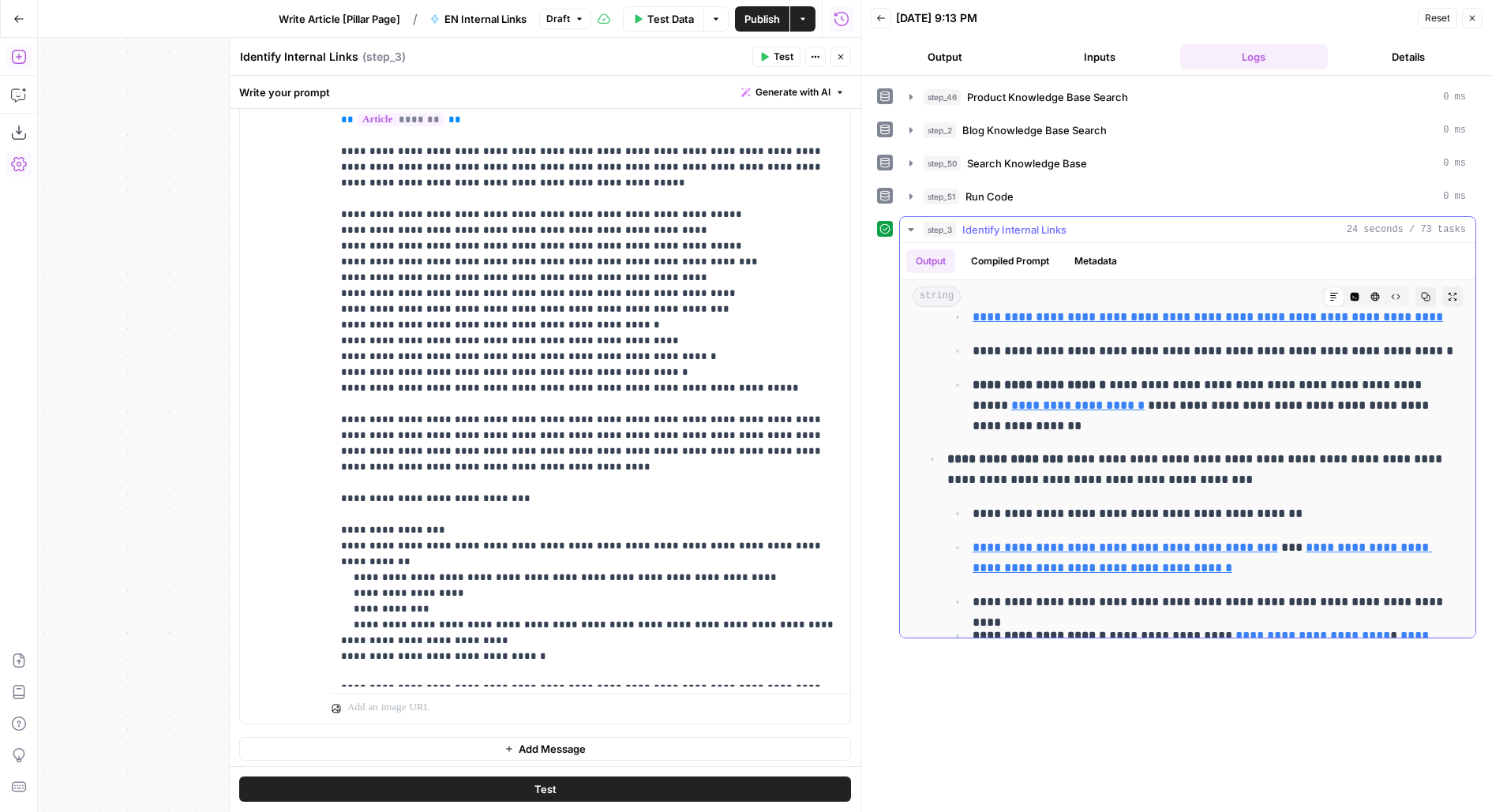
scroll to position [1757, 0]
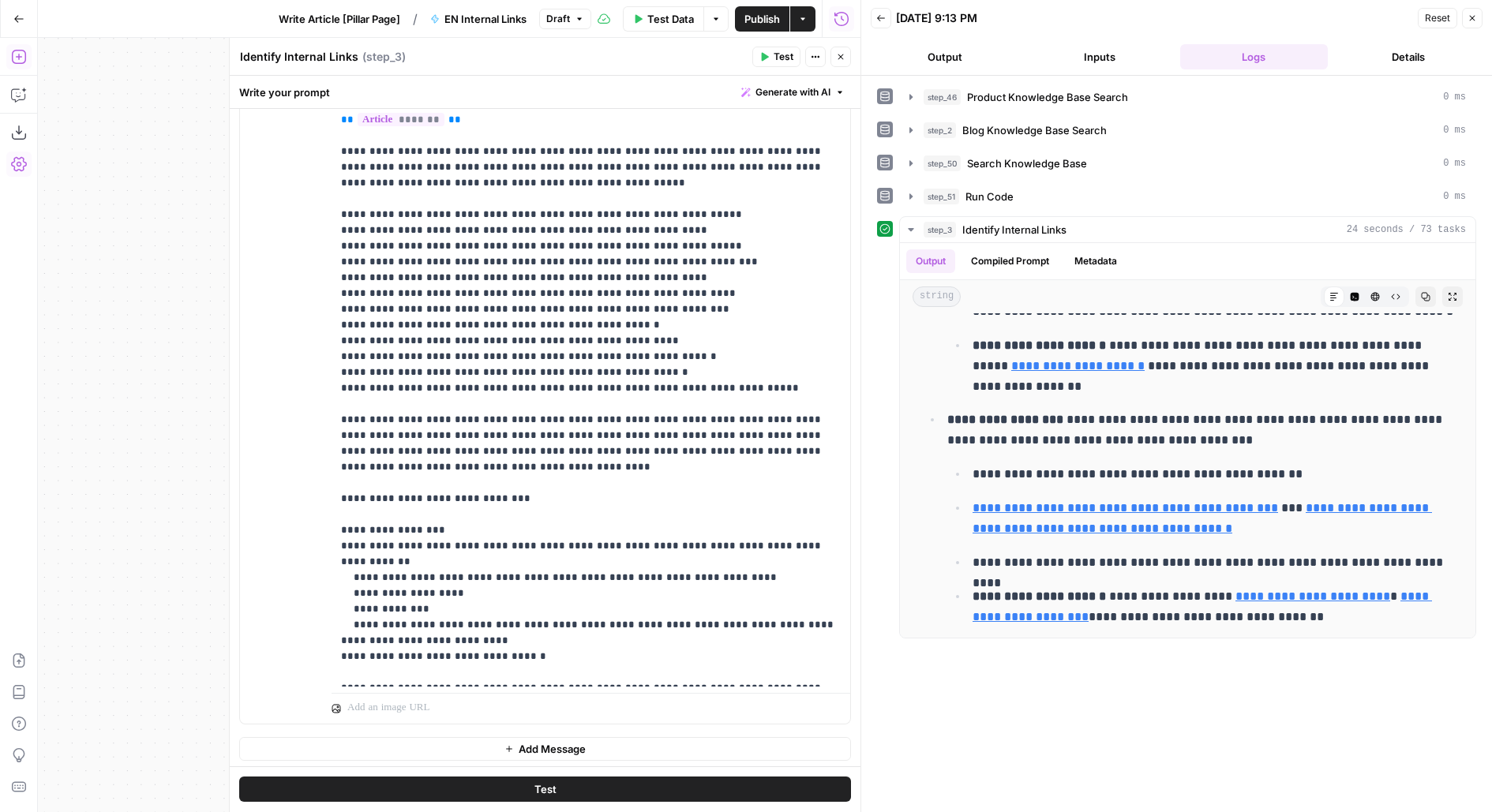
click at [833, 65] on button "Close" at bounding box center [841, 57] width 21 height 21
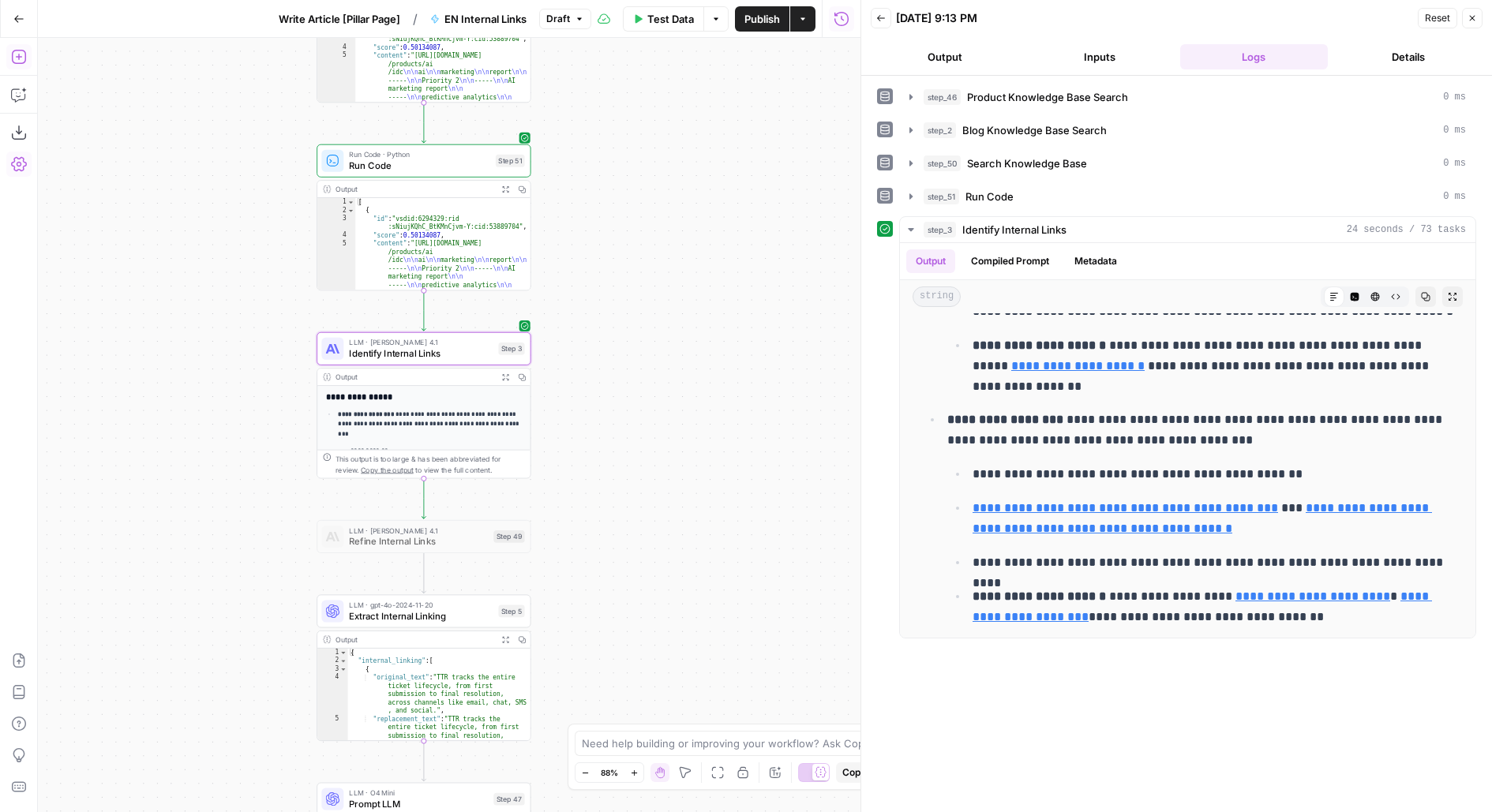
drag, startPoint x: 613, startPoint y: 453, endPoint x: 641, endPoint y: 240, distance: 214.8
click at [642, 242] on div "Workflow Input Settings Inputs Search Knowledge Base Product Knowledge Base Sea…" at bounding box center [448, 424] width 823 height 774
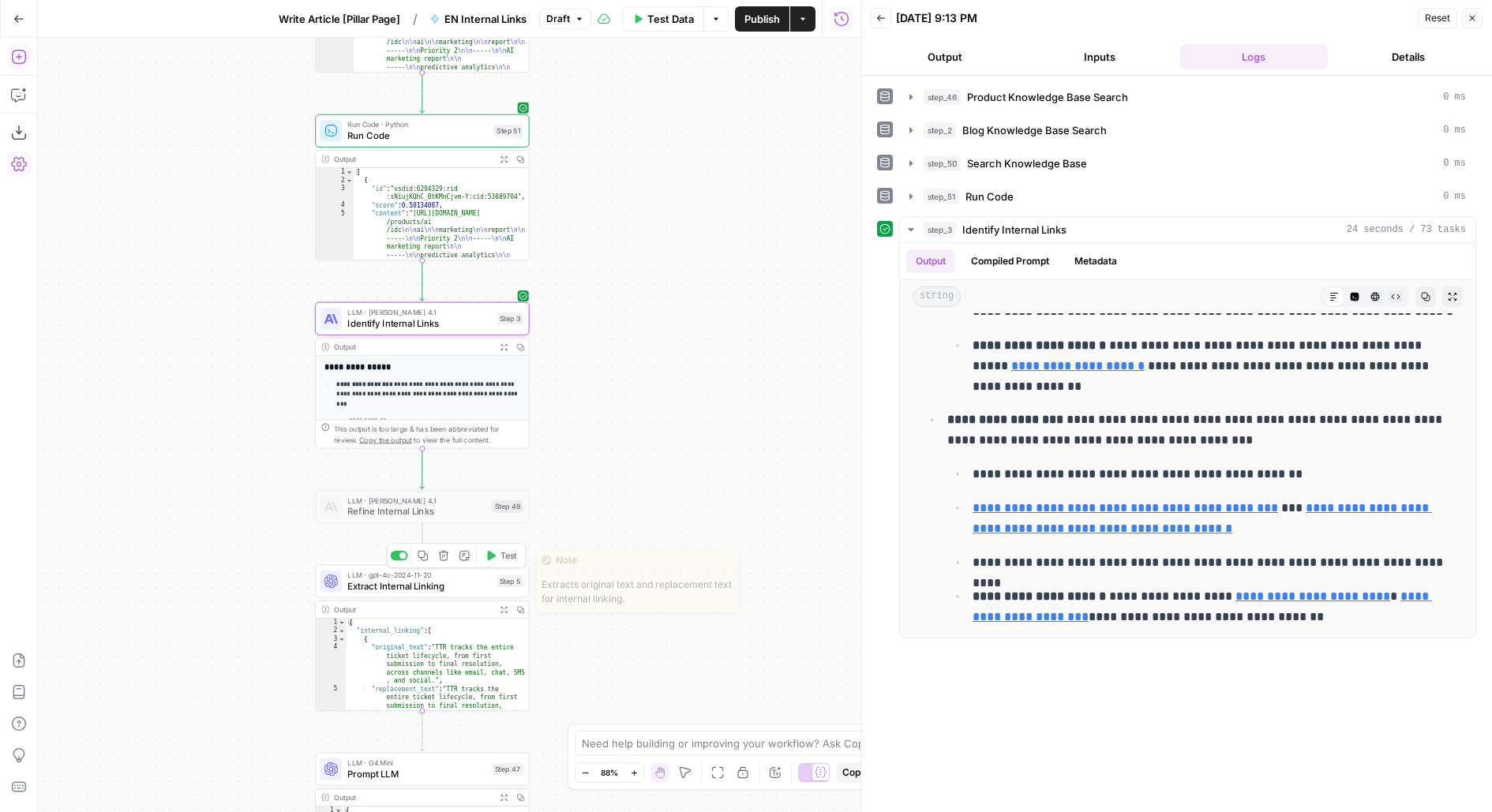
click at [505, 553] on span "Test" at bounding box center [509, 555] width 17 height 12
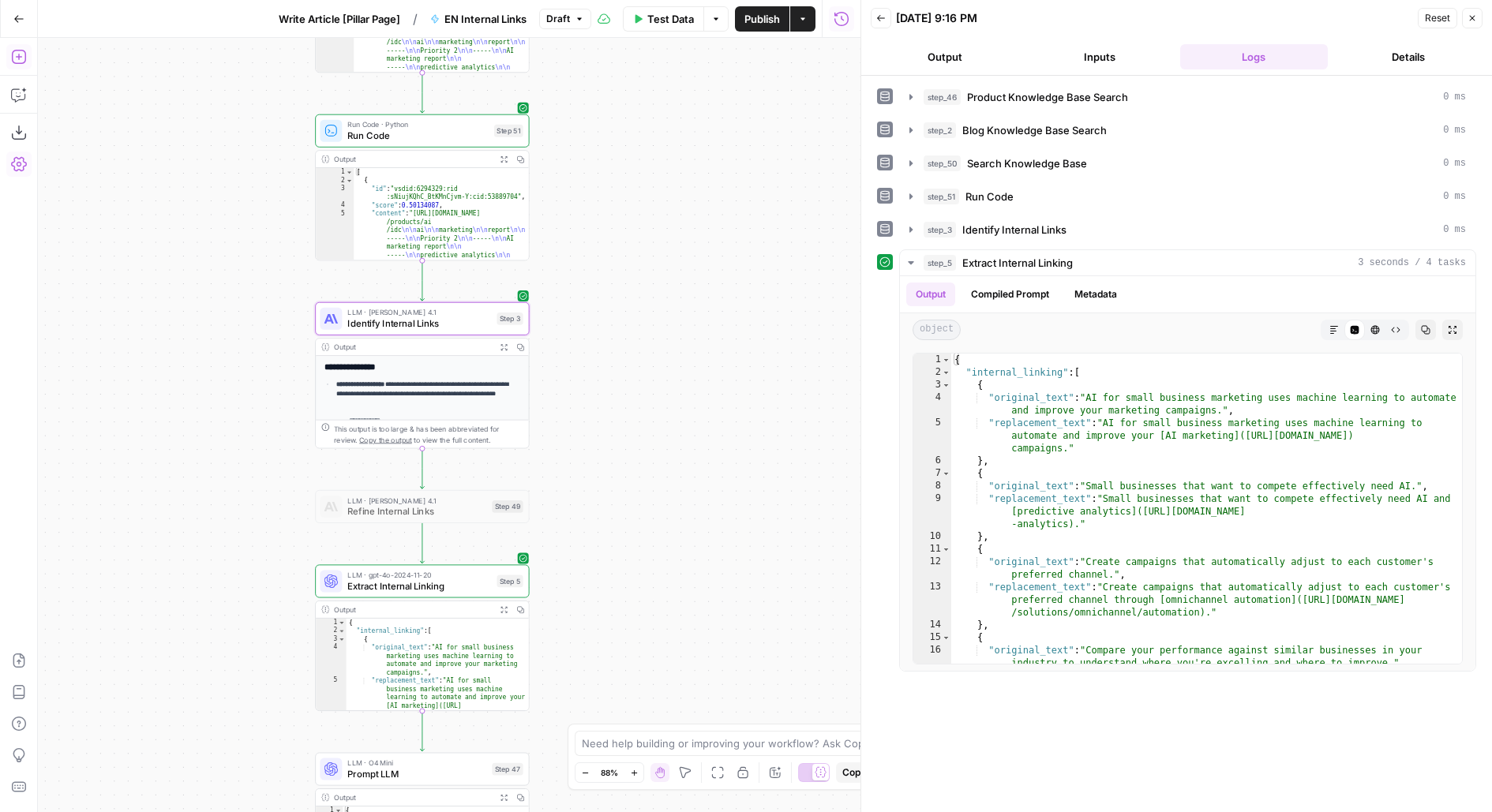
drag, startPoint x: 709, startPoint y: 489, endPoint x: 713, endPoint y: 185, distance: 304.0
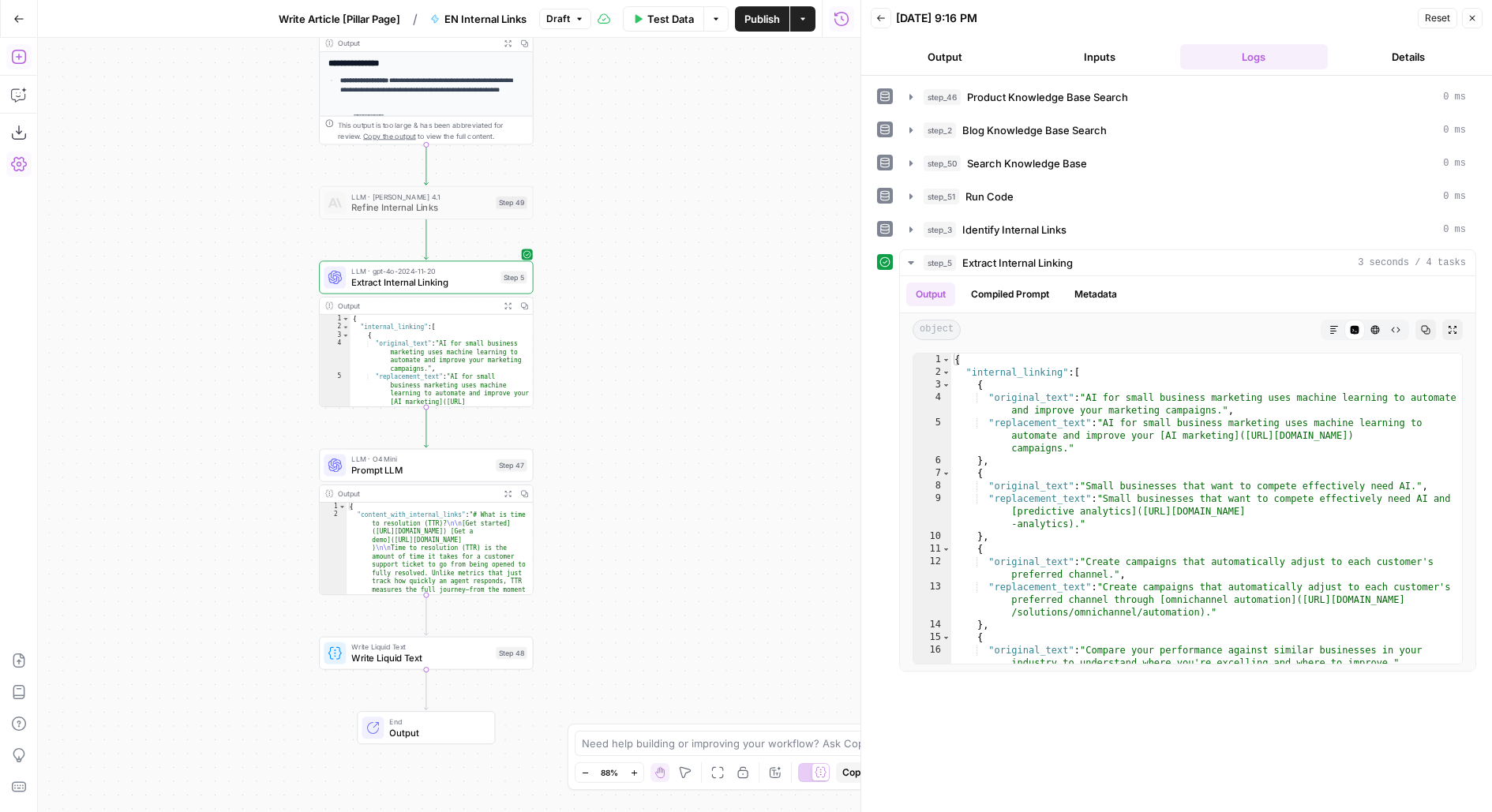
click at [713, 185] on div "Workflow Input Settings Inputs Search Knowledge Base Product Knowledge Base Sea…" at bounding box center [448, 424] width 823 height 774
click at [502, 438] on button "Test" at bounding box center [505, 439] width 43 height 18
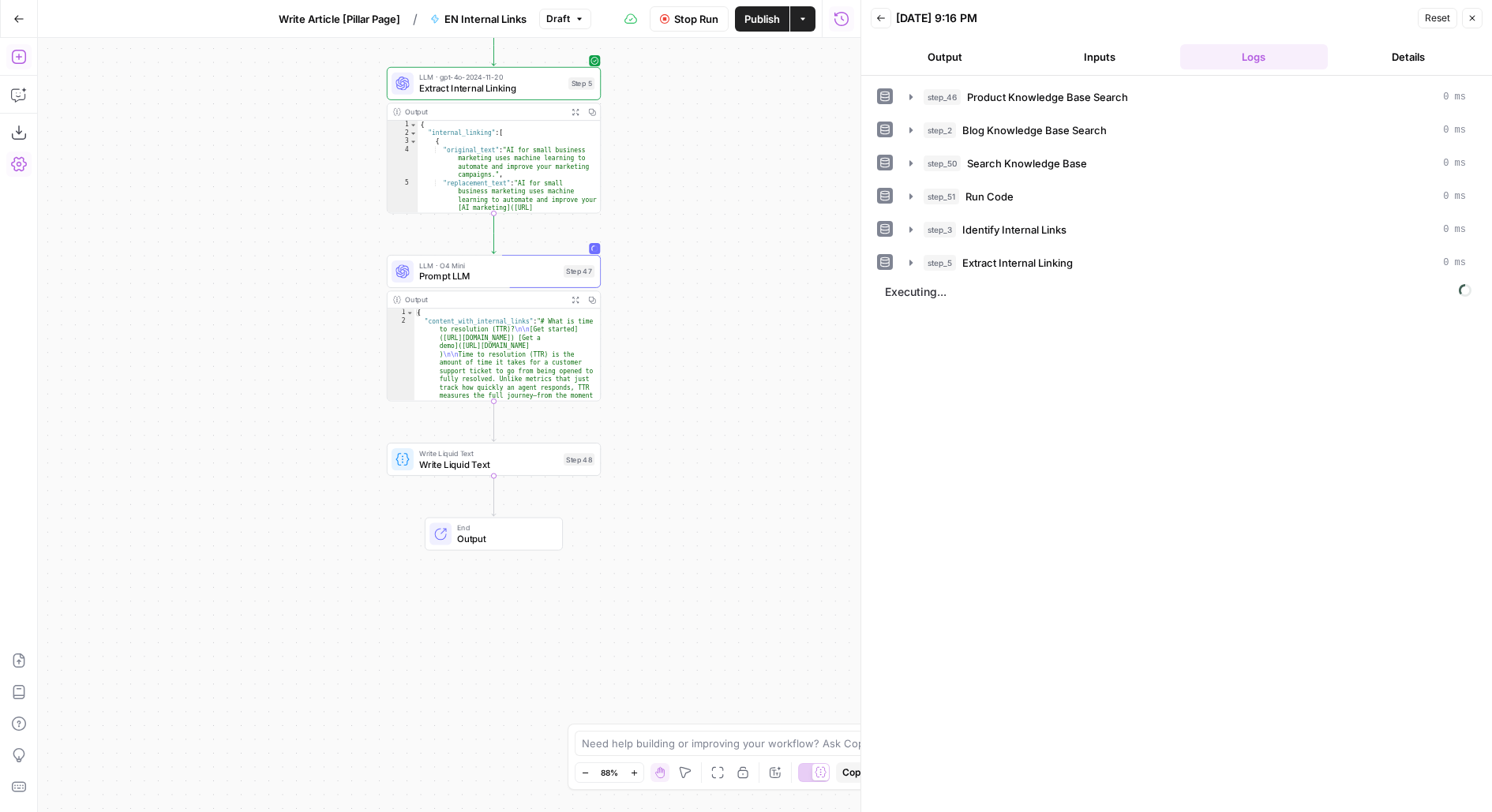
click at [979, 54] on button "Output" at bounding box center [944, 56] width 149 height 25
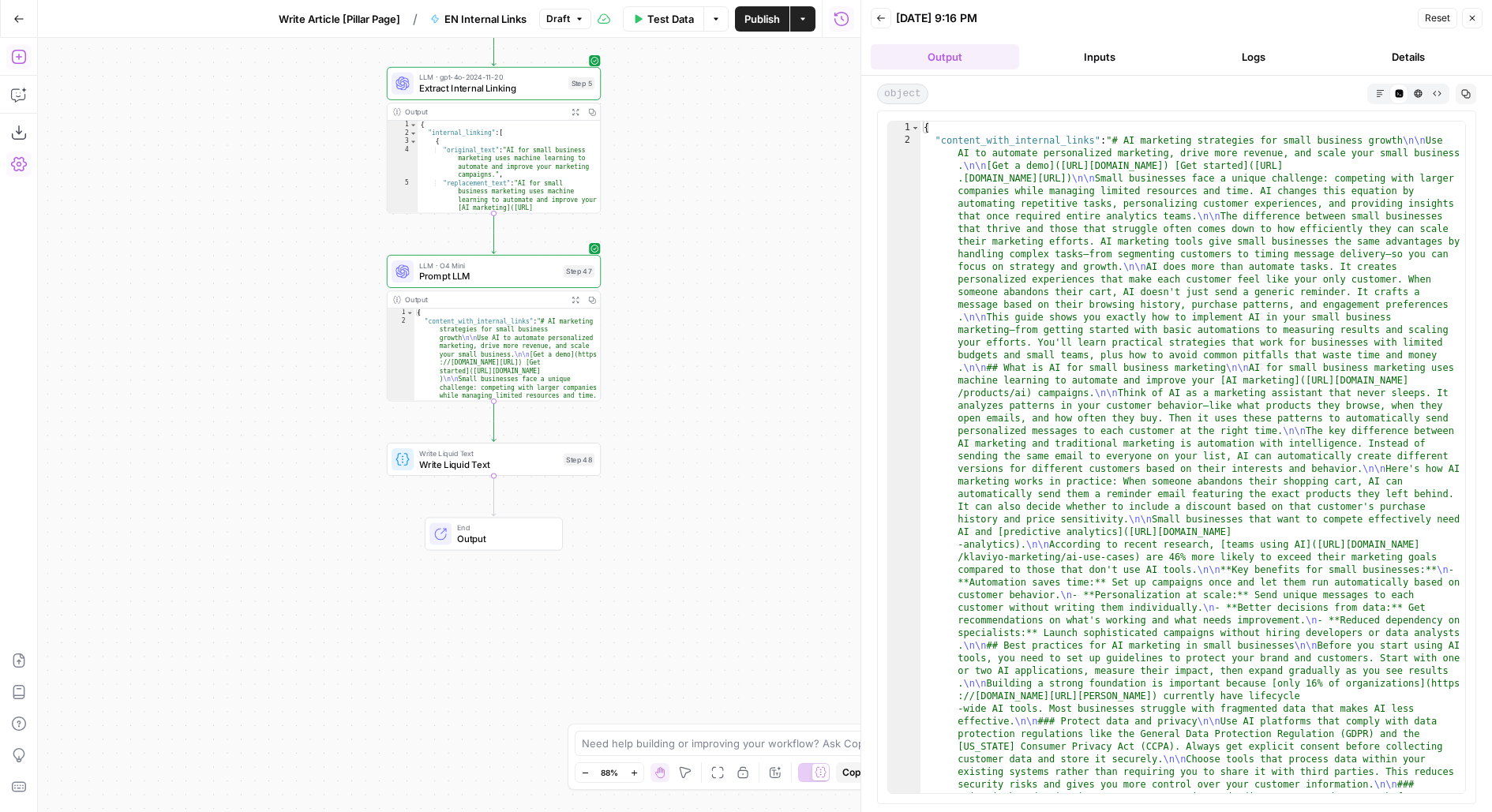
click at [1382, 85] on button "Markdown" at bounding box center [1380, 93] width 19 height 19
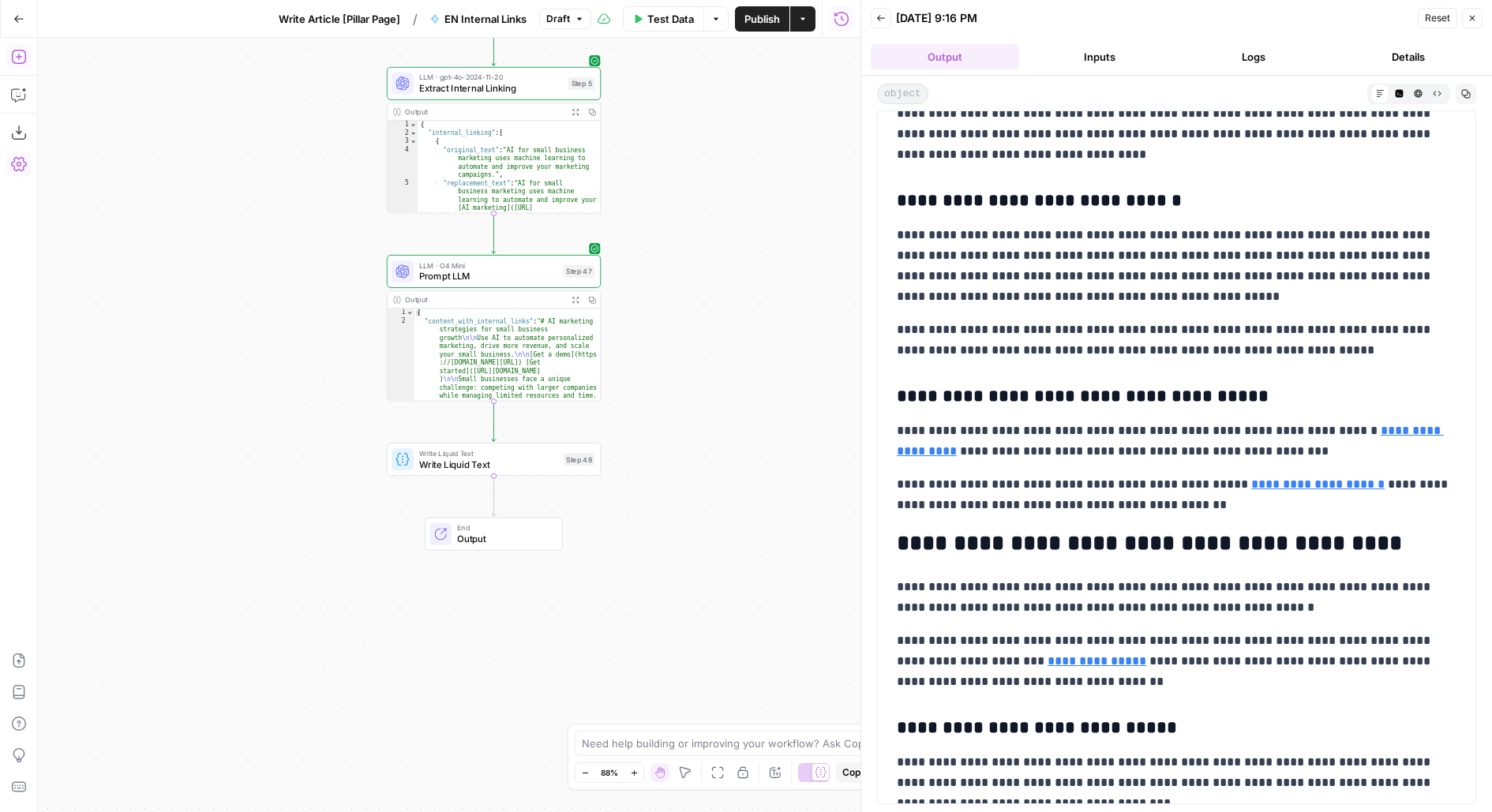
scroll to position [2810, 0]
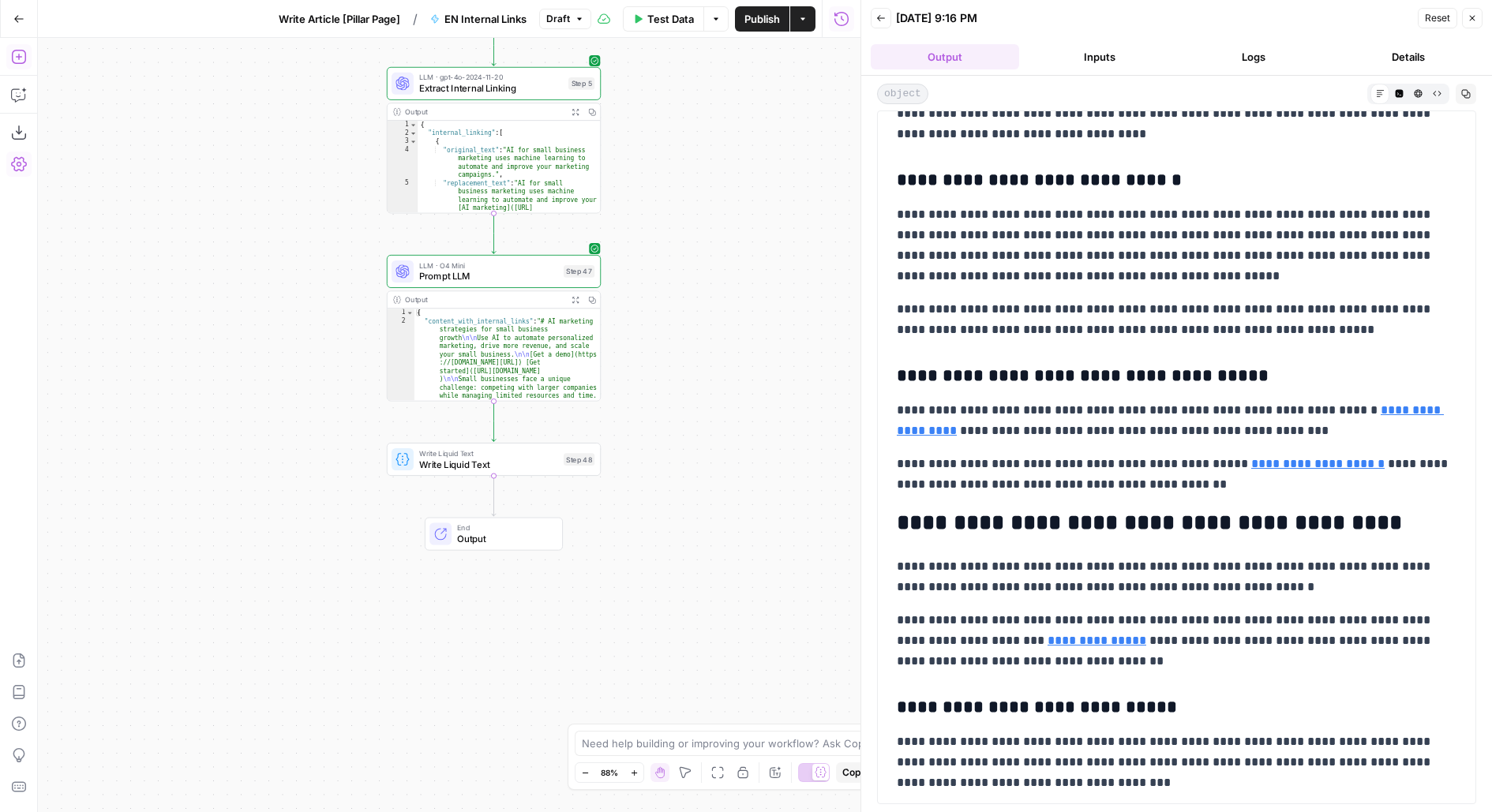
click at [369, 30] on button "Write Article [Pillar Page]" at bounding box center [340, 19] width 140 height 25
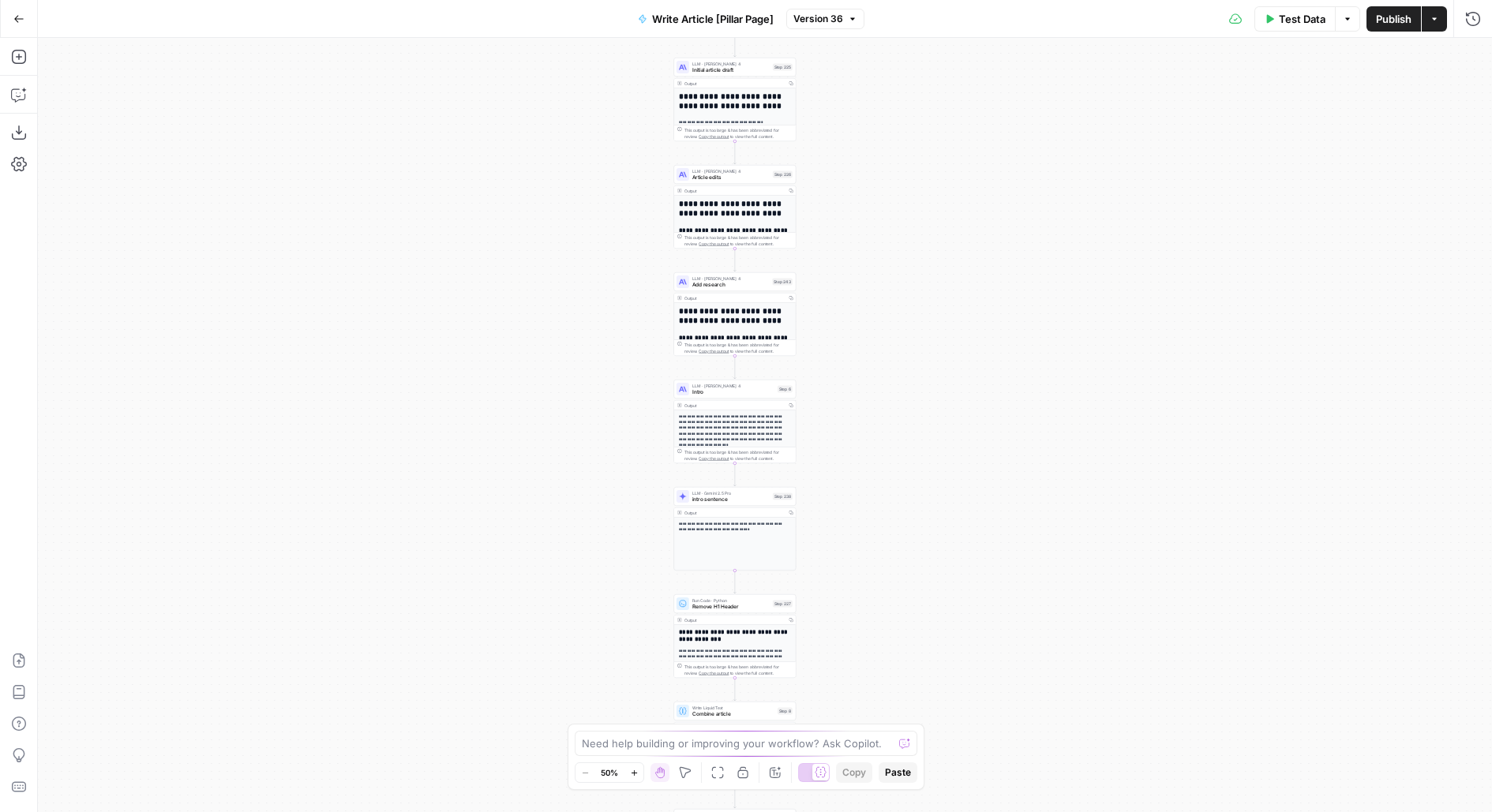
click at [738, 284] on span "Add research" at bounding box center [730, 284] width 78 height 7
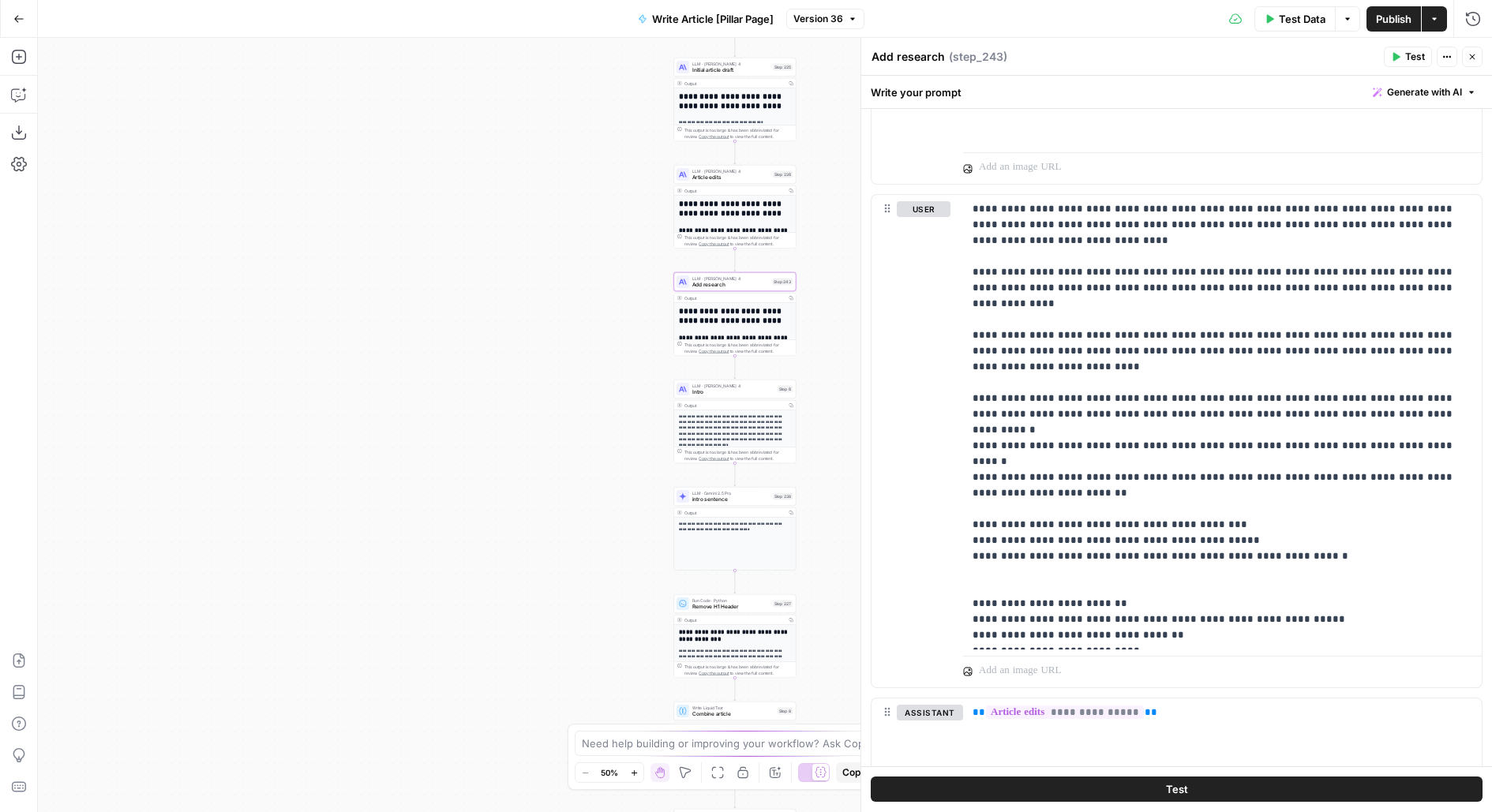
scroll to position [2458, 0]
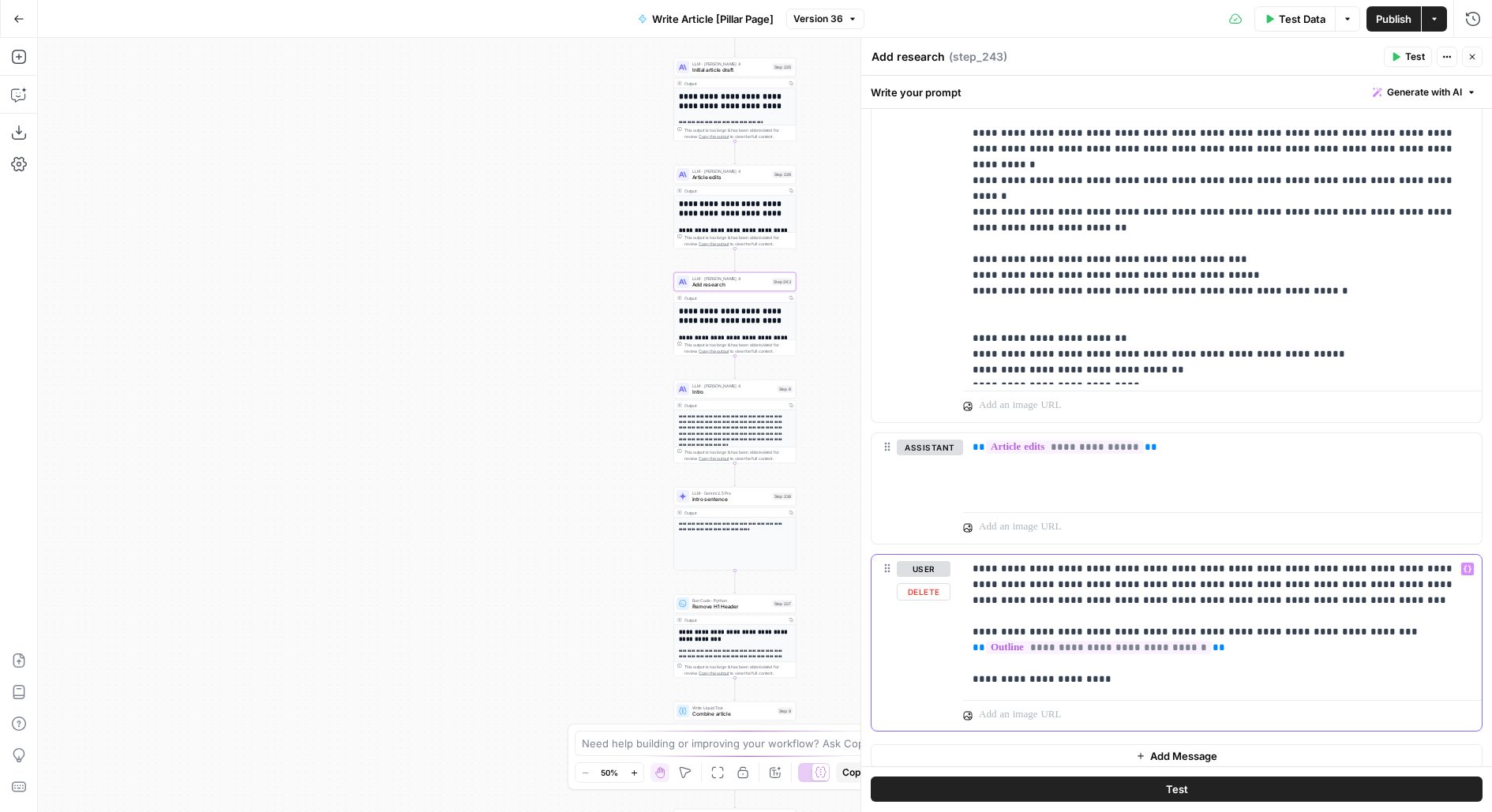
click at [1219, 587] on p "**********" at bounding box center [1222, 624] width 501 height 126
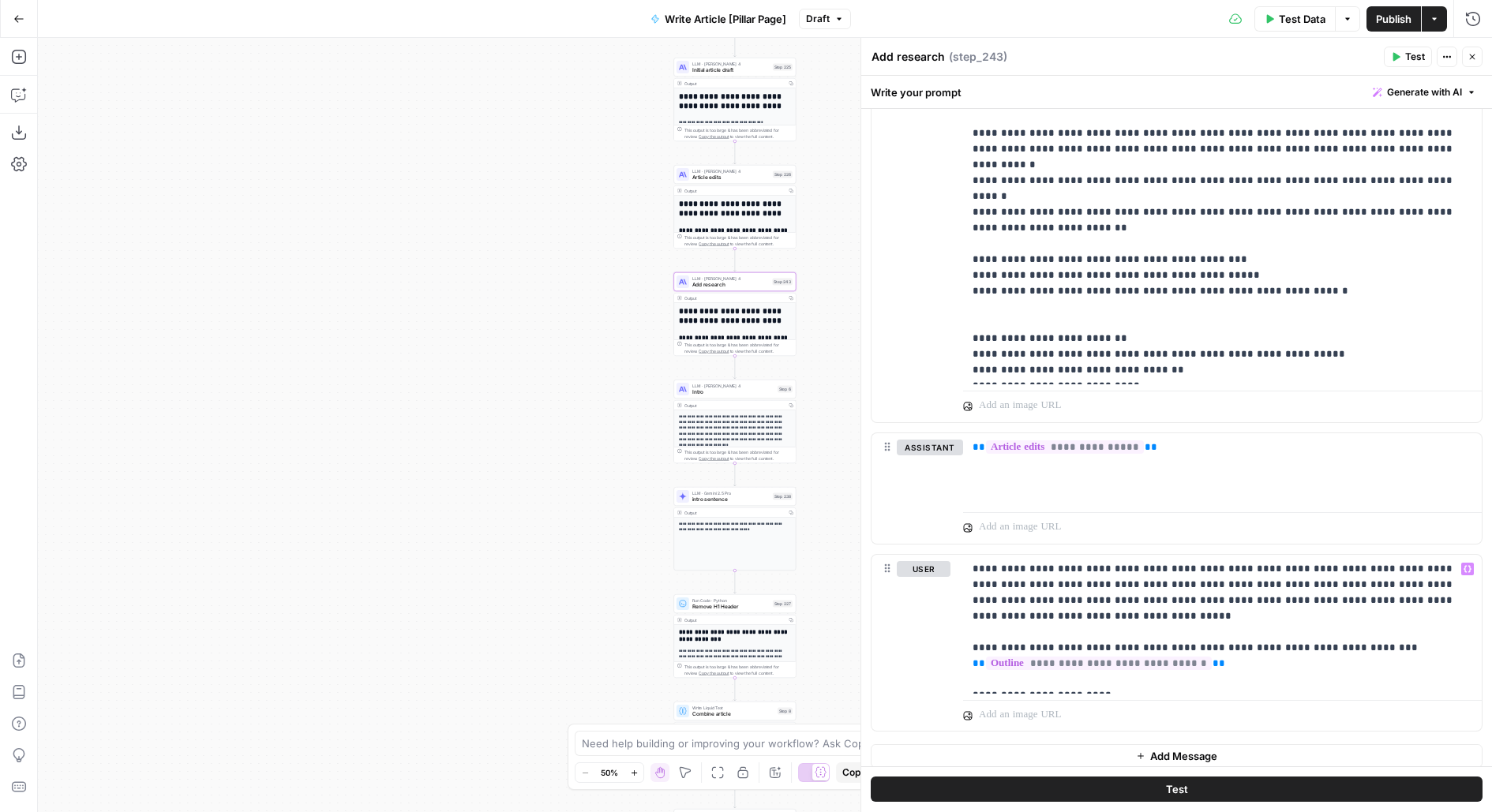
click at [1235, 793] on button "Test" at bounding box center [1176, 790] width 611 height 25
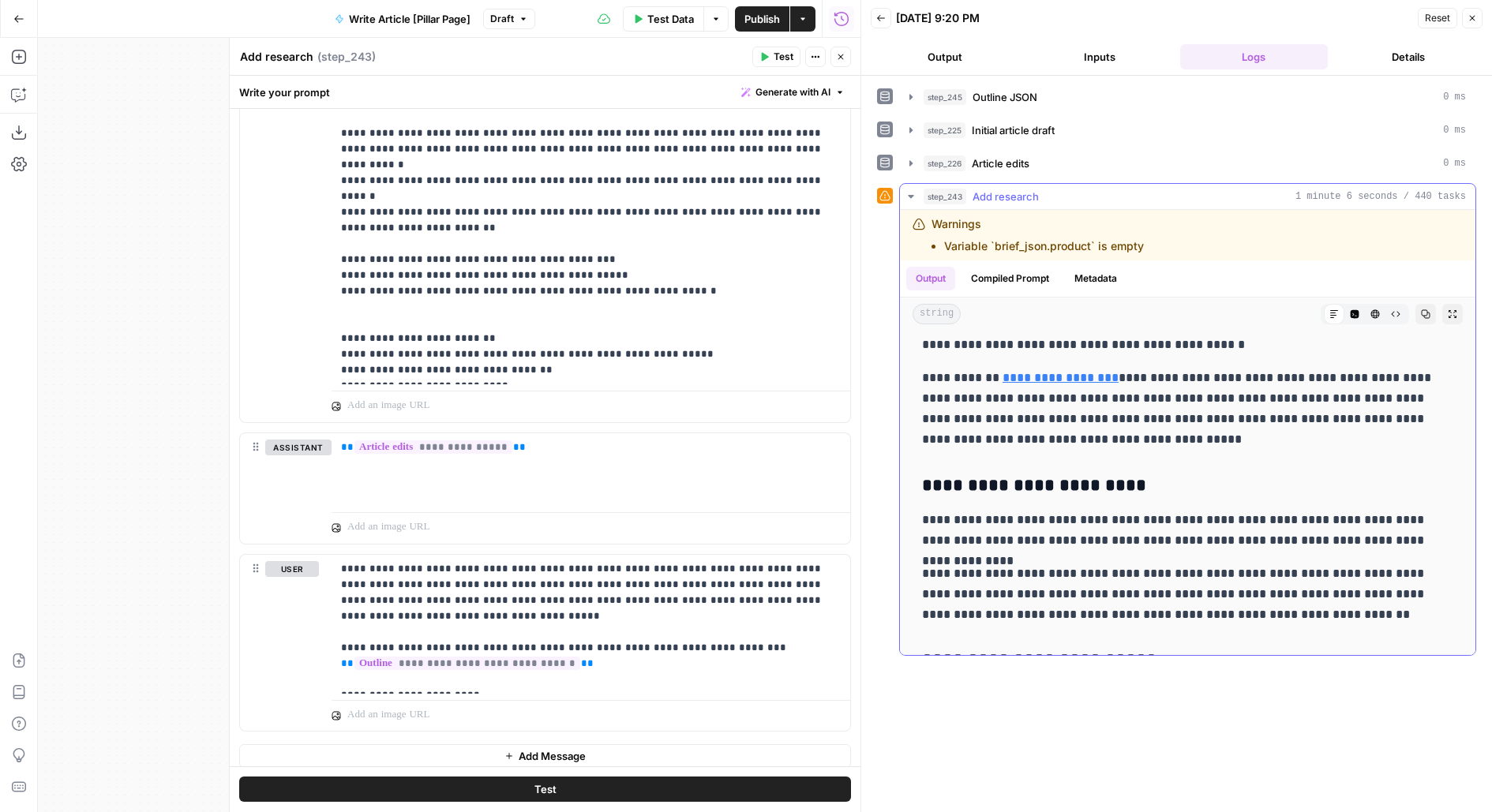
scroll to position [549, 0]
click at [812, 591] on p "**********" at bounding box center [591, 624] width 501 height 126
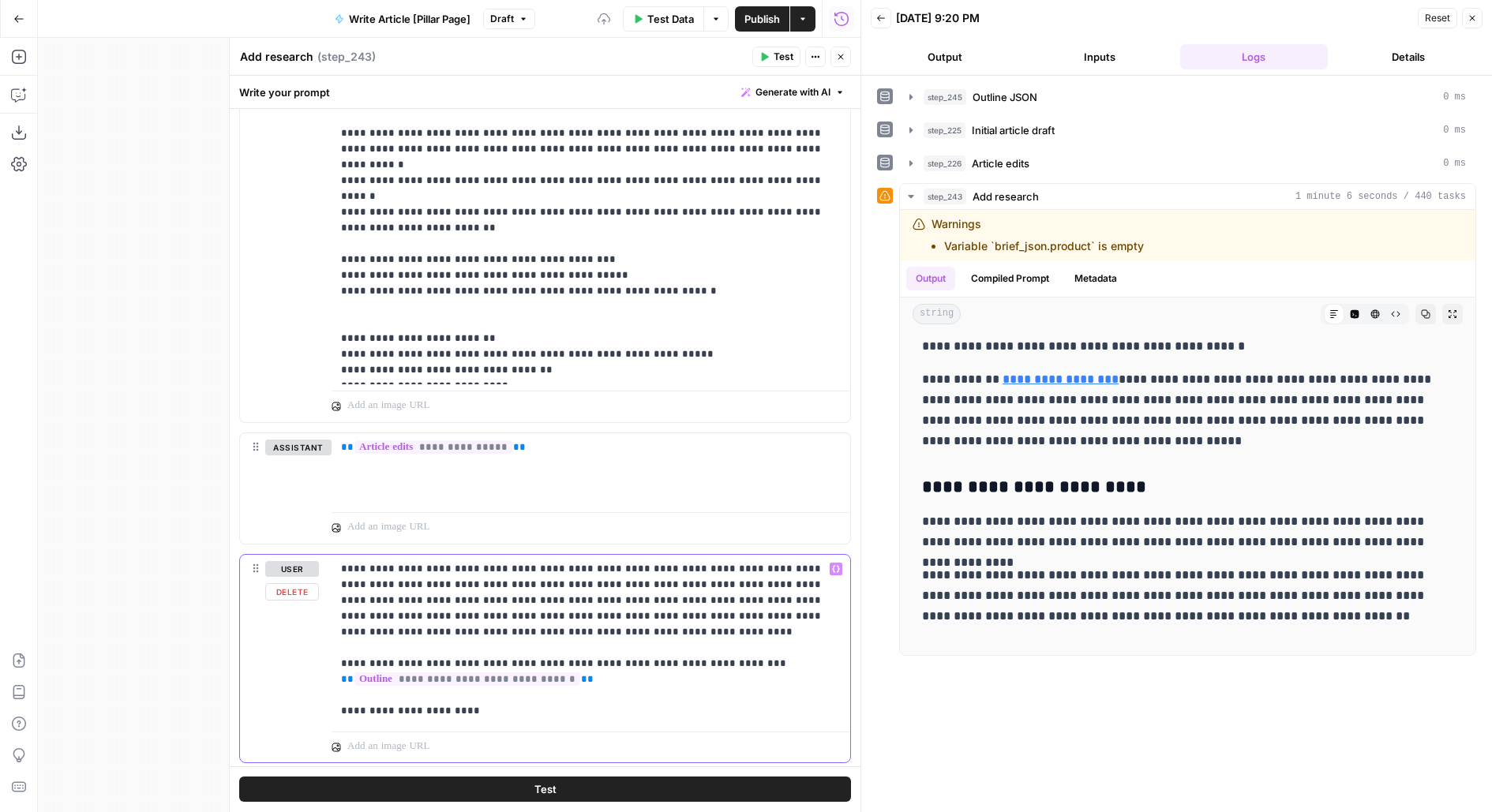
click at [778, 602] on p "**********" at bounding box center [591, 640] width 501 height 158
click at [551, 616] on p "**********" at bounding box center [591, 640] width 501 height 158
click at [470, 772] on div "Test" at bounding box center [545, 790] width 631 height 45
click at [485, 777] on button "Test" at bounding box center [544, 790] width 611 height 25
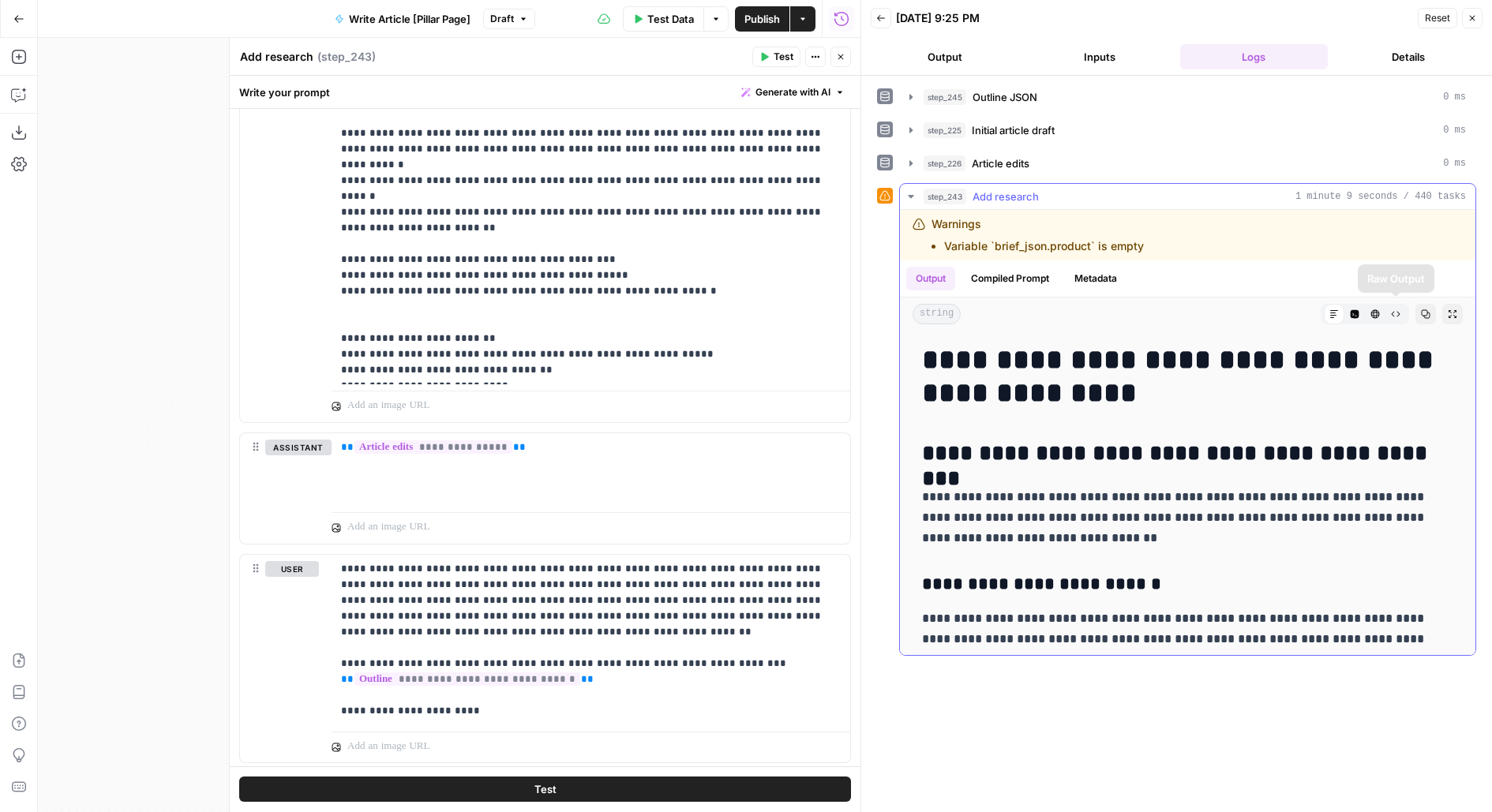
click at [1453, 310] on icon "button" at bounding box center [1452, 314] width 9 height 9
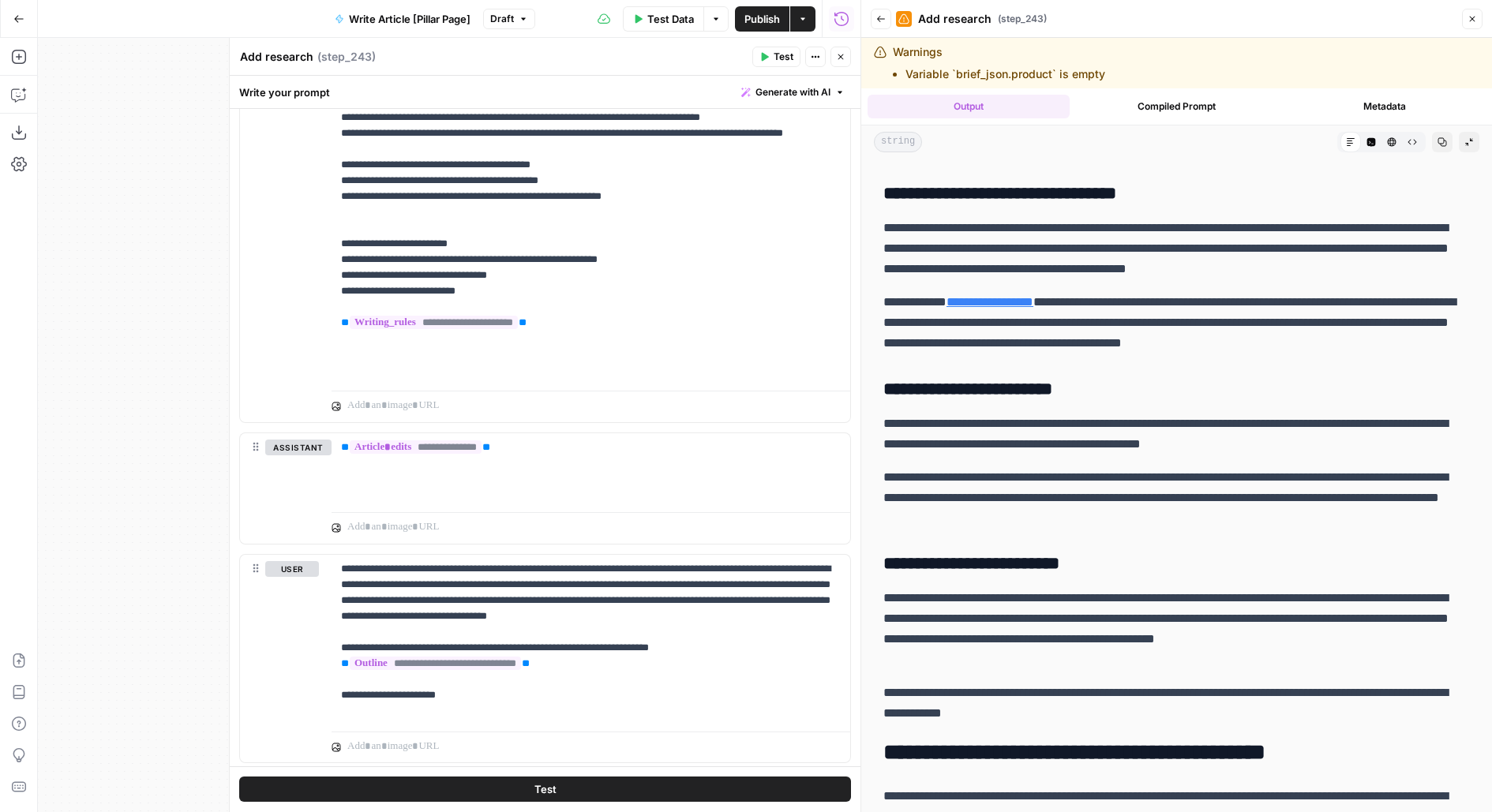
scroll to position [395, 0]
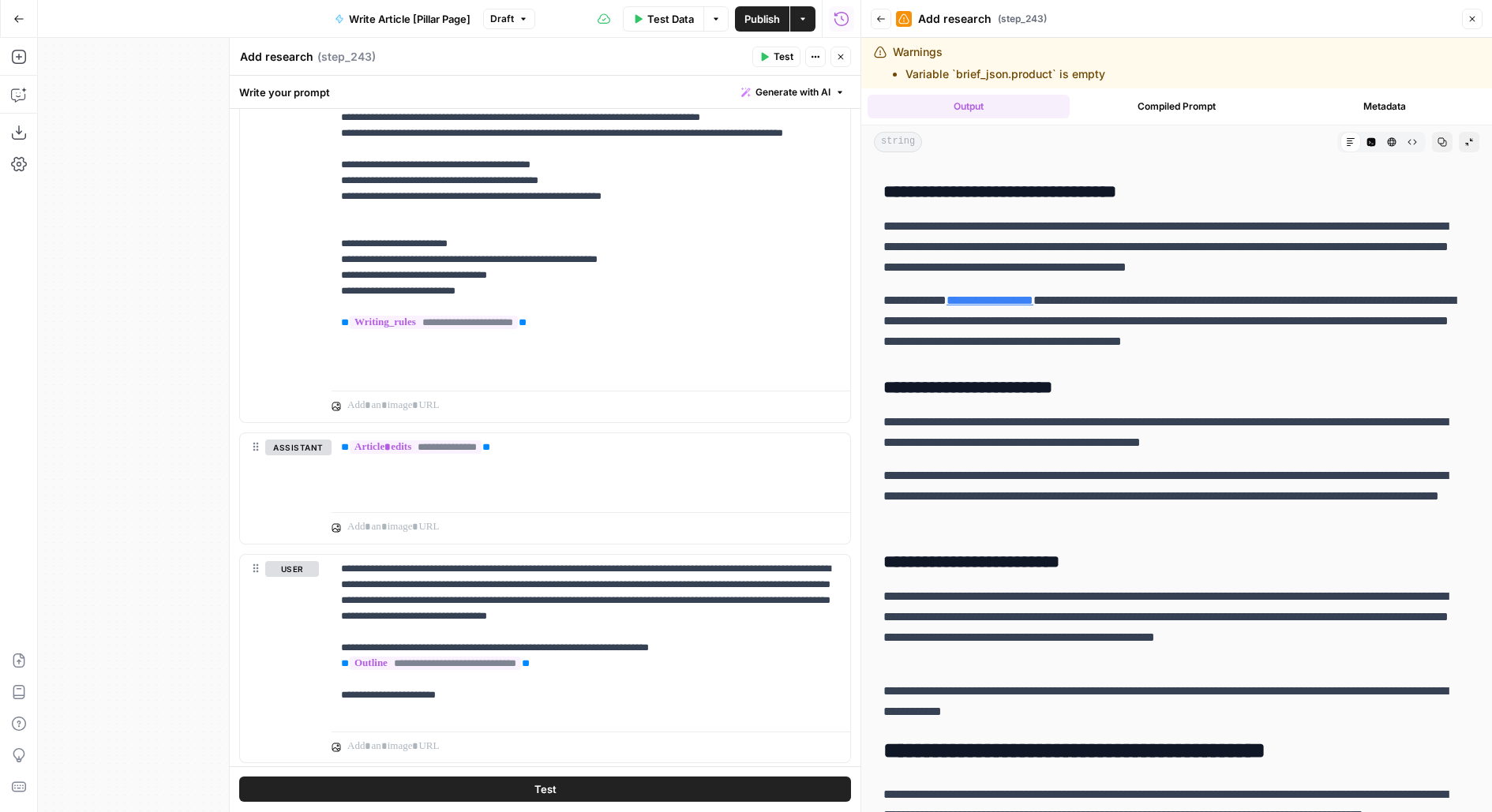
drag, startPoint x: 1019, startPoint y: 326, endPoint x: 1270, endPoint y: 326, distance: 251.0
click at [1270, 326] on p "**********" at bounding box center [1177, 321] width 587 height 62
click at [1270, 326] on p "**********" at bounding box center [1177, 321] width 587 height 62
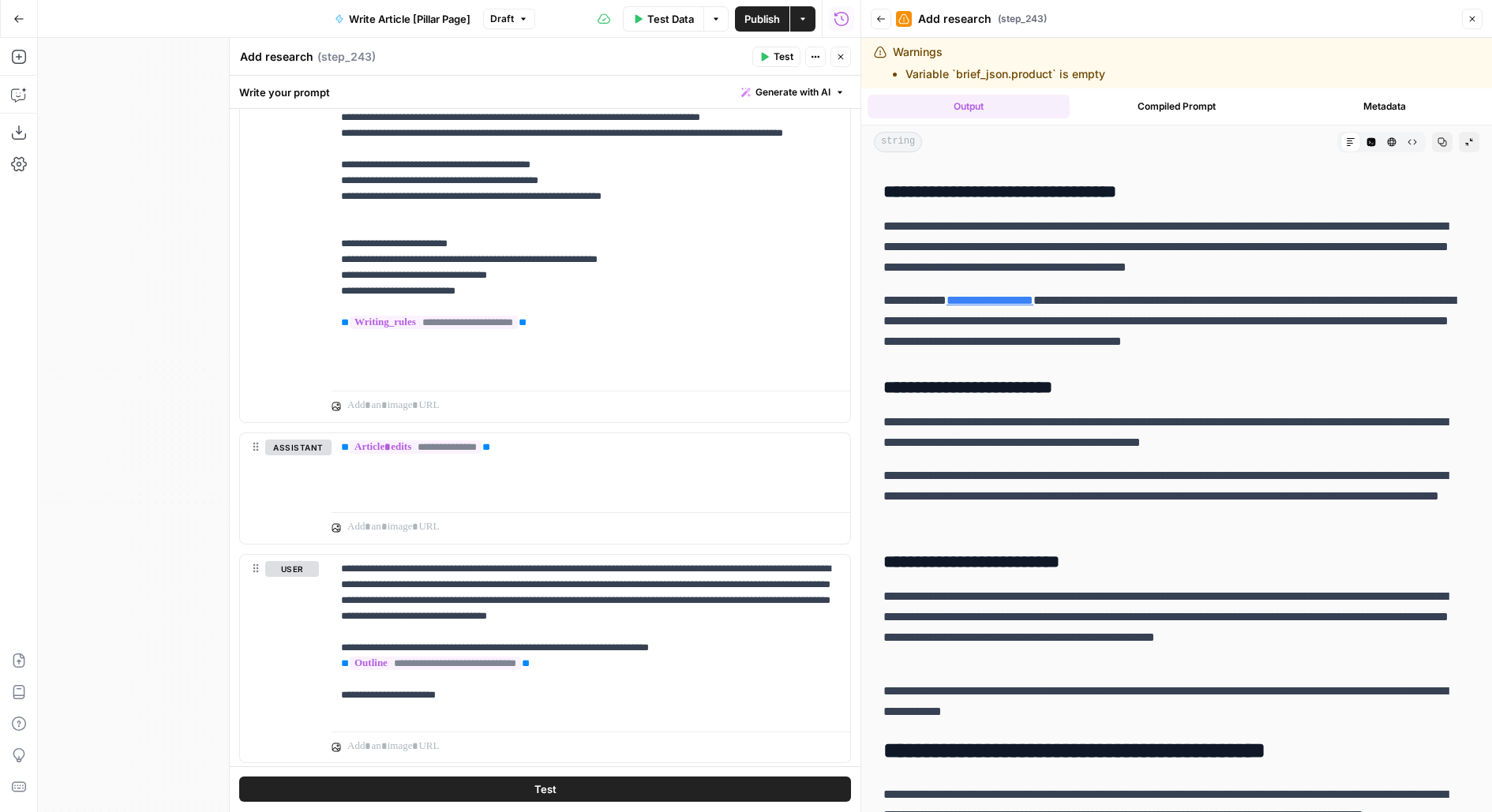
click at [1270, 327] on p "**********" at bounding box center [1177, 321] width 587 height 62
click at [1270, 329] on p "**********" at bounding box center [1177, 321] width 587 height 62
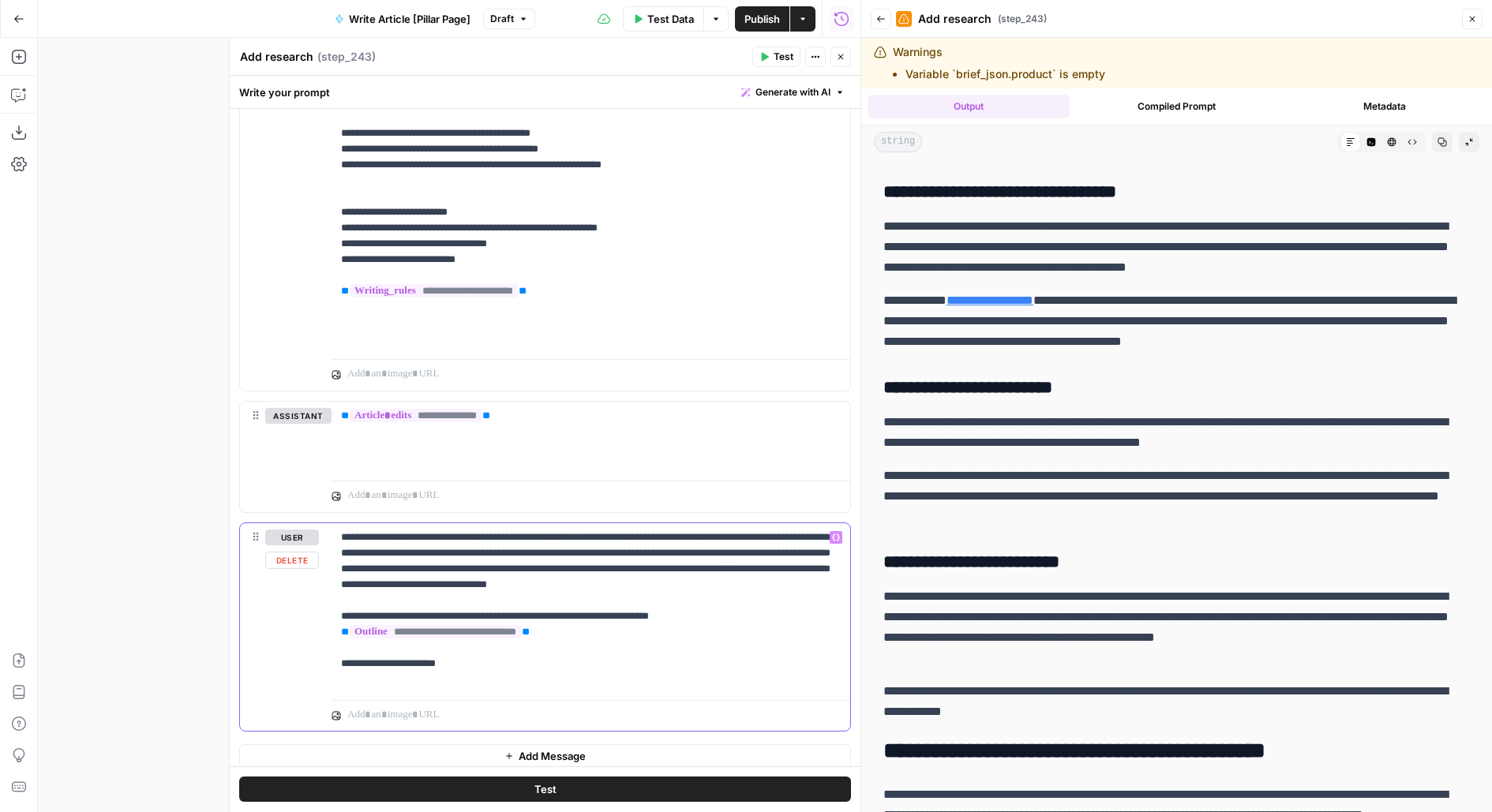
click at [590, 585] on p "**********" at bounding box center [591, 608] width 501 height 158
click at [802, 559] on p "**********" at bounding box center [591, 608] width 501 height 158
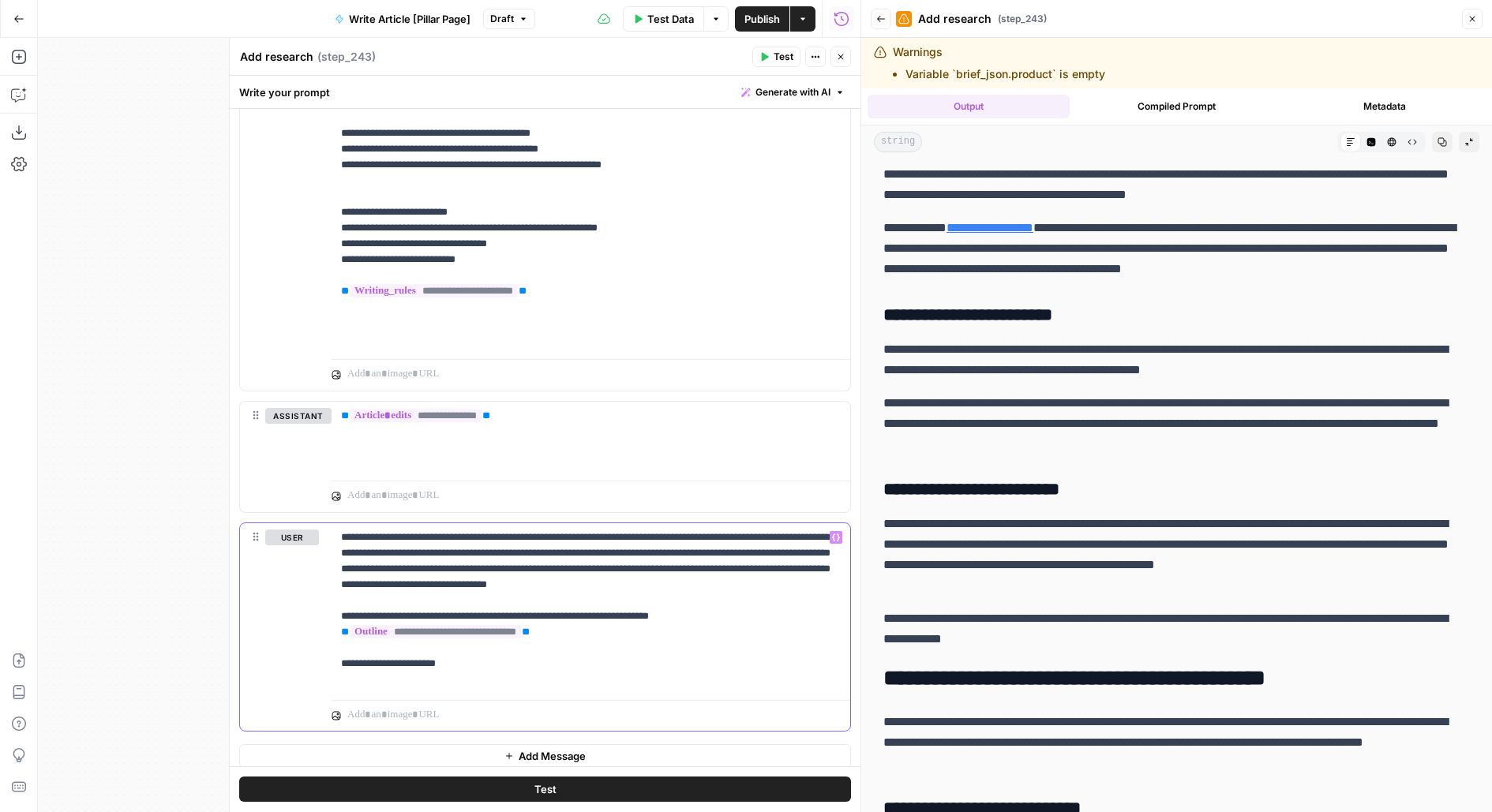
scroll to position [511, 0]
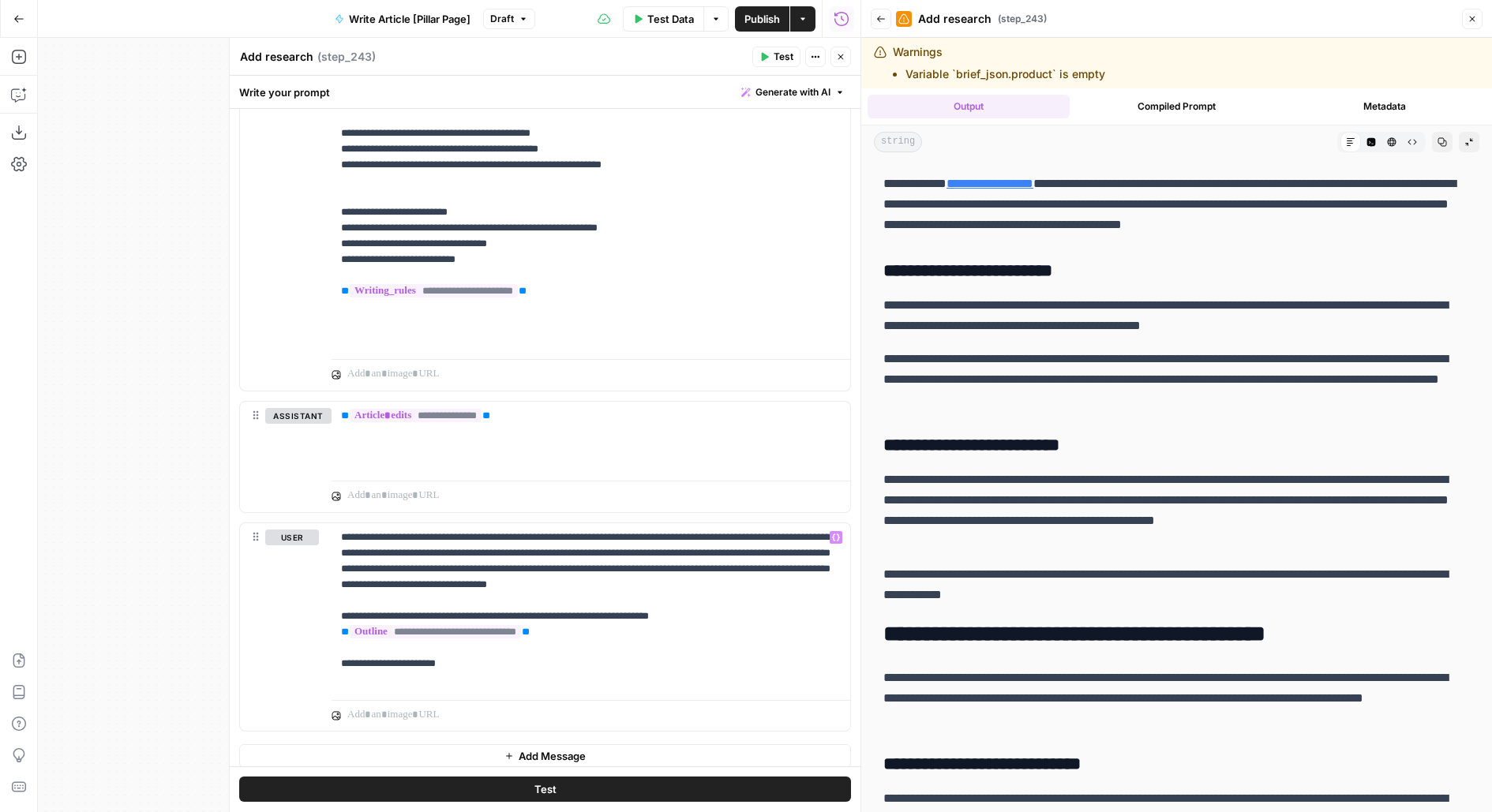
click at [759, 24] on span "Publish" at bounding box center [762, 19] width 36 height 16
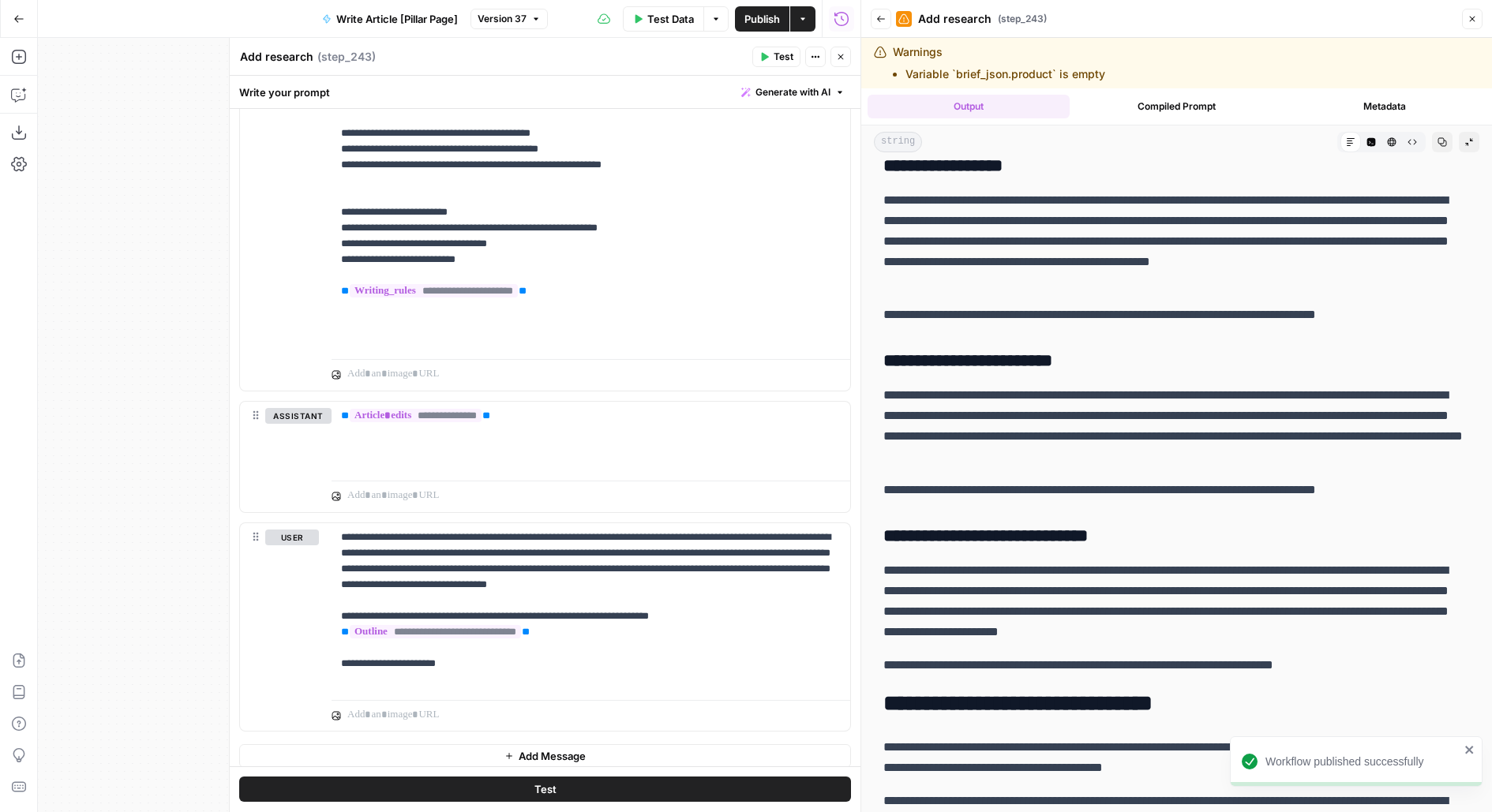
scroll to position [5090, 0]
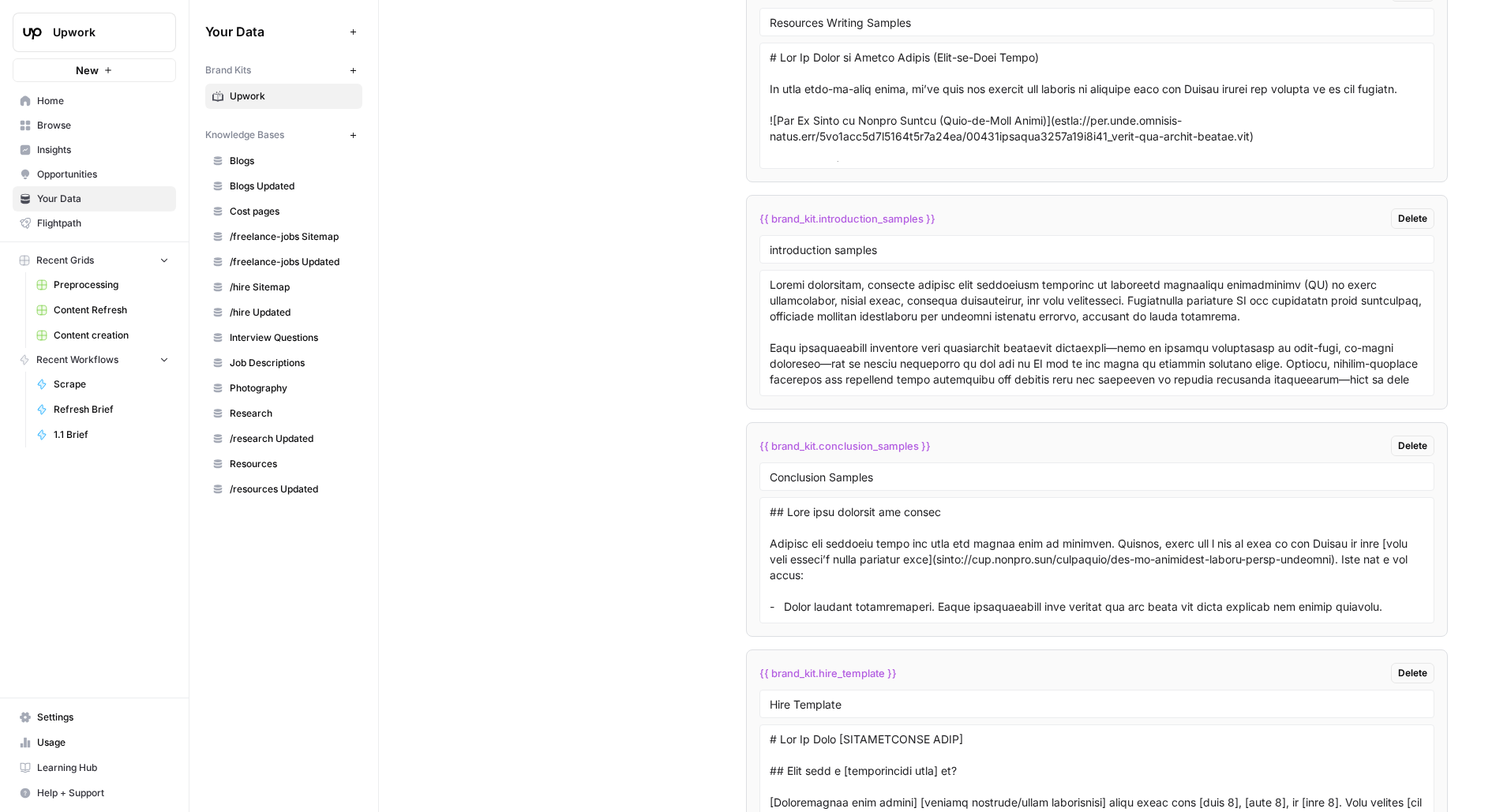
scroll to position [3763, 0]
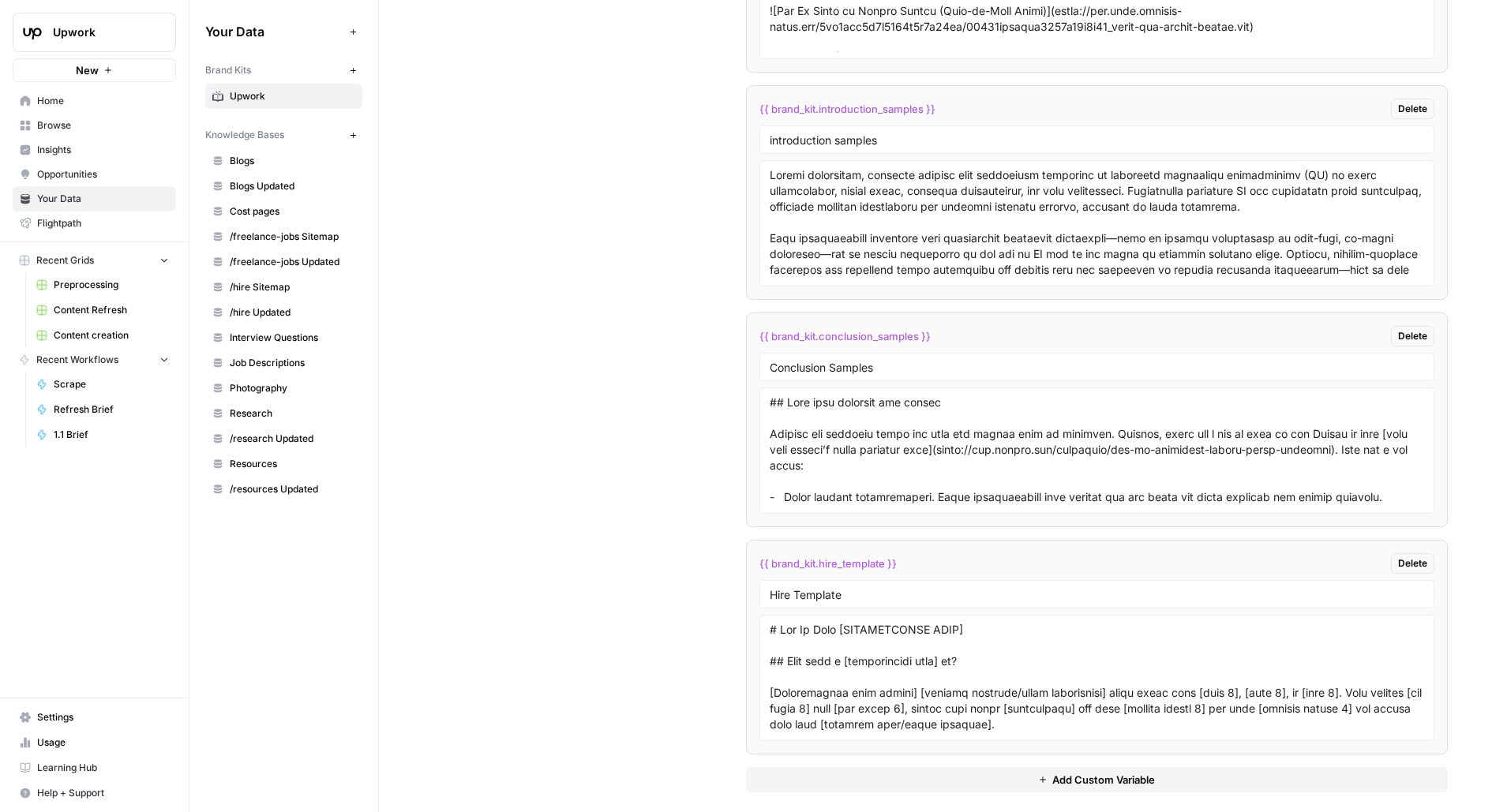
click at [934, 615] on div at bounding box center [1097, 677] width 676 height 126
click at [919, 641] on textarea at bounding box center [1097, 677] width 655 height 112
click at [826, 553] on div "{{ brand_kit.hire_template }} Delete" at bounding box center [1097, 563] width 676 height 21
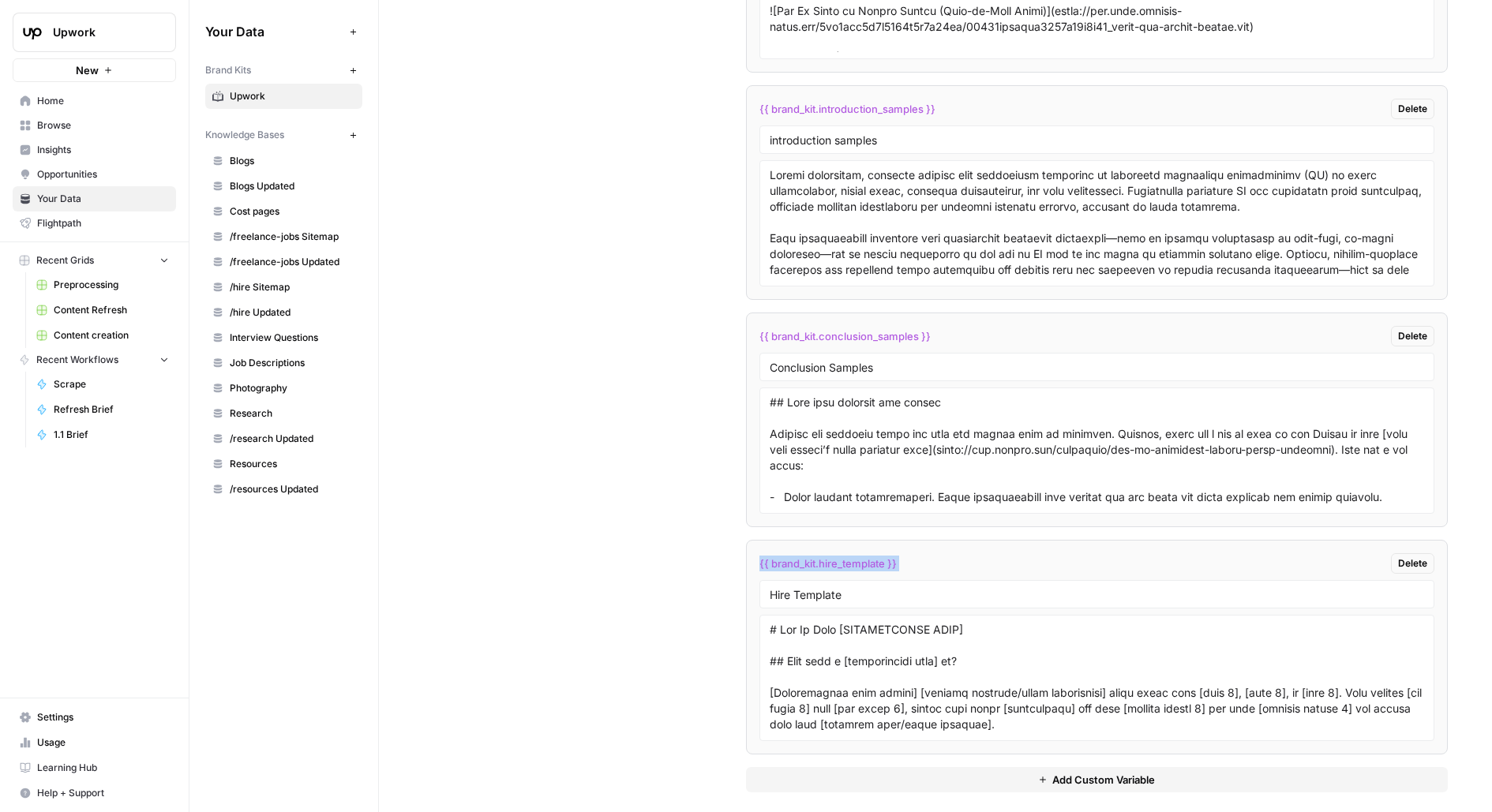
copy div "{{ brand_kit.hire_template }} Delete"
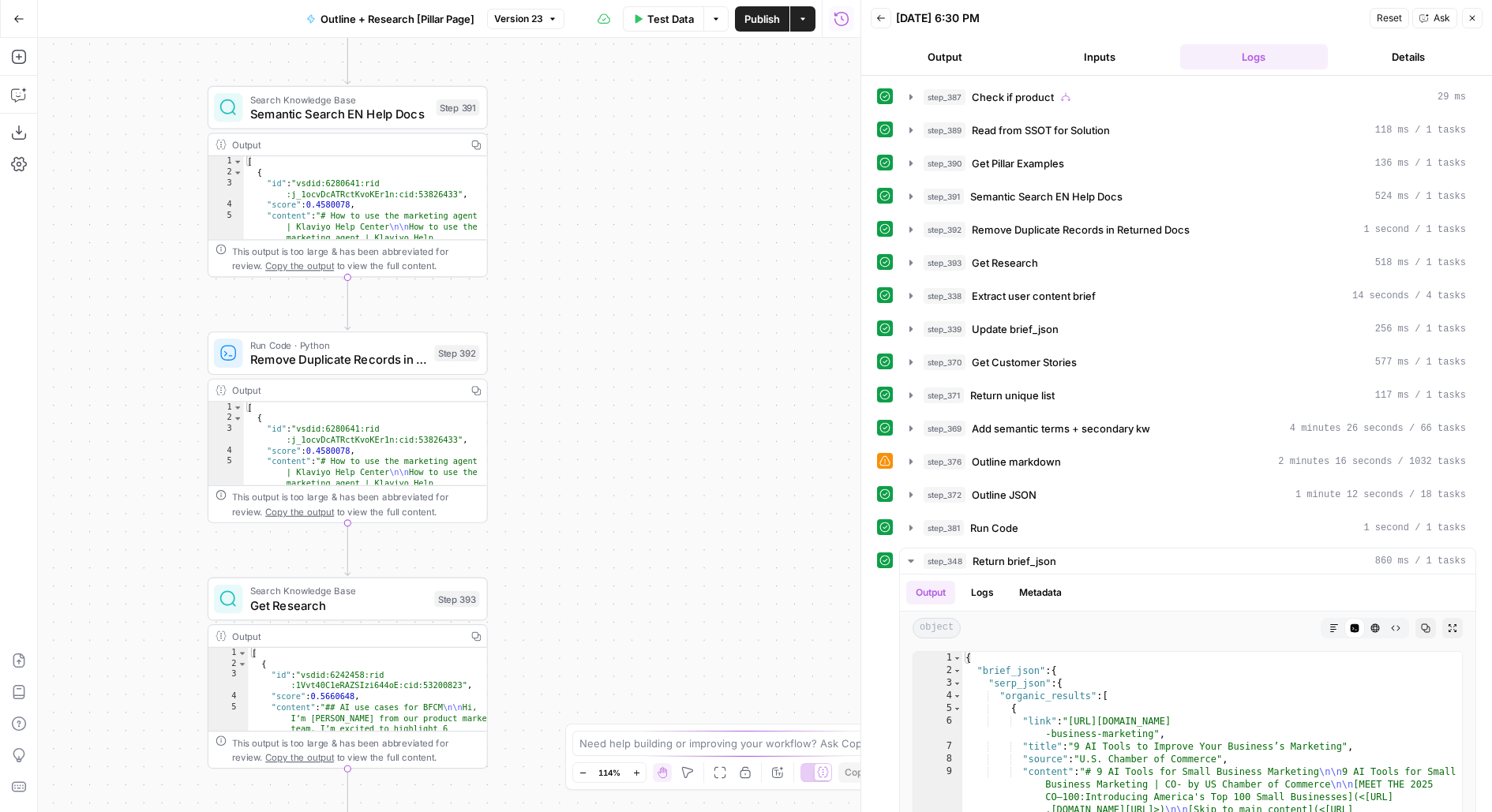
drag, startPoint x: 602, startPoint y: 502, endPoint x: 602, endPoint y: 82, distance: 420.0
click at [602, 83] on div "true false Workflow Input Settings Inputs Condition Check if product Step 387 O…" at bounding box center [448, 424] width 823 height 774
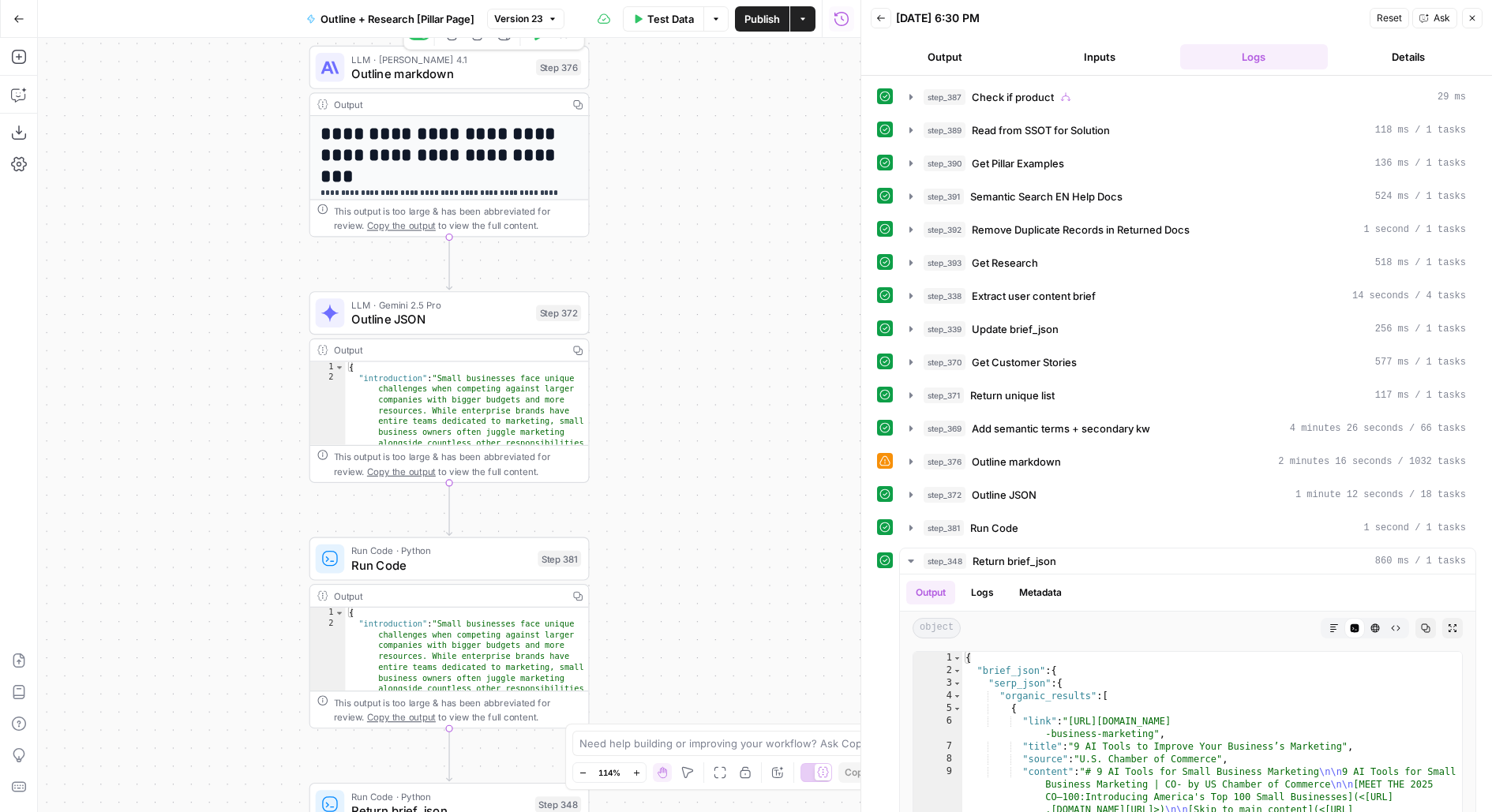
click at [498, 67] on span "Outline markdown" at bounding box center [439, 73] width 177 height 18
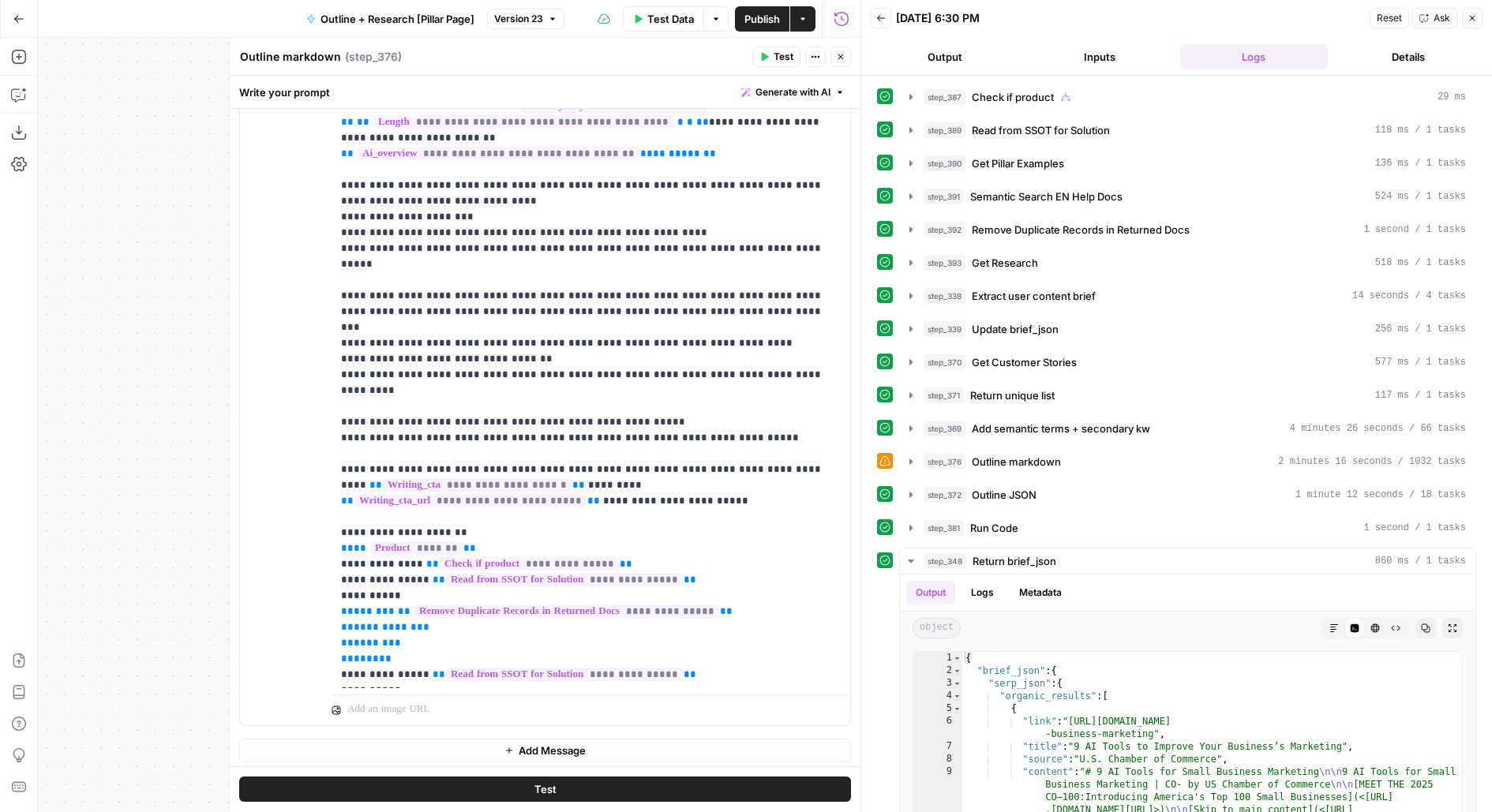
scroll to position [39, 0]
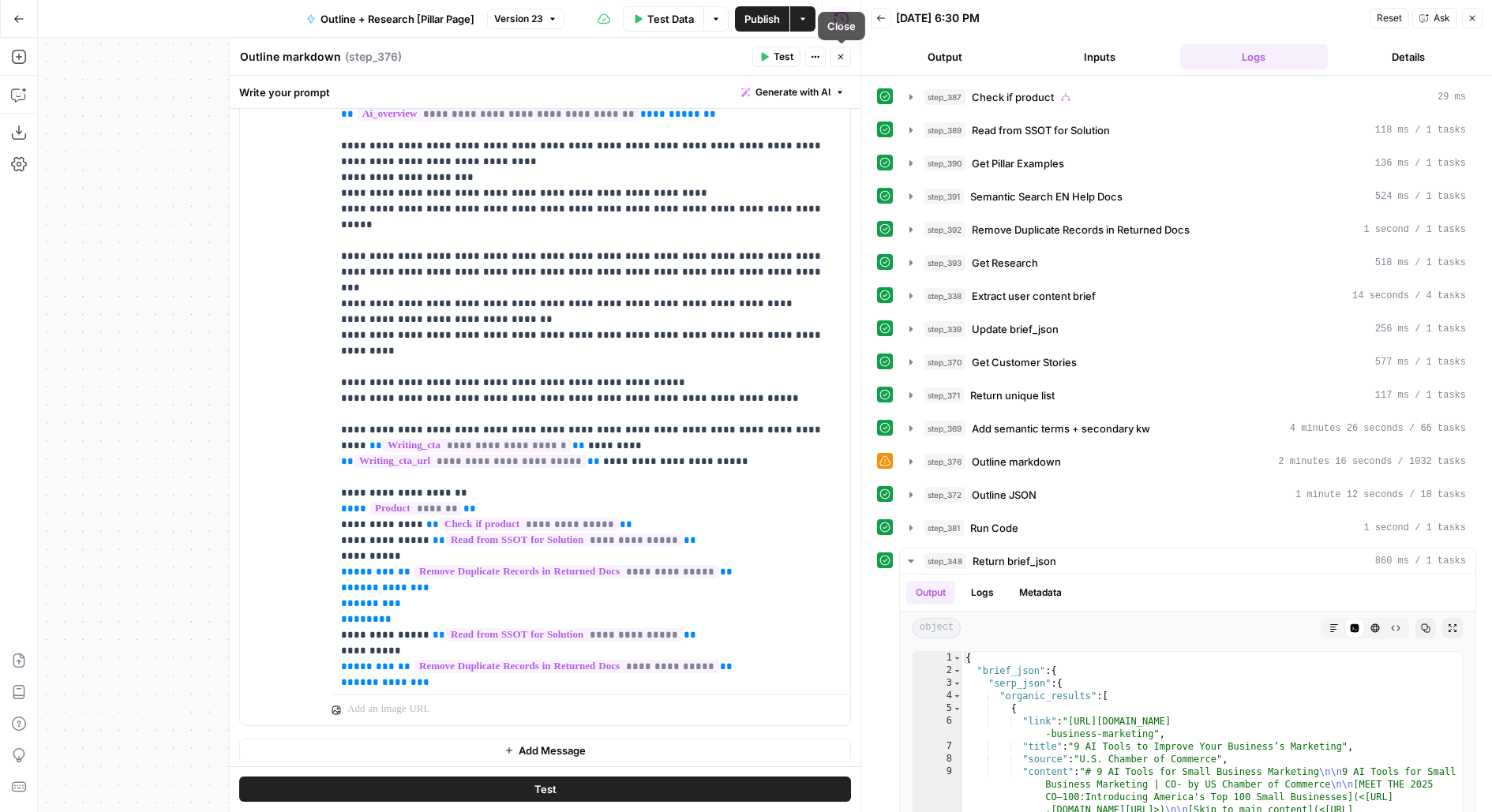
click at [843, 58] on icon "button" at bounding box center [841, 57] width 6 height 6
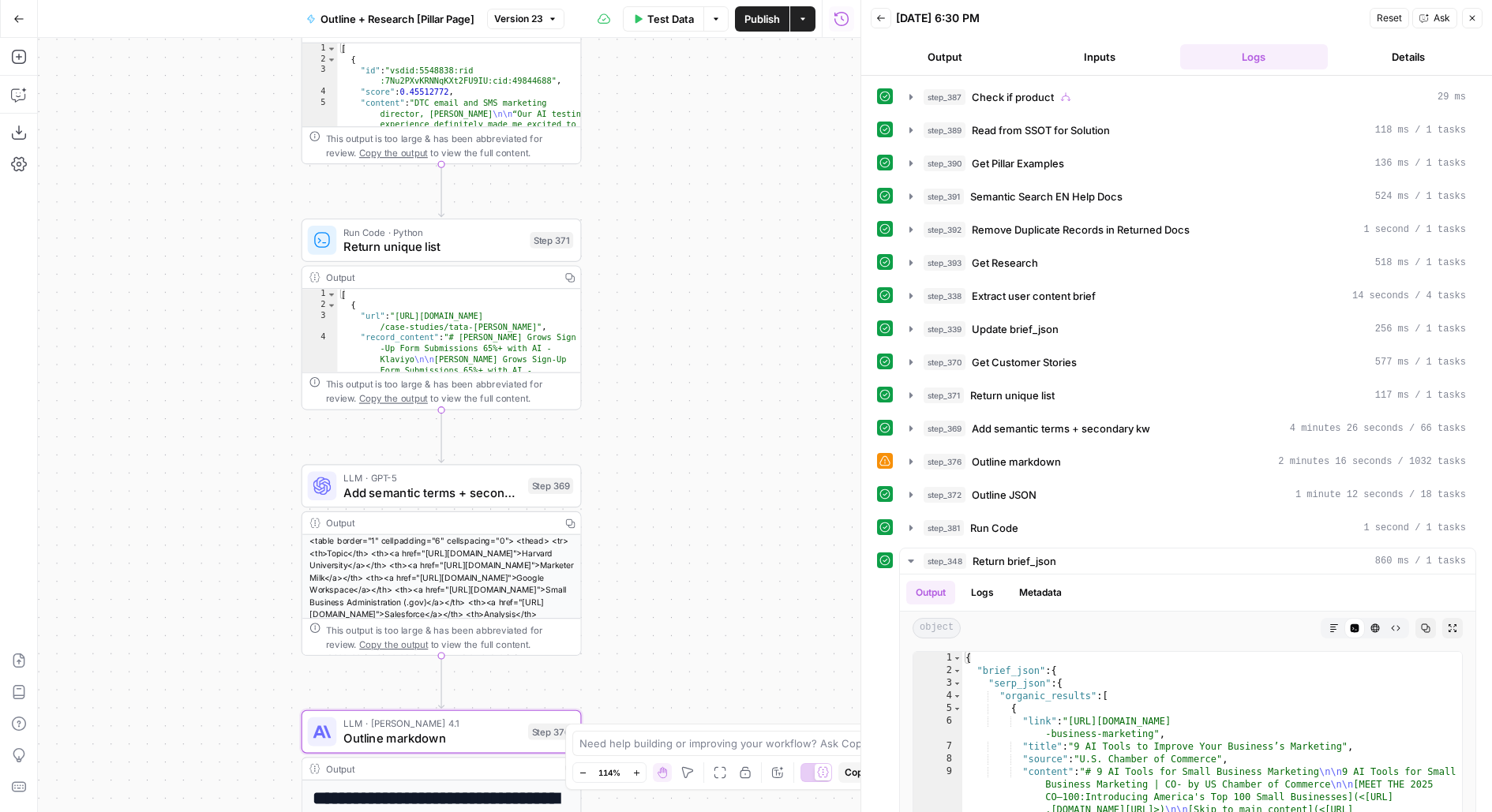
click at [473, 490] on span "Add semantic terms + secondary kw" at bounding box center [432, 491] width 177 height 18
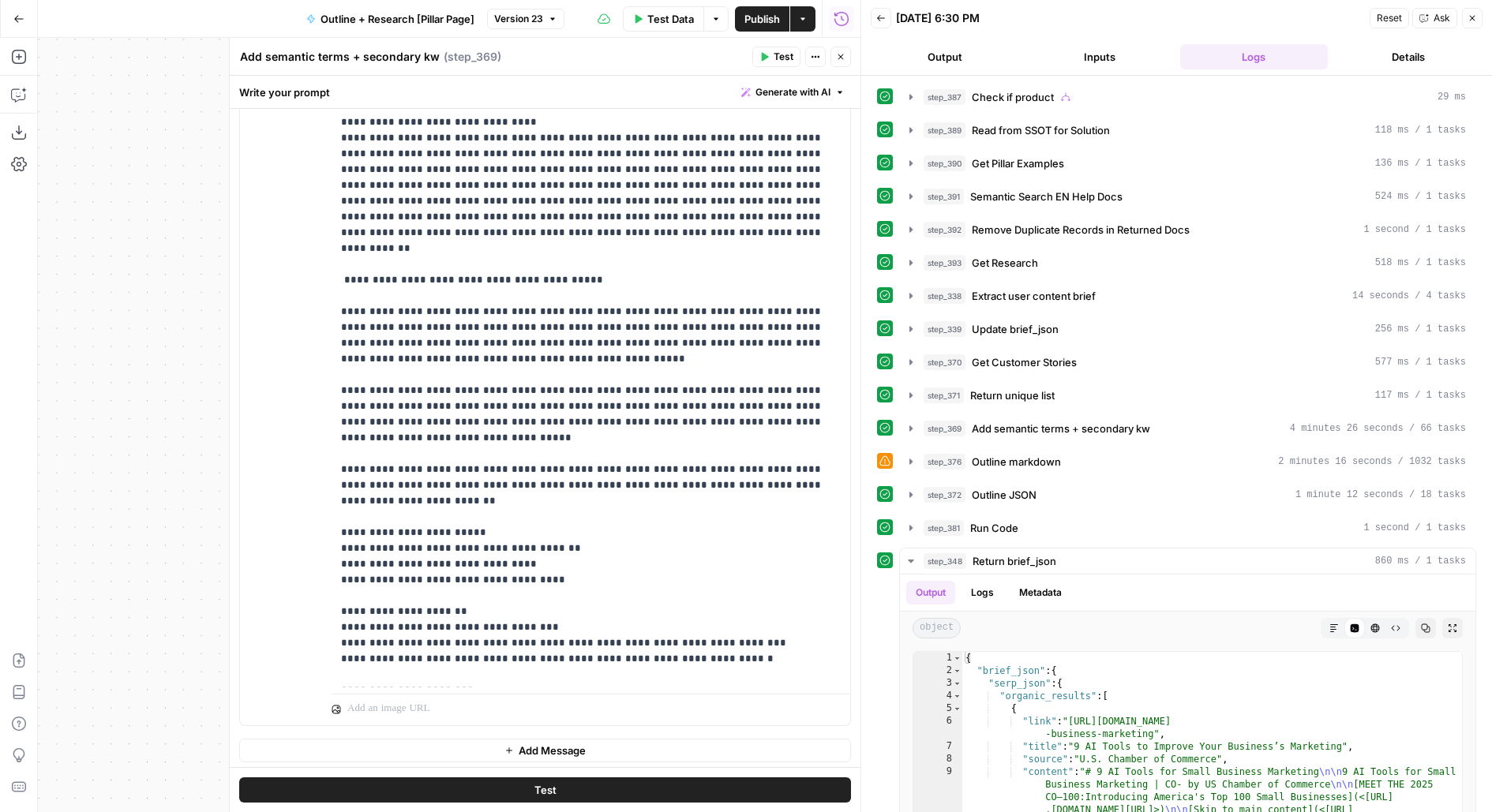
scroll to position [490, 0]
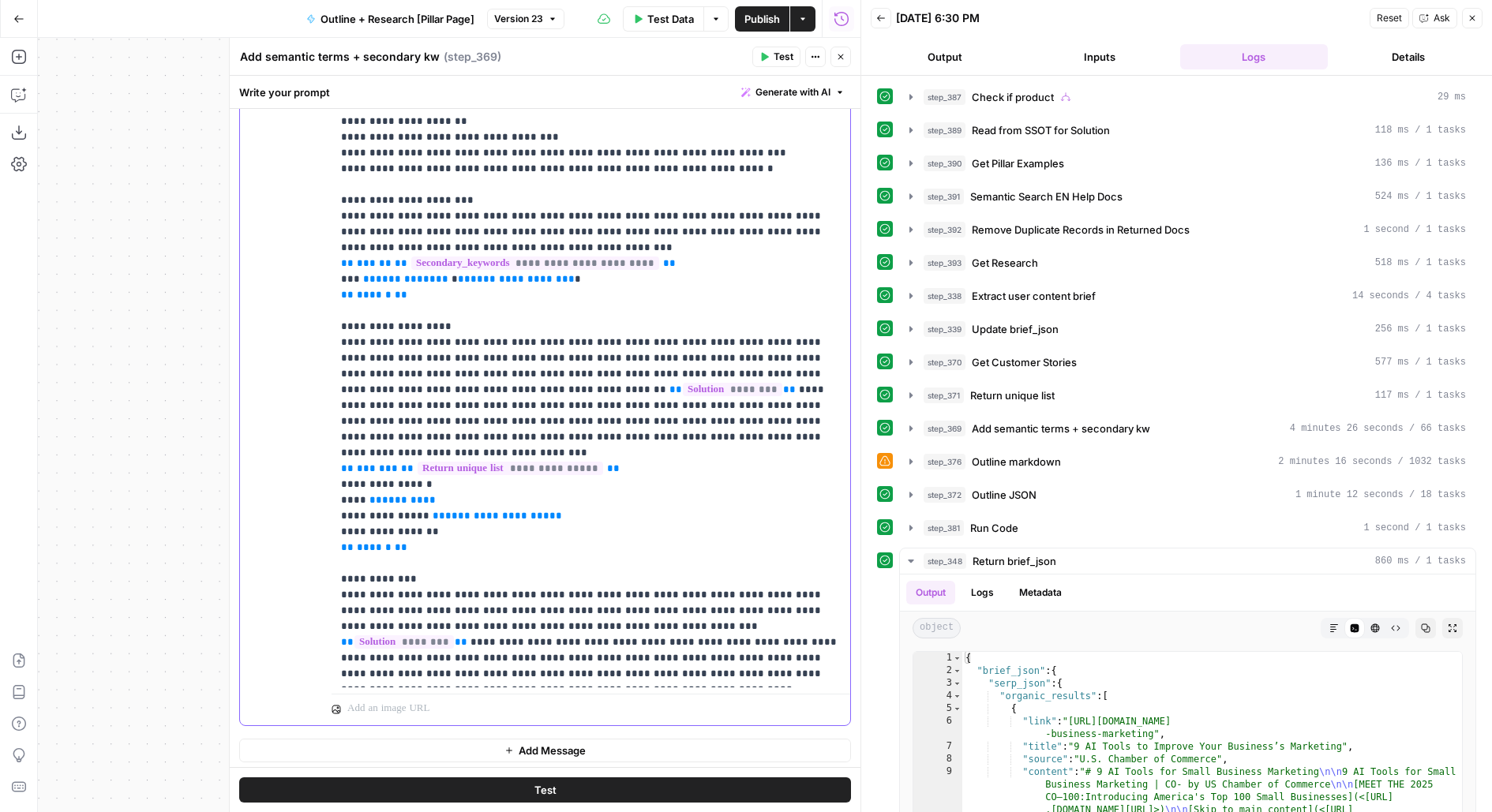
click at [684, 526] on p "**********" at bounding box center [591, 121] width 501 height 1120
click at [498, 529] on p "**********" at bounding box center [591, 121] width 501 height 1120
click at [375, 546] on p "**********" at bounding box center [591, 121] width 501 height 1120
click at [783, 546] on p "**********" at bounding box center [591, 121] width 501 height 1120
click at [822, 546] on p "**********" at bounding box center [591, 121] width 501 height 1120
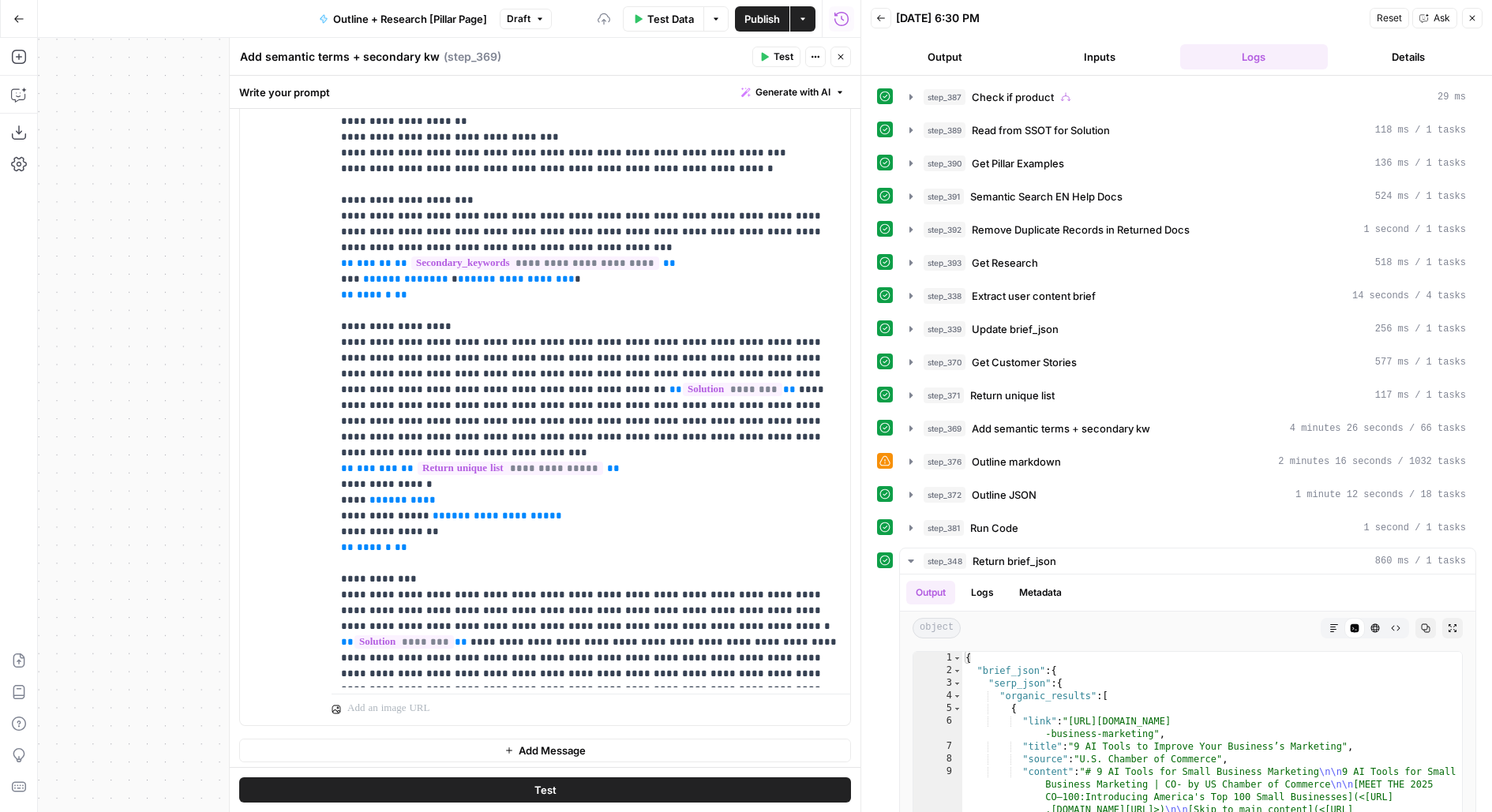
click at [706, 788] on button "Test" at bounding box center [544, 790] width 611 height 25
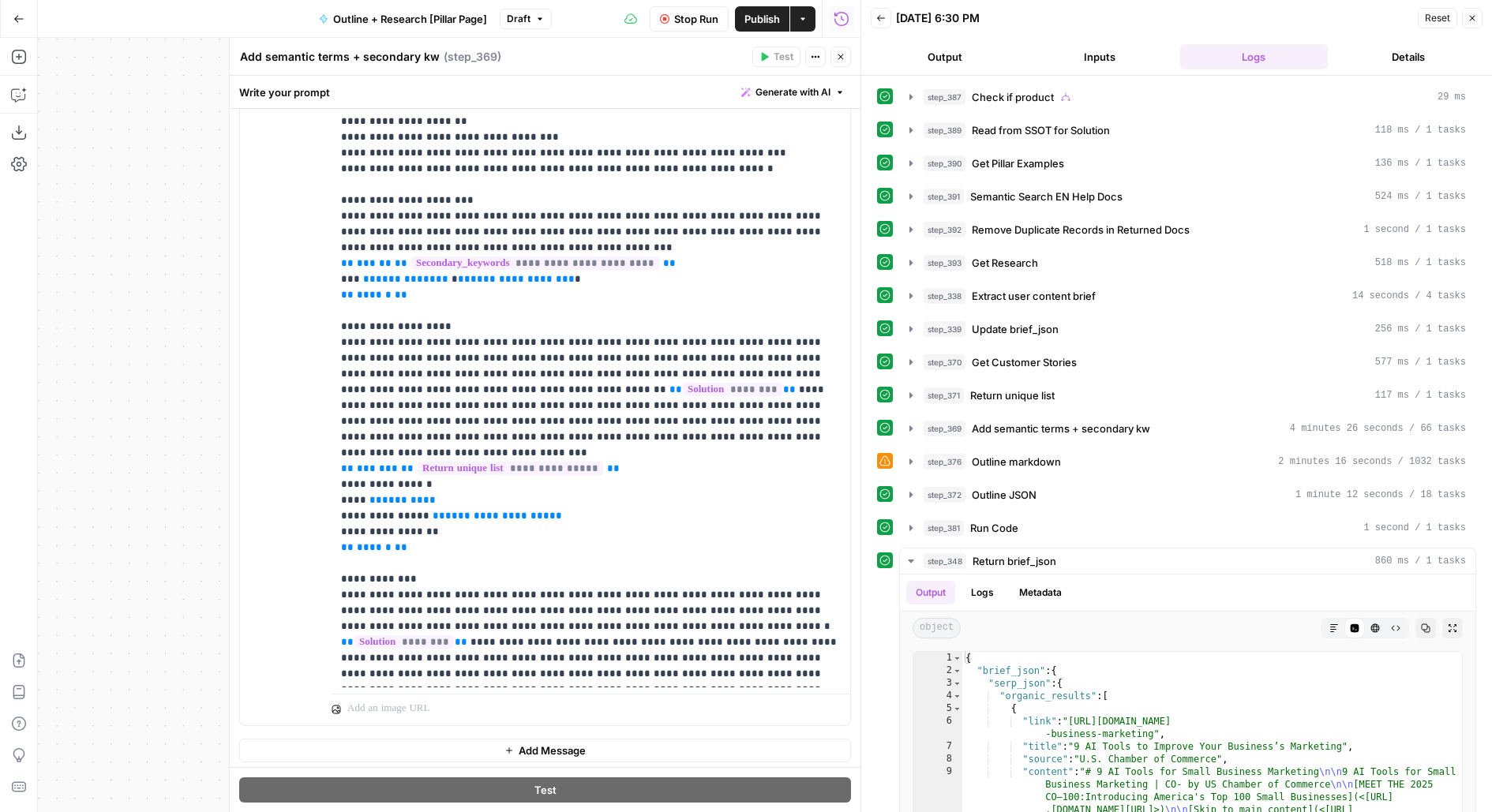
scroll to position [521, 0]
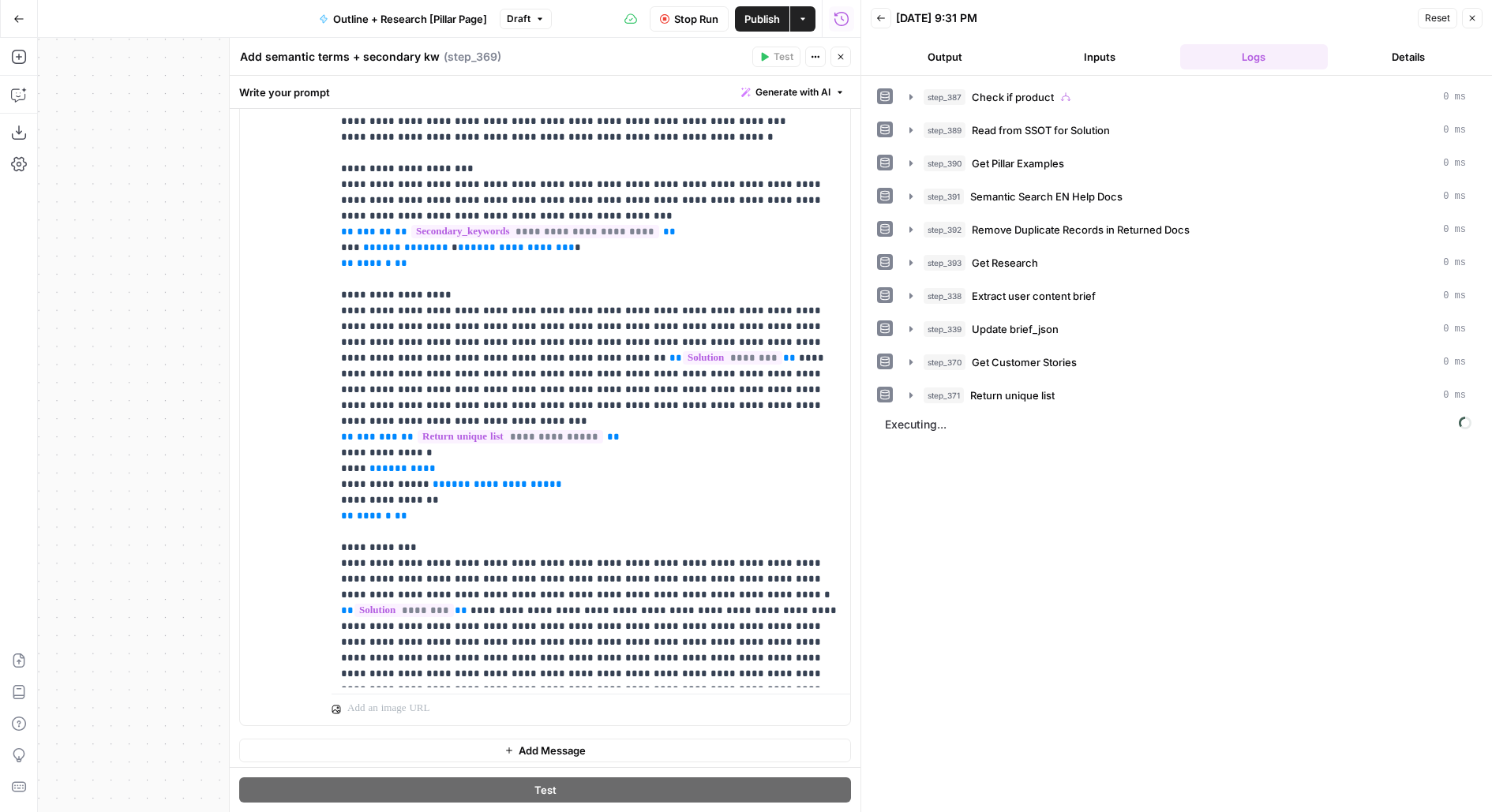
click at [950, 40] on header "Back 09/29/25 at 9:31 PM Reset Close Output Inputs Logs Details" at bounding box center [1177, 37] width 631 height 76
click at [950, 46] on button "Output" at bounding box center [944, 56] width 149 height 25
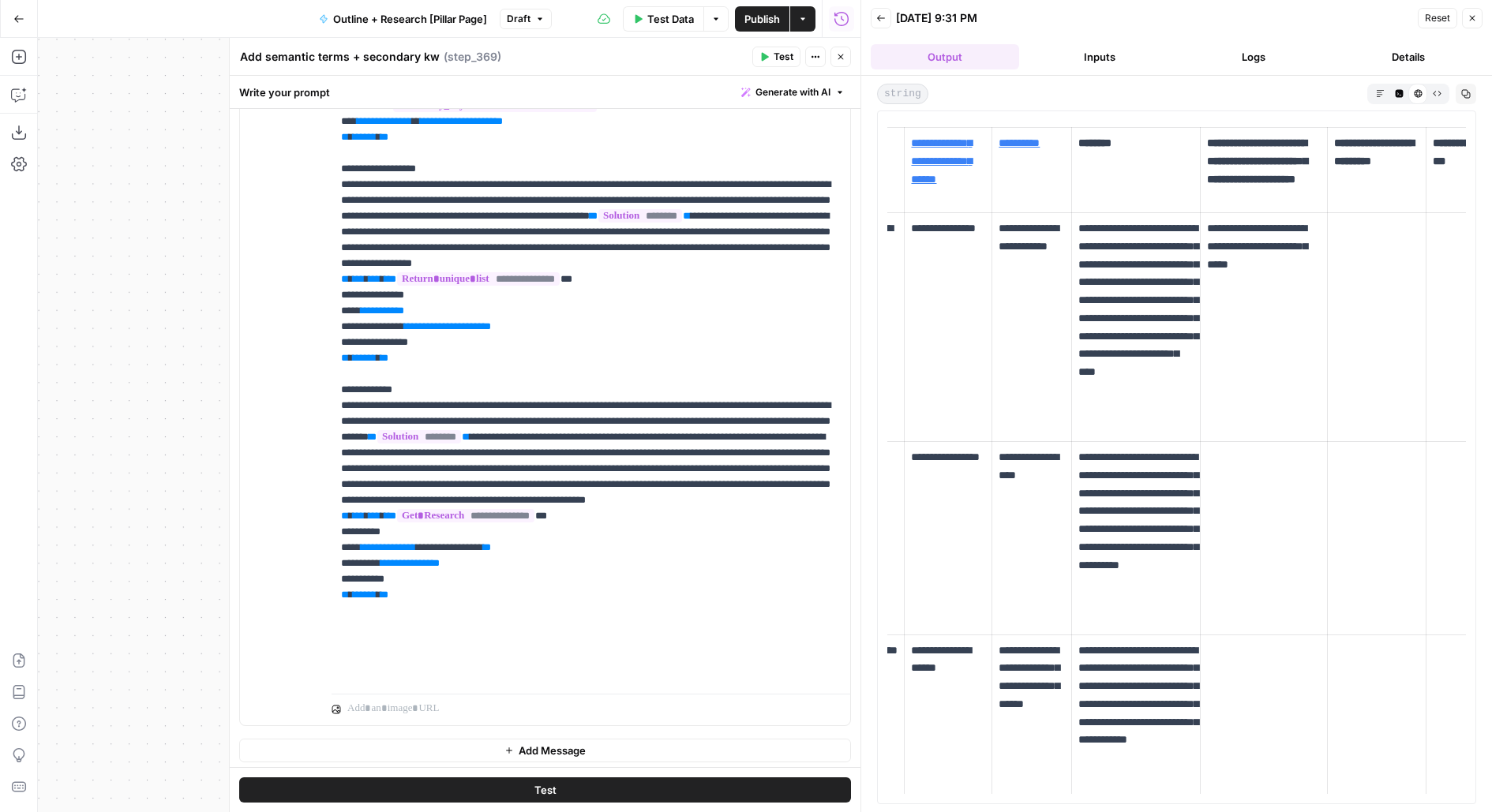
scroll to position [0, 604]
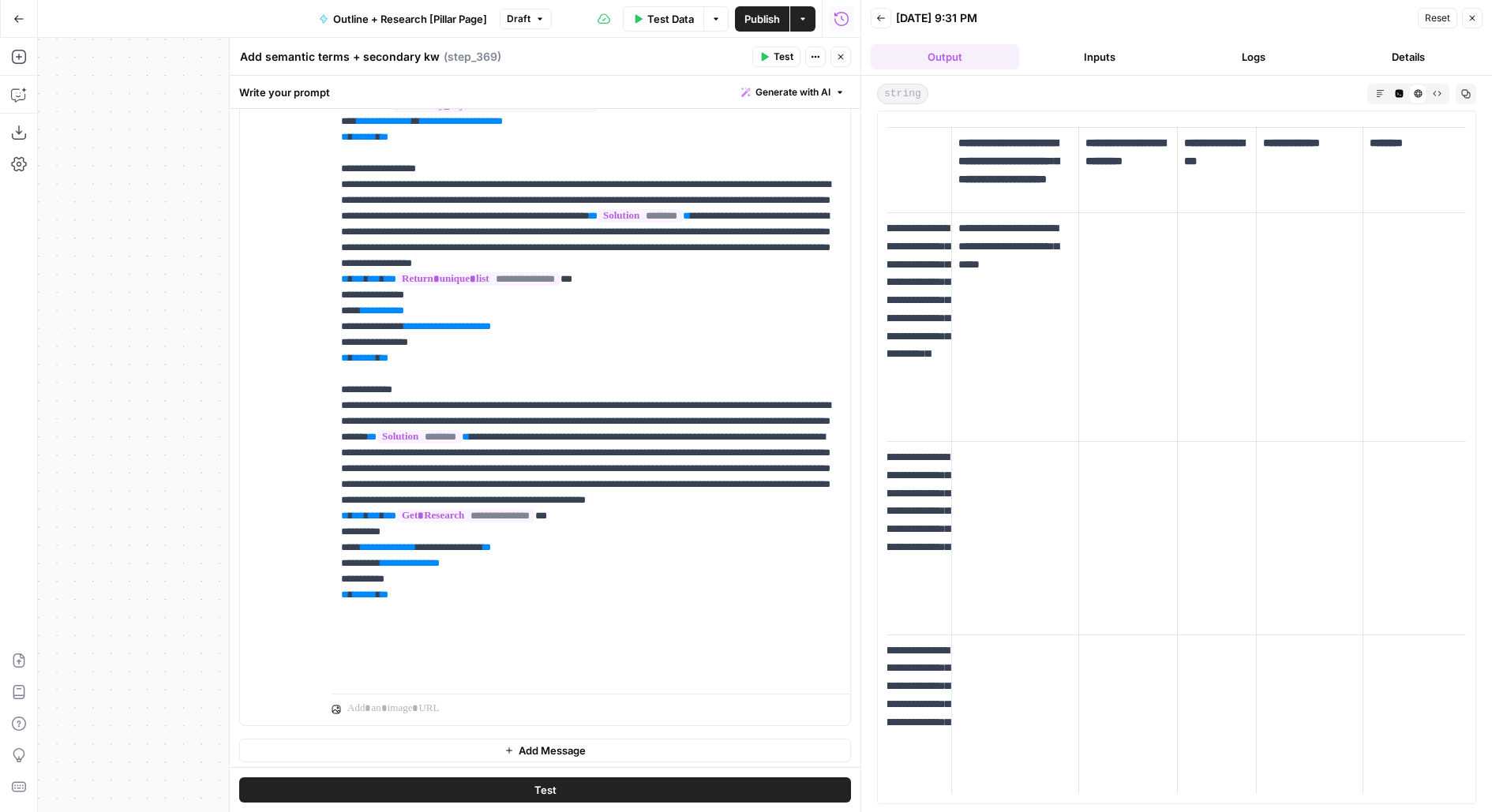
click at [1244, 50] on button "Logs" at bounding box center [1254, 56] width 149 height 25
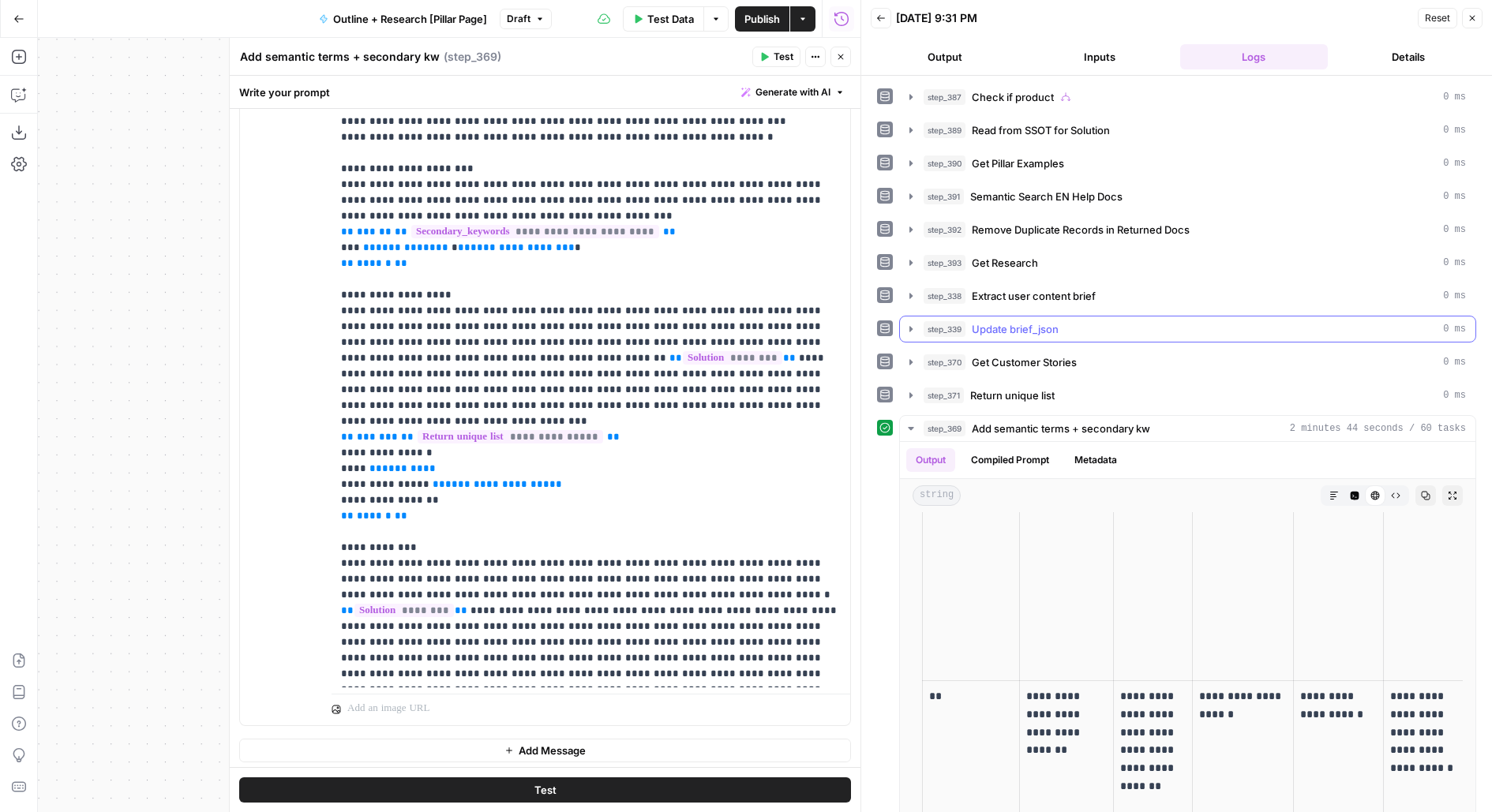
scroll to position [24, 0]
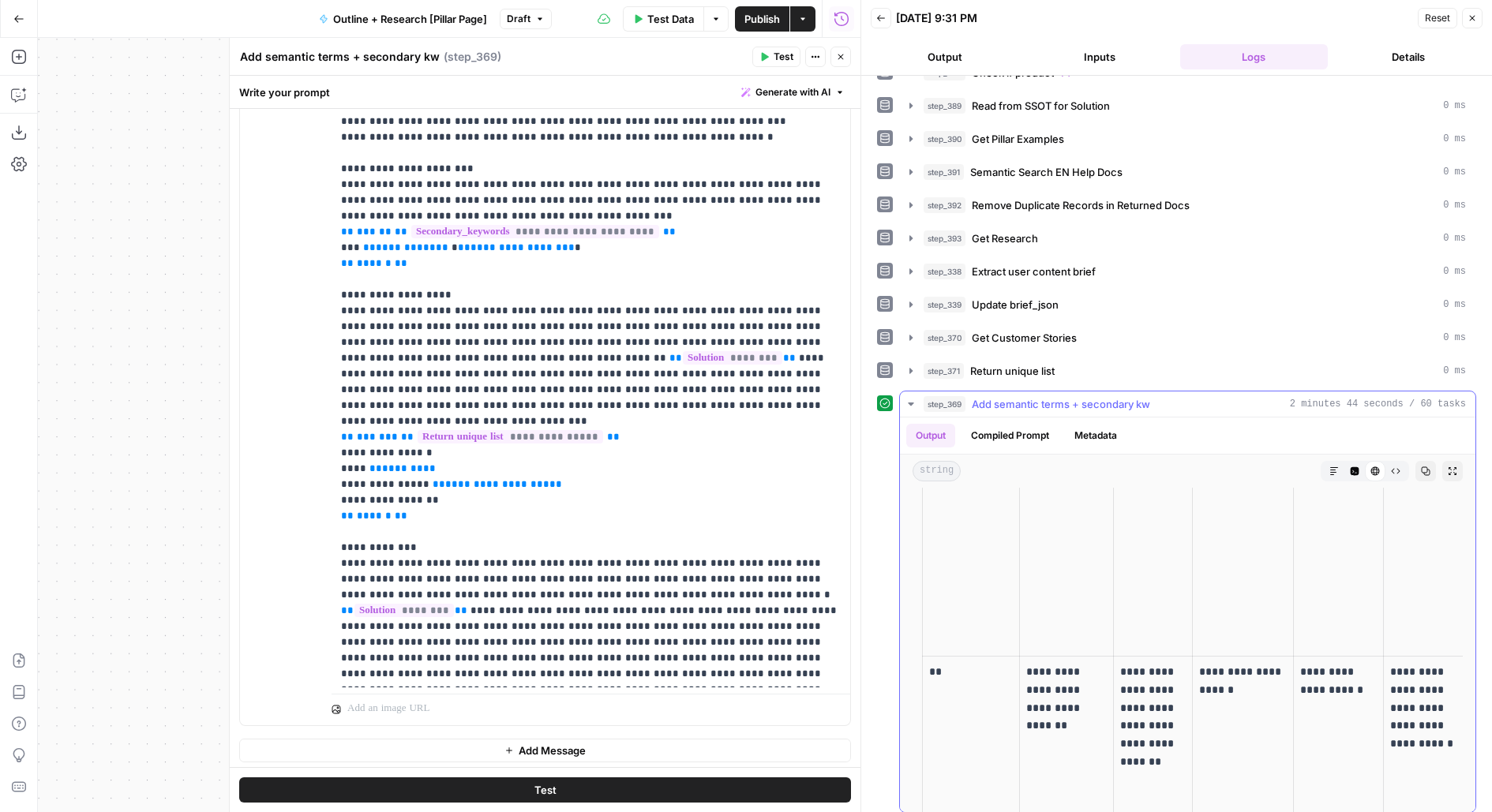
click at [1445, 465] on button "Expand Output" at bounding box center [1453, 471] width 21 height 21
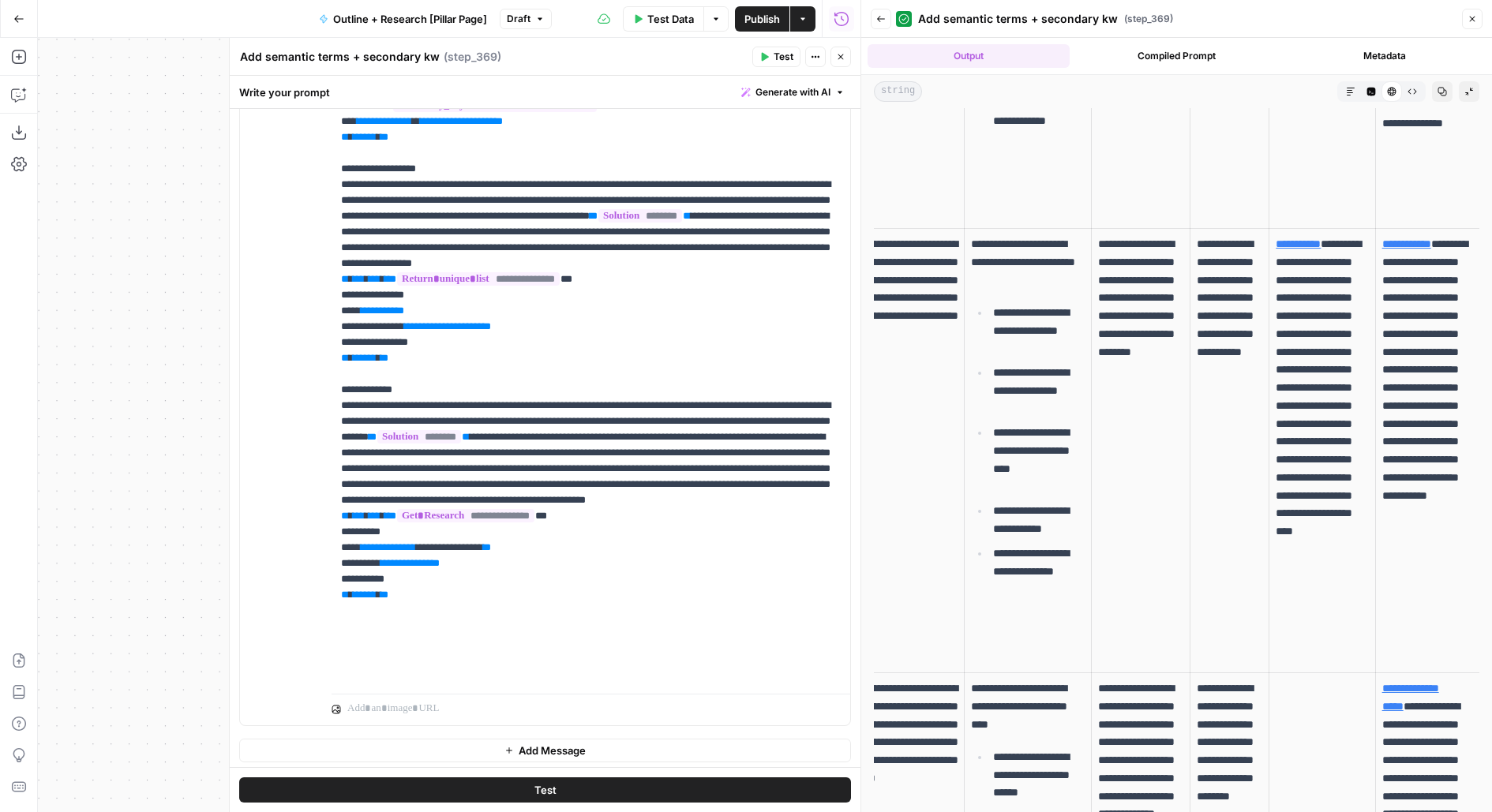
scroll to position [948, 0]
click at [756, 11] on span "Publish" at bounding box center [762, 19] width 36 height 16
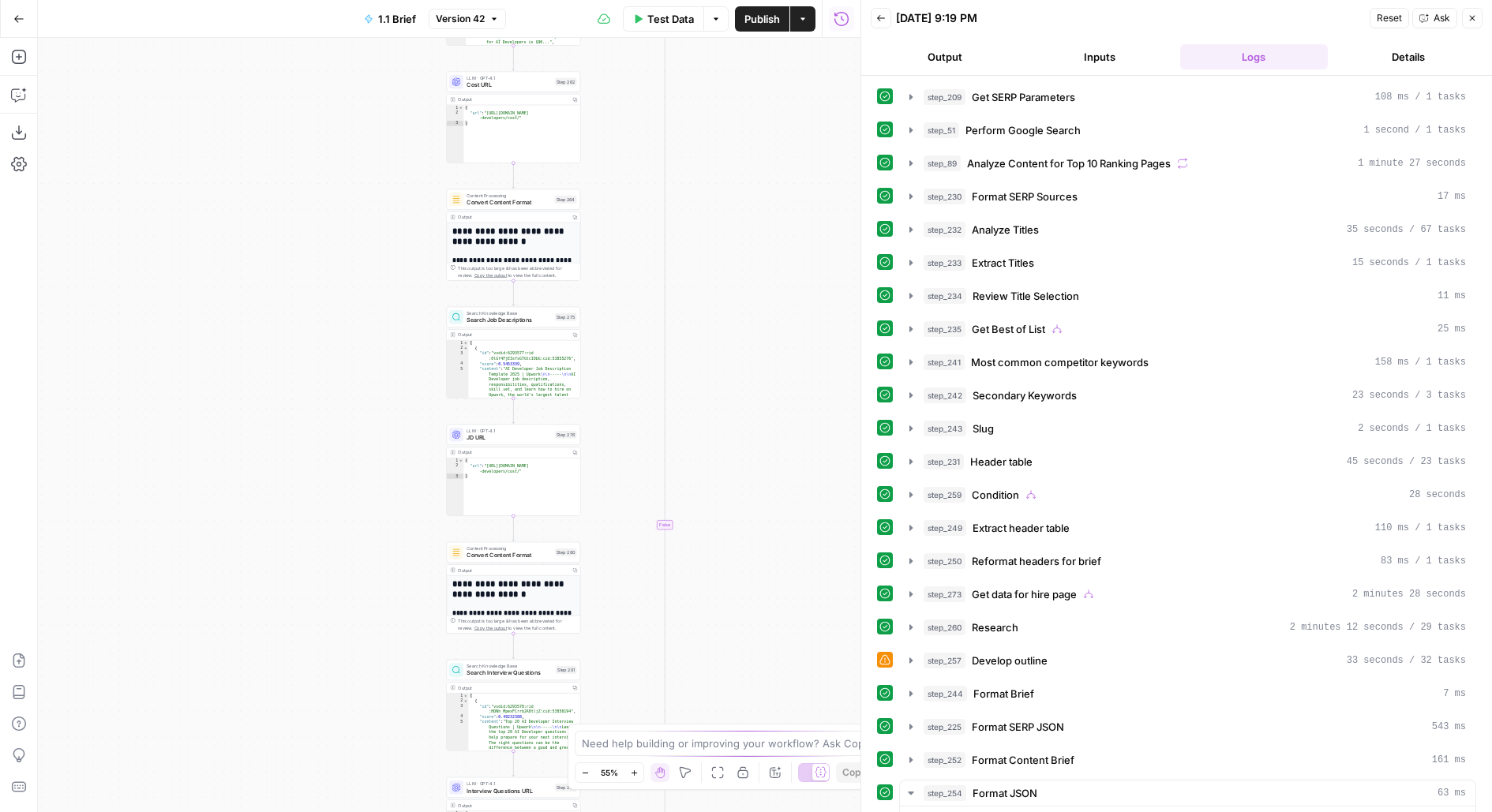
drag, startPoint x: 712, startPoint y: 639, endPoint x: 712, endPoint y: 405, distance: 234.0
click at [712, 405] on div "true false true false true false true false Workflow Input Settings Inputs Run …" at bounding box center [448, 424] width 823 height 774
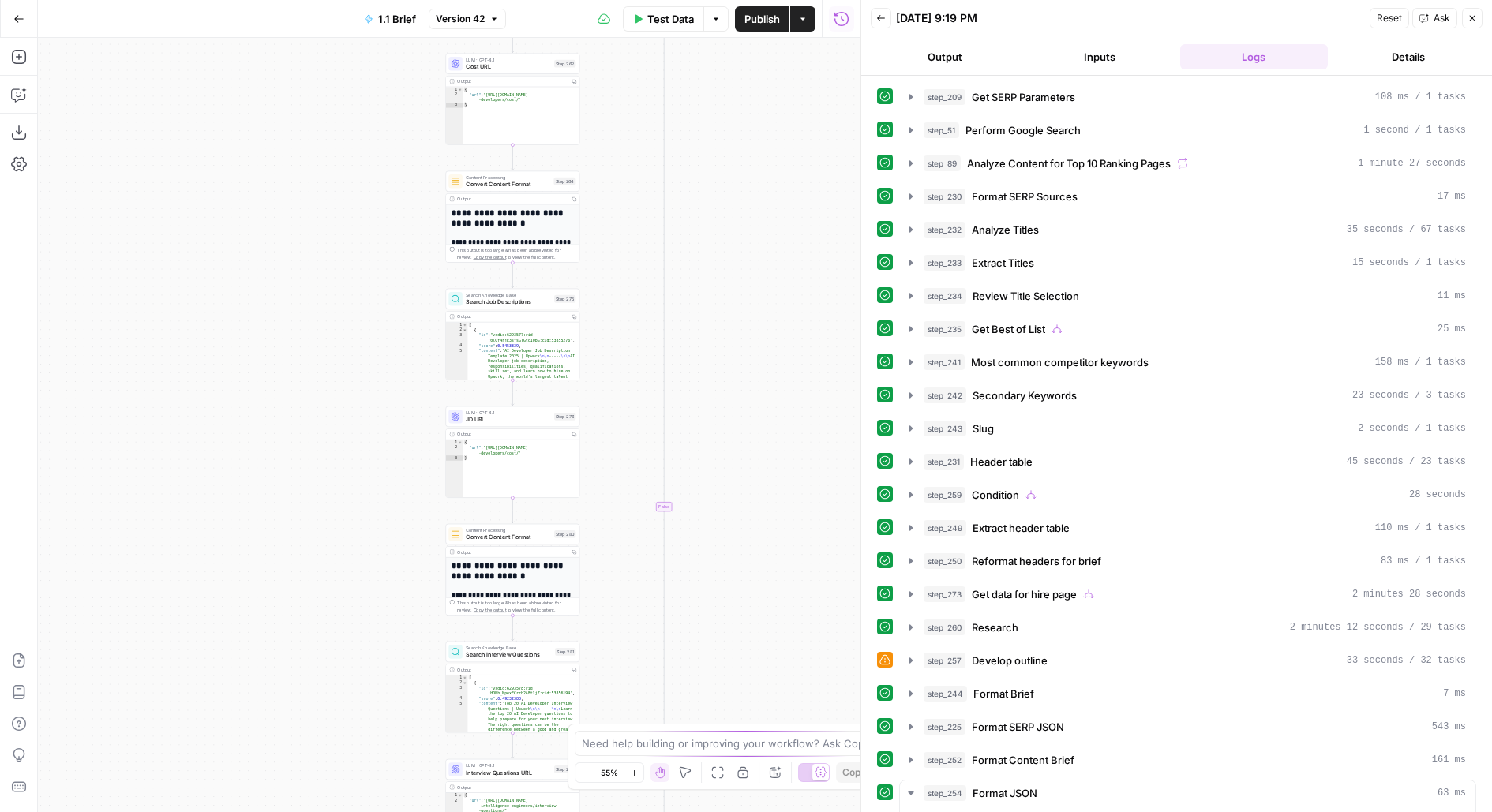
drag, startPoint x: 711, startPoint y: 563, endPoint x: 711, endPoint y: 151, distance: 412.0
click at [711, 153] on div "true false true false true false true false Workflow Input Settings Inputs Run …" at bounding box center [448, 424] width 823 height 774
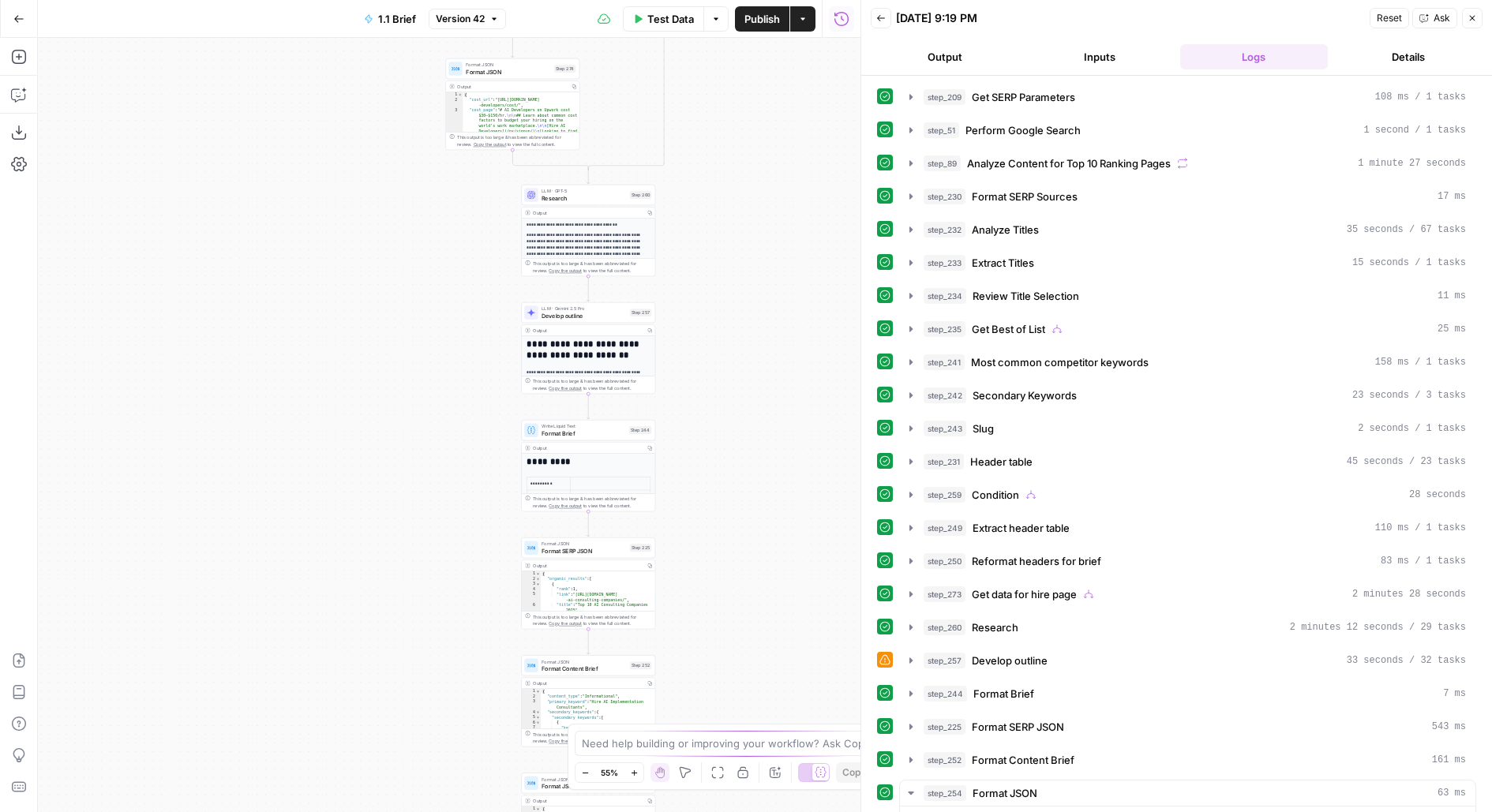
drag, startPoint x: 718, startPoint y: 134, endPoint x: 718, endPoint y: 24, distance: 110.0
click at [718, 25] on div "Go Back 1.1 Brief Version 42 Test Data Options Publish Actions Run History Add …" at bounding box center [430, 406] width 860 height 812
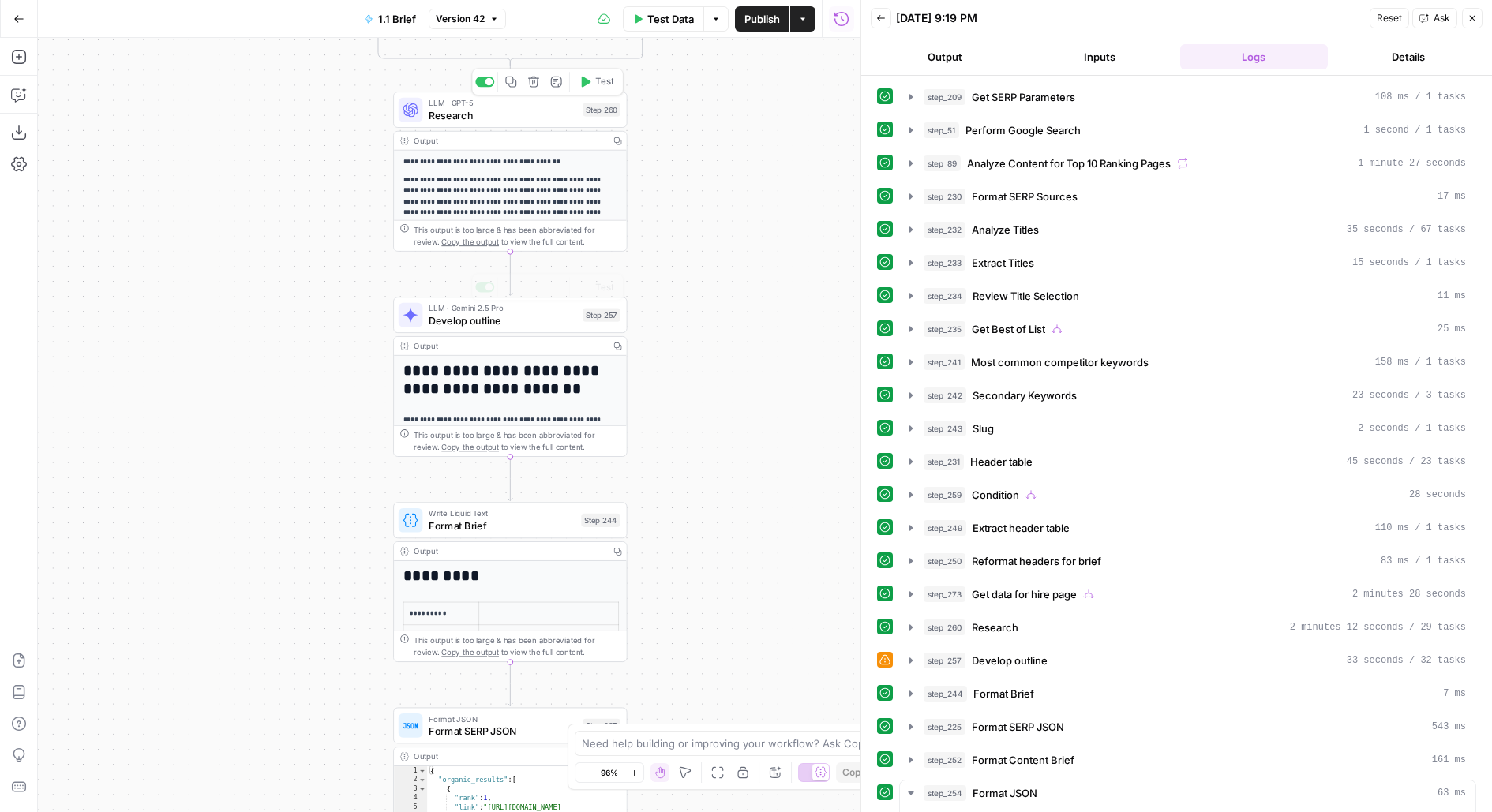
click at [507, 323] on span "Develop outline" at bounding box center [503, 320] width 148 height 15
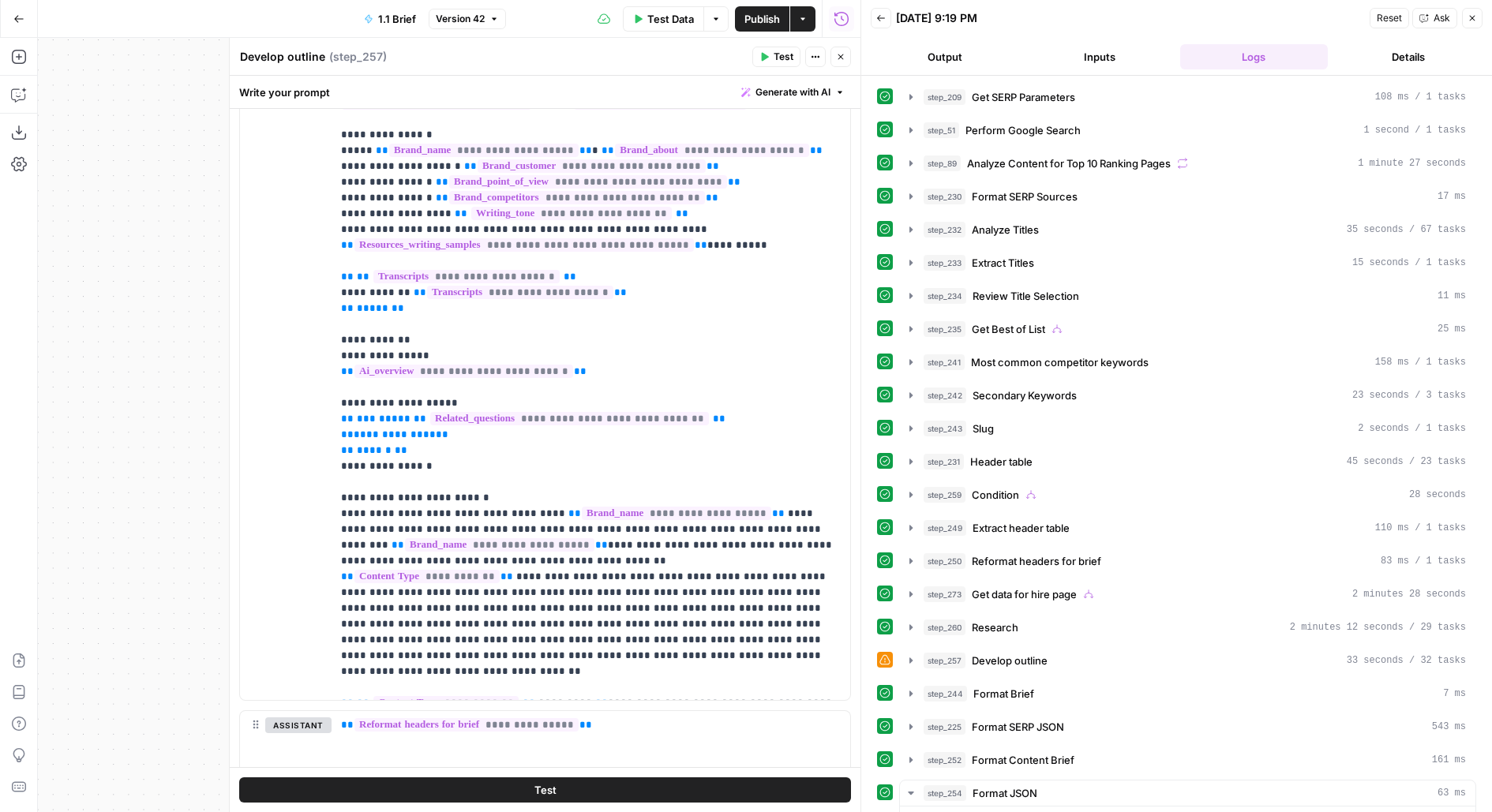
scroll to position [695, 0]
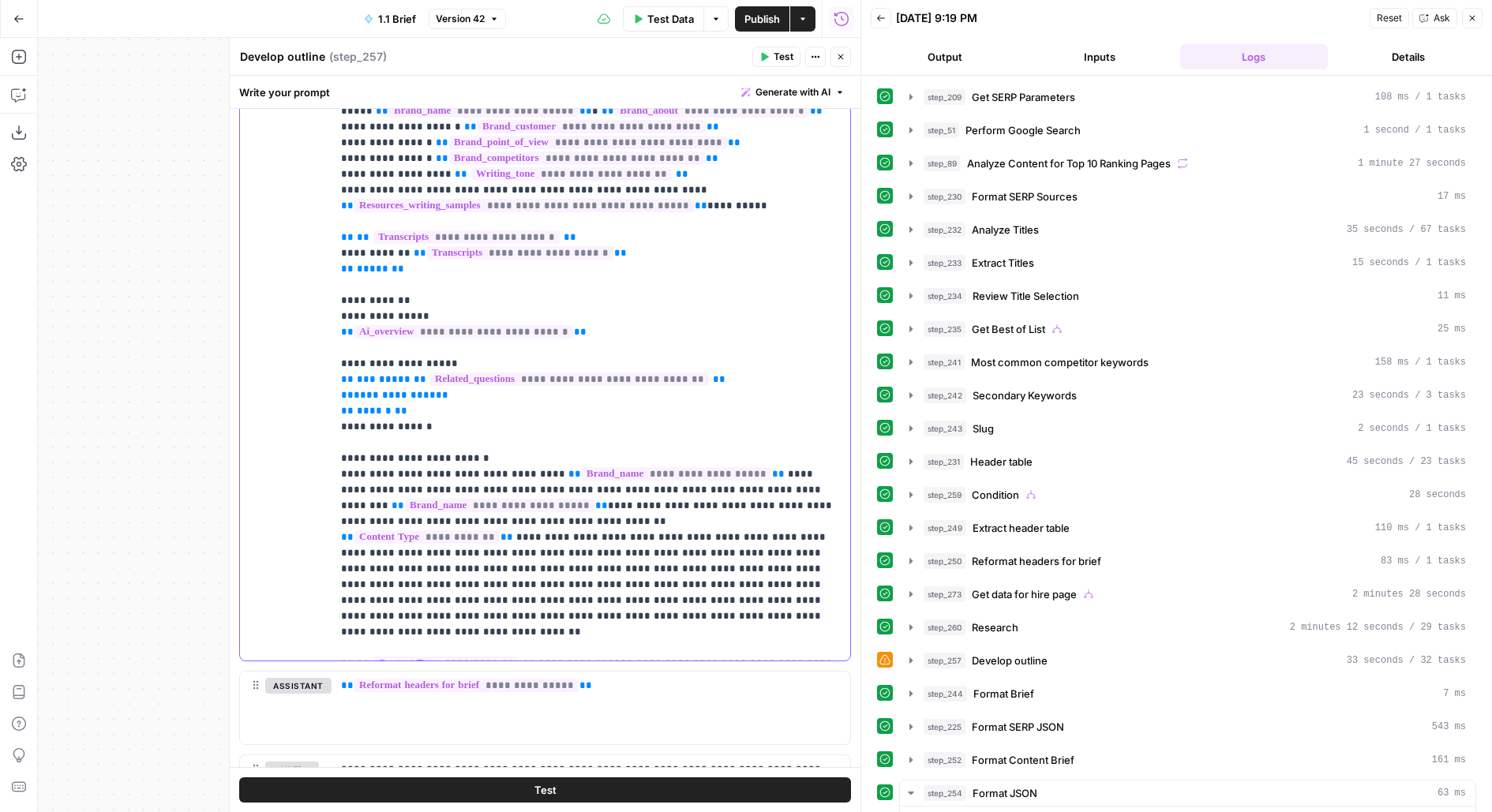
click at [619, 322] on p "**********" at bounding box center [591, 663] width 501 height 1278
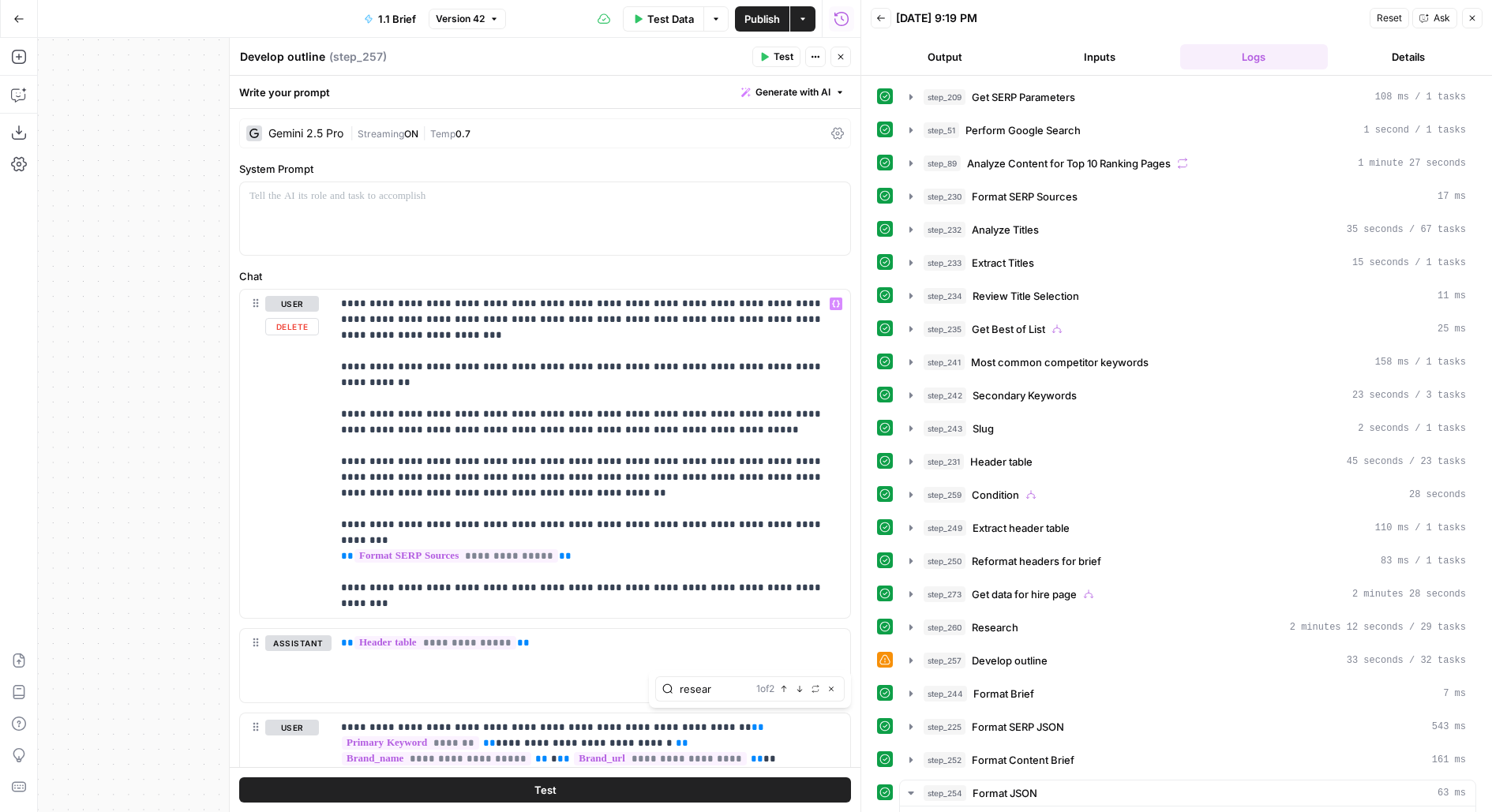
type input "resear"
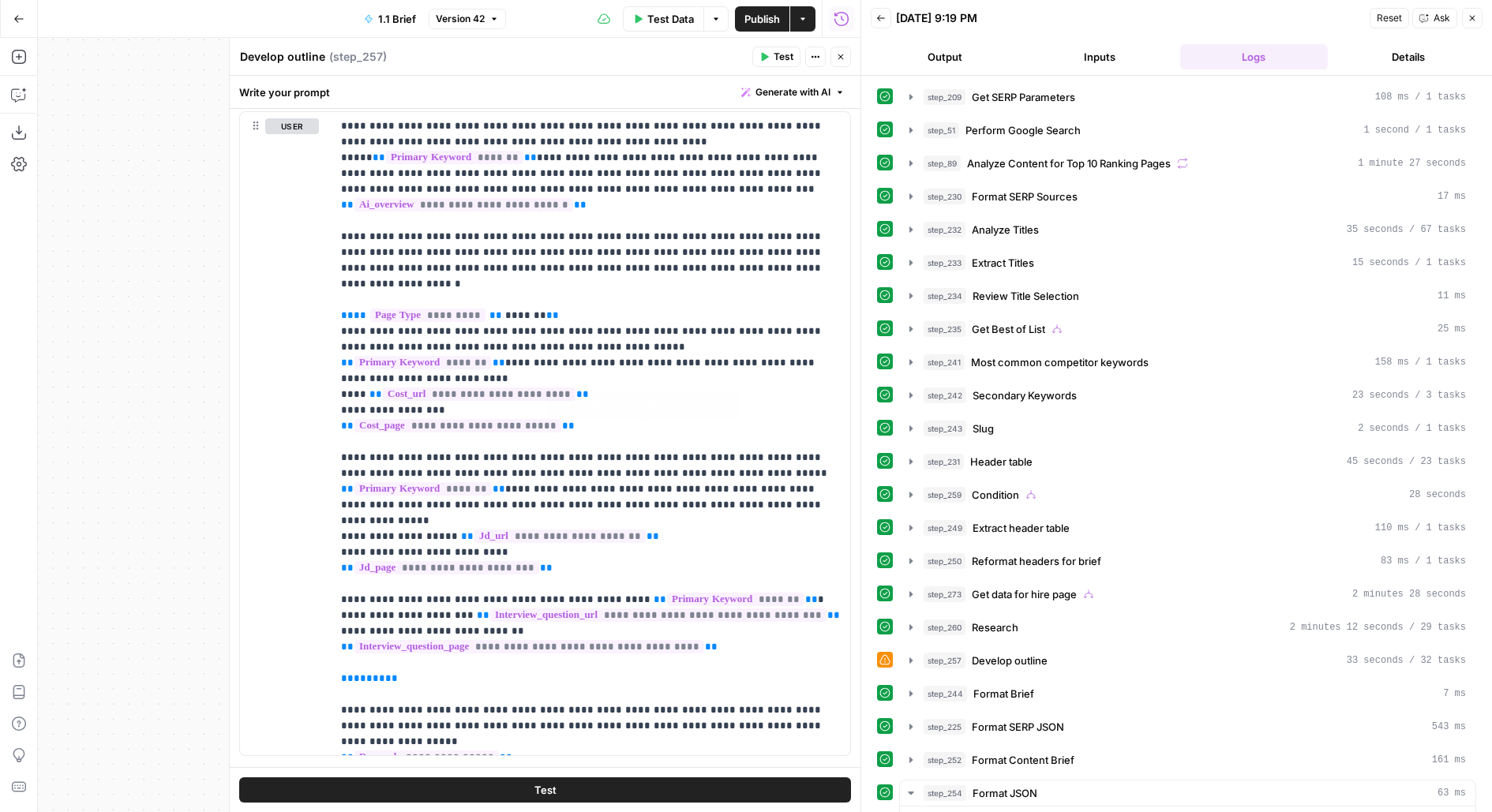
scroll to position [1368, 0]
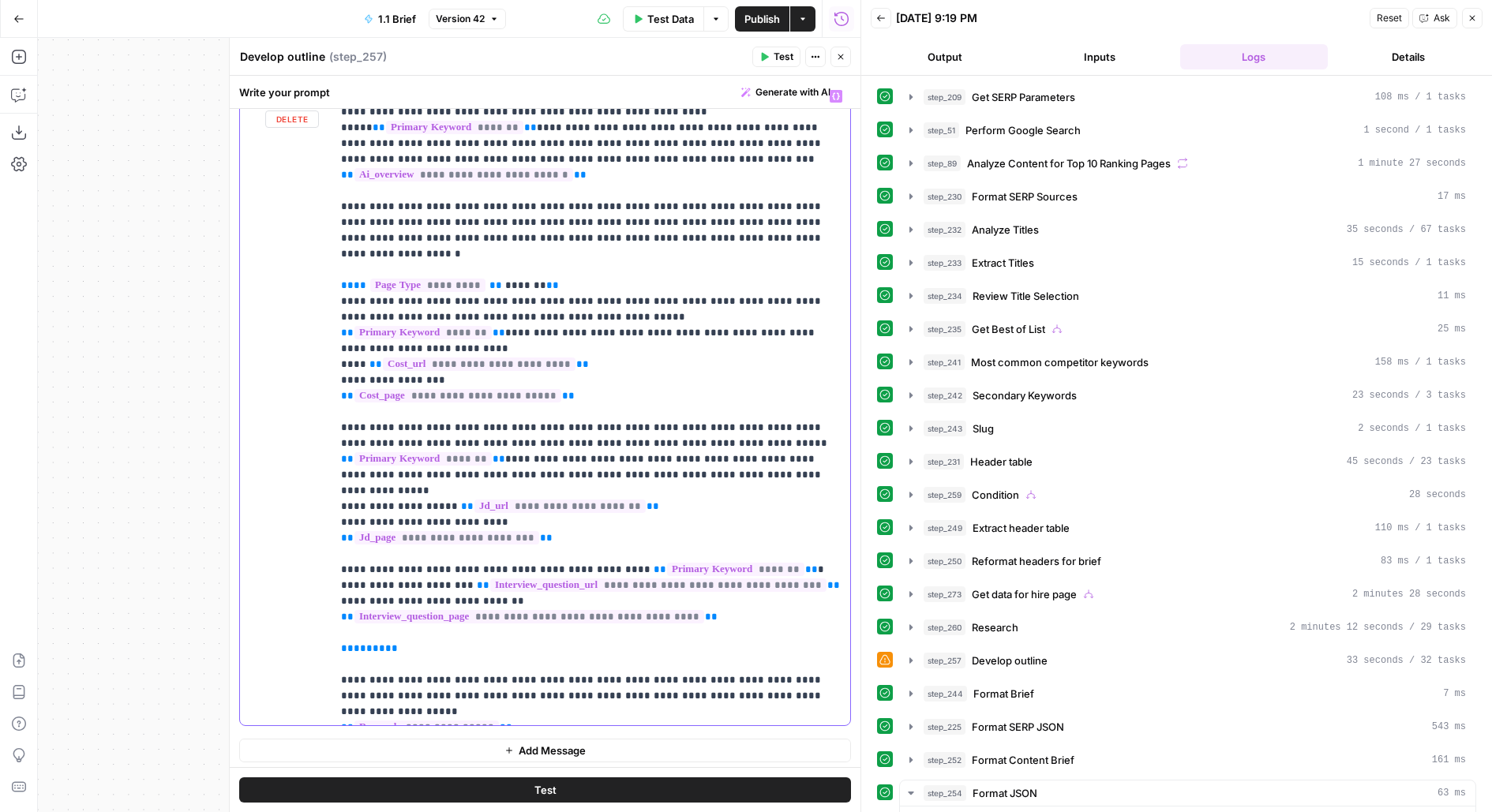
click at [700, 393] on p "**********" at bounding box center [591, 545] width 501 height 915
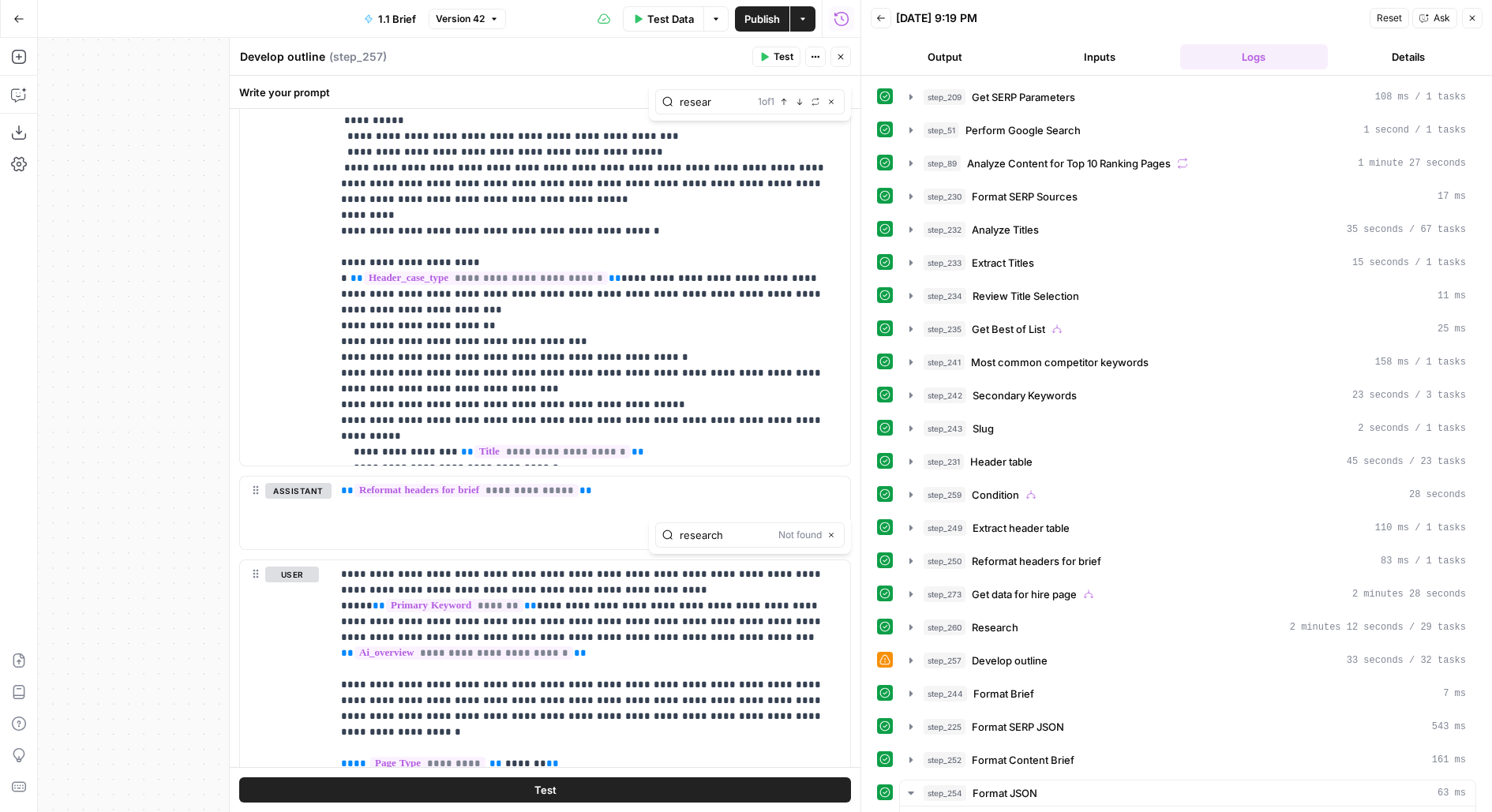
type input "research"
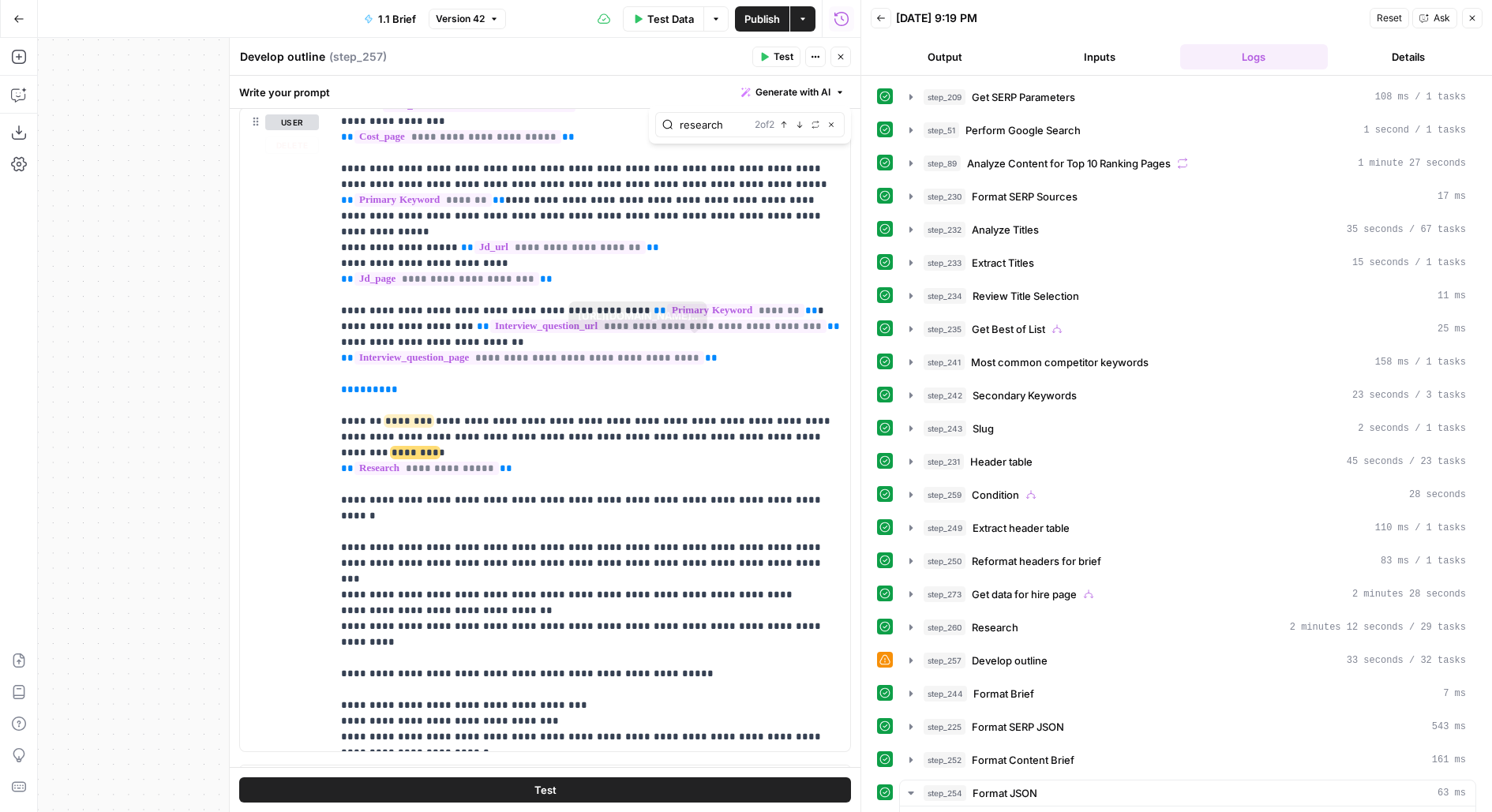
scroll to position [1368, 0]
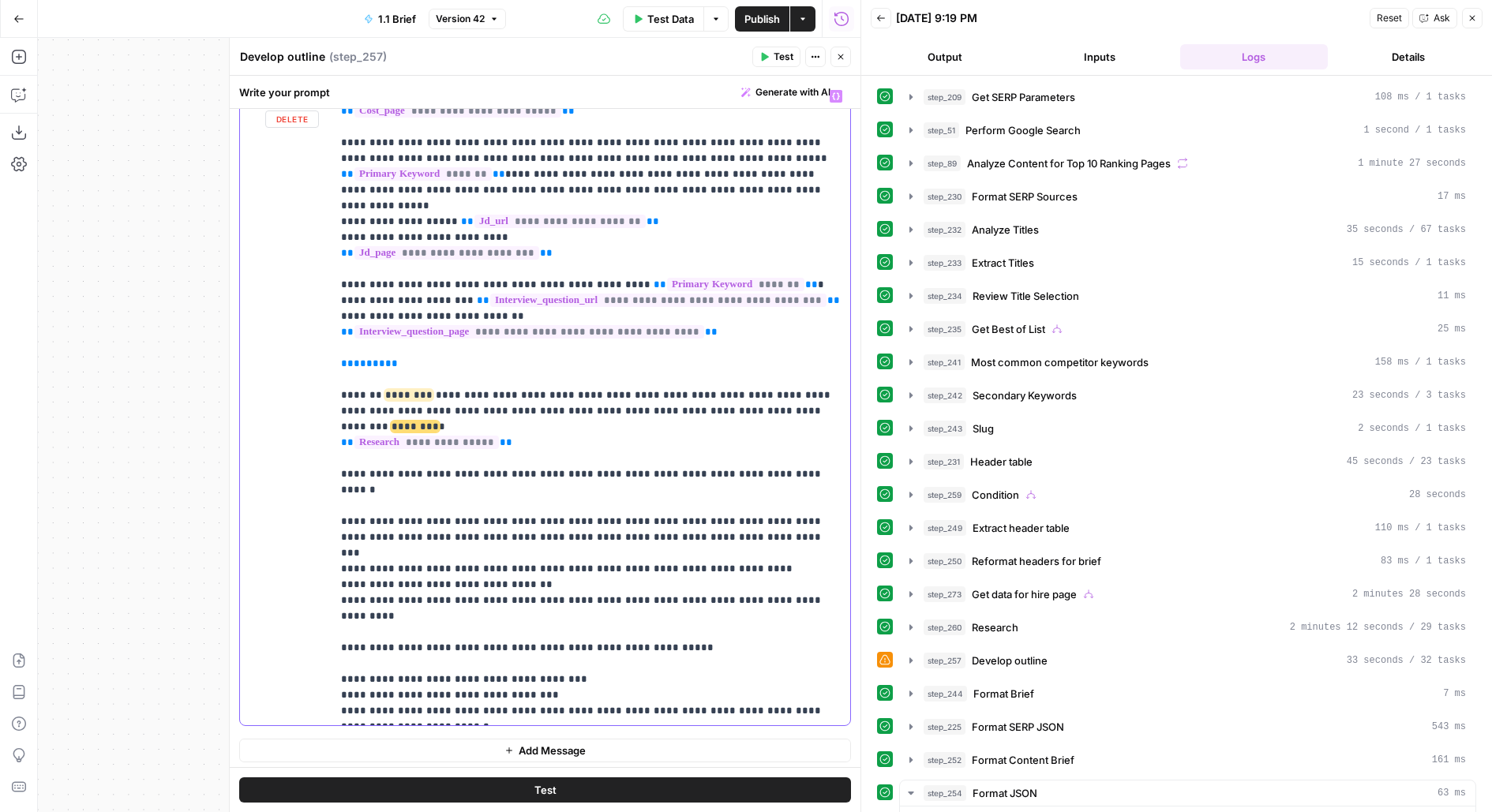
drag, startPoint x: 567, startPoint y: 359, endPoint x: 327, endPoint y: 329, distance: 241.9
click at [327, 329] on div "**********" at bounding box center [545, 403] width 610 height 642
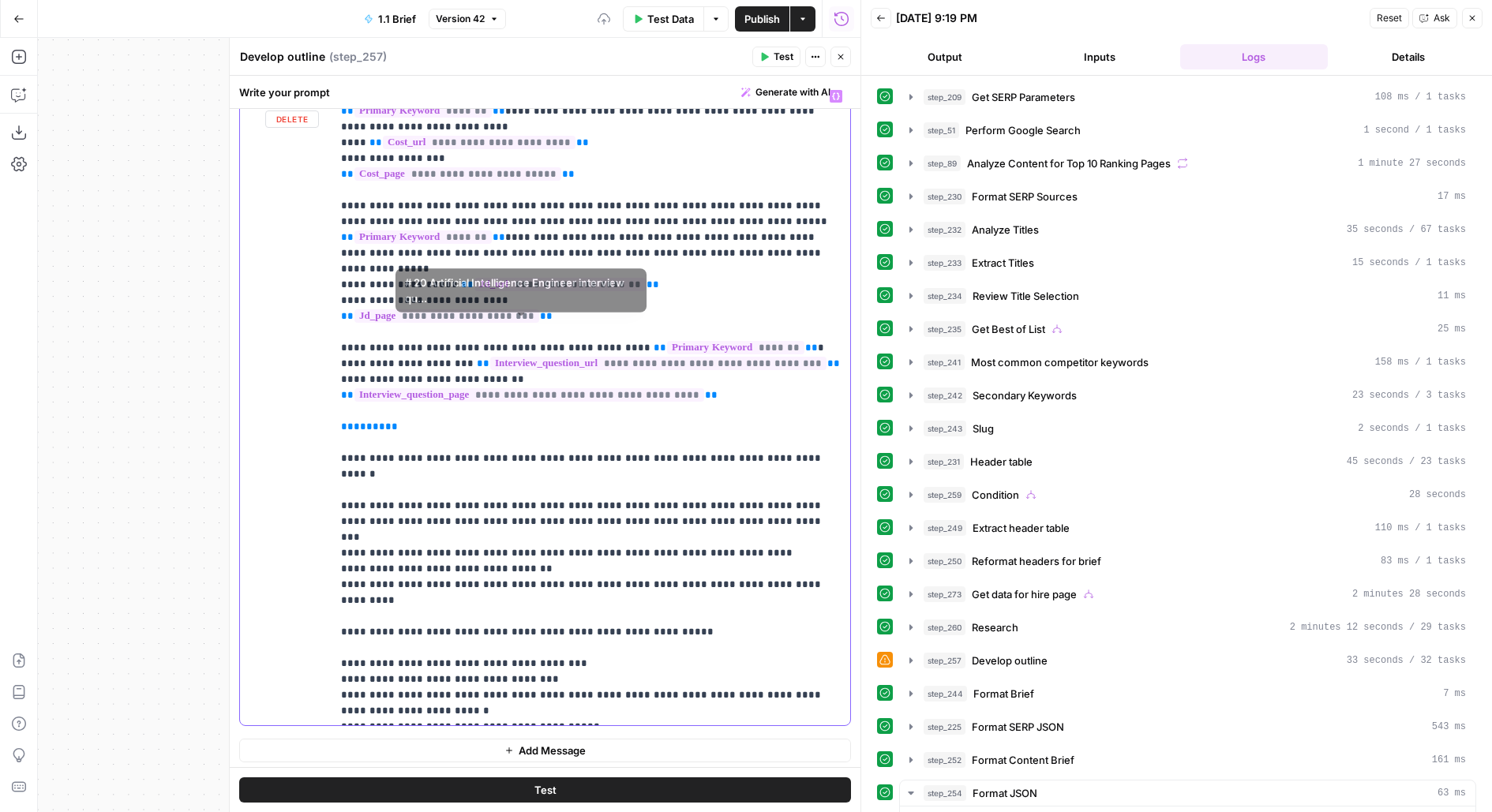
scroll to position [222, 0]
click at [783, 62] on span "Test" at bounding box center [783, 56] width 20 height 14
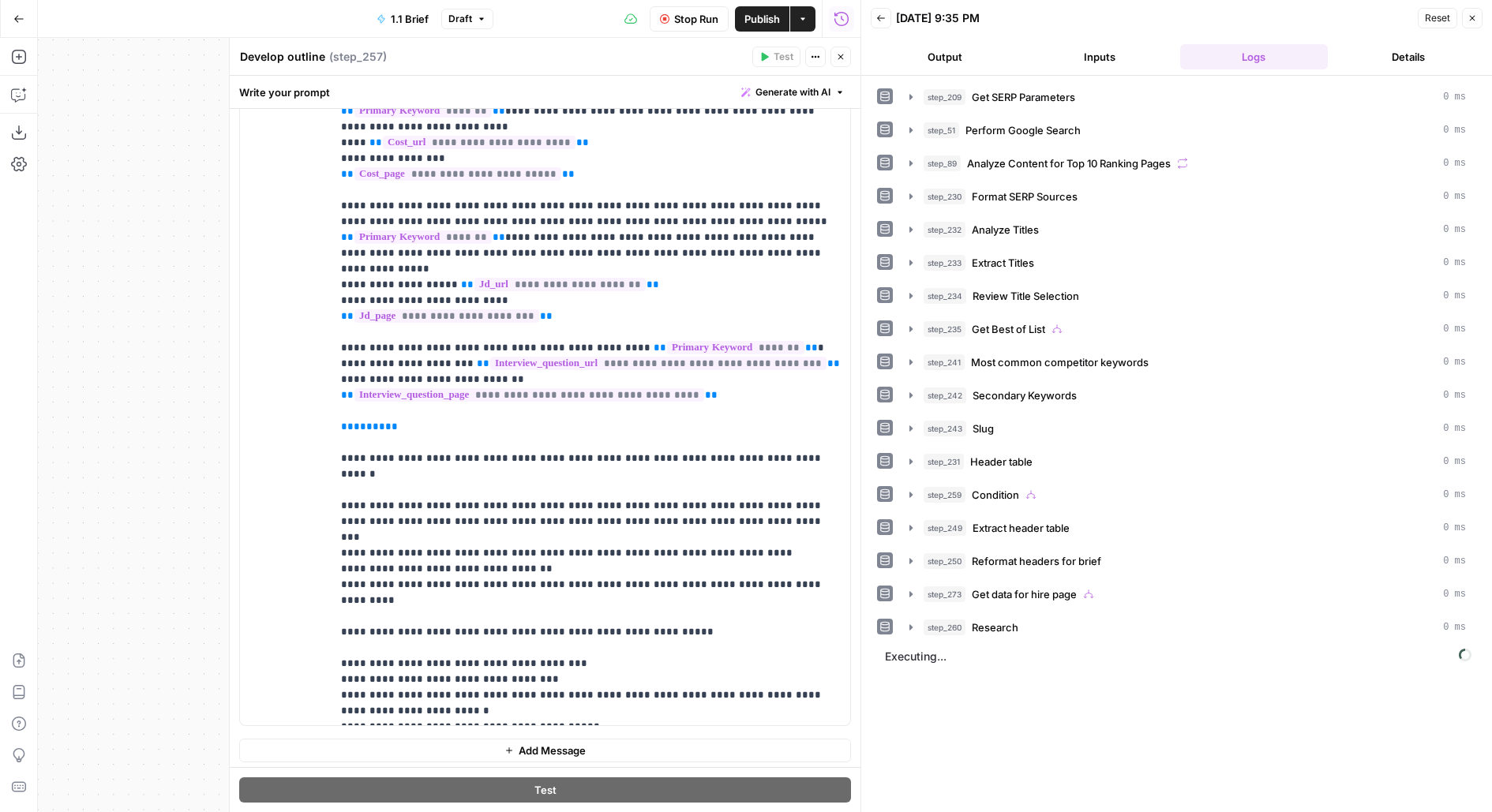
click at [838, 61] on icon "button" at bounding box center [841, 57] width 9 height 9
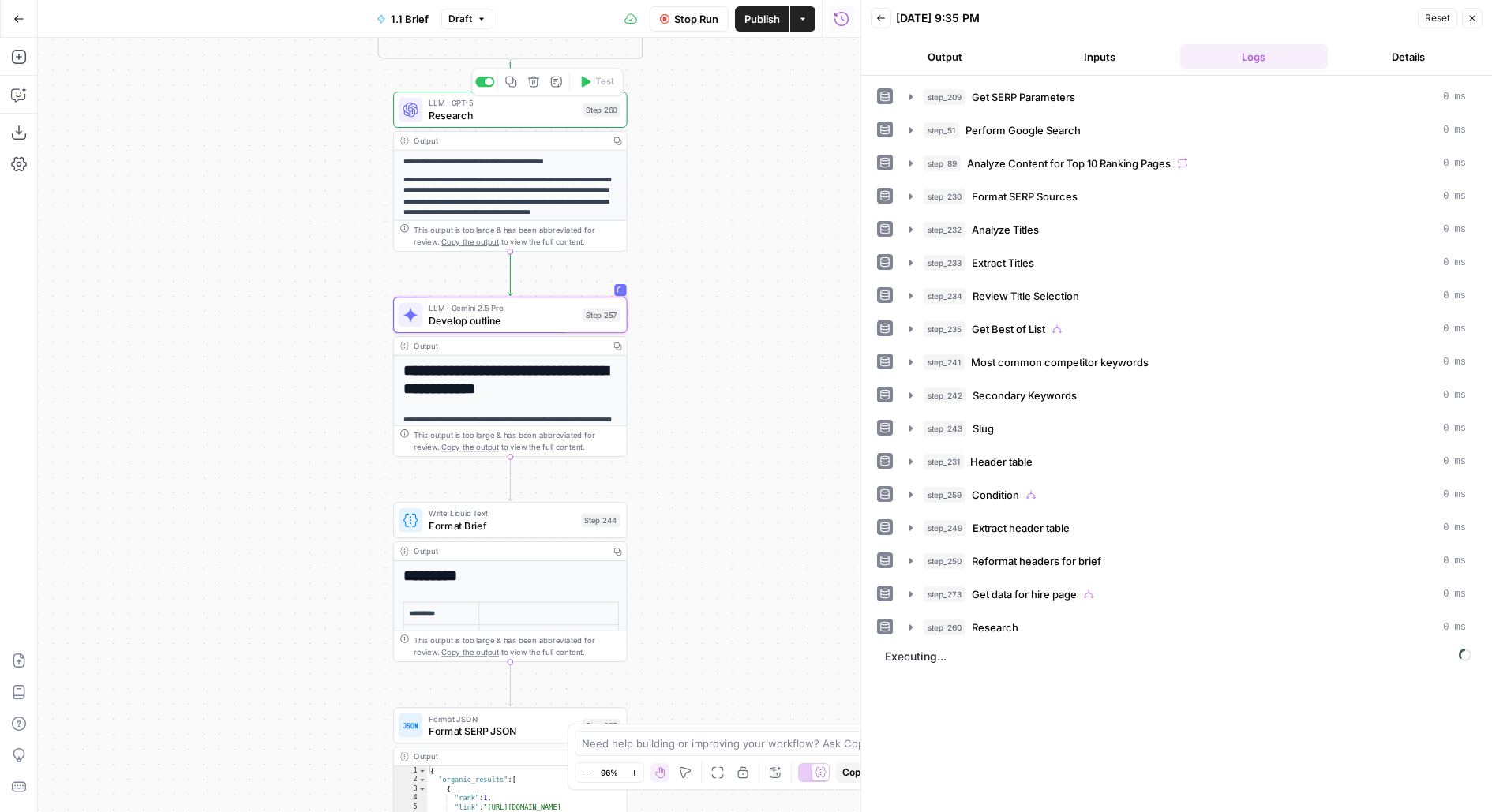
click at [481, 80] on div at bounding box center [485, 81] width 19 height 10
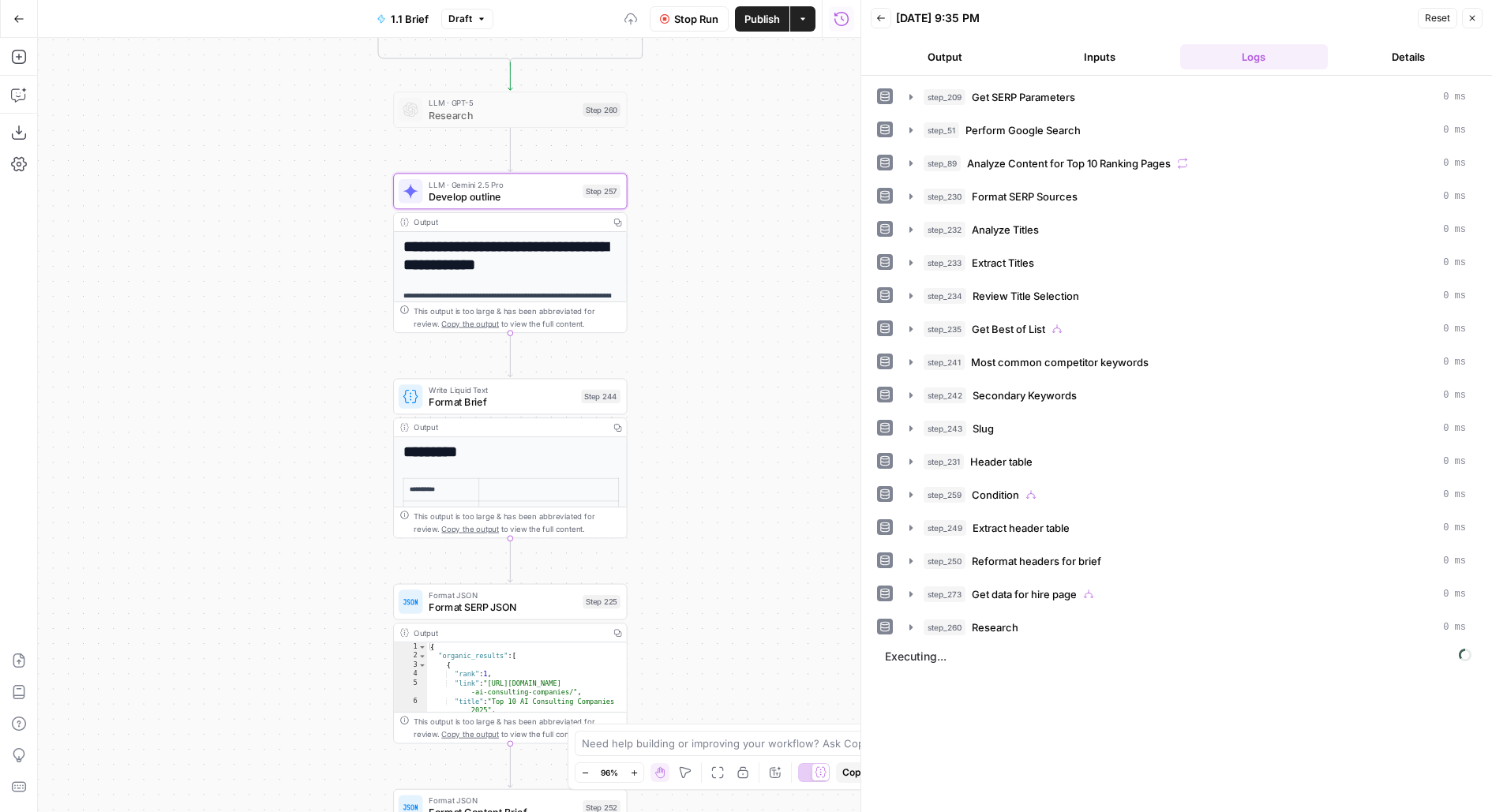
click at [495, 192] on span "Develop outline" at bounding box center [503, 196] width 148 height 15
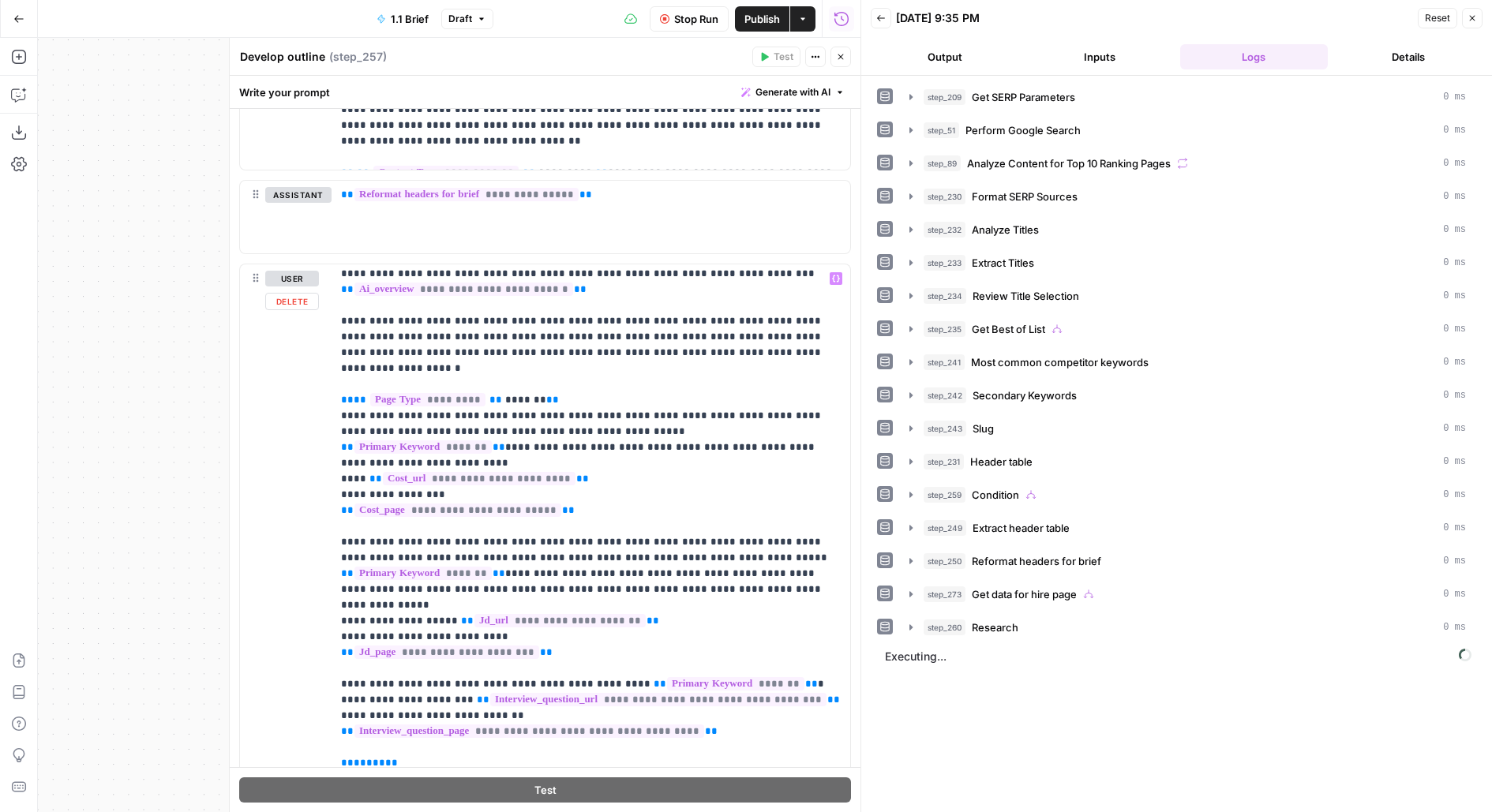
scroll to position [0, 0]
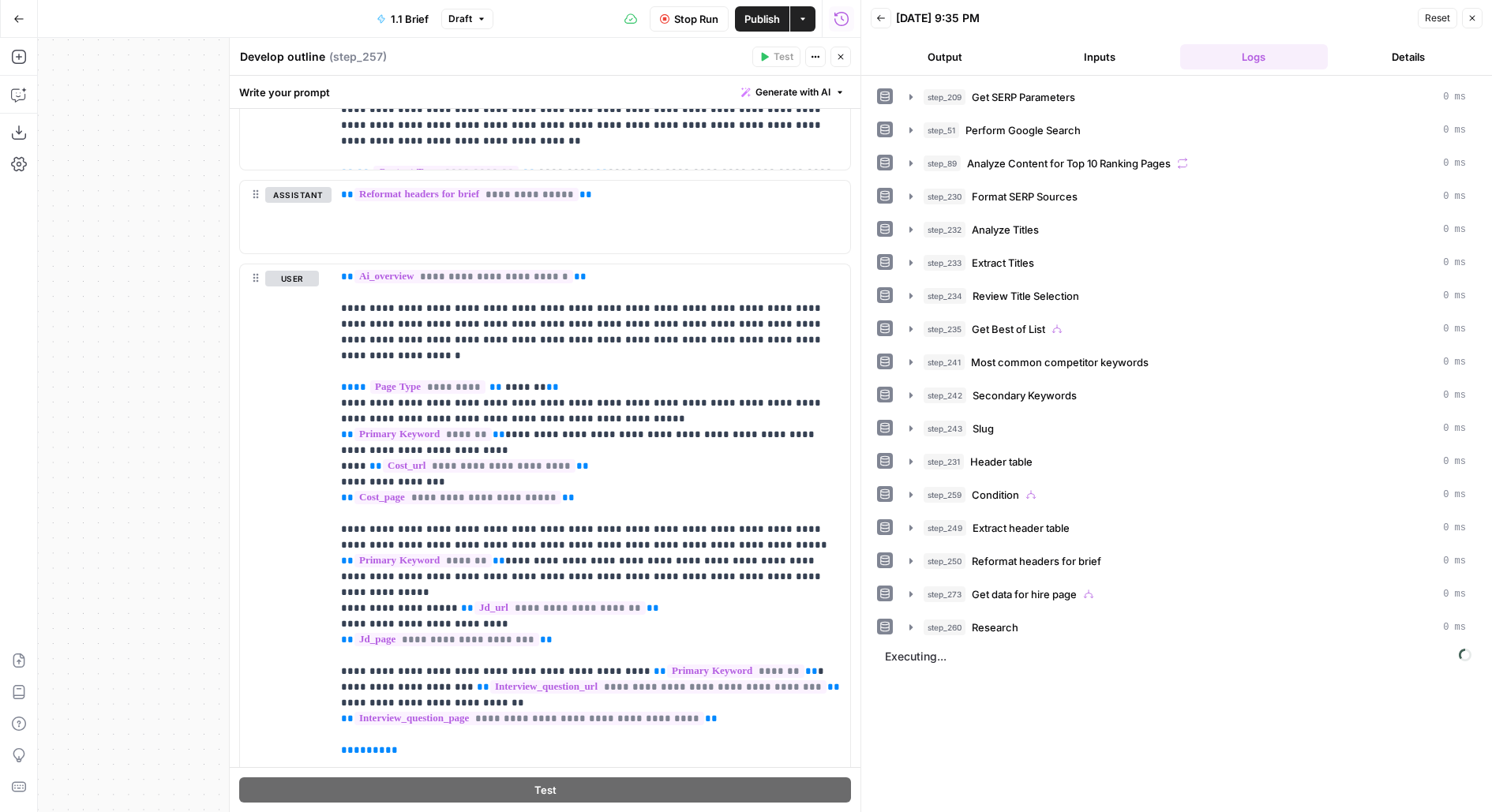
click at [1126, 57] on button "Inputs" at bounding box center [1099, 56] width 149 height 25
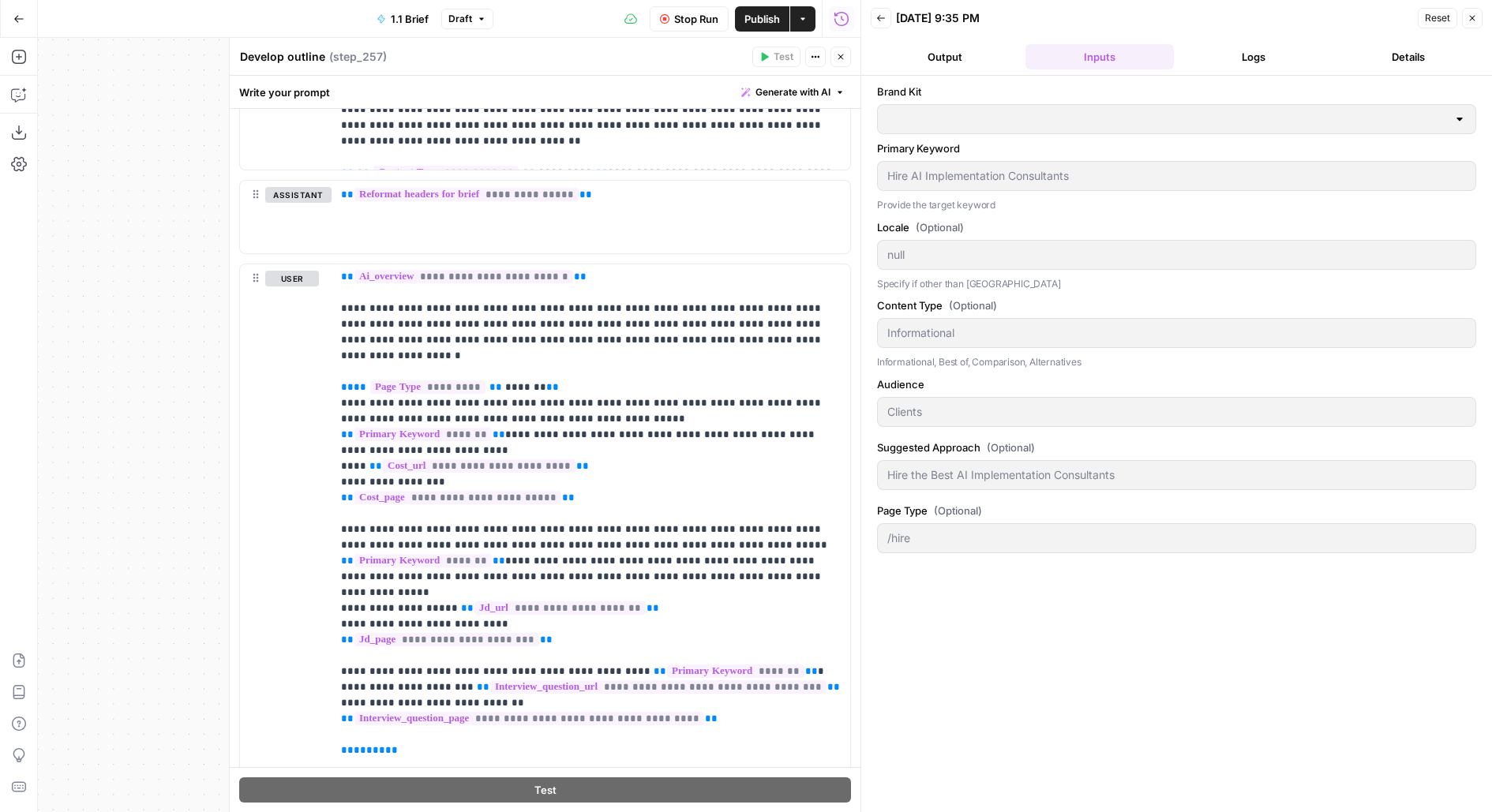
type input "Upwork"
click at [1217, 58] on button "Logs" at bounding box center [1254, 56] width 149 height 25
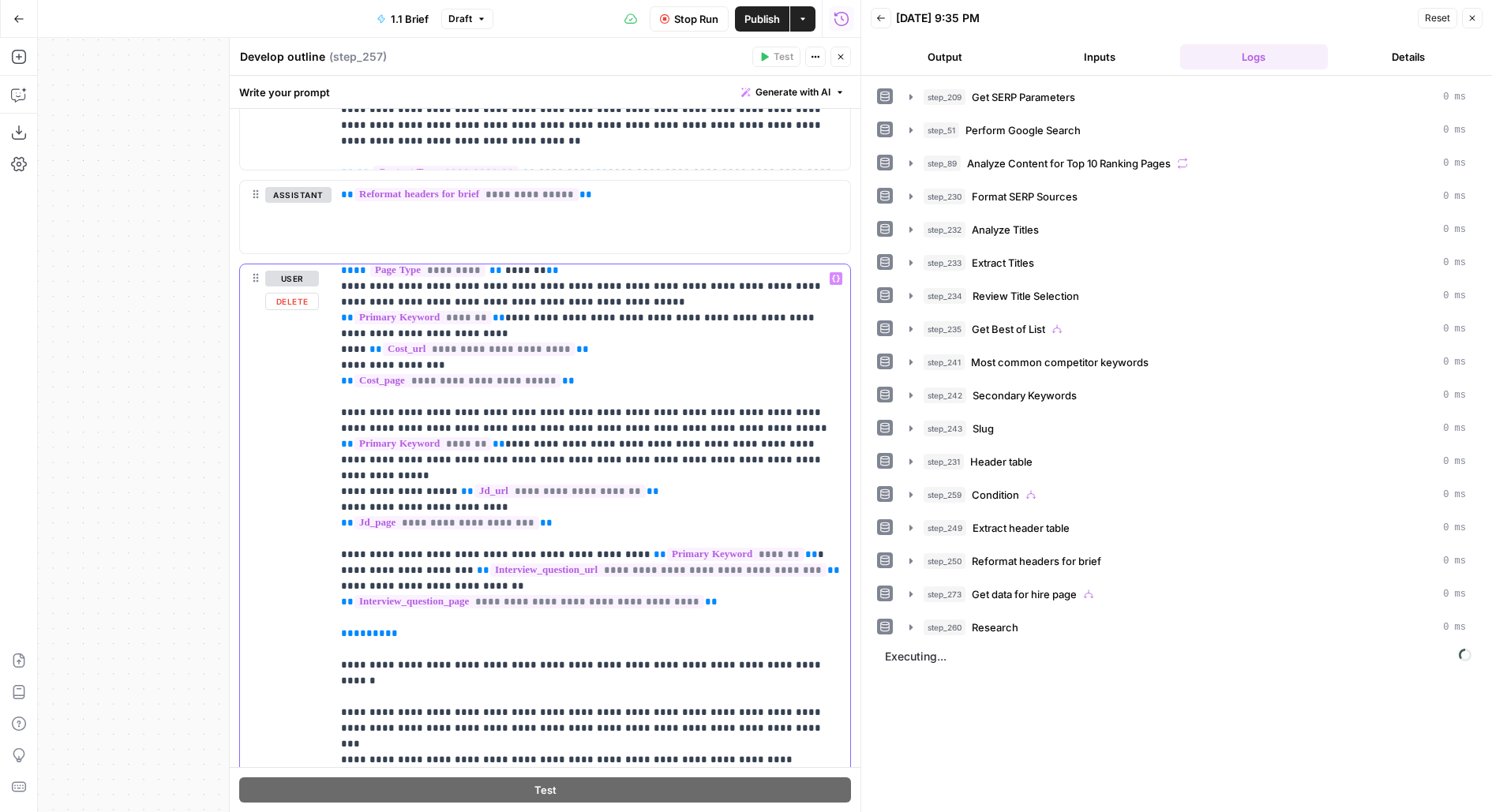
click at [526, 551] on p "**********" at bounding box center [591, 499] width 501 height 852
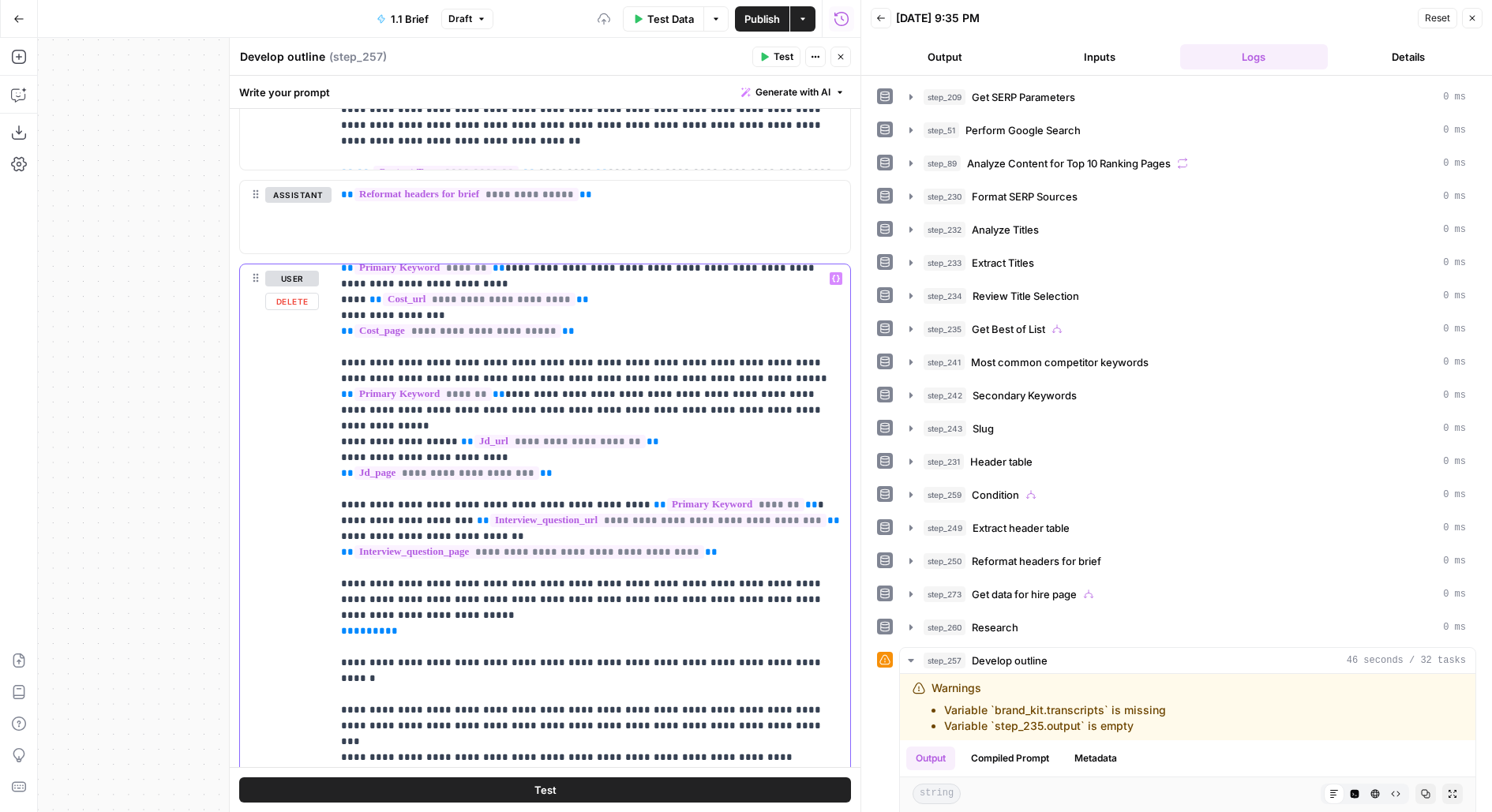
scroll to position [254, 0]
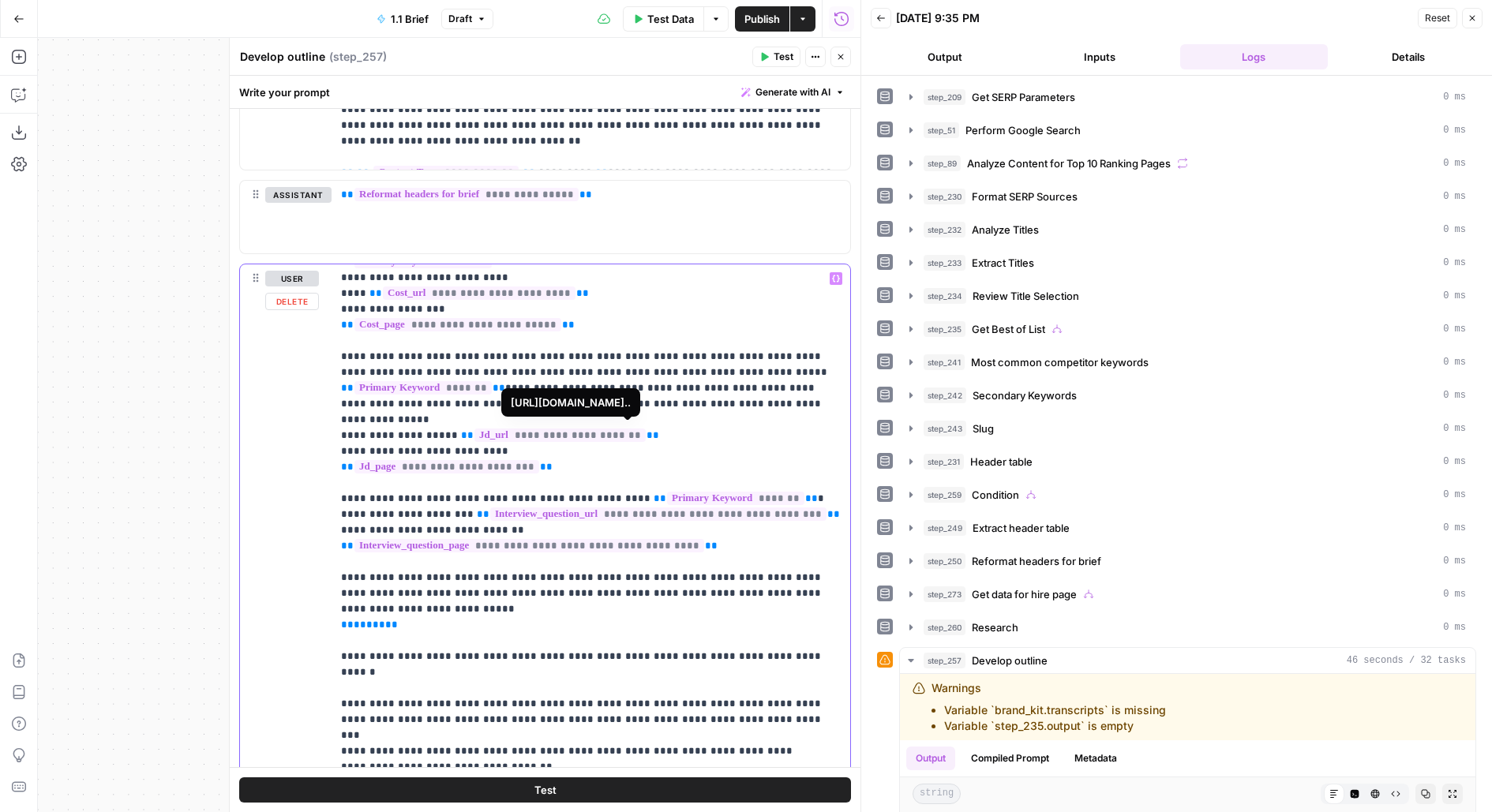
click at [521, 431] on p "**********" at bounding box center [591, 459] width 501 height 883
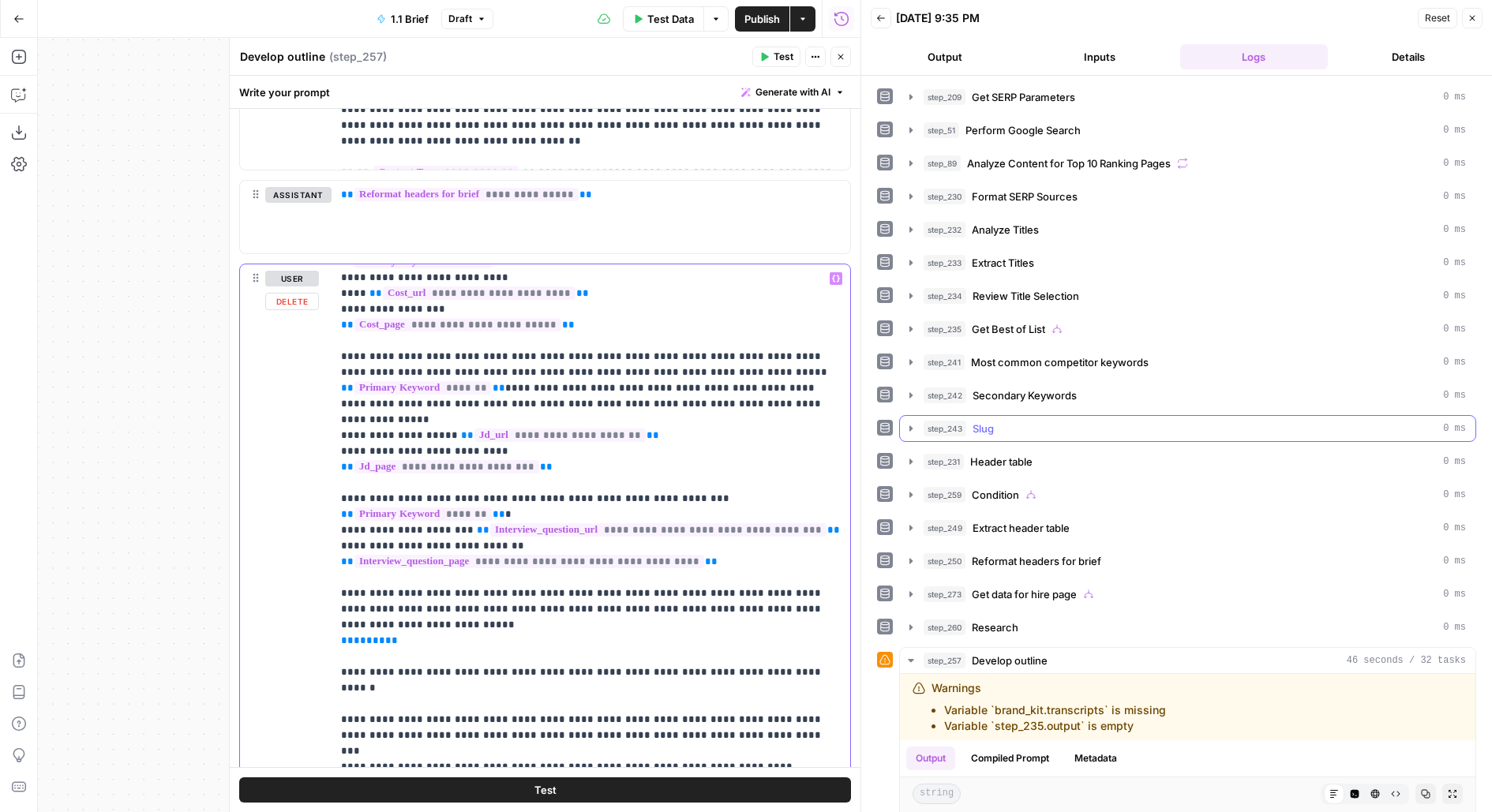
scroll to position [319, 0]
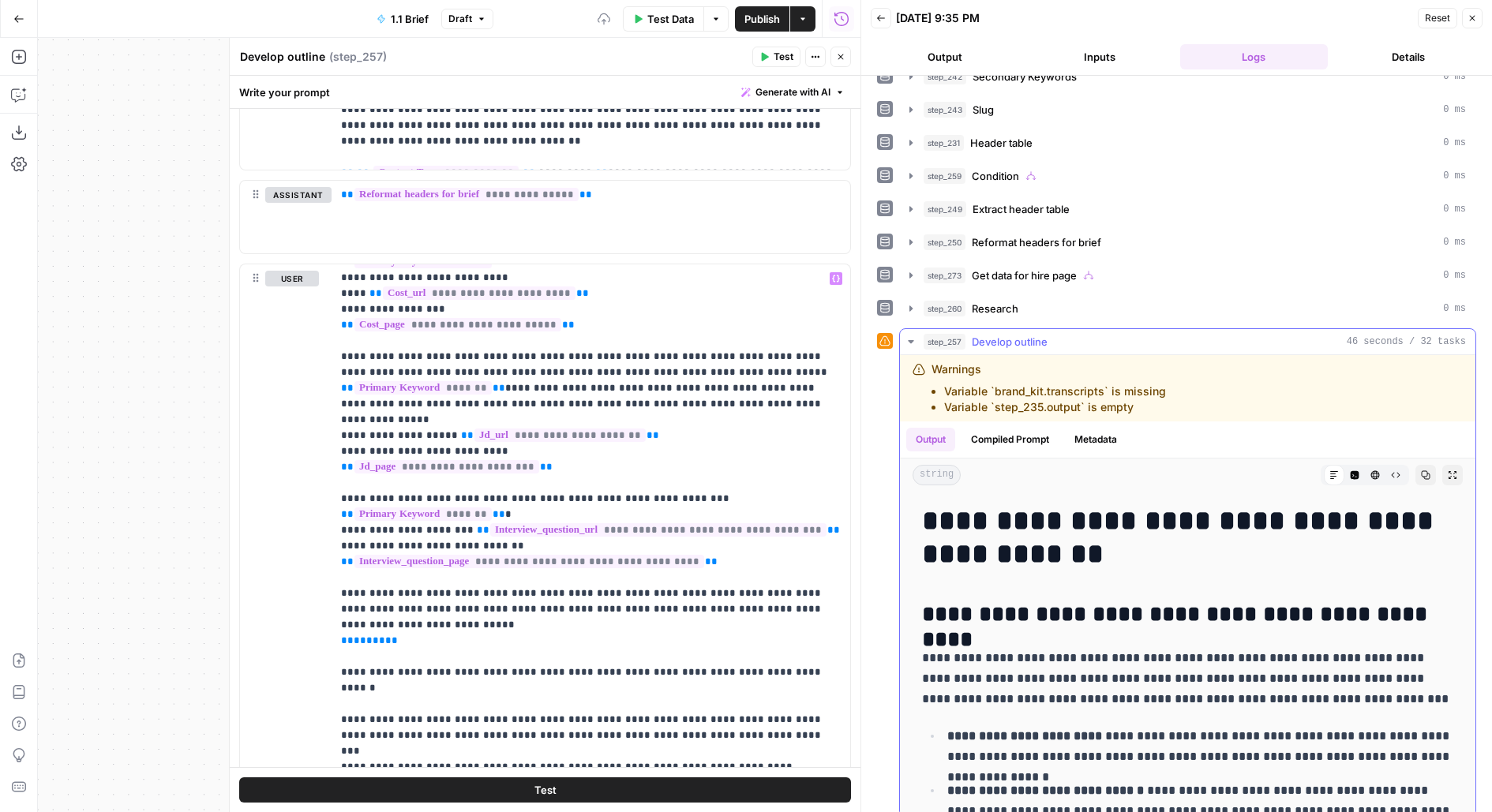
click at [1452, 471] on icon "button" at bounding box center [1452, 475] width 9 height 9
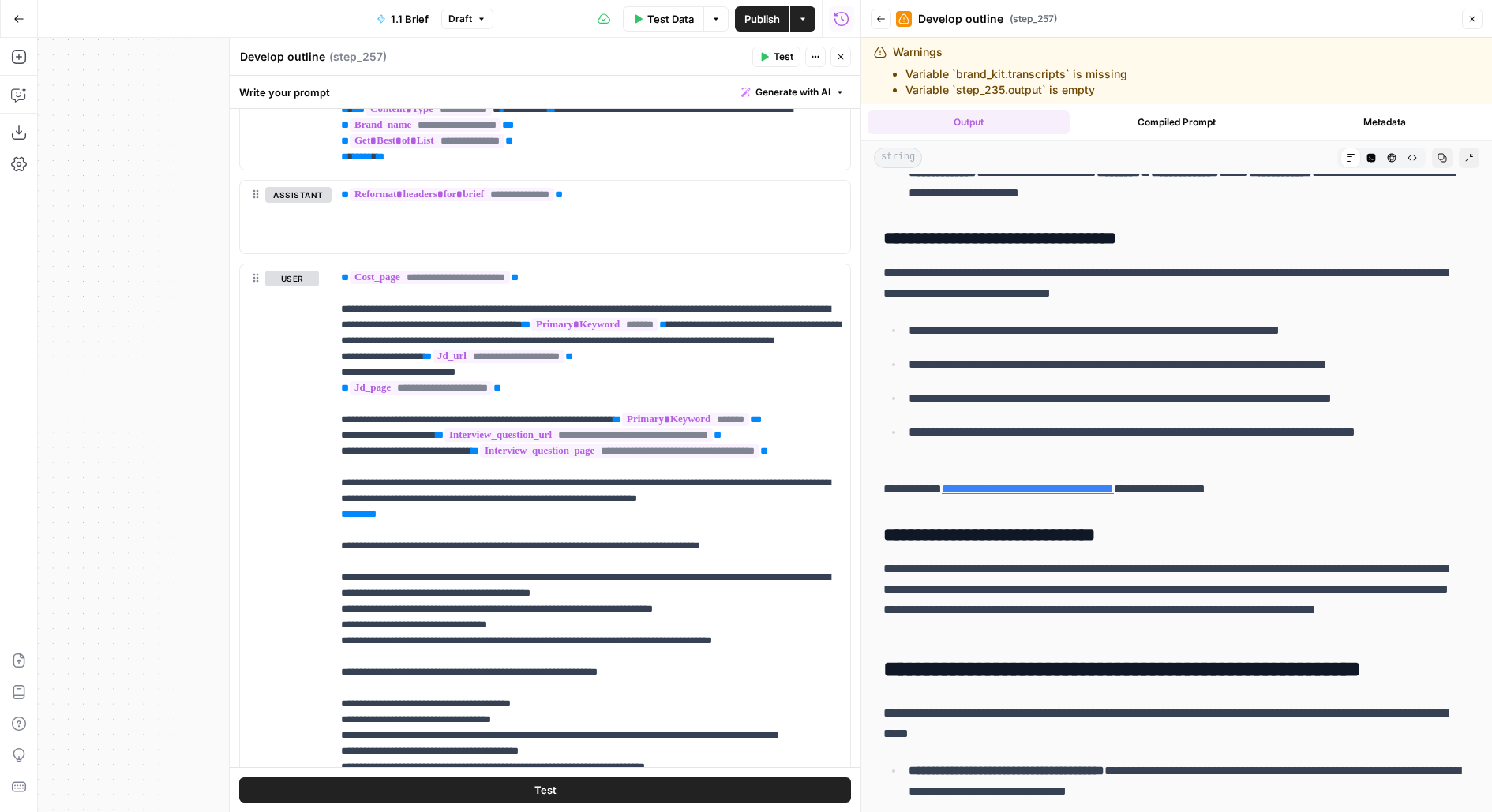
scroll to position [1894, 0]
drag, startPoint x: 908, startPoint y: 319, endPoint x: 1397, endPoint y: 319, distance: 489.0
click at [1397, 320] on p "**********" at bounding box center [1190, 329] width 562 height 21
copy p "**********"
click at [1114, 482] on link "**********" at bounding box center [1028, 487] width 172 height 12
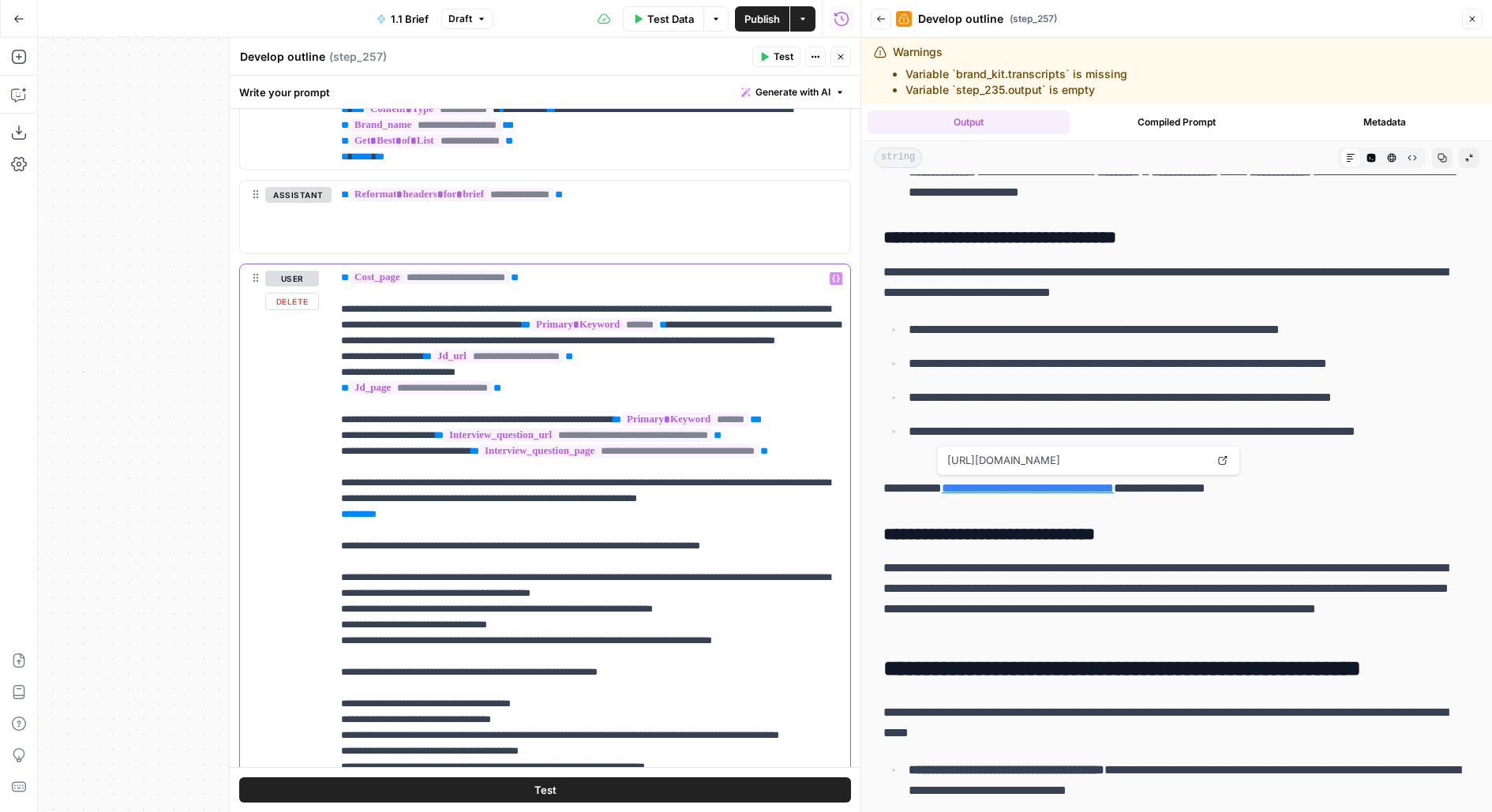
click at [517, 435] on p "**********" at bounding box center [591, 467] width 501 height 899
click at [549, 796] on span "Test" at bounding box center [546, 790] width 22 height 16
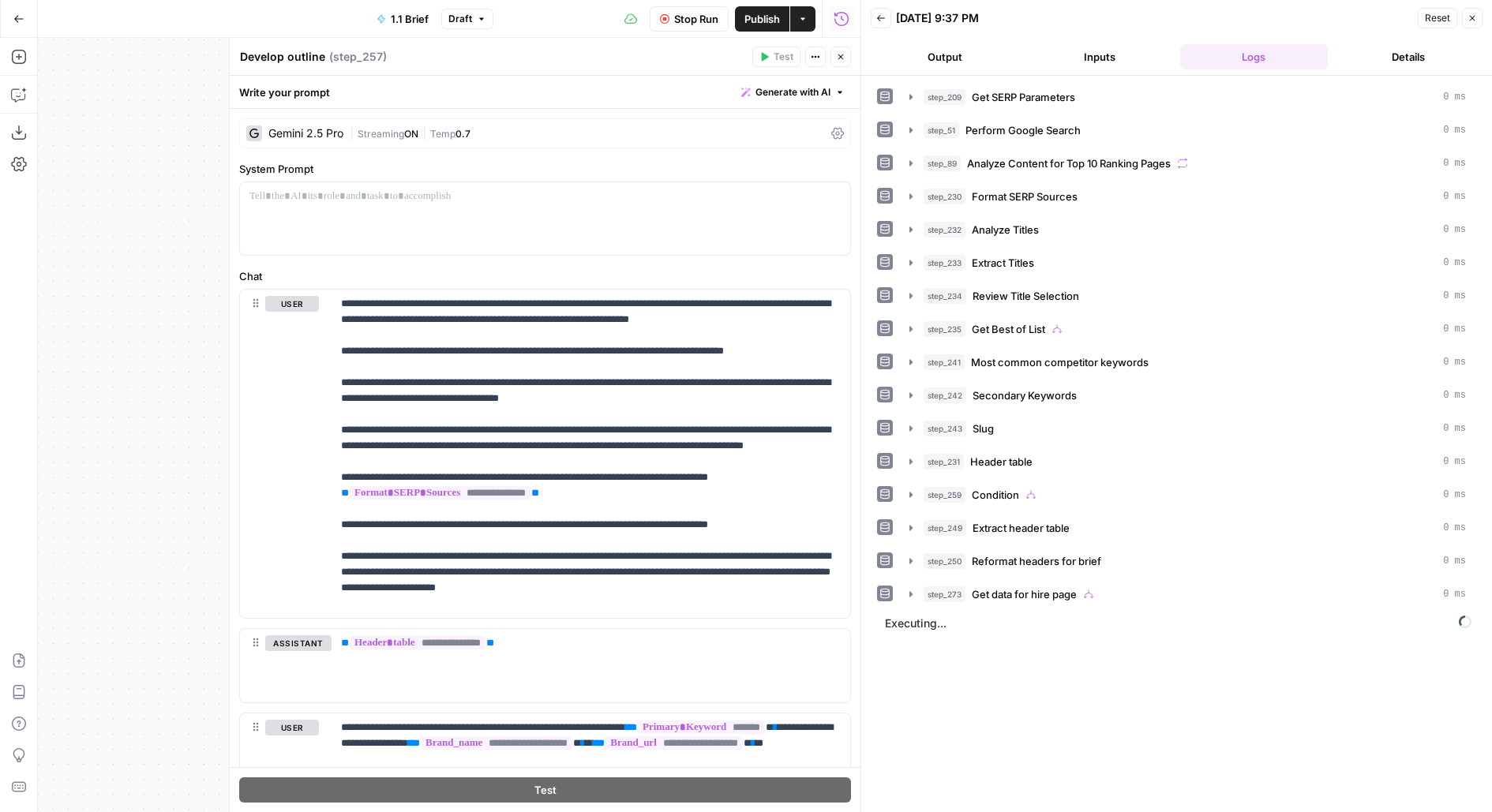
click at [613, 126] on div "| Streaming ON | Temp 0.7" at bounding box center [588, 134] width 475 height 15
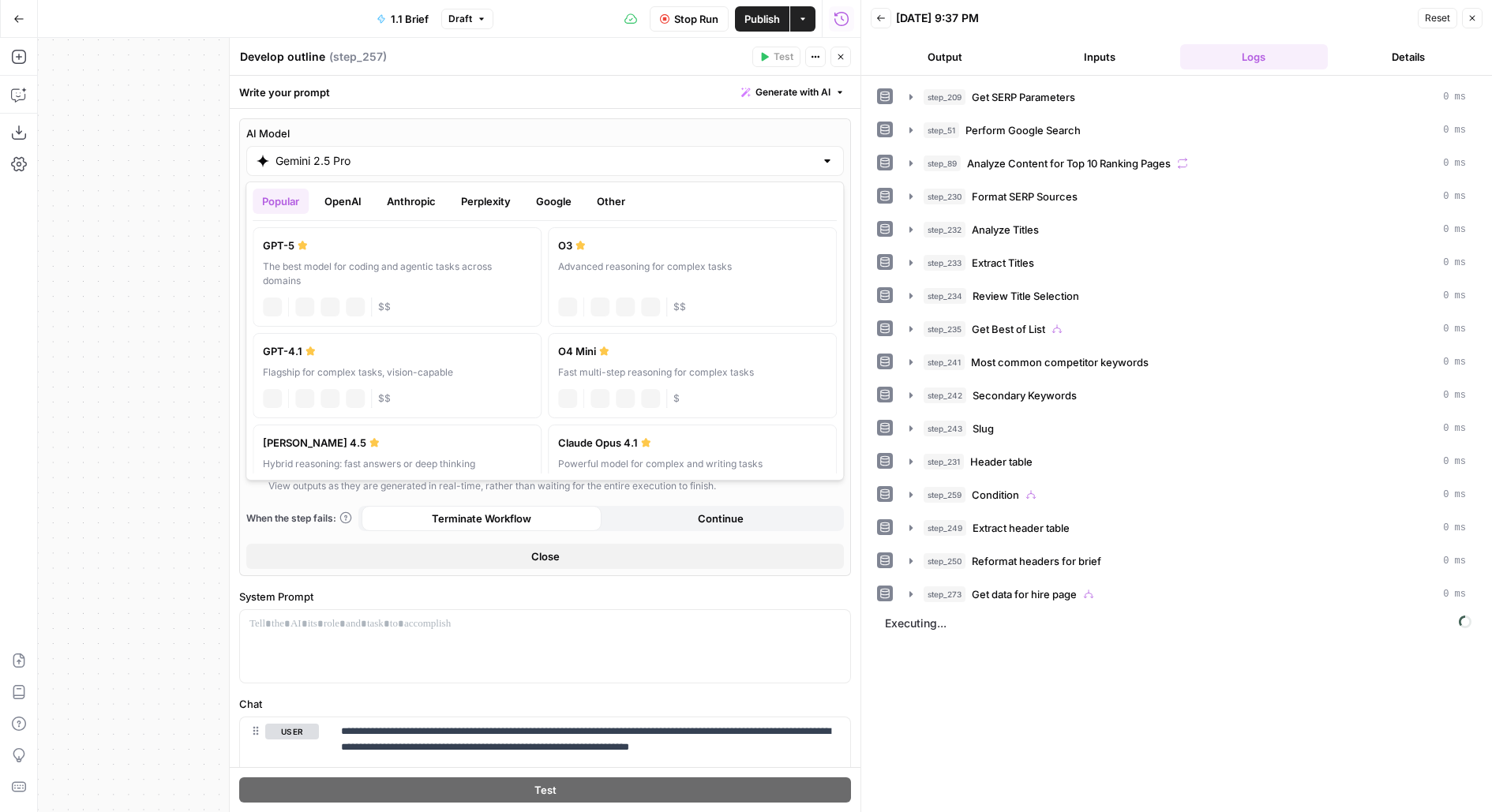
click at [397, 166] on input "Gemini 2.5 Pro" at bounding box center [545, 161] width 539 height 16
click at [352, 210] on button "OpenAI" at bounding box center [343, 201] width 56 height 25
click at [401, 213] on button "Anthropic" at bounding box center [411, 201] width 68 height 25
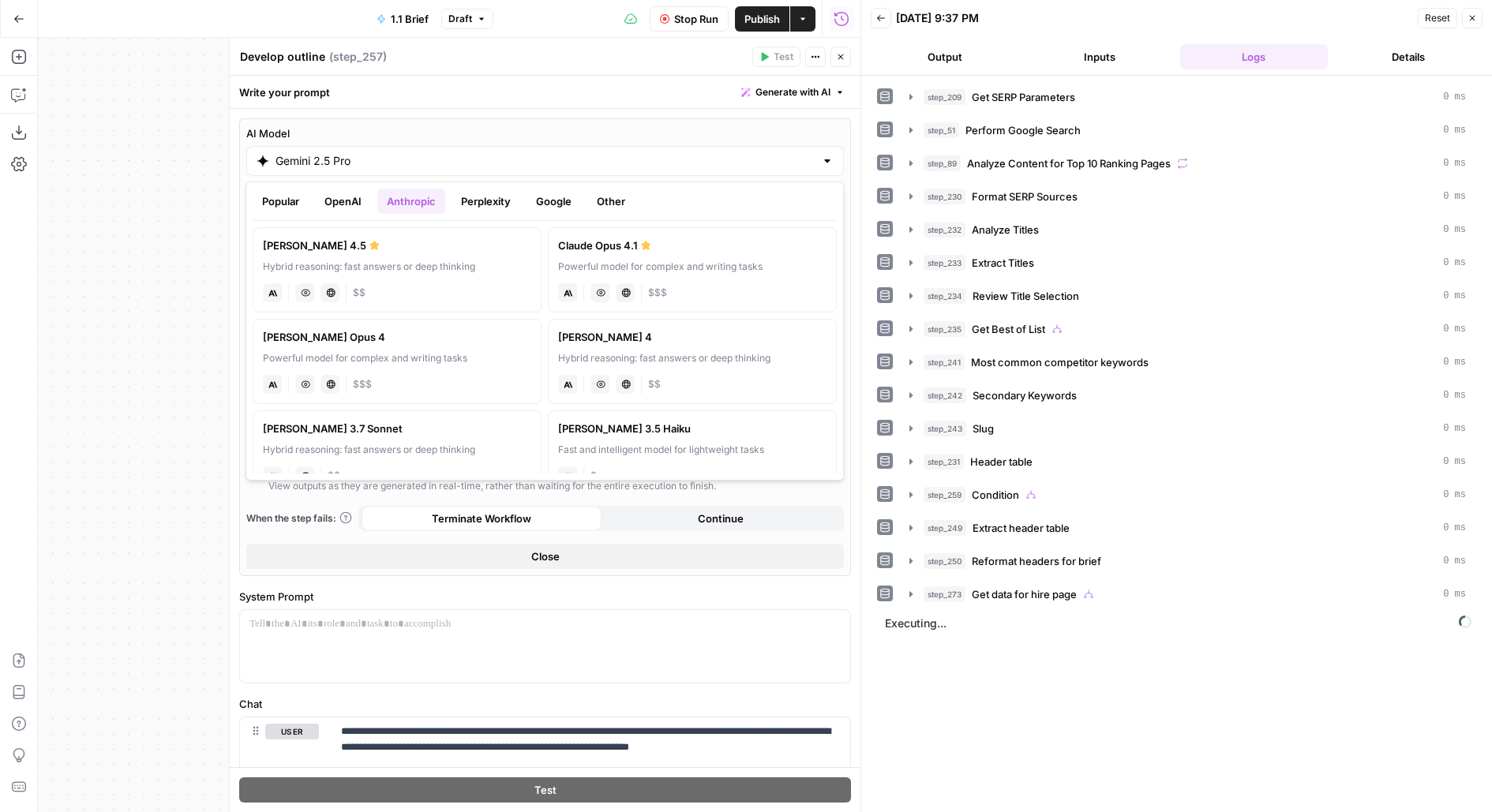
click at [659, 268] on div "Powerful model for complex and writing tasks" at bounding box center [692, 266] width 269 height 14
type input "Claude Opus 4.1"
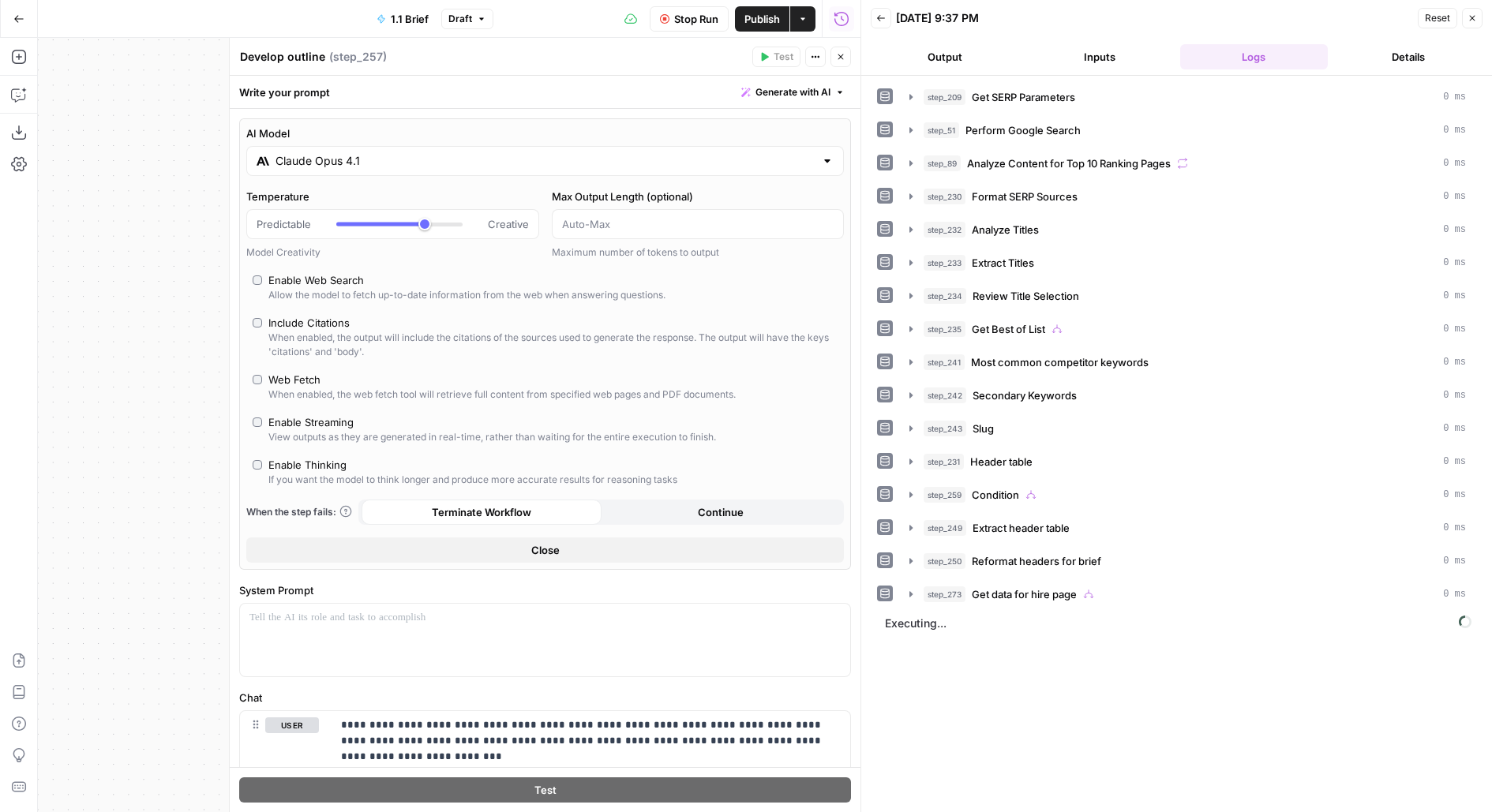
click at [680, 12] on span "Stop Run" at bounding box center [695, 19] width 44 height 16
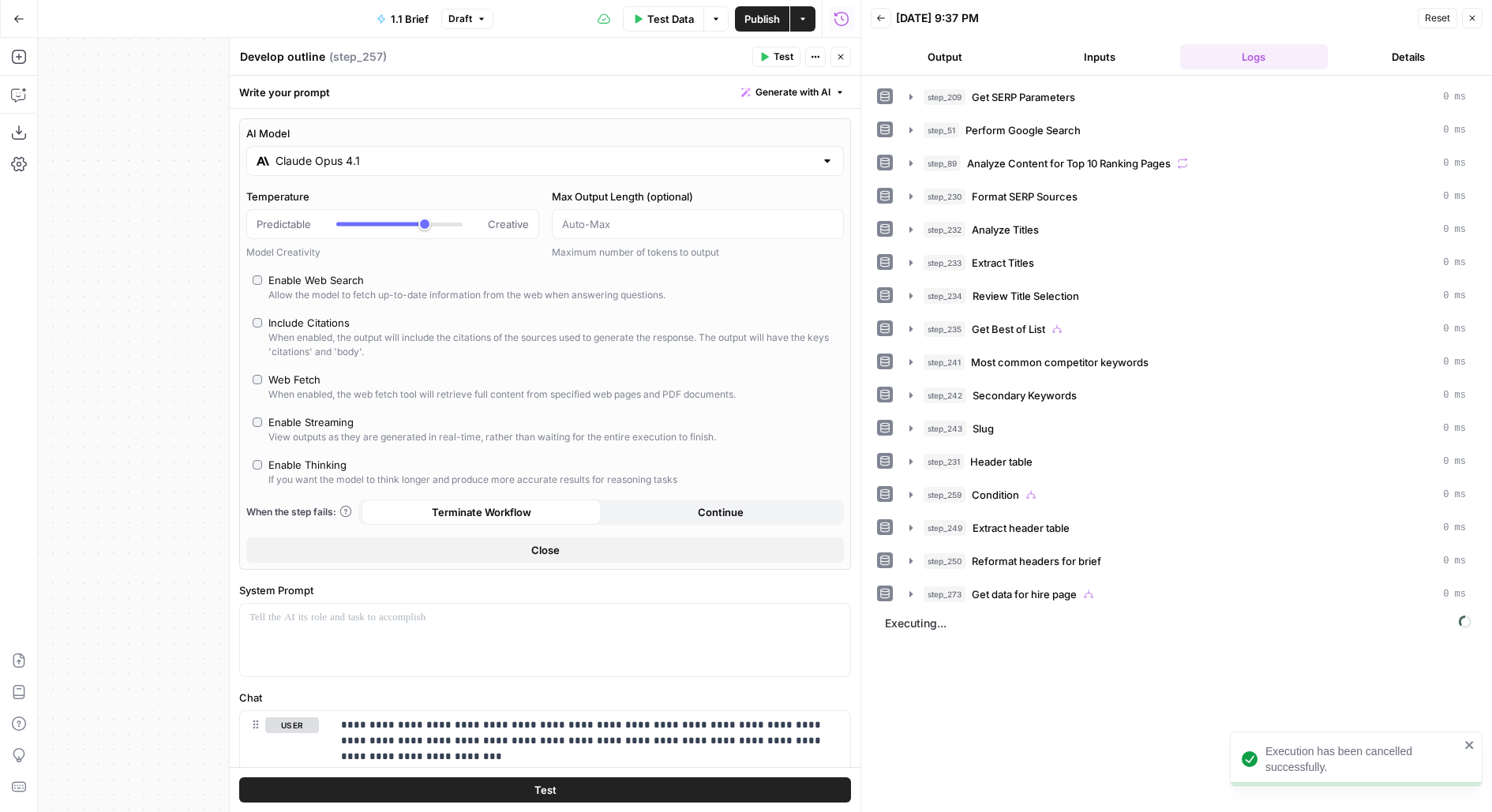
click at [372, 790] on button "Test" at bounding box center [544, 790] width 611 height 25
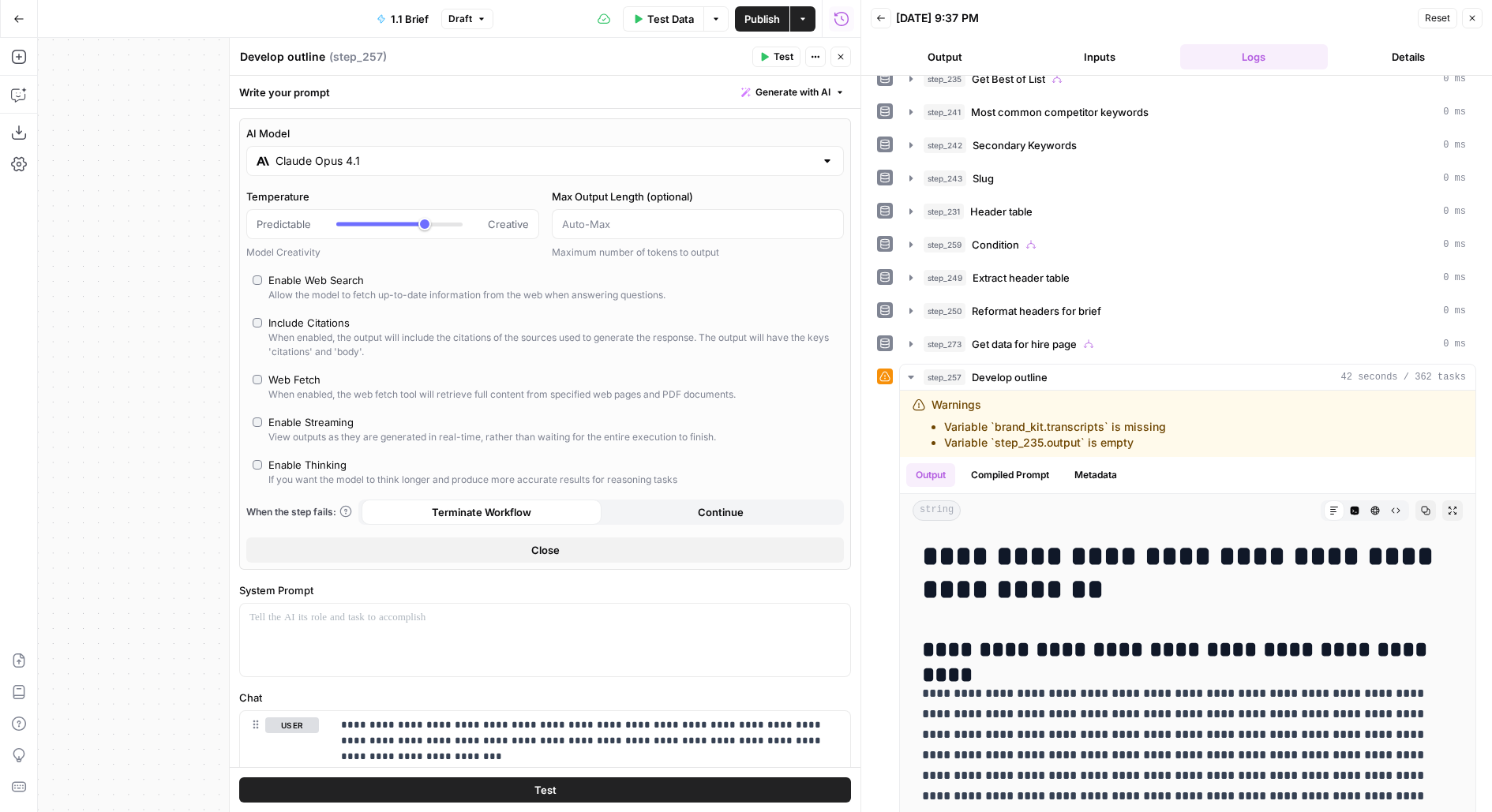
scroll to position [286, 0]
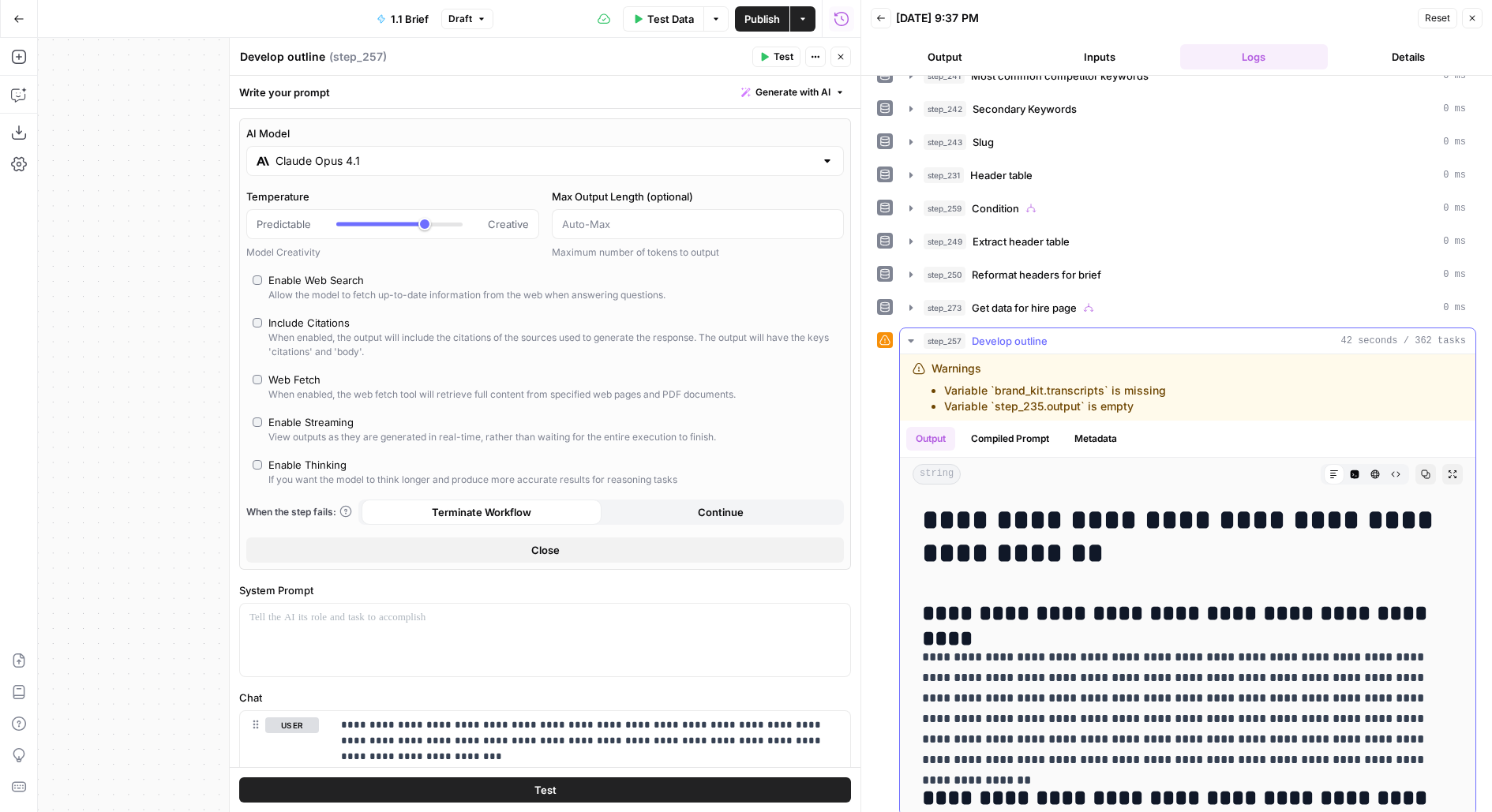
click at [1453, 470] on icon "button" at bounding box center [1452, 474] width 9 height 9
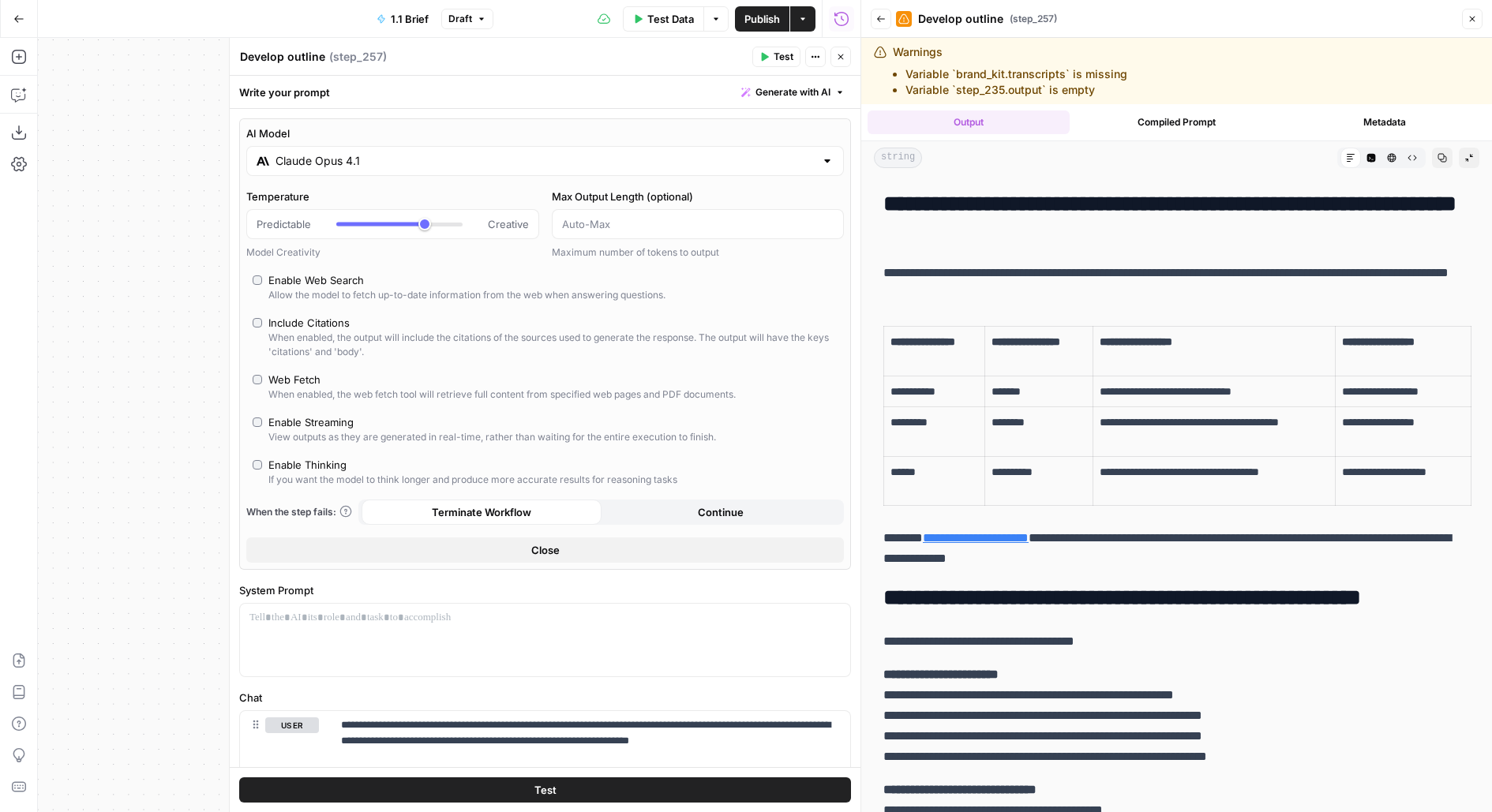
scroll to position [285, 0]
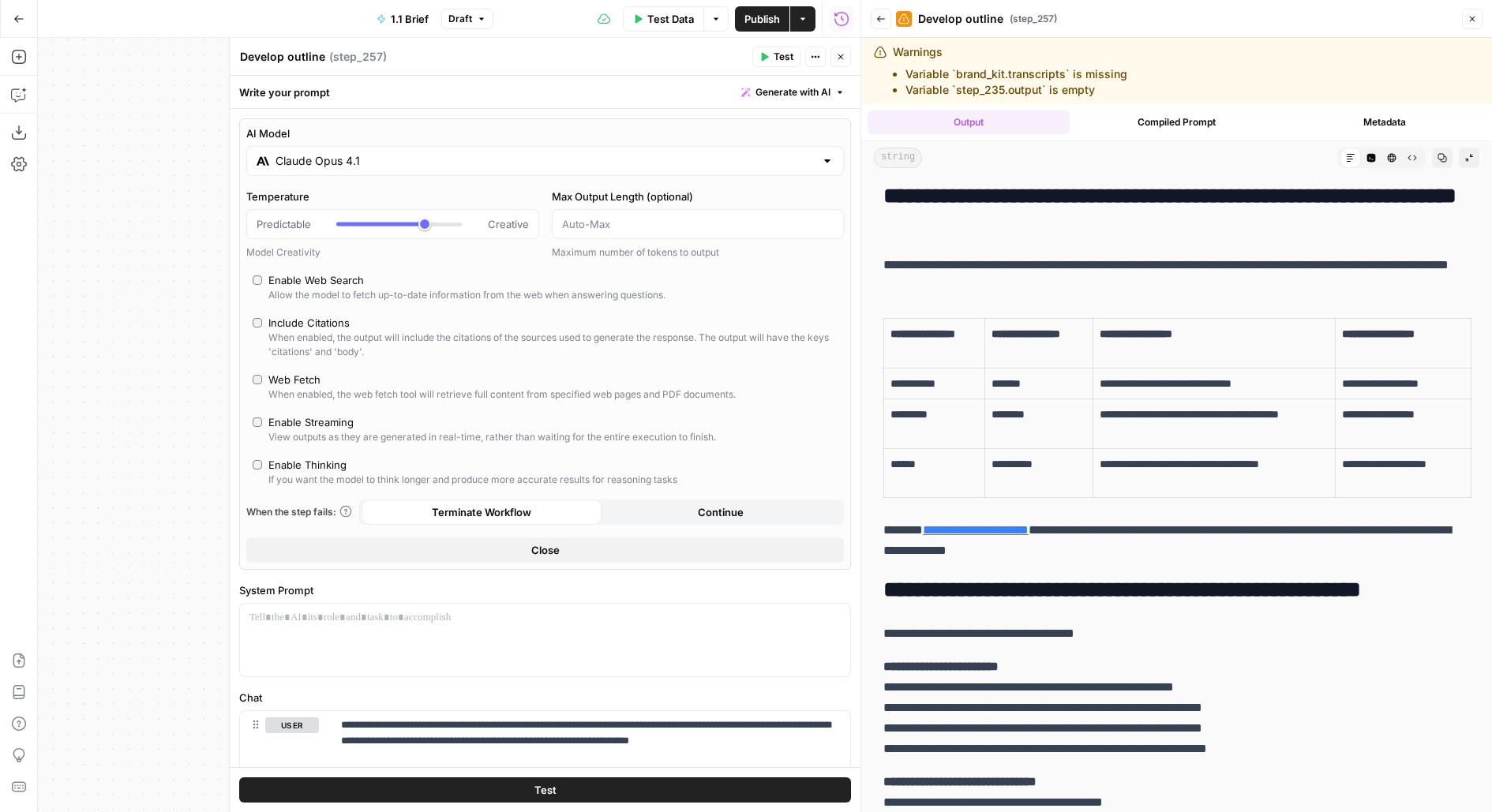
click at [1029, 525] on link "**********" at bounding box center [975, 529] width 106 height 12
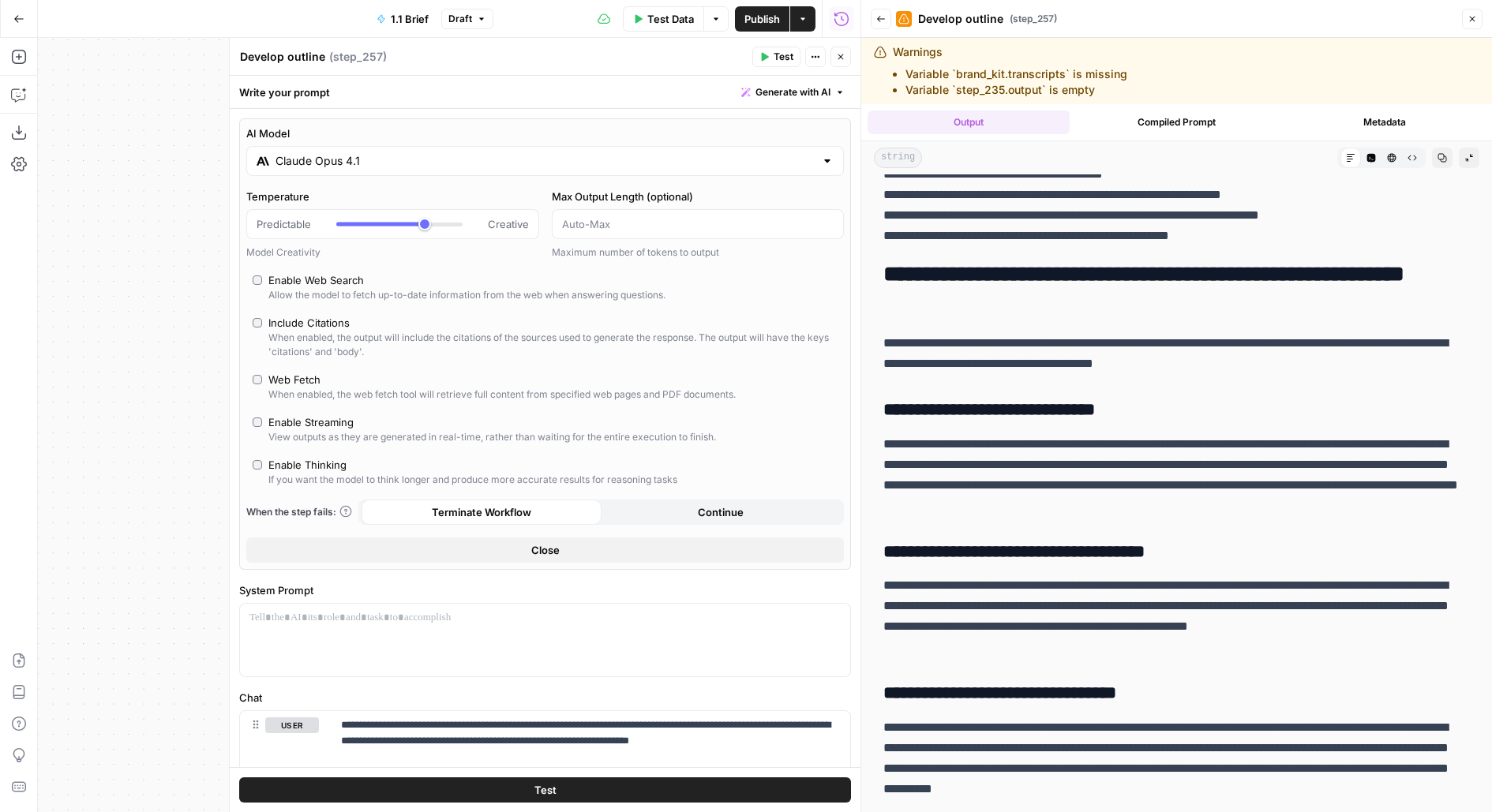
scroll to position [918, 0]
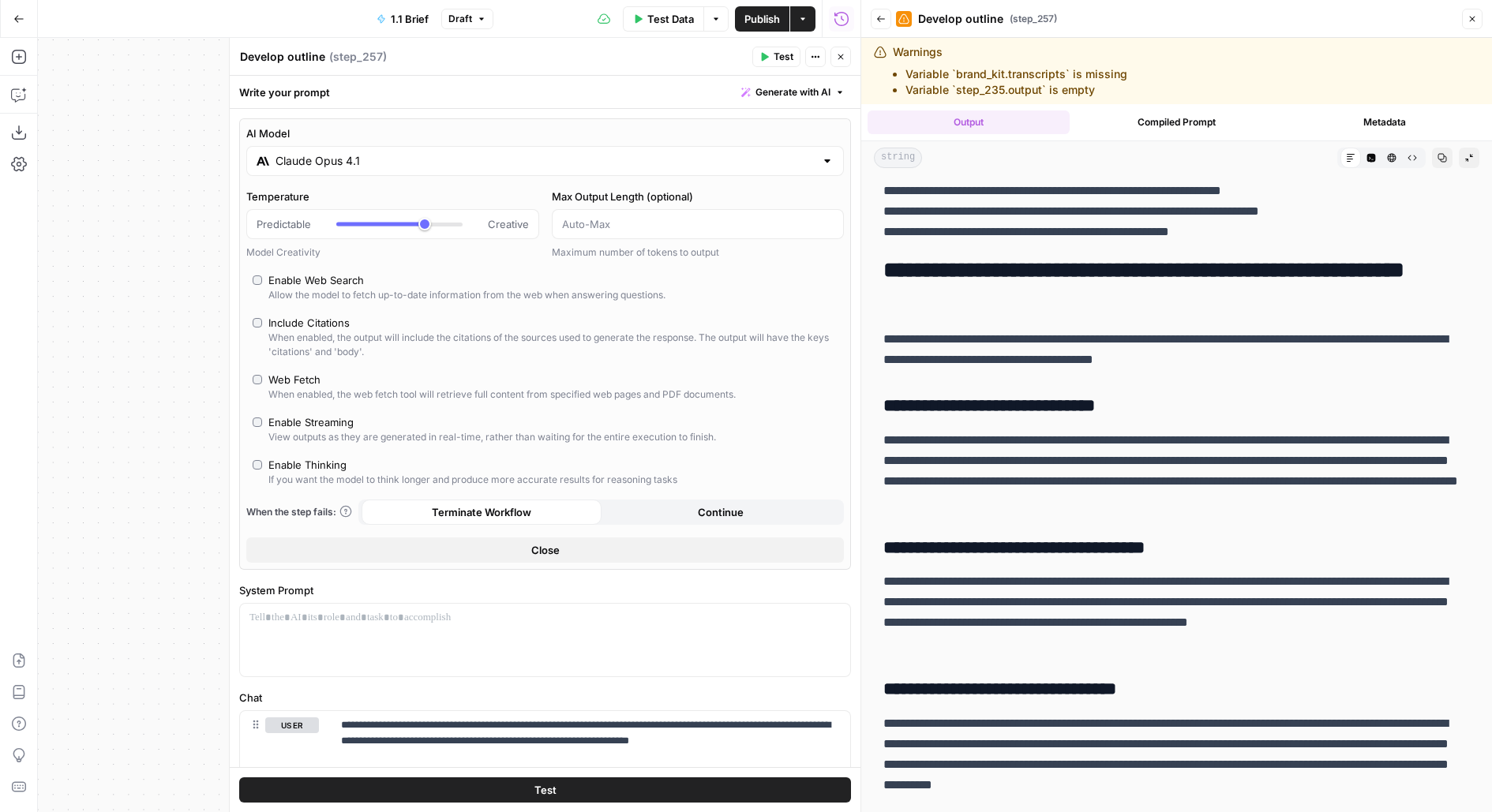
drag, startPoint x: 890, startPoint y: 333, endPoint x: 897, endPoint y: 360, distance: 27.9
click at [897, 360] on p "**********" at bounding box center [1177, 350] width 587 height 41
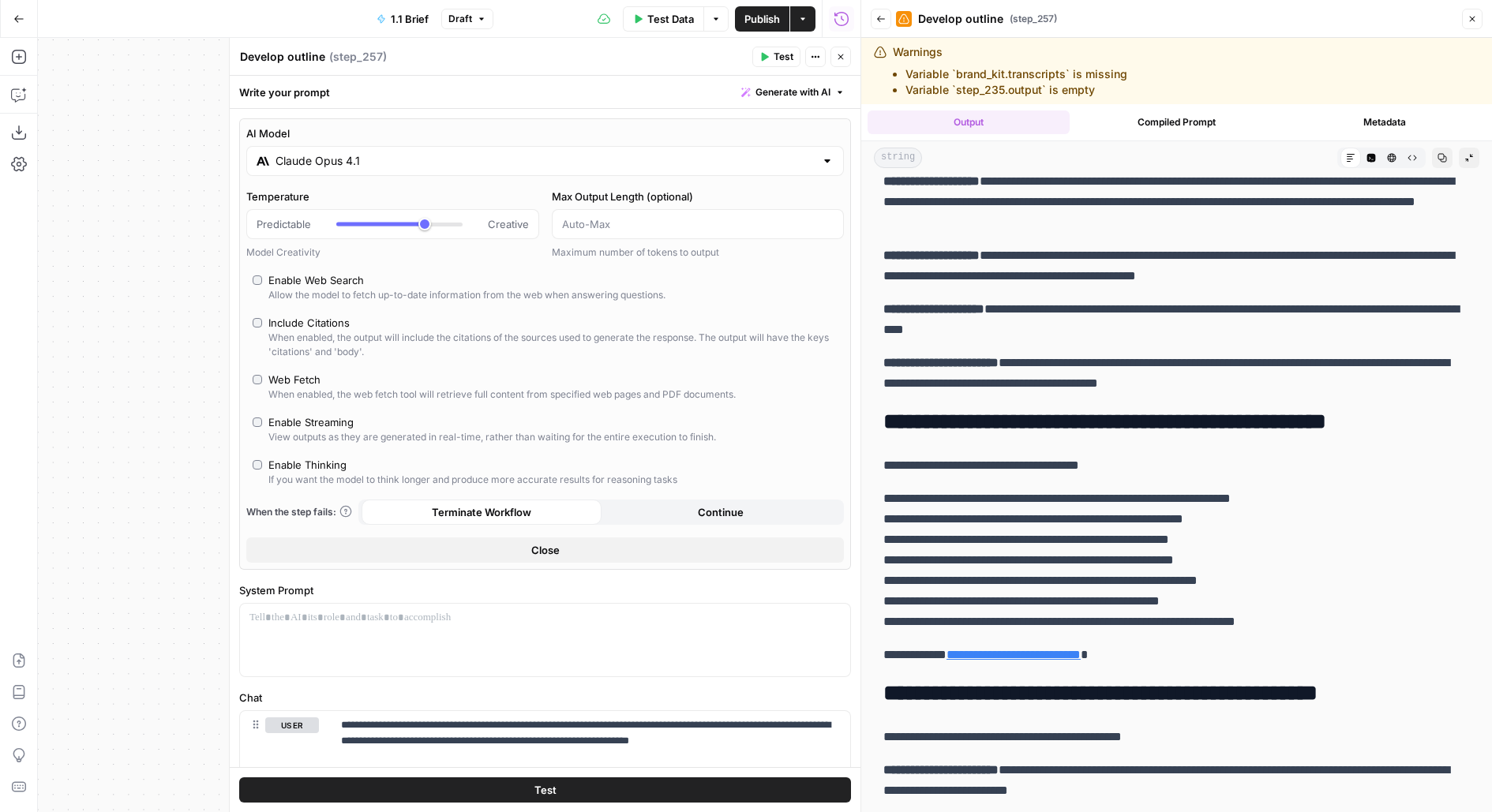
scroll to position [1769, 0]
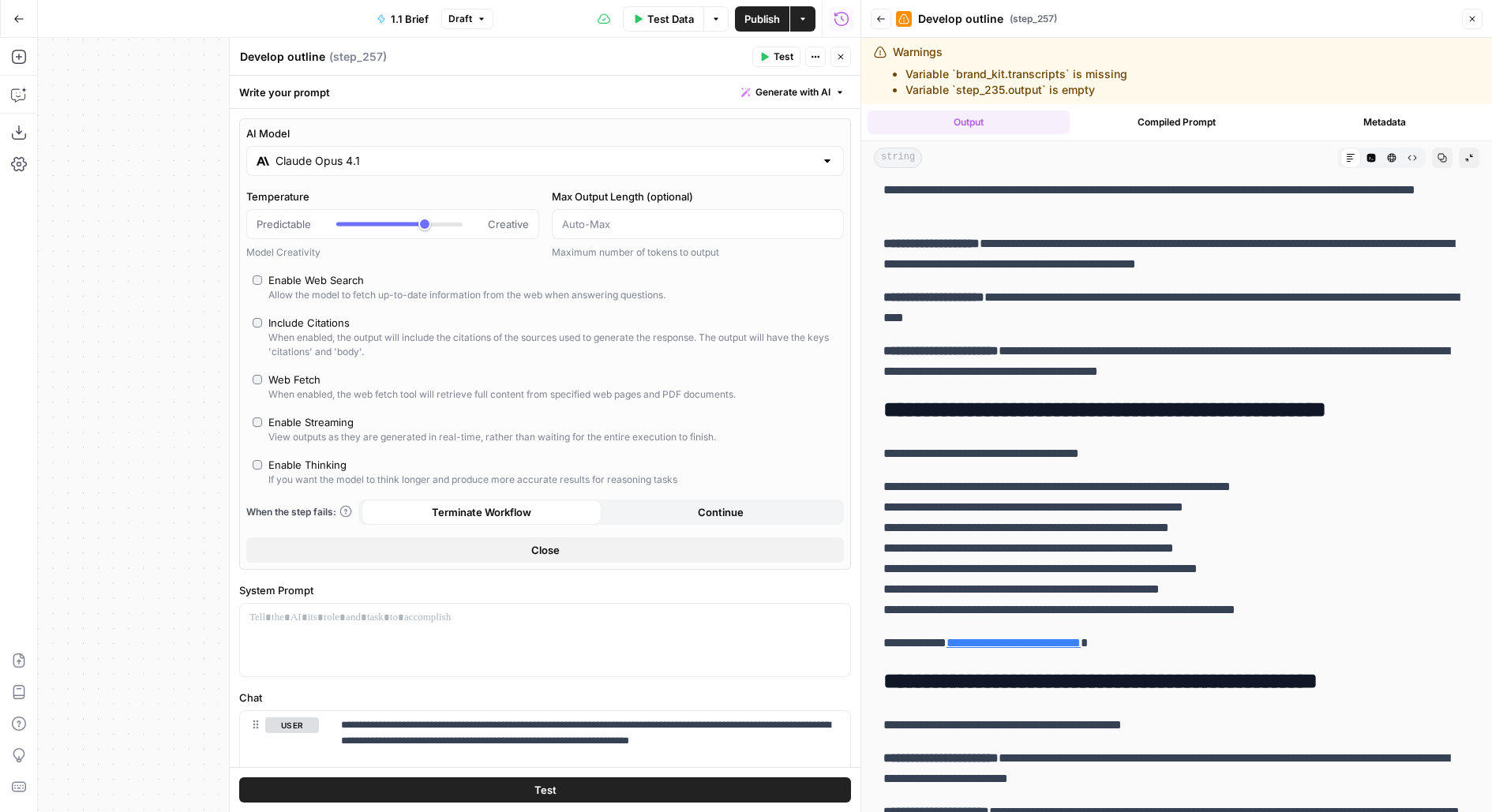
click at [900, 416] on h2 "**********" at bounding box center [1177, 410] width 587 height 25
click at [958, 646] on link "**********" at bounding box center [1013, 642] width 134 height 12
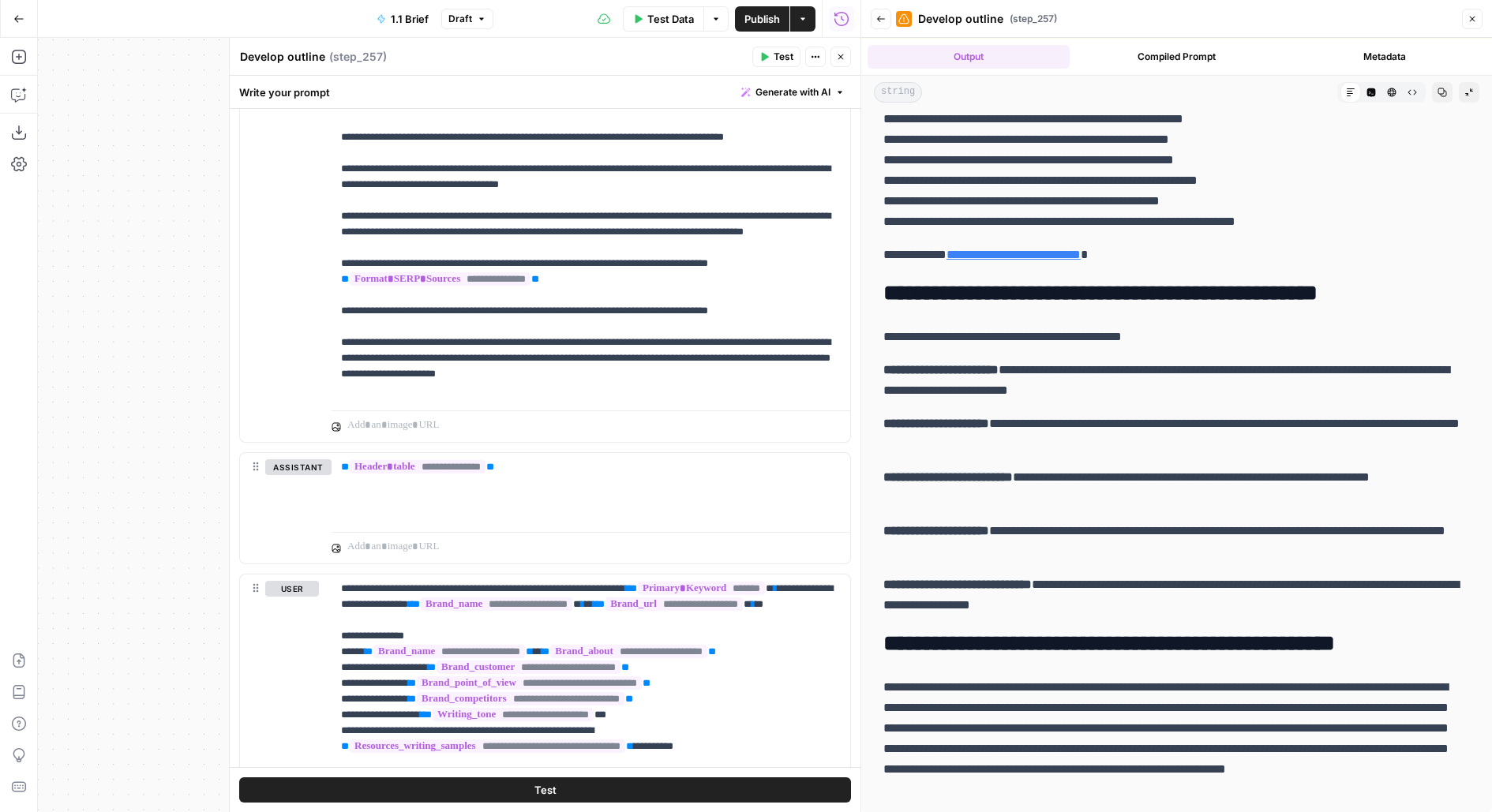
scroll to position [652, 0]
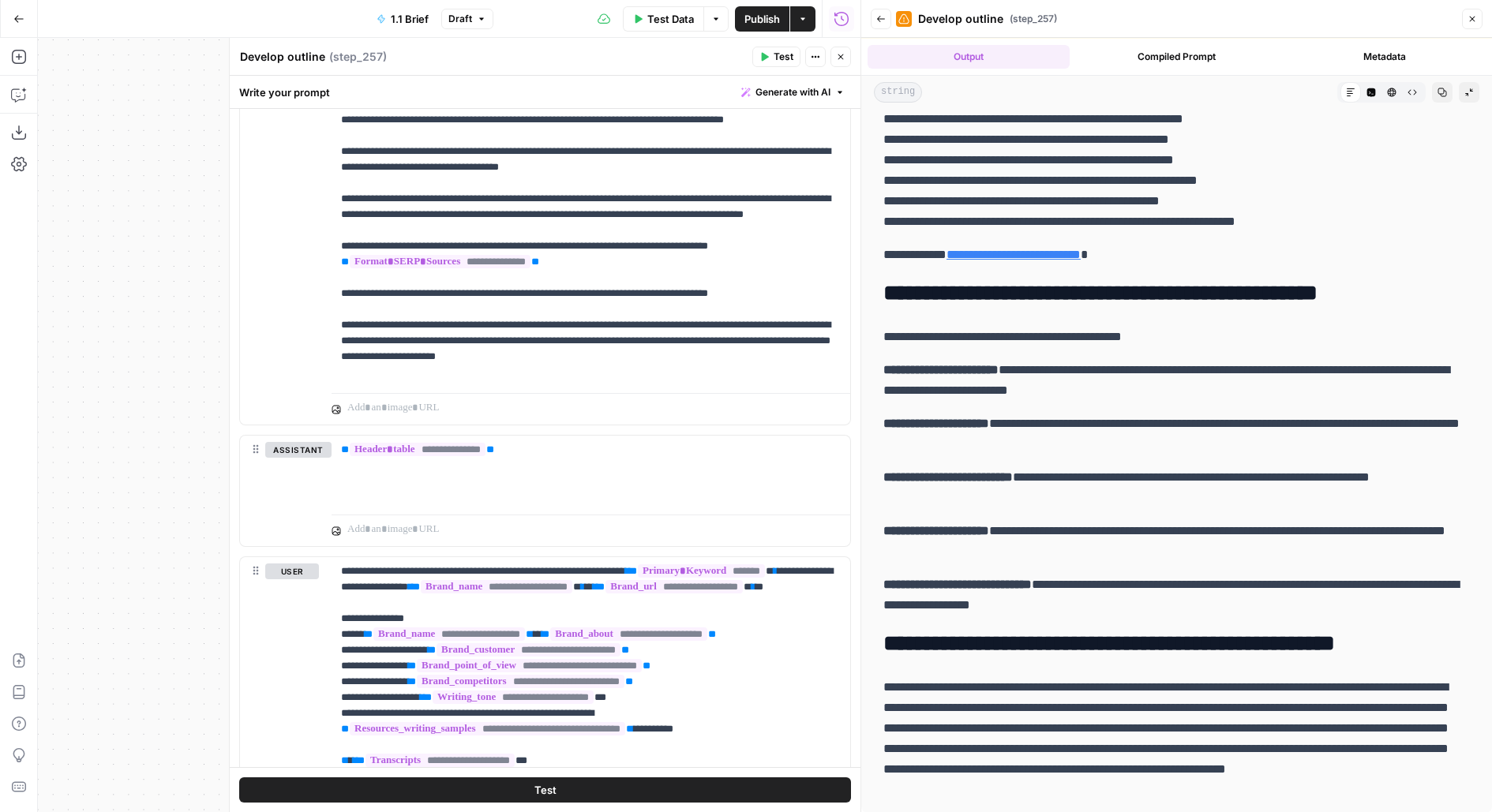
click at [838, 55] on icon "button" at bounding box center [841, 57] width 9 height 9
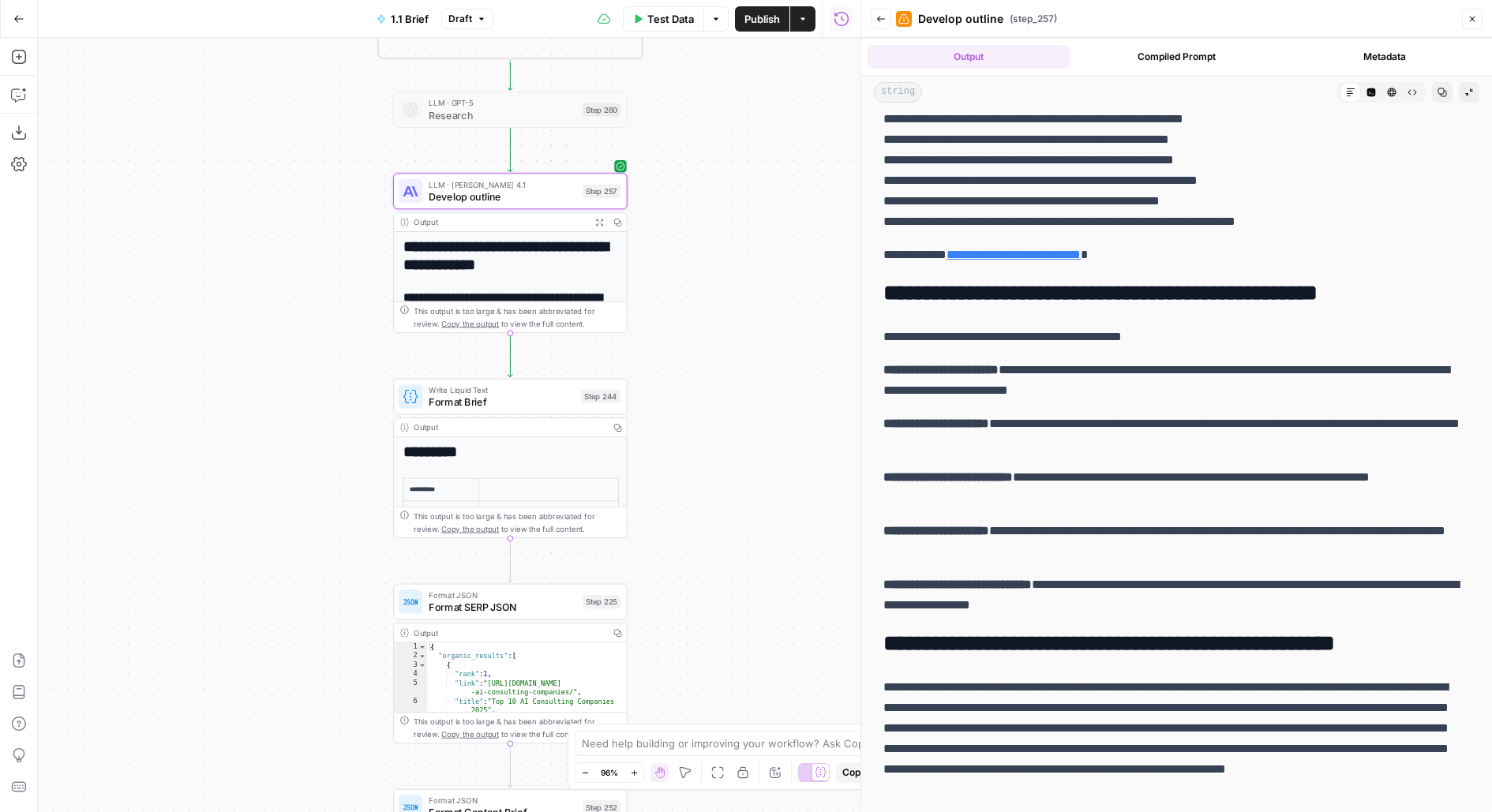
click at [881, 18] on icon "button" at bounding box center [881, 19] width 9 height 9
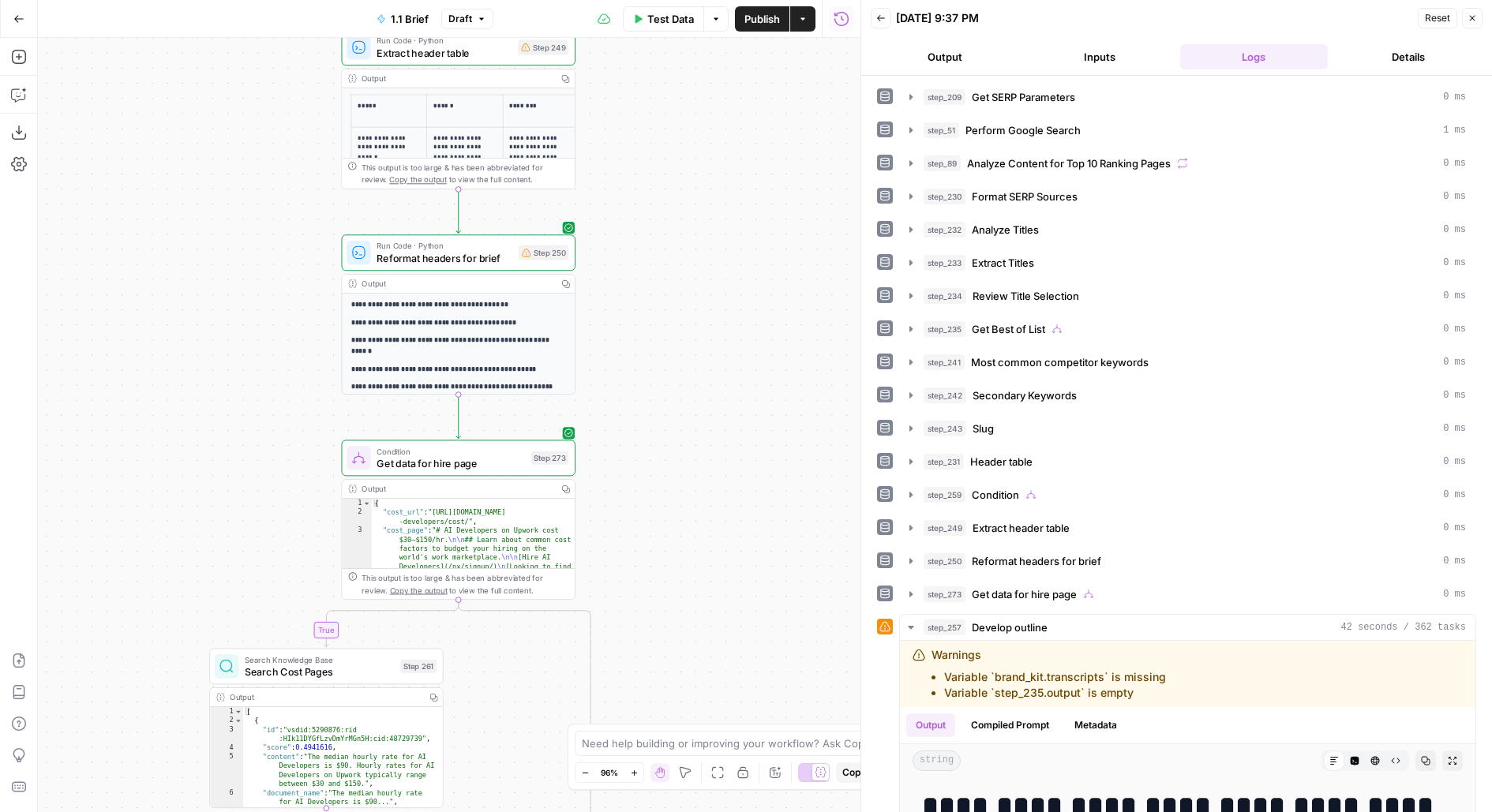
click at [500, 267] on div "Run Code · Python Reformat headers for brief Step 250 Copy step Delete step Add…" at bounding box center [458, 252] width 234 height 36
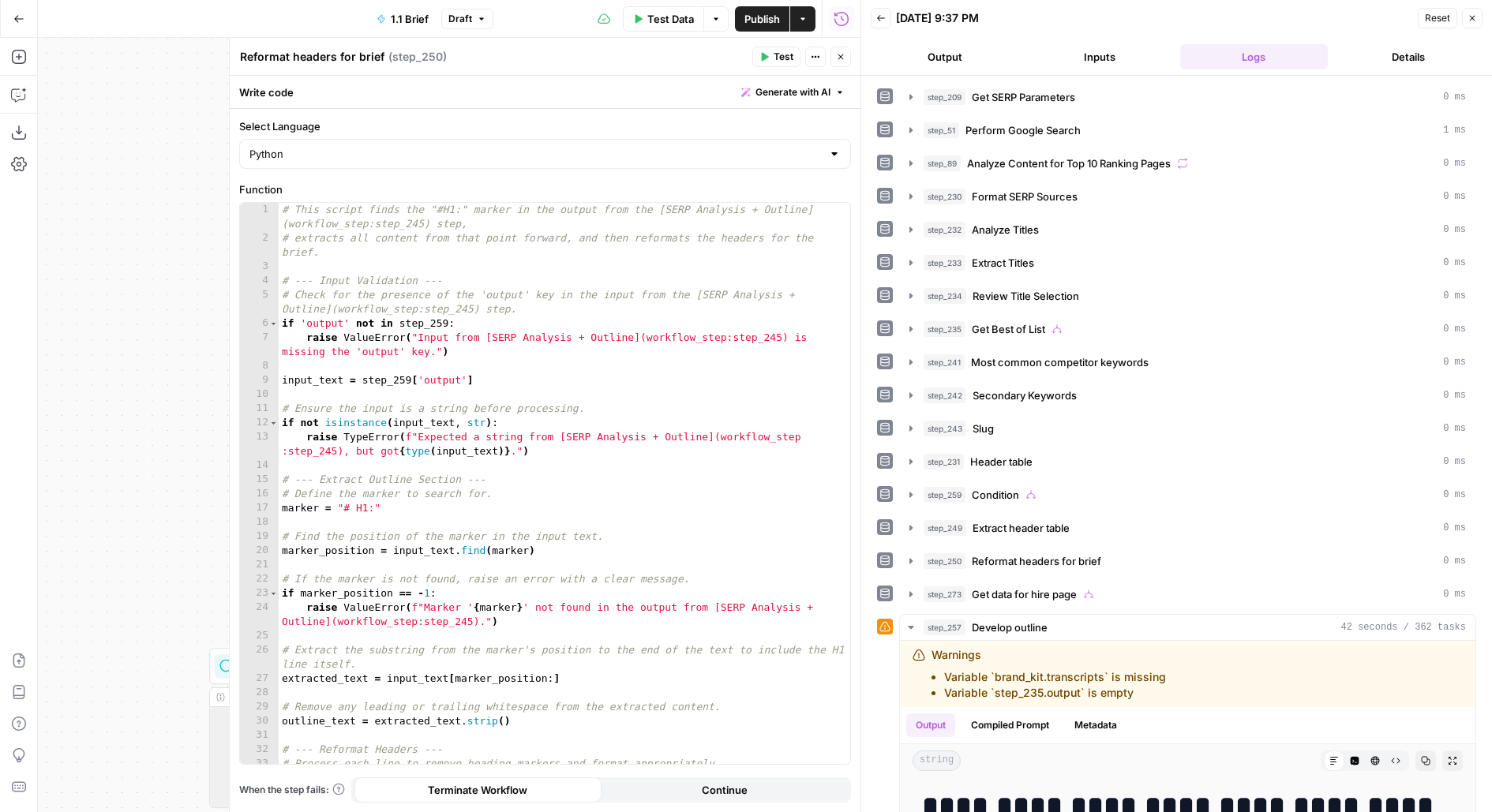
click at [1060, 553] on span "Reformat headers for brief" at bounding box center [1036, 560] width 129 height 16
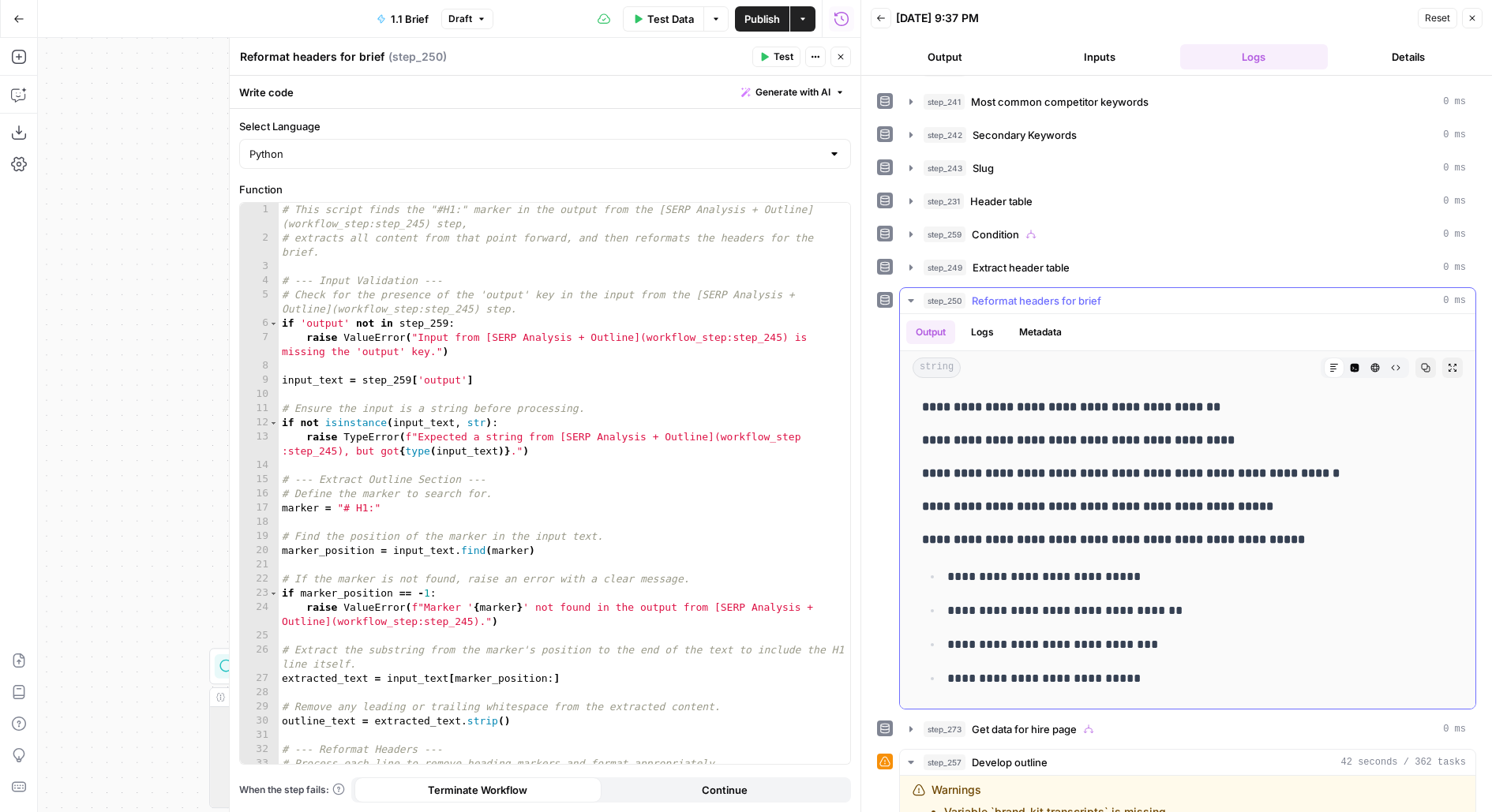
scroll to position [93, 0]
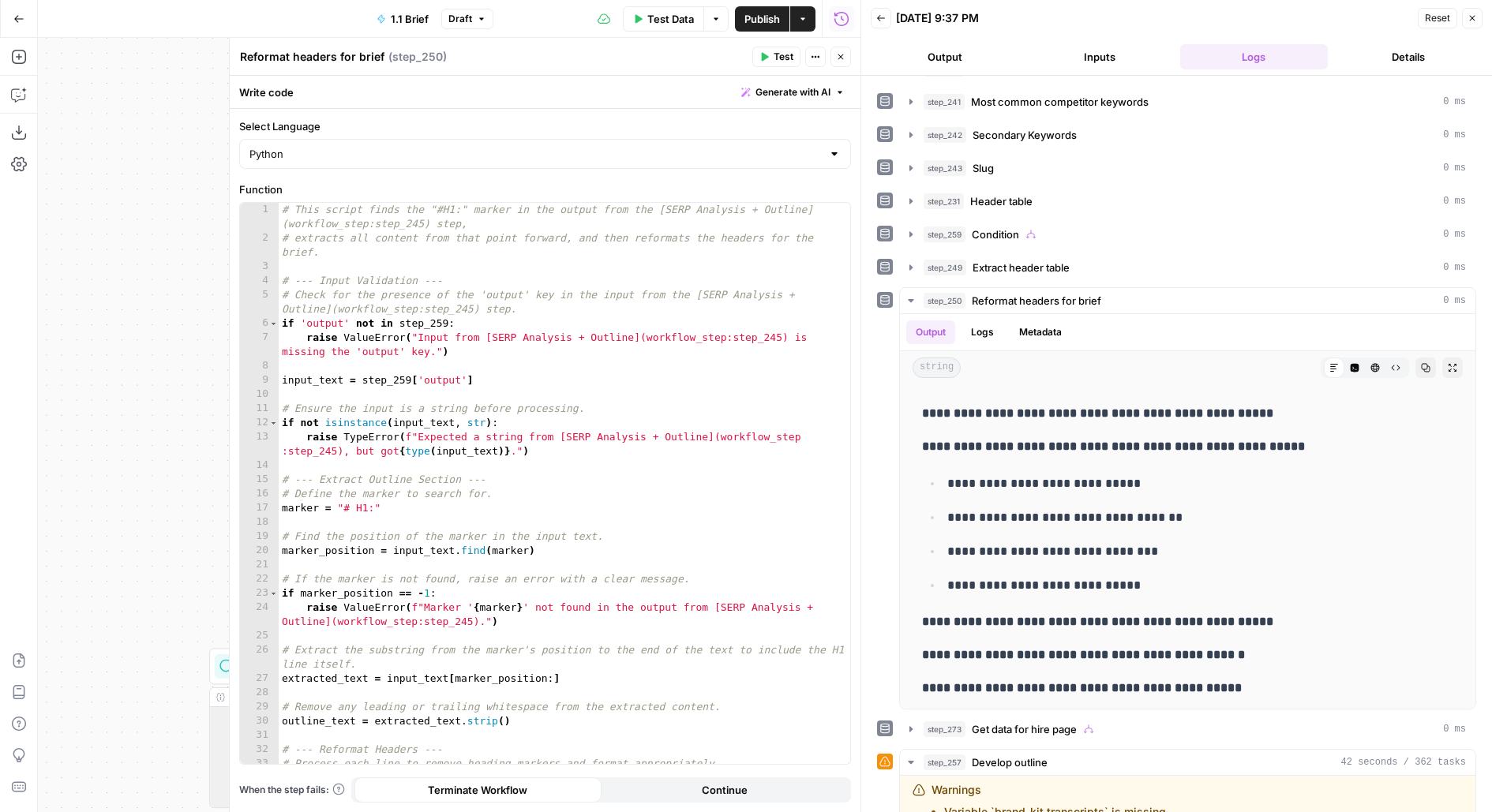
click at [842, 57] on icon "button" at bounding box center [841, 57] width 9 height 9
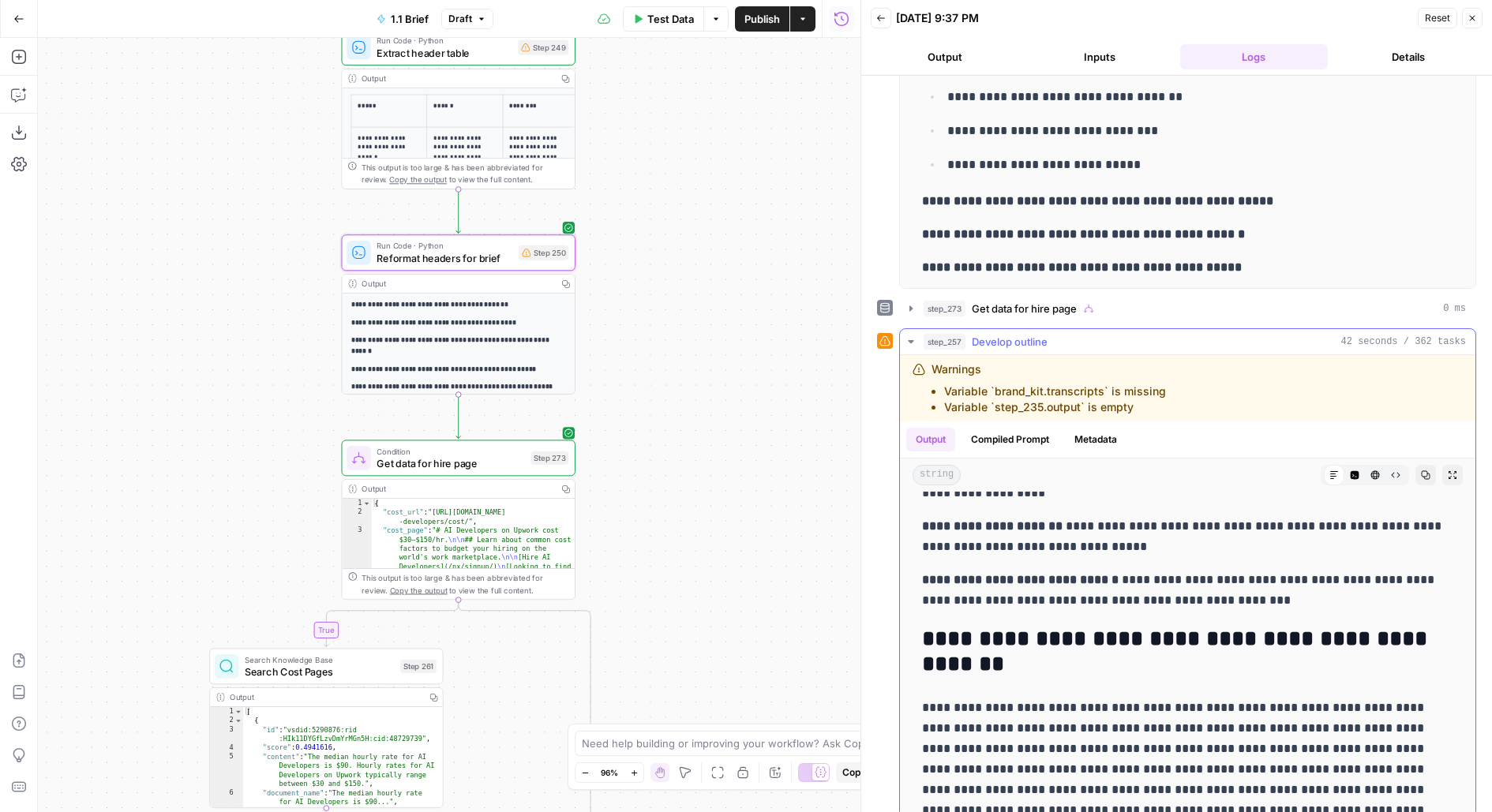
scroll to position [2629, 0]
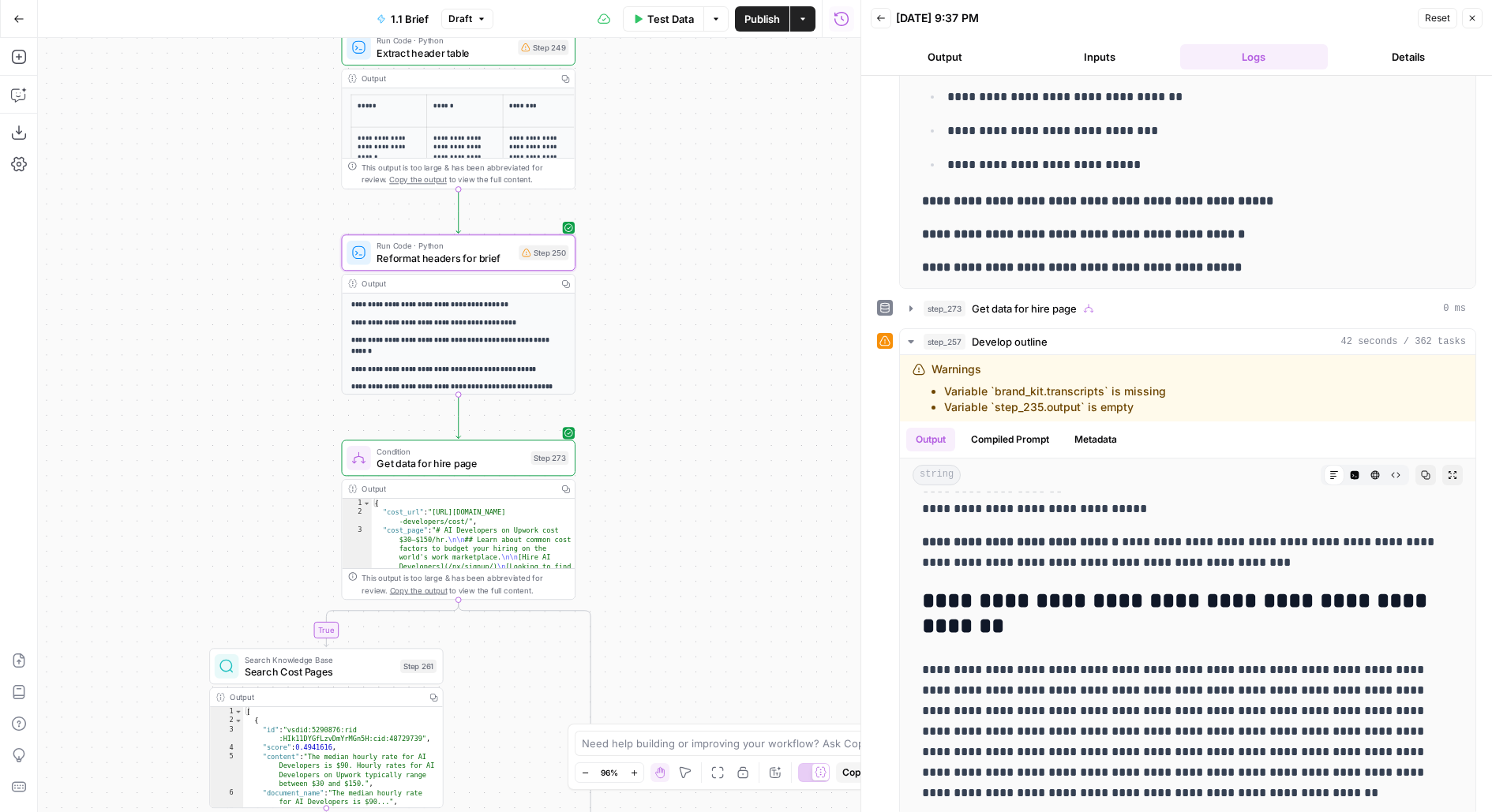
click at [695, 269] on div "false true true false true true false false Workflow Input Settings Inputs Run …" at bounding box center [448, 424] width 823 height 774
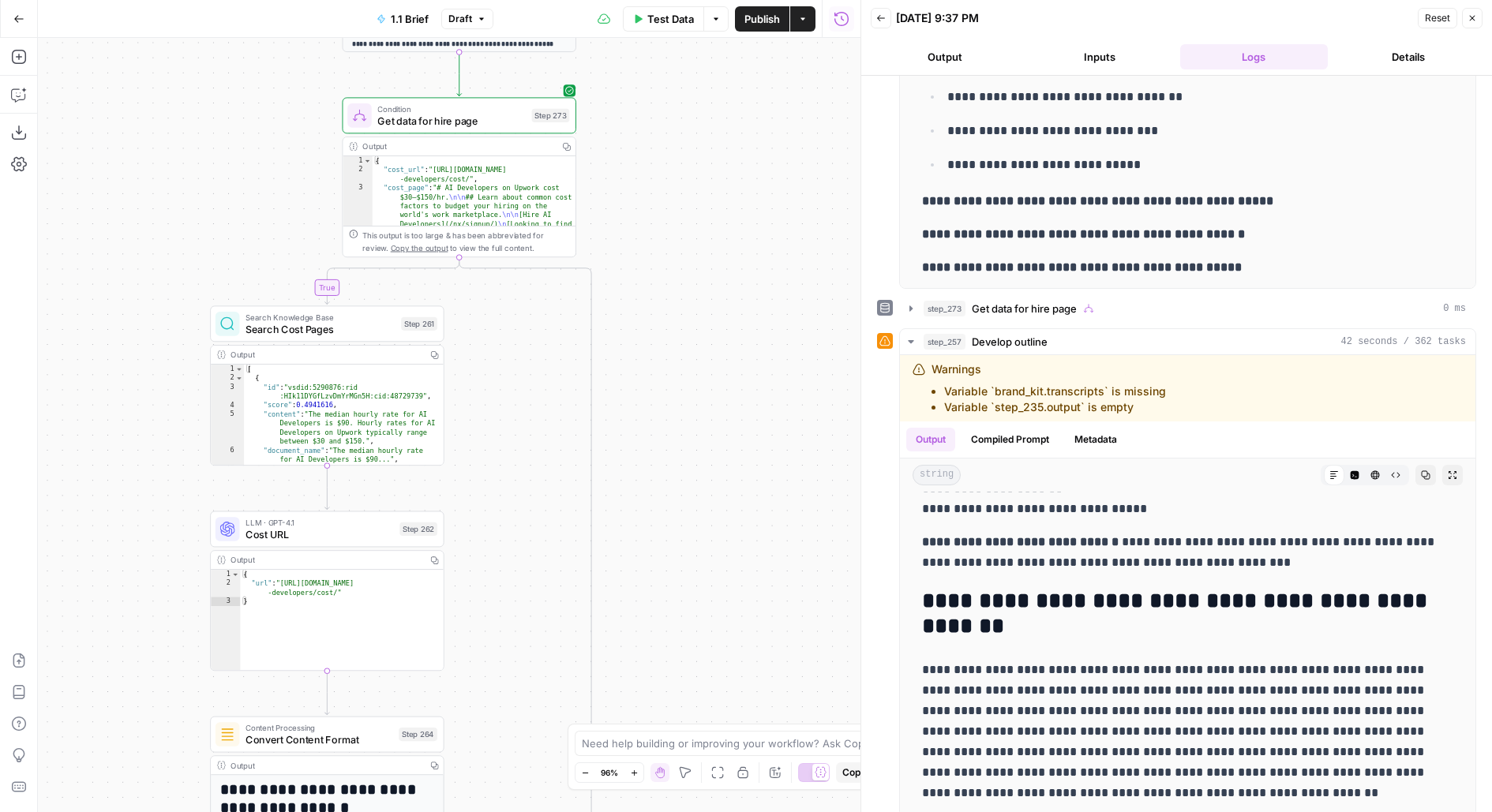
click at [711, 142] on div "false true true false true true false false Workflow Input Settings Inputs Run …" at bounding box center [448, 424] width 823 height 774
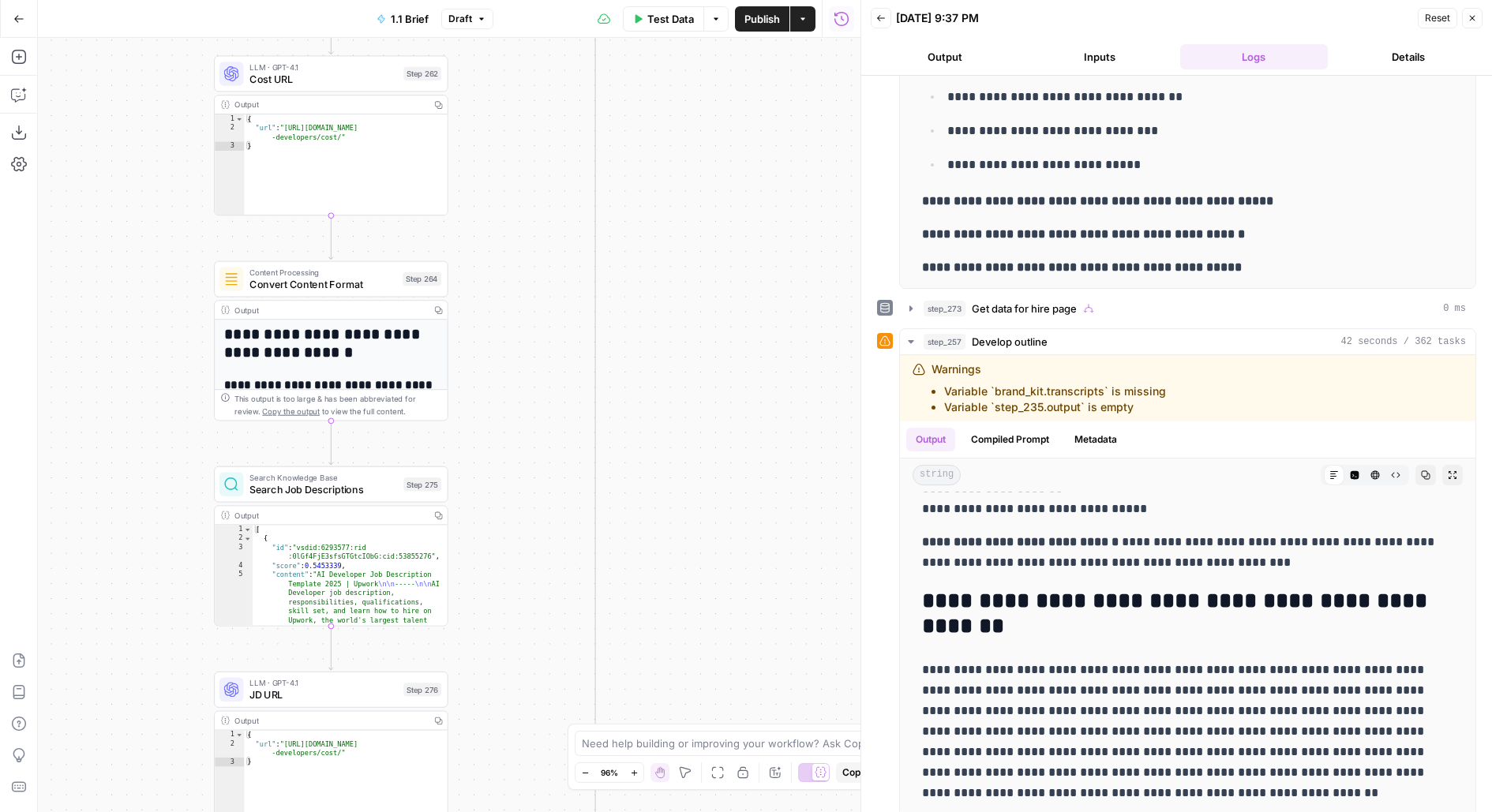
click at [700, 58] on div "false true true false true true false false Workflow Input Settings Inputs Run …" at bounding box center [448, 424] width 823 height 774
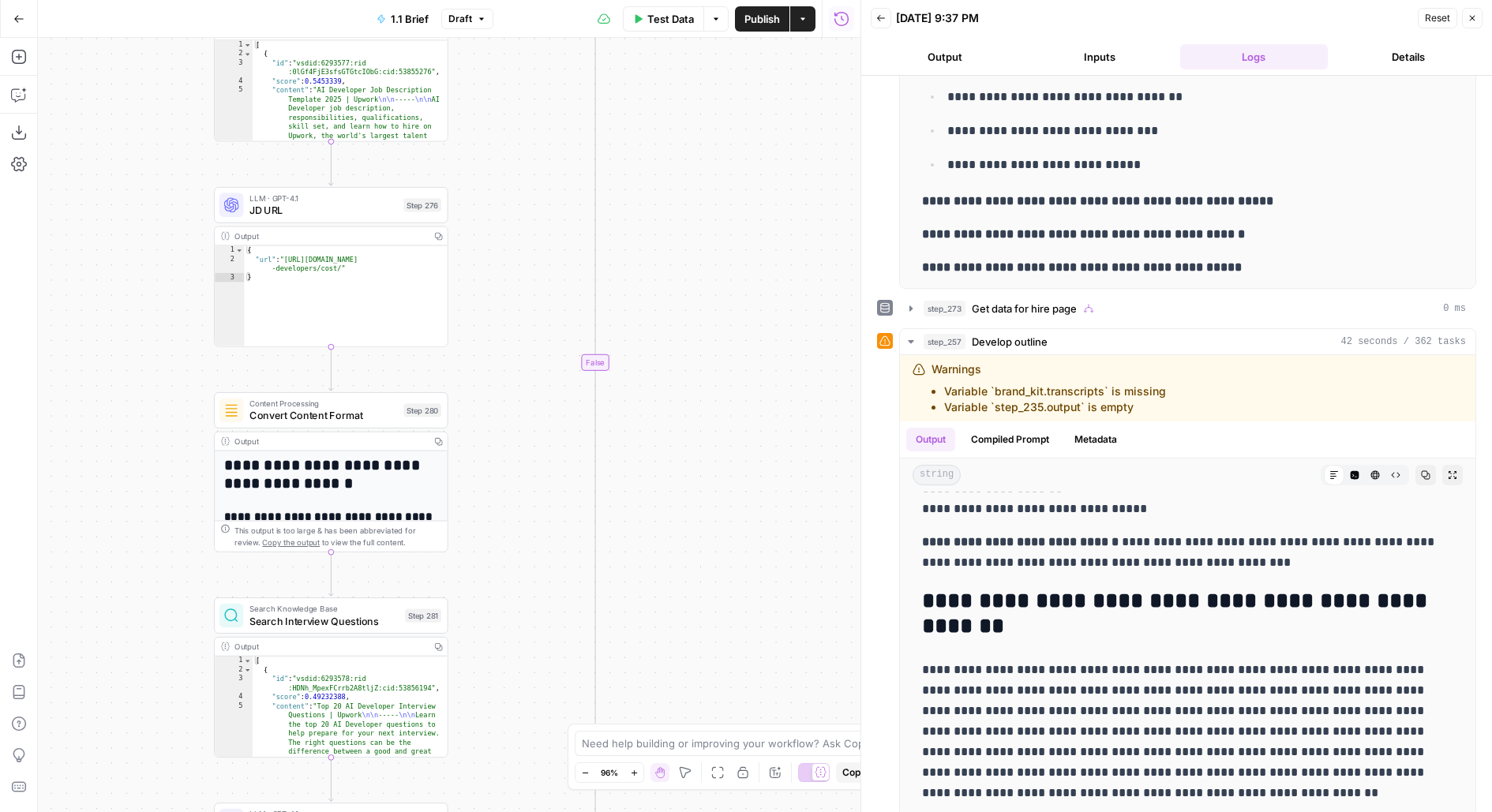
drag, startPoint x: 682, startPoint y: 526, endPoint x: 686, endPoint y: 197, distance: 329.0
click at [686, 198] on div "false true true false true true false false Workflow Input Settings Inputs Run …" at bounding box center [448, 424] width 823 height 774
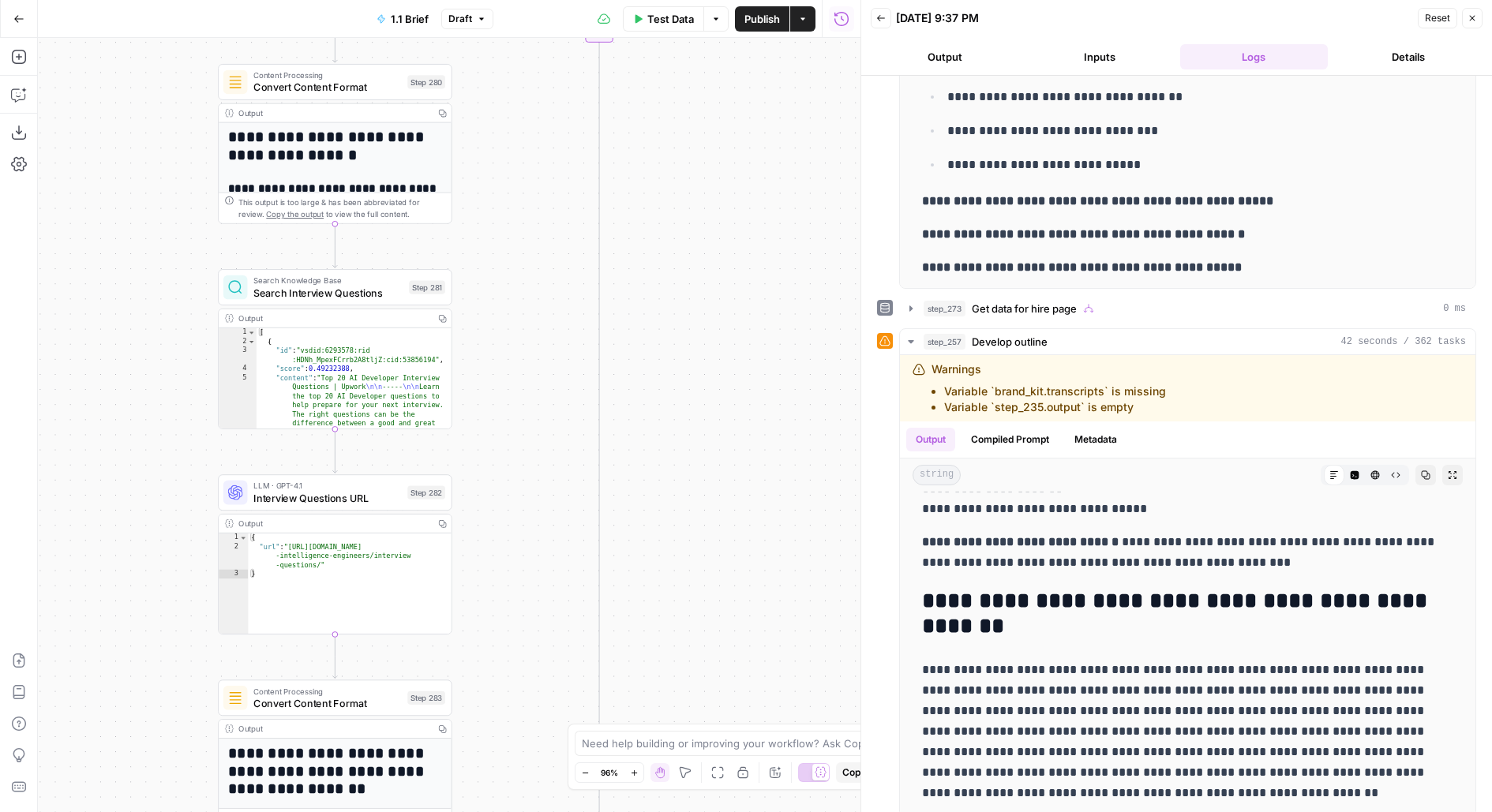
click at [721, 59] on div "false true true false true true false false Workflow Input Settings Inputs Run …" at bounding box center [448, 424] width 823 height 774
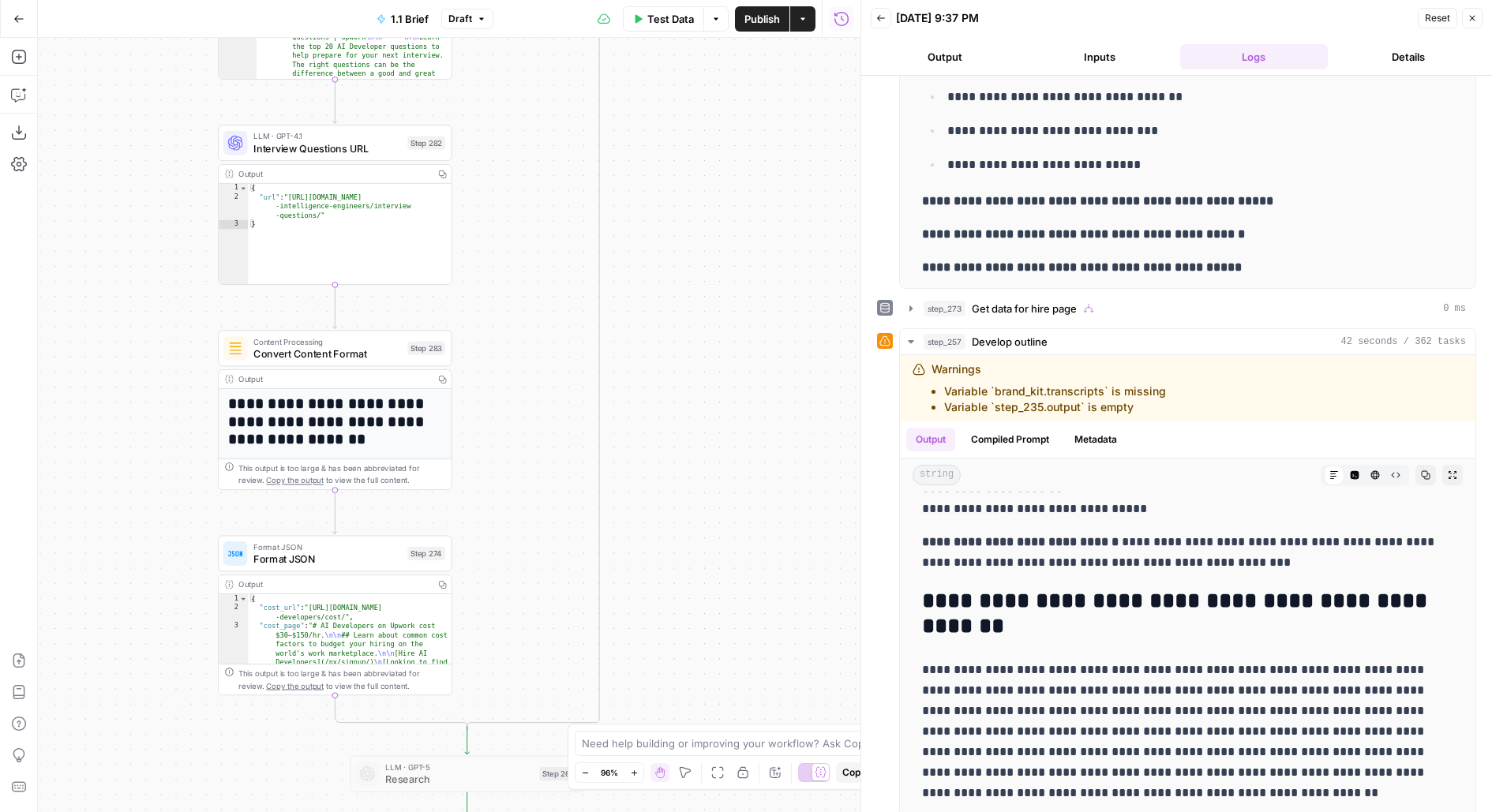
click at [672, 259] on div "false true true false true true false false Workflow Input Settings Inputs Run …" at bounding box center [448, 424] width 823 height 774
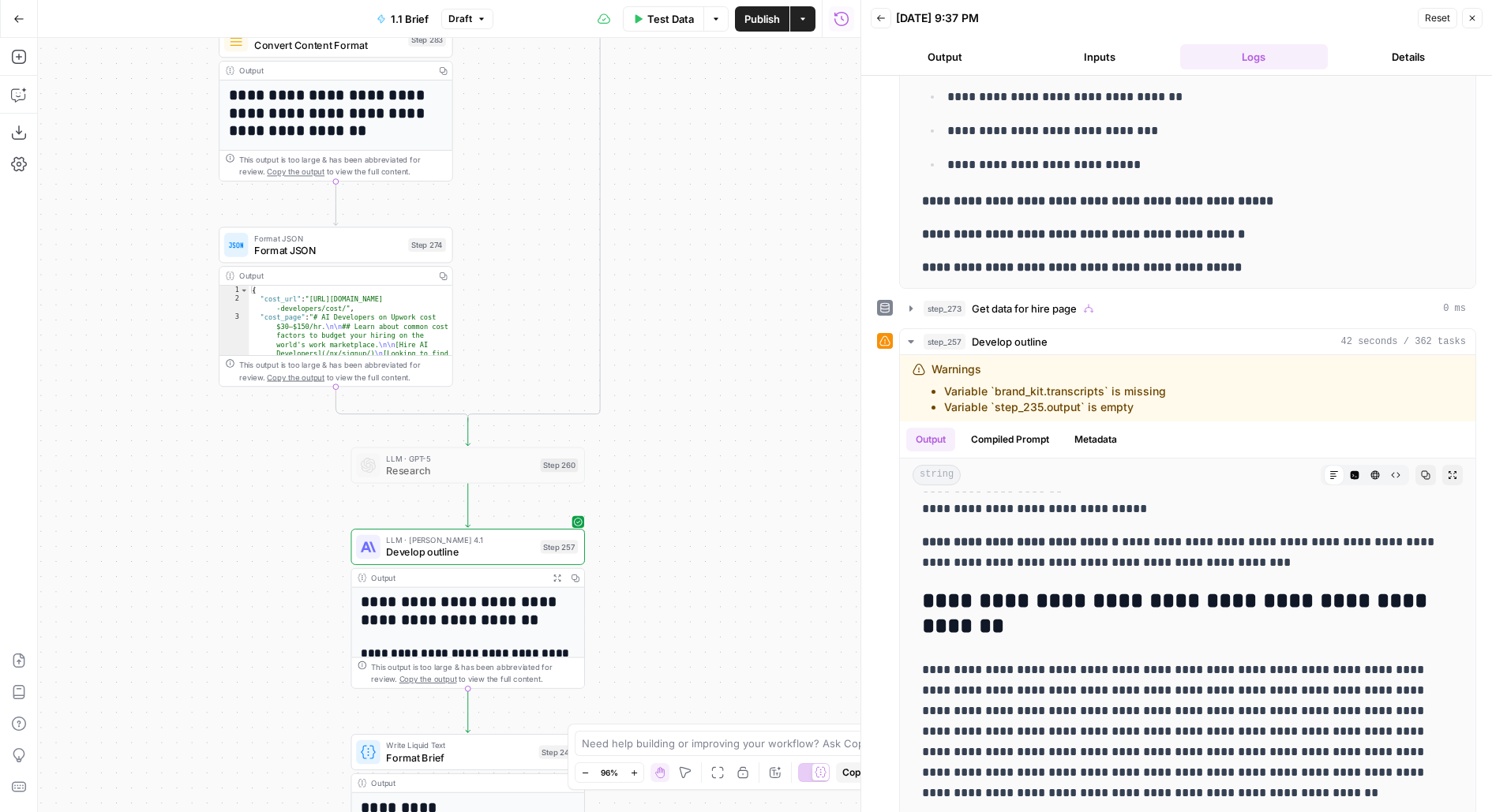
click at [657, 152] on div "false true true false true true false false Workflow Input Settings Inputs Run …" at bounding box center [448, 424] width 823 height 774
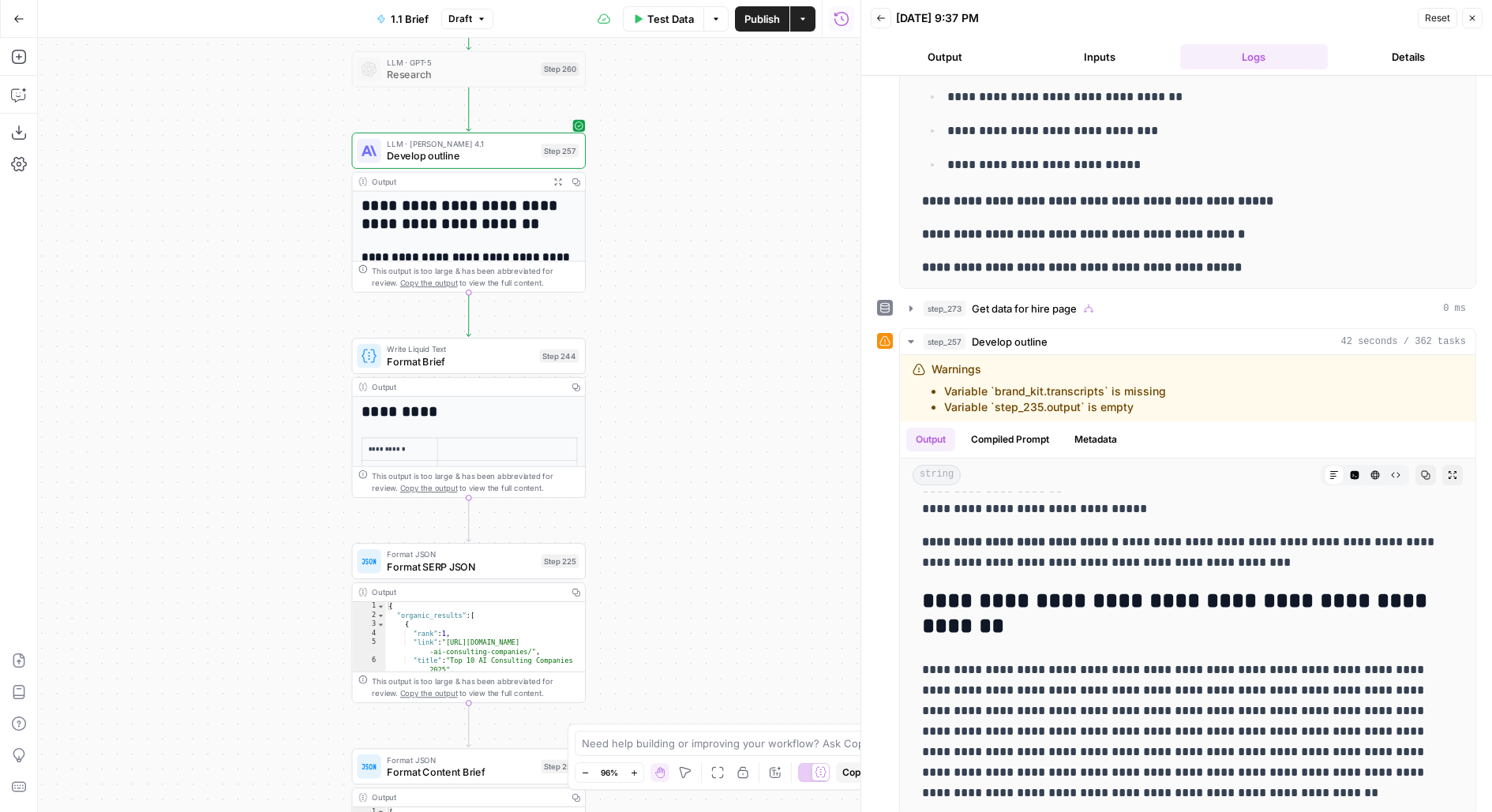
click at [441, 160] on span "Develop outline" at bounding box center [461, 156] width 148 height 15
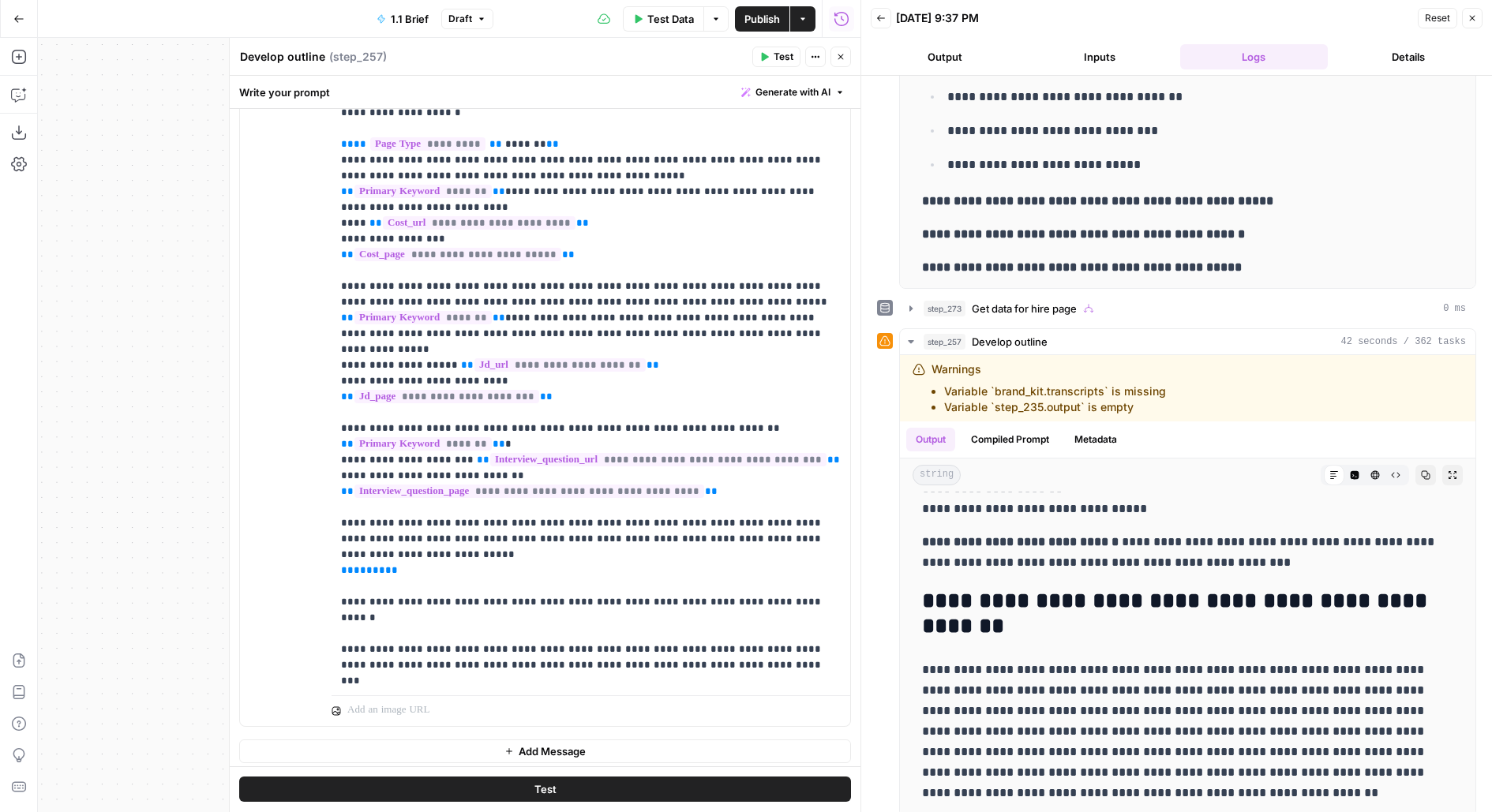
scroll to position [178, 0]
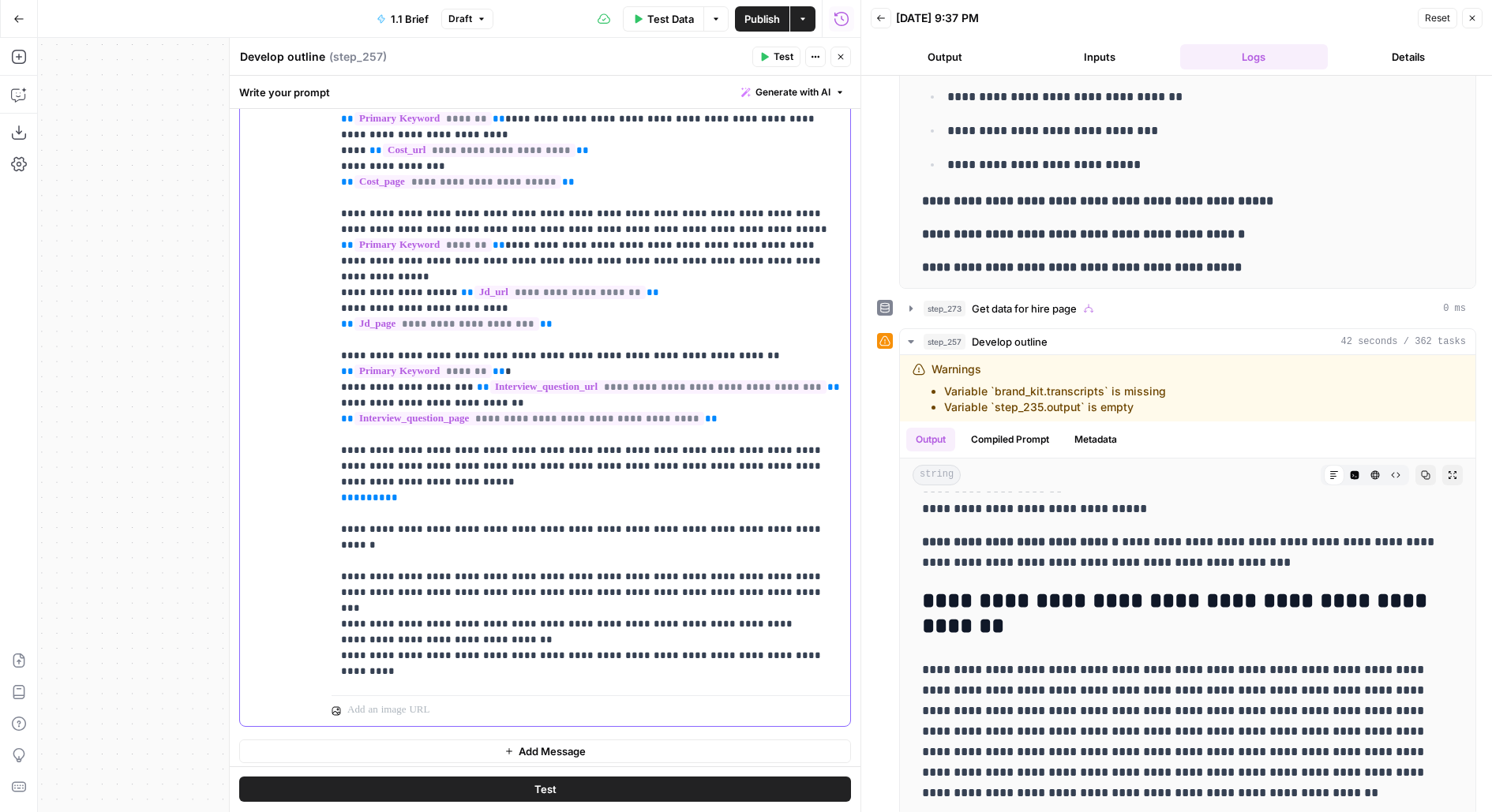
click at [650, 534] on p "**********" at bounding box center [591, 324] width 501 height 899
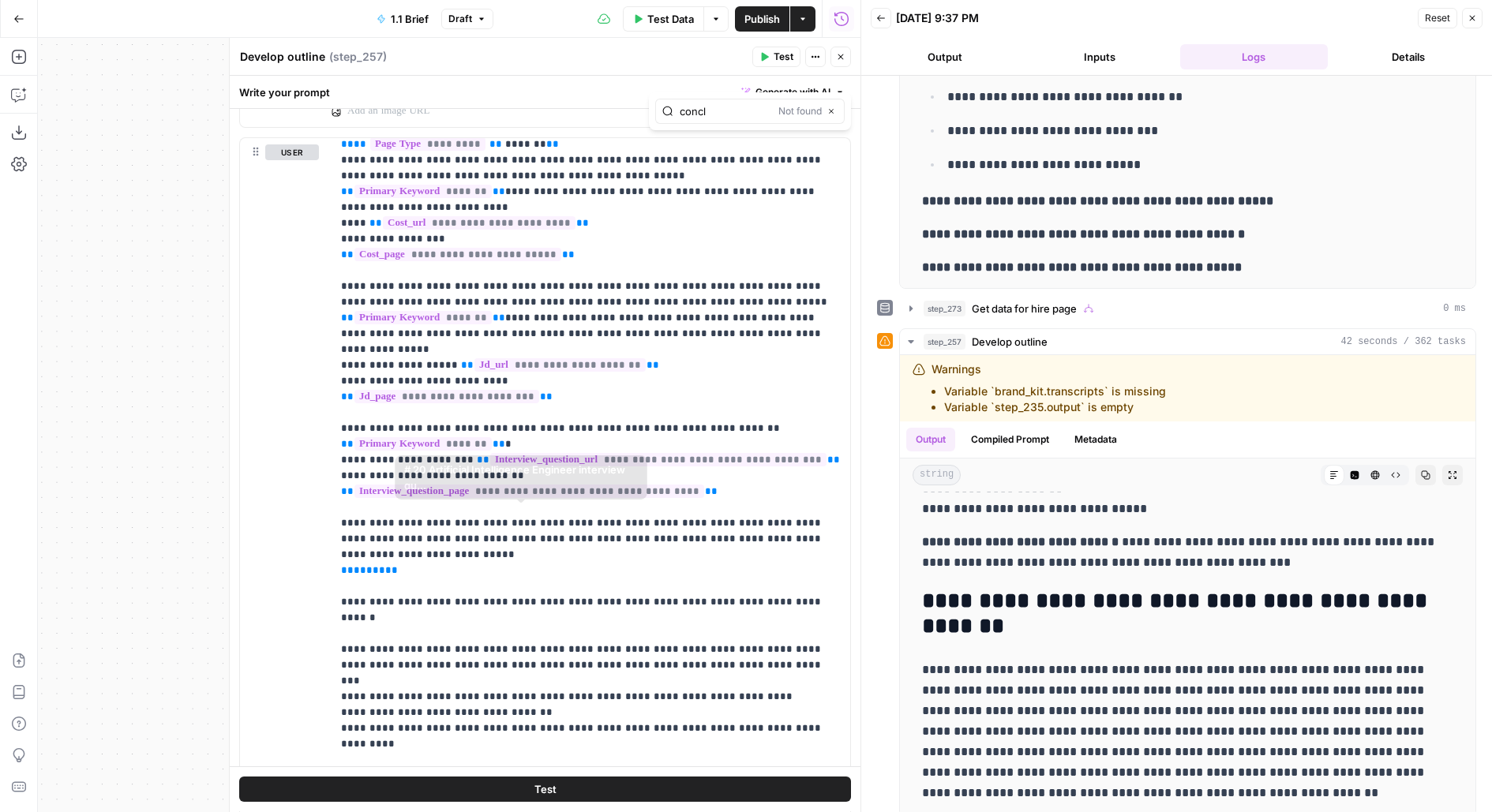
scroll to position [1519, 0]
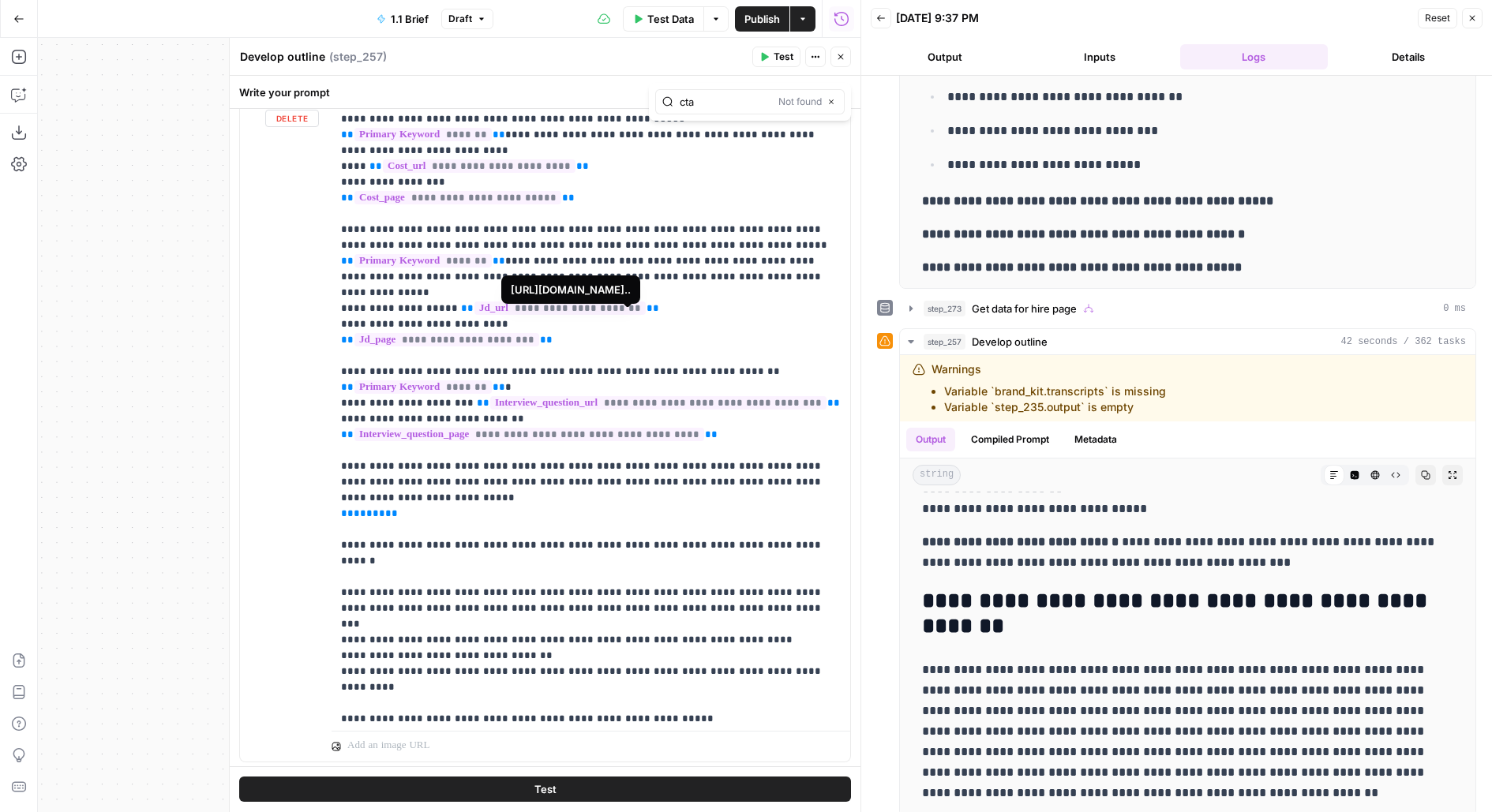
type input "cta"
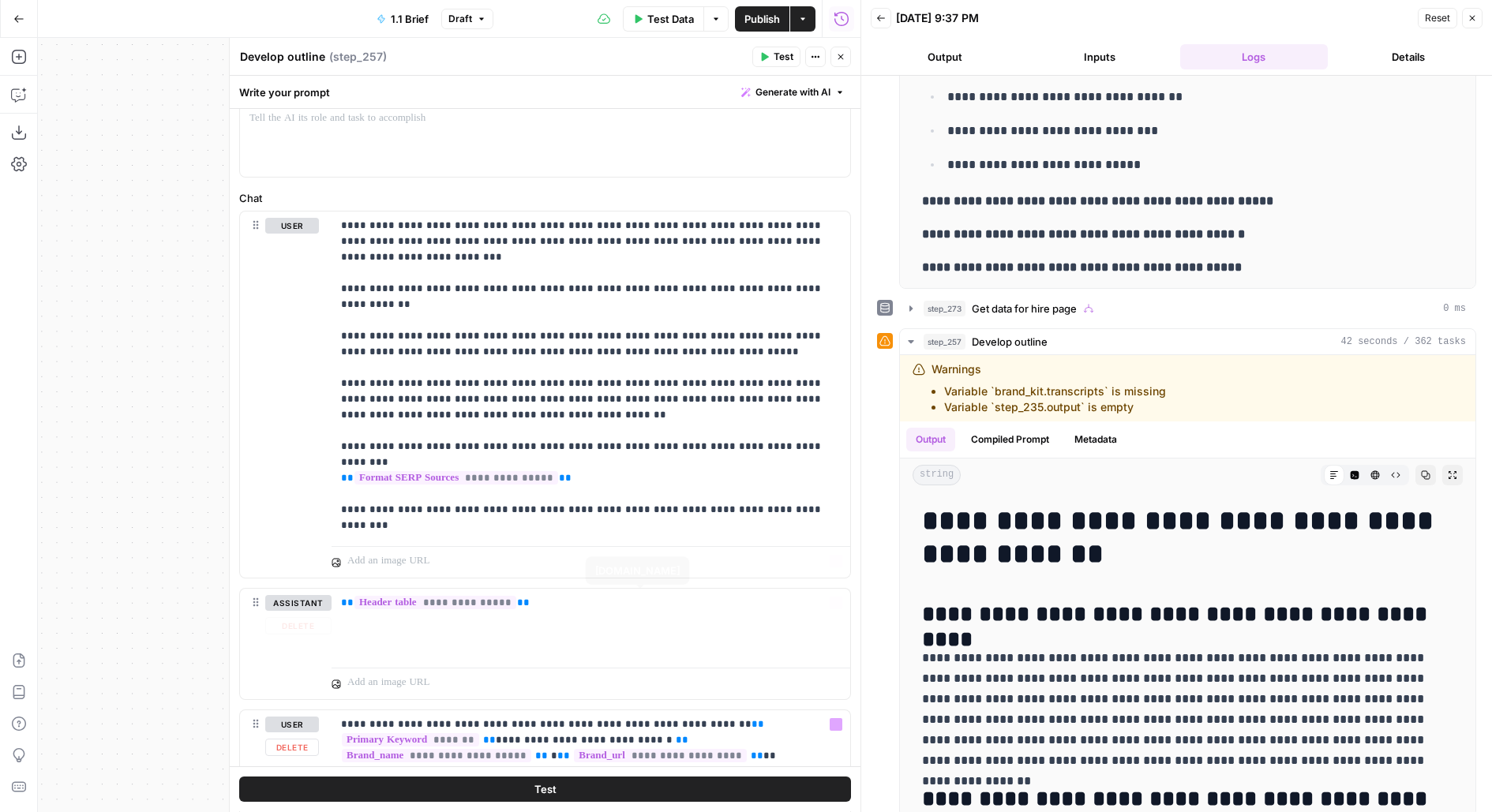
scroll to position [0, 0]
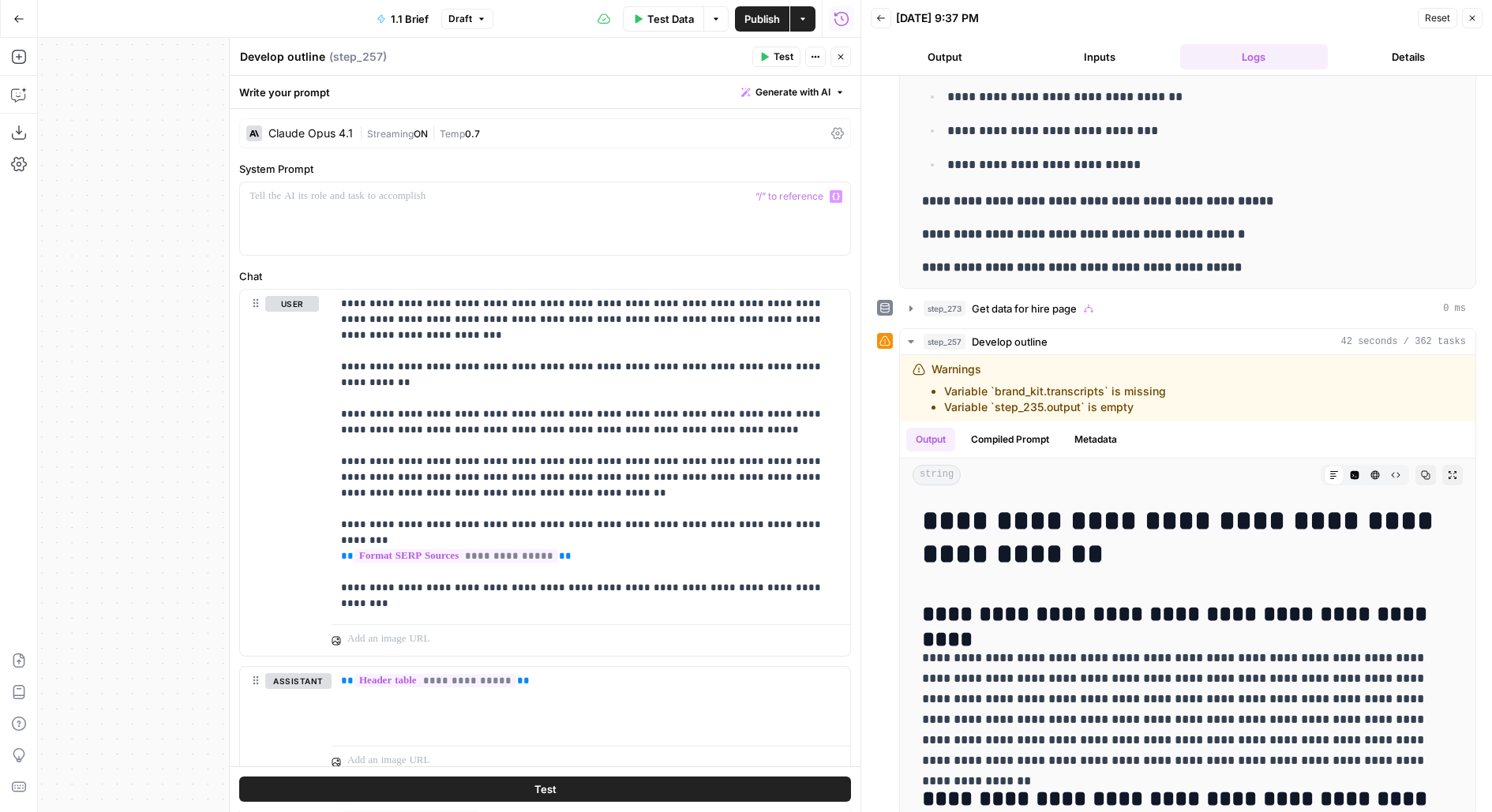
click at [646, 138] on div "| Streaming ON | Temp 0.7" at bounding box center [592, 134] width 465 height 15
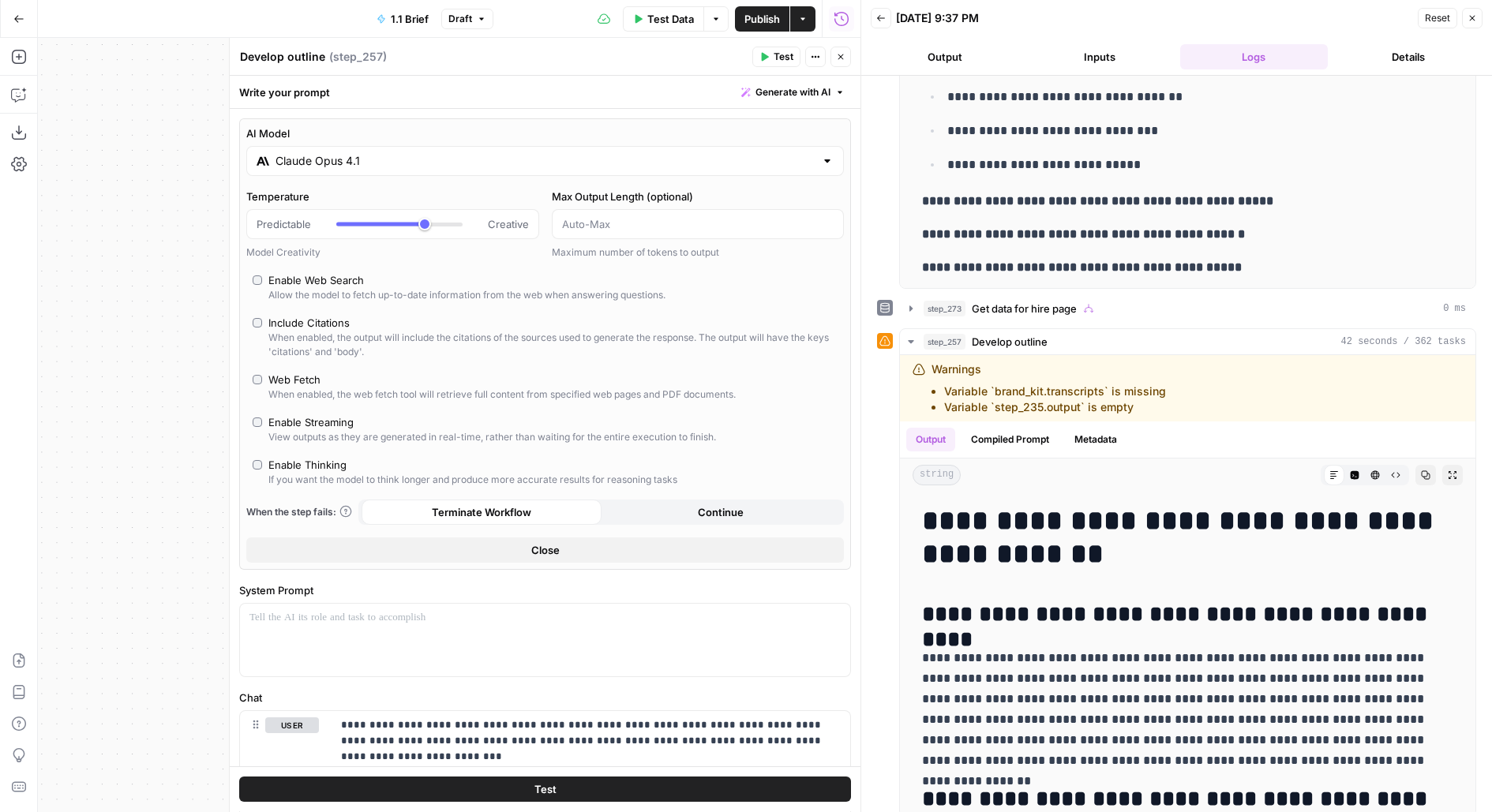
click at [308, 166] on input "Claude Opus 4.1" at bounding box center [545, 161] width 539 height 16
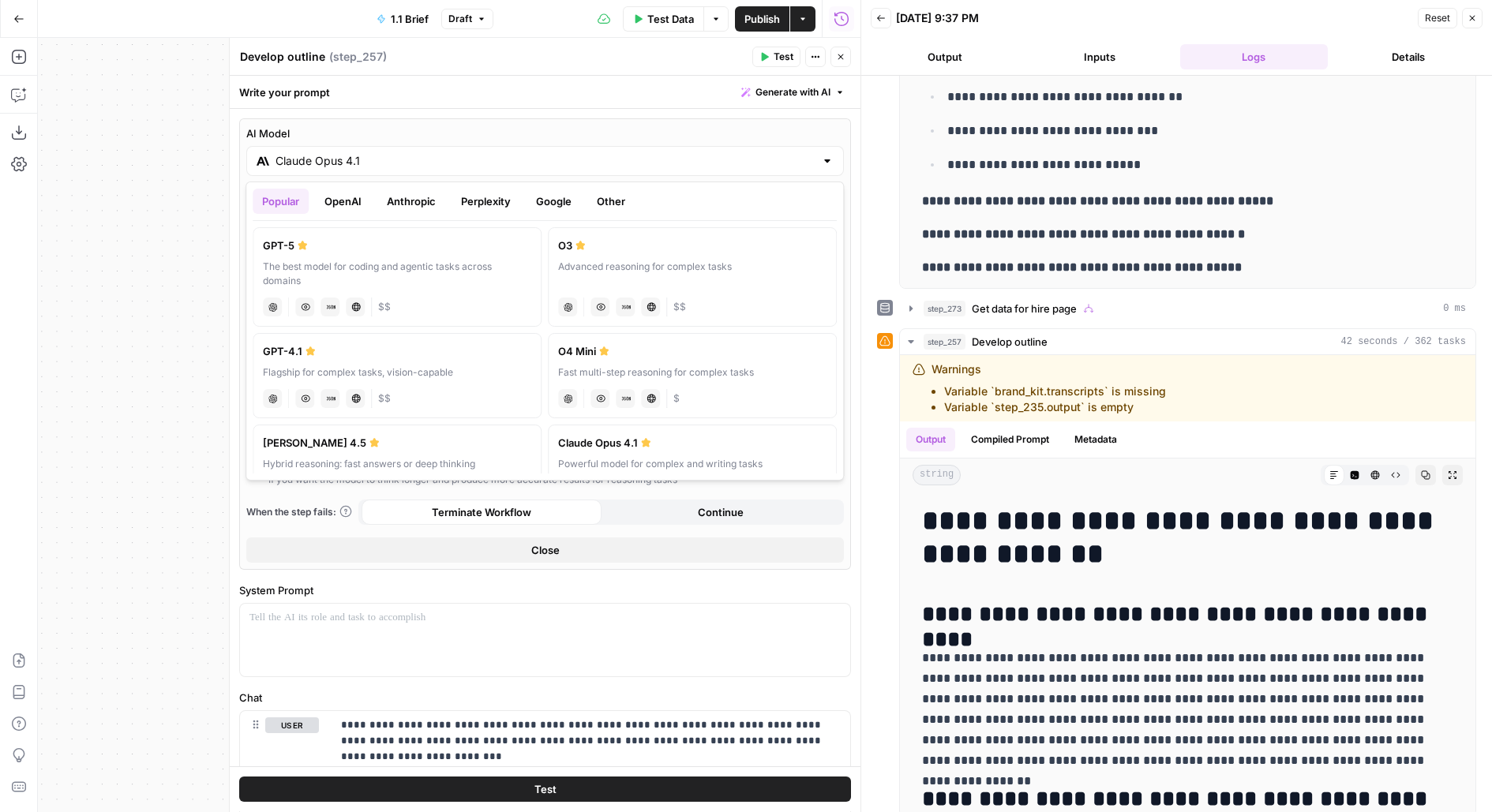
click at [355, 193] on button "OpenAI" at bounding box center [343, 201] width 56 height 25
click at [402, 187] on div "Popular OpenAI Anthropic Perplexity Google Other GPT-5 The best model for codin…" at bounding box center [544, 331] width 598 height 299
click at [410, 206] on button "Anthropic" at bounding box center [411, 201] width 68 height 25
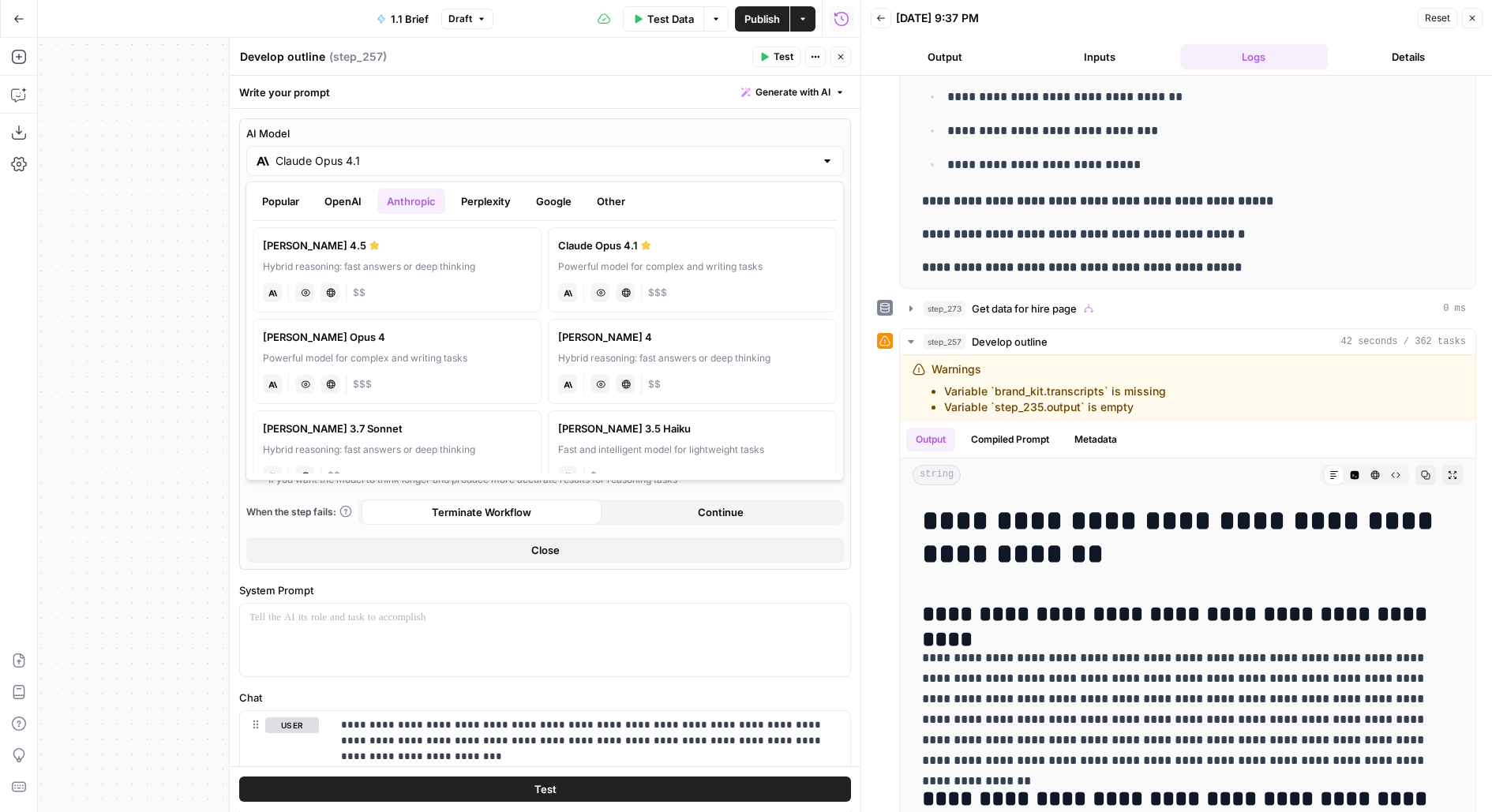
click at [380, 253] on label "Claude Sonnet 4.5 Hybrid reasoning: fast answers or deep thinking anthropic Vis…" at bounding box center [397, 269] width 289 height 85
type input "Claude Sonnet 4.5"
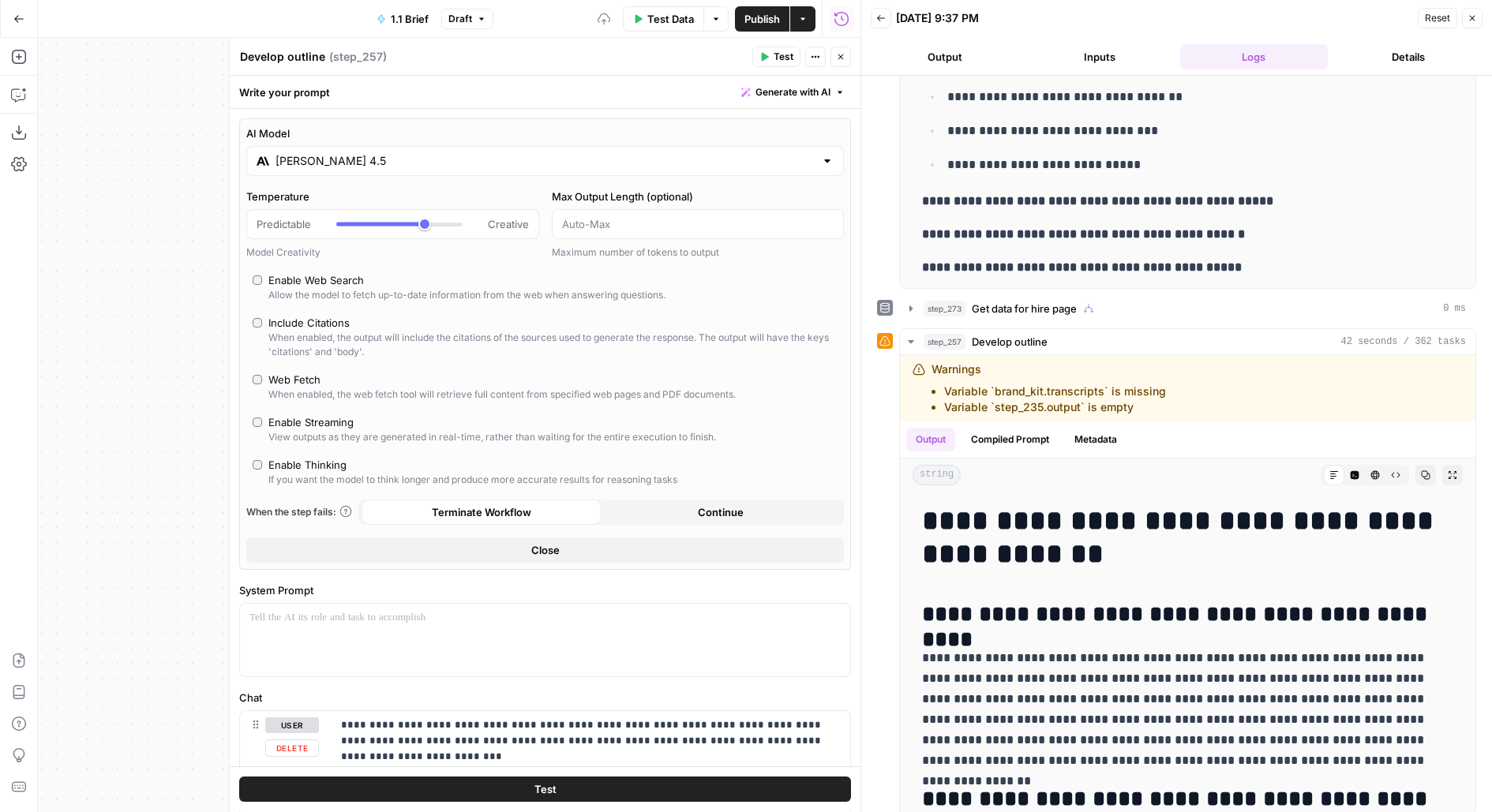
click at [293, 781] on button "Test" at bounding box center [544, 790] width 611 height 25
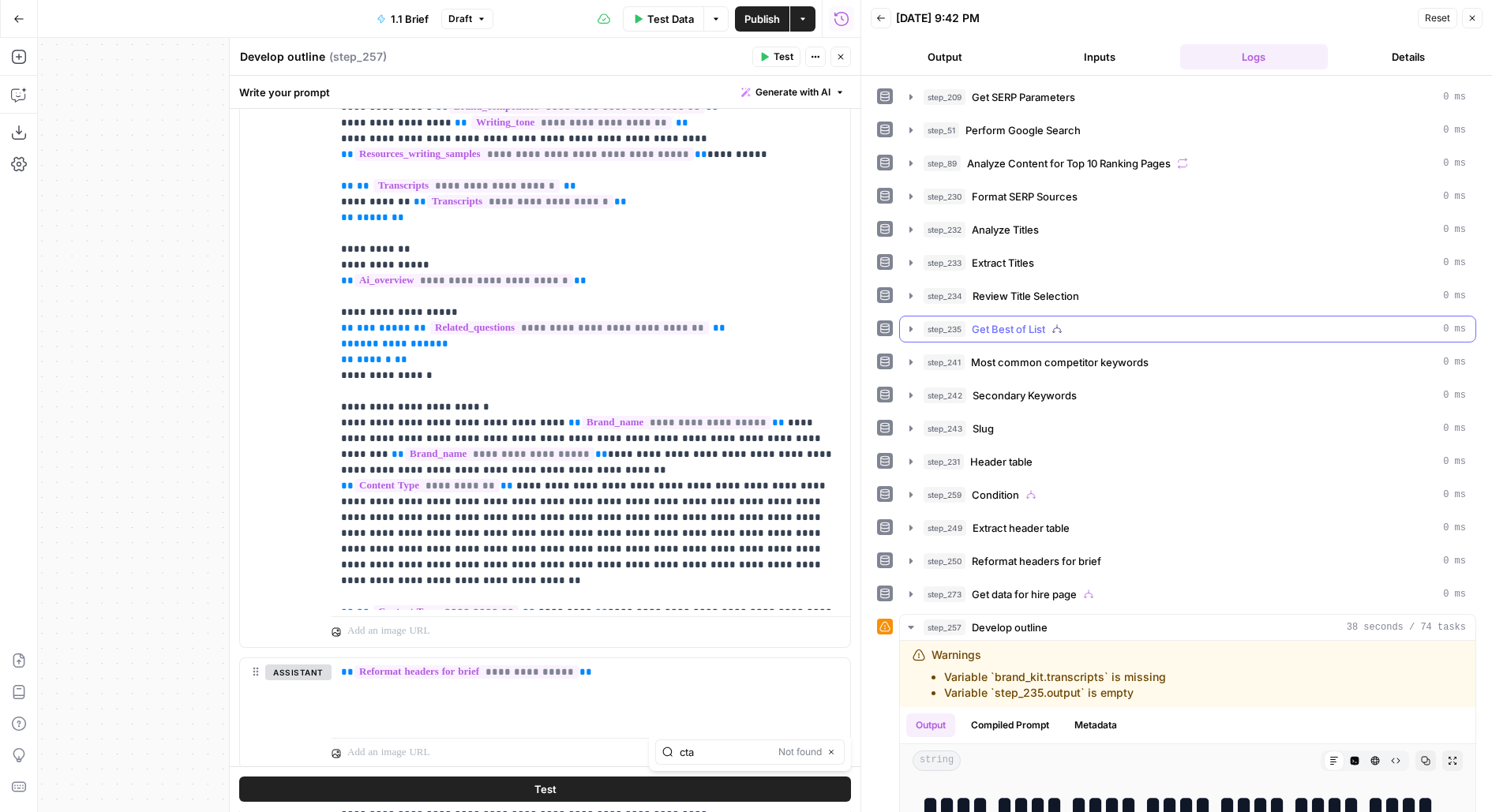
scroll to position [286, 0]
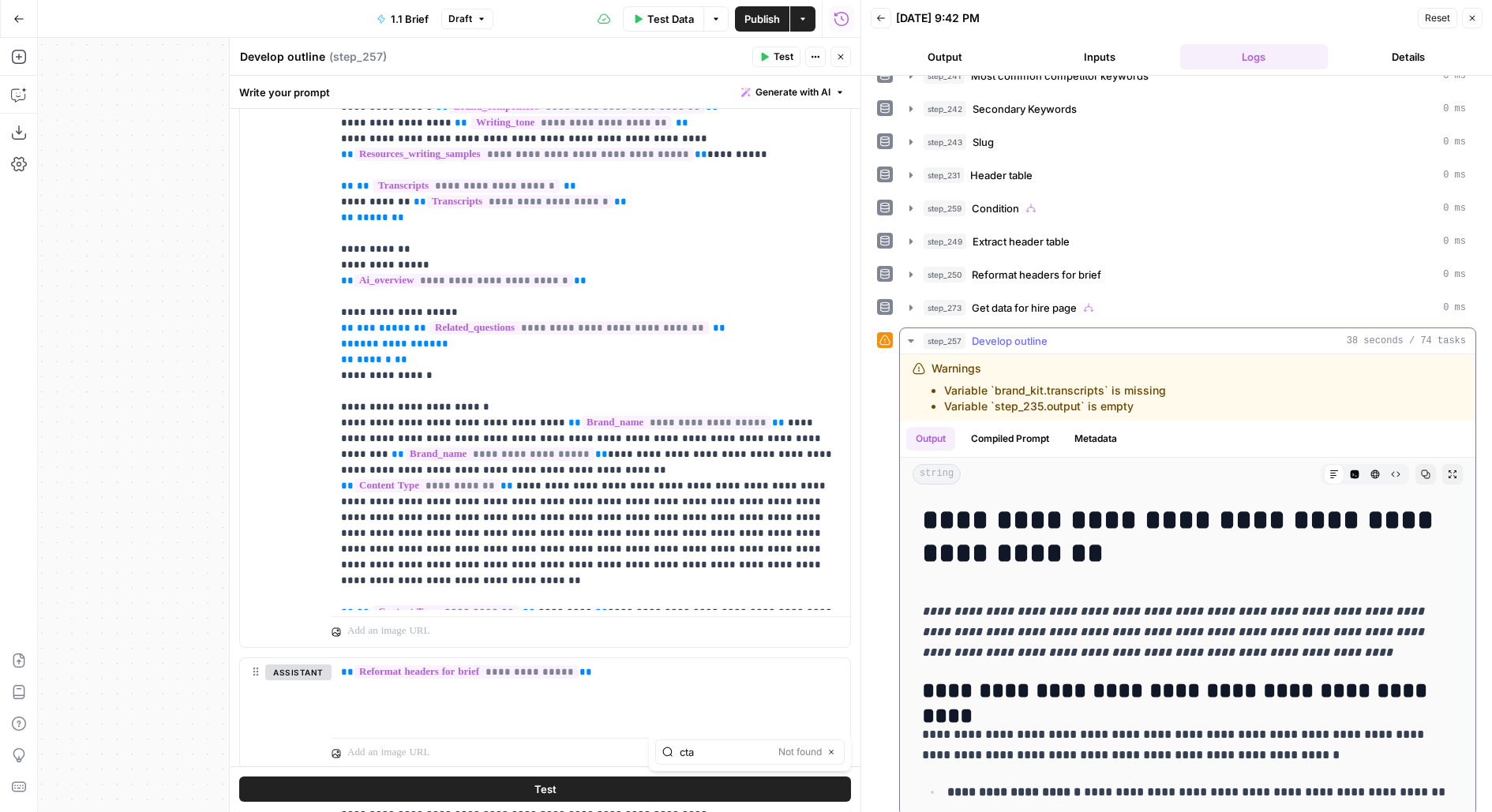
click at [1457, 470] on icon "button" at bounding box center [1452, 474] width 9 height 9
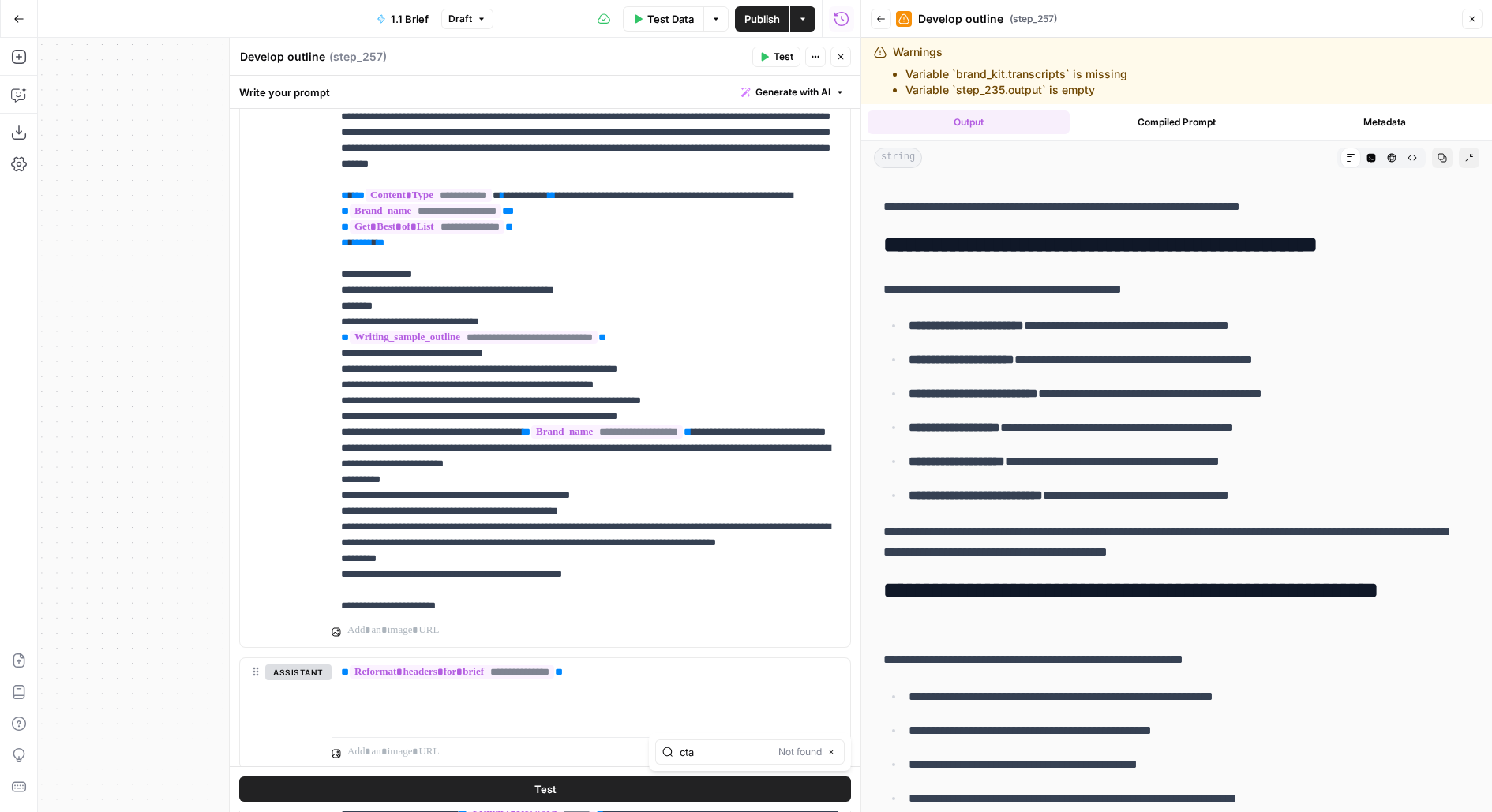
scroll to position [384, 0]
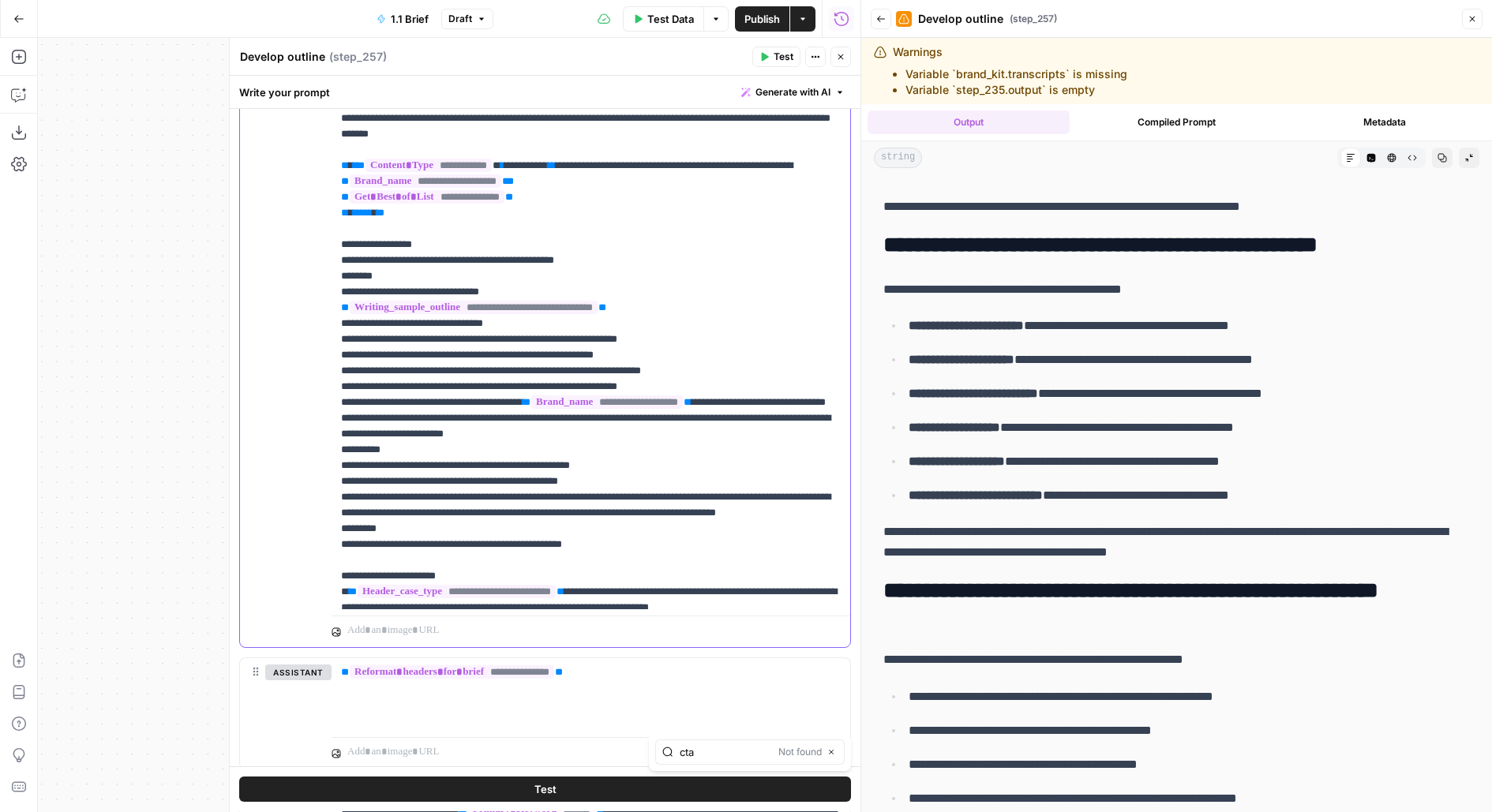
click at [760, 320] on p "**********" at bounding box center [591, 229] width 501 height 1278
type input "conclu"
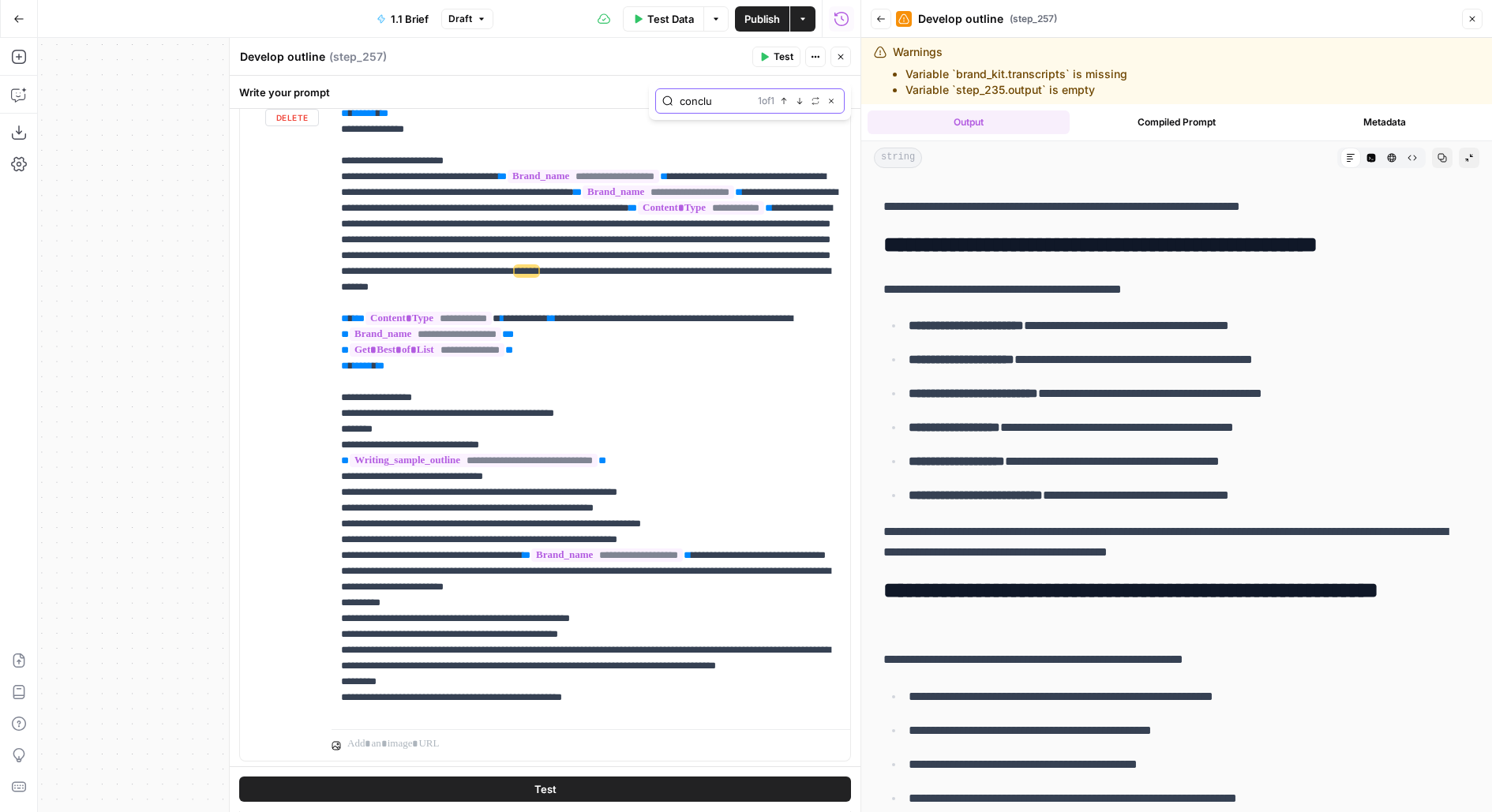
scroll to position [282, 0]
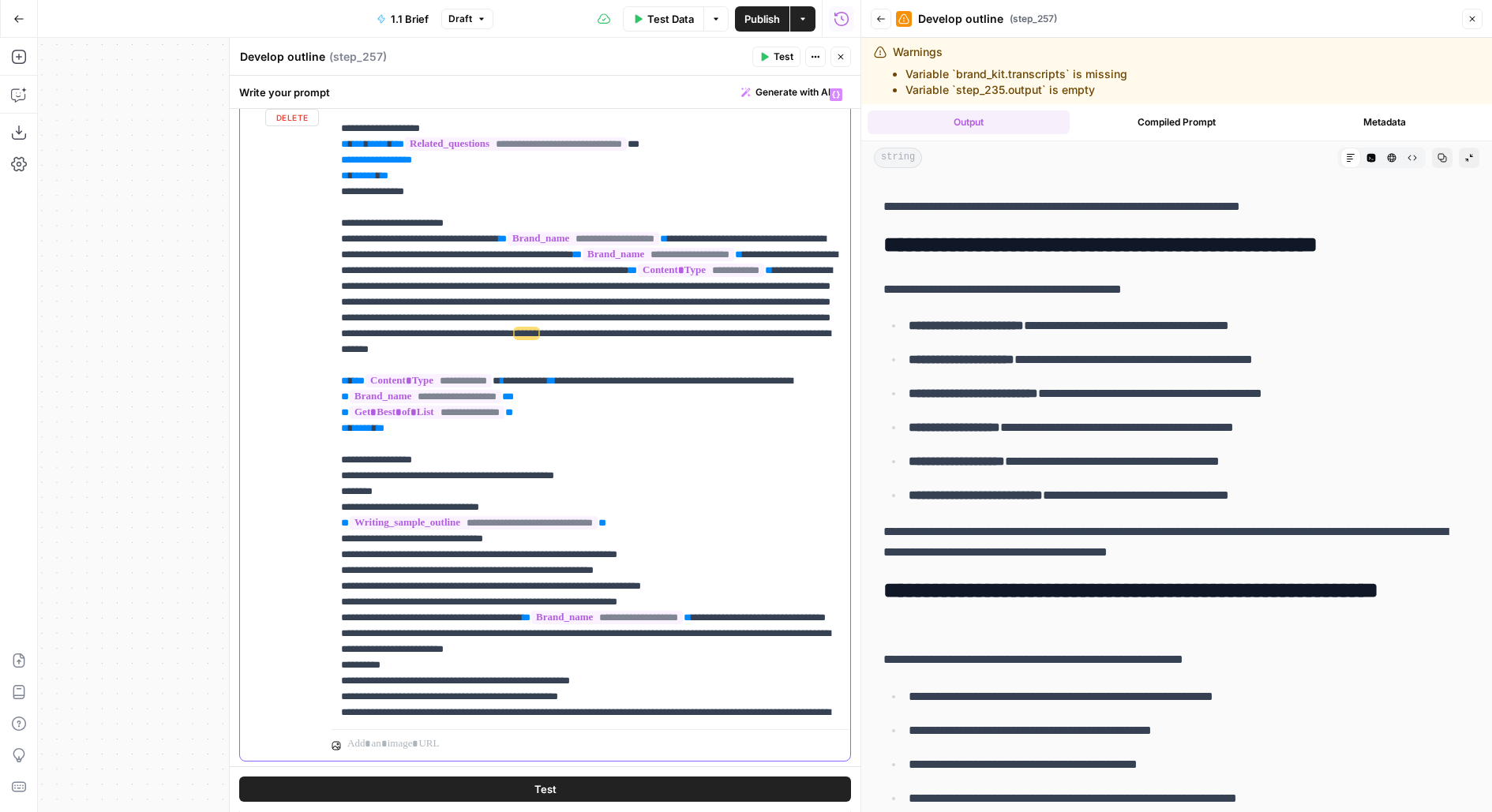
drag, startPoint x: 582, startPoint y: 360, endPoint x: 617, endPoint y: 370, distance: 36.4
click at [617, 370] on p "**********" at bounding box center [591, 444] width 501 height 1278
click at [587, 370] on p "**********" at bounding box center [591, 444] width 501 height 1278
drag, startPoint x: 614, startPoint y: 375, endPoint x: 584, endPoint y: 359, distance: 34.0
click at [584, 359] on p "**********" at bounding box center [591, 444] width 501 height 1278
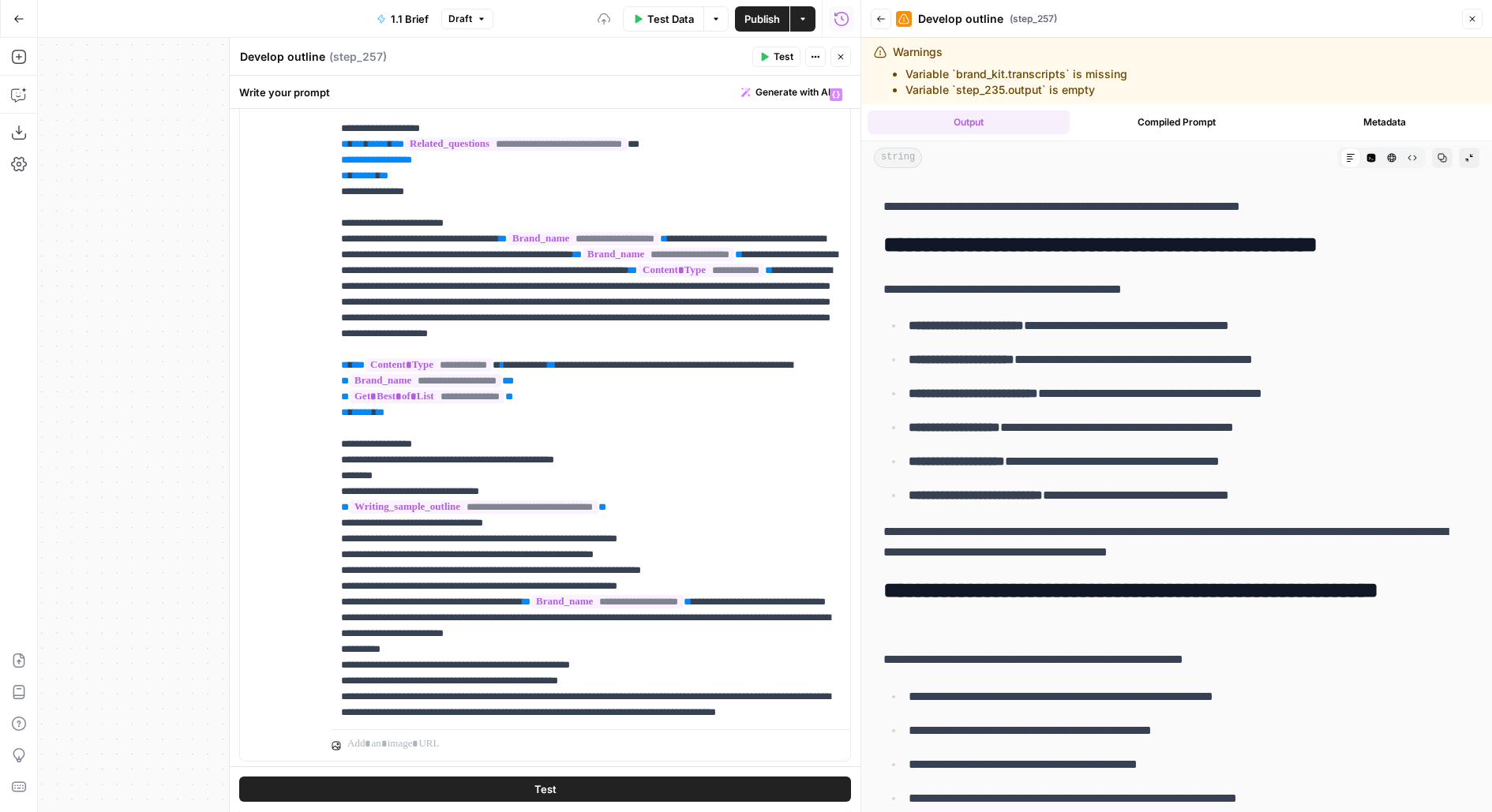
click at [773, 61] on button "Test" at bounding box center [776, 57] width 48 height 21
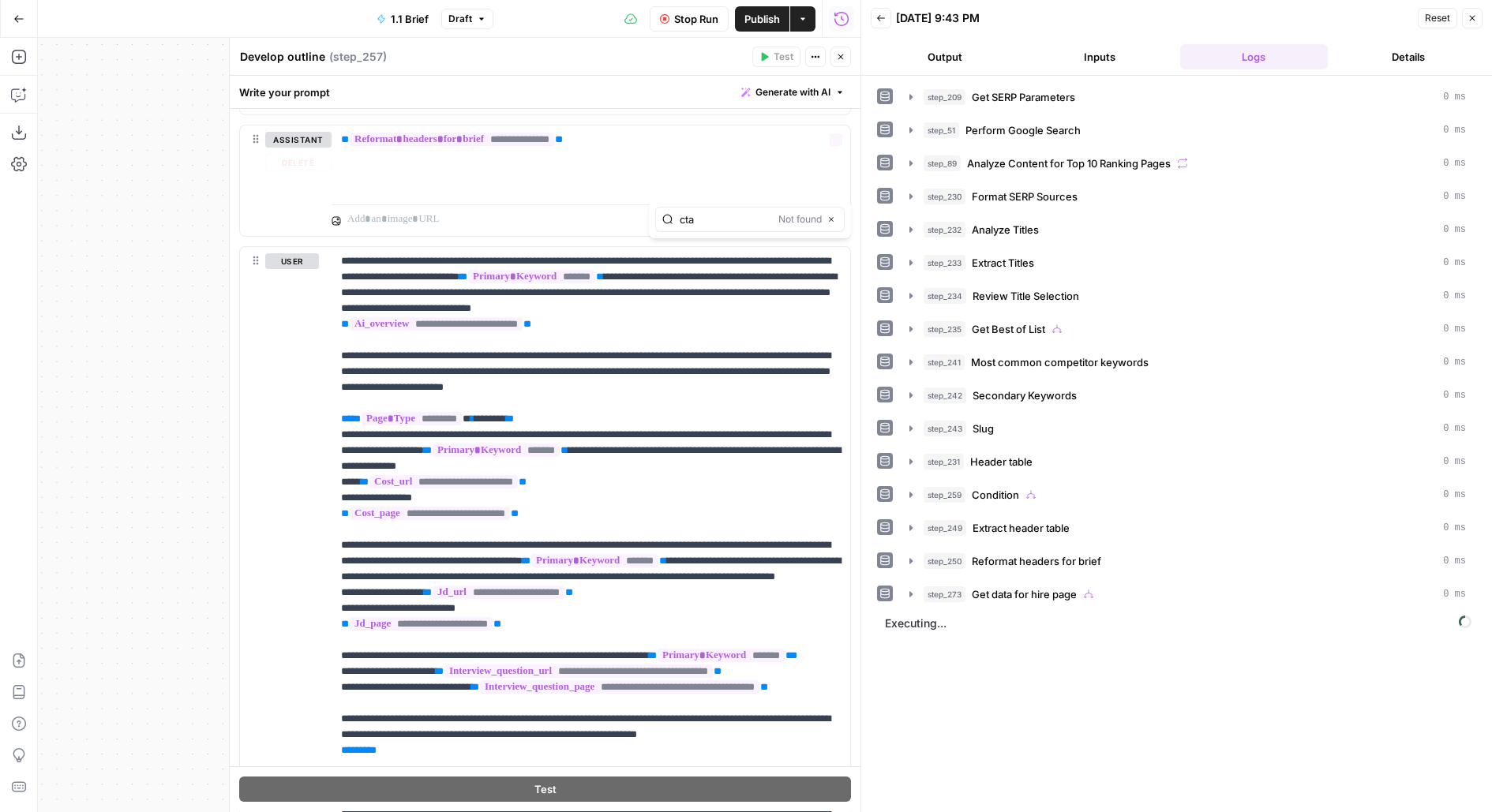
scroll to position [1975, 0]
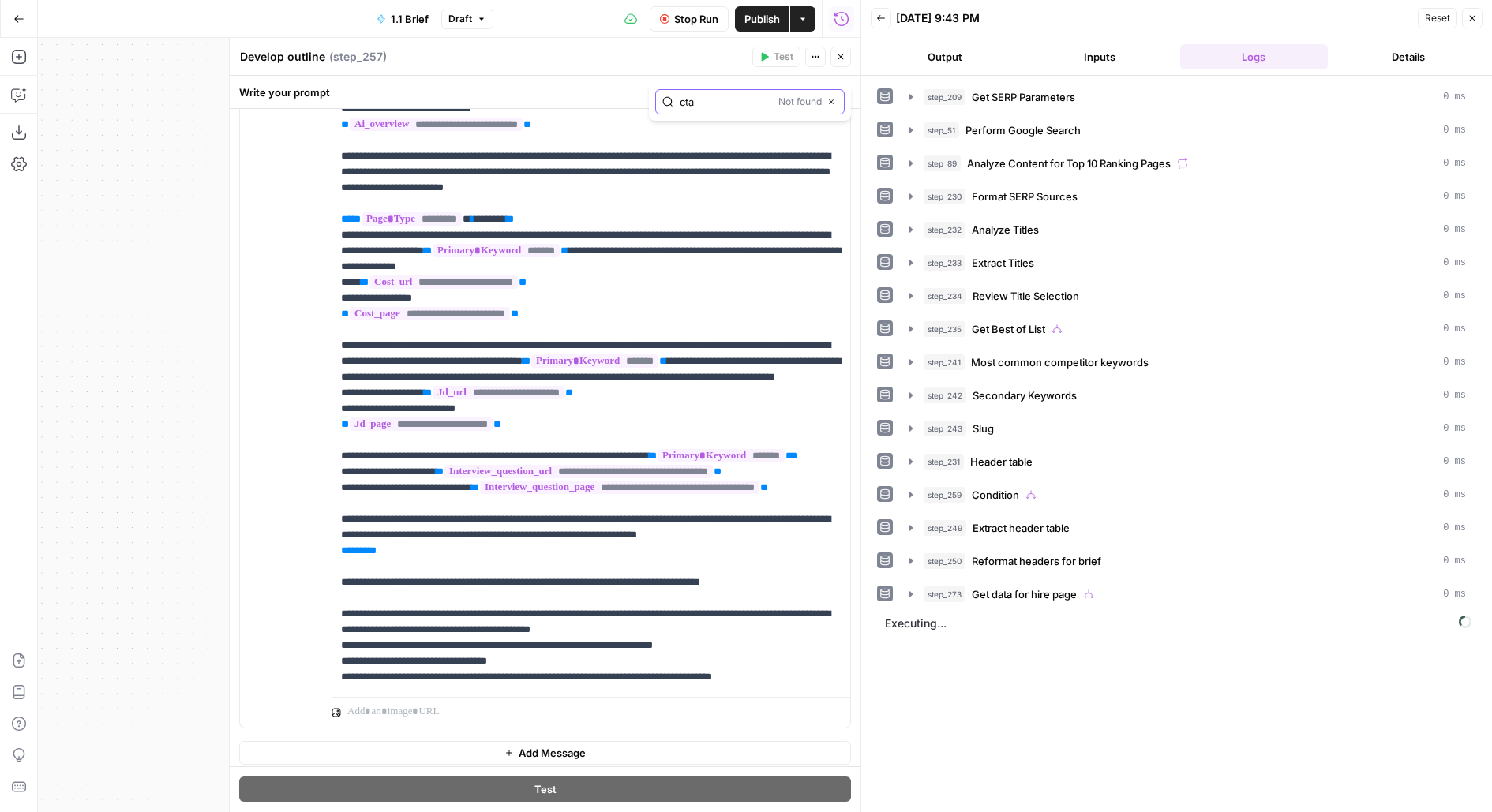
click at [832, 98] on icon "button" at bounding box center [831, 102] width 7 height 7
click at [835, 63] on button "Close" at bounding box center [841, 57] width 21 height 21
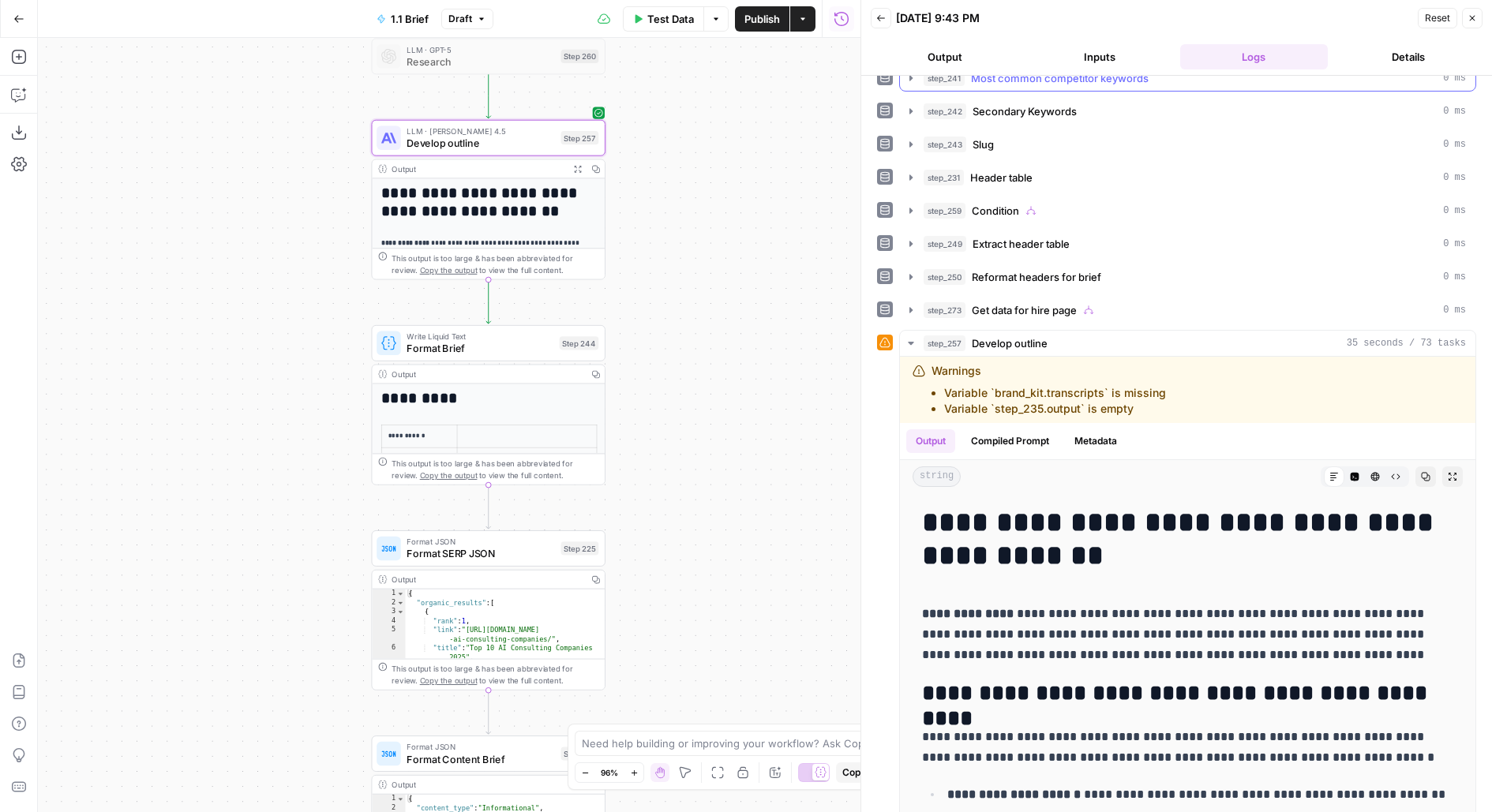
scroll to position [286, 0]
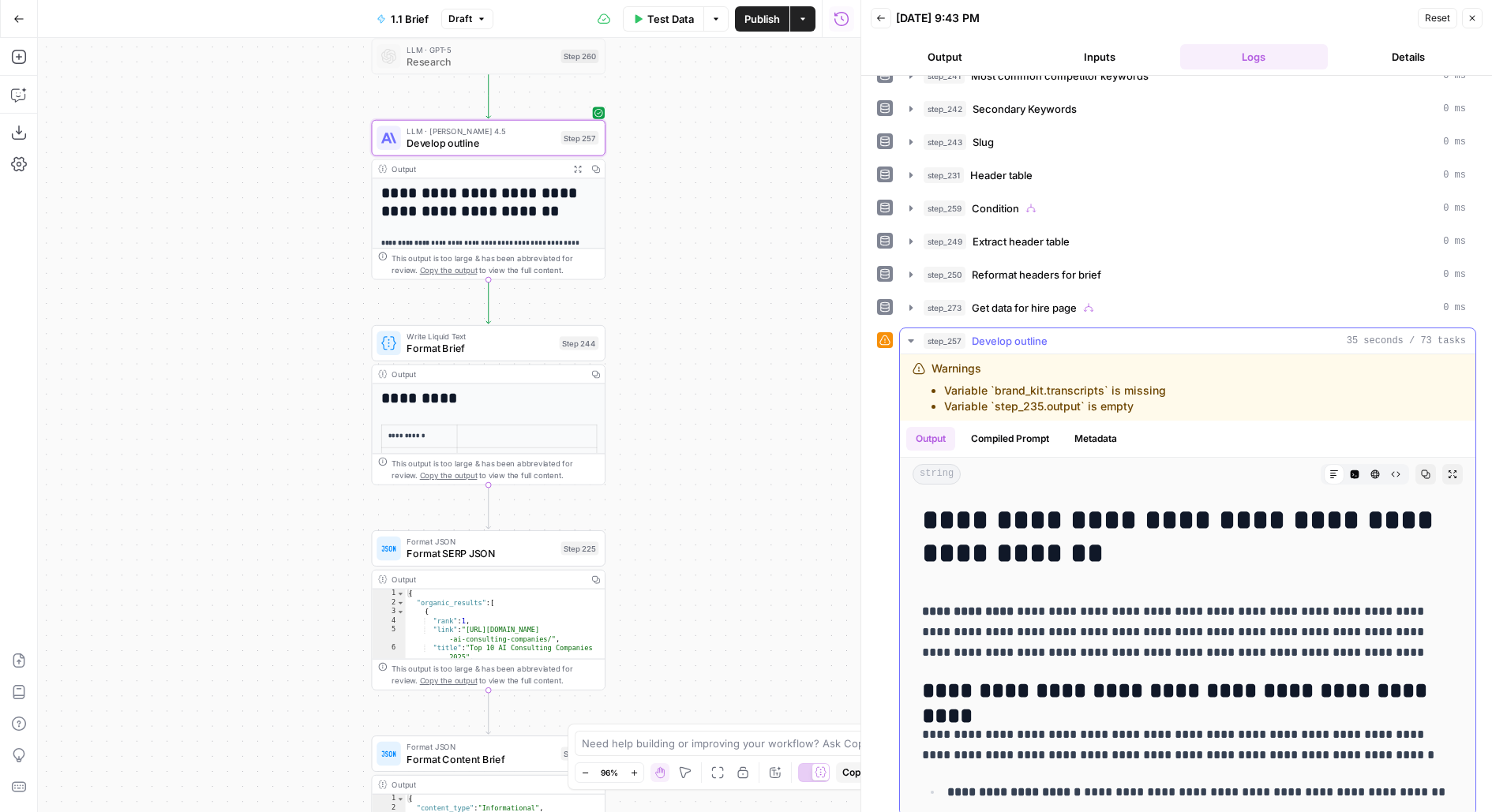
click at [1451, 469] on button "Expand Output" at bounding box center [1453, 474] width 21 height 21
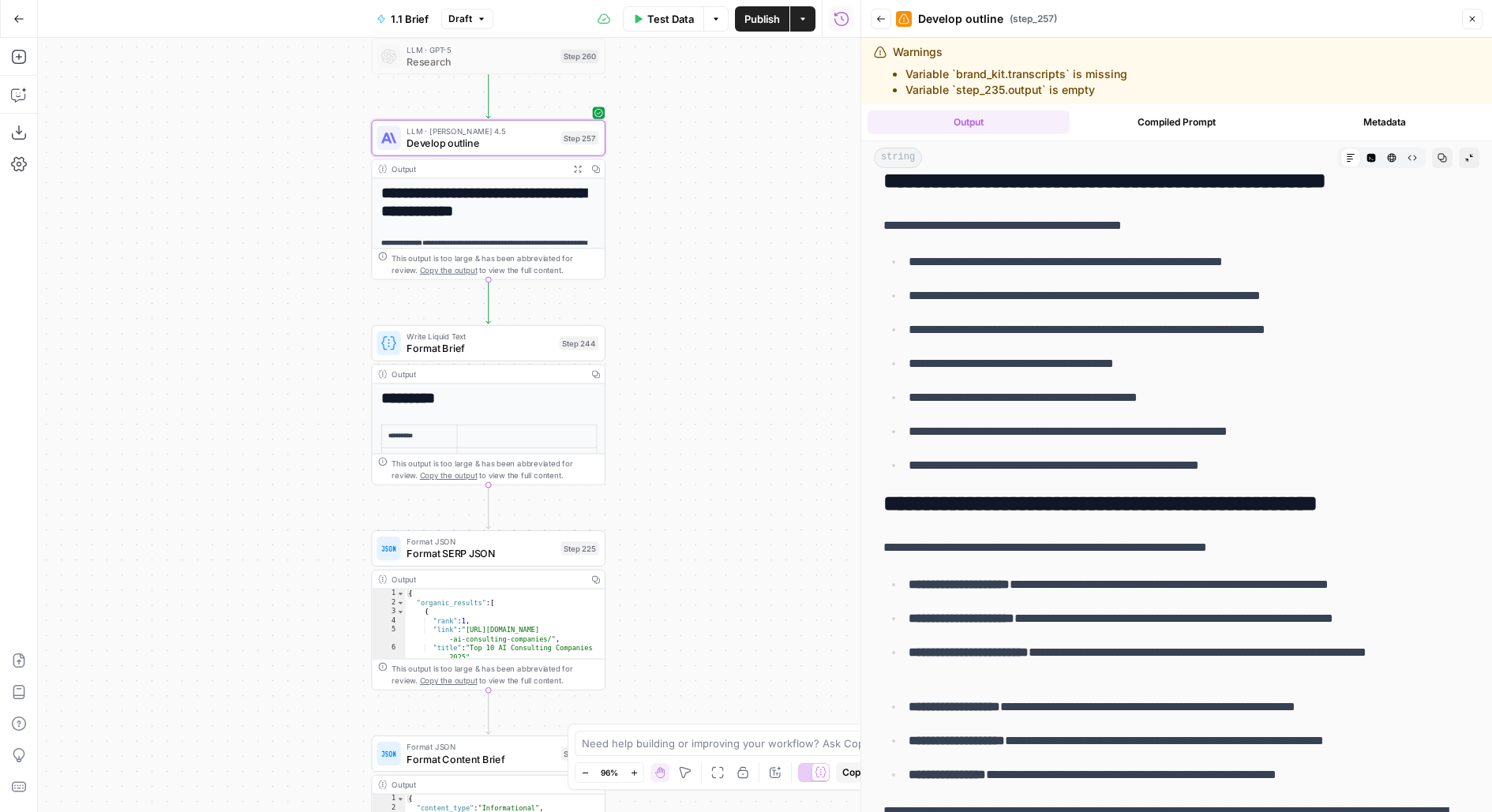
scroll to position [2751, 0]
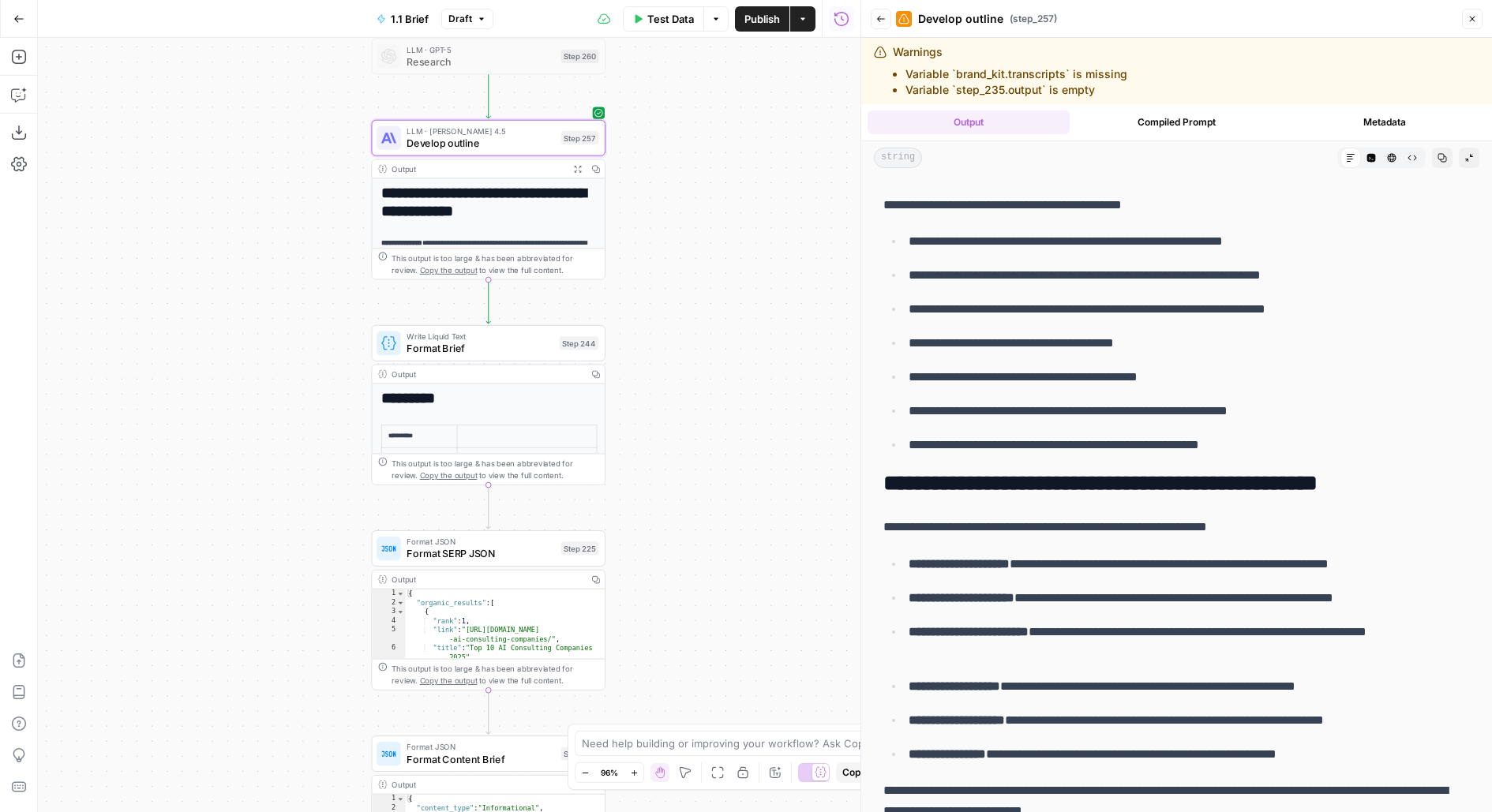
click at [768, 23] on span "Publish" at bounding box center [762, 19] width 36 height 16
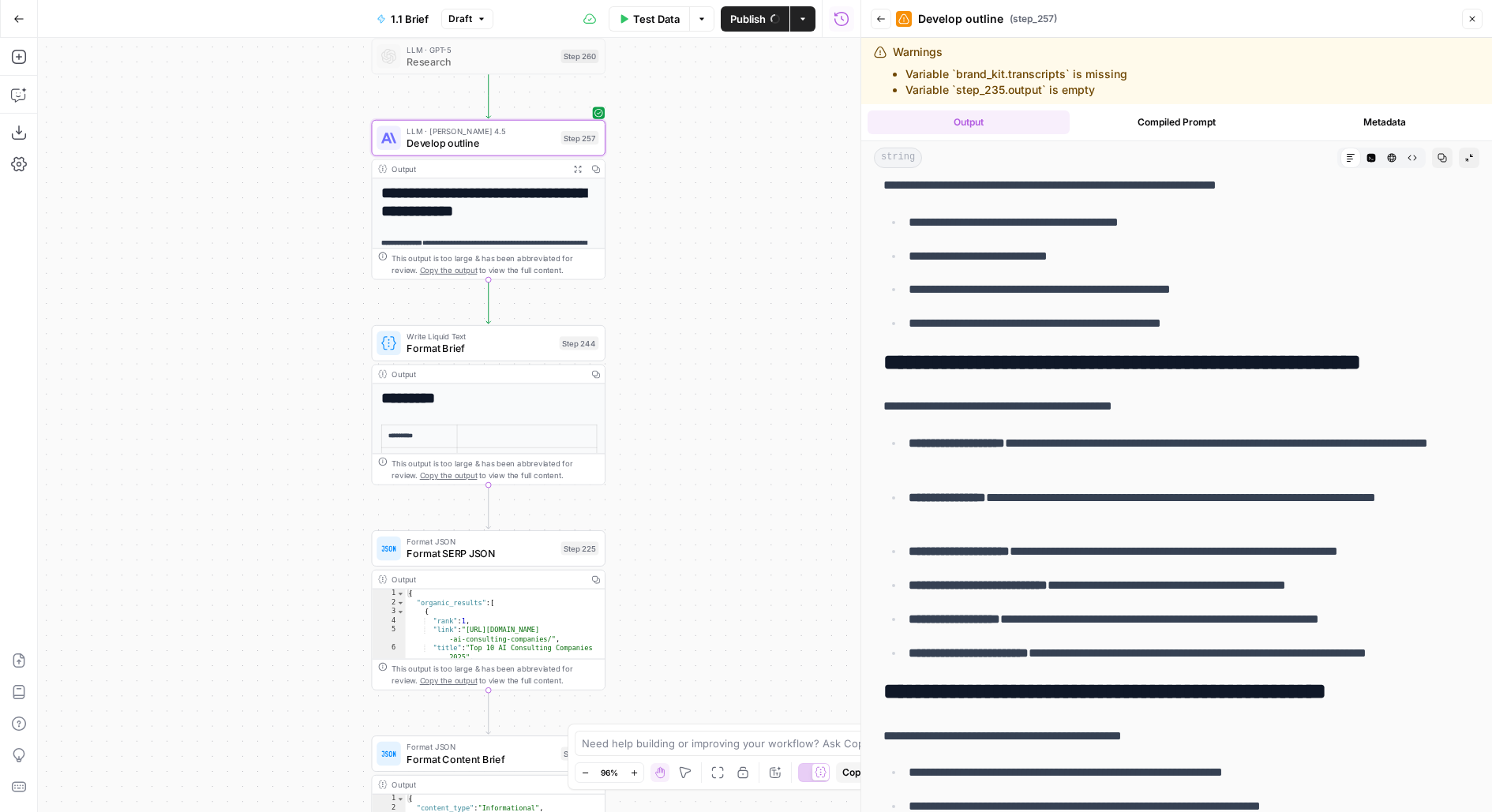
scroll to position [1735, 0]
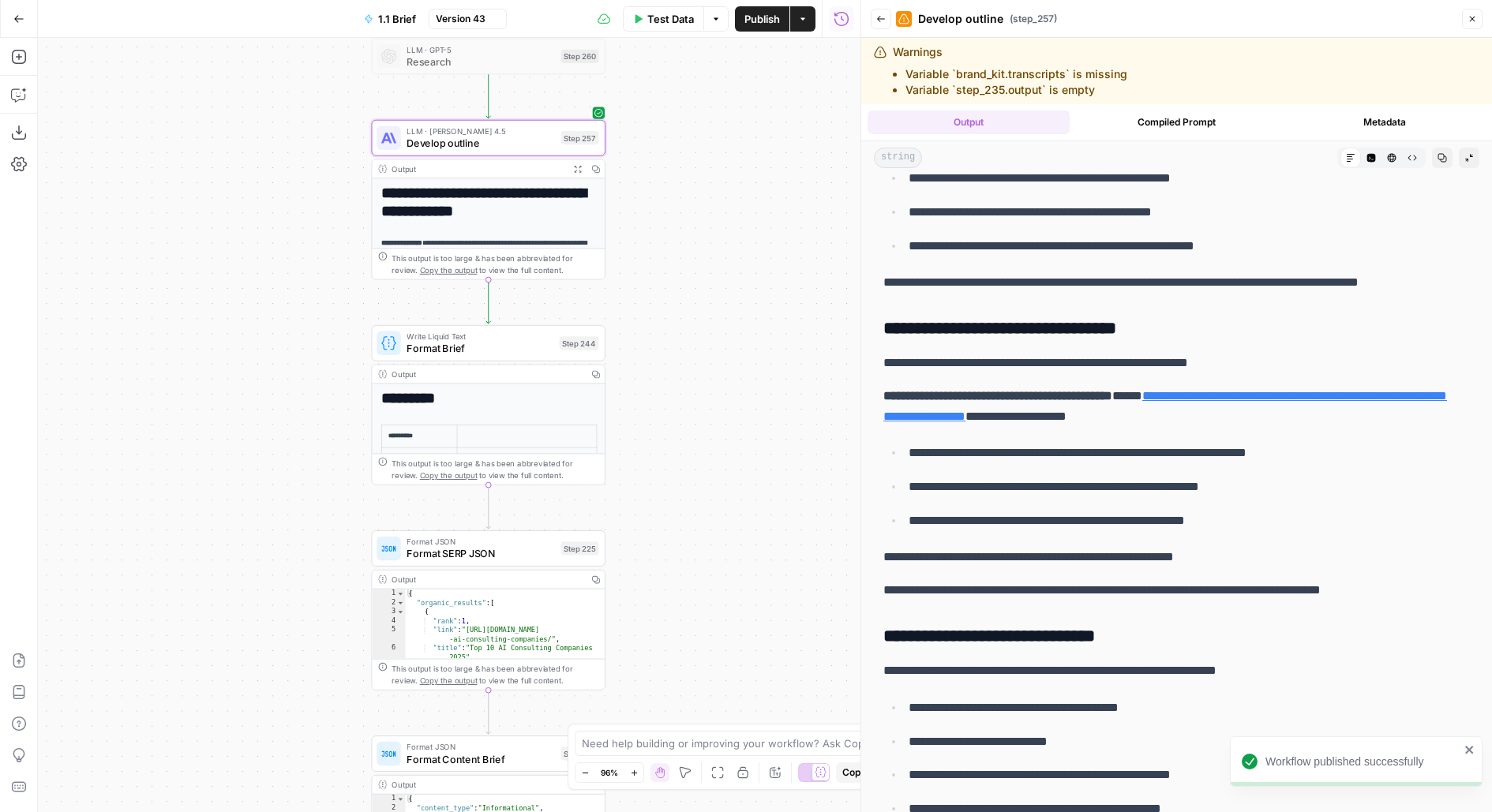
click at [944, 511] on p "**********" at bounding box center [1190, 521] width 562 height 21
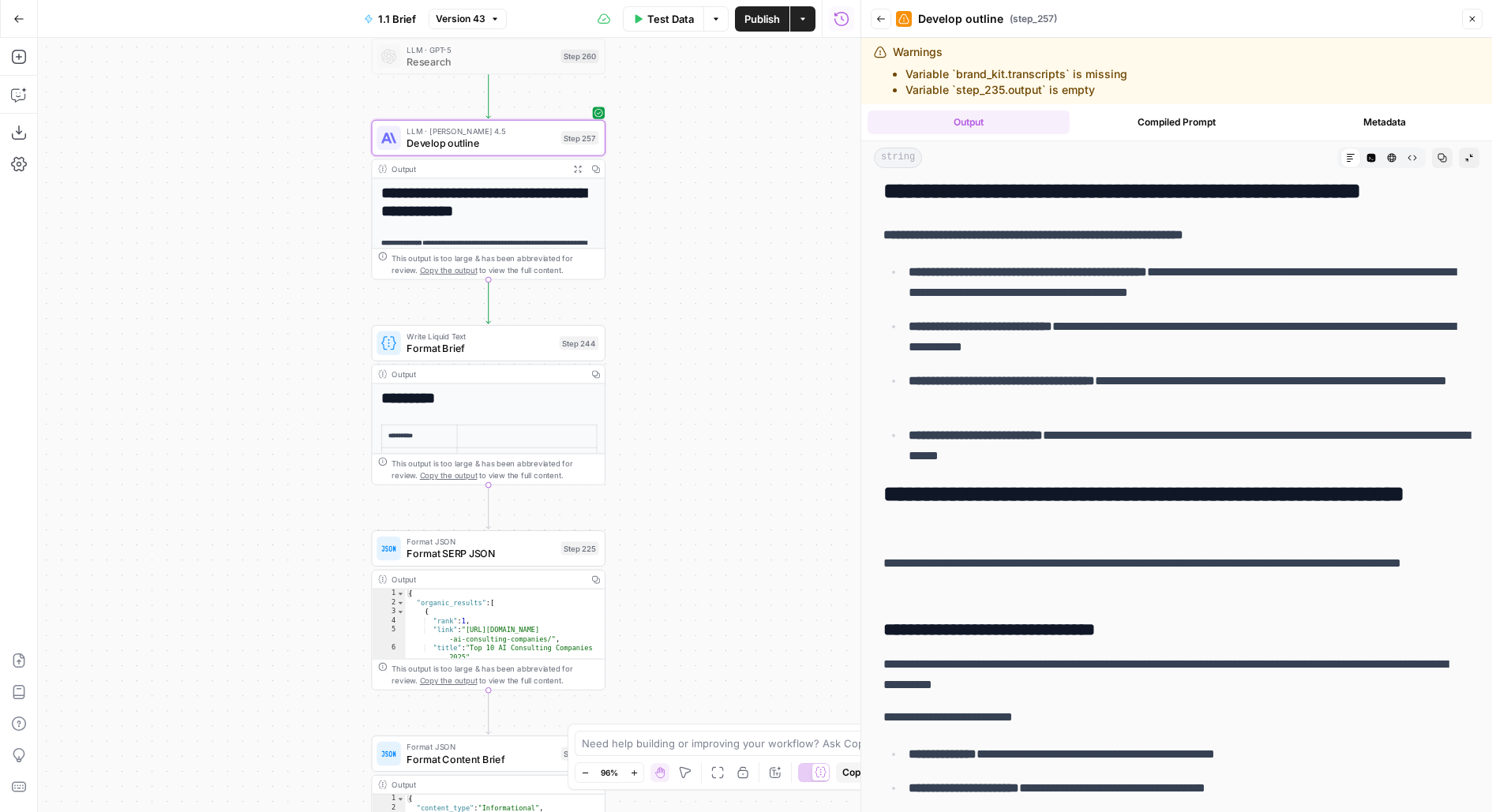
scroll to position [777, 0]
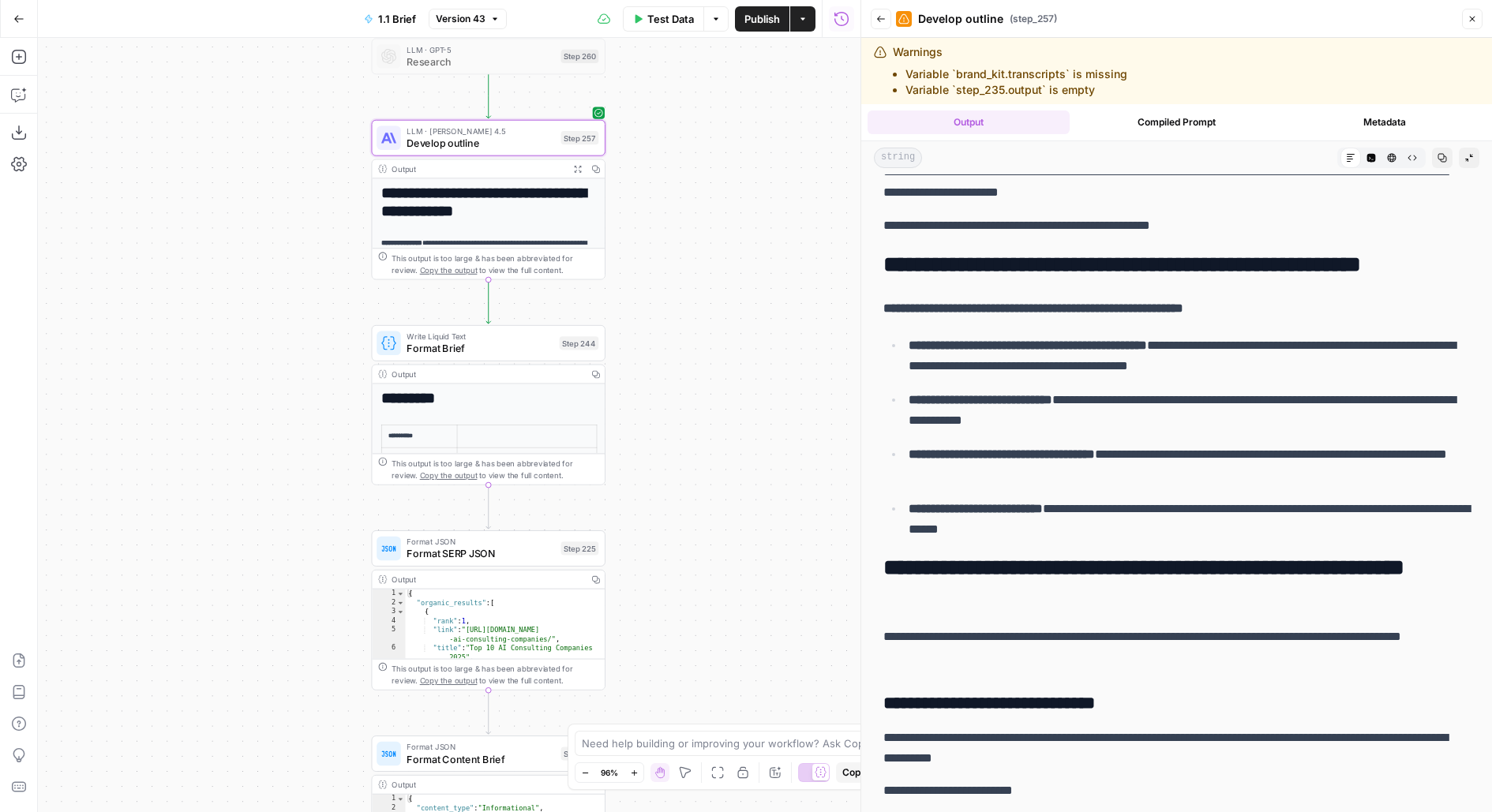
click at [943, 562] on h2 "**********" at bounding box center [1177, 581] width 587 height 51
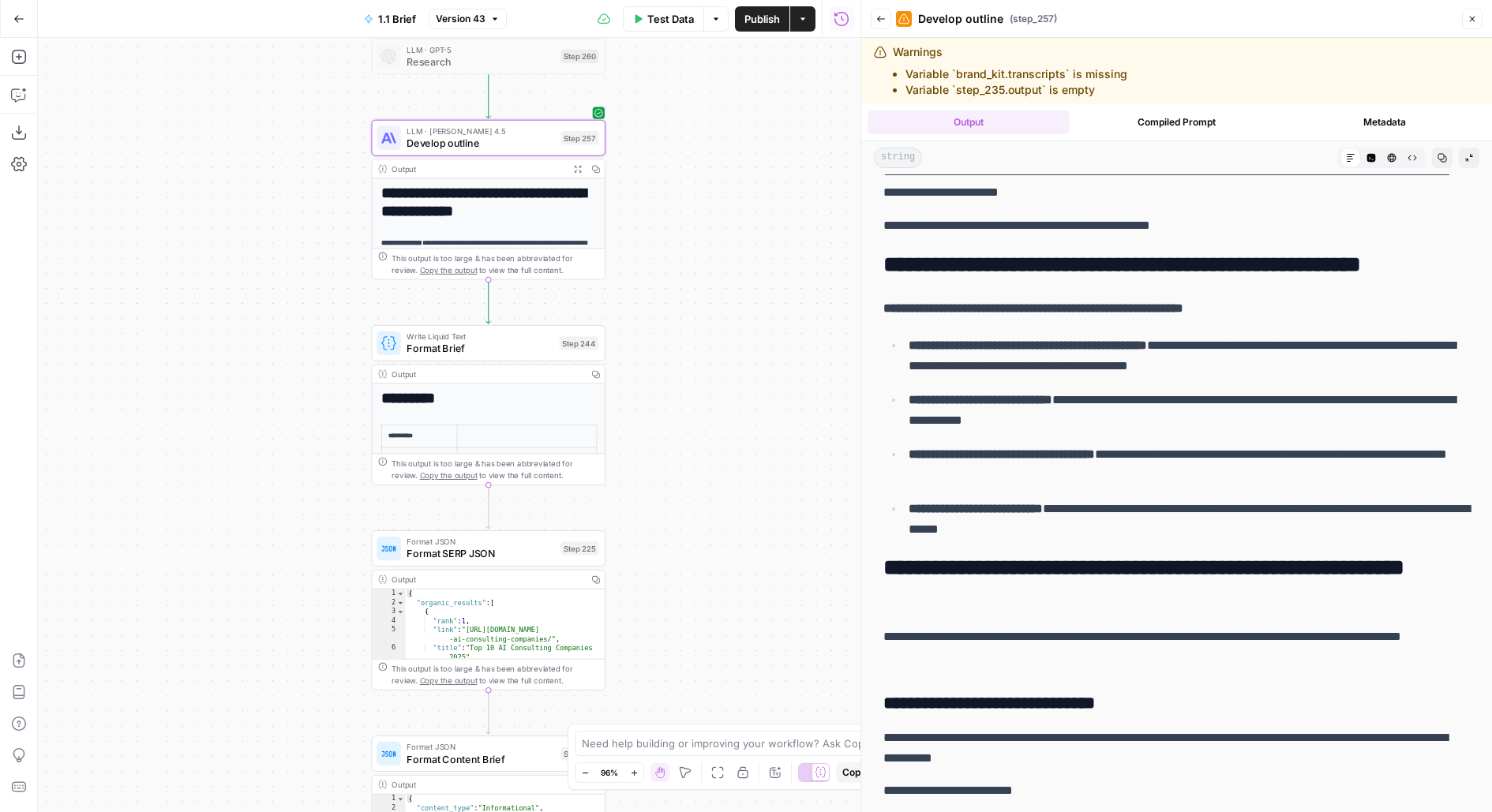
click at [943, 562] on h2 "**********" at bounding box center [1177, 581] width 587 height 51
click at [943, 563] on h2 "**********" at bounding box center [1177, 581] width 587 height 51
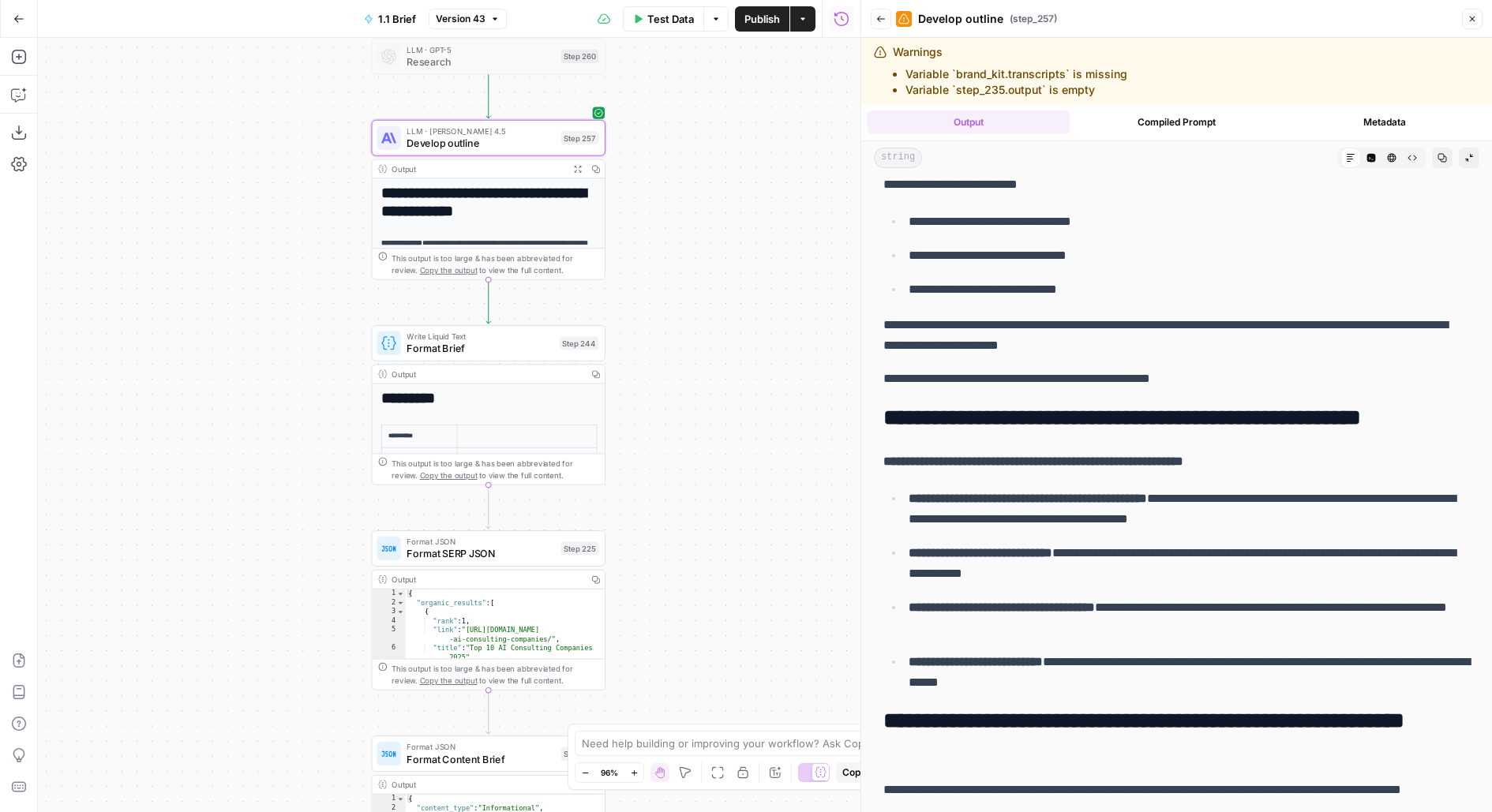
scroll to position [500, 0]
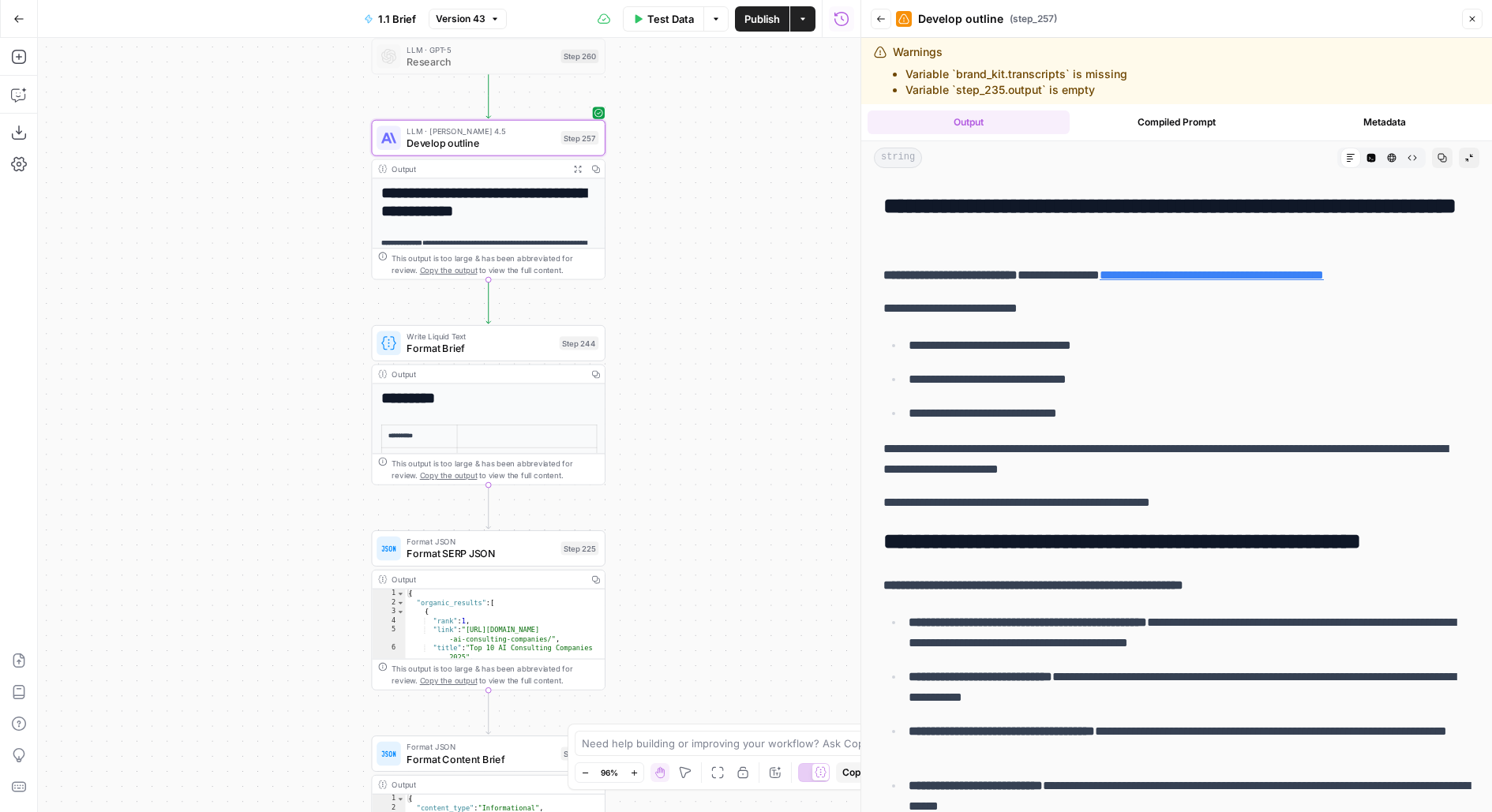
click at [941, 542] on h2 "**********" at bounding box center [1177, 542] width 587 height 25
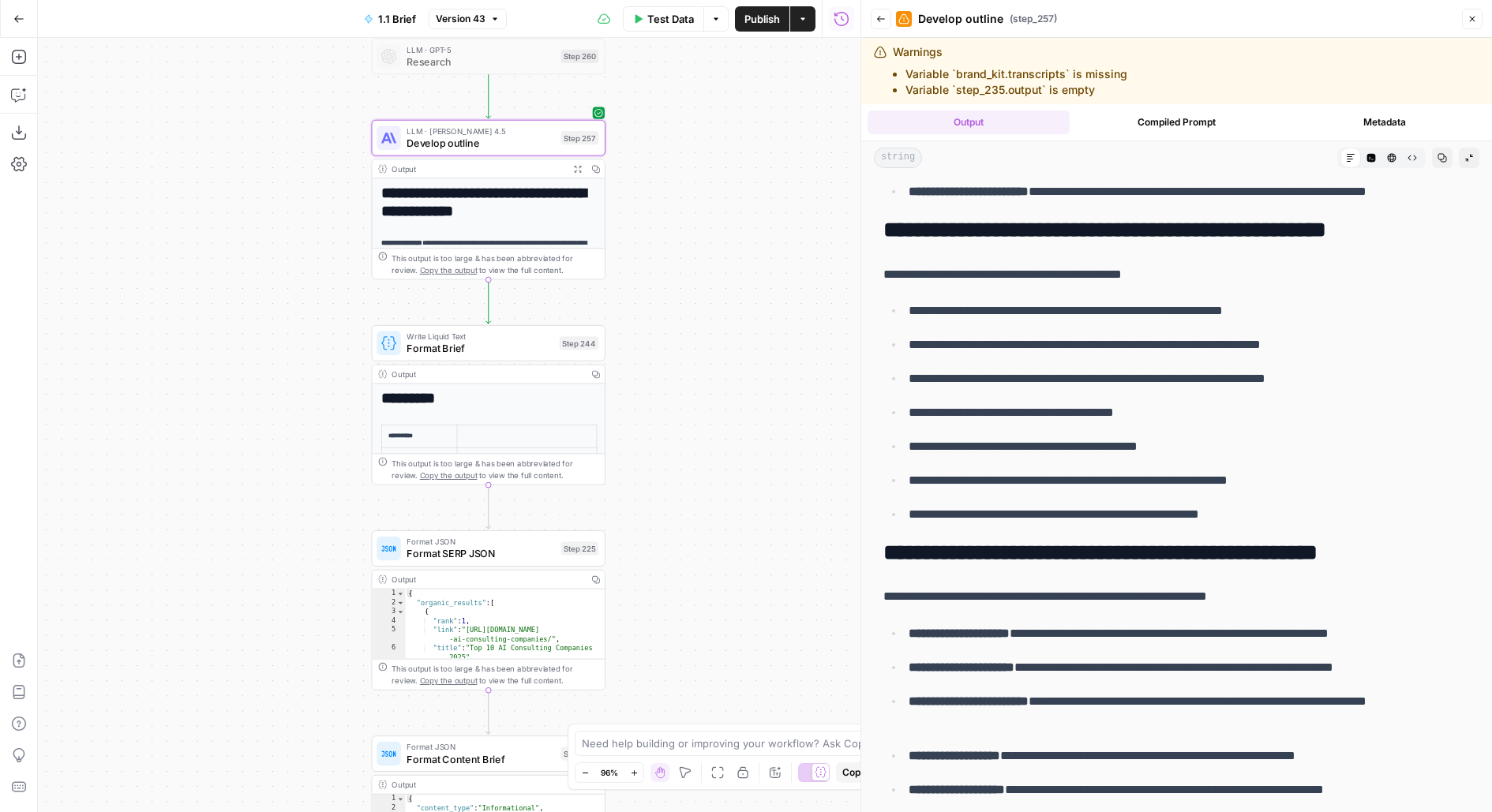
scroll to position [2751, 0]
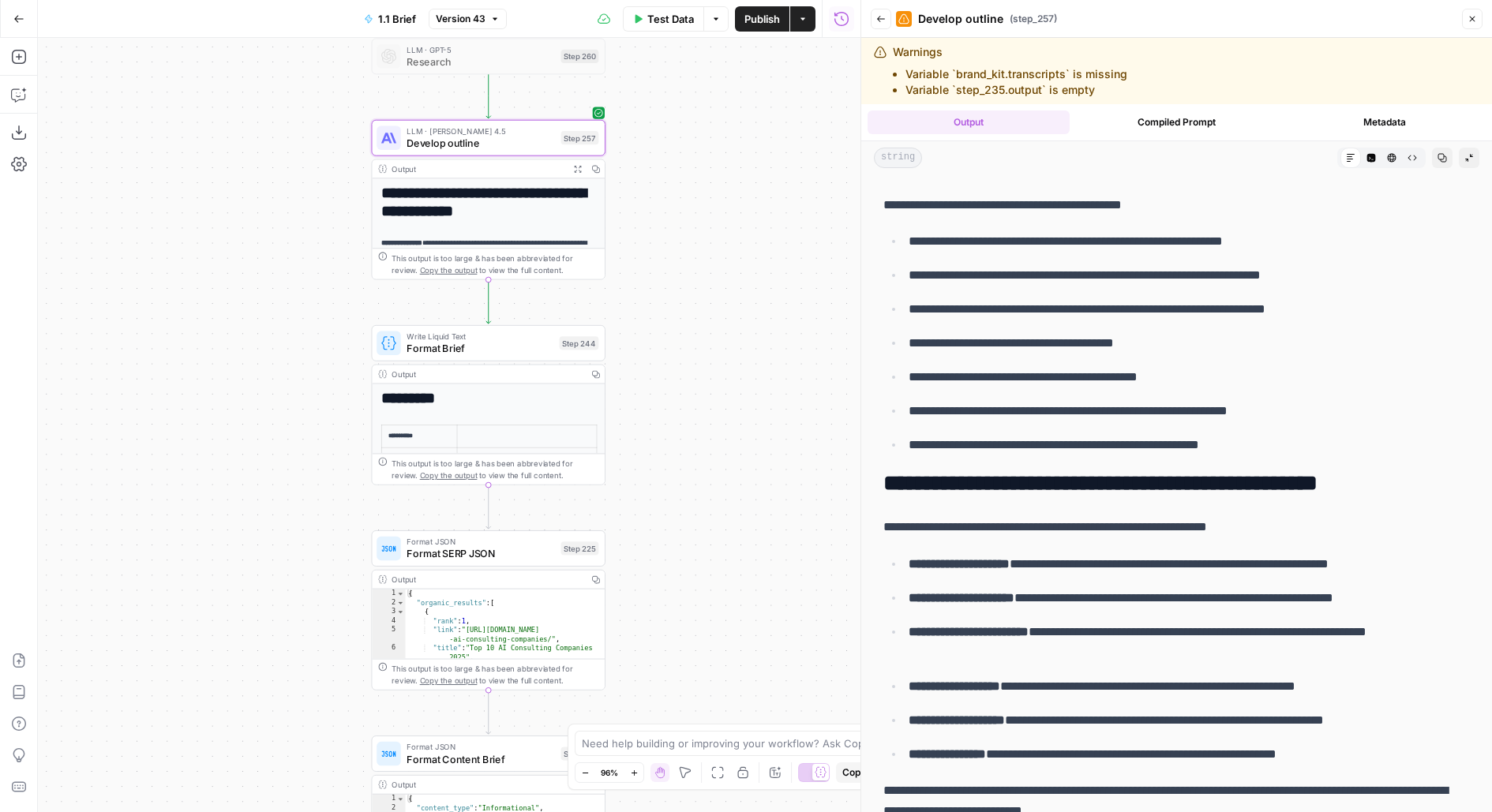
click at [550, 139] on span "Develop outline" at bounding box center [480, 143] width 148 height 15
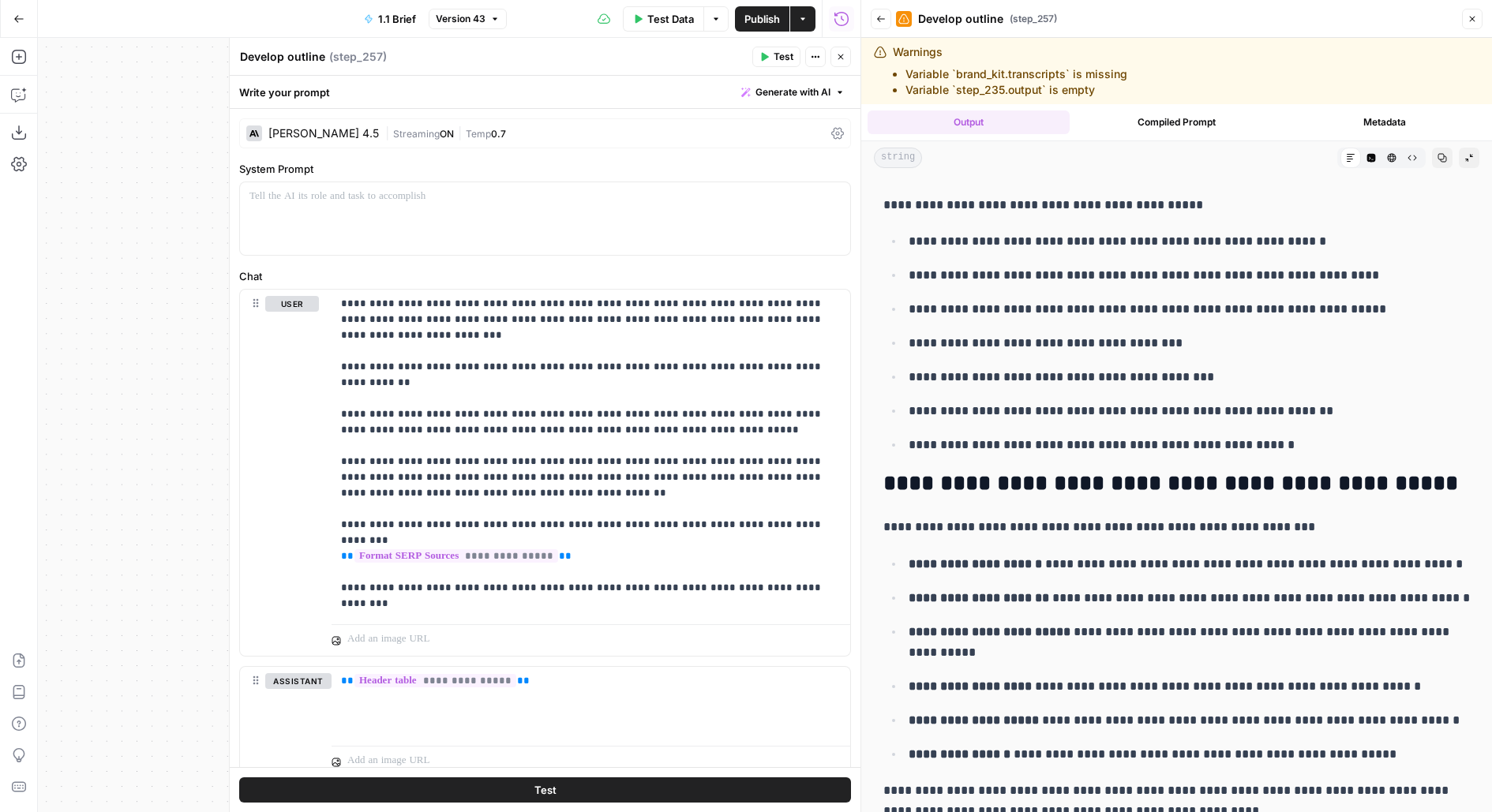
click at [432, 126] on div "| Streaming ON | Temp 0.7" at bounding box center [605, 134] width 440 height 15
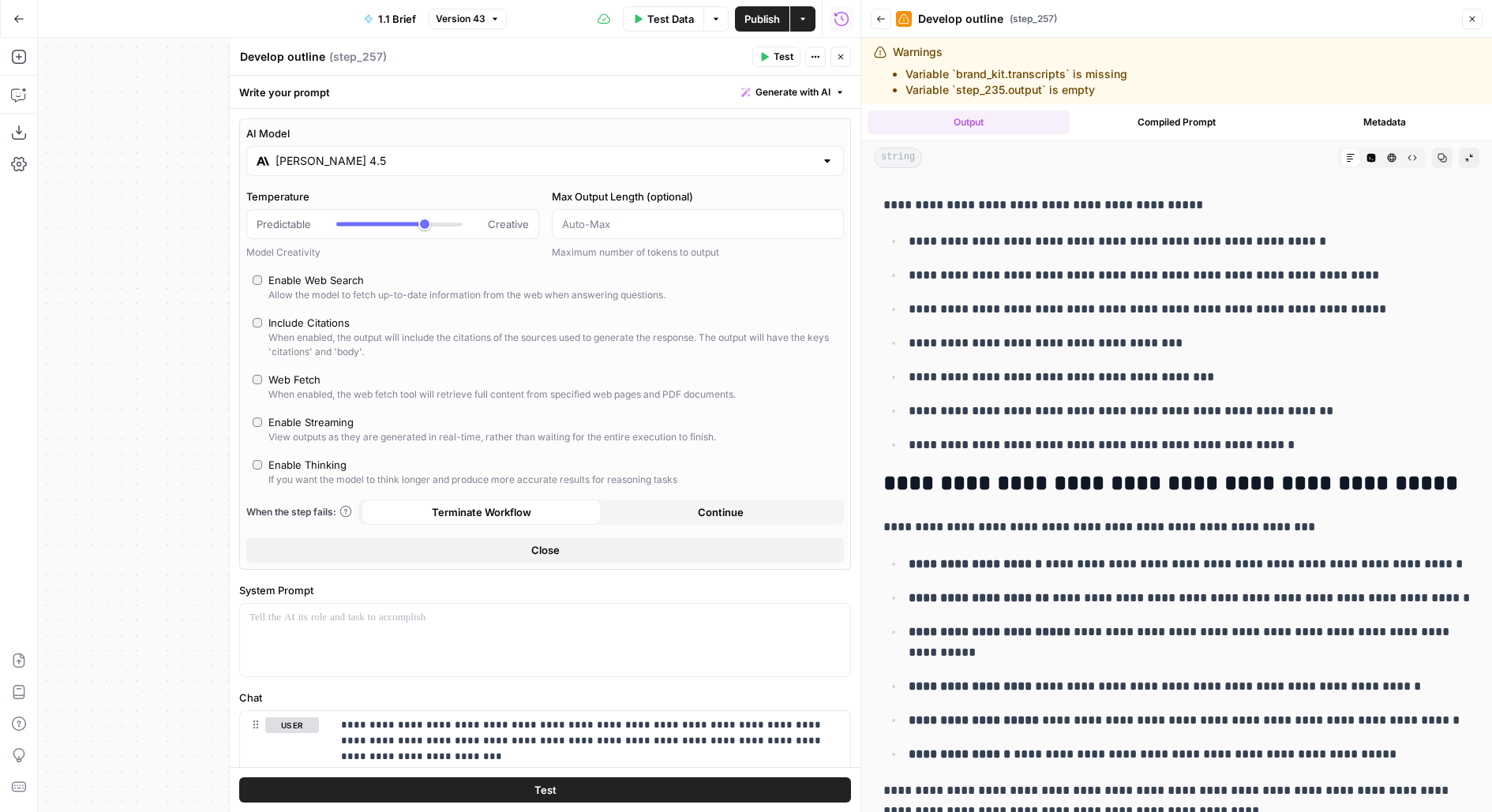
click at [371, 164] on input "Claude Sonnet 4.5" at bounding box center [545, 161] width 539 height 16
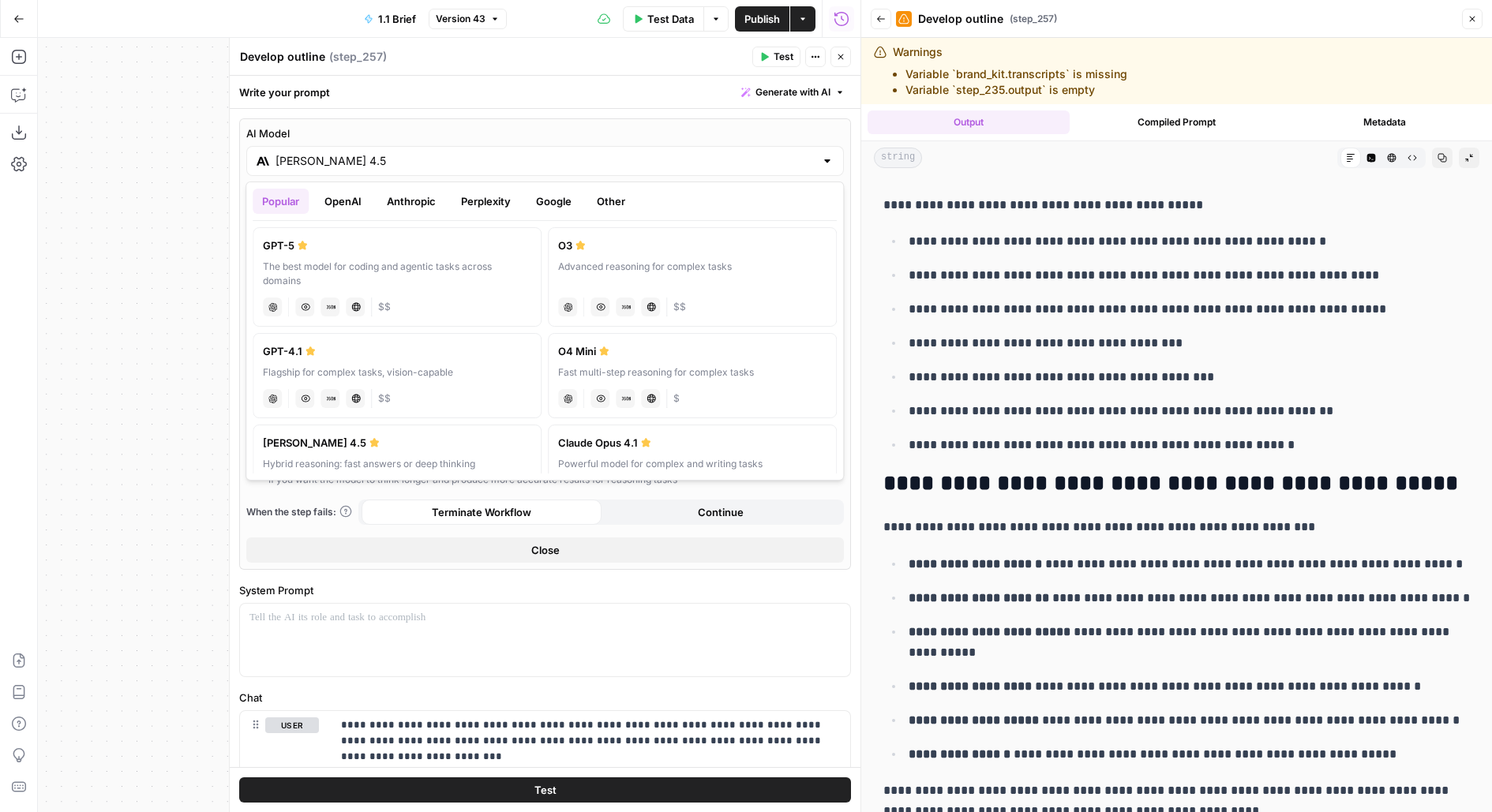
click at [563, 196] on button "Google" at bounding box center [553, 201] width 54 height 25
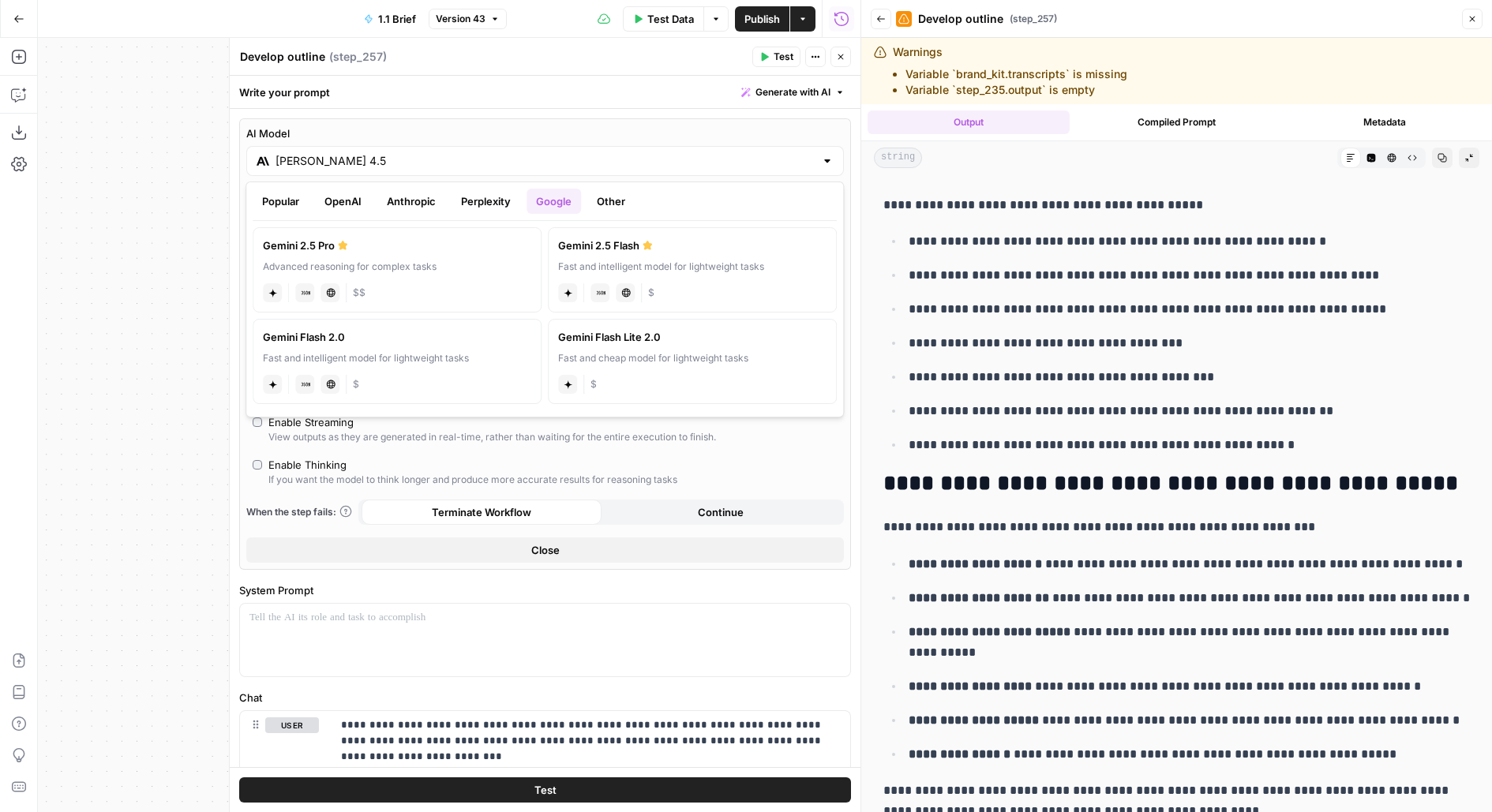
click at [360, 245] on div "Gemini 2.5 Pro" at bounding box center [397, 245] width 269 height 16
type input "Gemini 2.5 Pro"
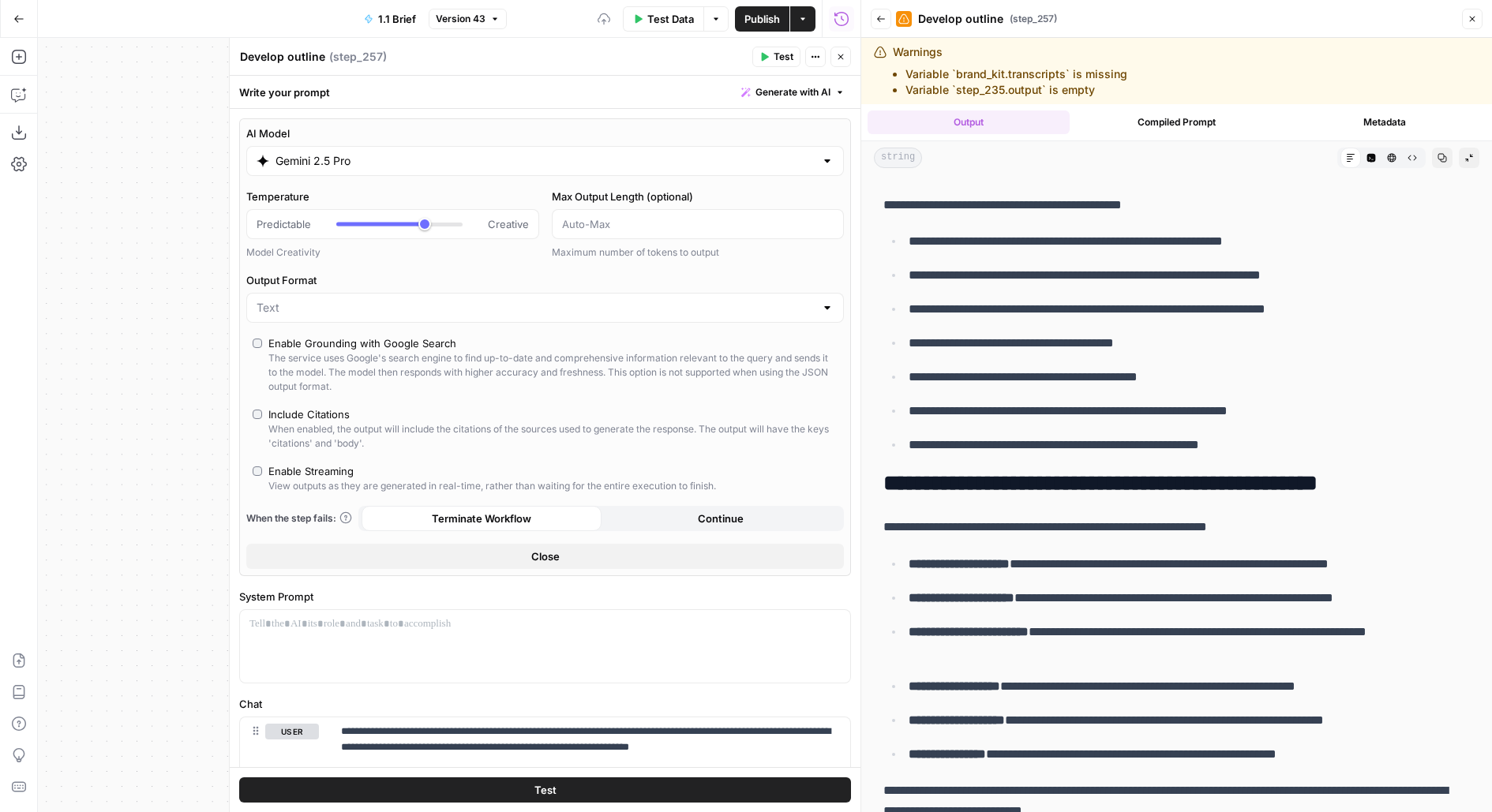
click at [314, 790] on button "Test" at bounding box center [544, 790] width 611 height 25
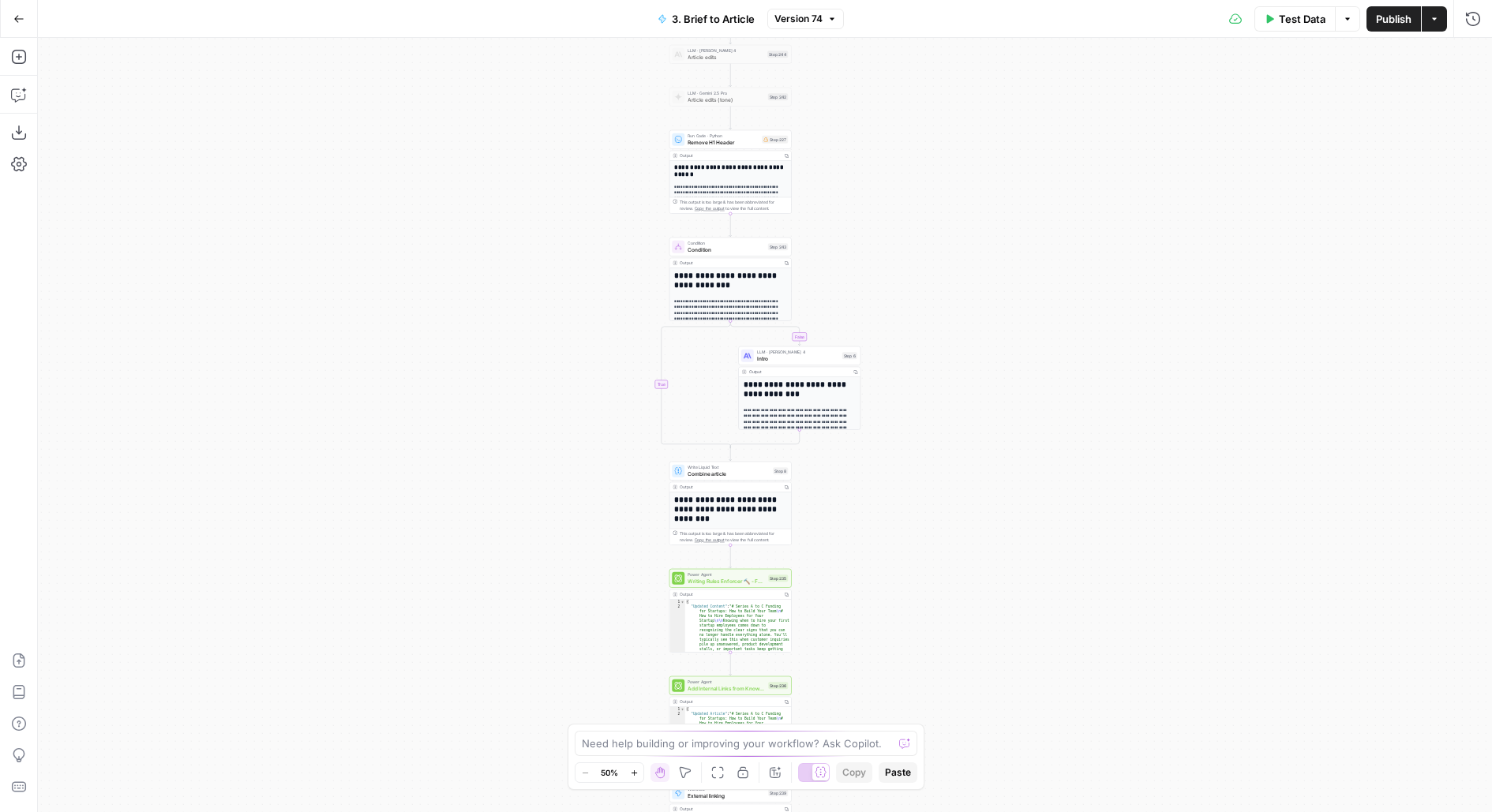
drag, startPoint x: 865, startPoint y: 631, endPoint x: 863, endPoint y: 449, distance: 182.0
click at [863, 449] on div "**********" at bounding box center [764, 424] width 1454 height 774
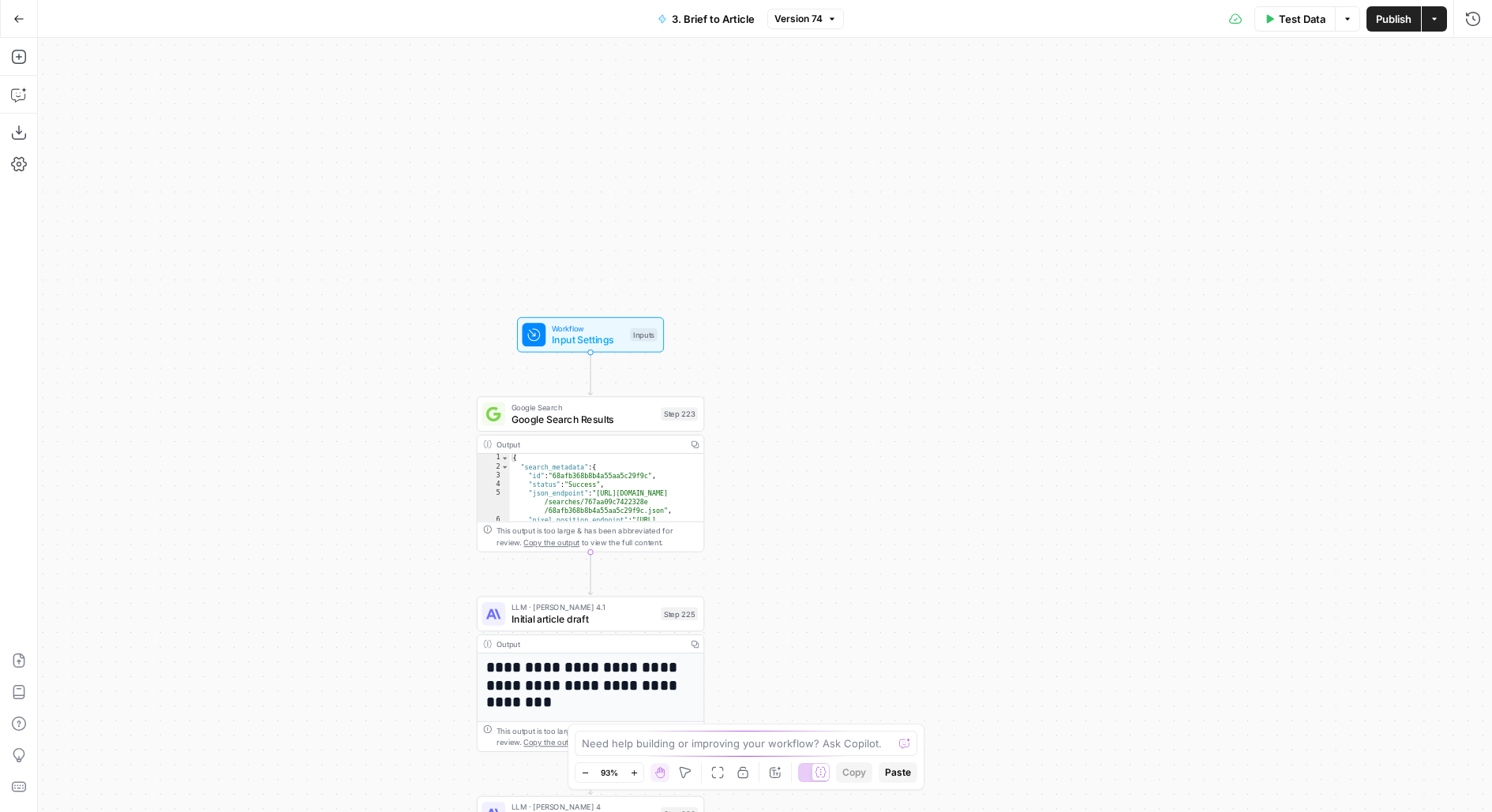
drag, startPoint x: 831, startPoint y: 495, endPoint x: 831, endPoint y: 245, distance: 250.0
click at [831, 248] on div "**********" at bounding box center [764, 424] width 1454 height 774
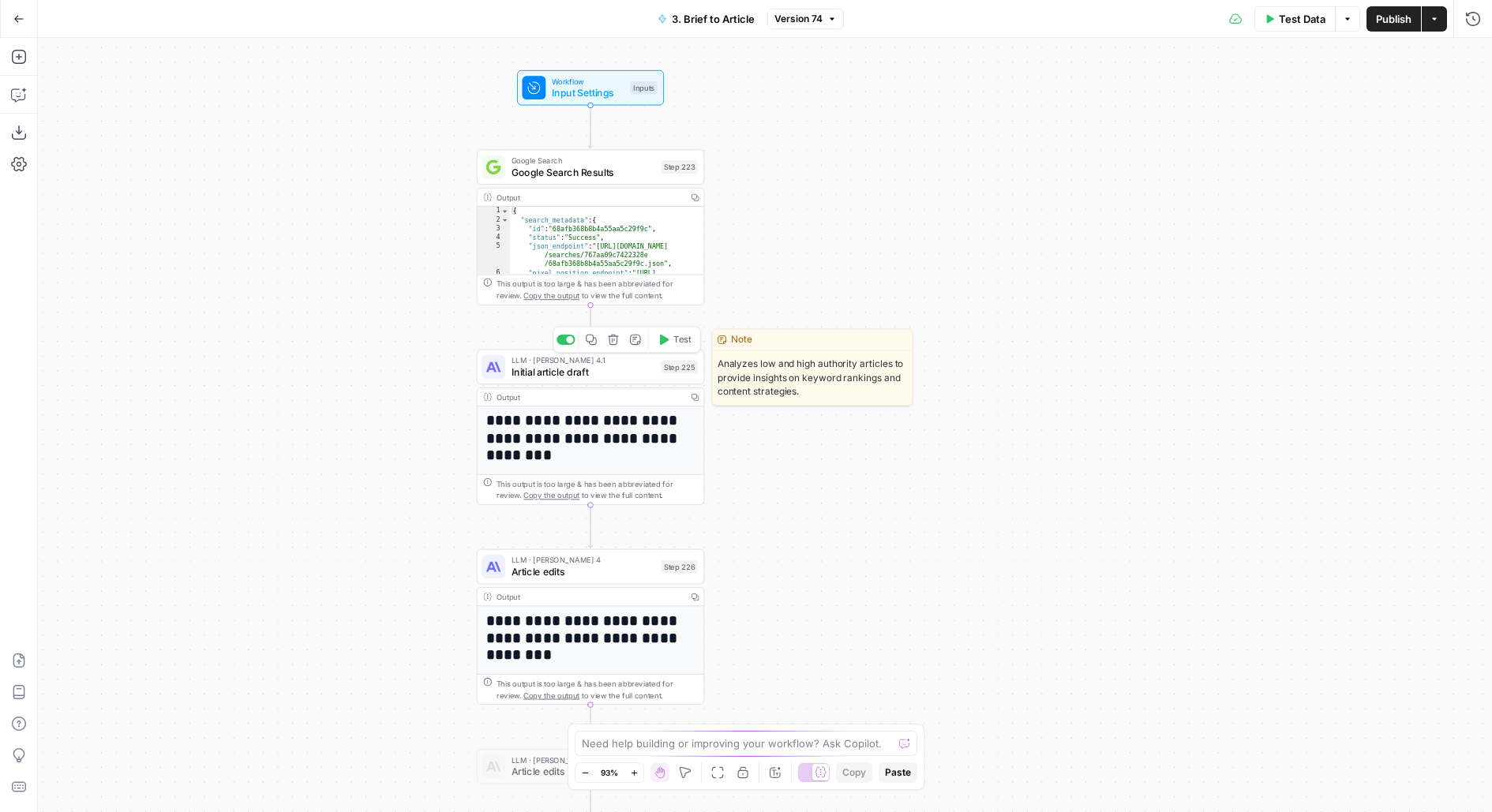
click at [607, 376] on span "Initial article draft" at bounding box center [582, 372] width 143 height 15
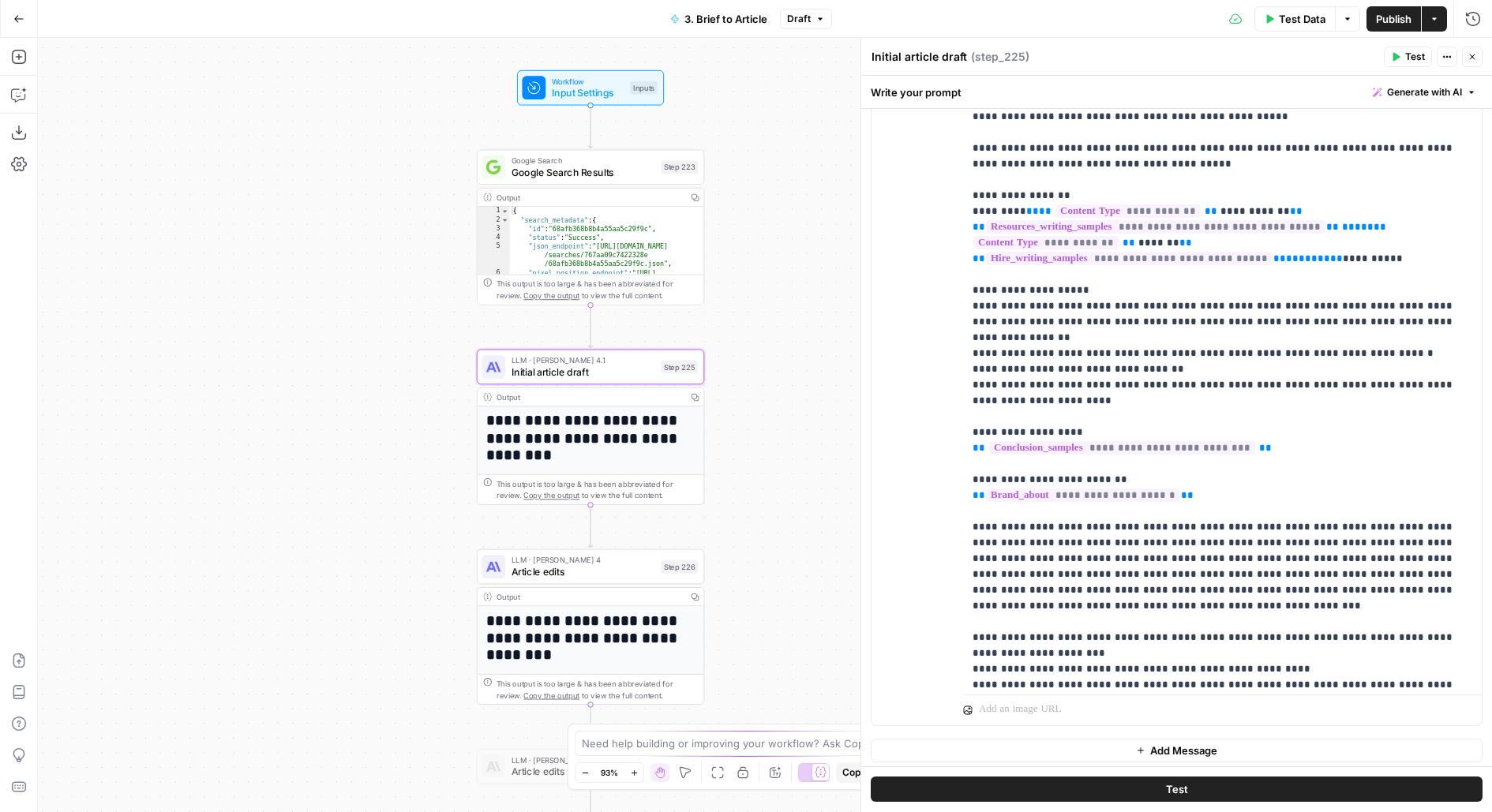
scroll to position [235, 0]
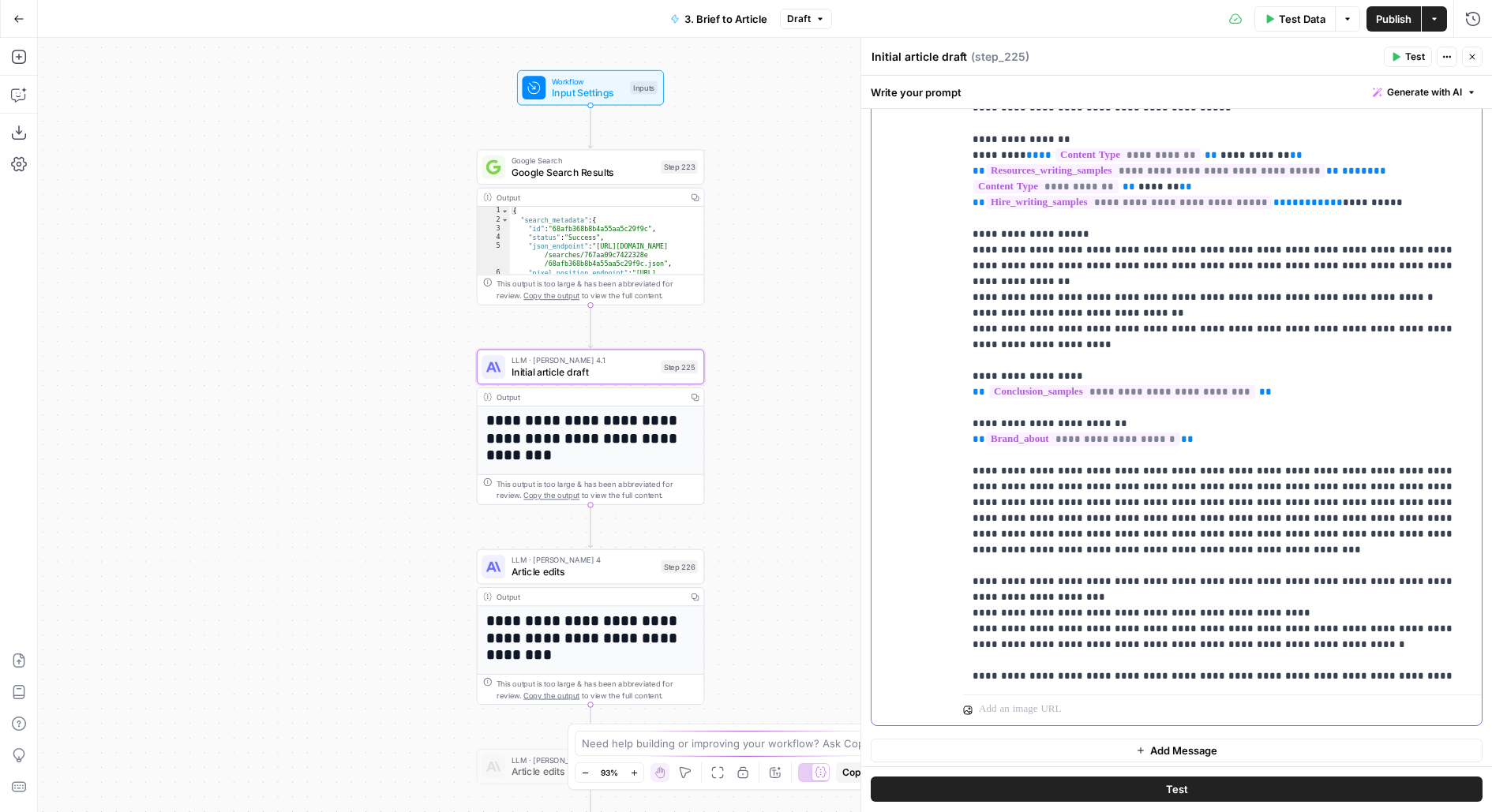
click at [1170, 292] on p "**********" at bounding box center [1222, 518] width 501 height 1404
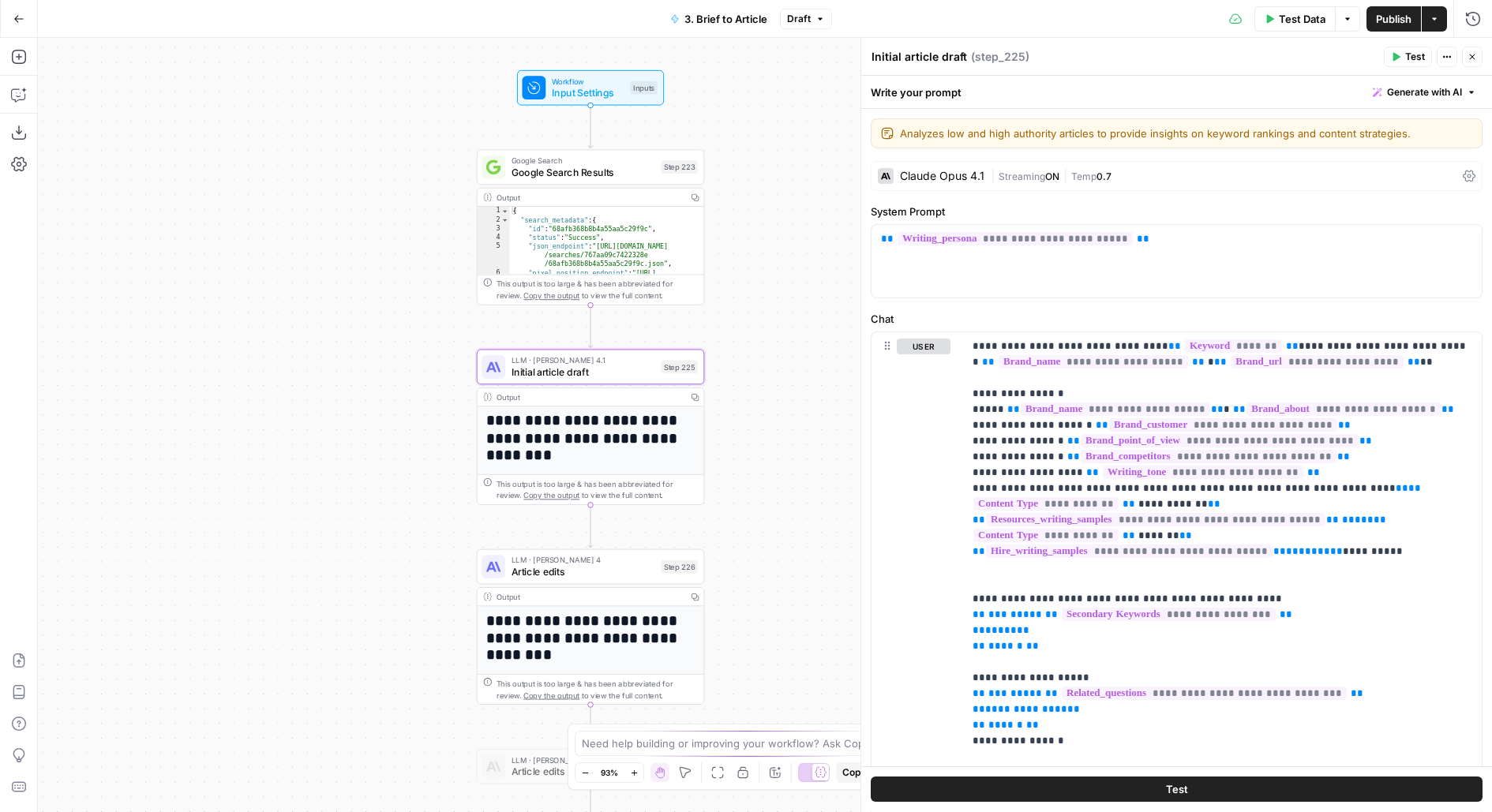
scroll to position [338, 0]
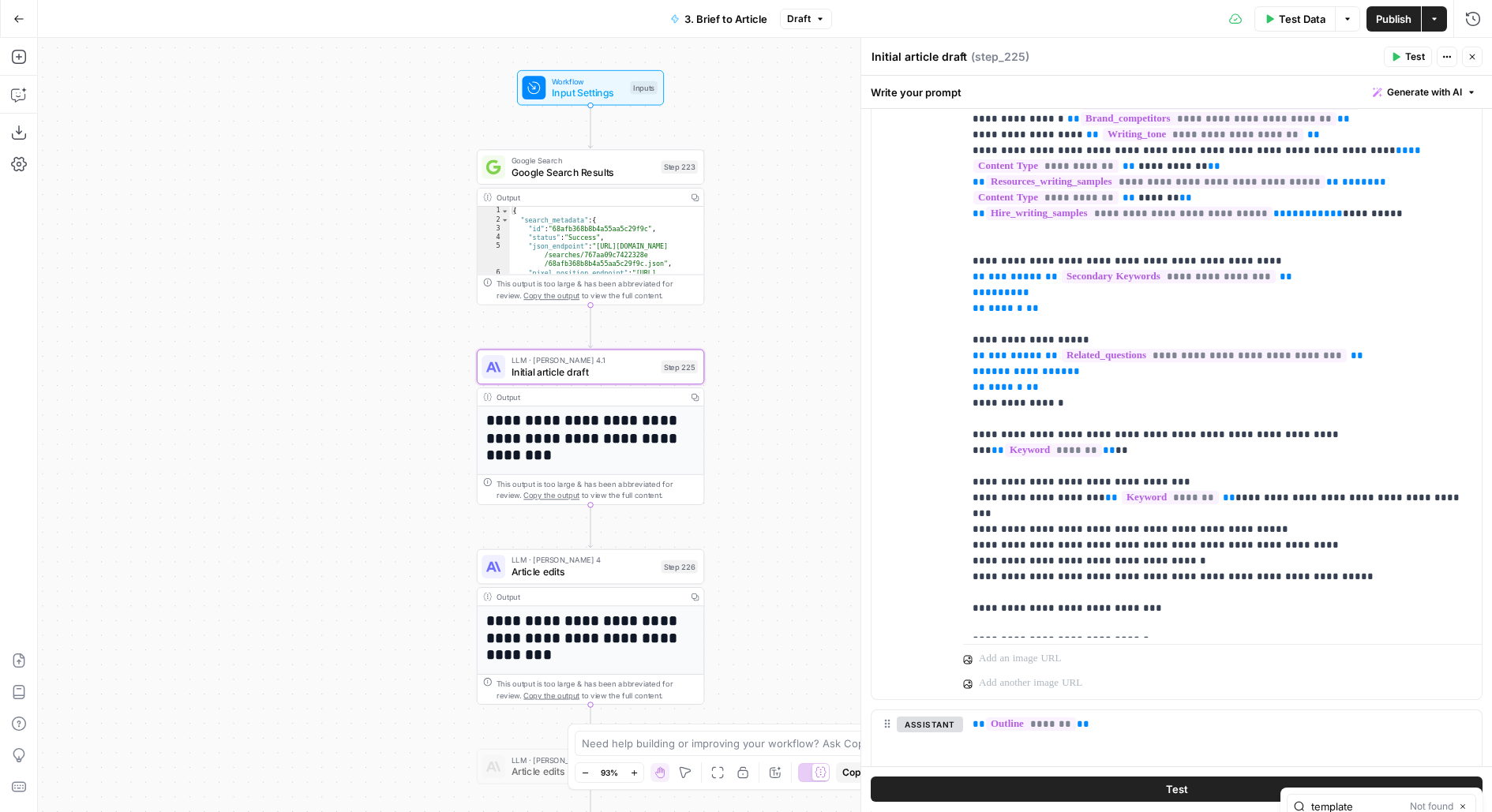
type input "template"
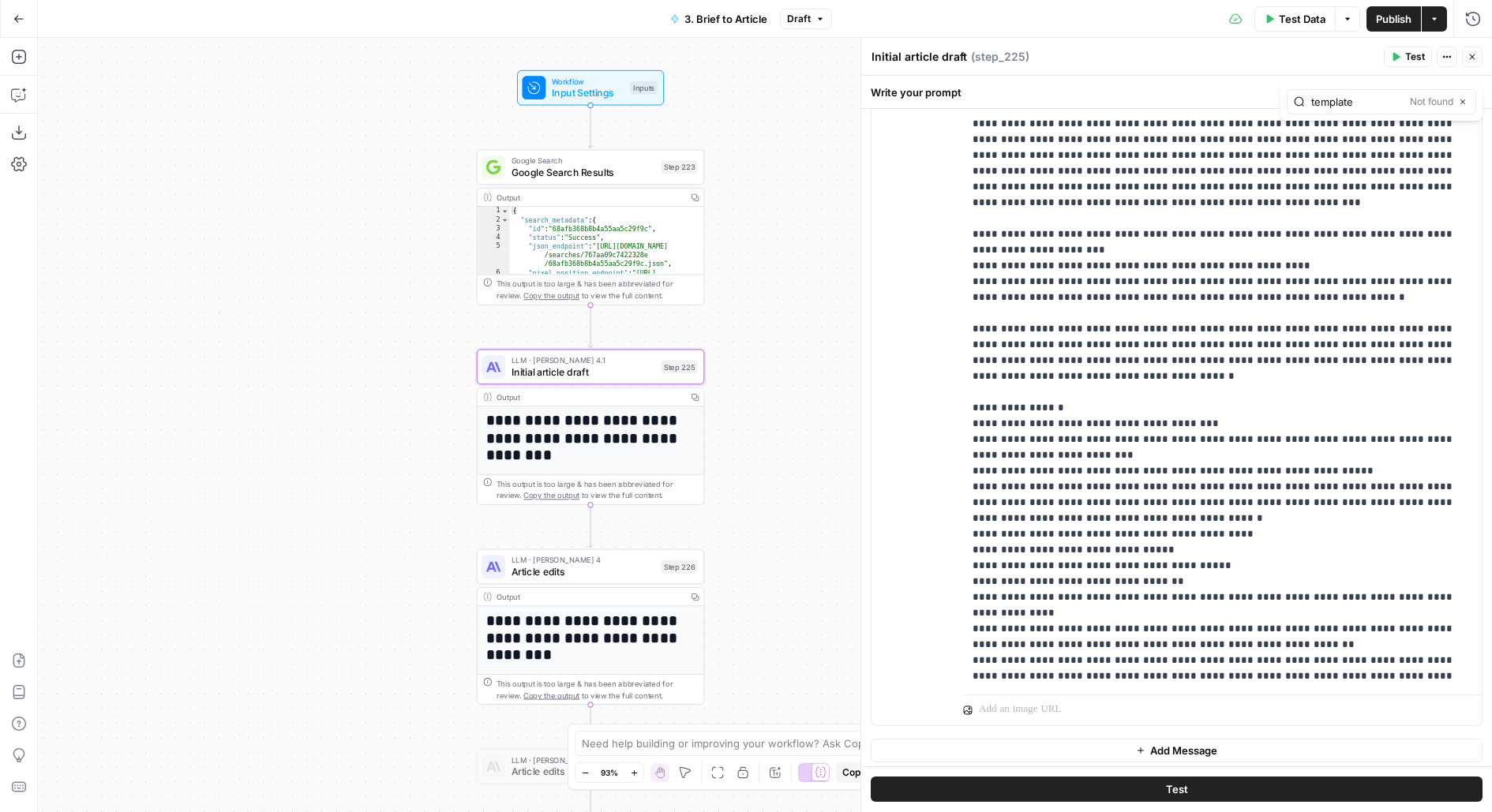
scroll to position [774, 0]
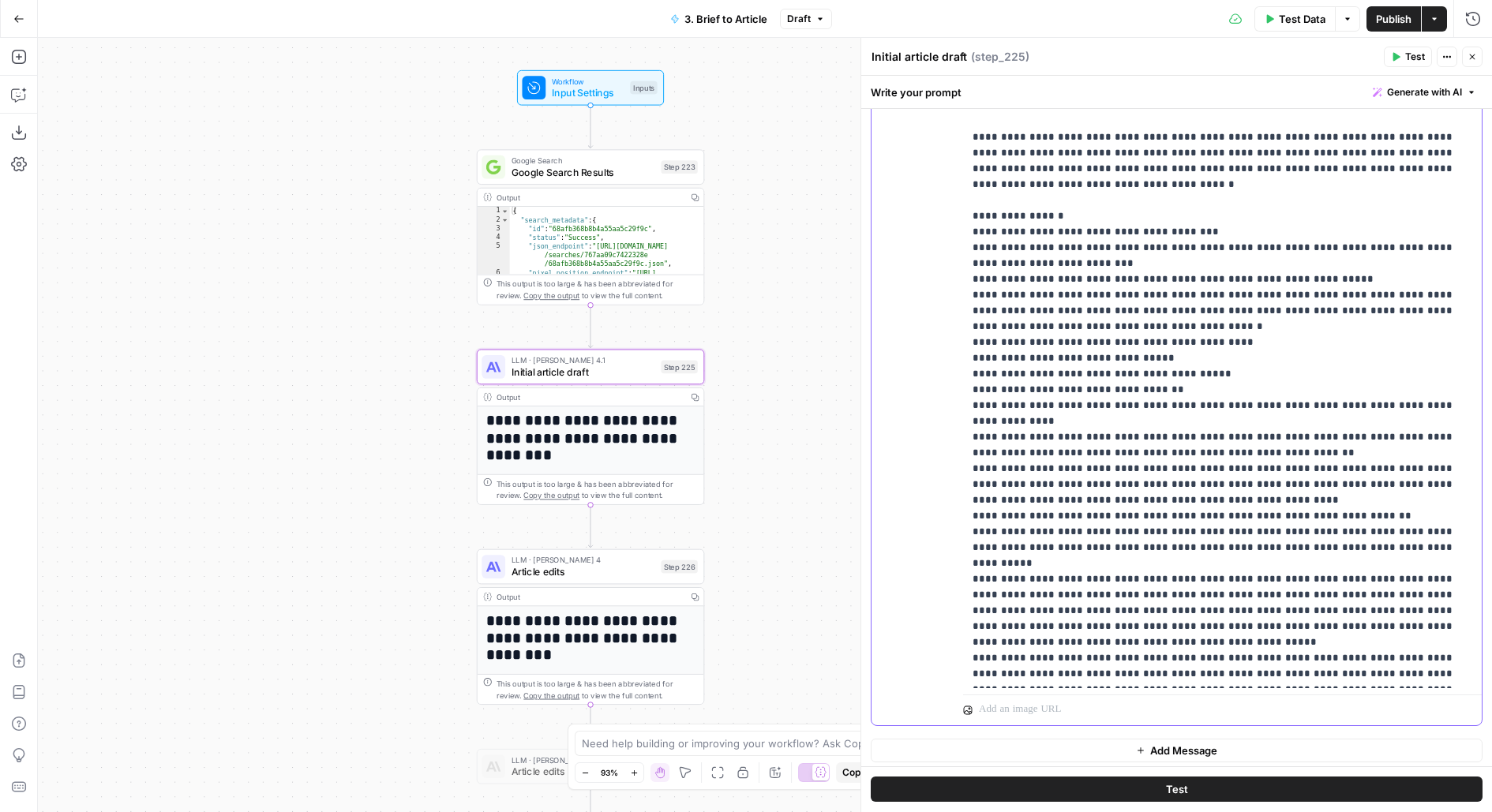
click at [1296, 19] on span "Test Data" at bounding box center [1302, 19] width 47 height 16
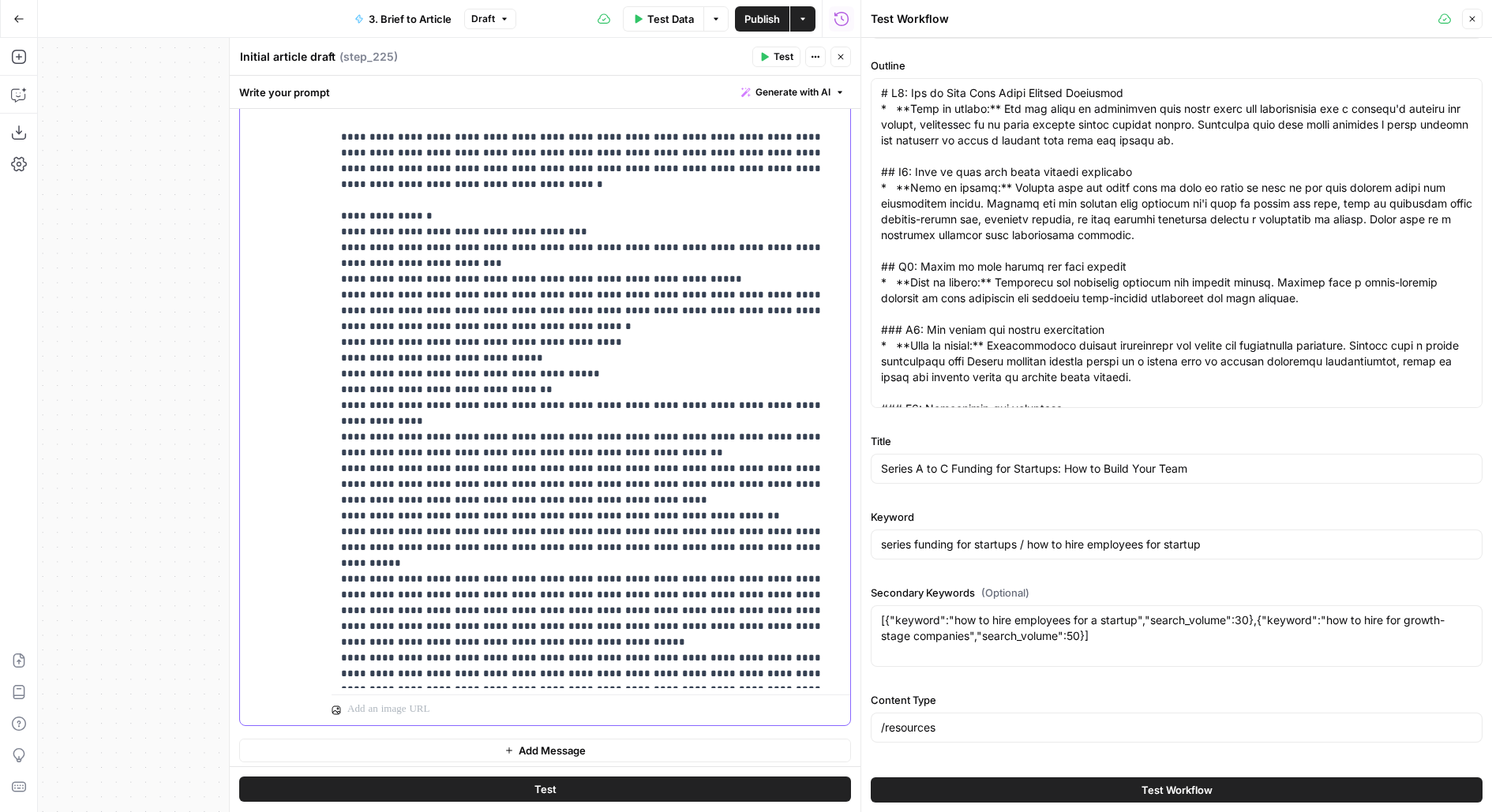
scroll to position [123, 0]
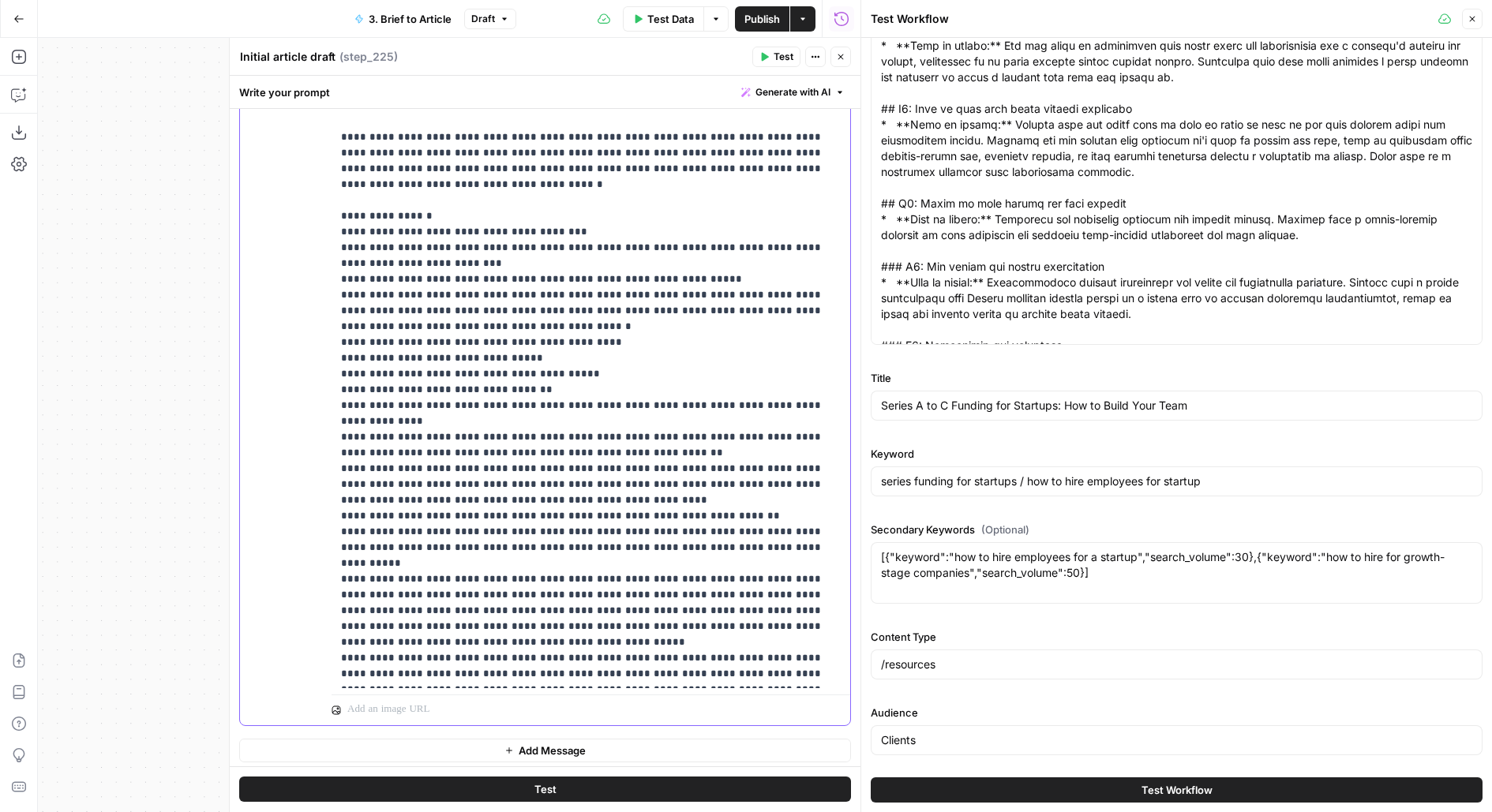
scroll to position [786, 0]
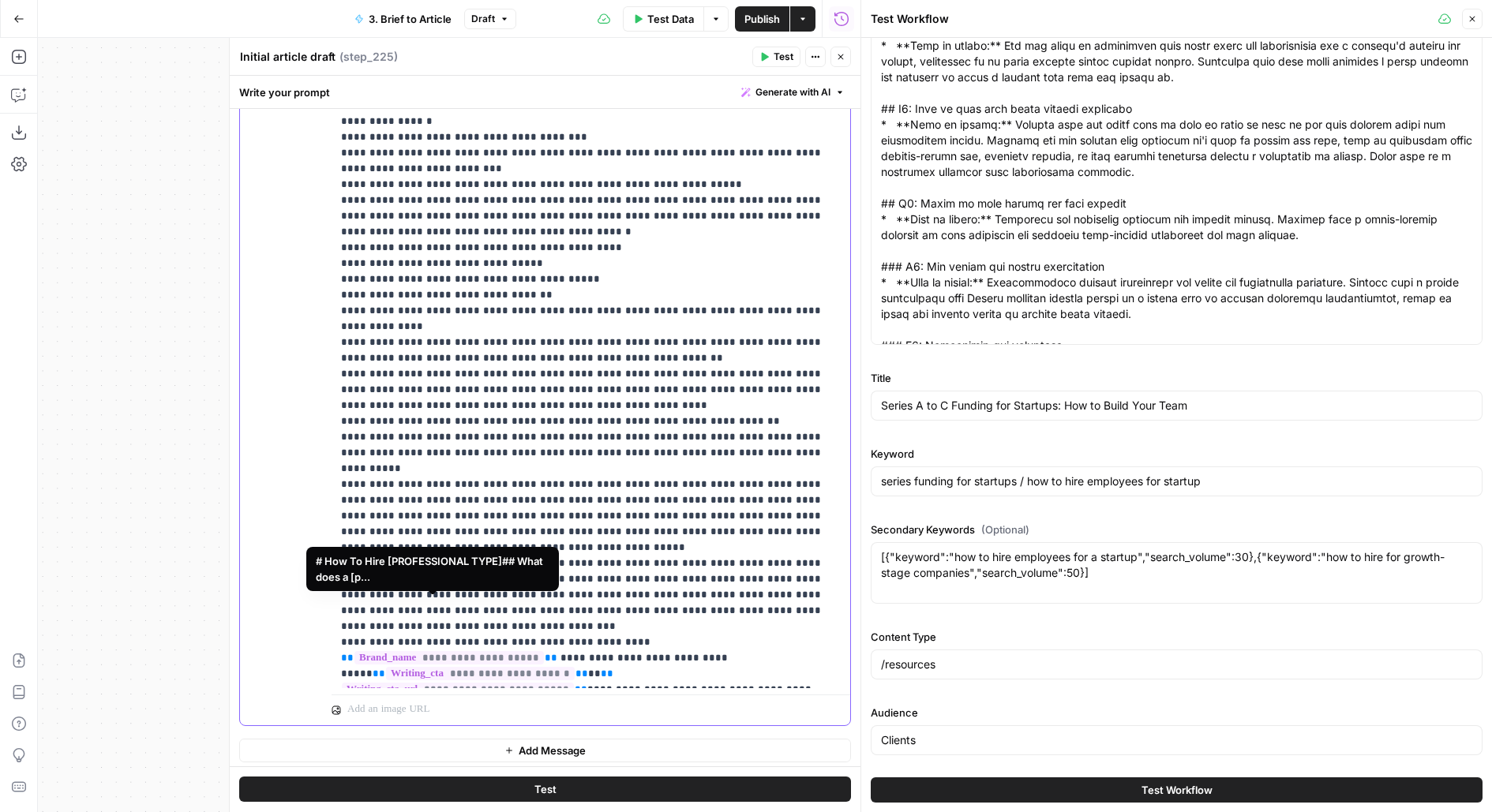
scroll to position [853, 0]
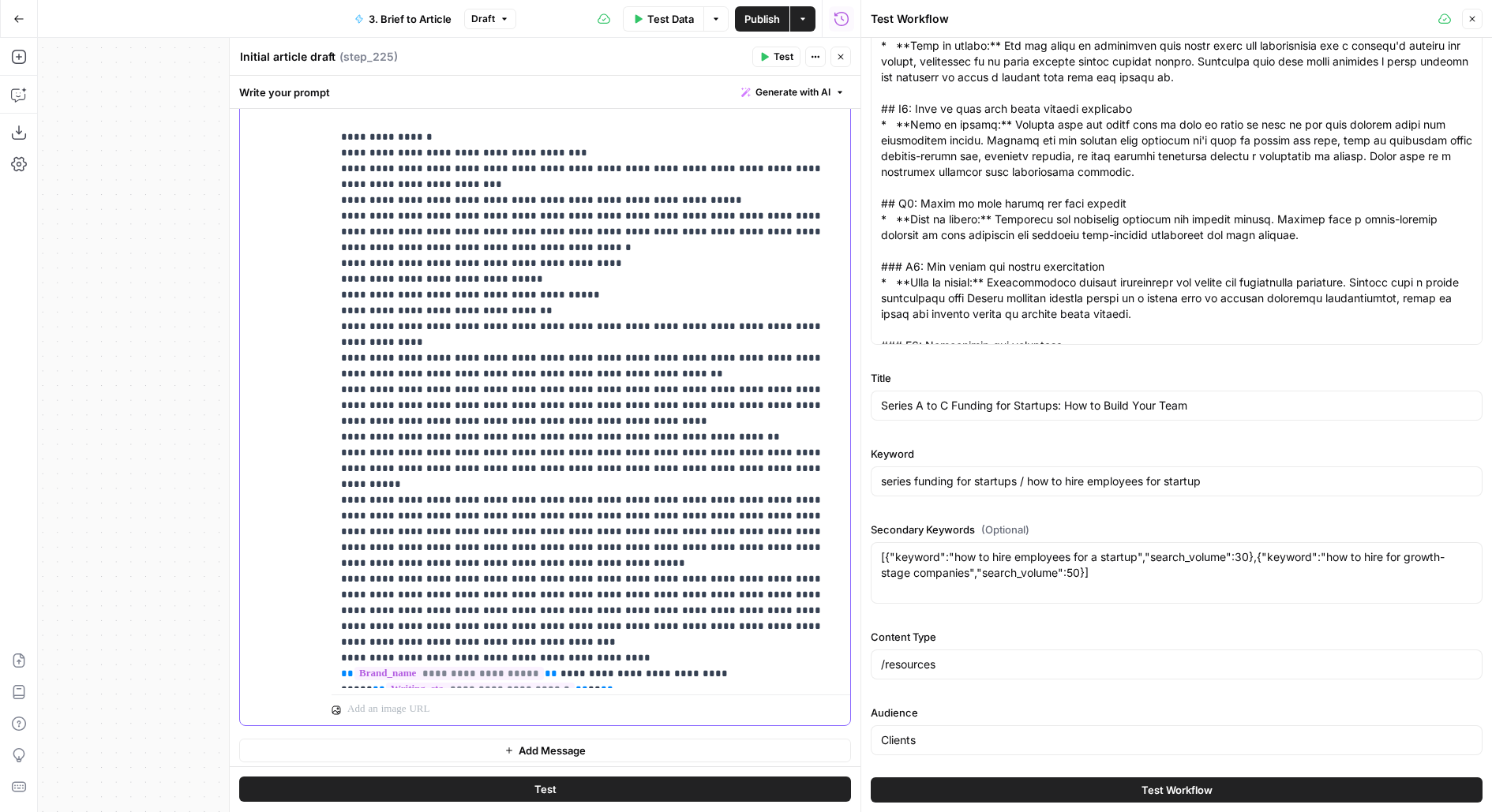
drag, startPoint x: 420, startPoint y: 638, endPoint x: 314, endPoint y: 587, distance: 117.6
click at [314, 587] on div "**********" at bounding box center [545, 384] width 610 height 680
copy p "**********"
click at [838, 63] on button "Close" at bounding box center [841, 57] width 21 height 21
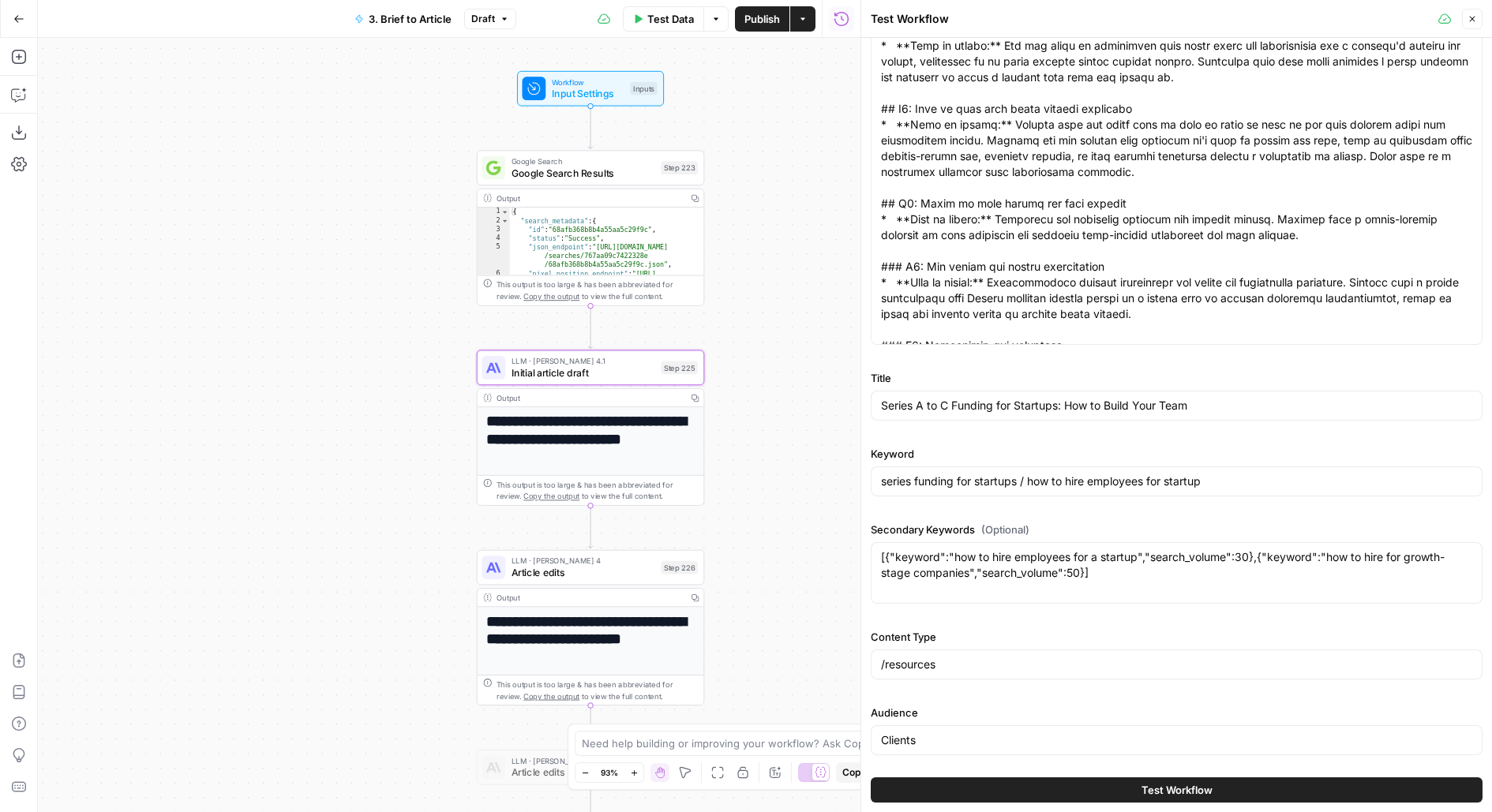
drag, startPoint x: 797, startPoint y: 337, endPoint x: 754, endPoint y: 184, distance: 158.9
click at [754, 184] on div "**********" at bounding box center [448, 424] width 823 height 774
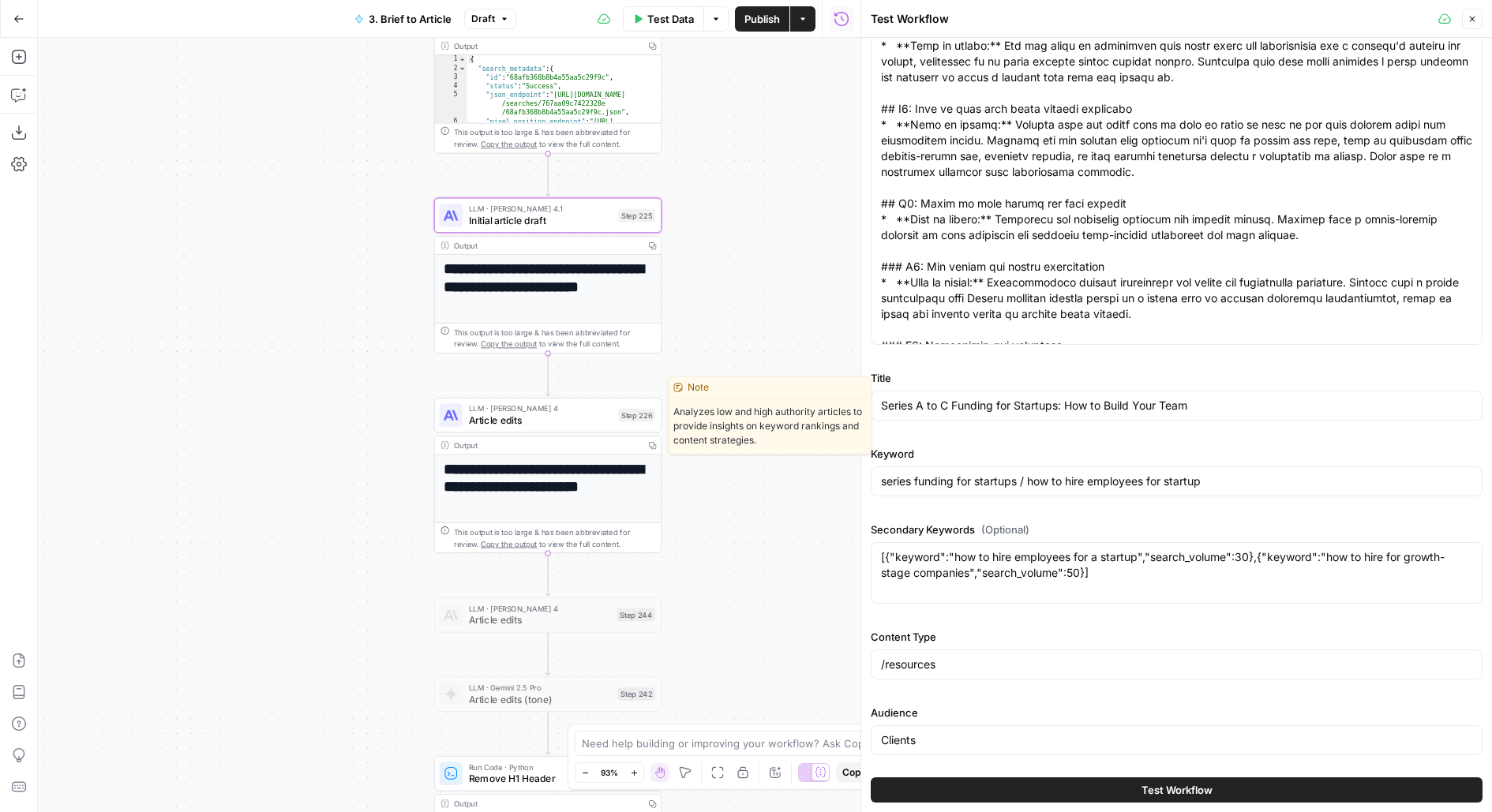
click at [602, 418] on span "Article edits" at bounding box center [540, 420] width 143 height 15
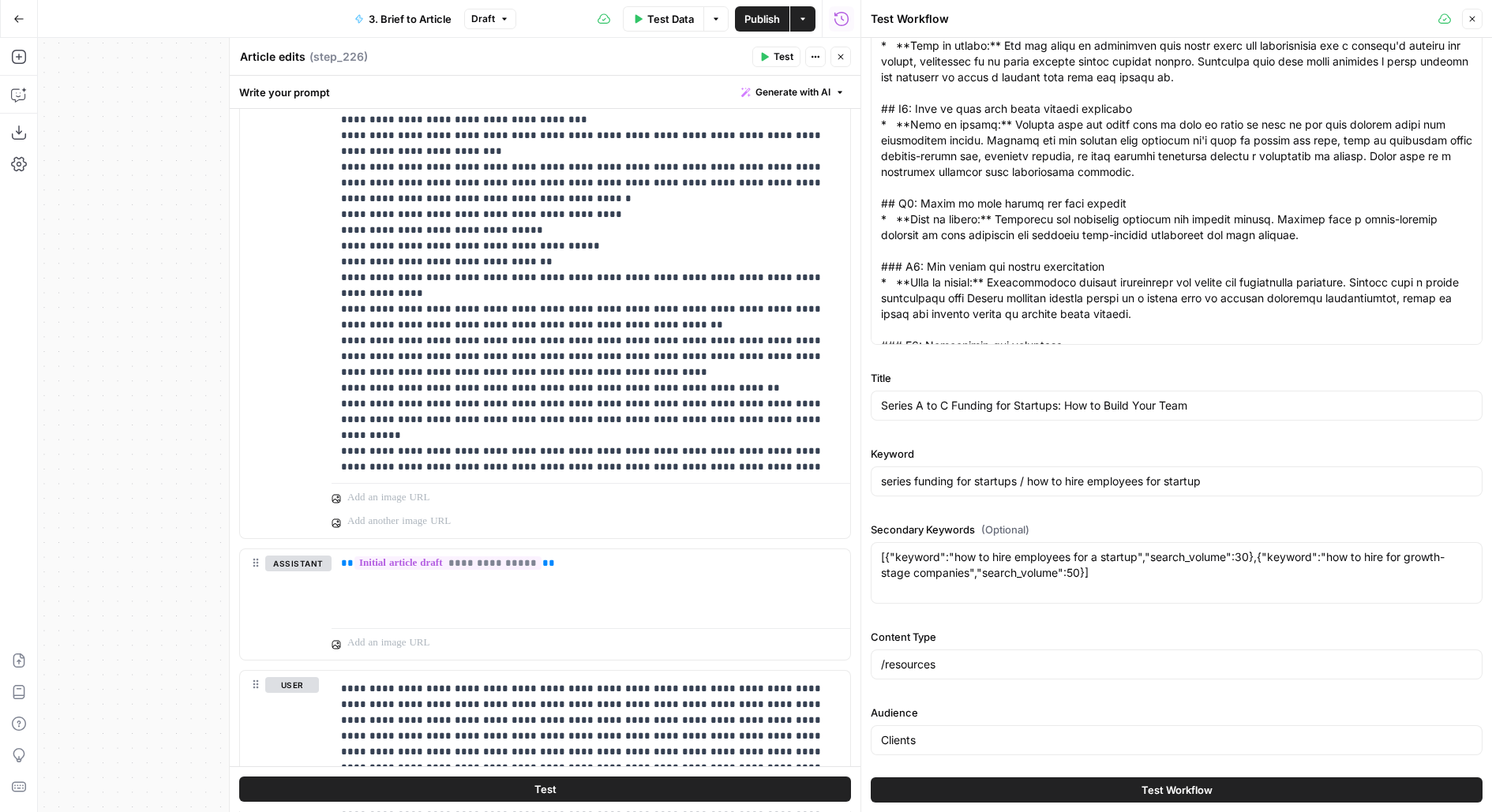
scroll to position [537, 0]
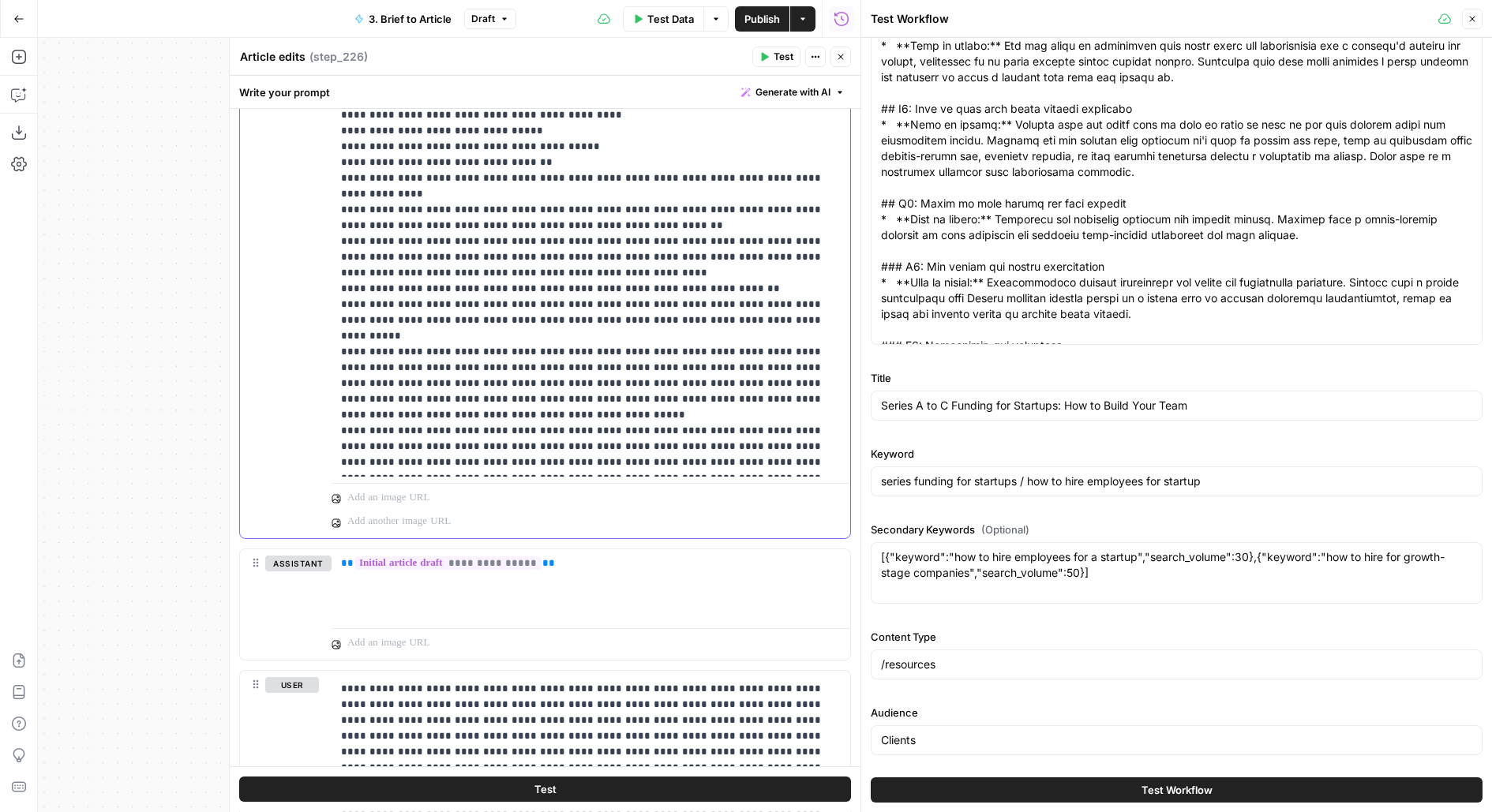
click at [750, 23] on span "Publish" at bounding box center [762, 19] width 36 height 16
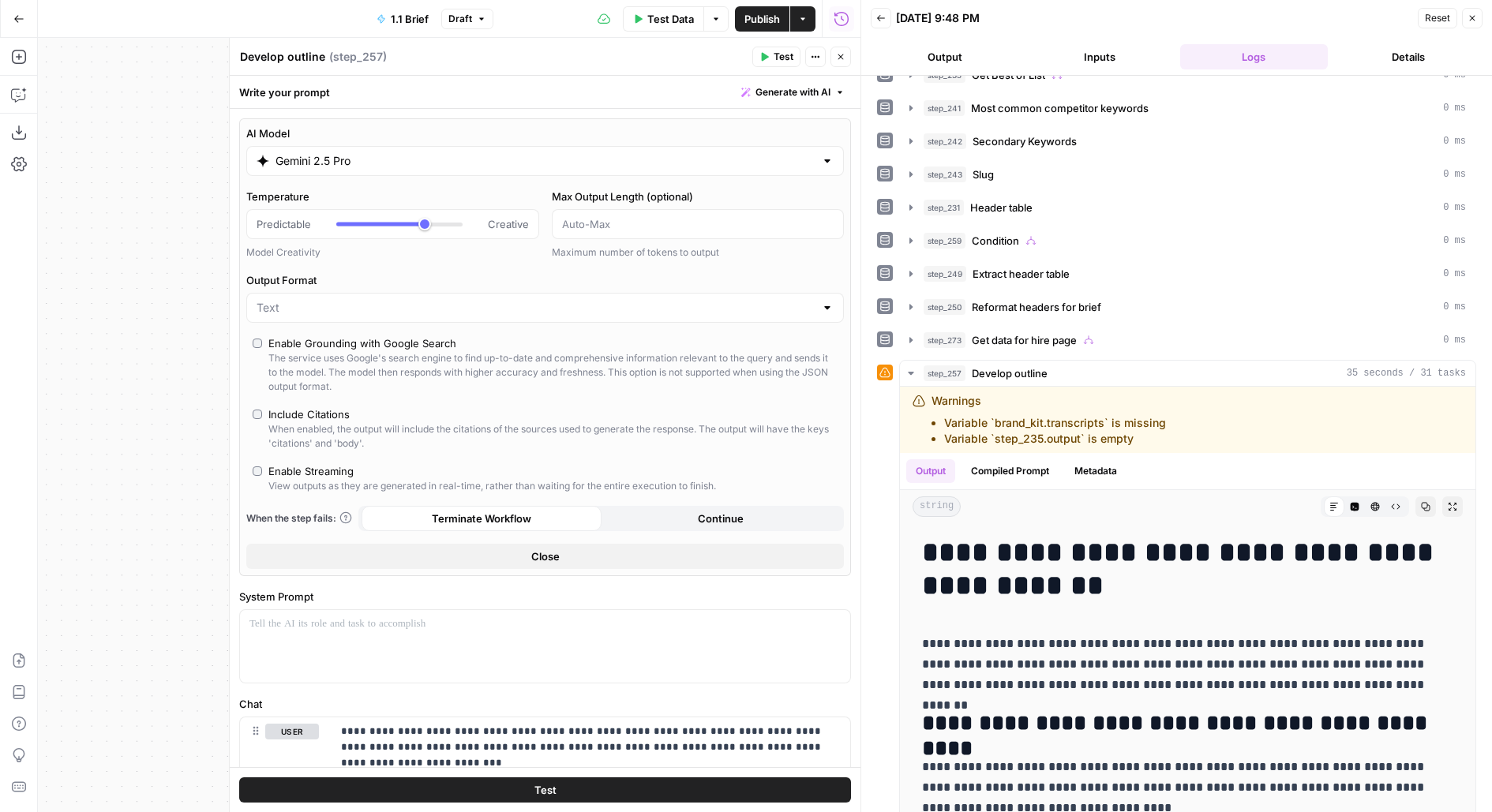
scroll to position [286, 0]
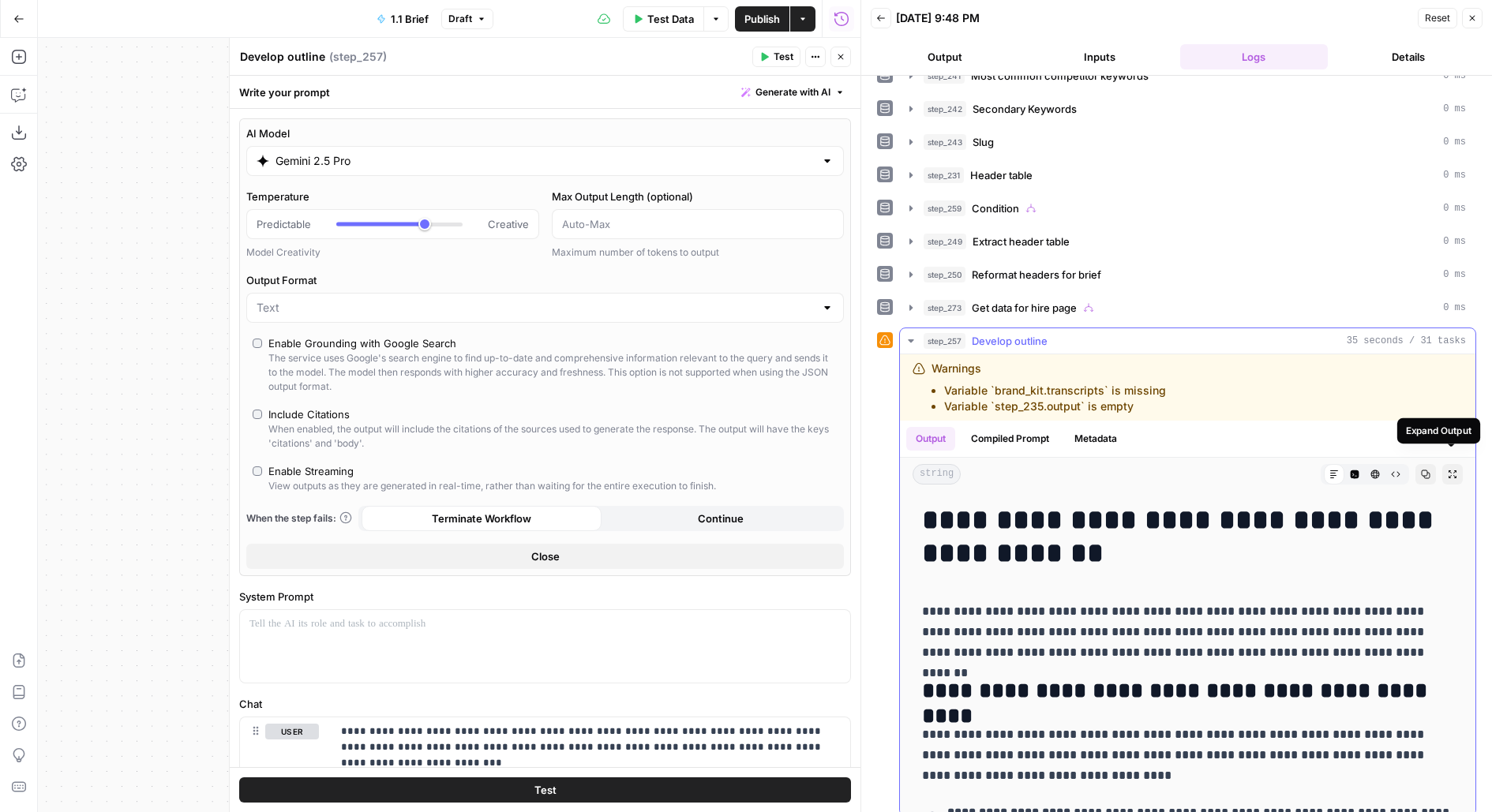
click at [1458, 465] on button "Expand Output" at bounding box center [1453, 474] width 21 height 21
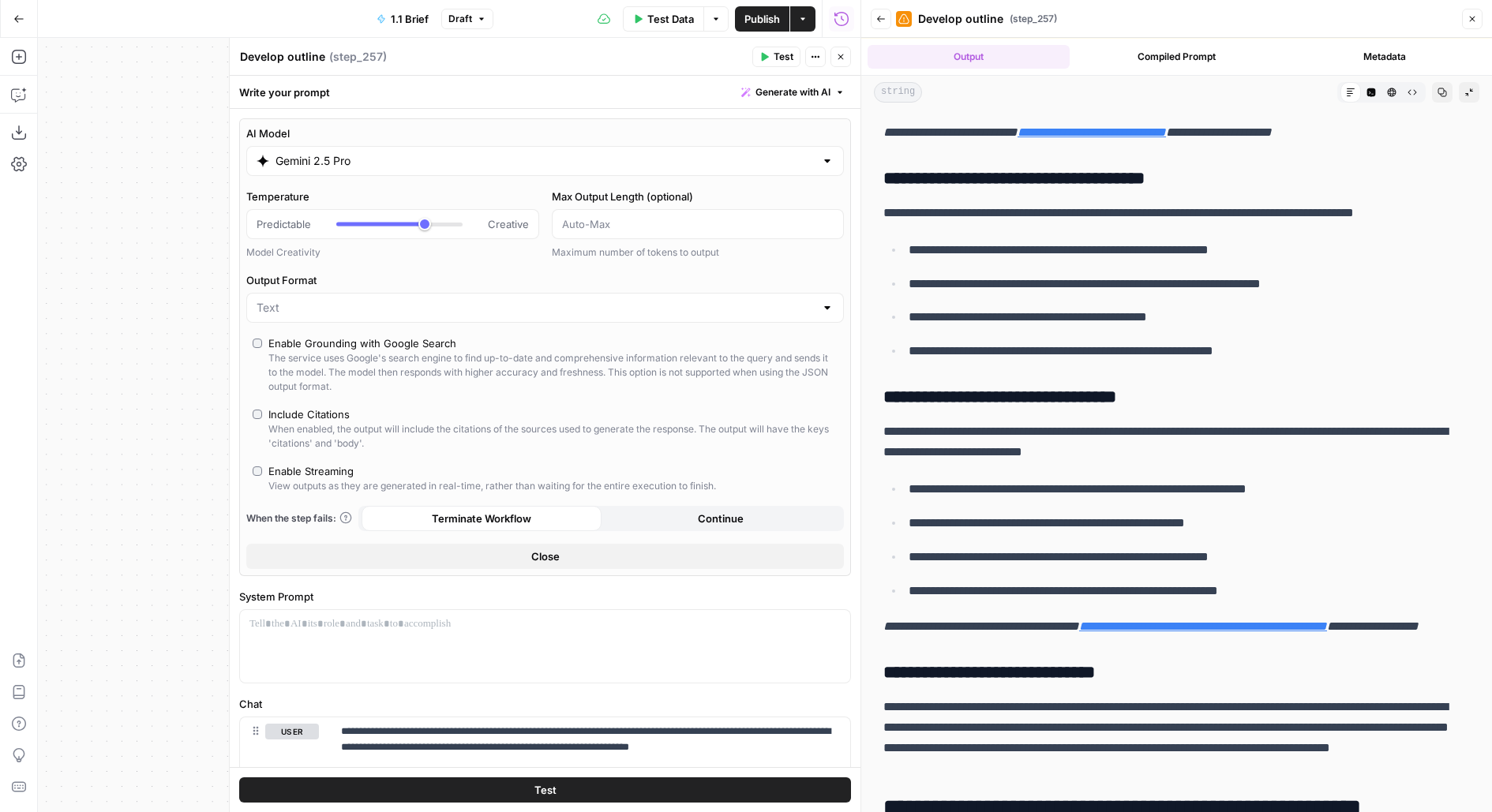
scroll to position [1475, 0]
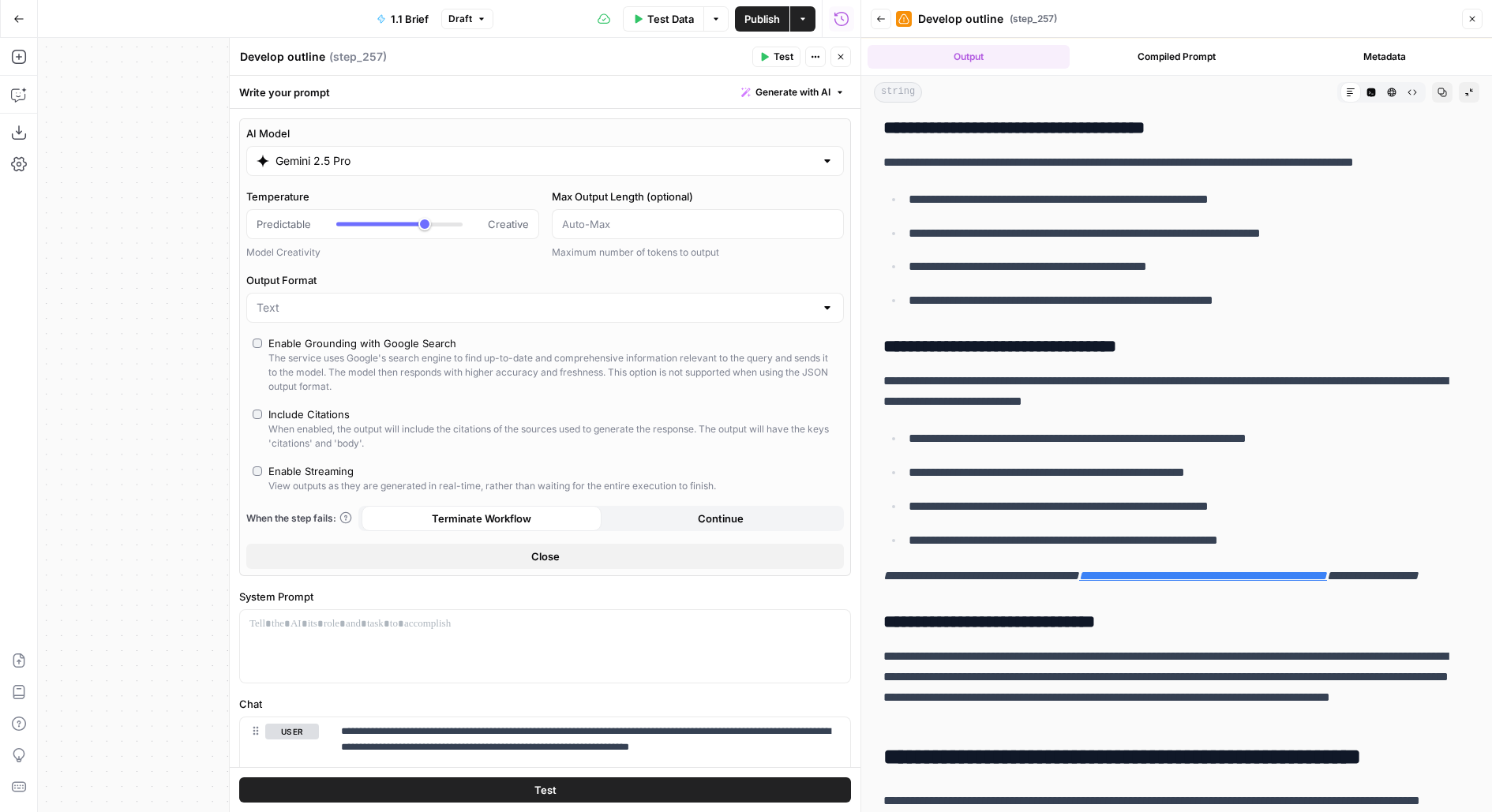
click at [1231, 442] on p "**********" at bounding box center [1190, 439] width 562 height 21
click at [1210, 570] on em "**********" at bounding box center [1203, 575] width 248 height 12
click at [1136, 576] on em "**********" at bounding box center [1203, 575] width 248 height 12
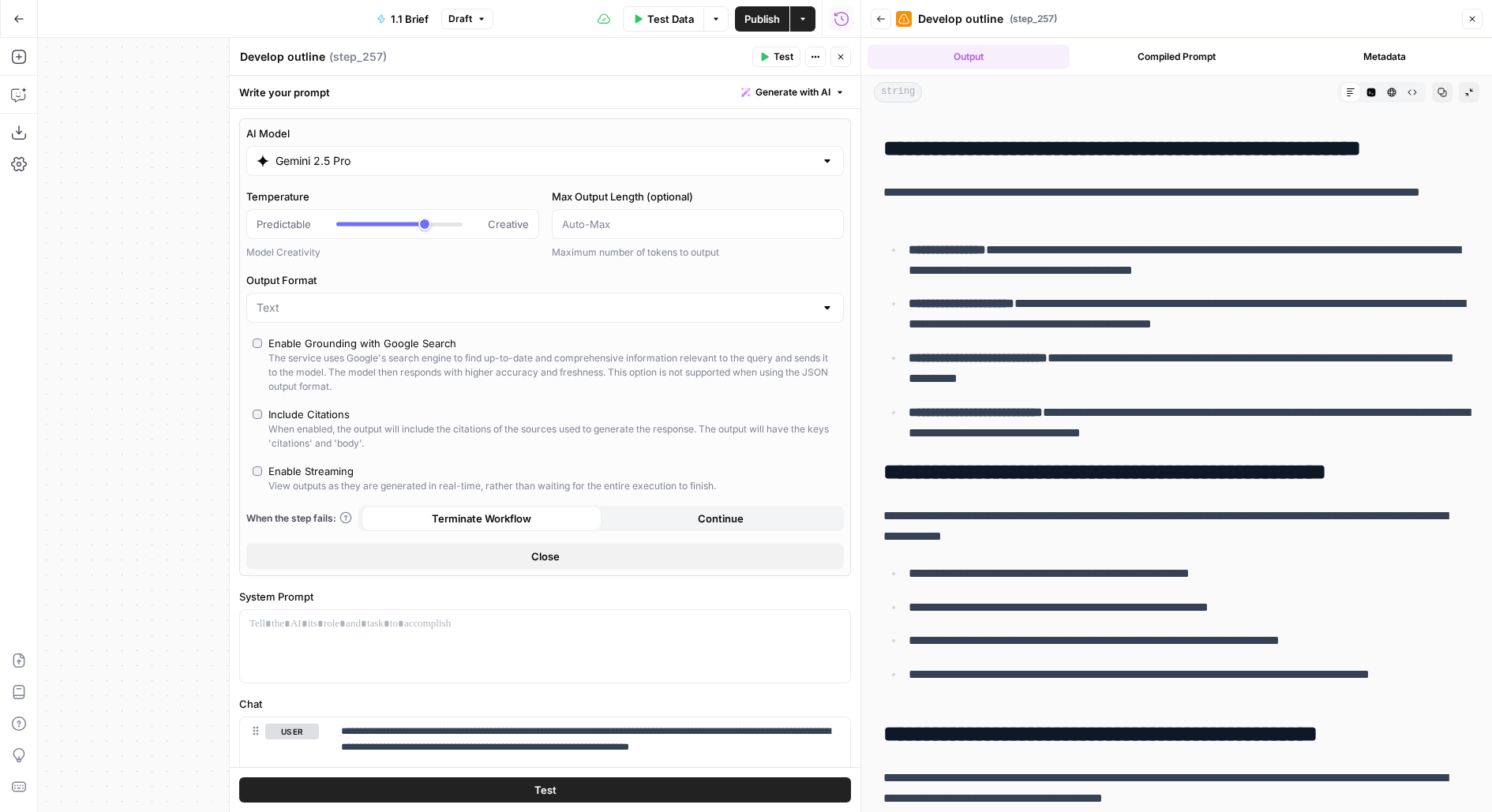
scroll to position [2332, 0]
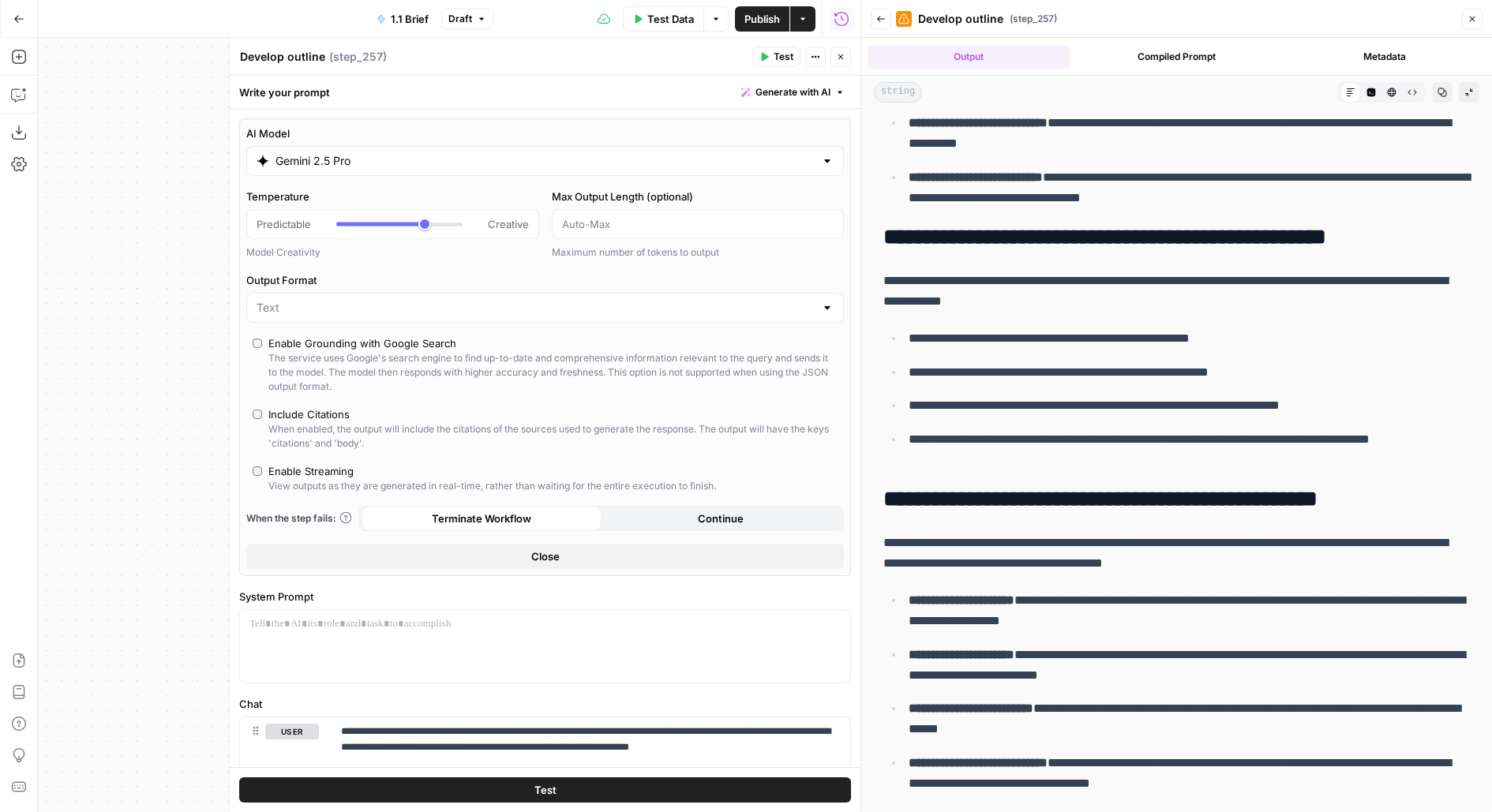
click at [767, 23] on span "Publish" at bounding box center [762, 19] width 36 height 16
click at [642, 73] on header "Develop outline Develop outline ( step_257 ) Test Actions Close" at bounding box center [545, 56] width 631 height 37
click at [838, 55] on icon "button" at bounding box center [841, 57] width 6 height 6
